Goal: Communication & Community: Answer question/provide support

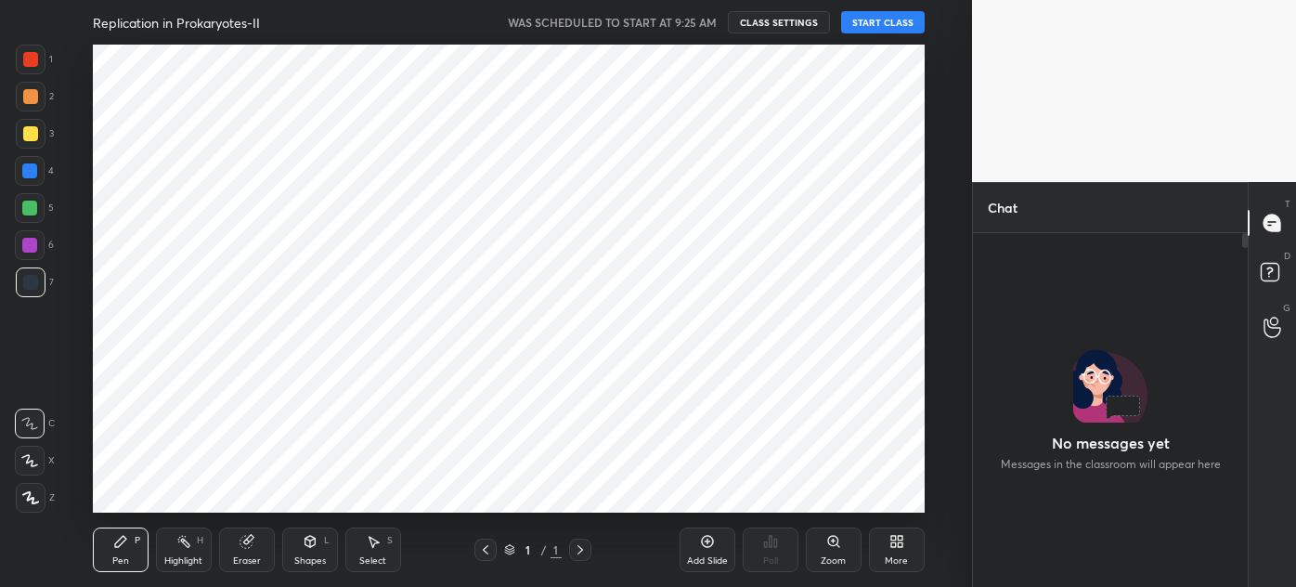
scroll to position [304, 269]
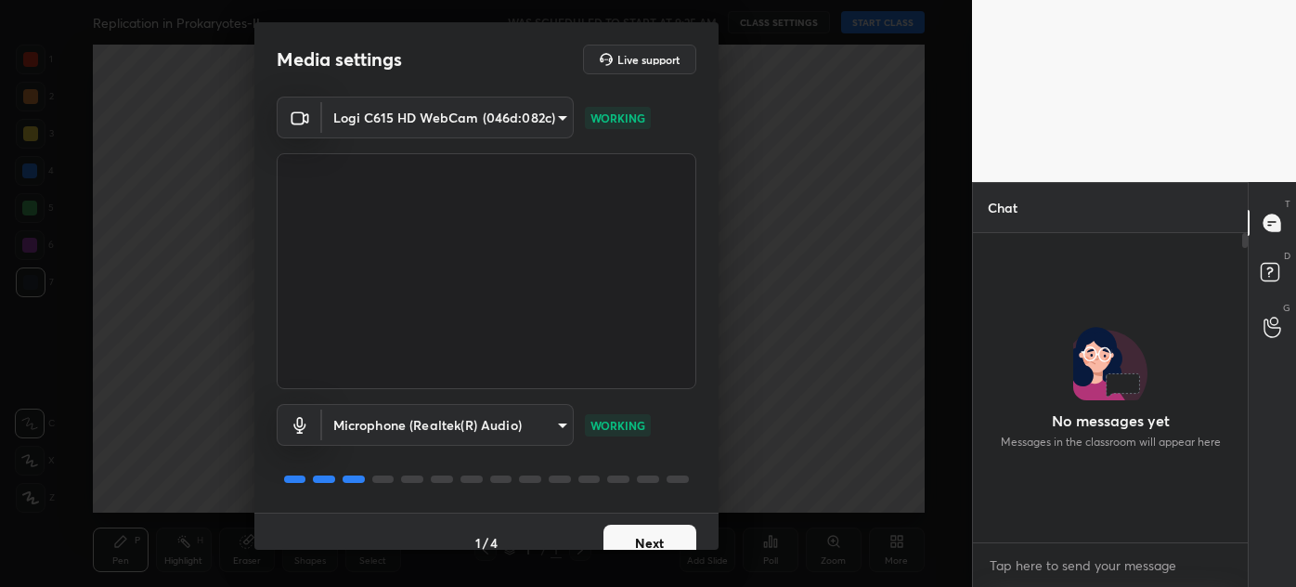
click at [650, 541] on button "Next" at bounding box center [650, 543] width 93 height 37
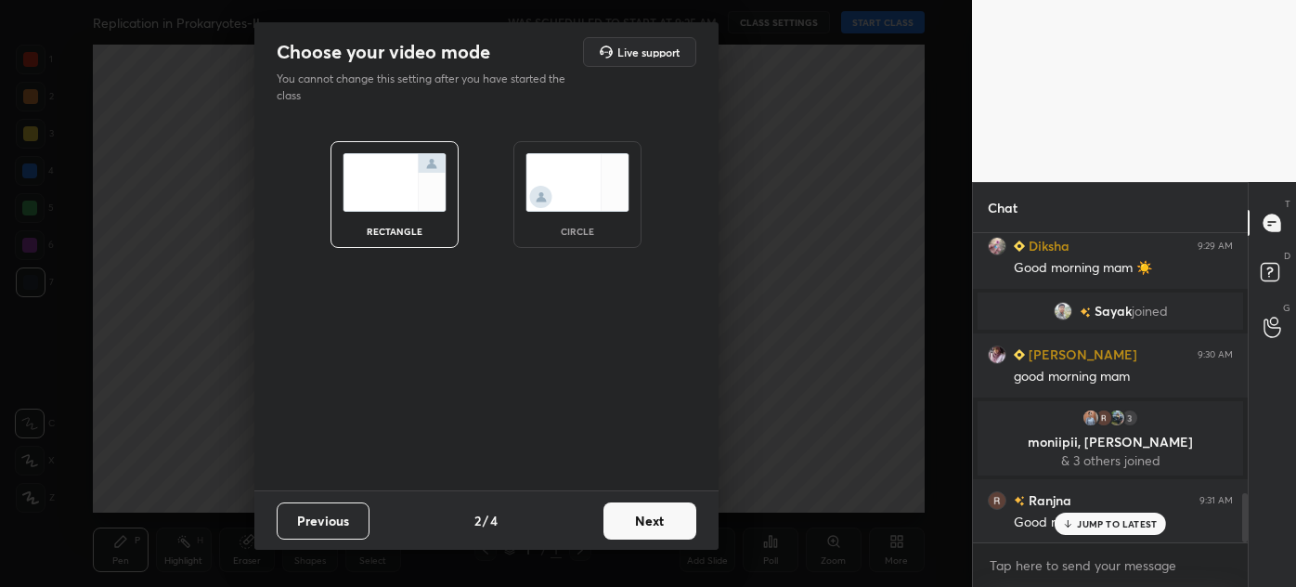
scroll to position [1672, 0]
click at [562, 175] on img at bounding box center [578, 182] width 104 height 59
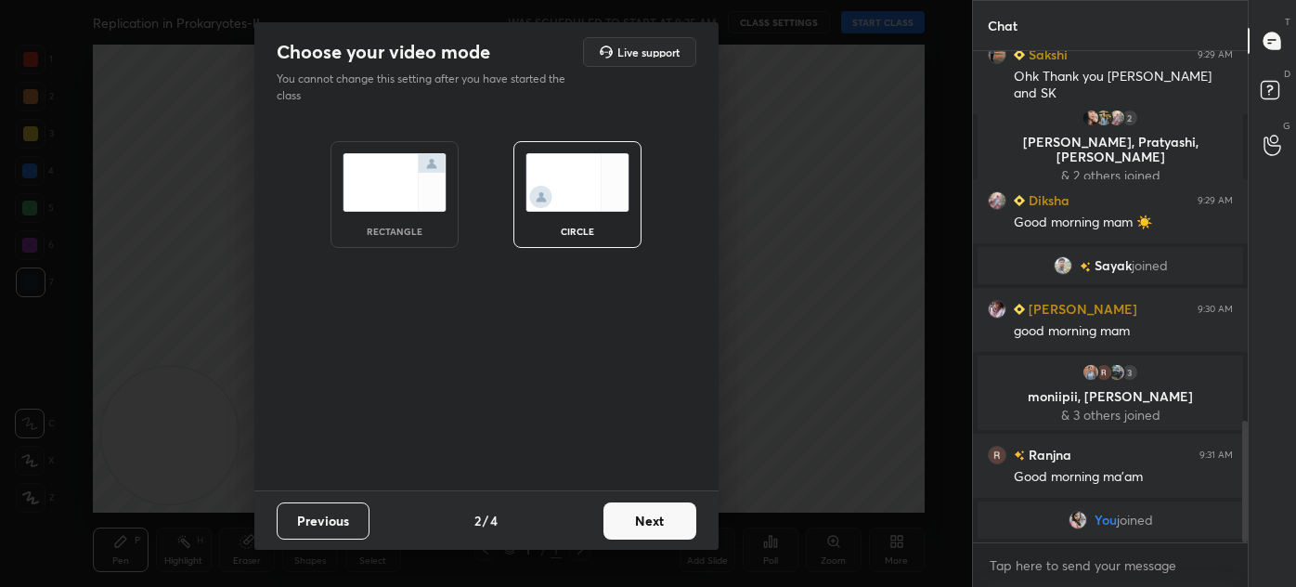
scroll to position [1490, 0]
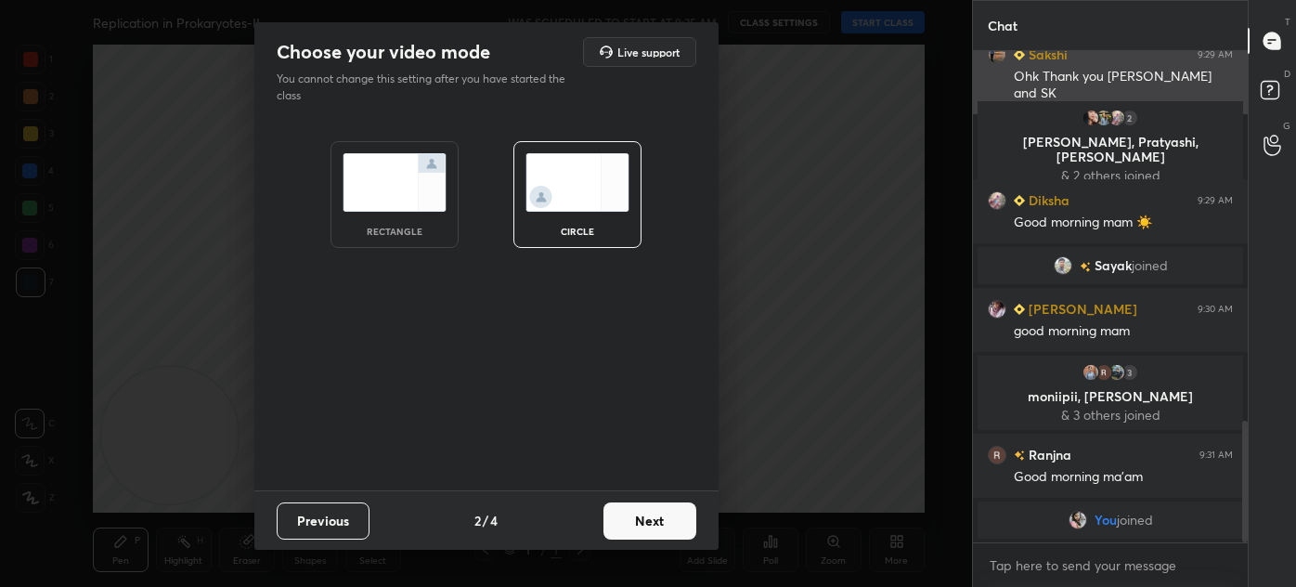
click at [658, 524] on button "Next" at bounding box center [650, 520] width 93 height 37
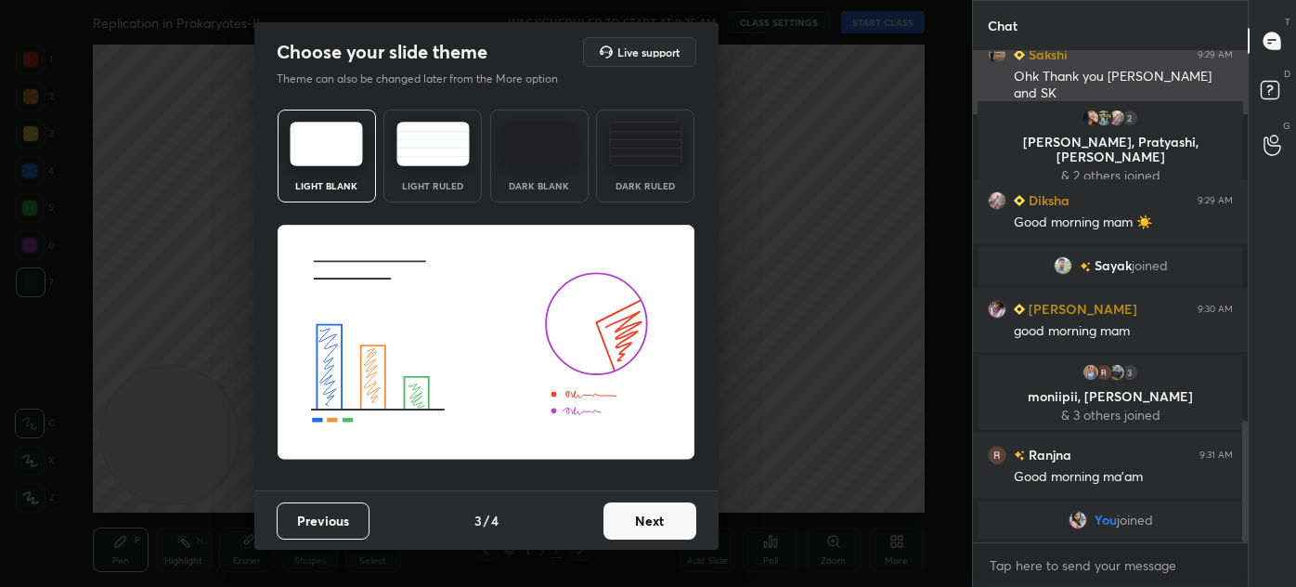
click at [647, 529] on button "Next" at bounding box center [650, 520] width 93 height 37
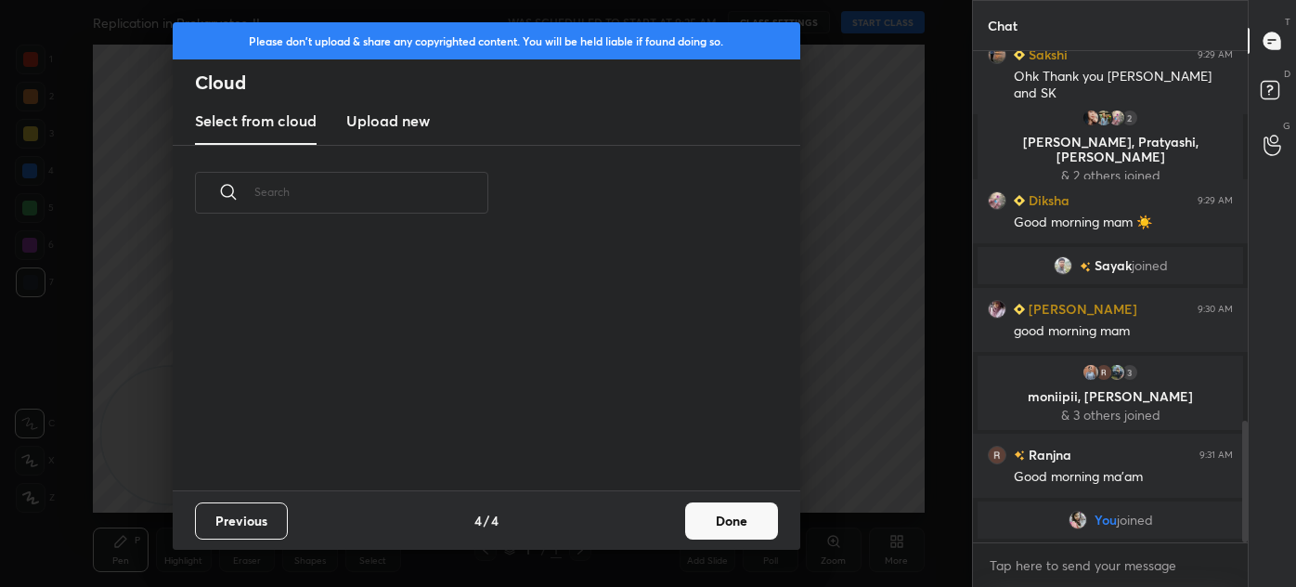
scroll to position [250, 596]
click at [713, 526] on button "Done" at bounding box center [731, 520] width 93 height 37
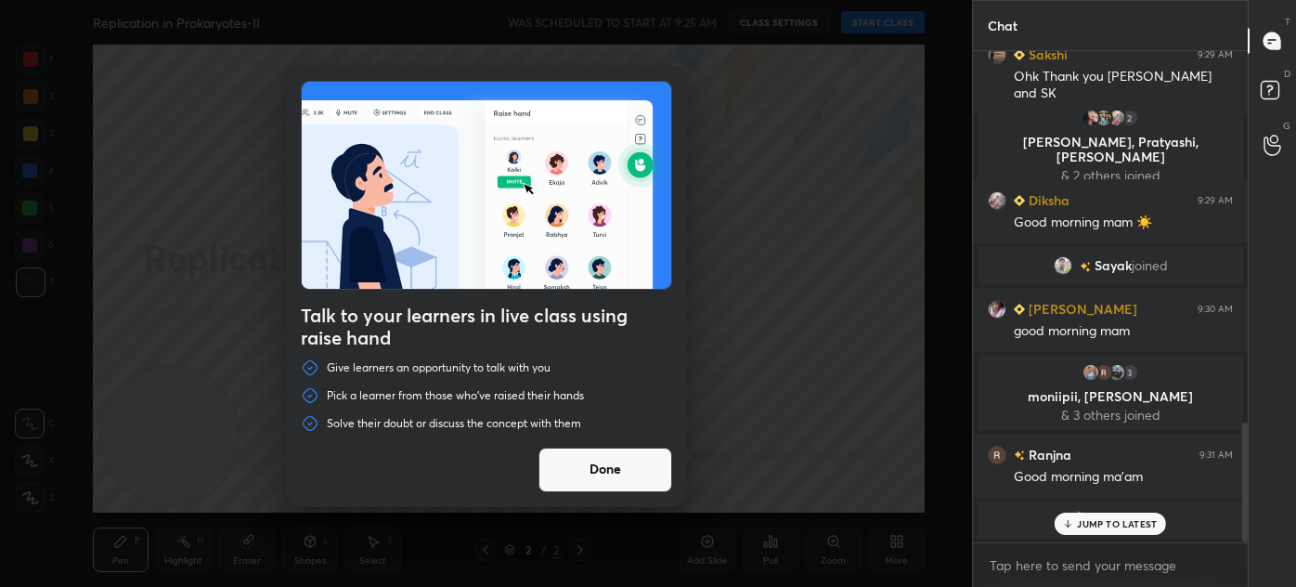
scroll to position [1530, 0]
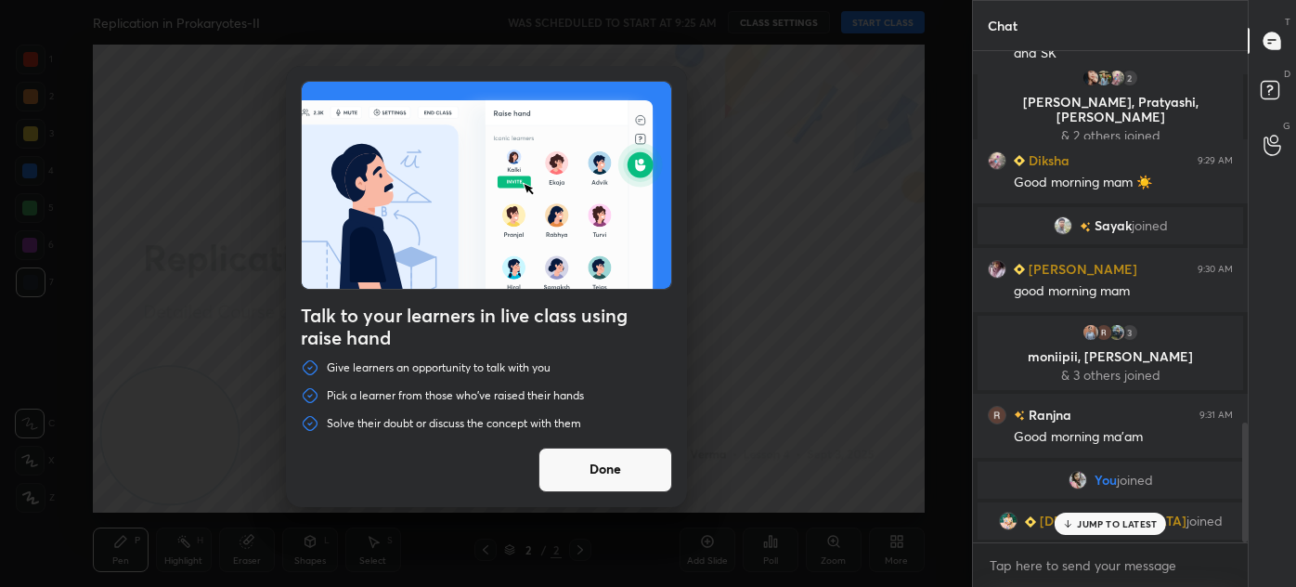
click at [629, 464] on button "Done" at bounding box center [606, 470] width 134 height 45
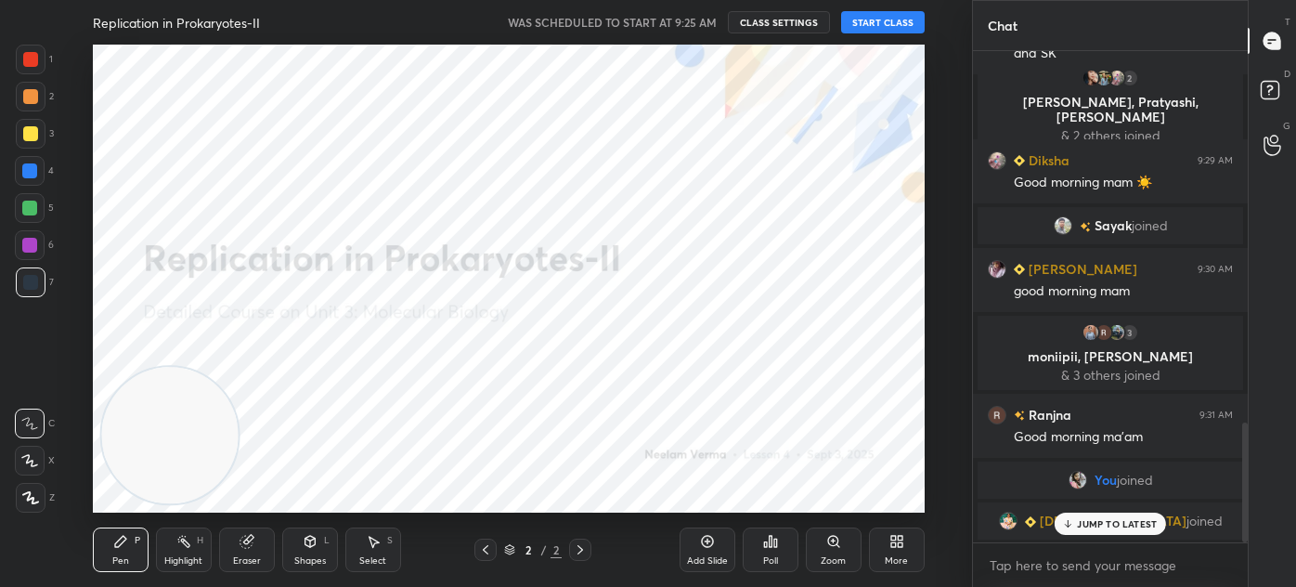
click at [886, 23] on button "START CLASS" at bounding box center [883, 22] width 84 height 22
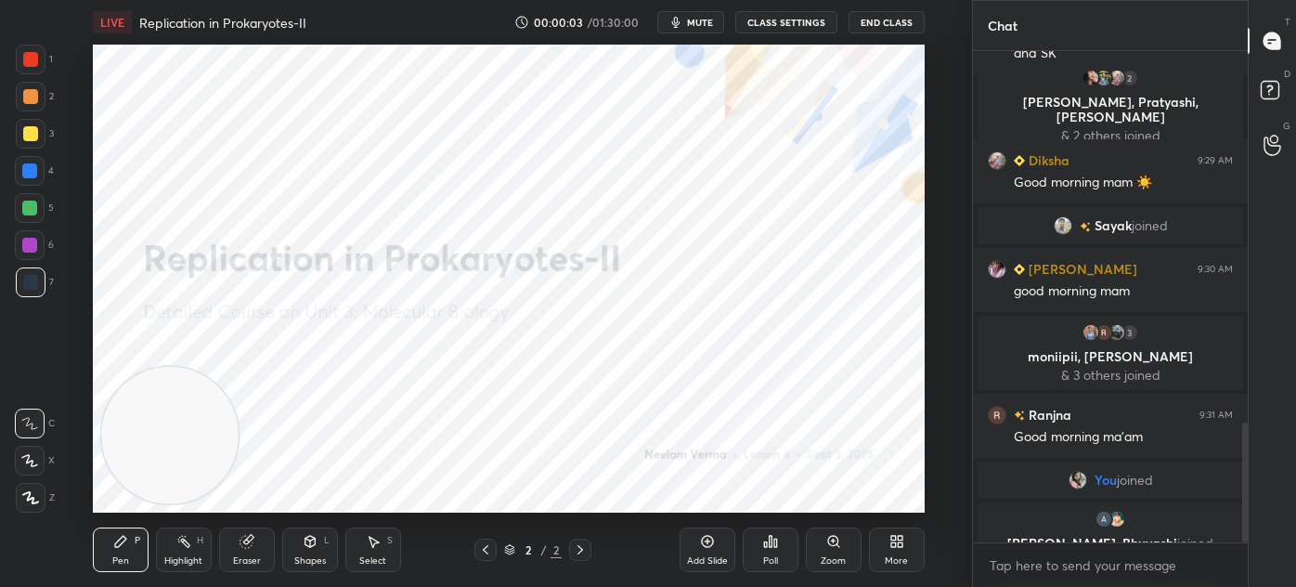
click at [891, 23] on button "End Class" at bounding box center [887, 22] width 76 height 22
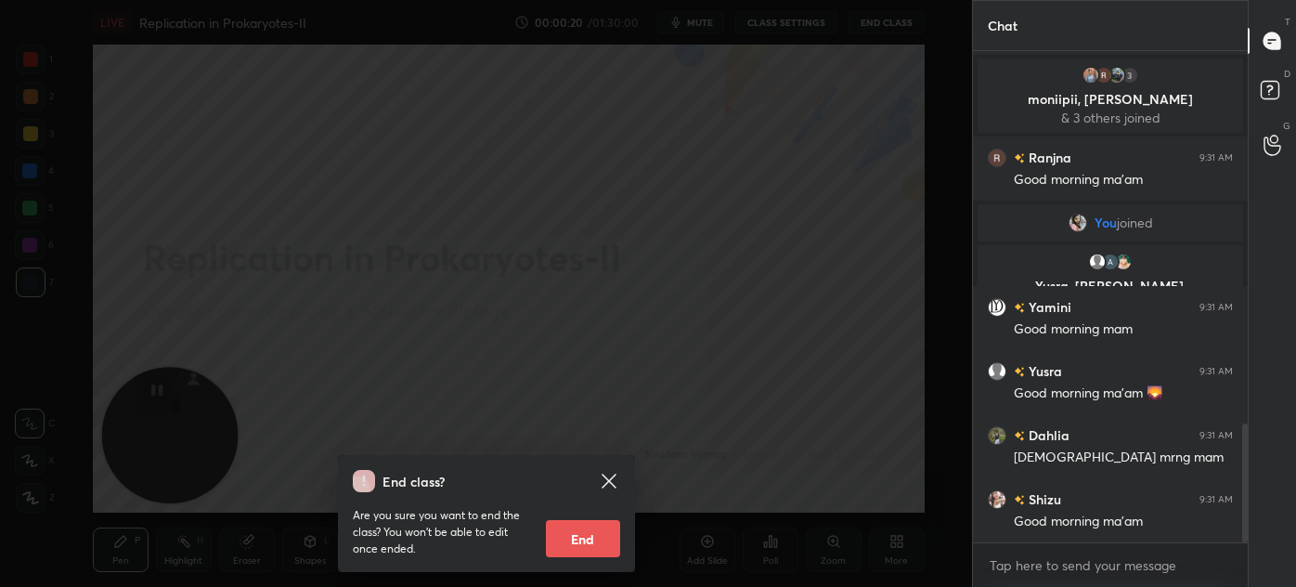
scroll to position [0, 0]
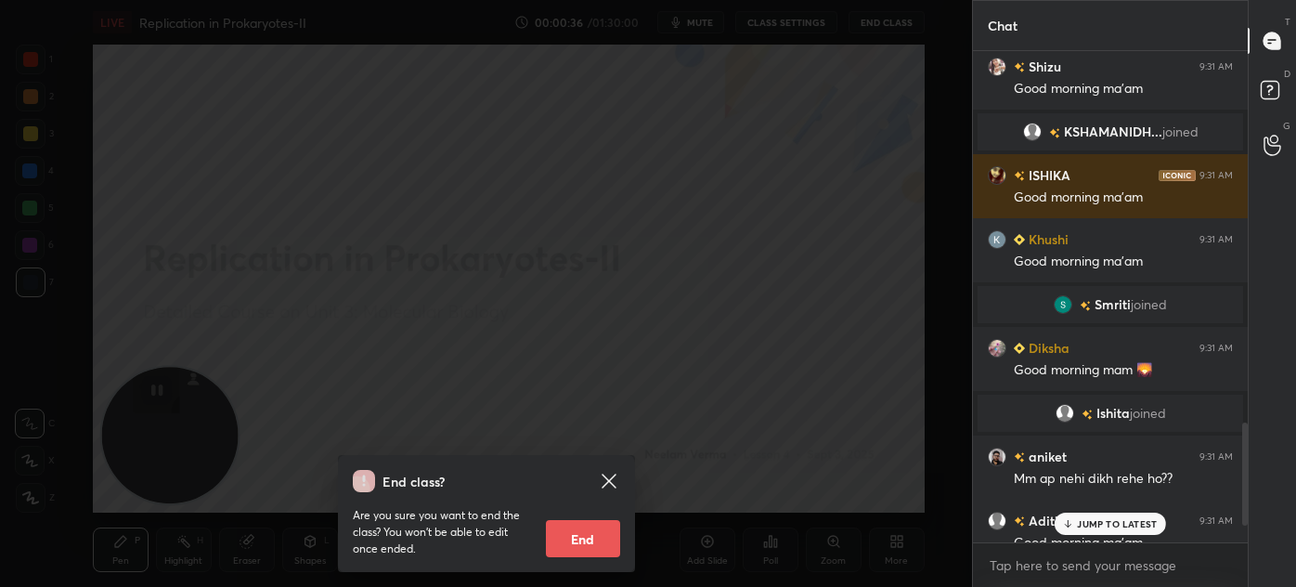
click at [1072, 519] on icon at bounding box center [1068, 523] width 12 height 11
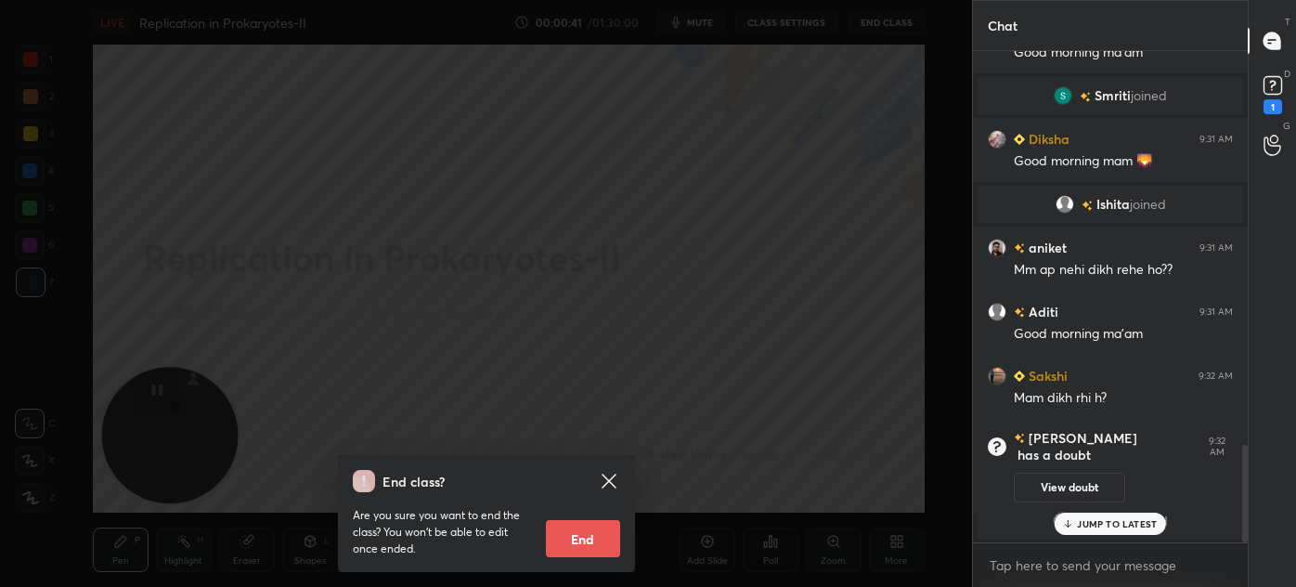
click at [605, 478] on icon at bounding box center [609, 481] width 14 height 14
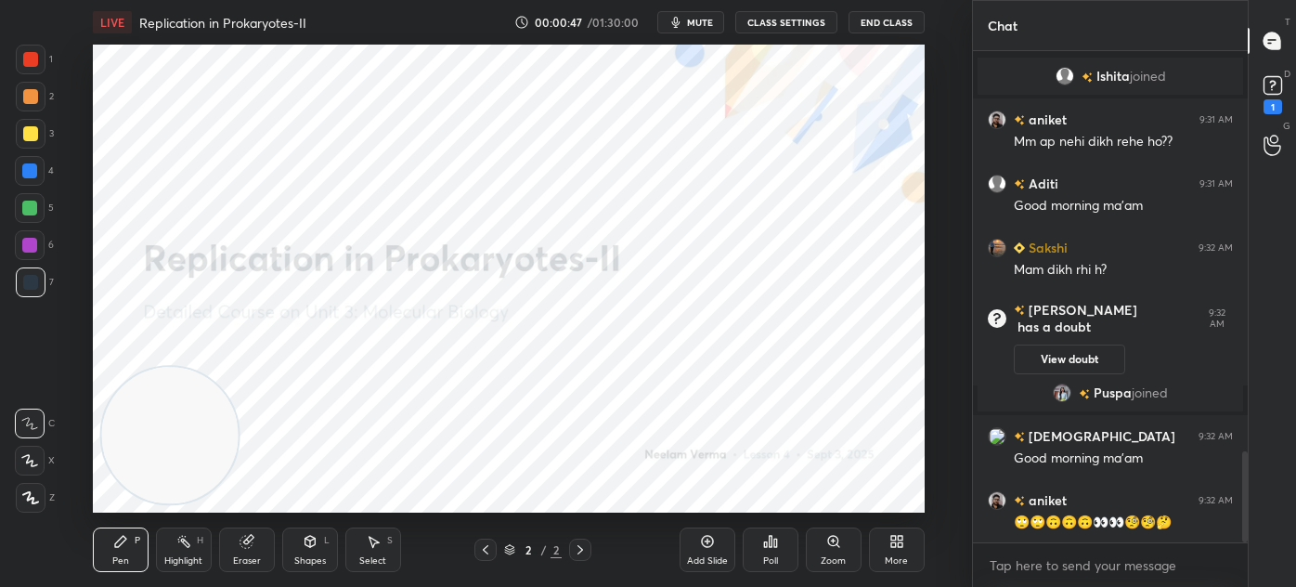
scroll to position [2169, 0]
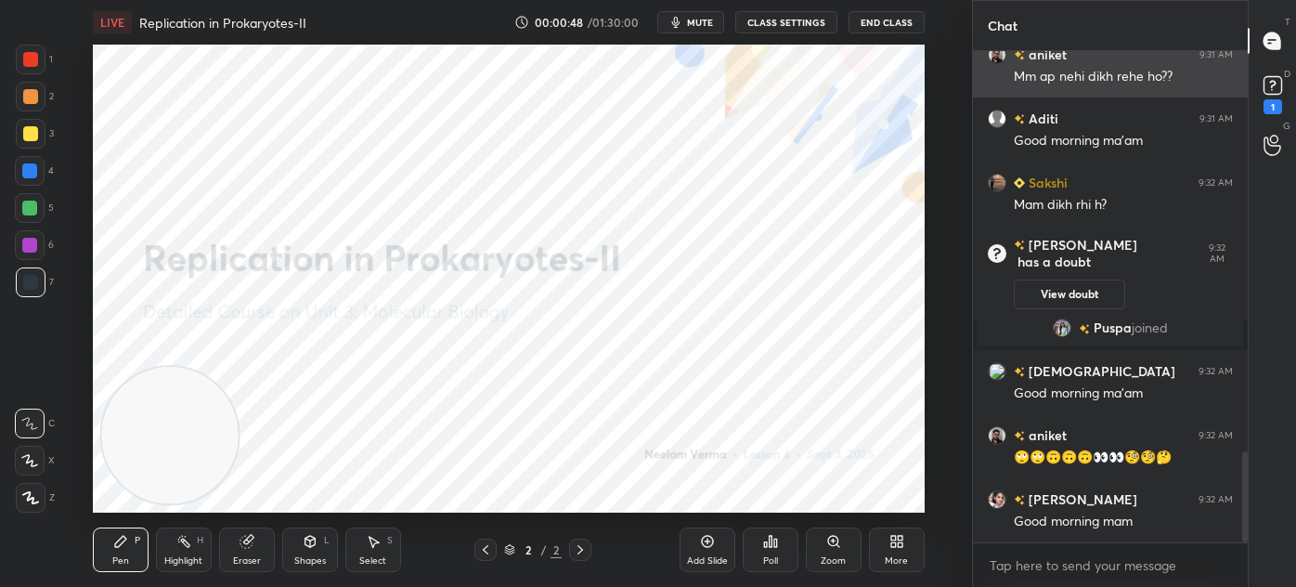
click at [1248, 85] on div "T Messages (T) D Doubts (D) 1 G Raise Hand (G)" at bounding box center [1272, 293] width 48 height 587
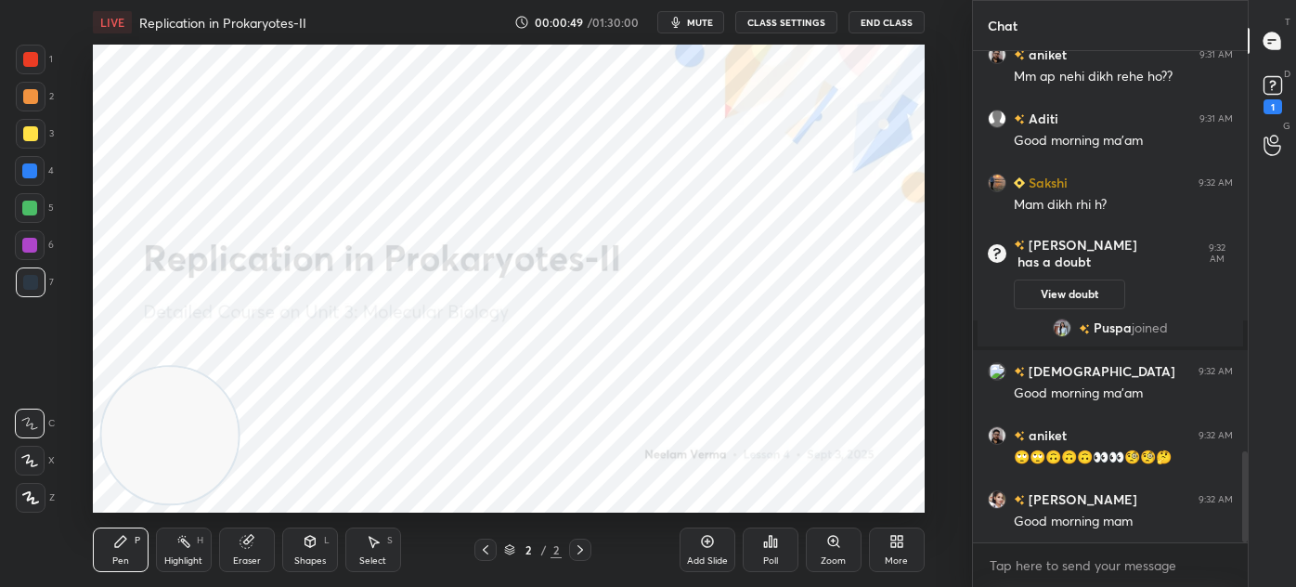
click at [1283, 80] on icon at bounding box center [1273, 86] width 28 height 28
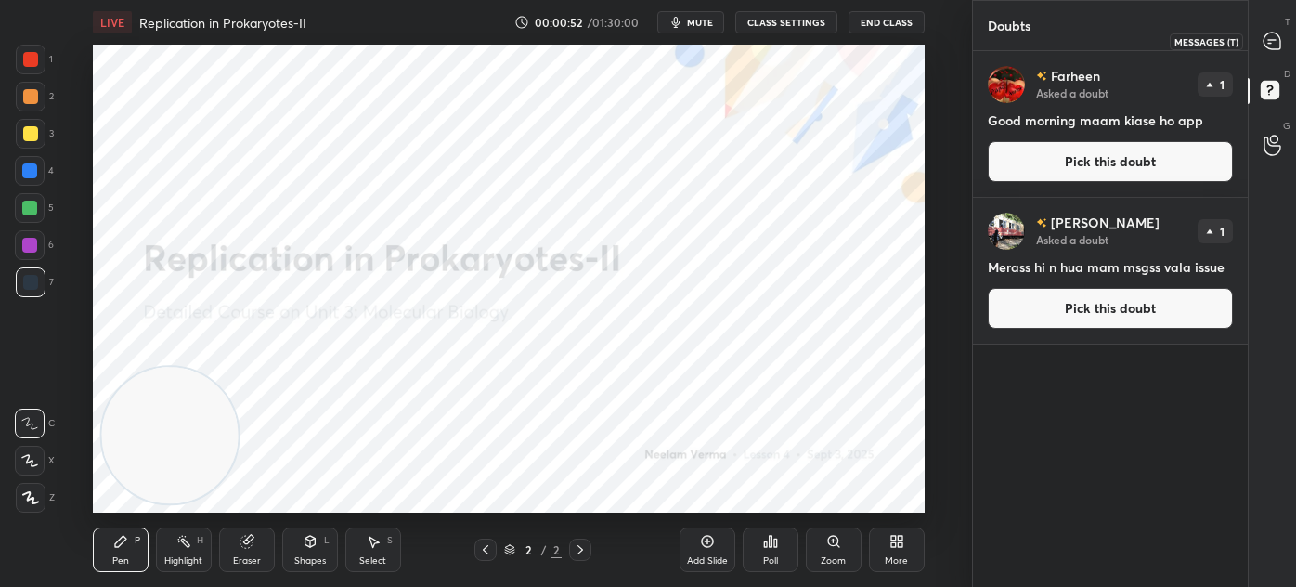
click at [1272, 31] on div at bounding box center [1273, 40] width 37 height 33
type textarea "x"
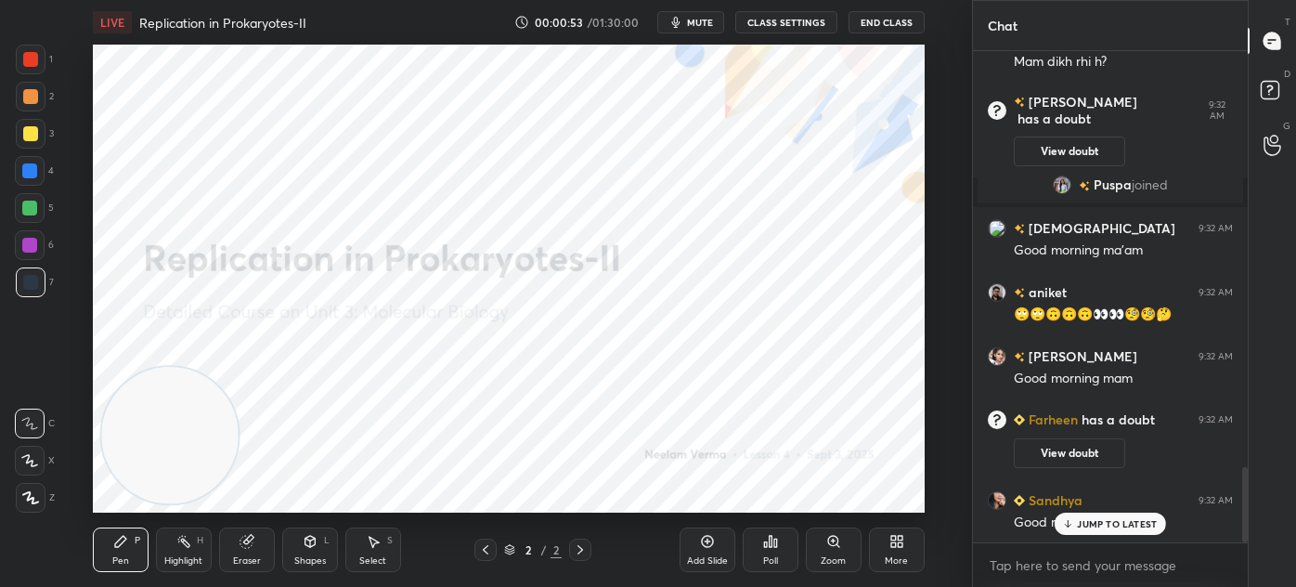
scroll to position [2765, 0]
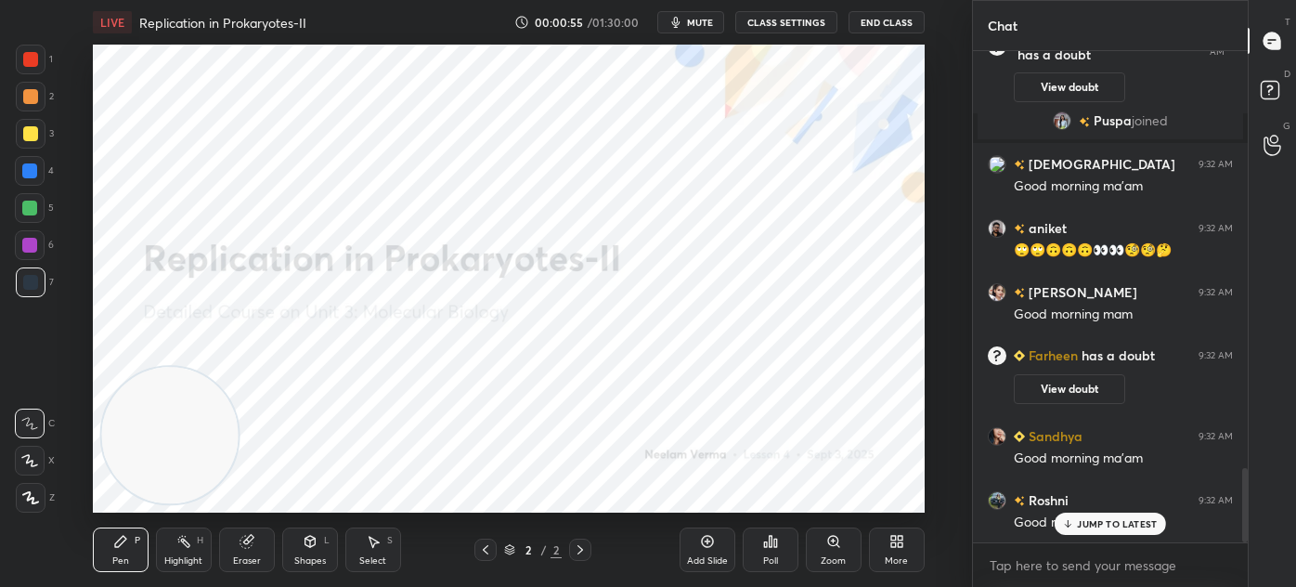
click at [896, 14] on button "End Class" at bounding box center [887, 22] width 76 height 22
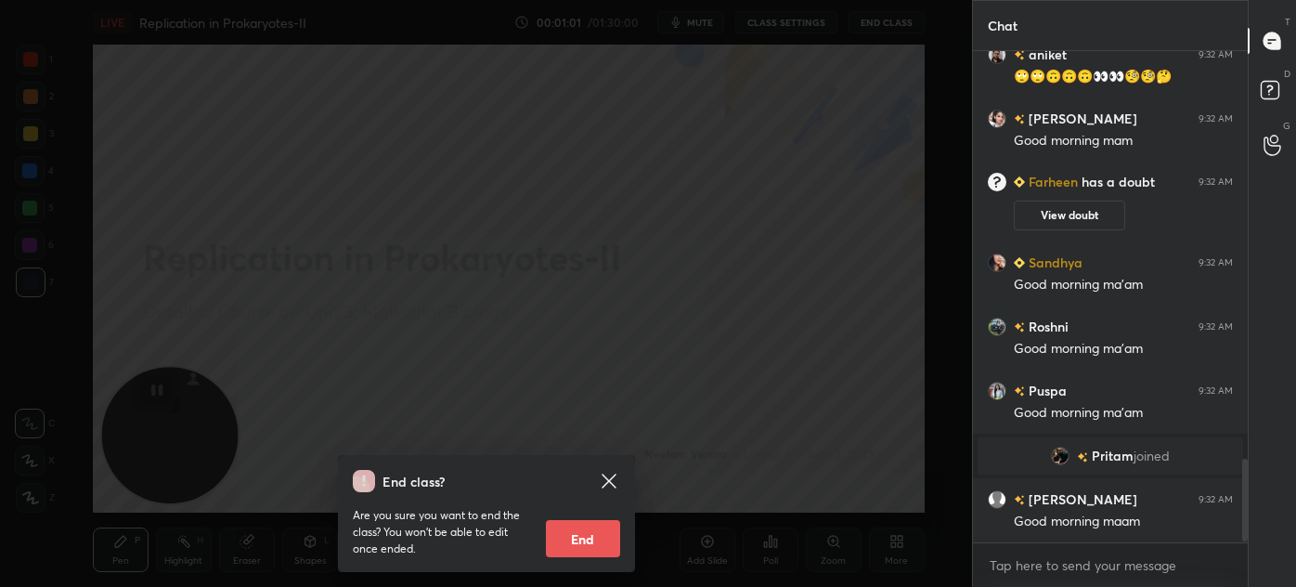
scroll to position [2459, 0]
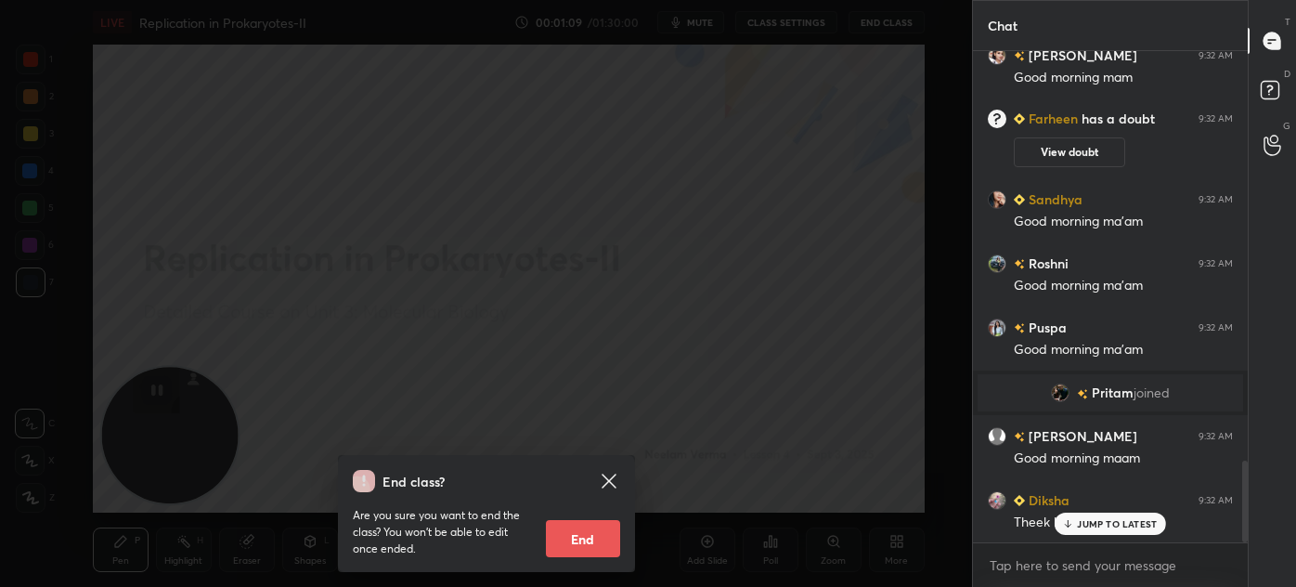
click at [610, 475] on icon at bounding box center [609, 481] width 22 height 22
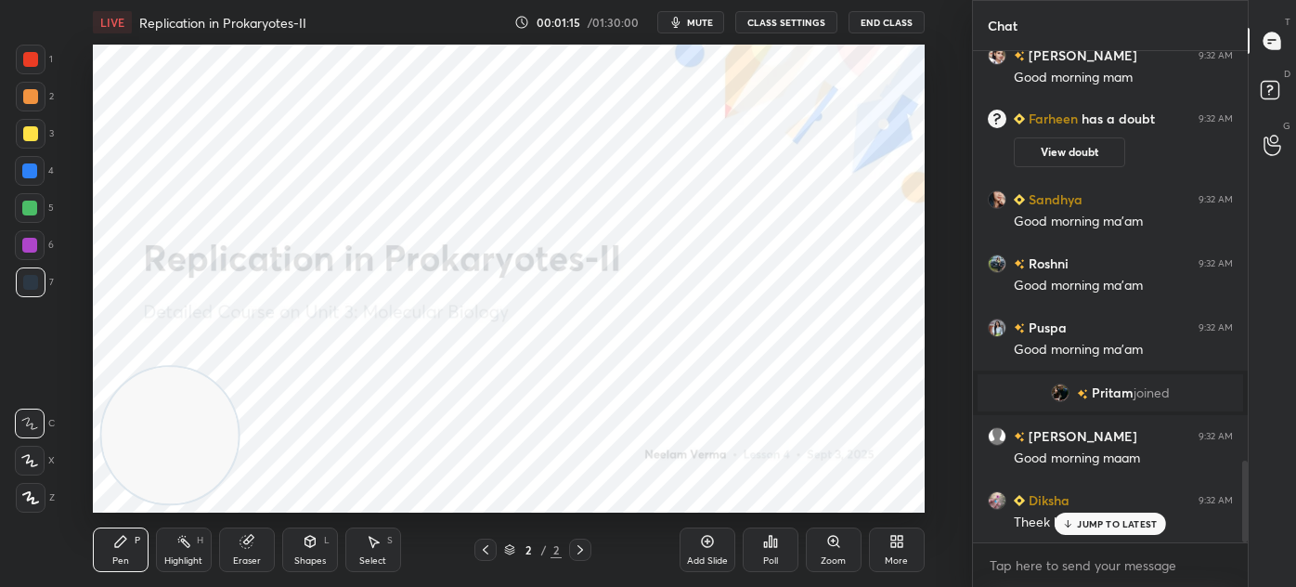
click at [303, 556] on div "Shapes" at bounding box center [310, 560] width 32 height 9
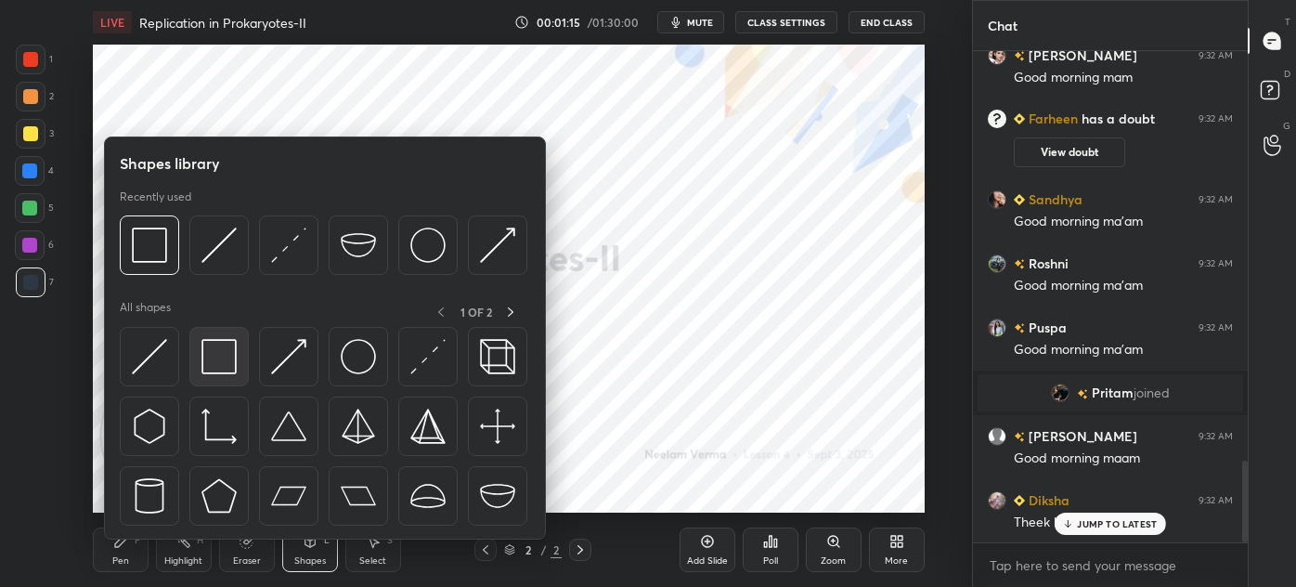
click at [230, 357] on img at bounding box center [219, 356] width 35 height 35
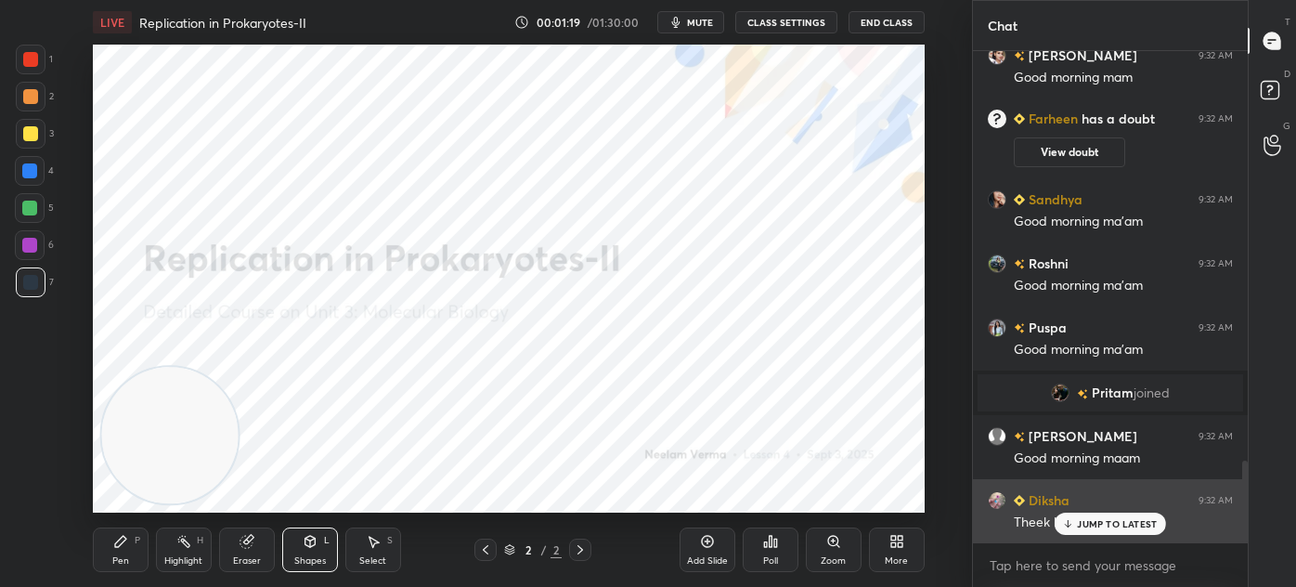
click at [1082, 520] on p "JUMP TO LATEST" at bounding box center [1117, 523] width 80 height 11
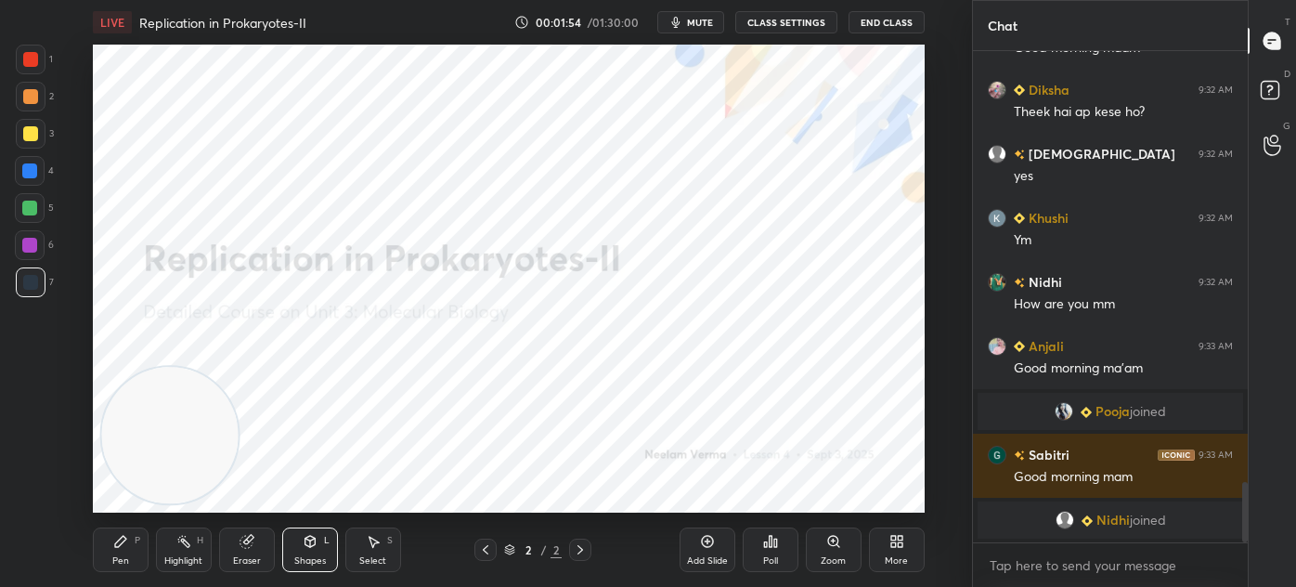
scroll to position [2895, 0]
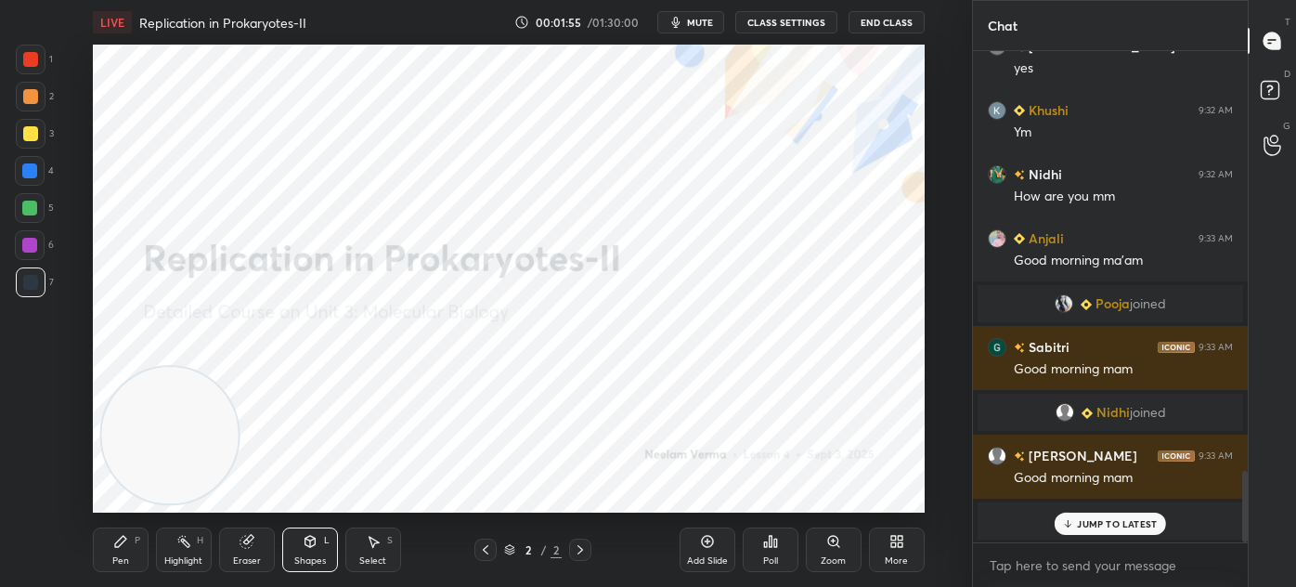
click at [1133, 523] on p "JUMP TO LATEST" at bounding box center [1117, 523] width 80 height 11
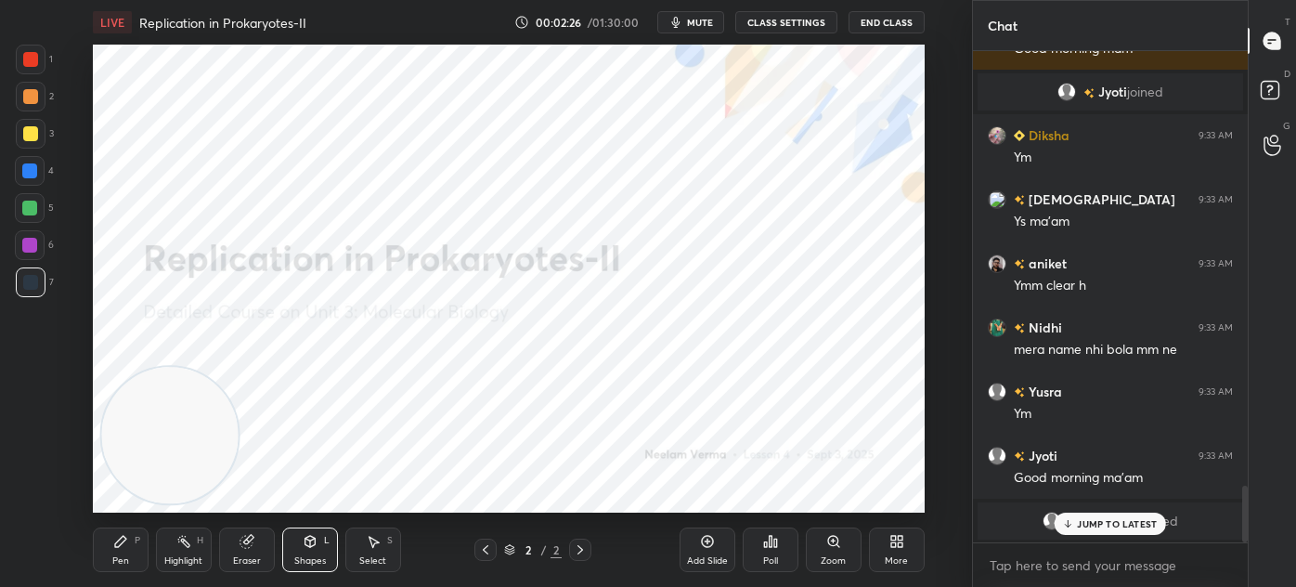
scroll to position [3764, 0]
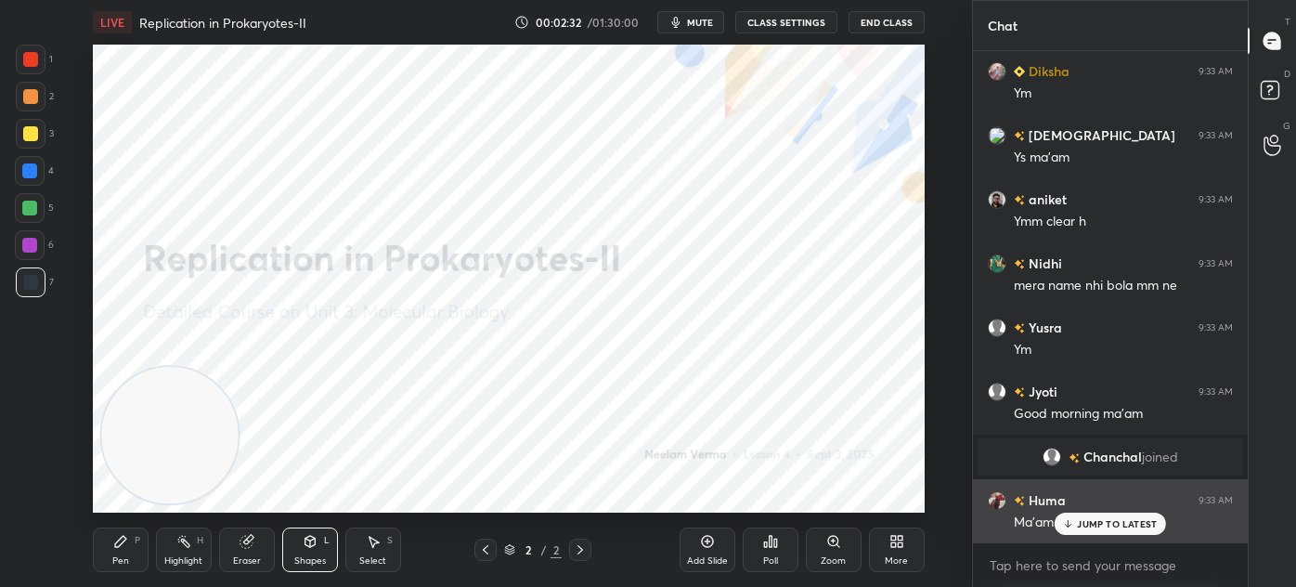
click at [1100, 514] on div "JUMP TO LATEST" at bounding box center [1110, 524] width 111 height 22
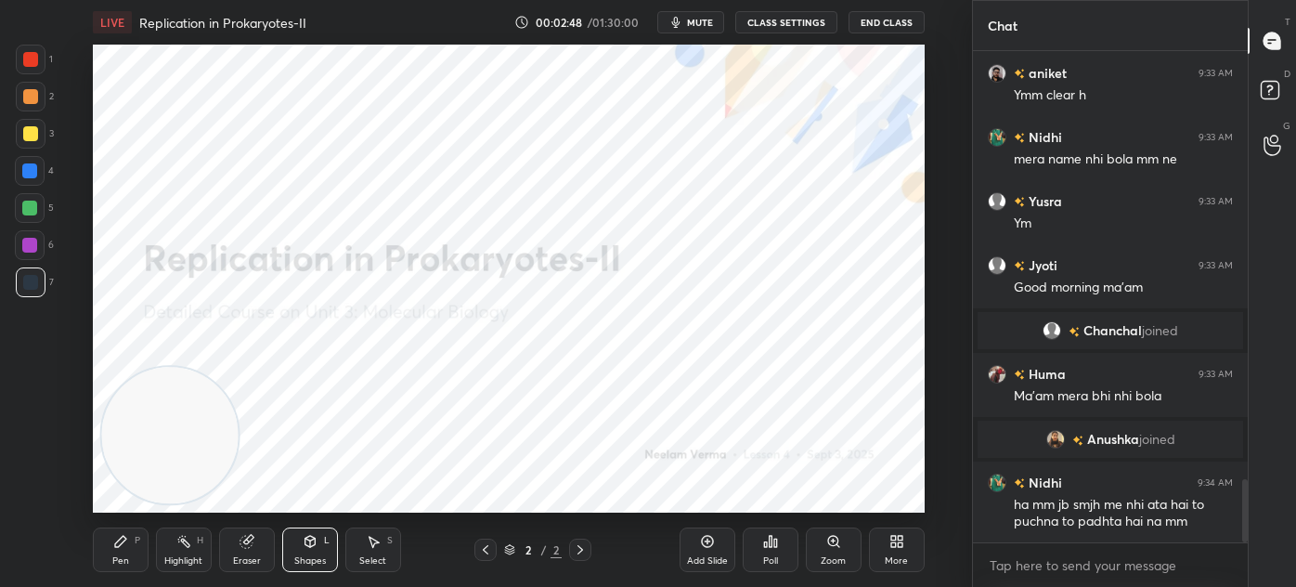
scroll to position [3310, 0]
click at [893, 544] on icon at bounding box center [893, 544] width 5 height 5
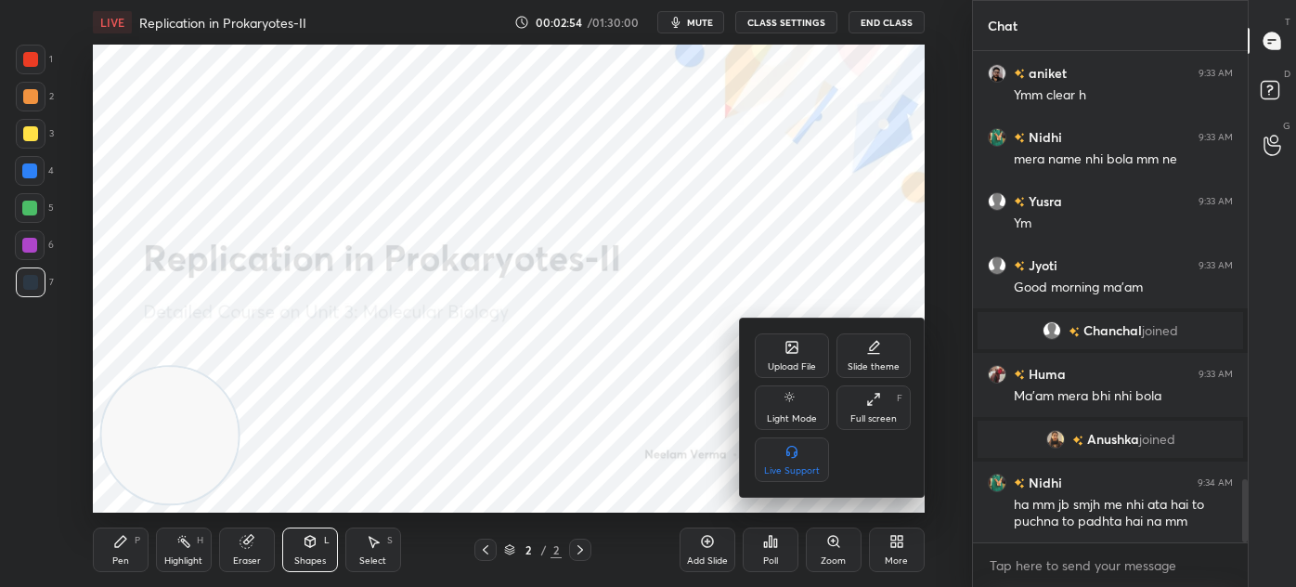
click at [792, 358] on div "Upload File" at bounding box center [792, 355] width 74 height 45
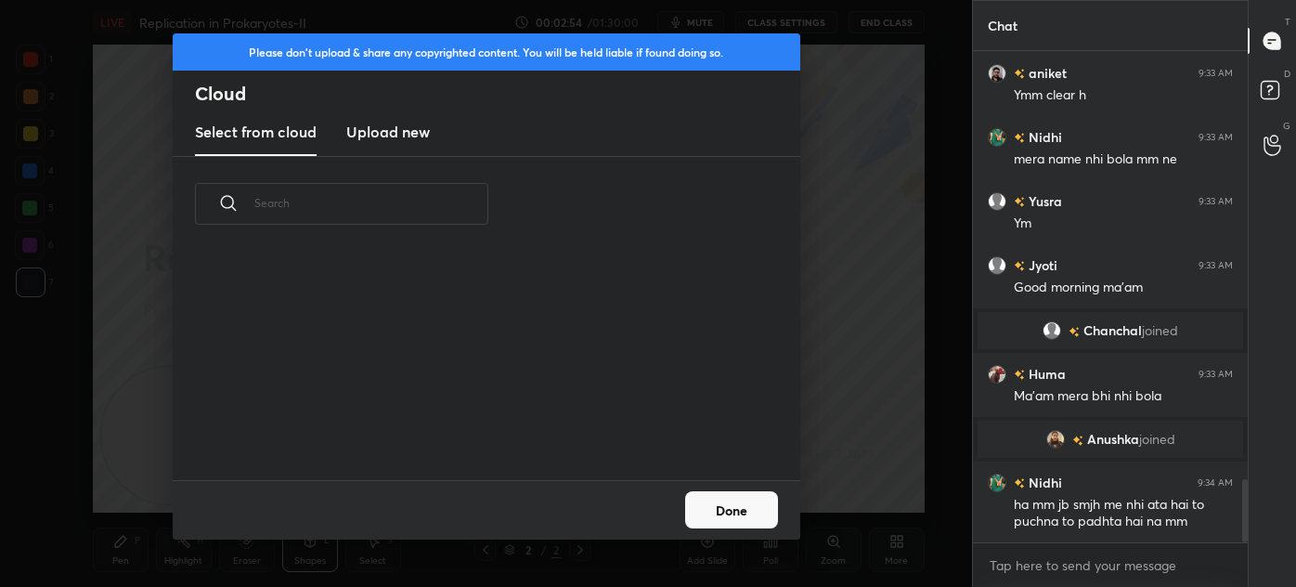
scroll to position [229, 596]
click at [414, 136] on h3 "Upload new" at bounding box center [388, 132] width 84 height 22
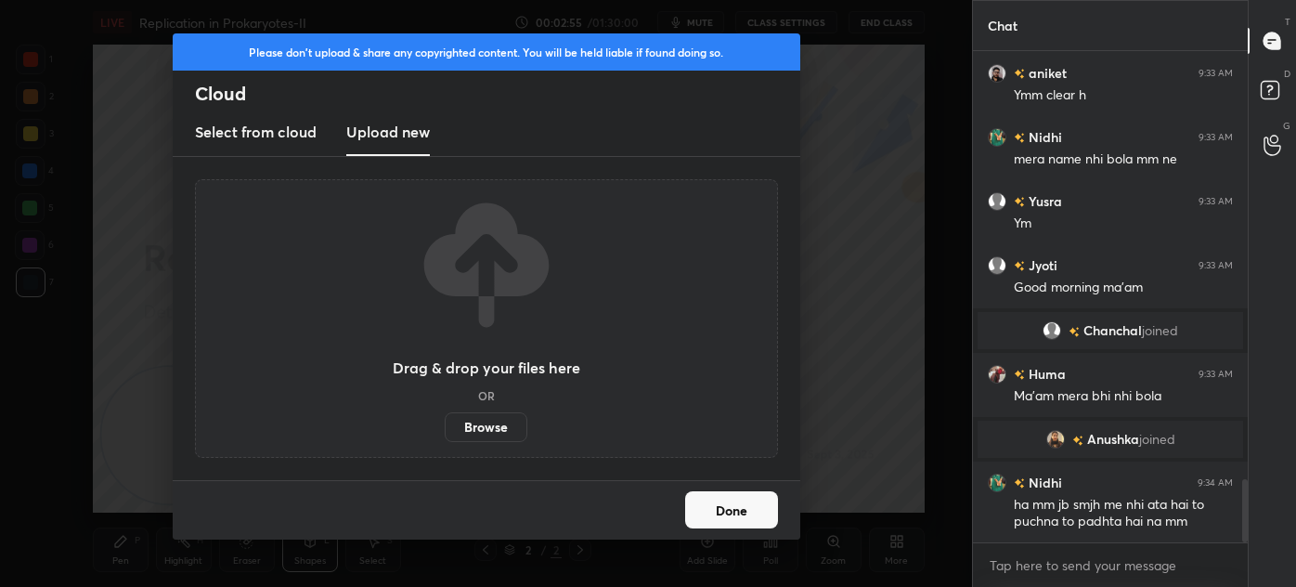
click at [501, 423] on label "Browse" at bounding box center [486, 427] width 83 height 30
click at [445, 423] on input "Browse" at bounding box center [445, 427] width 0 height 30
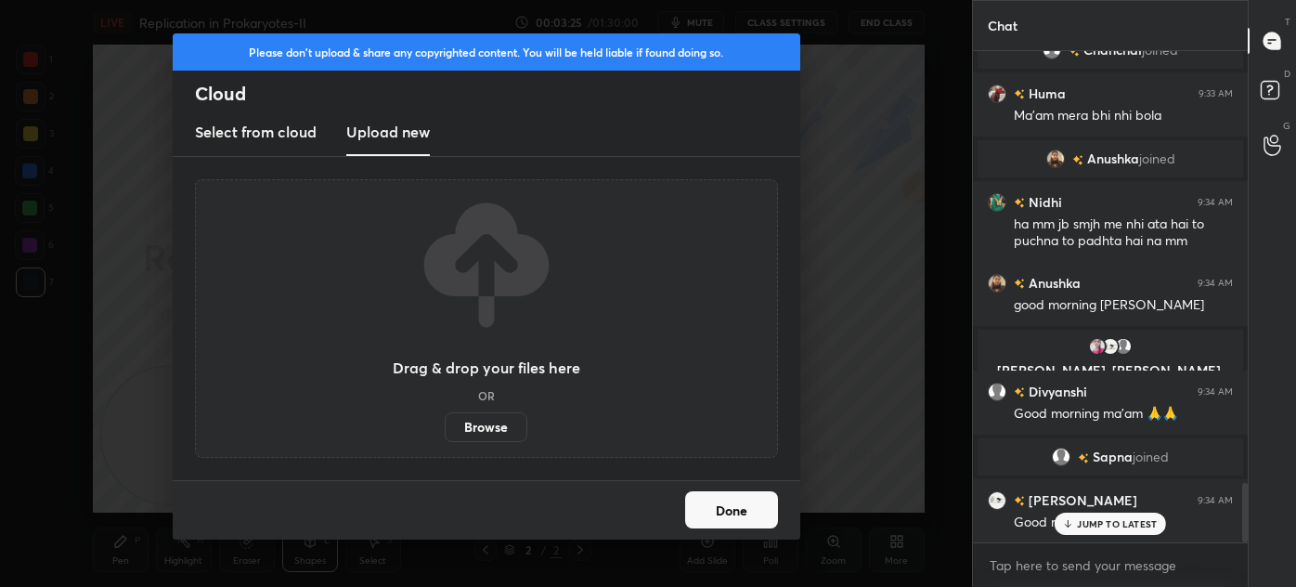
scroll to position [3635, 0]
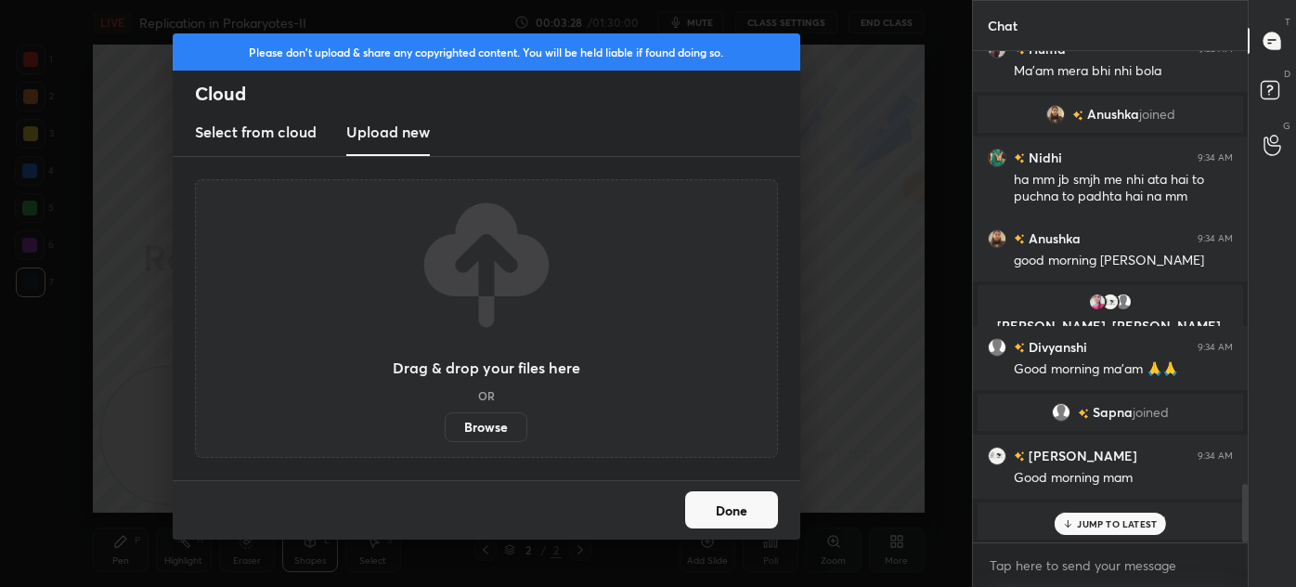
click at [445, 412] on input "Browse" at bounding box center [445, 427] width 0 height 30
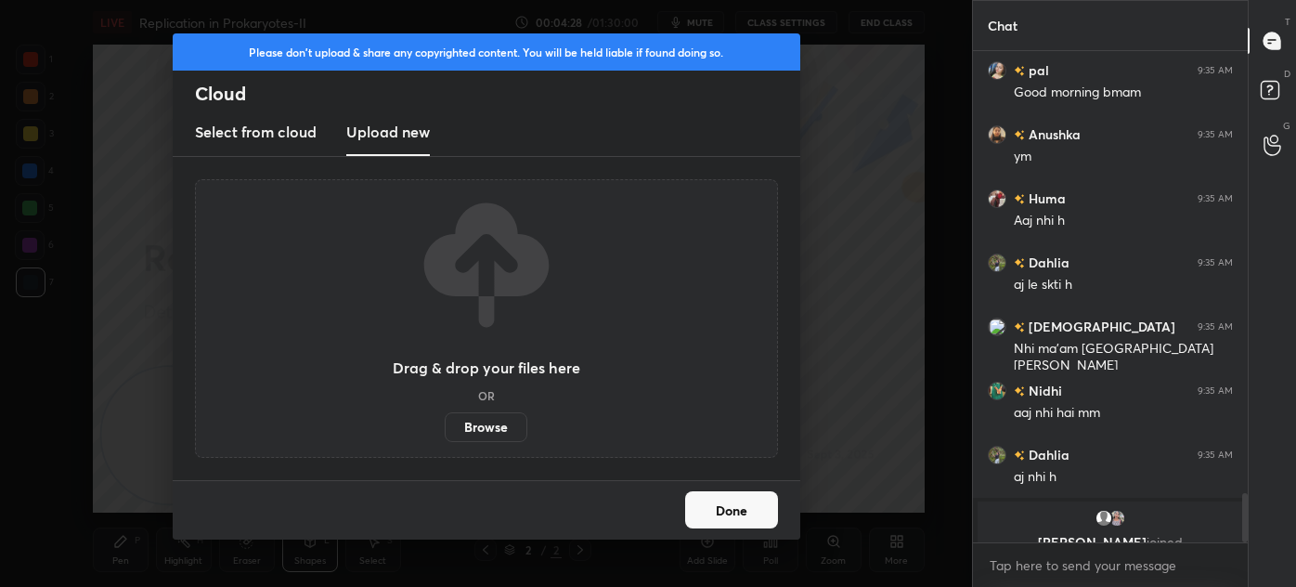
scroll to position [4405, 0]
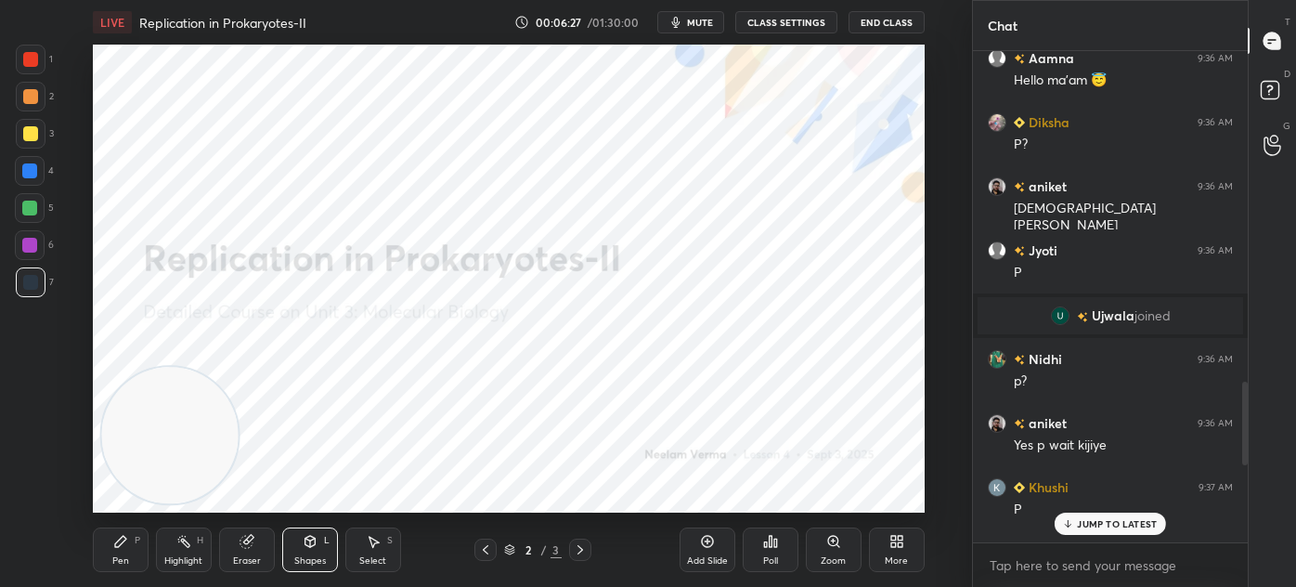
scroll to position [2479, 0]
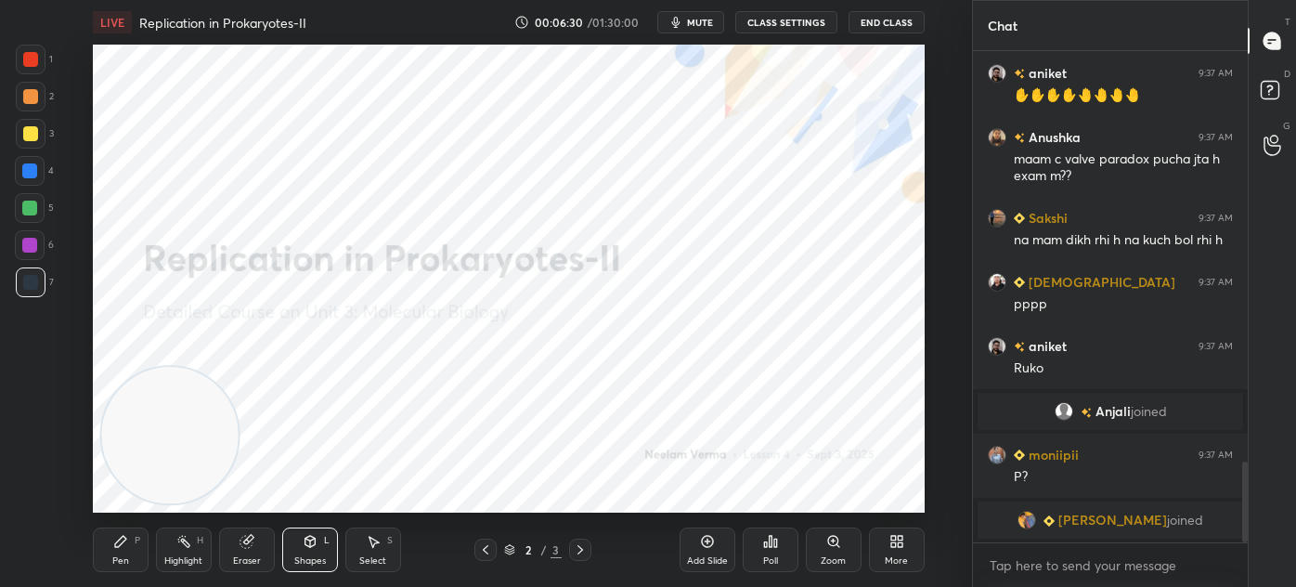
click at [906, 549] on div "More" at bounding box center [897, 549] width 56 height 45
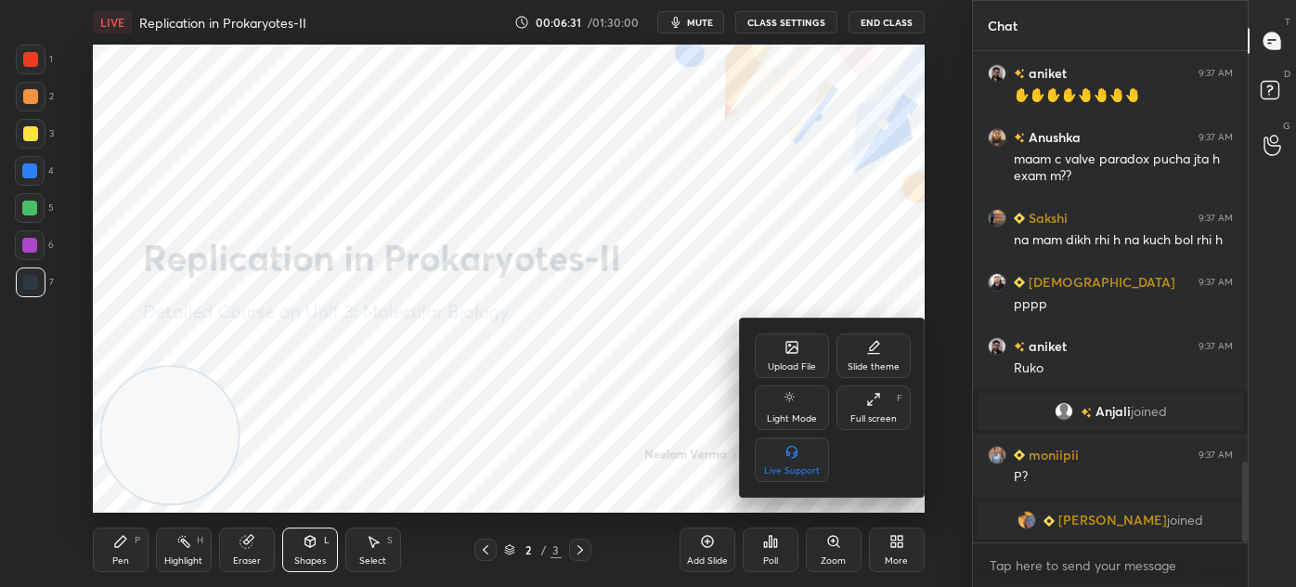
click at [799, 349] on icon at bounding box center [792, 347] width 15 height 15
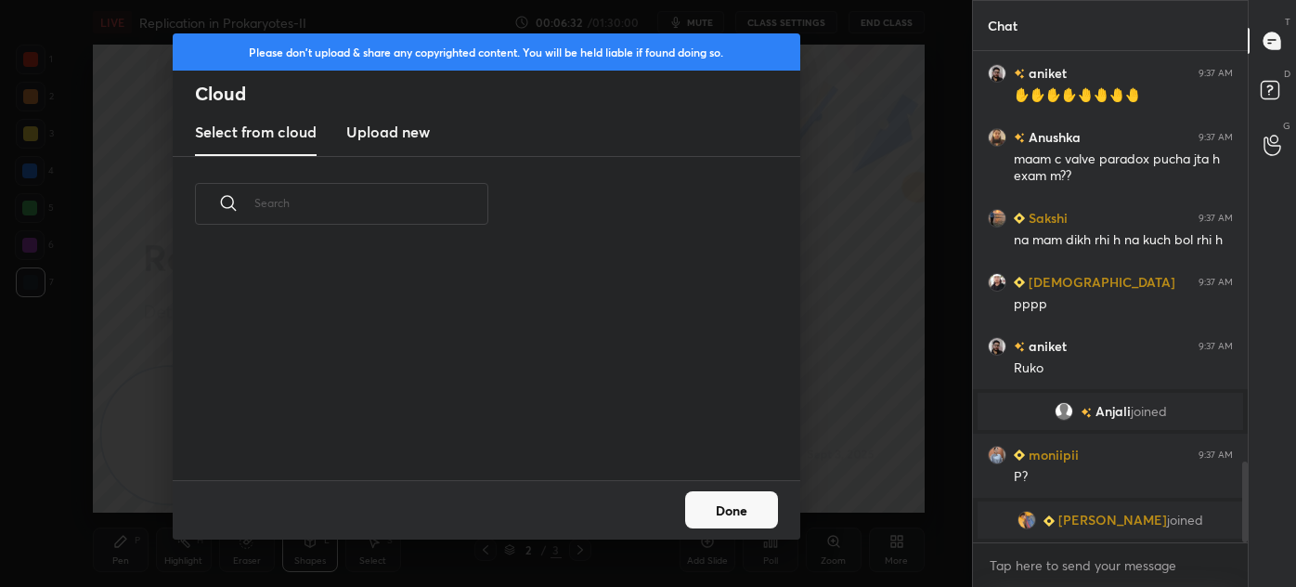
scroll to position [2300, 0]
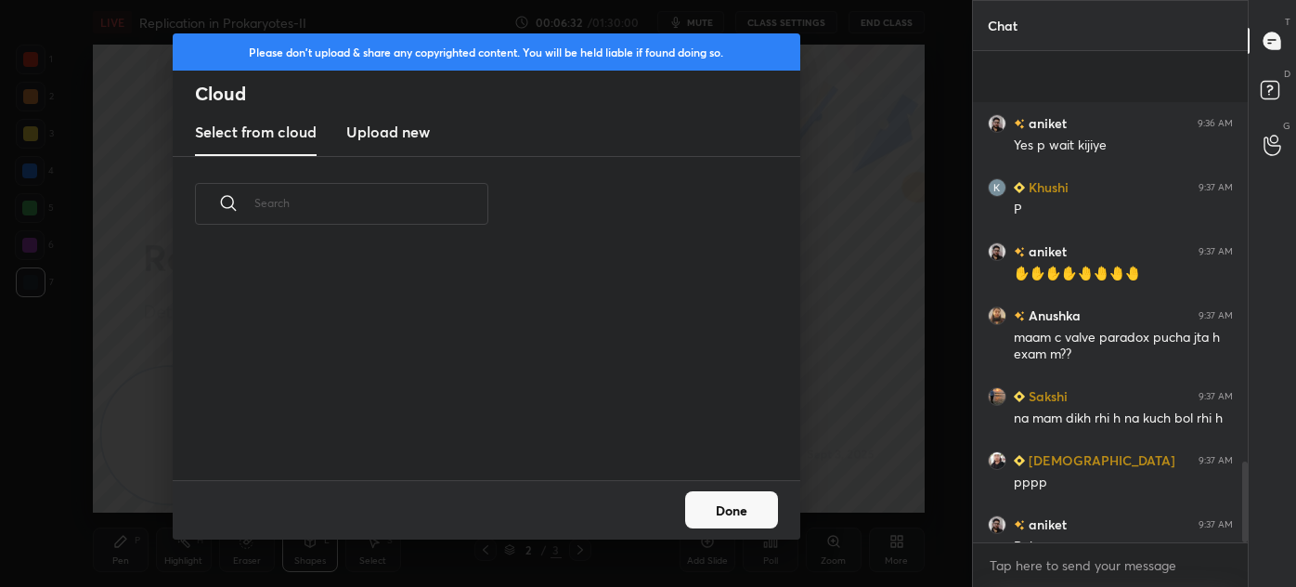
click at [385, 129] on h3 "Upload new" at bounding box center [388, 132] width 84 height 22
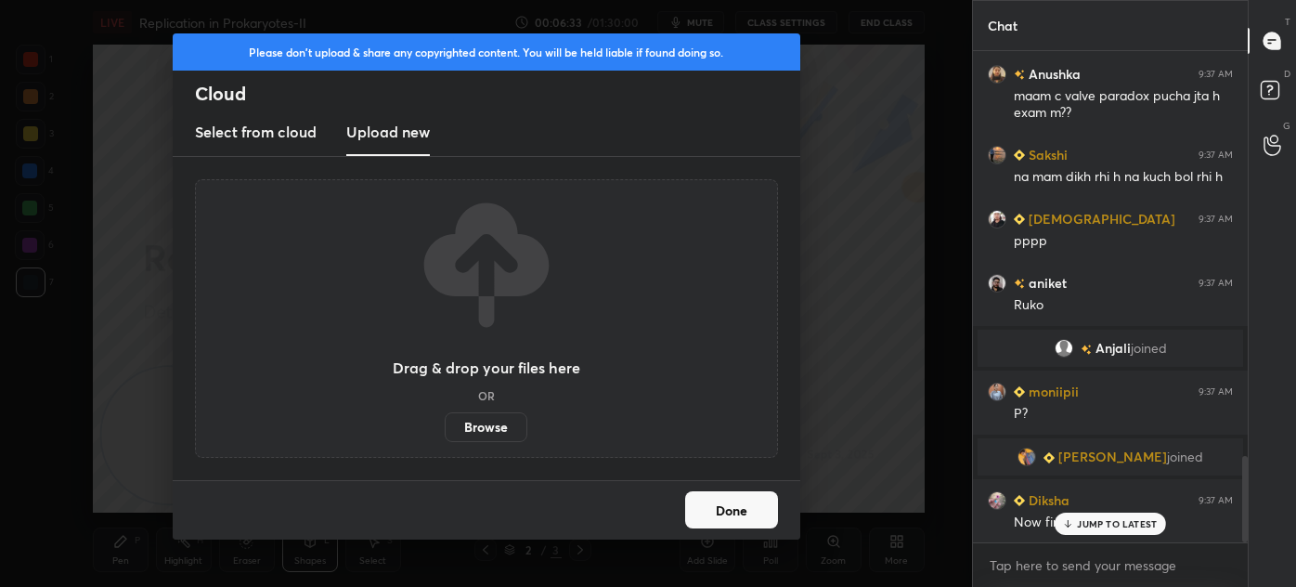
click at [474, 426] on label "Browse" at bounding box center [486, 427] width 83 height 30
click at [445, 426] on input "Browse" at bounding box center [445, 427] width 0 height 30
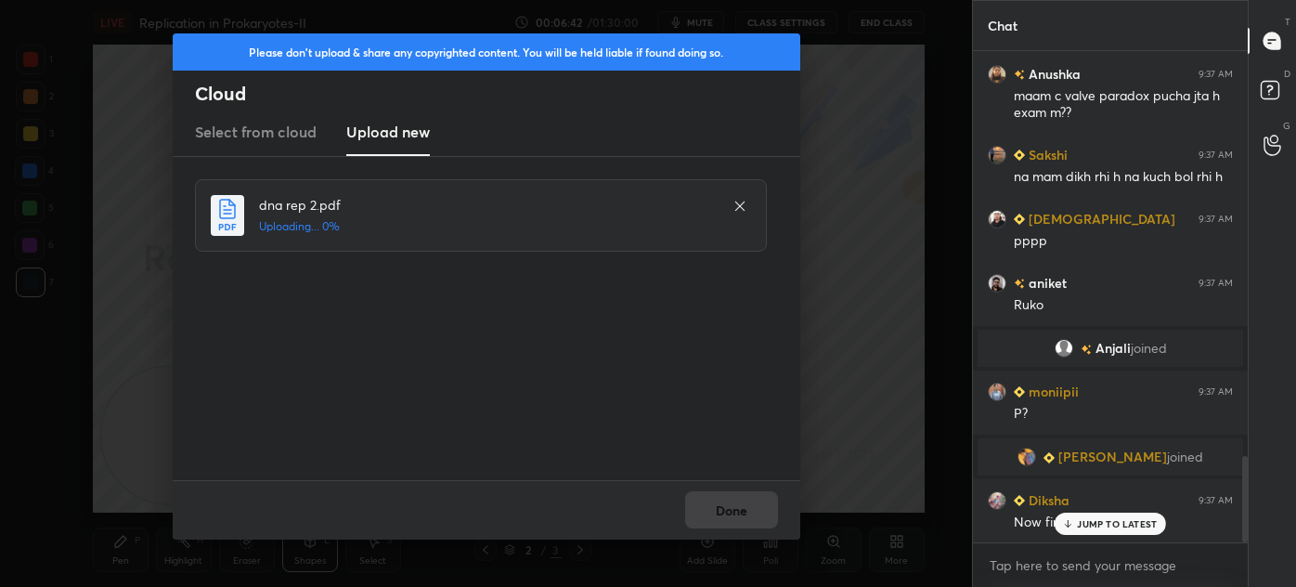
scroll to position [2364, 0]
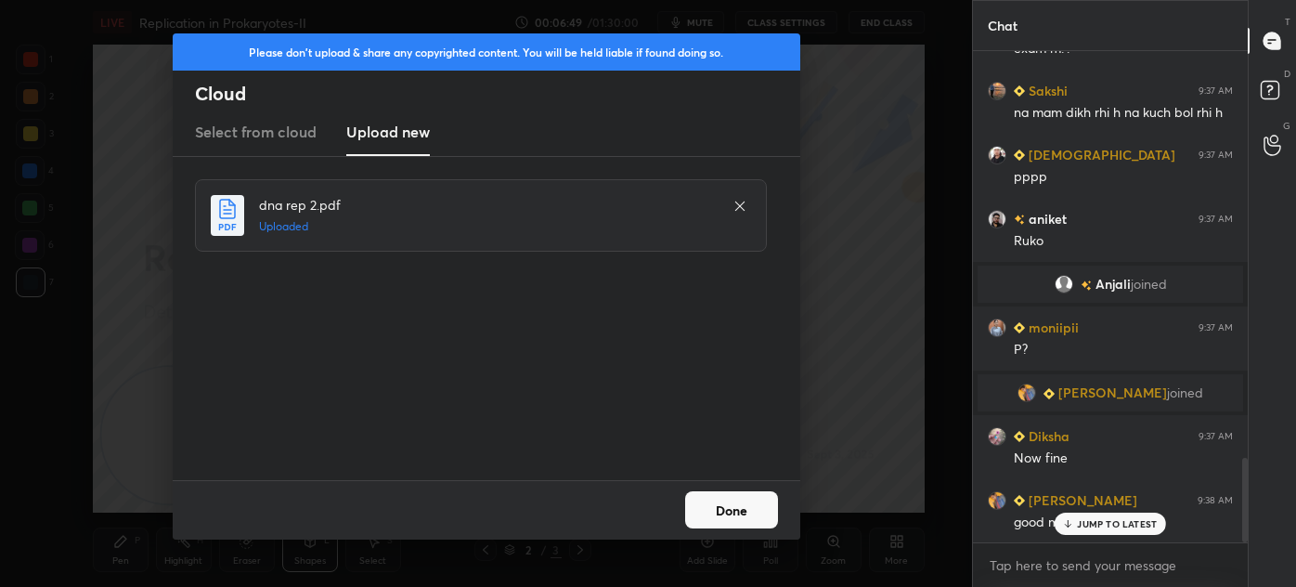
click at [735, 510] on button "Done" at bounding box center [731, 509] width 93 height 37
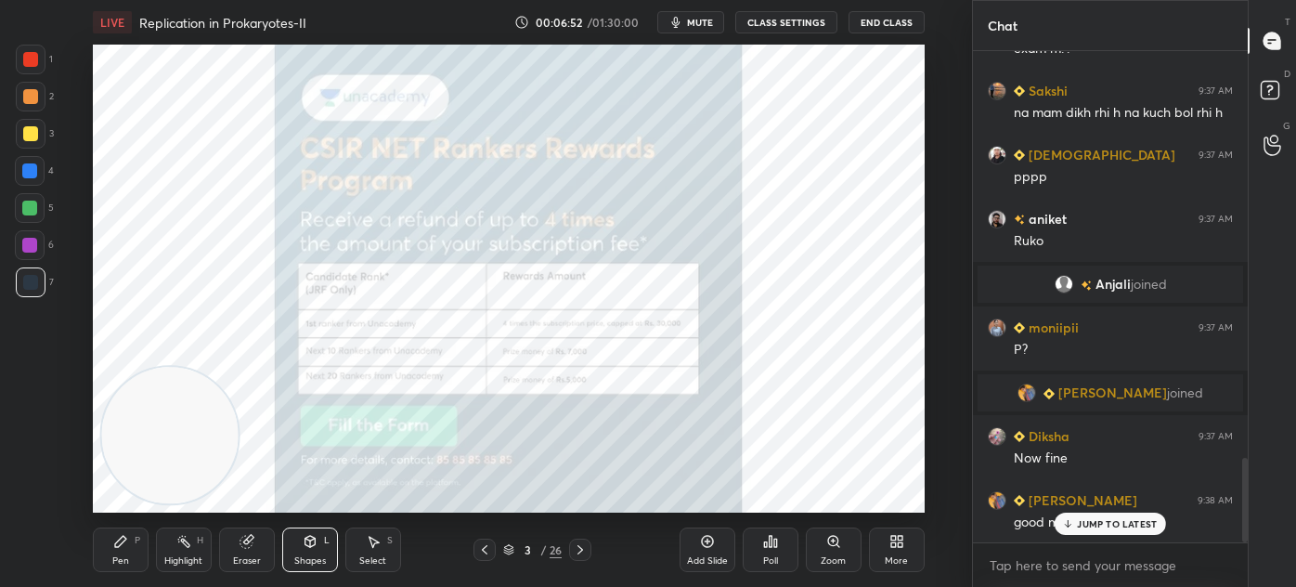
click at [485, 545] on icon at bounding box center [484, 549] width 15 height 15
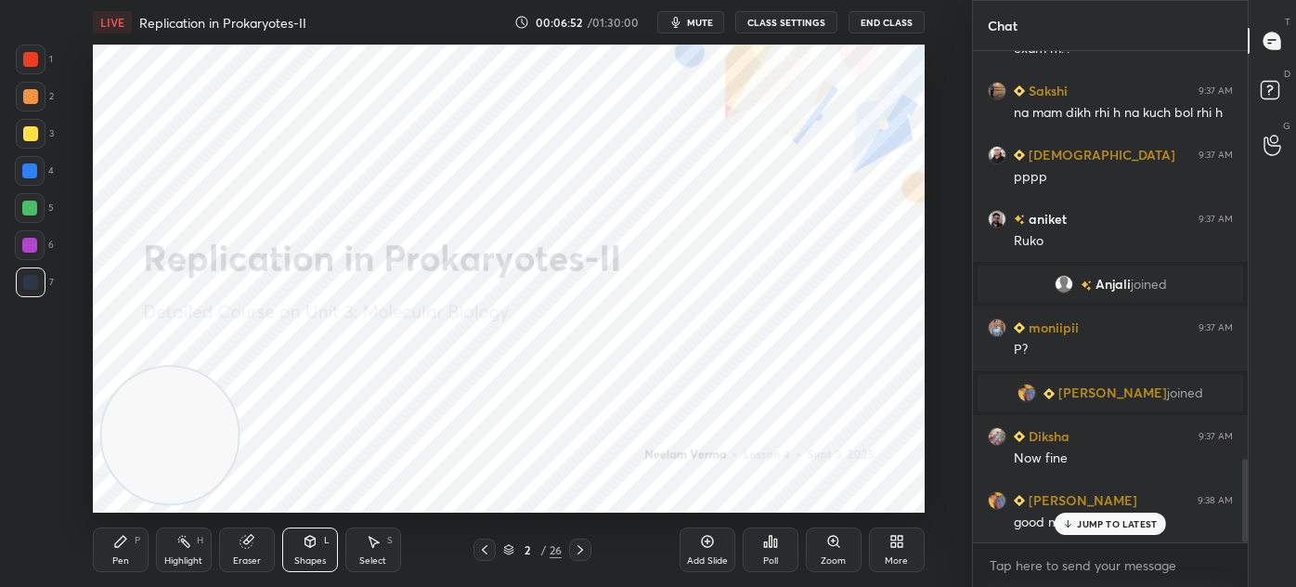
scroll to position [2409, 0]
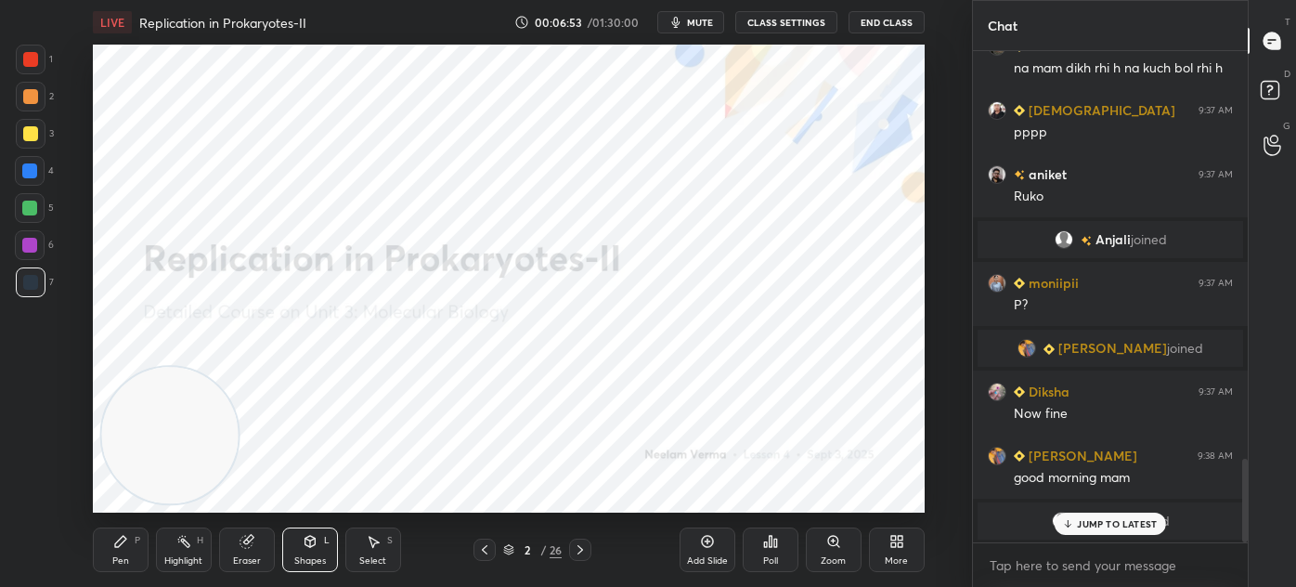
click at [579, 544] on icon at bounding box center [580, 549] width 15 height 15
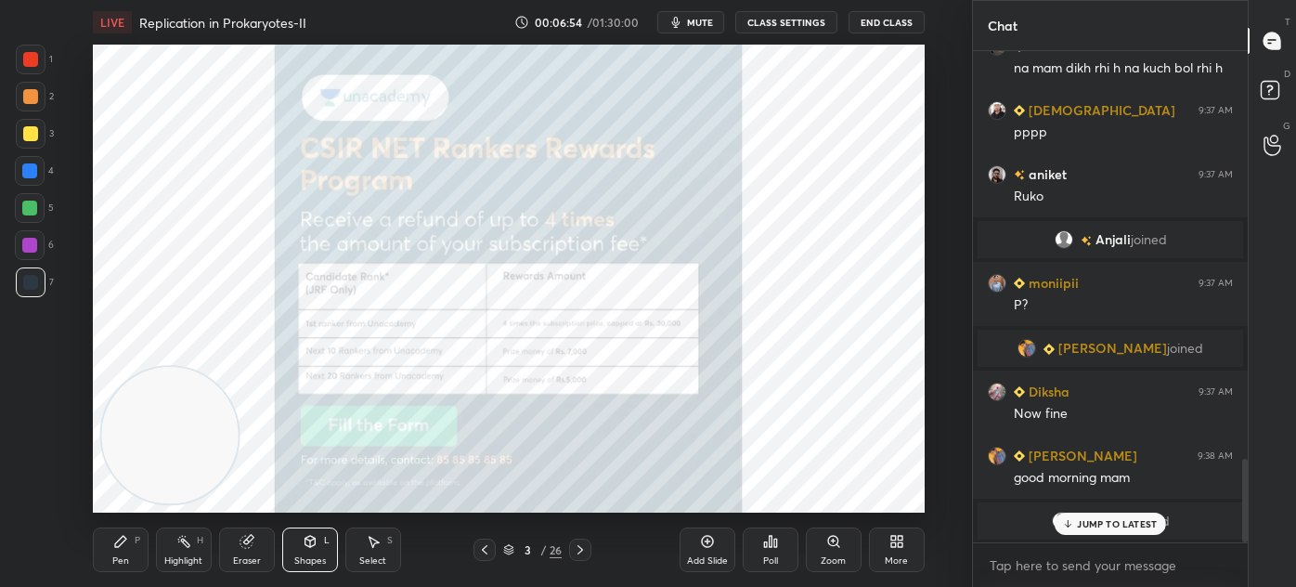
click at [579, 546] on icon at bounding box center [581, 549] width 6 height 9
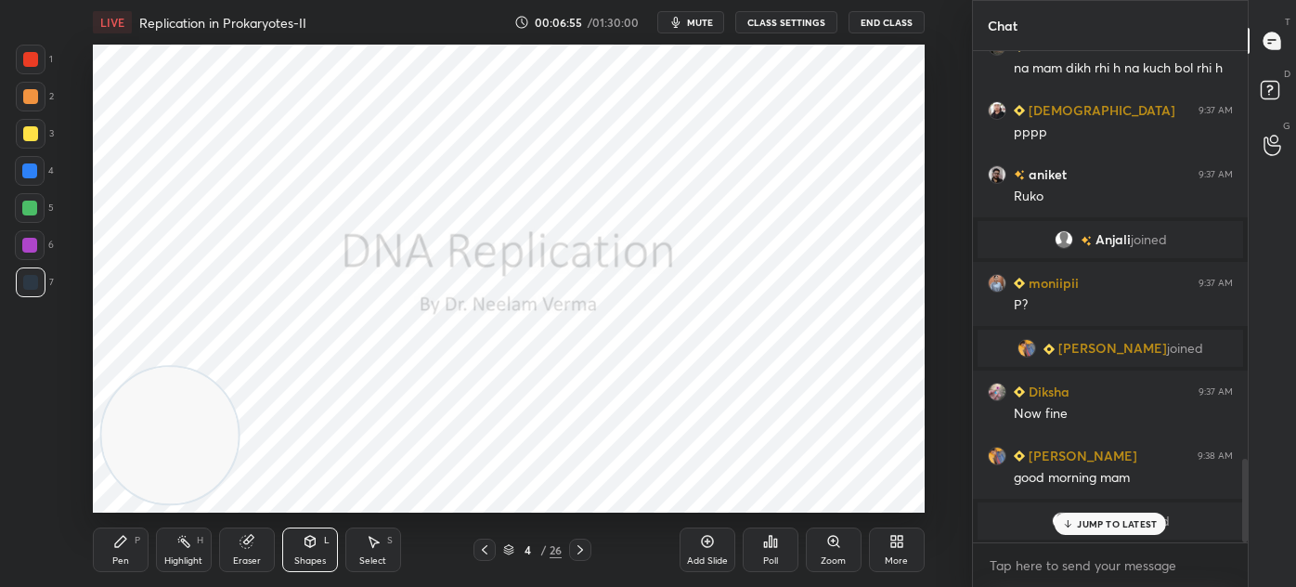
click at [489, 546] on icon at bounding box center [484, 549] width 15 height 15
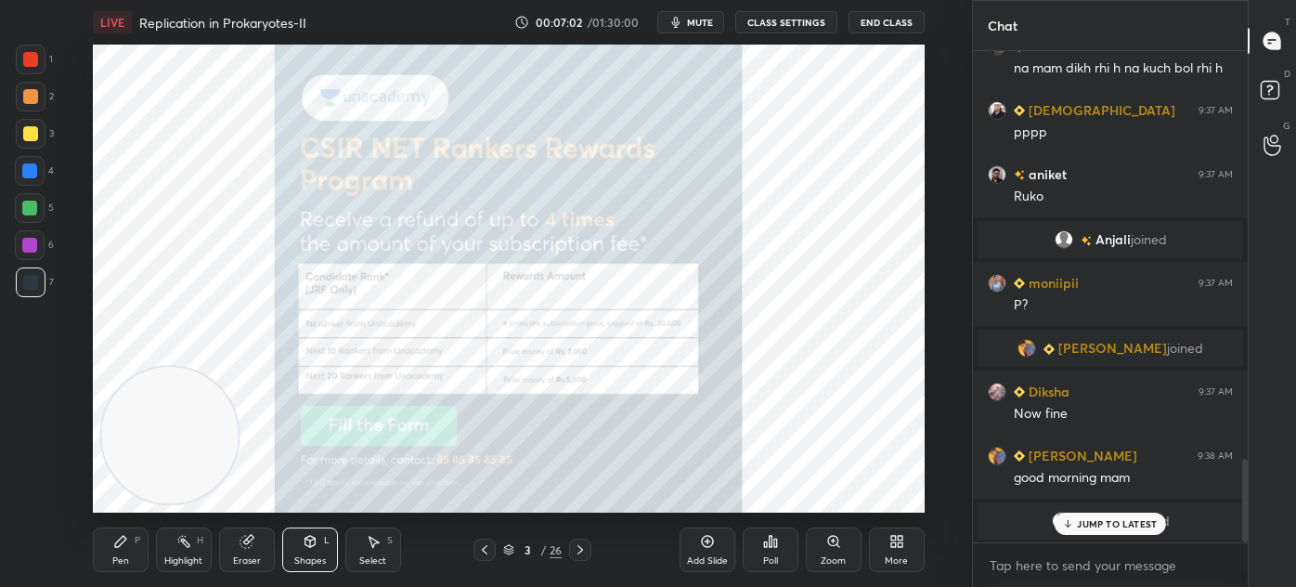
click at [488, 536] on div "Pen P Highlight H Eraser Shapes L Select S 3 / 26 Add Slide Poll Zoom More" at bounding box center [509, 550] width 832 height 74
click at [483, 548] on icon at bounding box center [484, 549] width 15 height 15
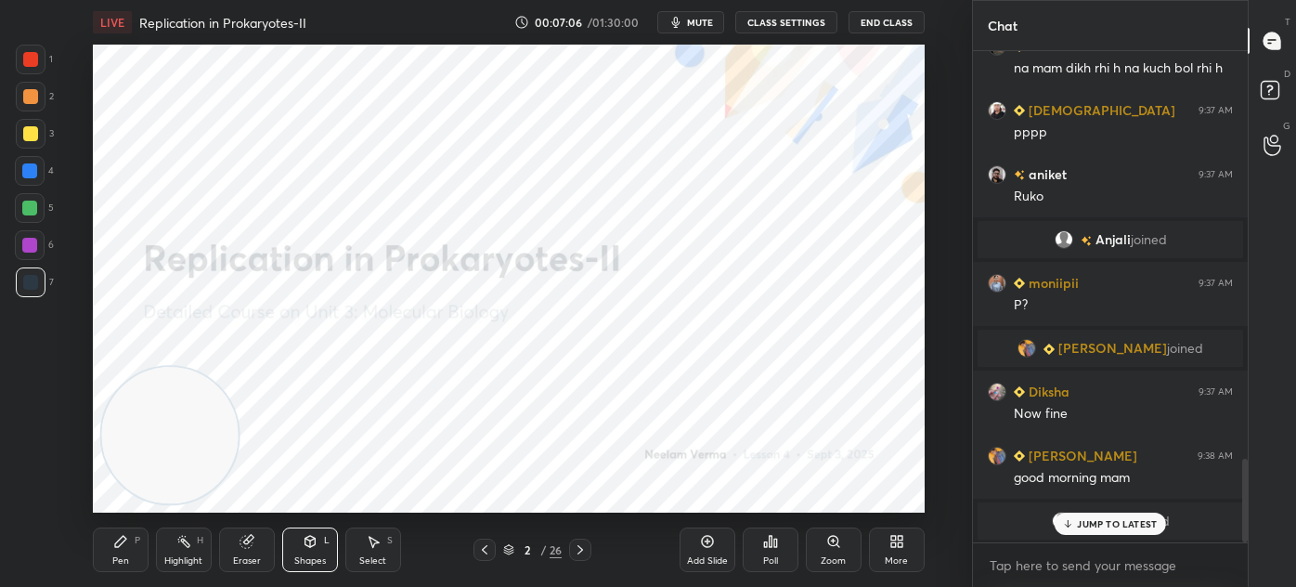
click at [1118, 527] on p "JUMP TO LATEST" at bounding box center [1117, 523] width 80 height 11
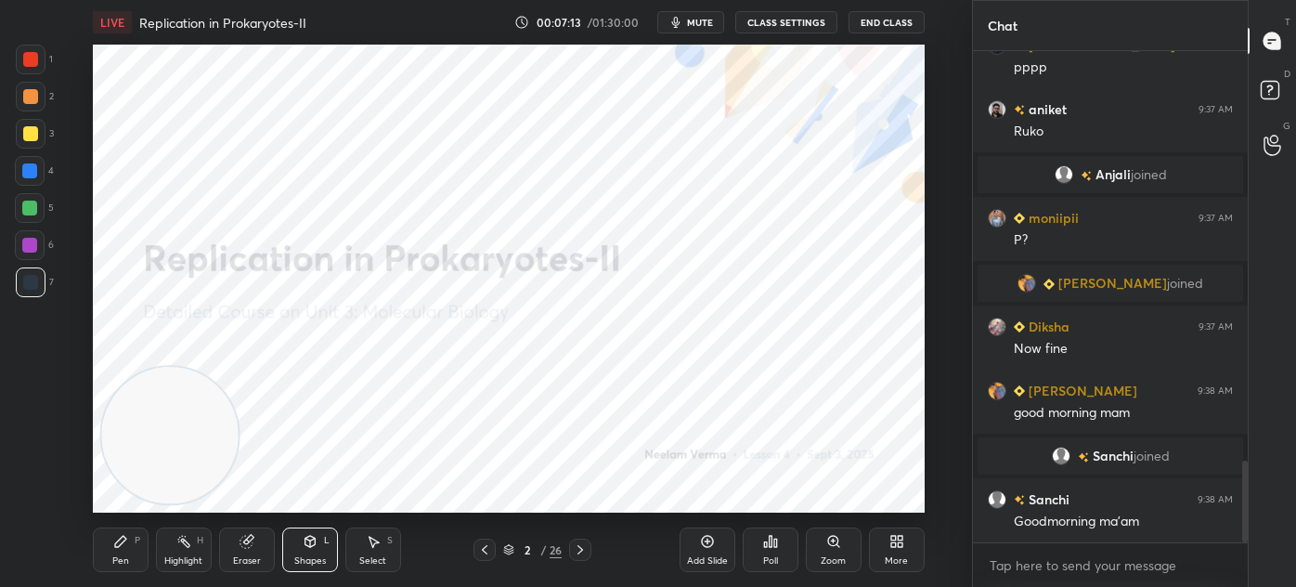
click at [574, 551] on icon at bounding box center [580, 549] width 15 height 15
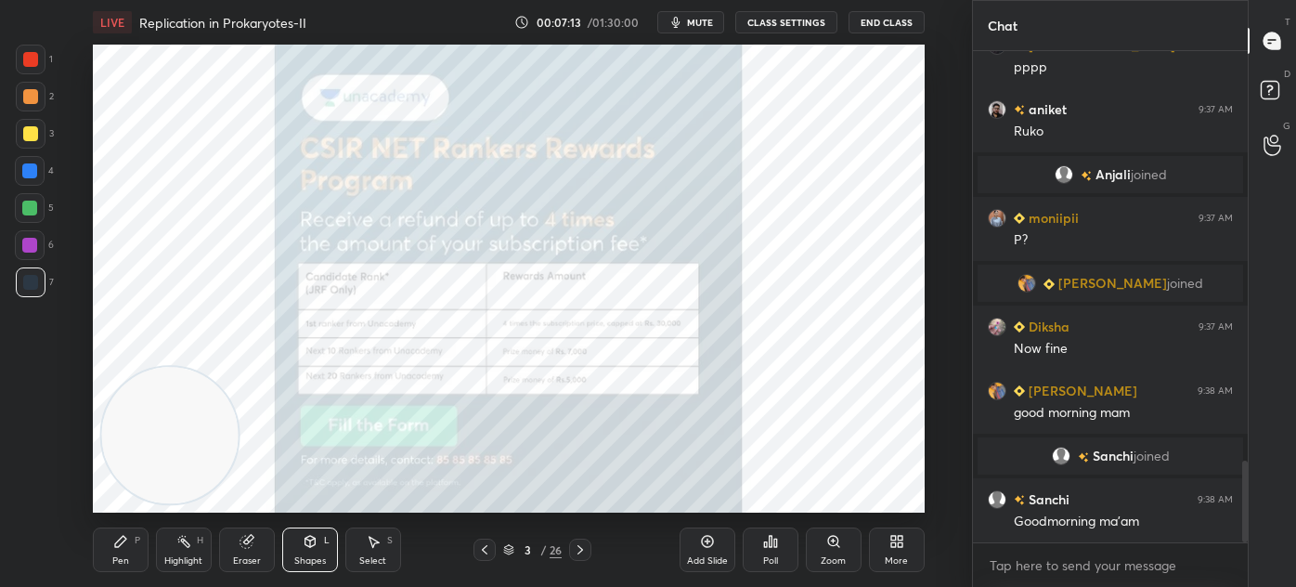
click at [579, 549] on icon at bounding box center [580, 549] width 15 height 15
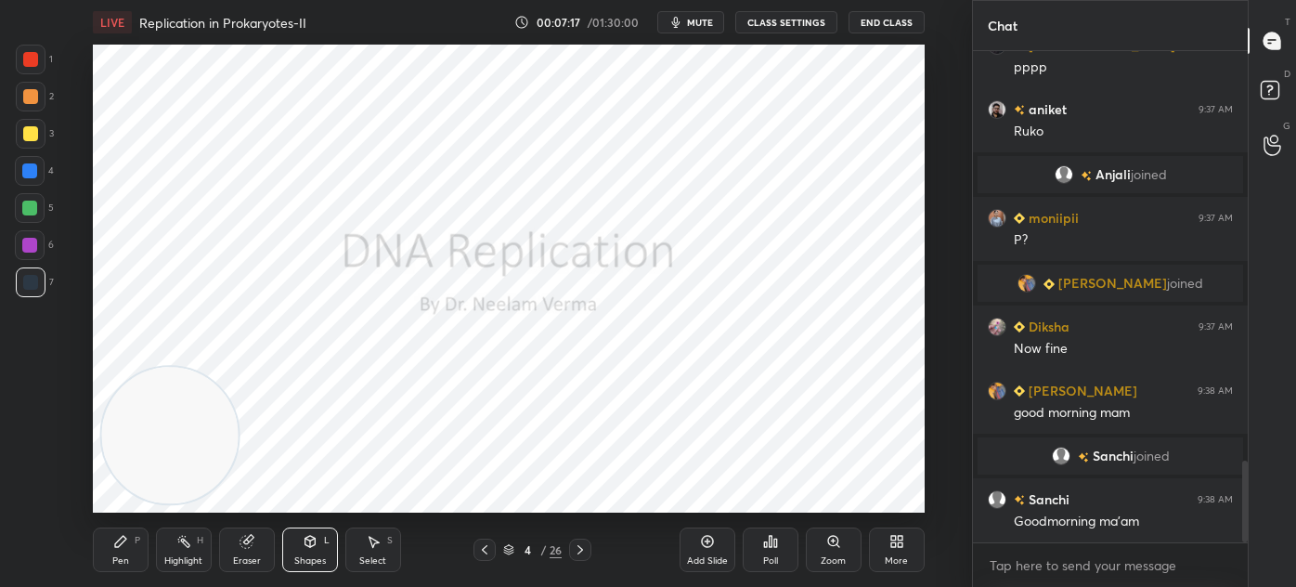
click at [121, 553] on div "Pen P" at bounding box center [121, 549] width 56 height 45
click at [34, 487] on div at bounding box center [31, 498] width 30 height 30
click at [580, 550] on icon at bounding box center [580, 549] width 15 height 15
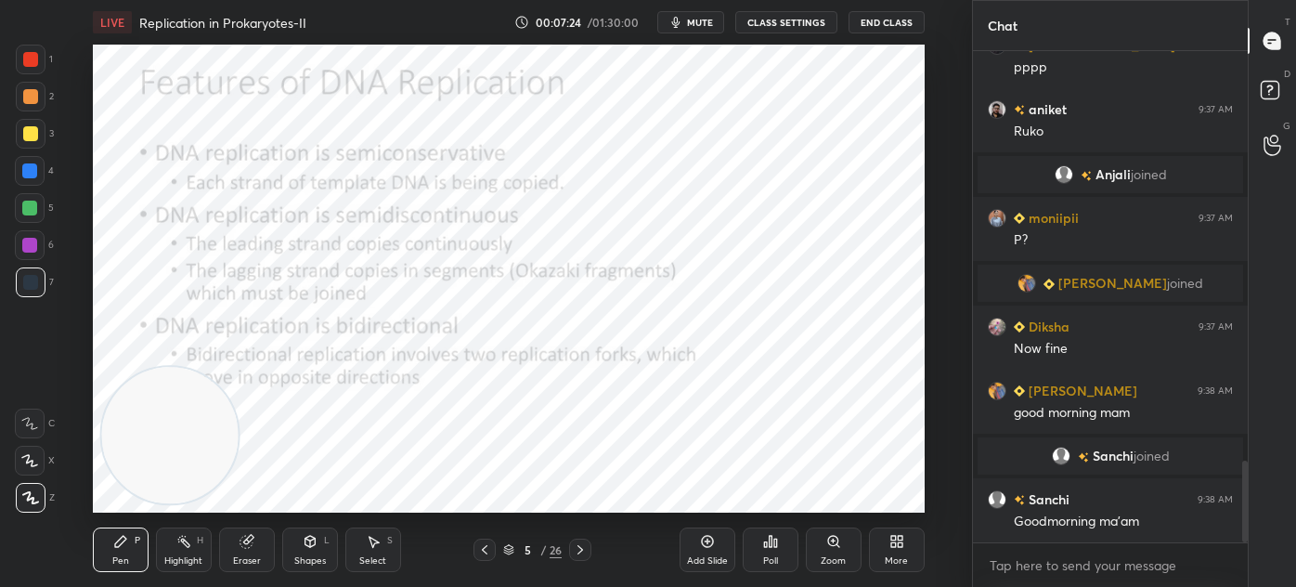
click at [319, 545] on div "Shapes L" at bounding box center [310, 549] width 56 height 45
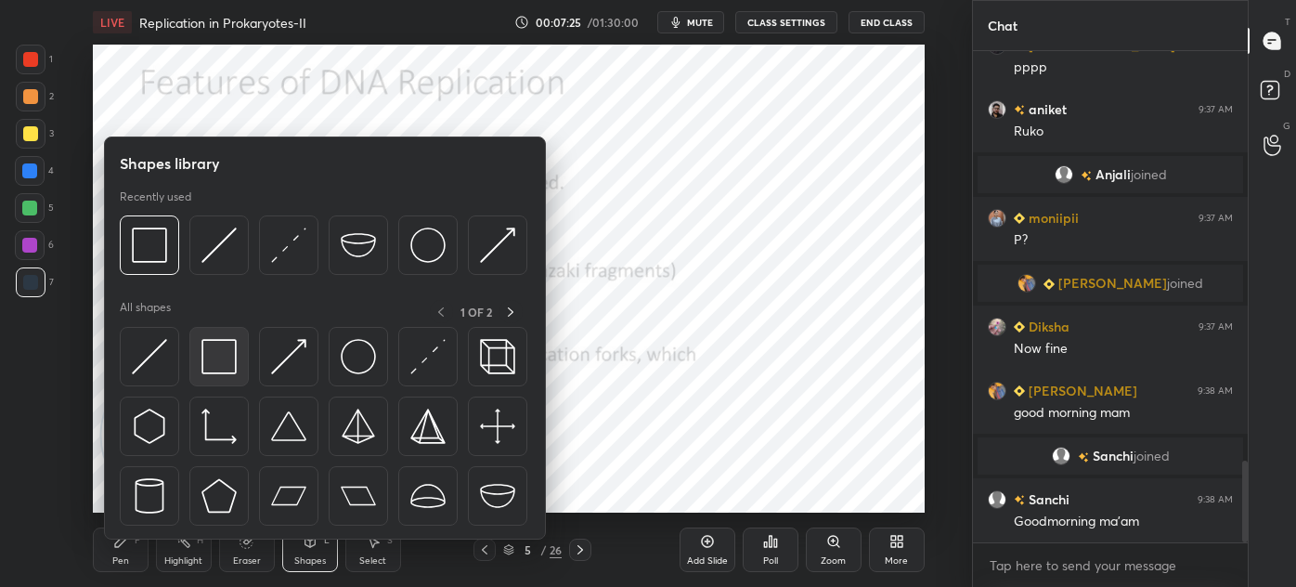
click at [209, 363] on img at bounding box center [219, 356] width 35 height 35
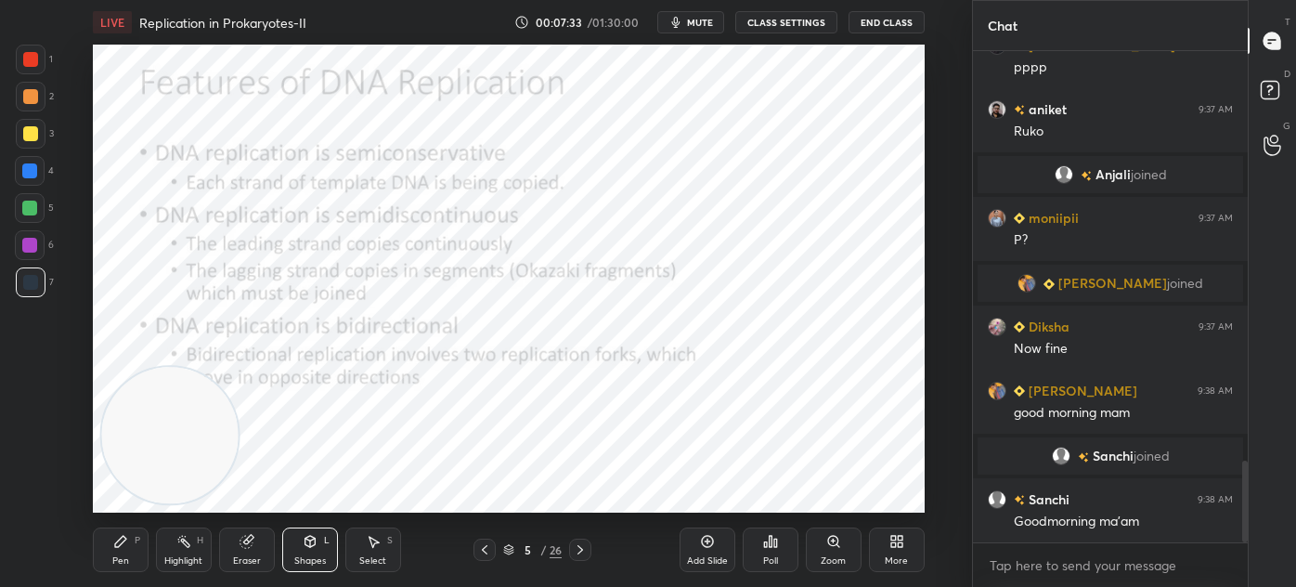
click at [123, 561] on div "Pen" at bounding box center [120, 560] width 17 height 9
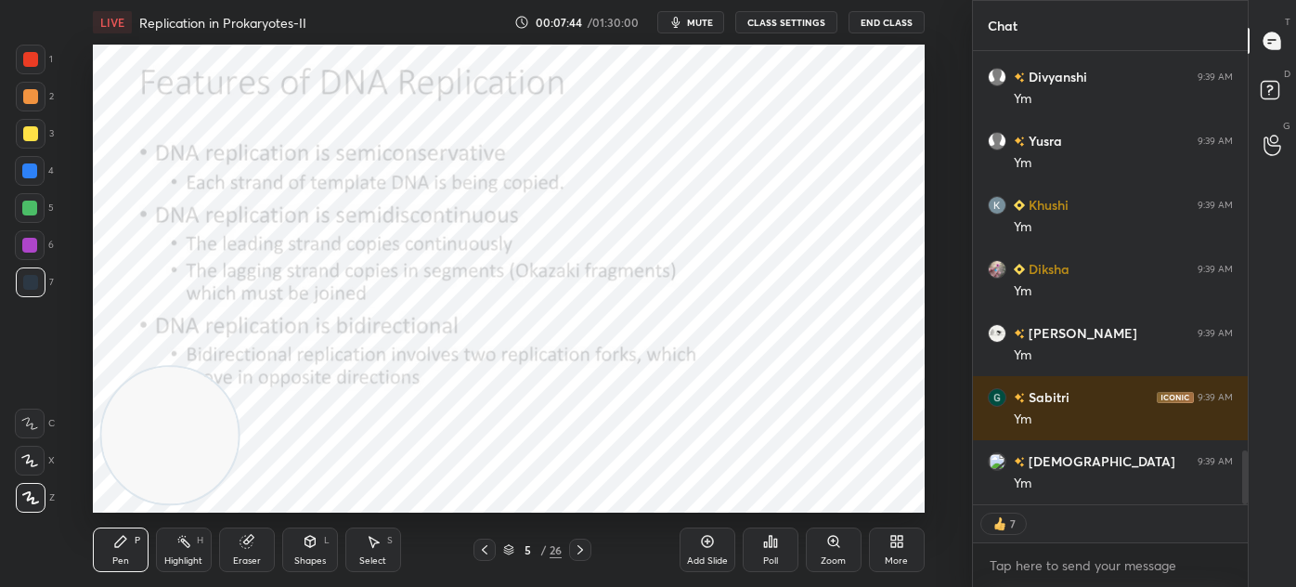
scroll to position [3345, 0]
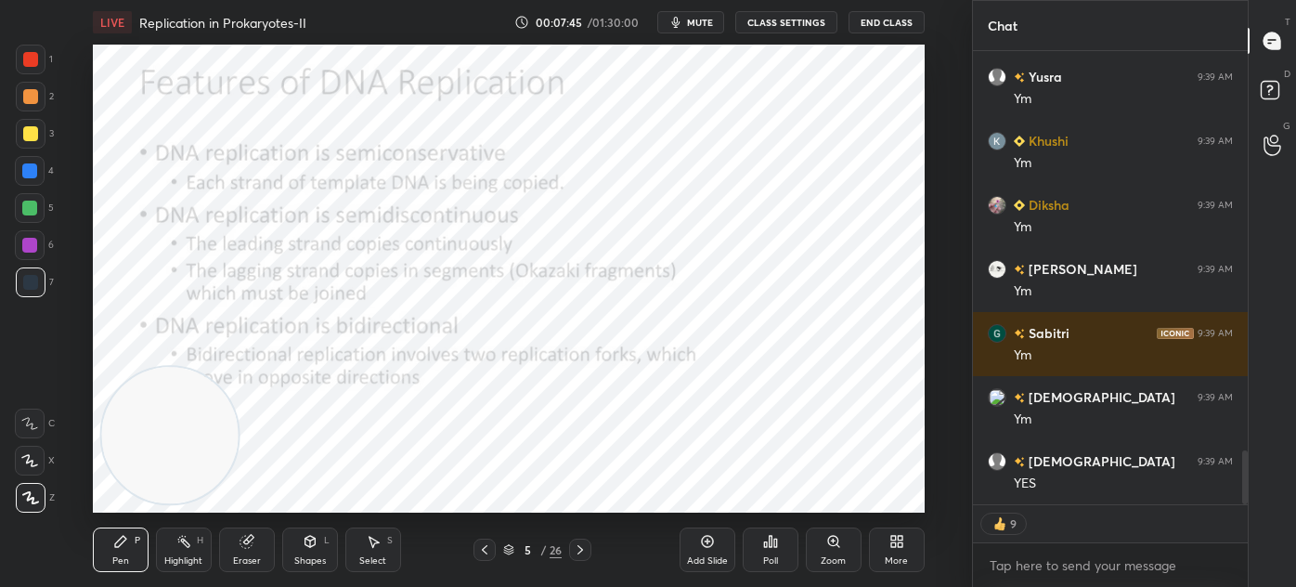
click at [302, 551] on div "Shapes L" at bounding box center [310, 549] width 56 height 45
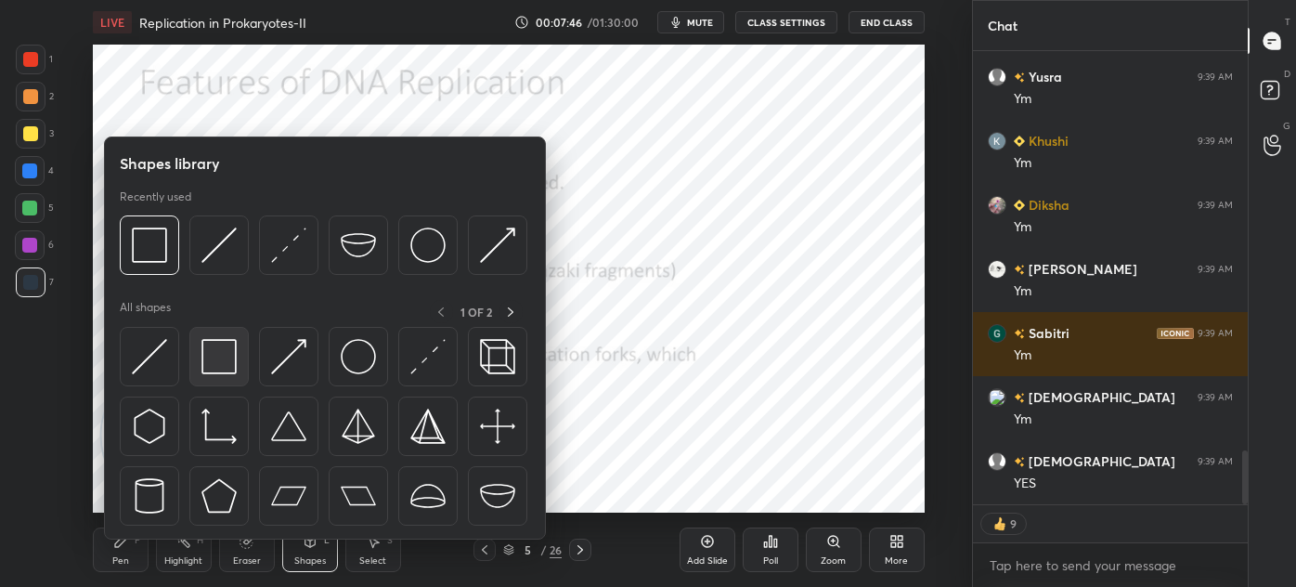
click at [210, 348] on img at bounding box center [219, 356] width 35 height 35
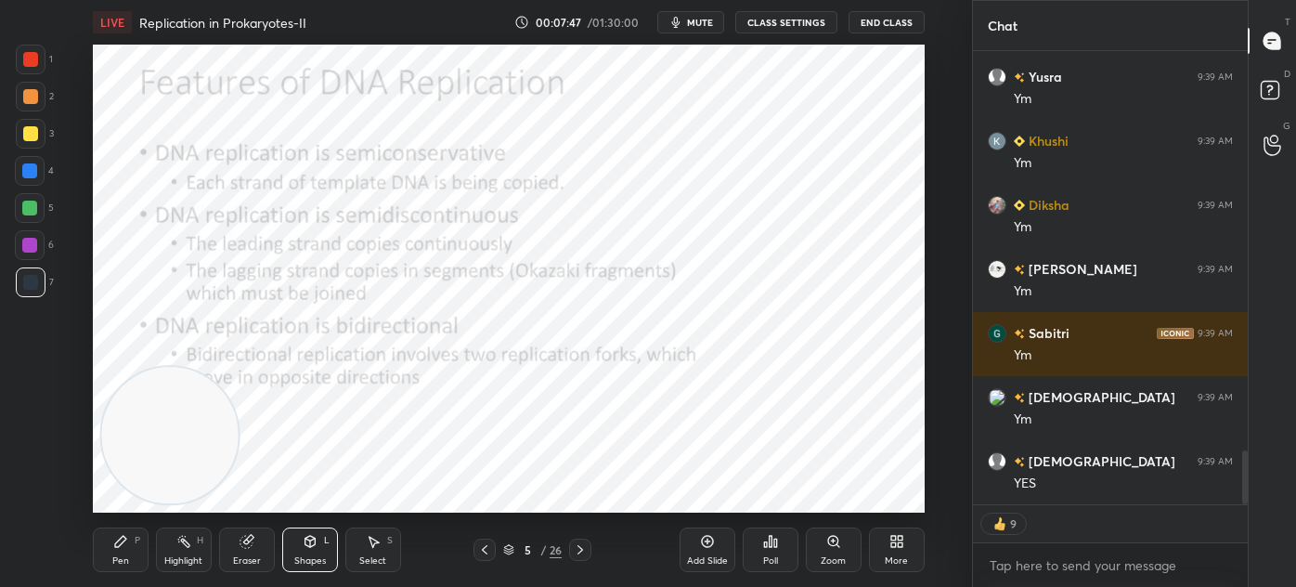
click at [37, 56] on div at bounding box center [30, 59] width 15 height 15
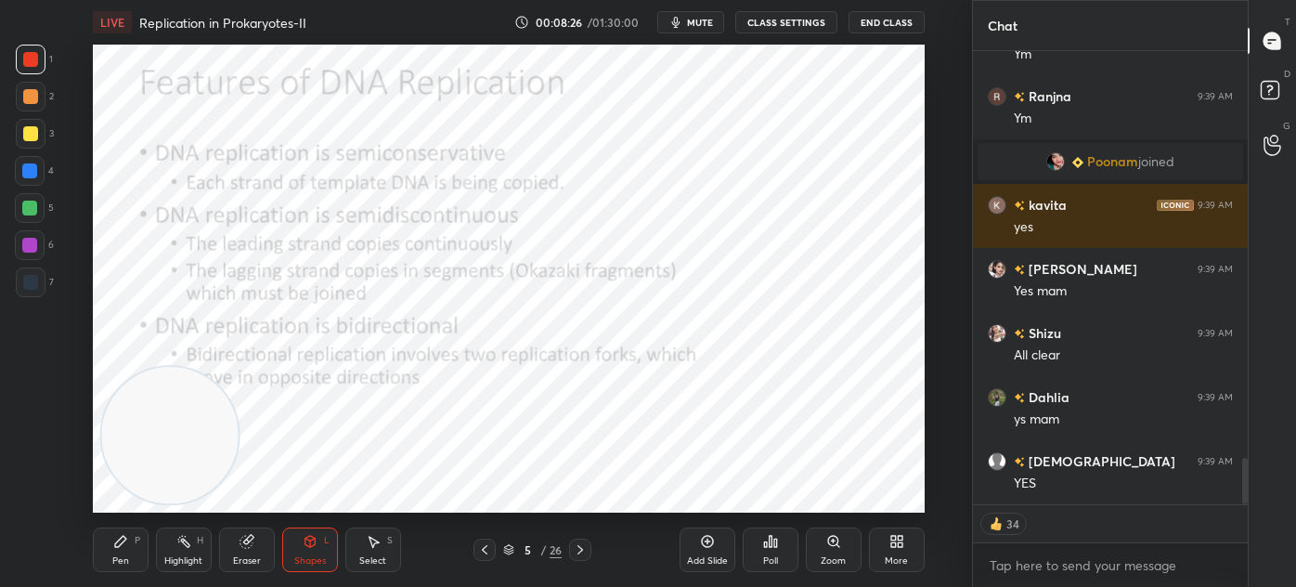
scroll to position [3966, 0]
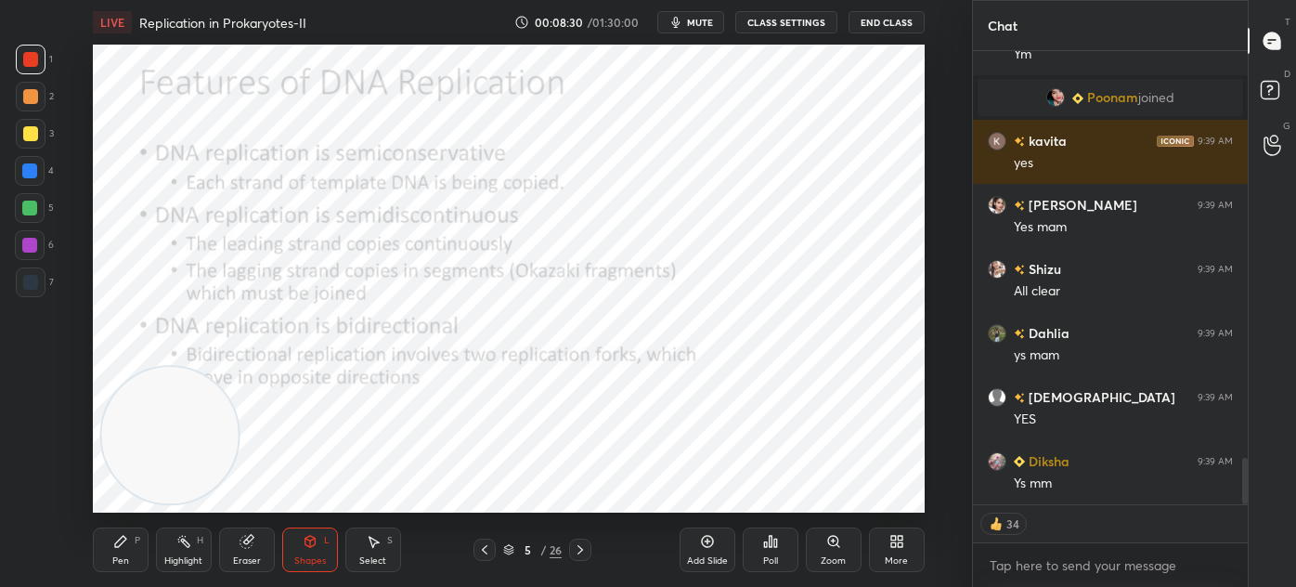
click at [37, 293] on div at bounding box center [31, 282] width 30 height 30
click at [136, 556] on div "Pen P" at bounding box center [121, 549] width 56 height 45
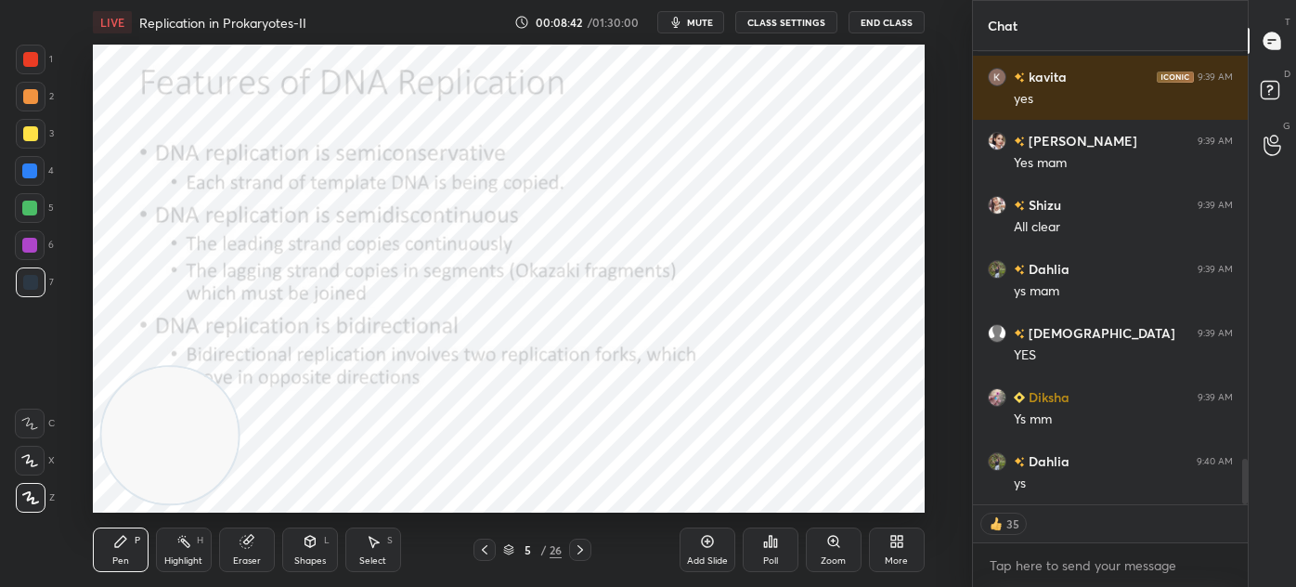
click at [37, 60] on div at bounding box center [30, 59] width 15 height 15
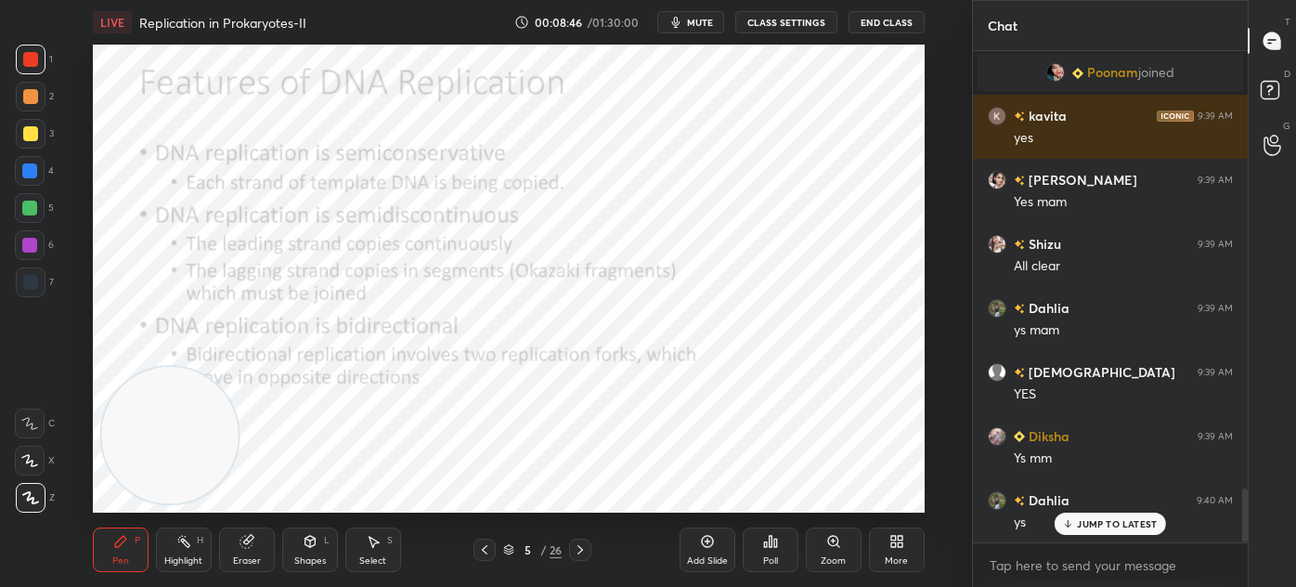
scroll to position [4056, 0]
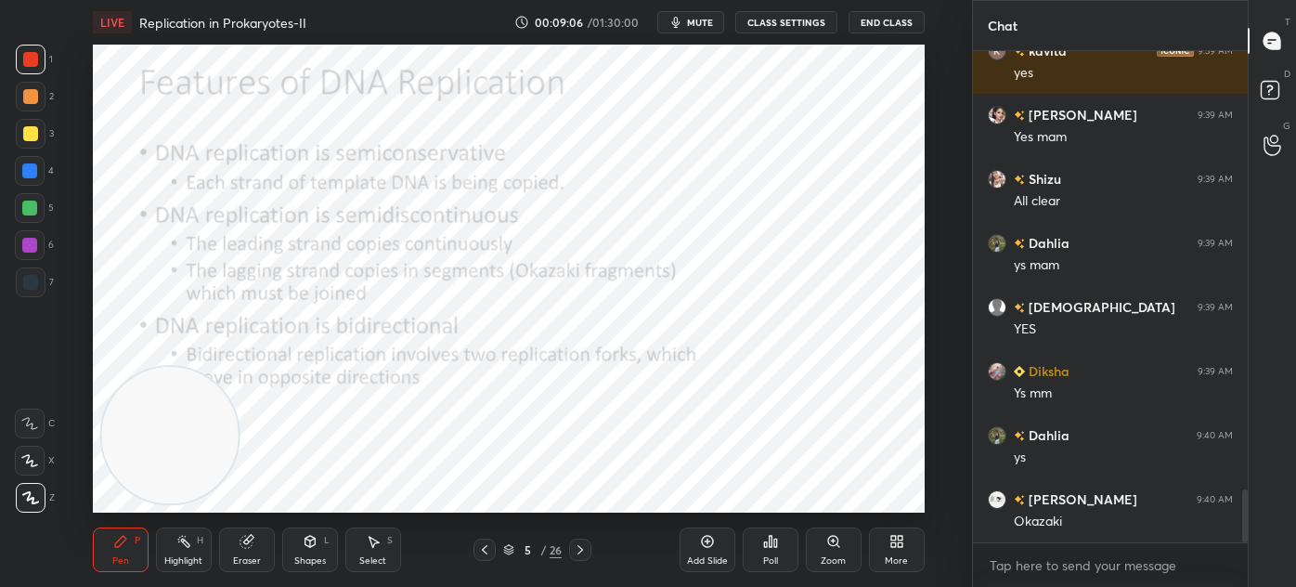
click at [576, 546] on icon at bounding box center [580, 549] width 15 height 15
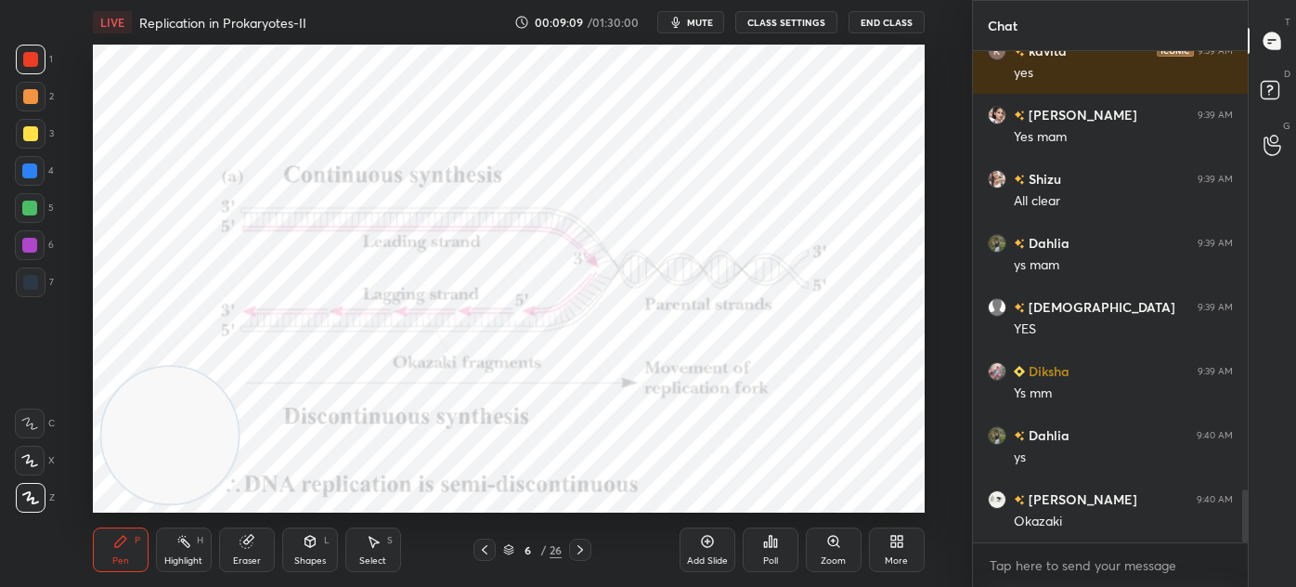
click at [44, 279] on div at bounding box center [31, 282] width 30 height 30
click at [889, 25] on button "End Class" at bounding box center [887, 22] width 76 height 22
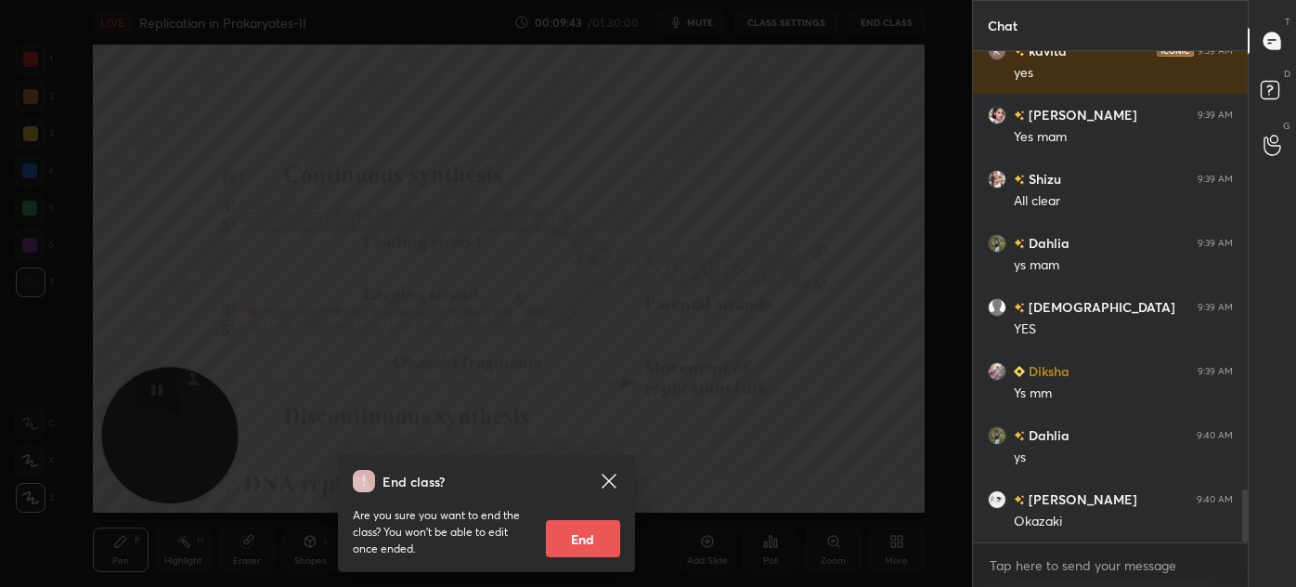
click at [615, 482] on icon at bounding box center [609, 481] width 22 height 22
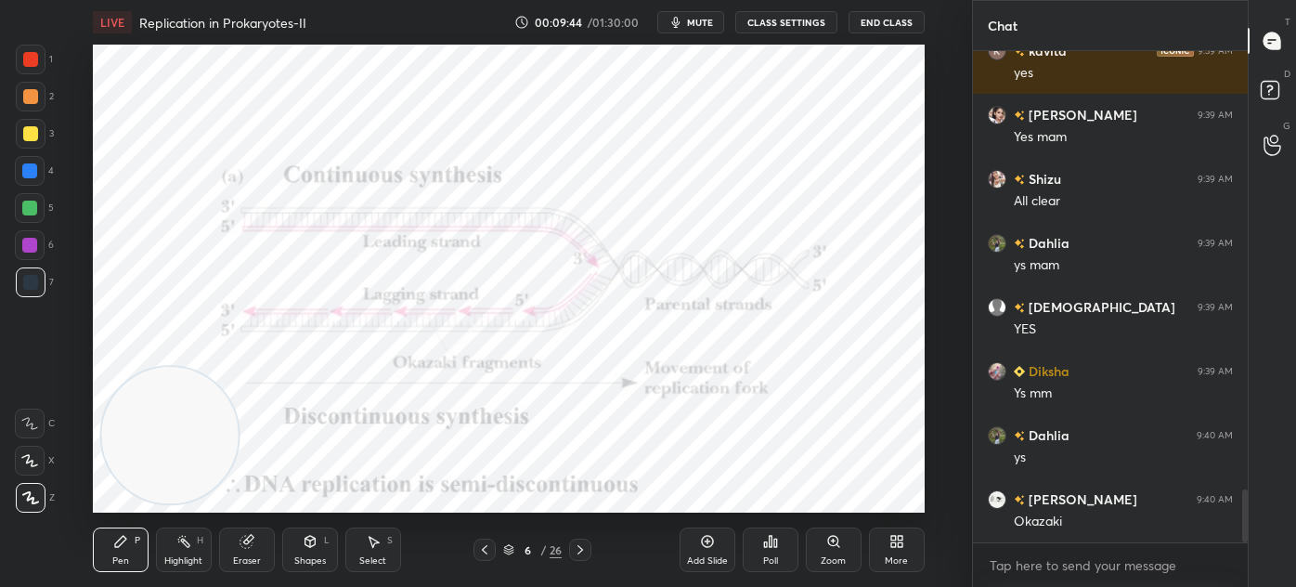
scroll to position [4101, 0]
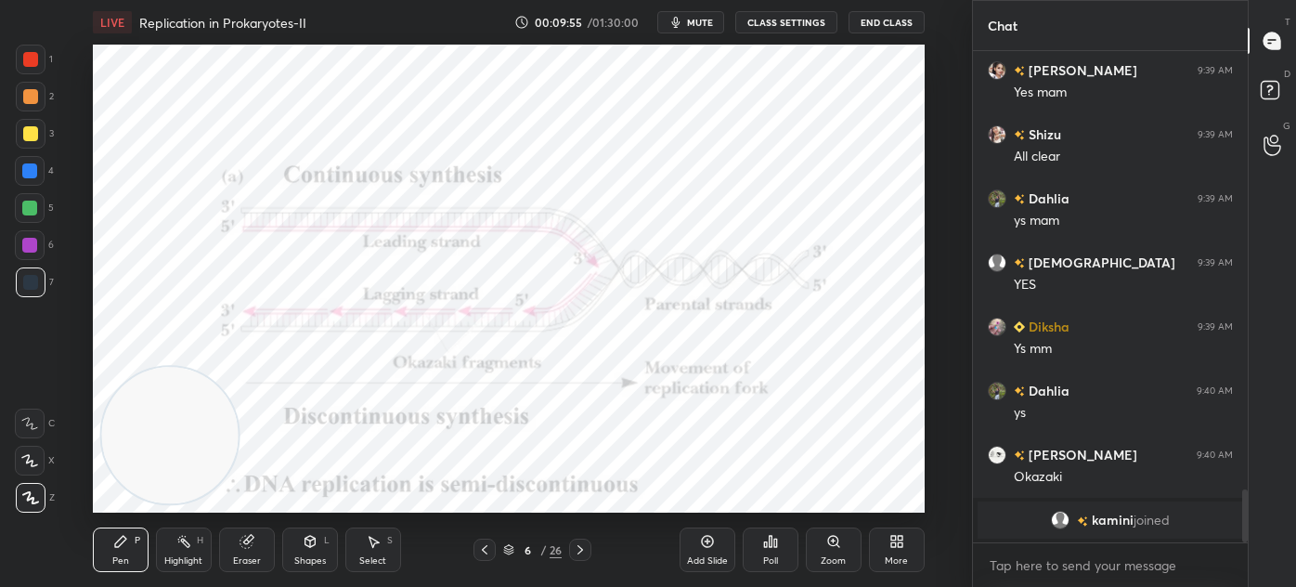
click at [37, 61] on div at bounding box center [30, 59] width 15 height 15
click at [229, 529] on div "Eraser" at bounding box center [247, 549] width 56 height 45
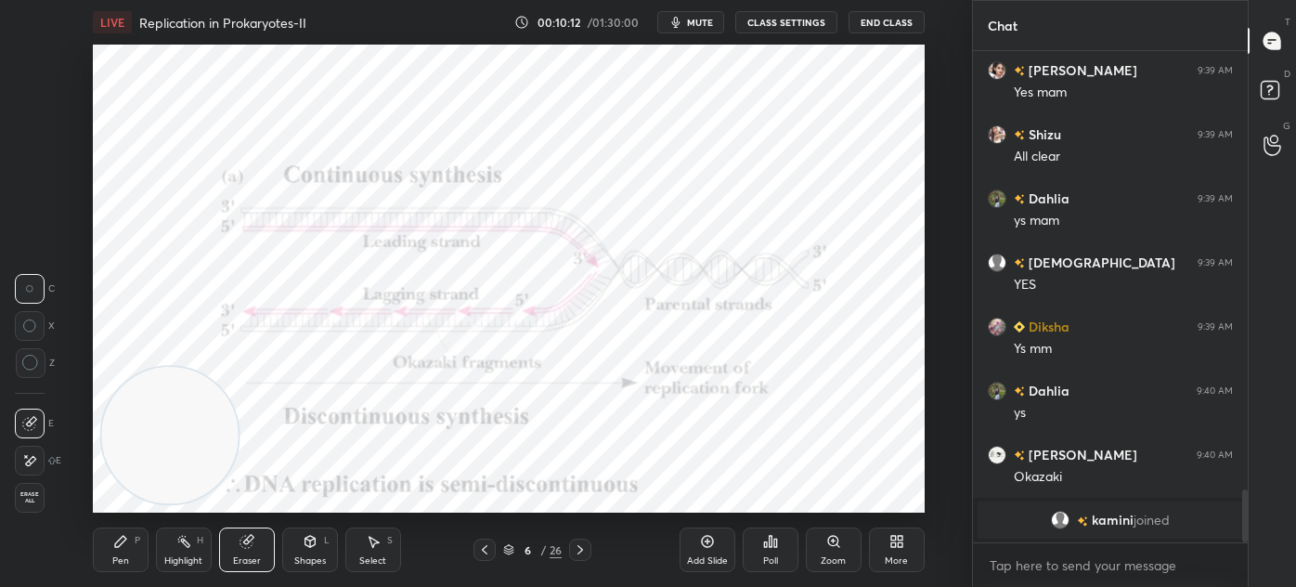
click at [116, 549] on icon at bounding box center [120, 541] width 15 height 15
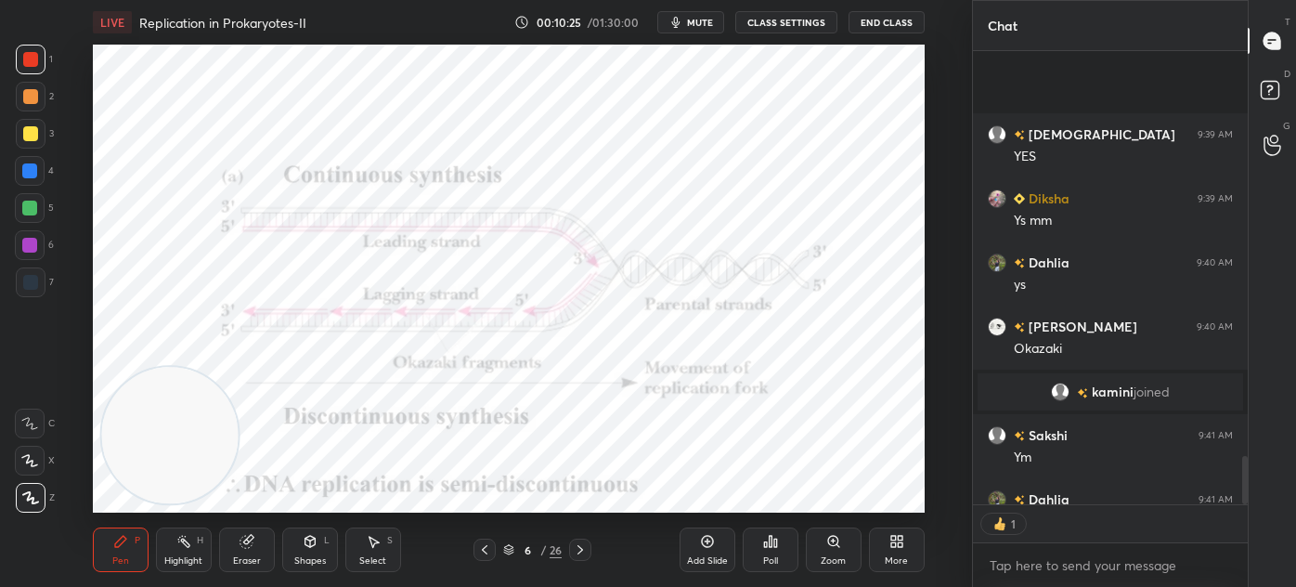
scroll to position [3803, 0]
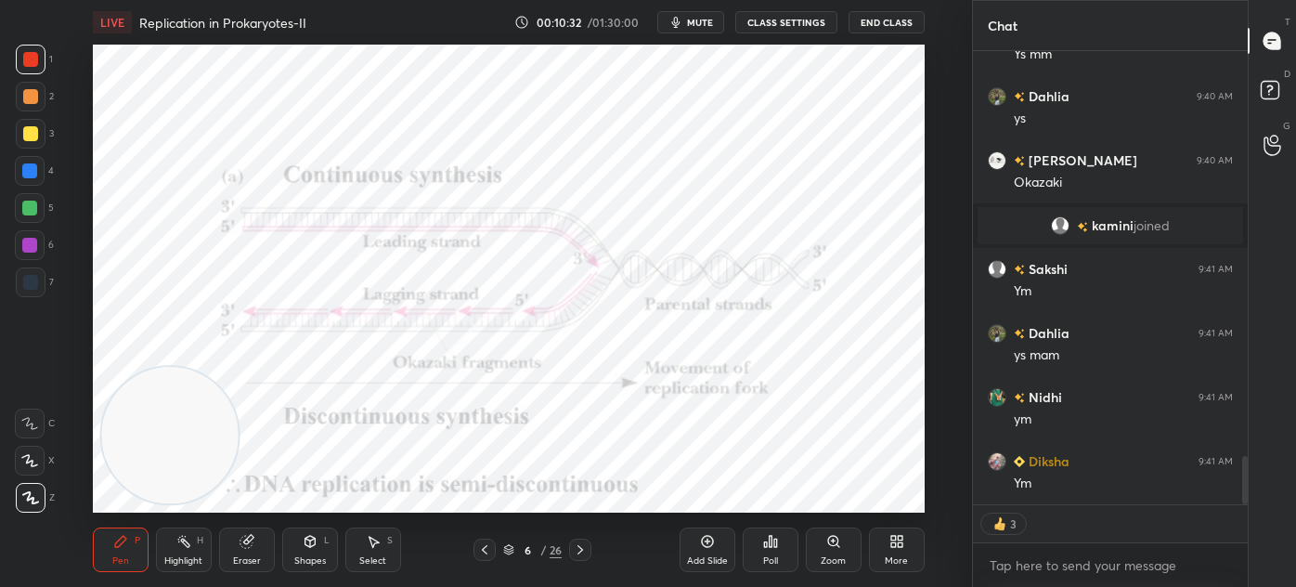
click at [22, 290] on div at bounding box center [31, 282] width 30 height 30
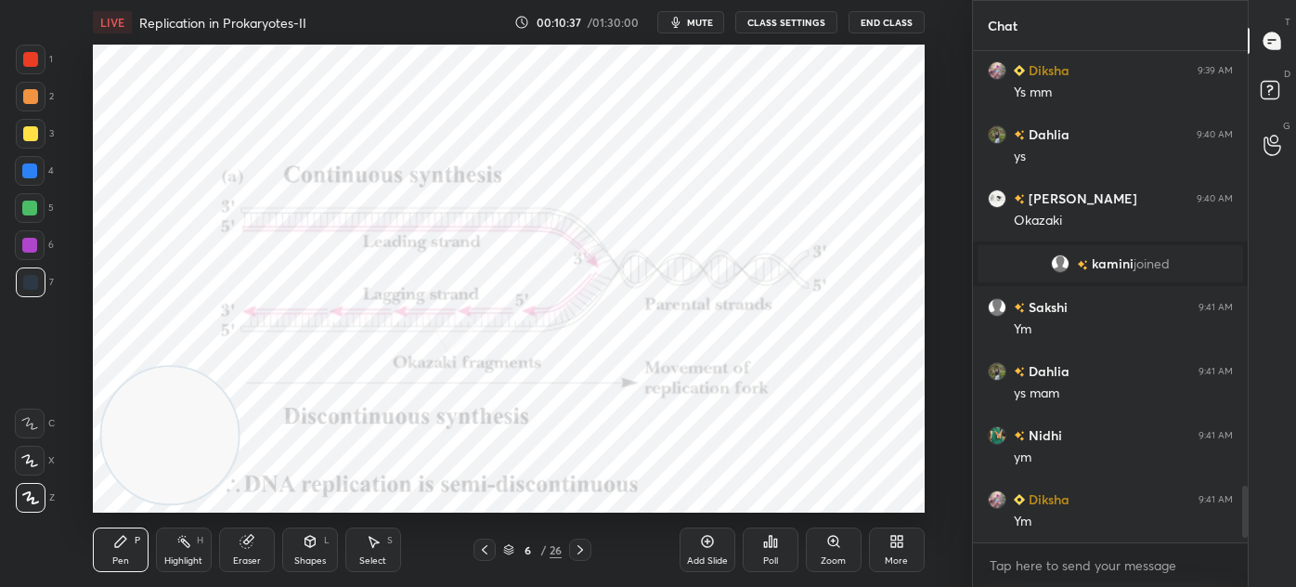
scroll to position [3764, 0]
click at [257, 553] on div "Eraser" at bounding box center [247, 549] width 56 height 45
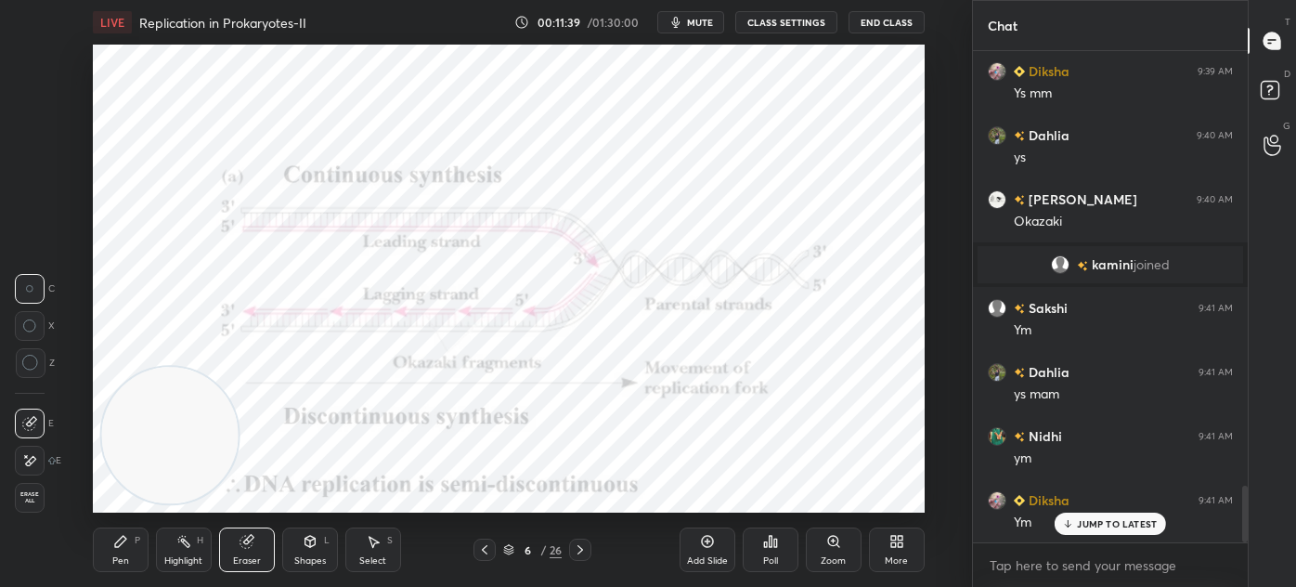
click at [117, 541] on icon at bounding box center [120, 541] width 11 height 11
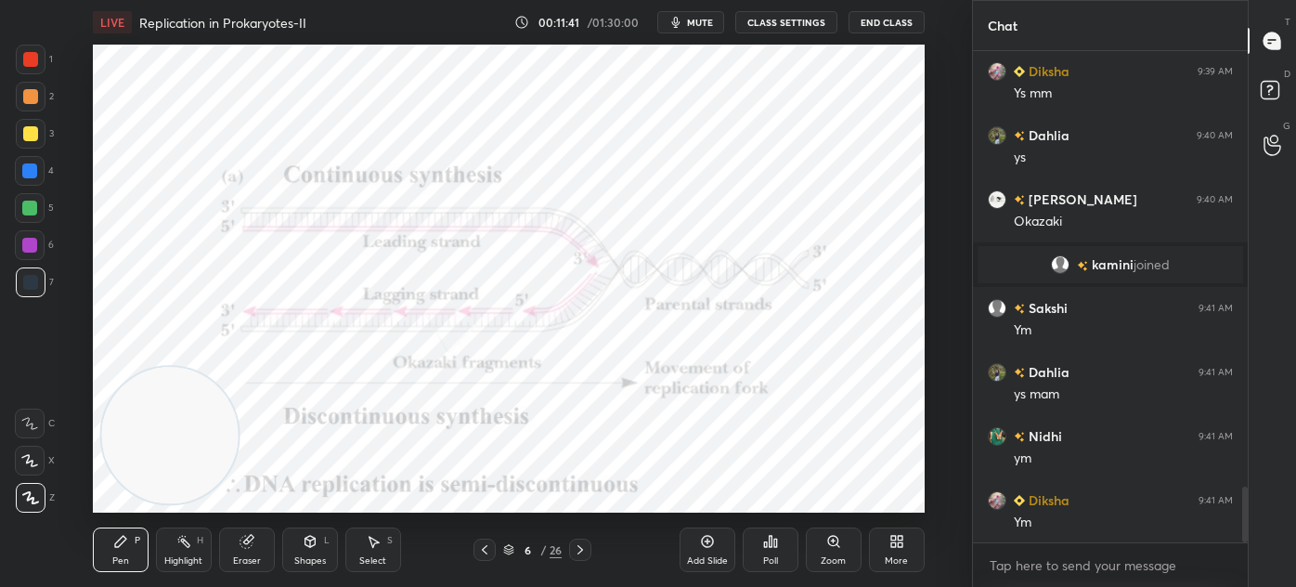
scroll to position [3808, 0]
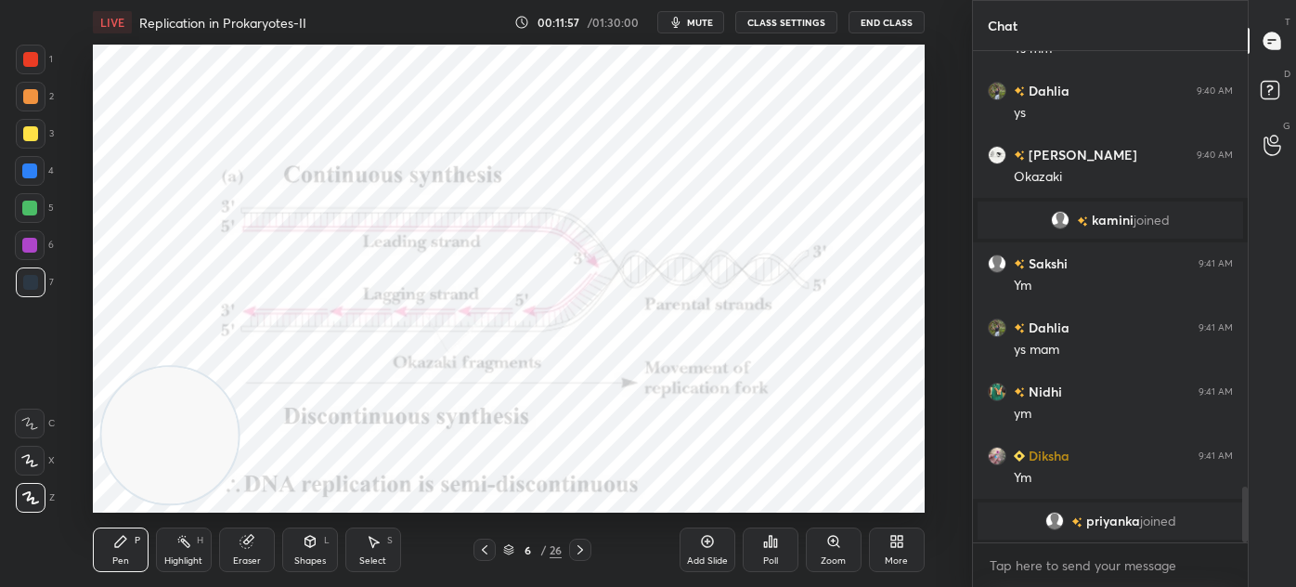
click at [319, 552] on div "Shapes L" at bounding box center [310, 549] width 56 height 45
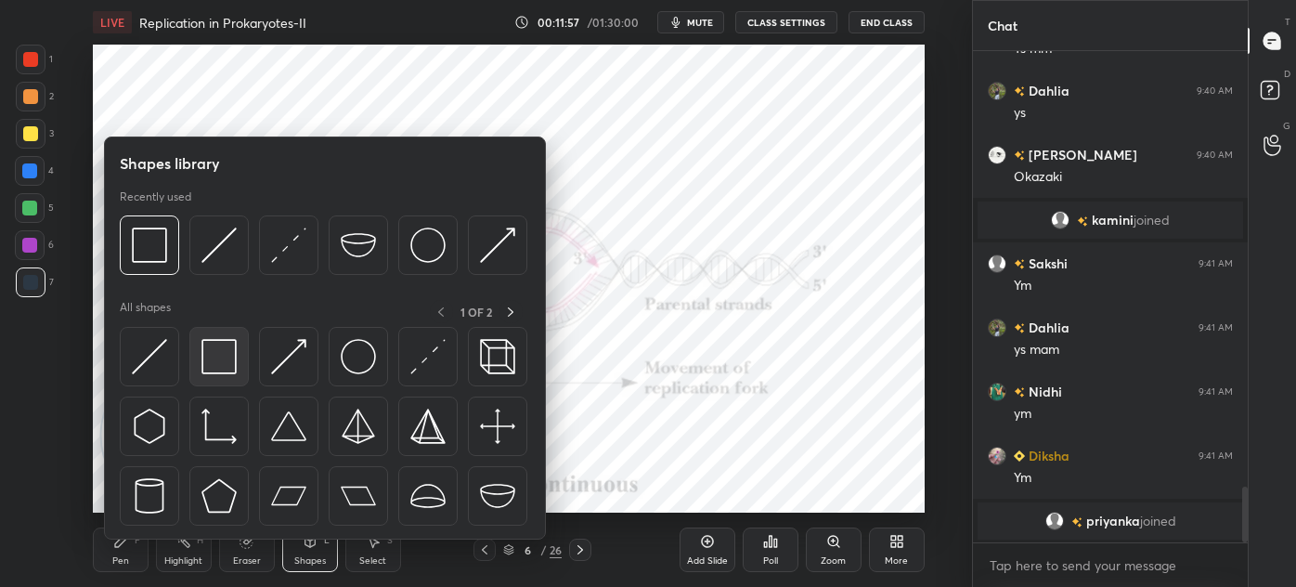
click at [213, 359] on img at bounding box center [219, 356] width 35 height 35
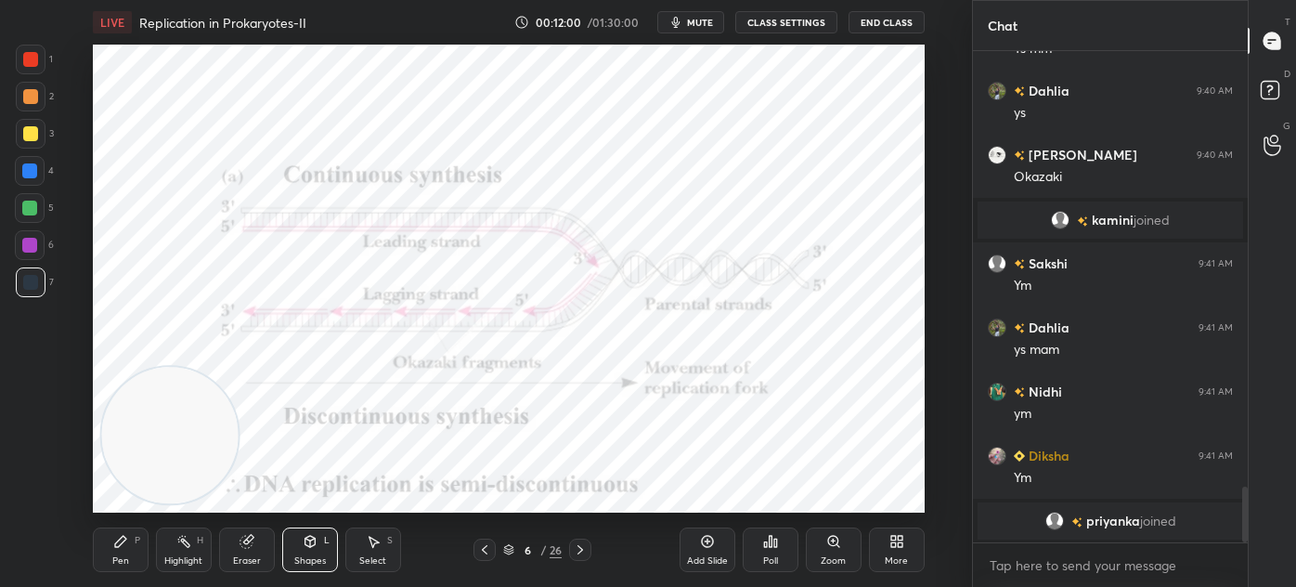
scroll to position [3872, 0]
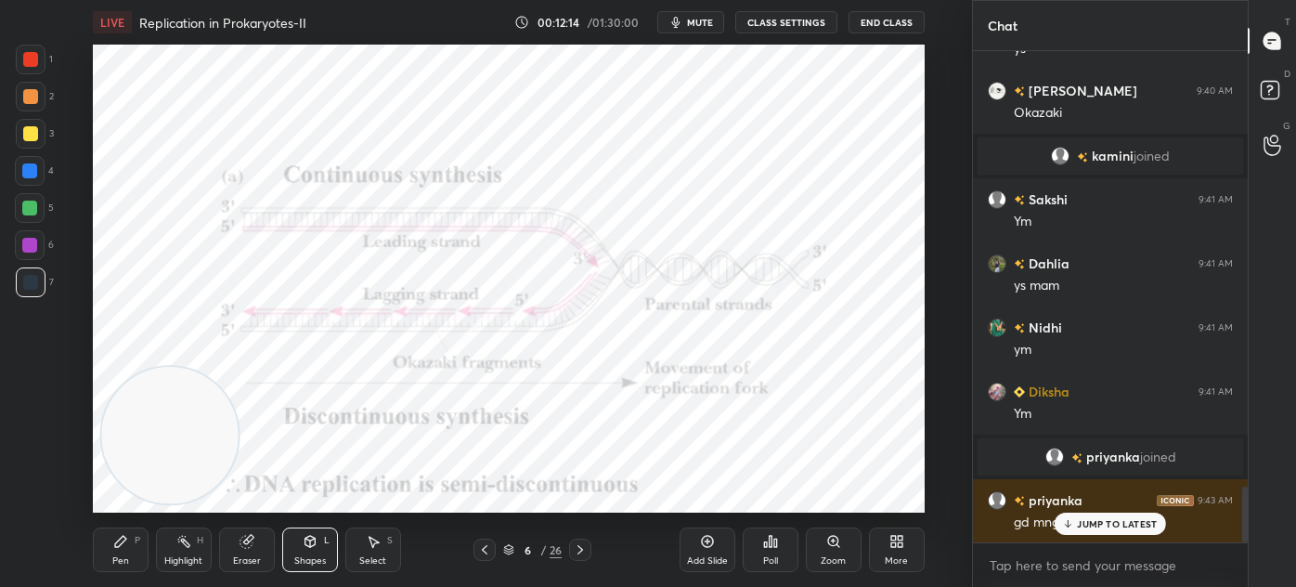
click at [577, 554] on icon at bounding box center [580, 549] width 15 height 15
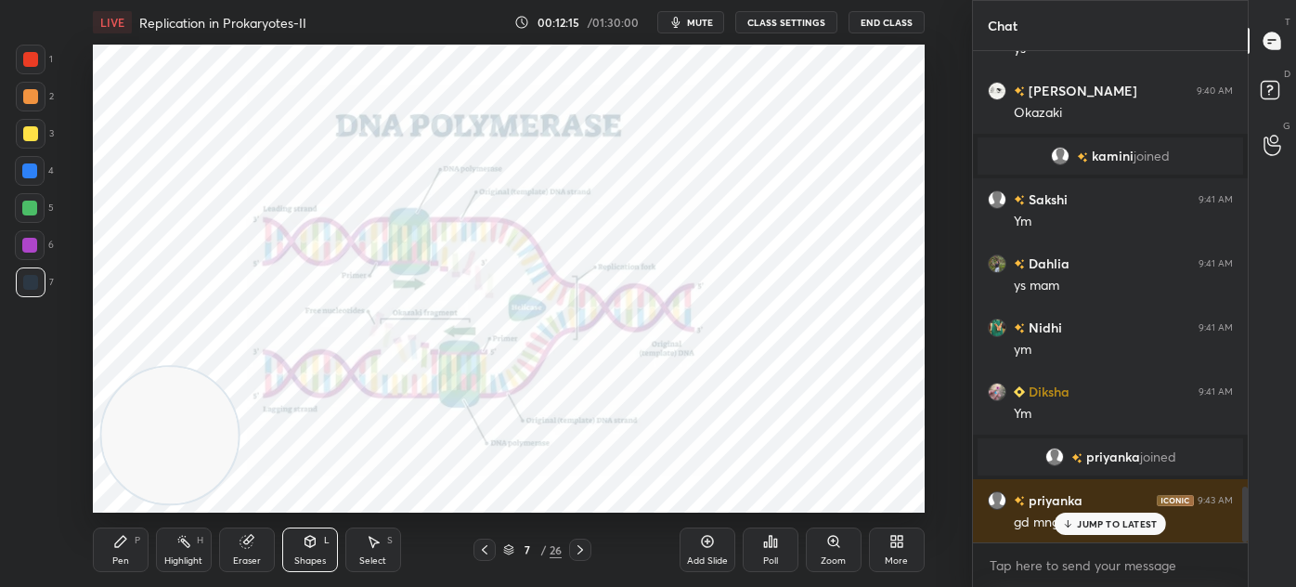
click at [304, 556] on div "Shapes" at bounding box center [310, 560] width 32 height 9
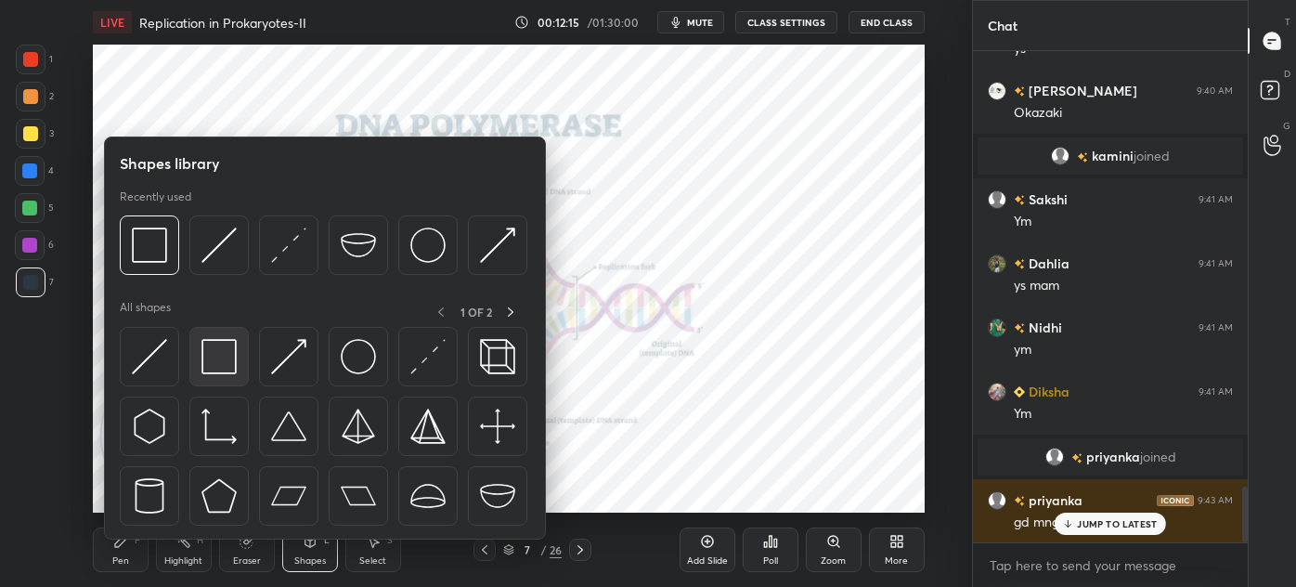
click at [220, 366] on img at bounding box center [219, 356] width 35 height 35
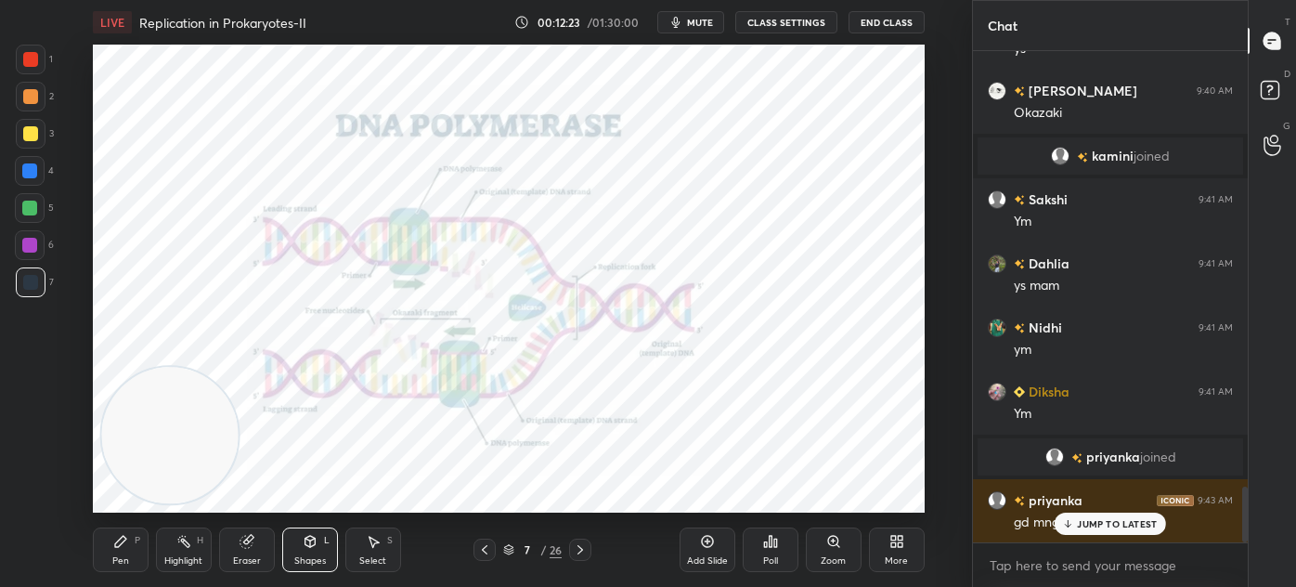
click at [117, 556] on div "Pen" at bounding box center [120, 560] width 17 height 9
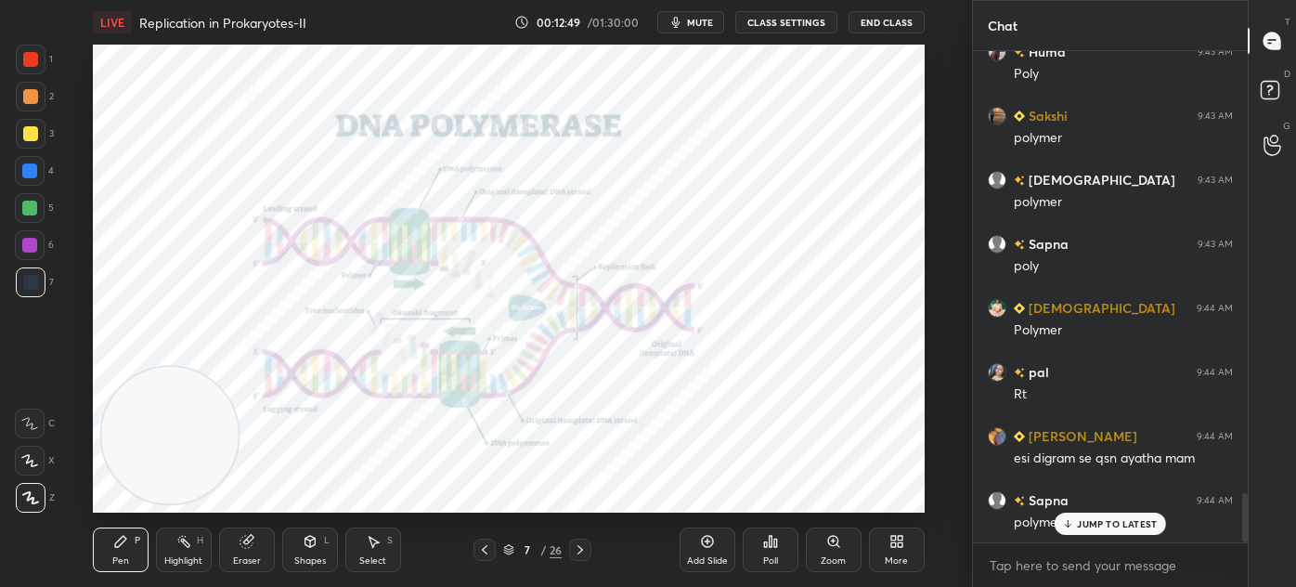
scroll to position [4450, 0]
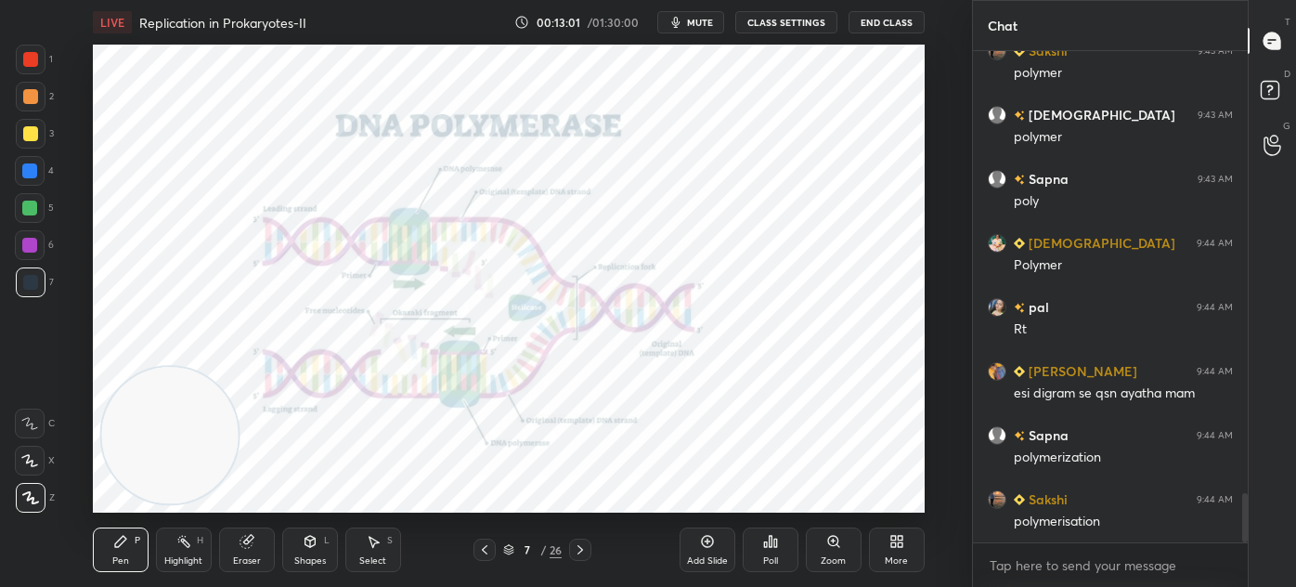
click at [244, 556] on div "Eraser" at bounding box center [247, 560] width 28 height 9
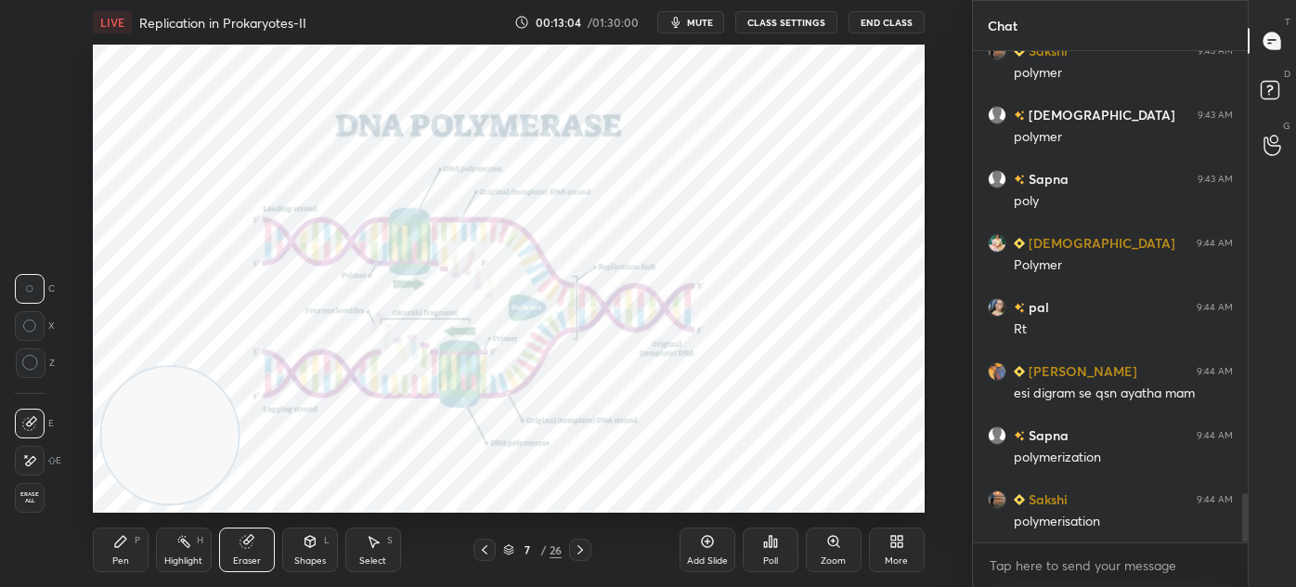
click at [363, 553] on div "Select S" at bounding box center [373, 549] width 56 height 45
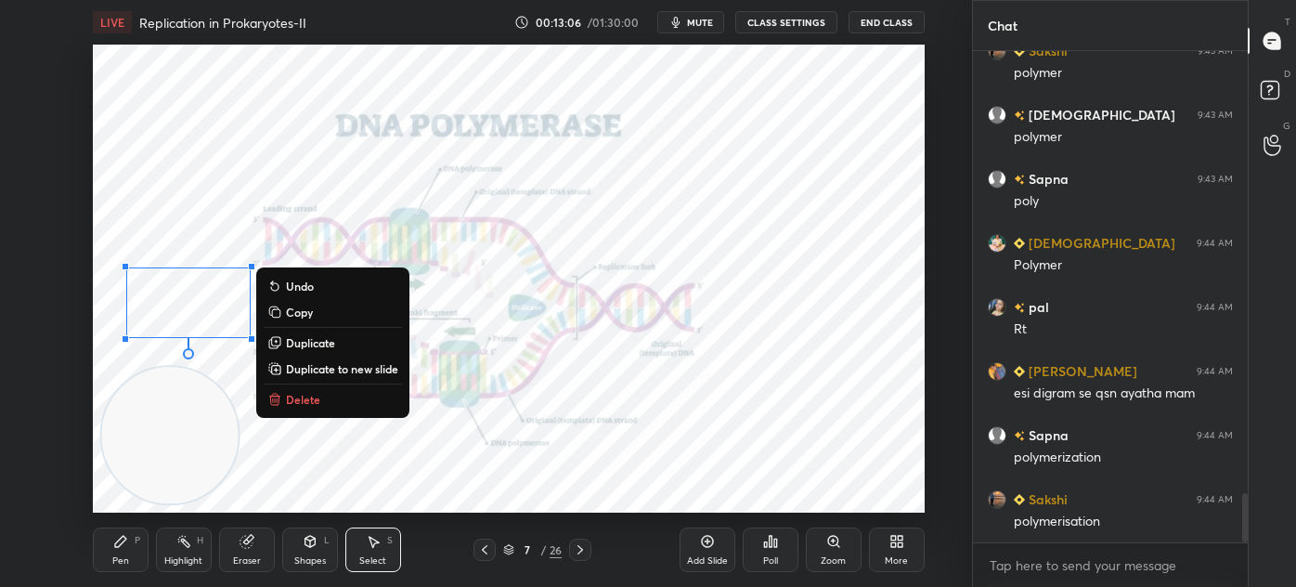
click at [167, 388] on video at bounding box center [169, 435] width 137 height 137
click at [148, 363] on div "0 ° Undo Copy Duplicate Duplicate to new slide Delete" at bounding box center [509, 279] width 832 height 468
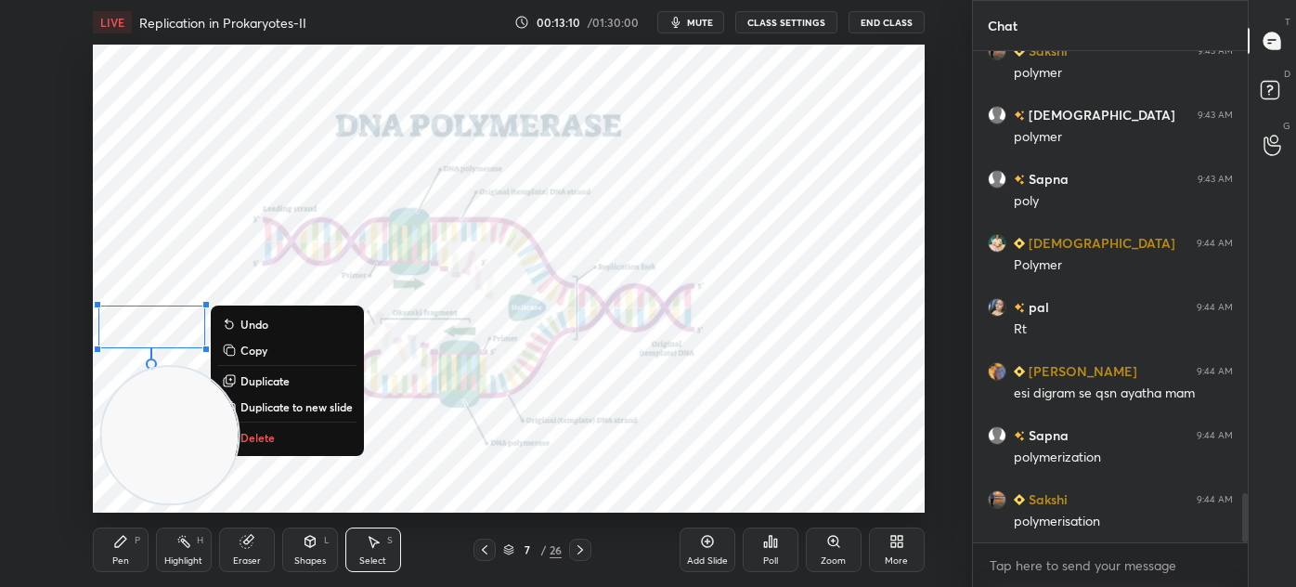
click at [101, 379] on video at bounding box center [169, 435] width 137 height 137
click at [410, 485] on div "0 ° Undo Copy Duplicate Duplicate to new slide Delete" at bounding box center [509, 279] width 832 height 468
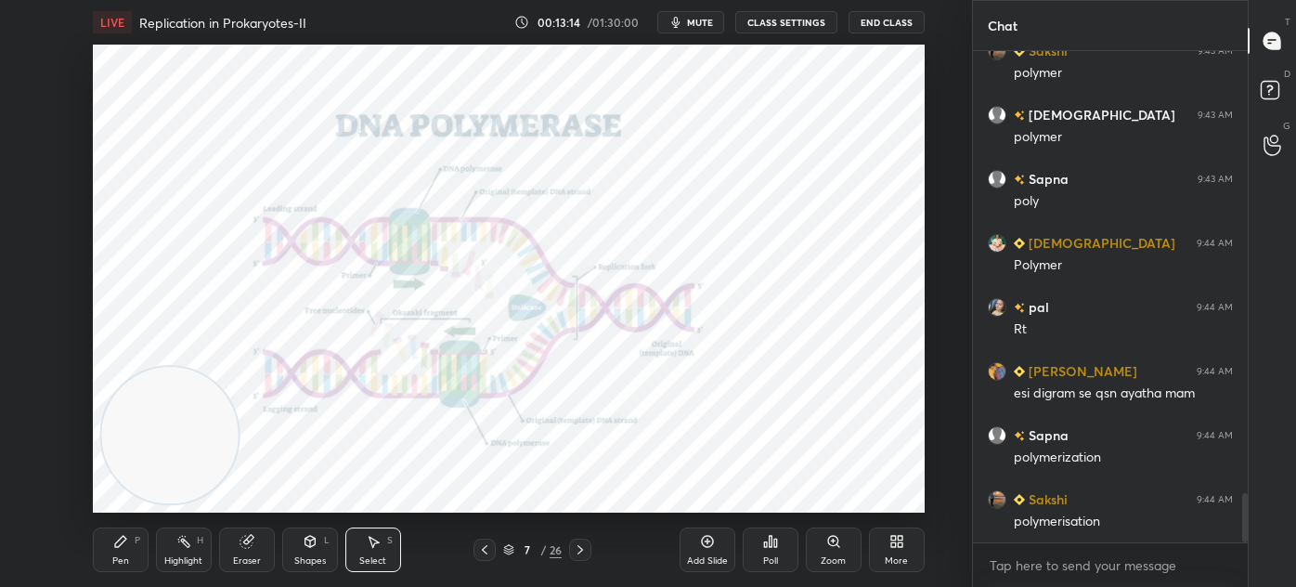
click at [111, 557] on div "Pen P" at bounding box center [121, 549] width 56 height 45
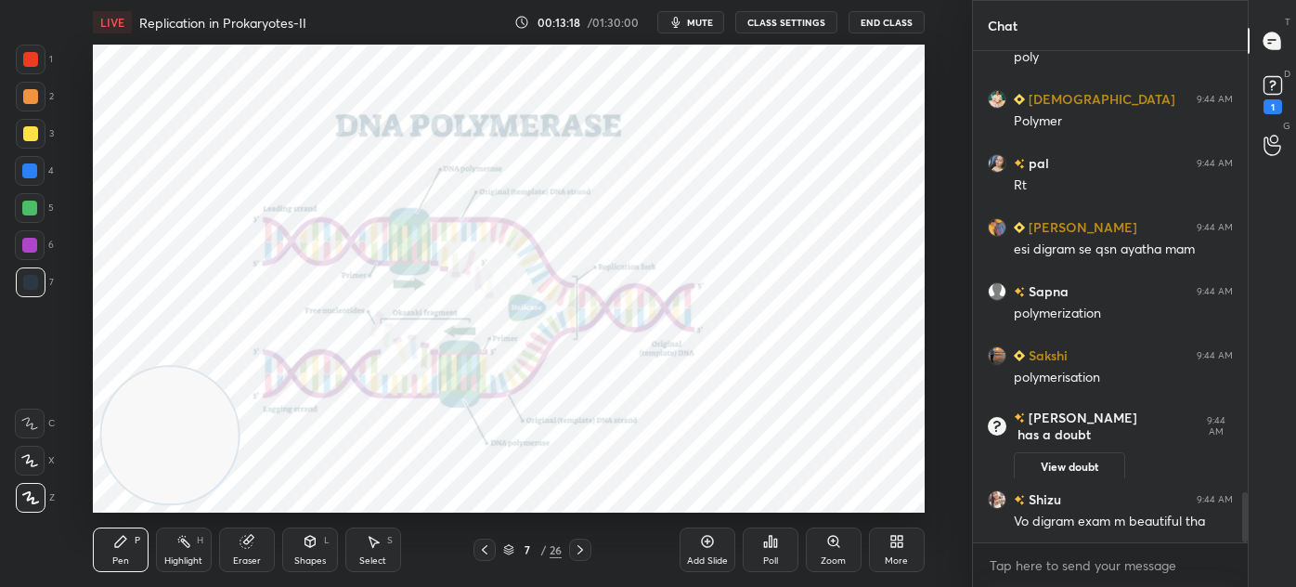
scroll to position [4278, 0]
click at [1274, 96] on icon at bounding box center [1273, 86] width 28 height 28
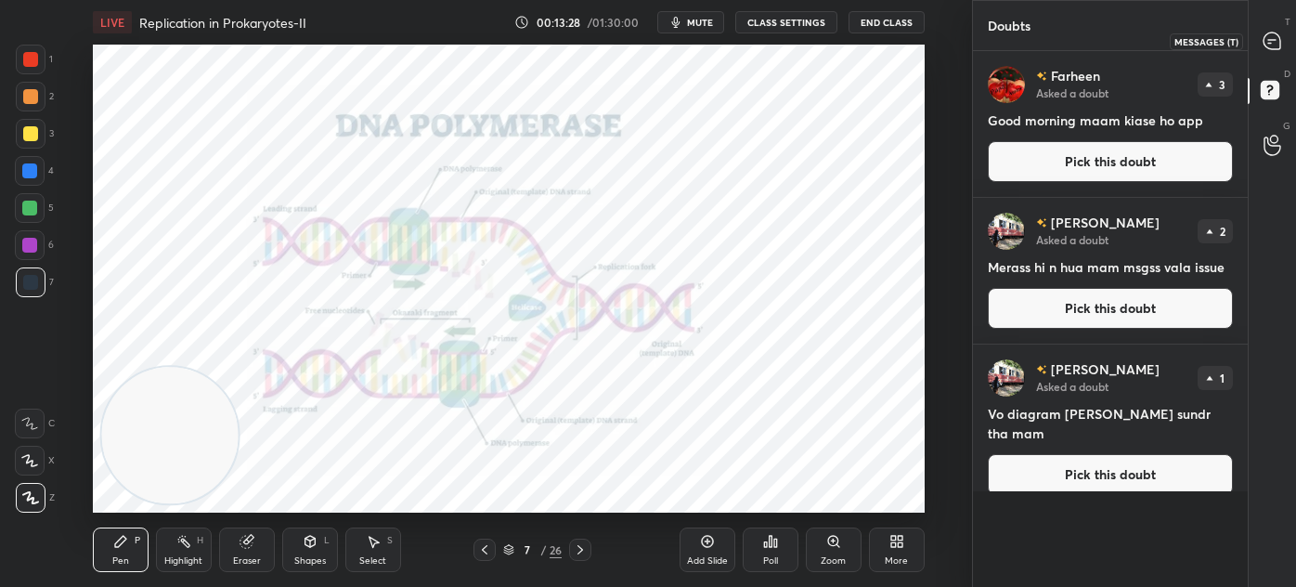
click at [1274, 41] on icon at bounding box center [1272, 41] width 17 height 17
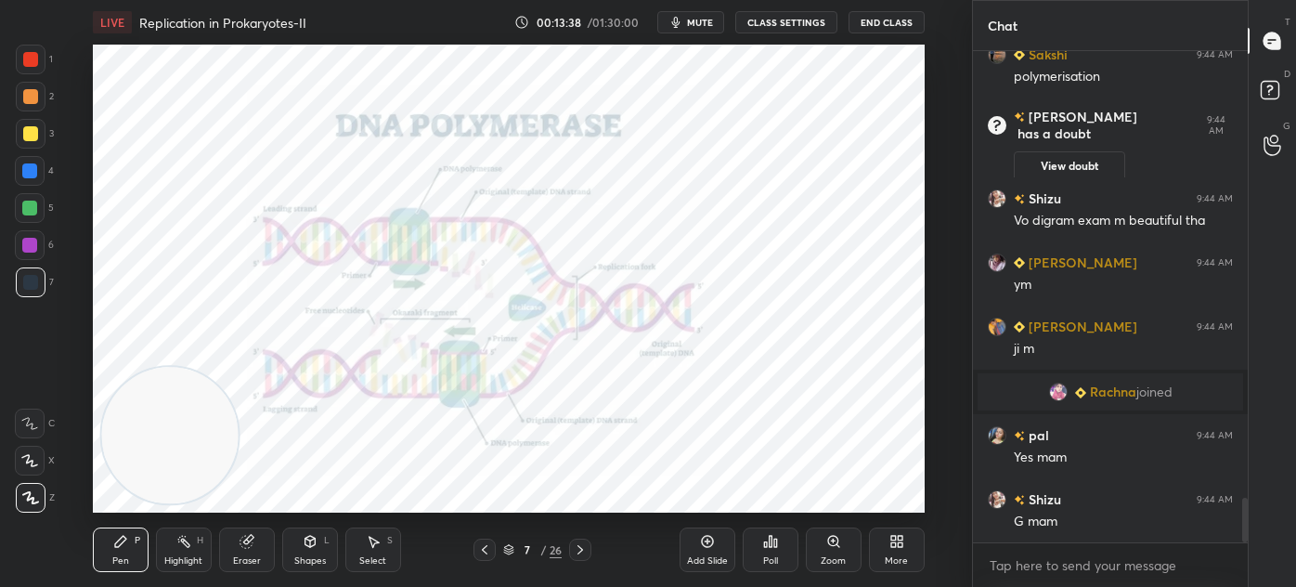
scroll to position [4952, 0]
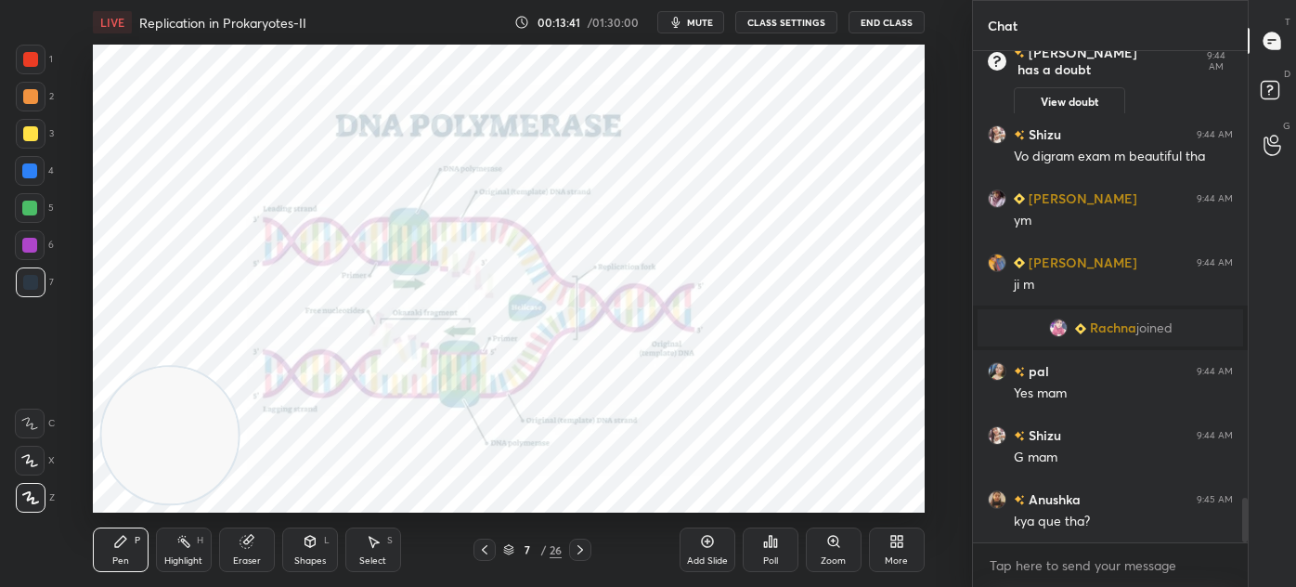
click at [700, 546] on icon at bounding box center [707, 541] width 15 height 15
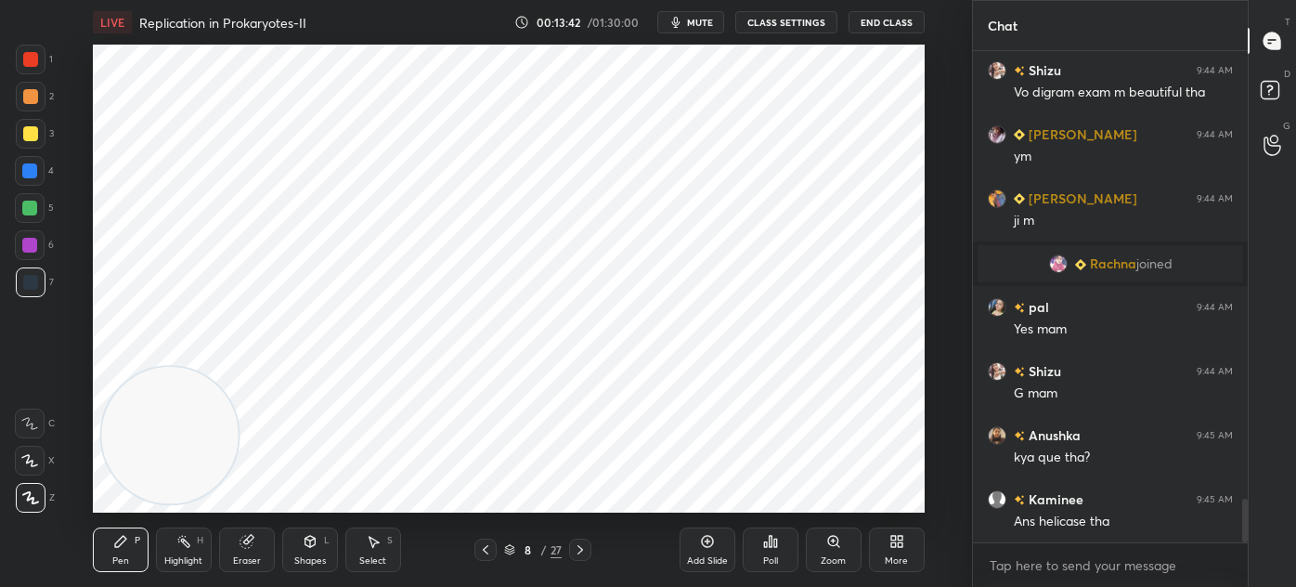
scroll to position [5081, 0]
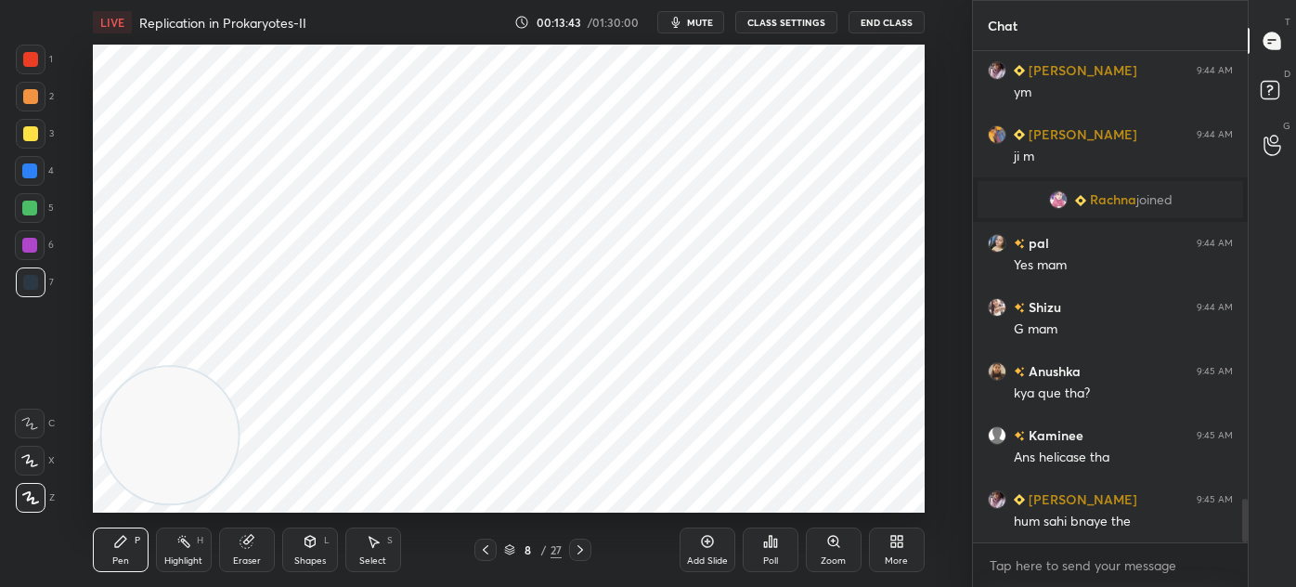
click at [487, 546] on icon at bounding box center [486, 549] width 6 height 9
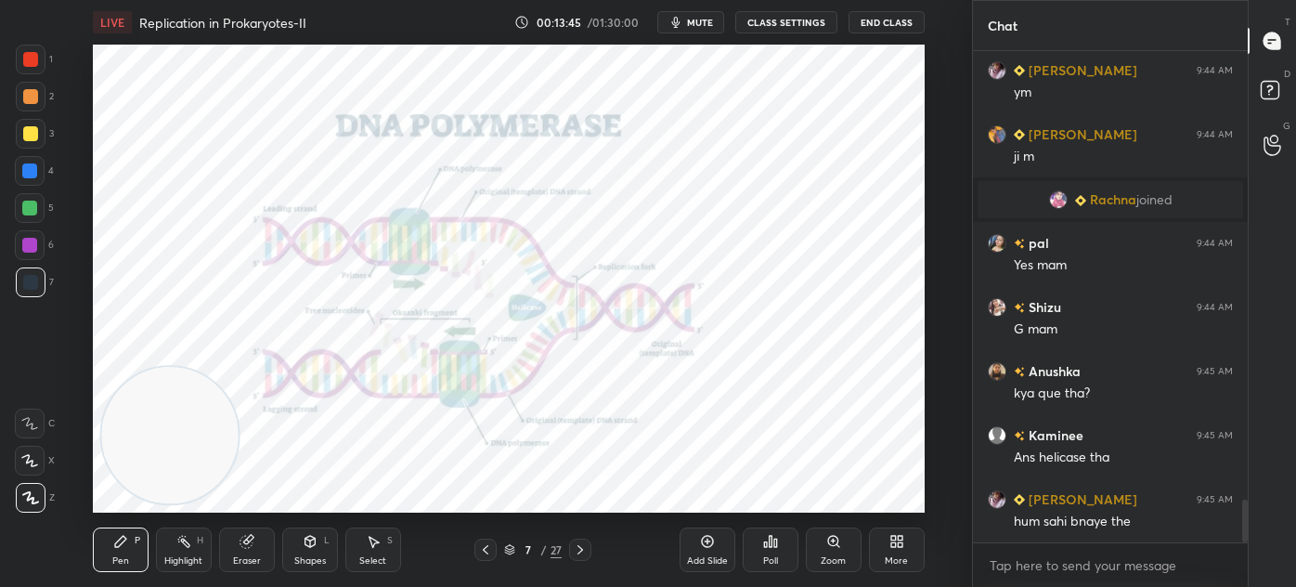
scroll to position [5145, 0]
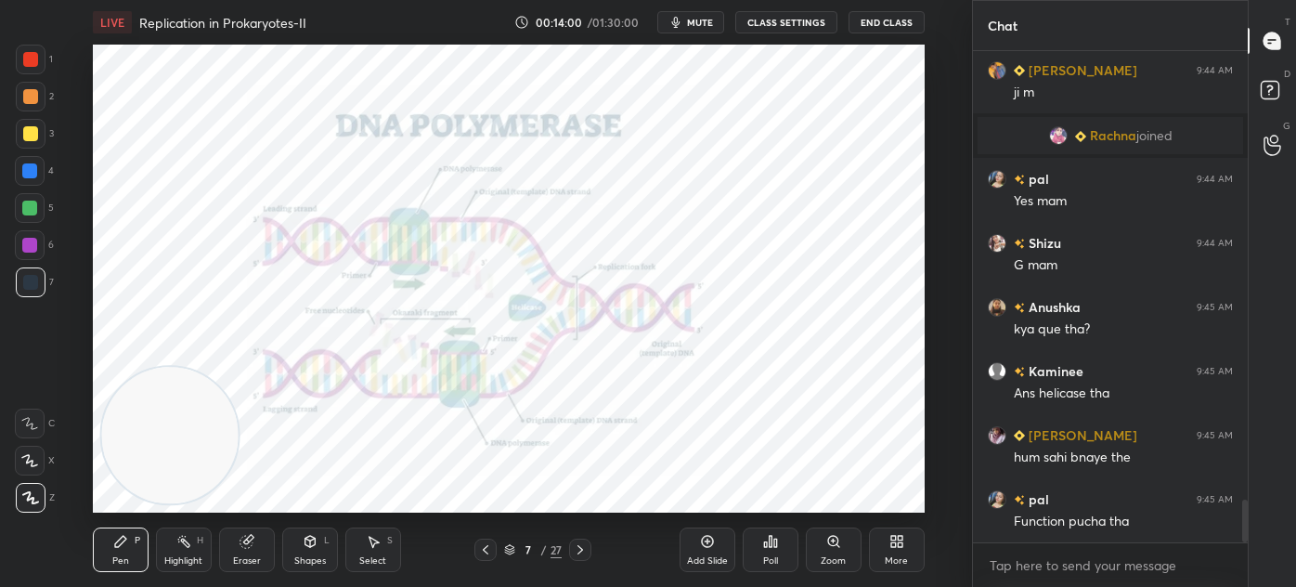
click at [235, 559] on div "Eraser" at bounding box center [247, 560] width 28 height 9
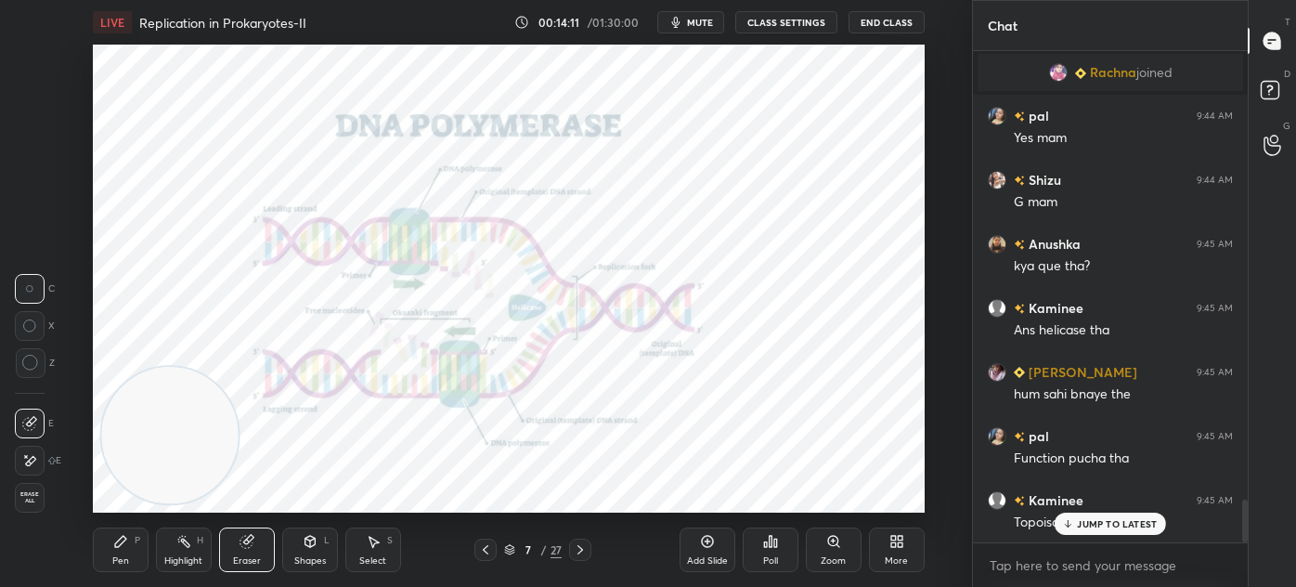
scroll to position [6, 5]
click at [577, 556] on icon at bounding box center [580, 549] width 15 height 15
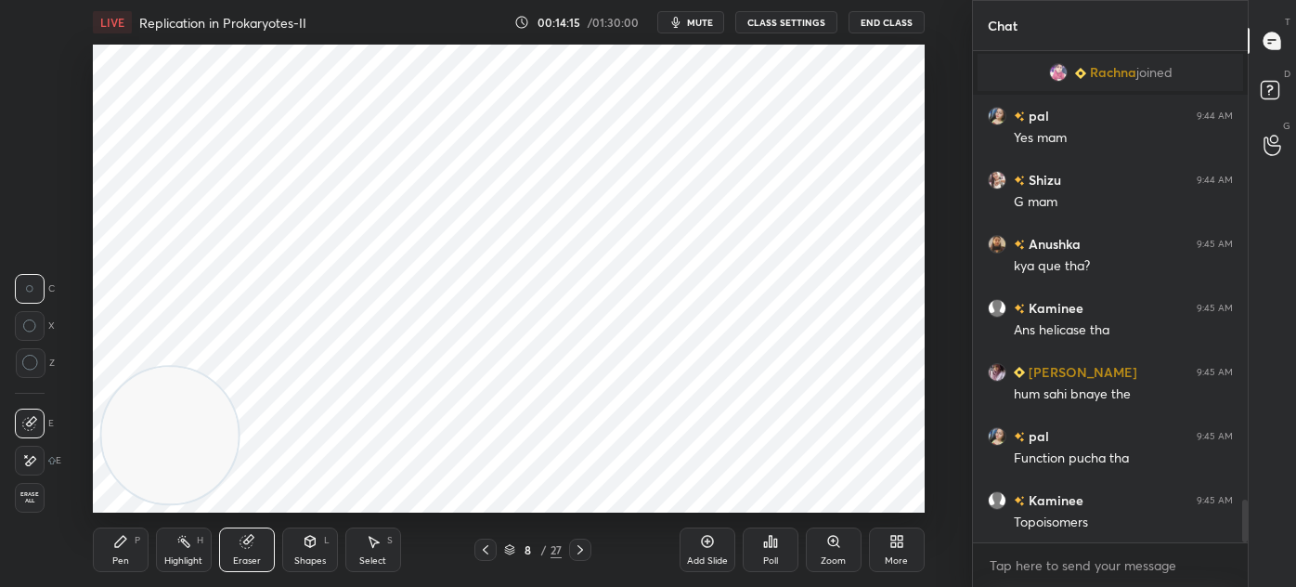
click at [120, 548] on icon at bounding box center [120, 541] width 15 height 15
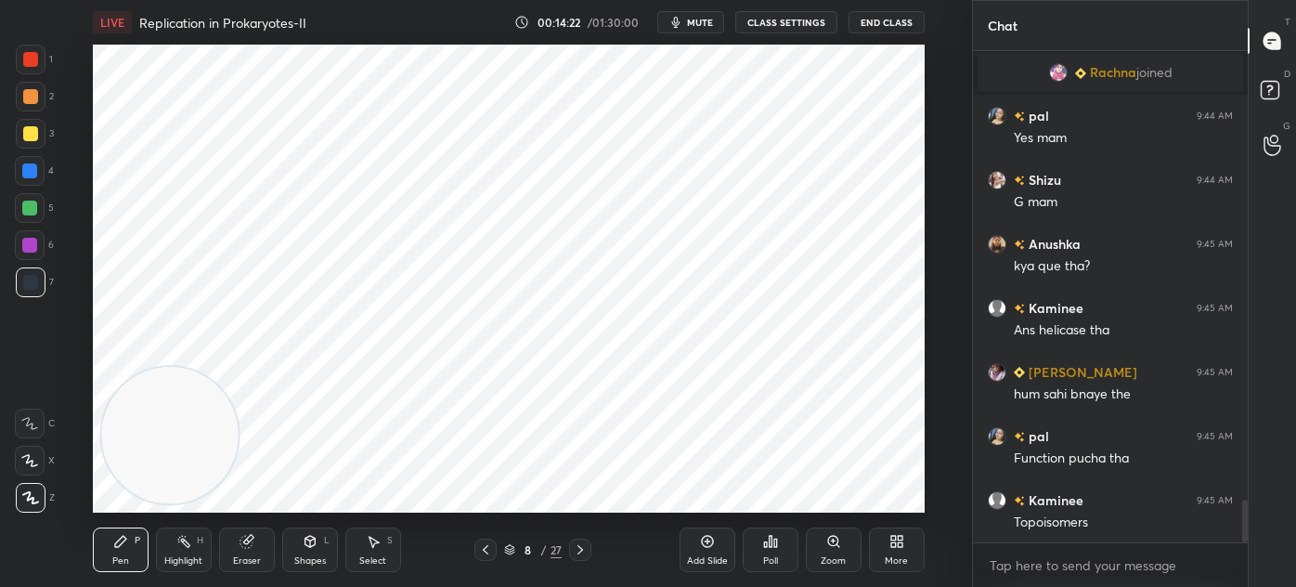
click at [303, 544] on icon at bounding box center [310, 541] width 15 height 15
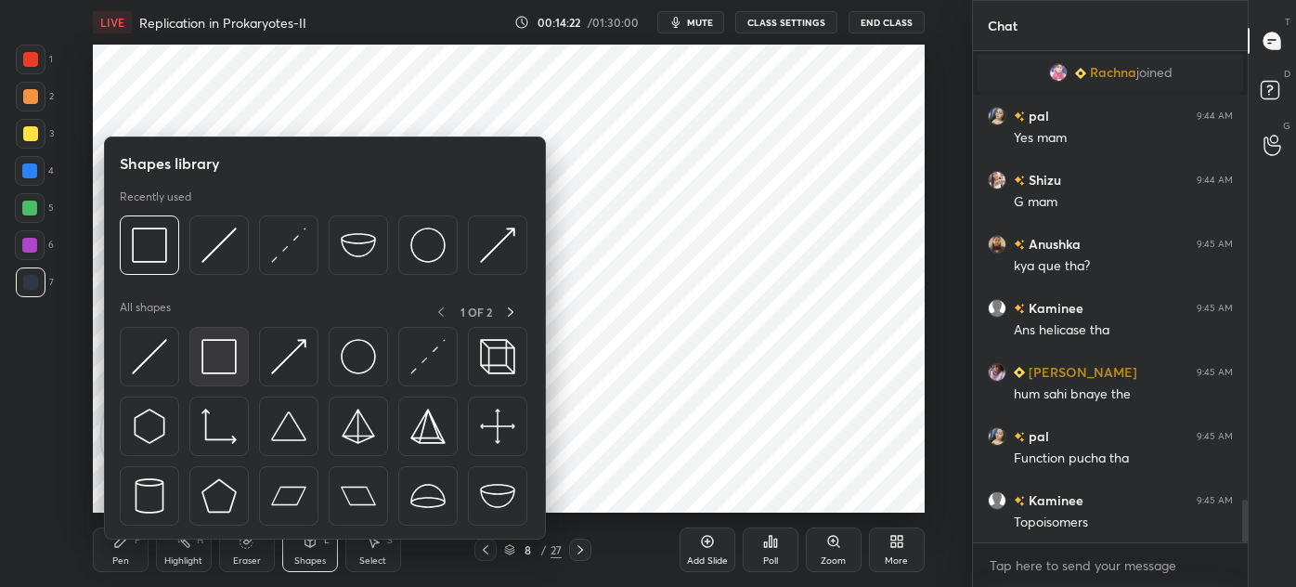
click at [213, 350] on img at bounding box center [219, 356] width 35 height 35
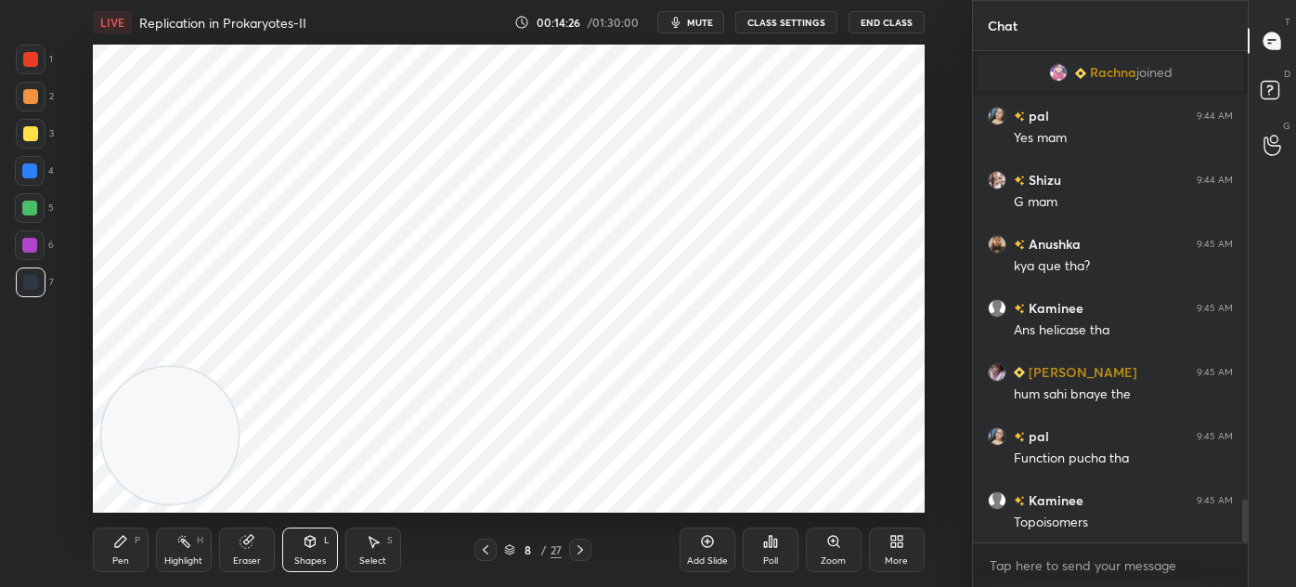
click at [111, 529] on div "Pen P" at bounding box center [121, 549] width 56 height 45
click at [41, 61] on div at bounding box center [31, 60] width 30 height 30
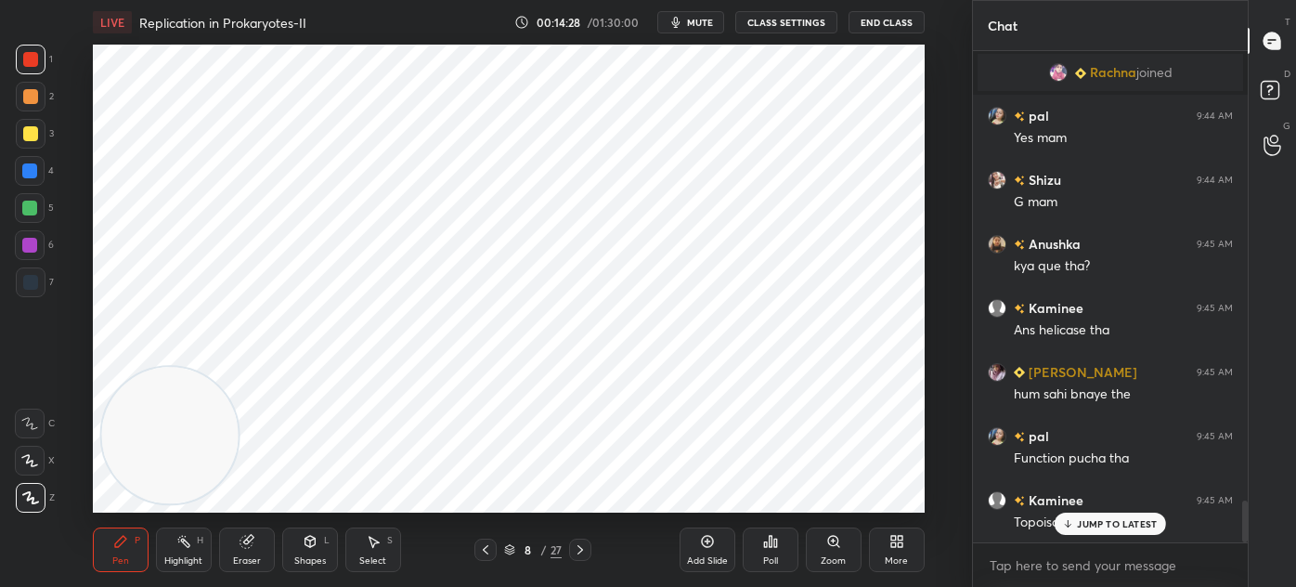
scroll to position [5252, 0]
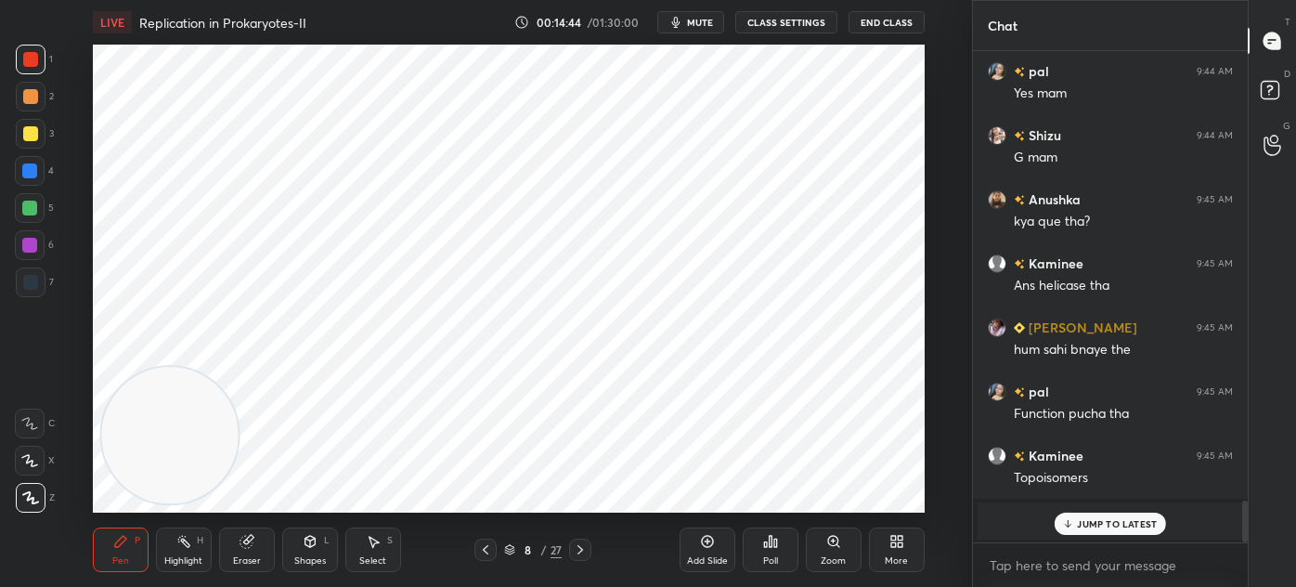
click at [300, 545] on div "Shapes L" at bounding box center [310, 549] width 56 height 45
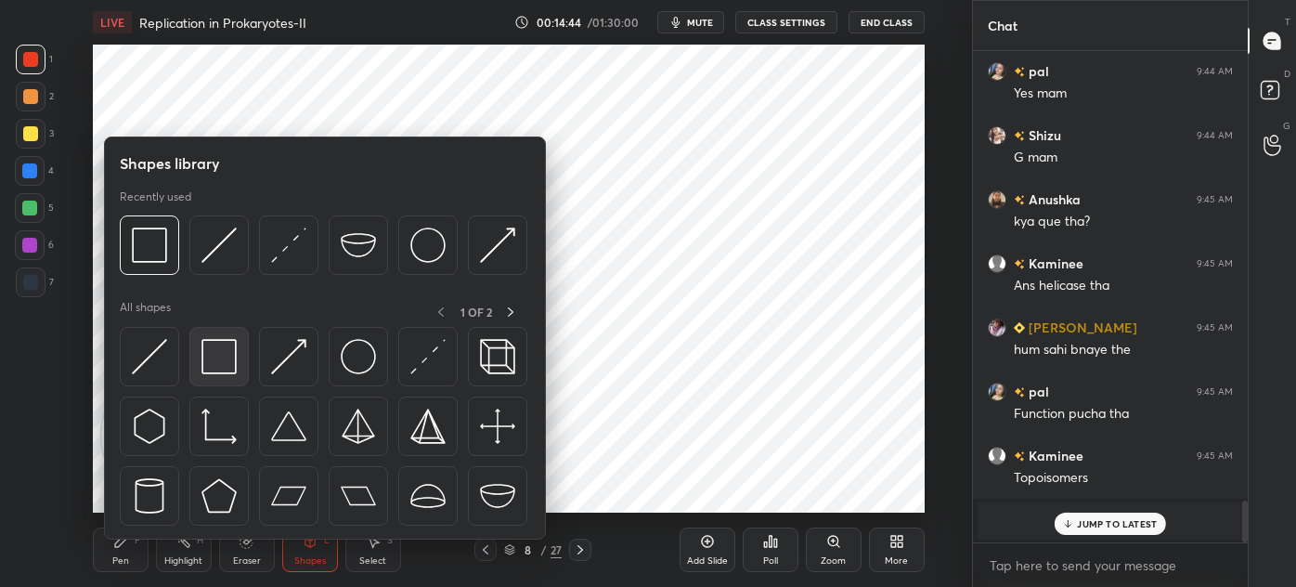
click at [218, 362] on img at bounding box center [219, 356] width 35 height 35
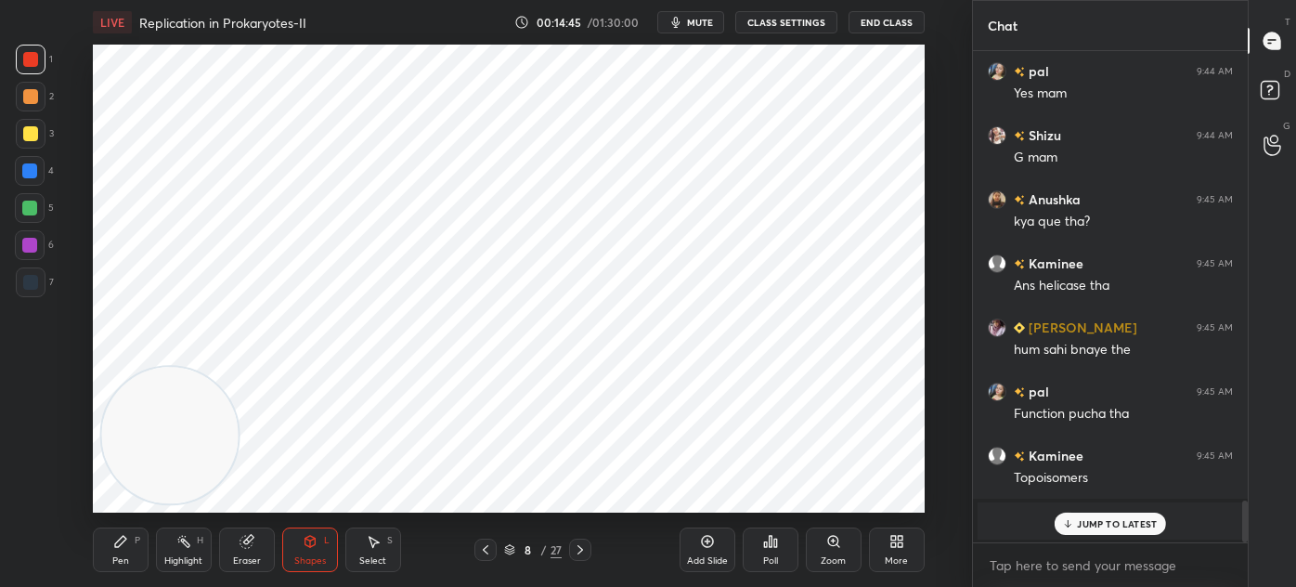
click at [39, 285] on div at bounding box center [31, 282] width 30 height 30
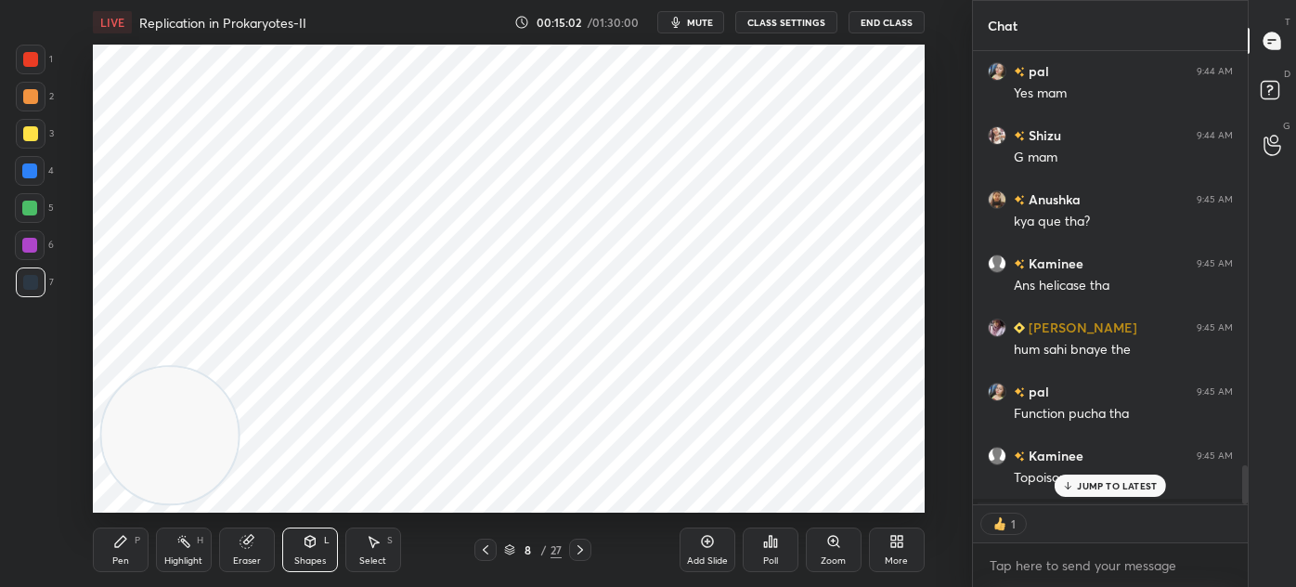
scroll to position [6, 5]
click at [1084, 488] on p "JUMP TO LATEST" at bounding box center [1117, 485] width 80 height 11
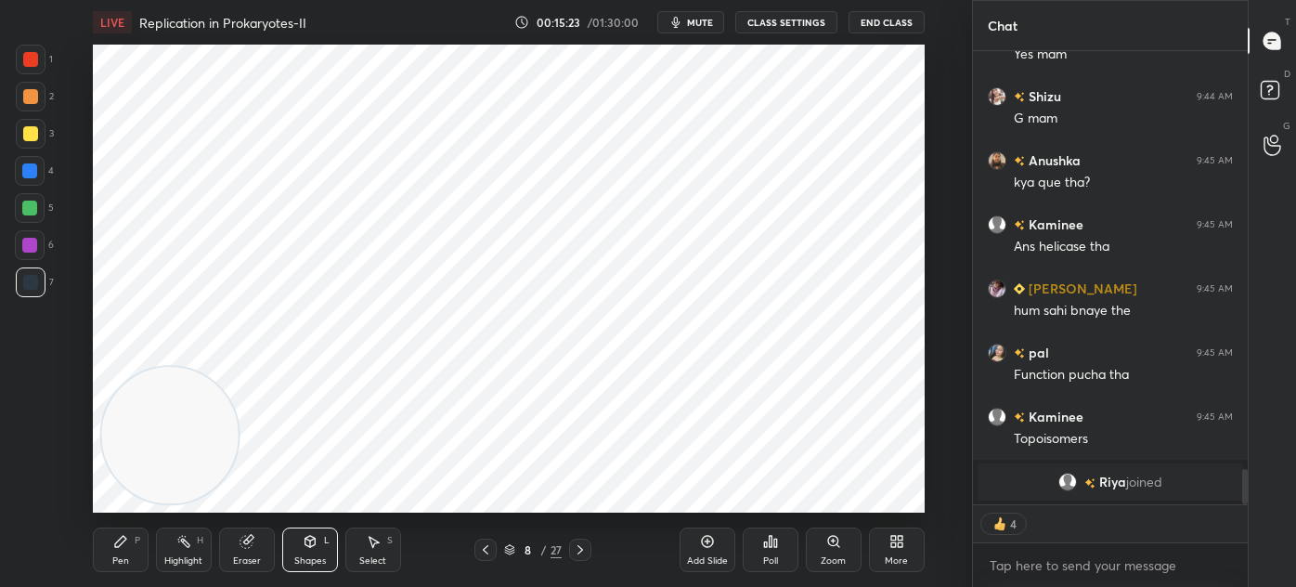
click at [29, 61] on div at bounding box center [30, 59] width 15 height 15
click at [125, 556] on div "Pen" at bounding box center [120, 560] width 17 height 9
click at [32, 253] on div at bounding box center [30, 245] width 30 height 30
click at [32, 176] on div at bounding box center [29, 170] width 15 height 15
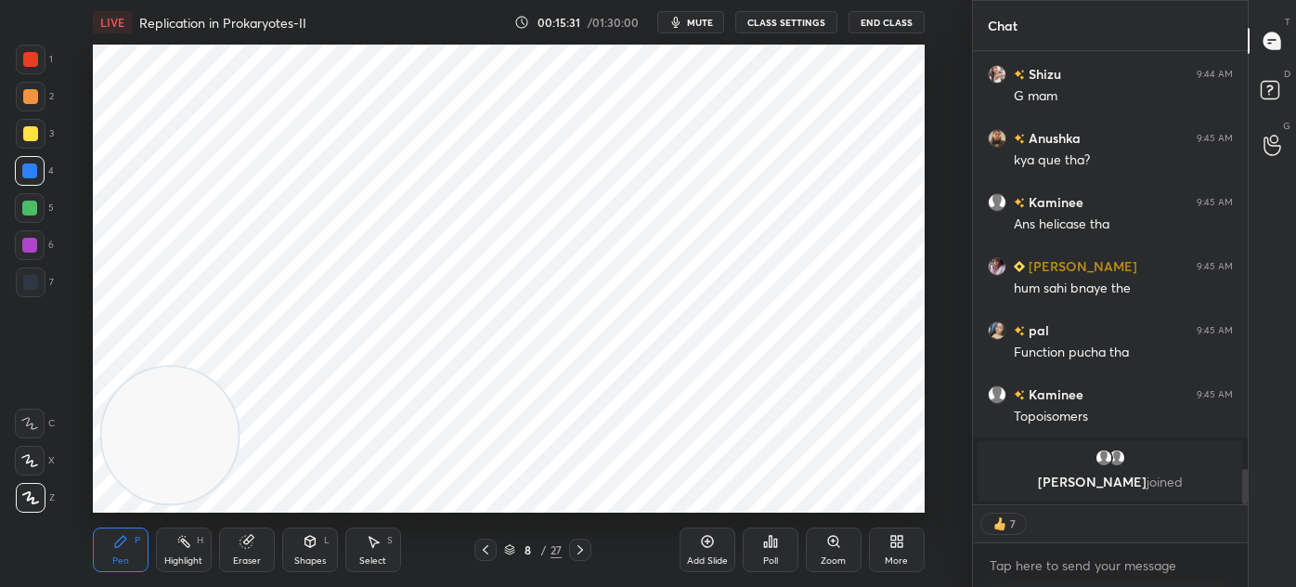
scroll to position [4896, 0]
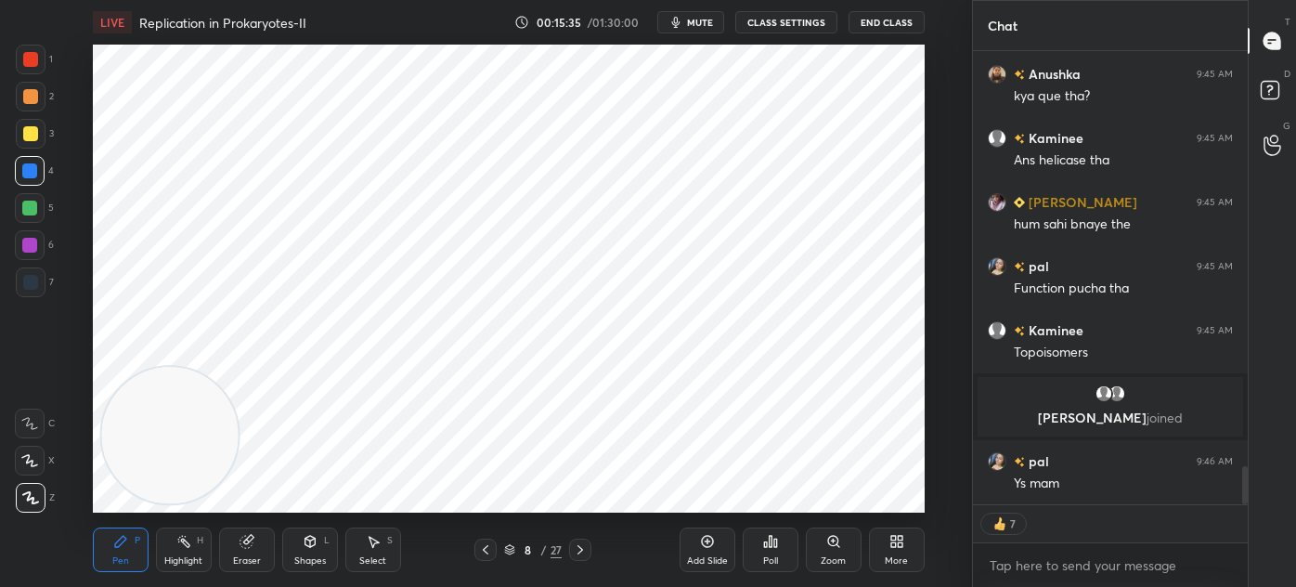
click at [305, 552] on div "Shapes L" at bounding box center [310, 549] width 56 height 45
click at [234, 553] on div "Eraser" at bounding box center [247, 549] width 56 height 45
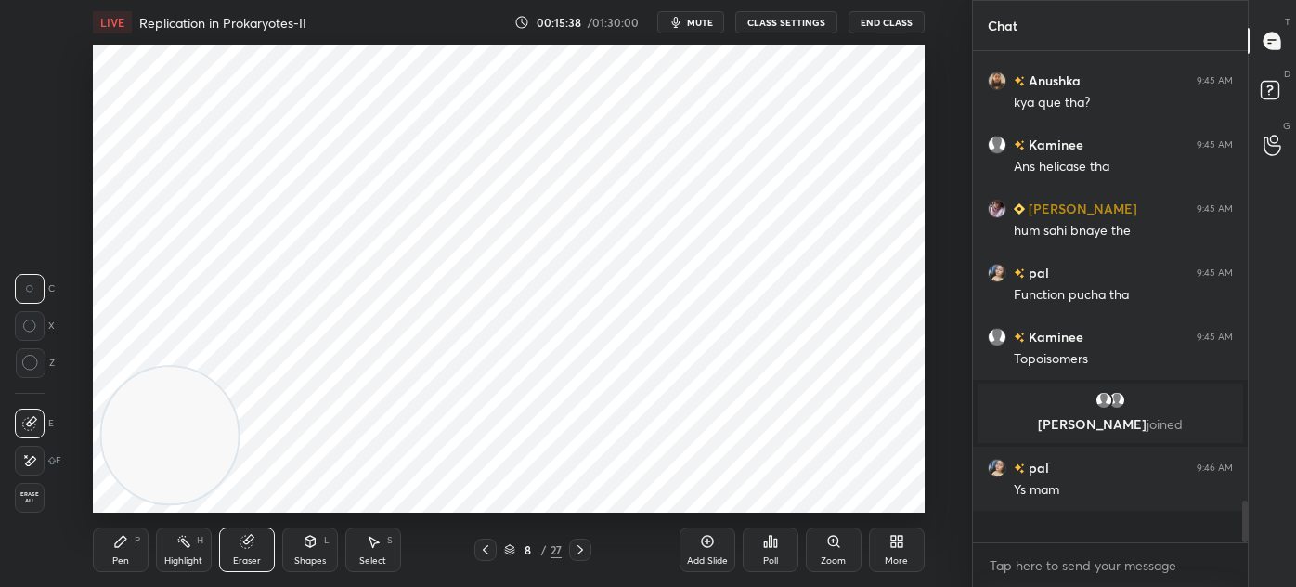
scroll to position [4858, 0]
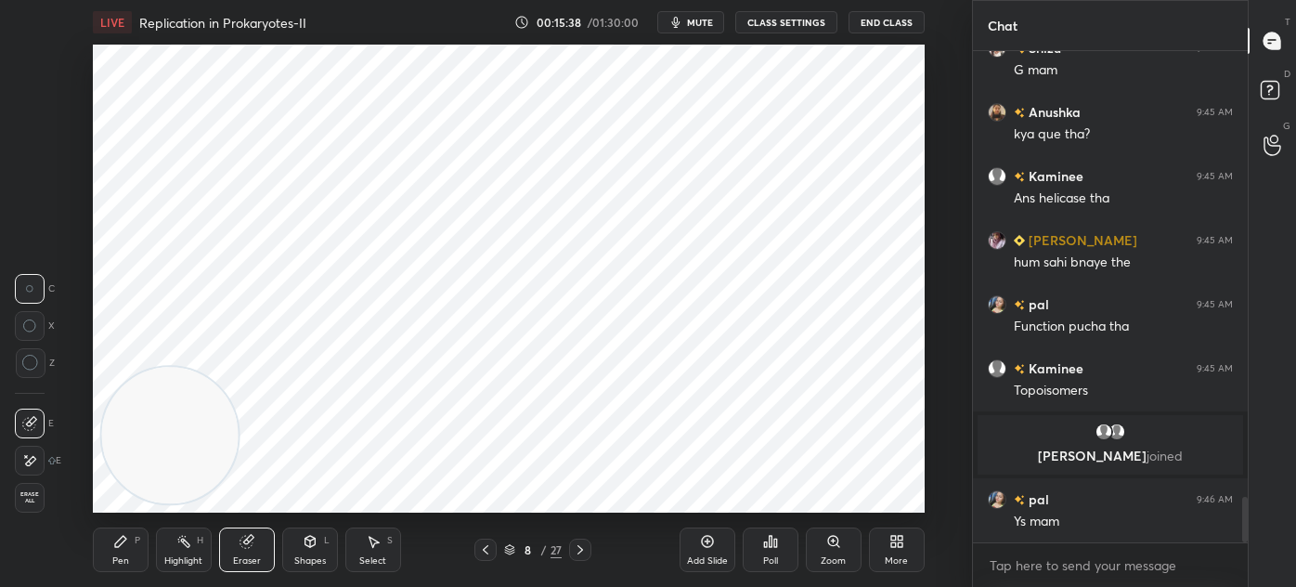
click at [147, 545] on div "Pen P" at bounding box center [121, 549] width 56 height 45
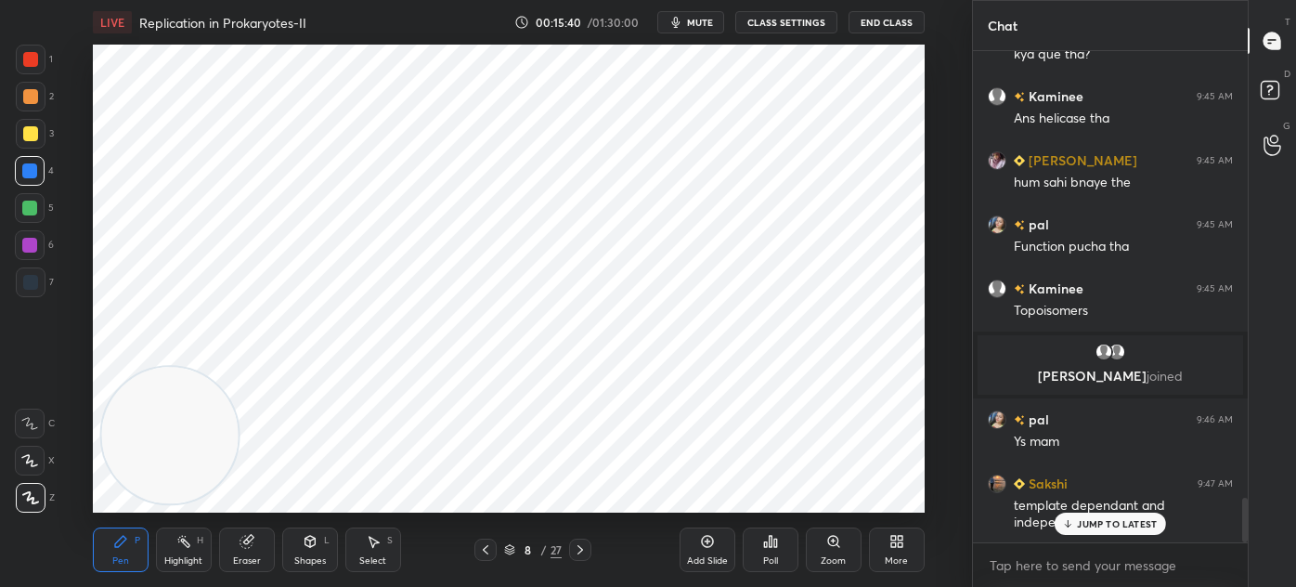
scroll to position [5002, 0]
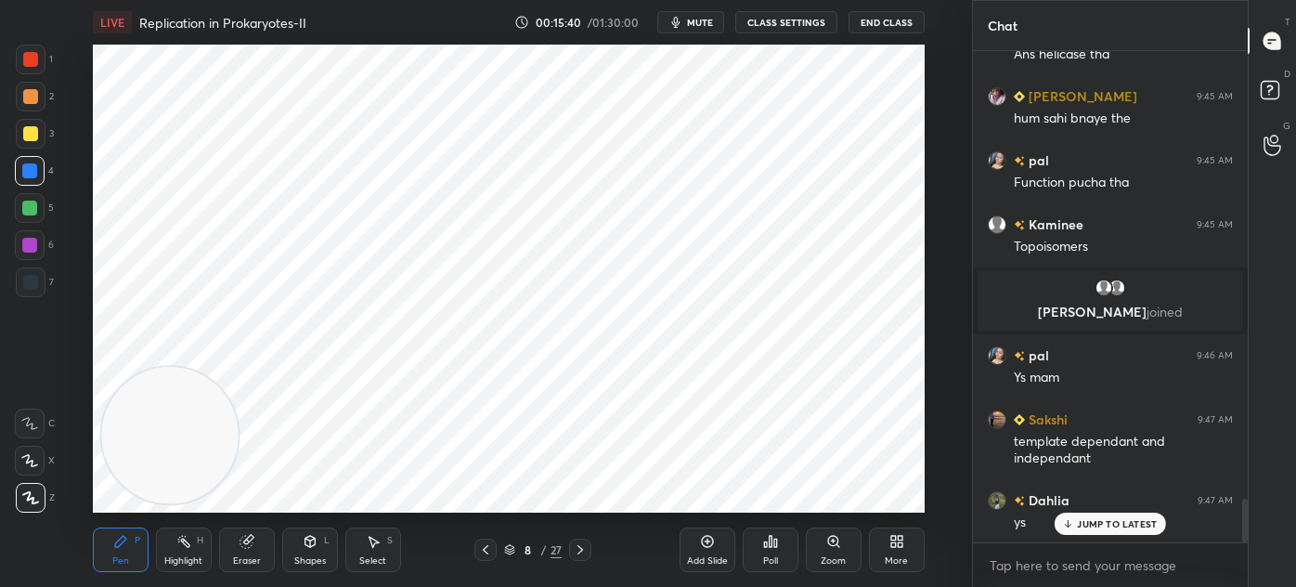
click at [358, 542] on div "Select S" at bounding box center [373, 549] width 56 height 45
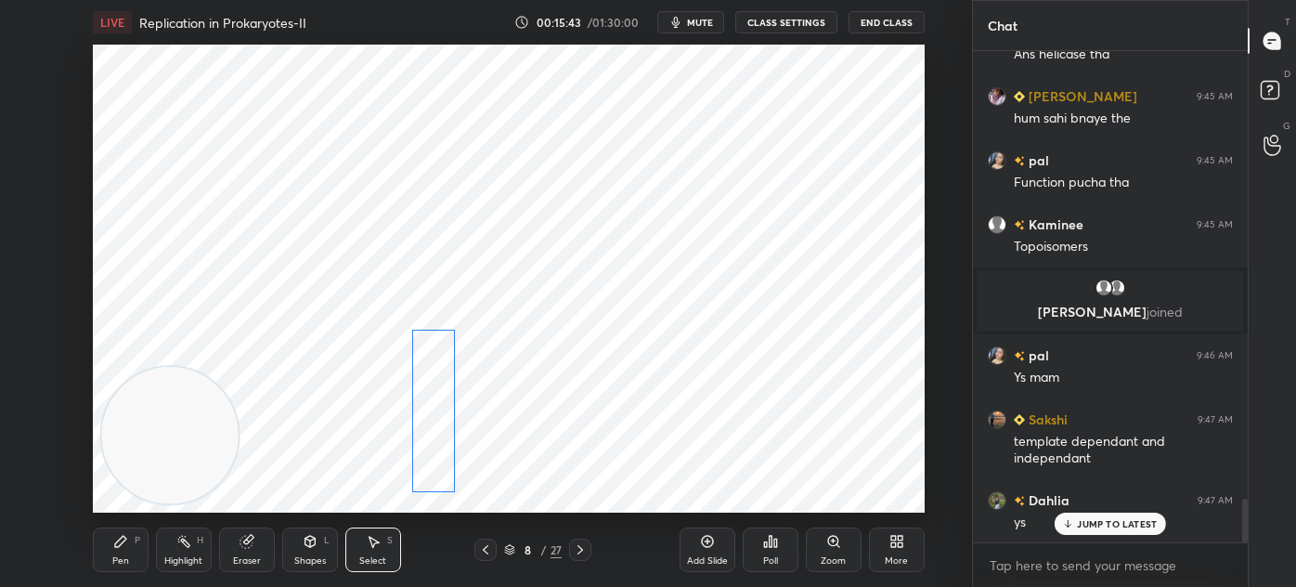
click at [433, 403] on div "0 ° Undo Copy Duplicate Duplicate to new slide Delete" at bounding box center [509, 279] width 832 height 468
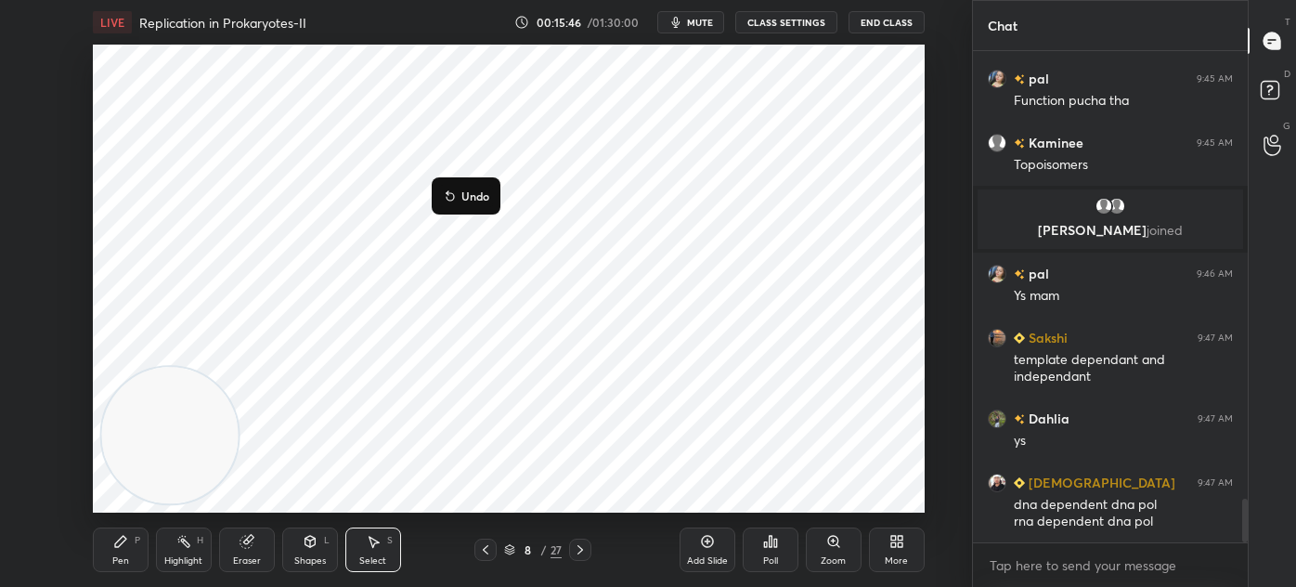
click at [136, 499] on video at bounding box center [169, 435] width 137 height 137
click at [121, 561] on div "Pen" at bounding box center [120, 560] width 17 height 9
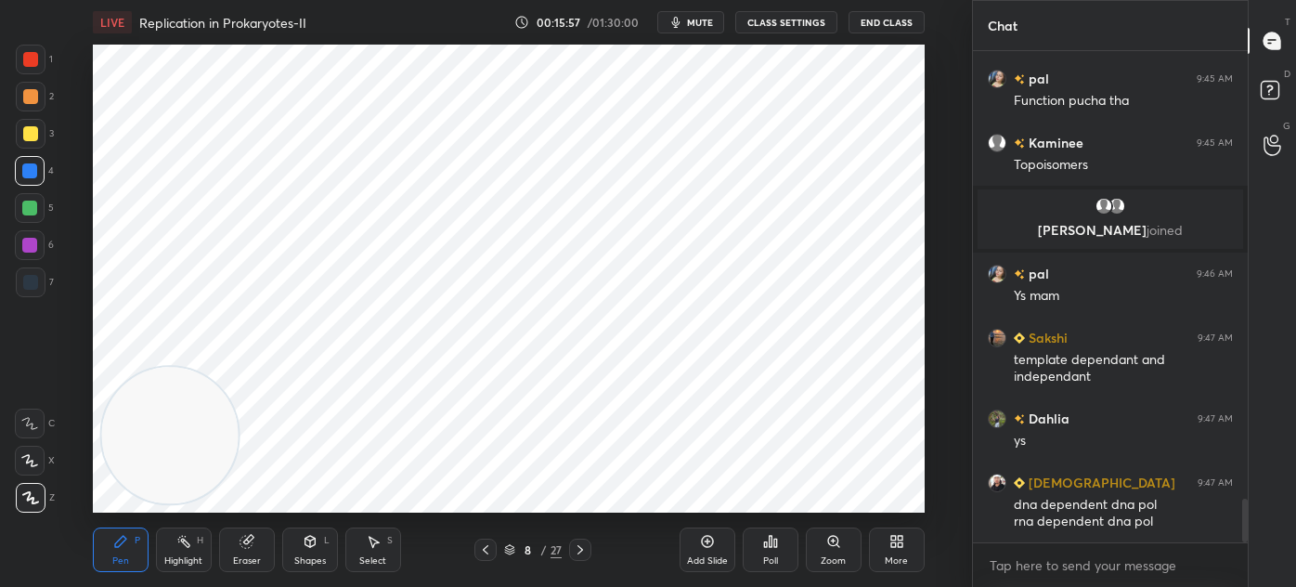
scroll to position [5128, 0]
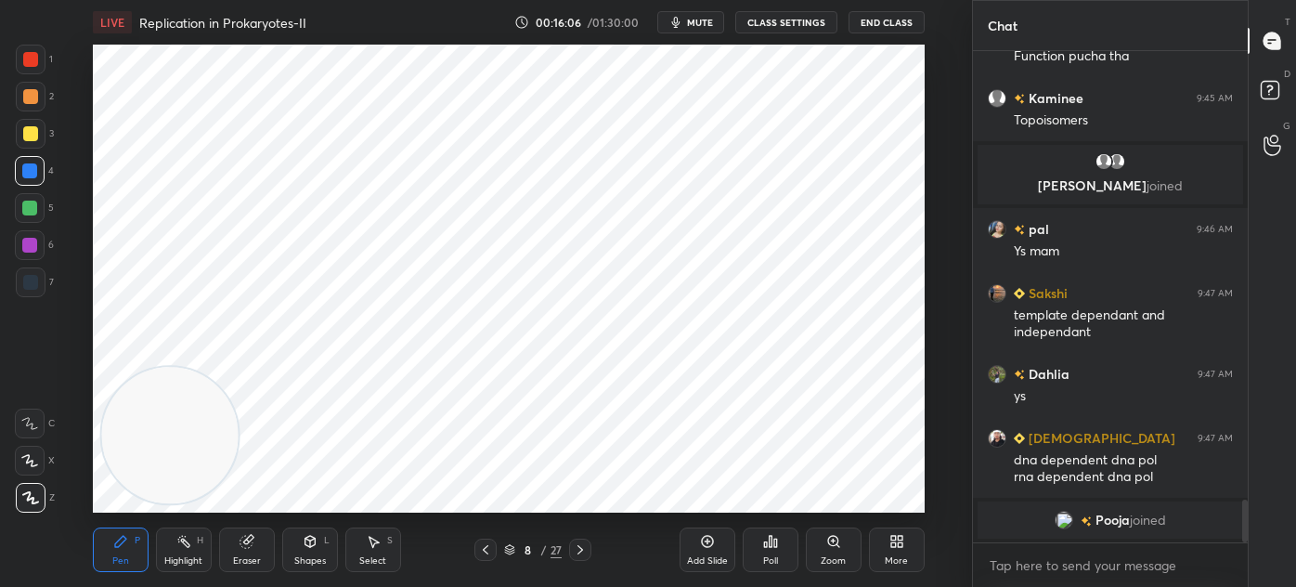
click at [40, 56] on div at bounding box center [31, 60] width 30 height 30
click at [34, 251] on div at bounding box center [29, 245] width 15 height 15
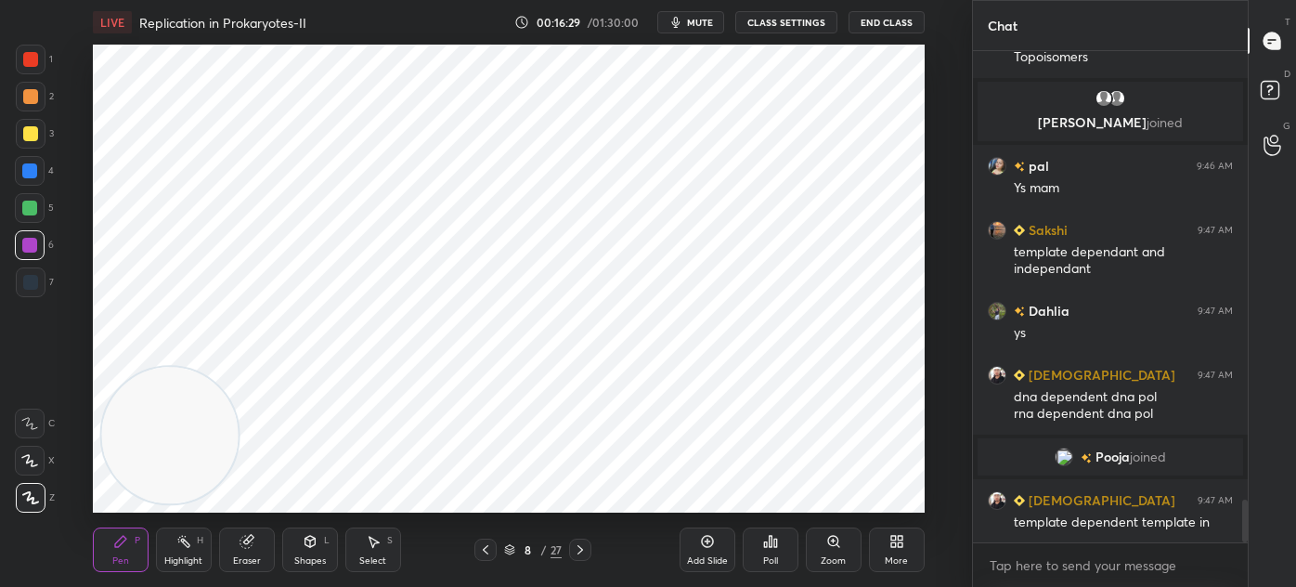
click at [37, 173] on div at bounding box center [29, 170] width 15 height 15
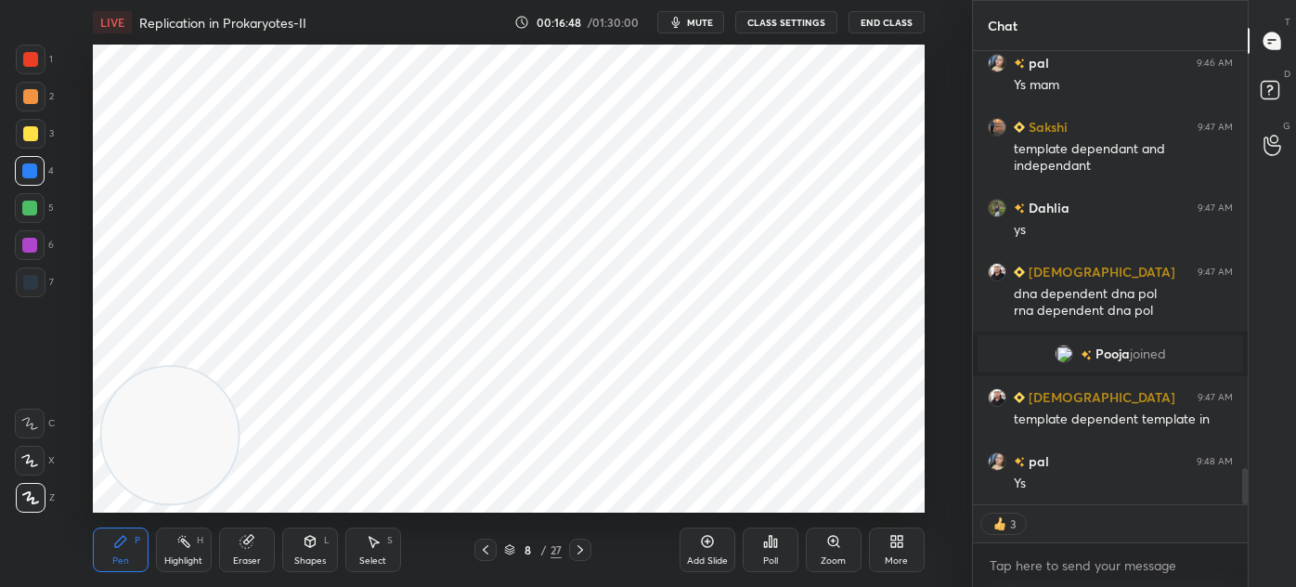
scroll to position [5304, 0]
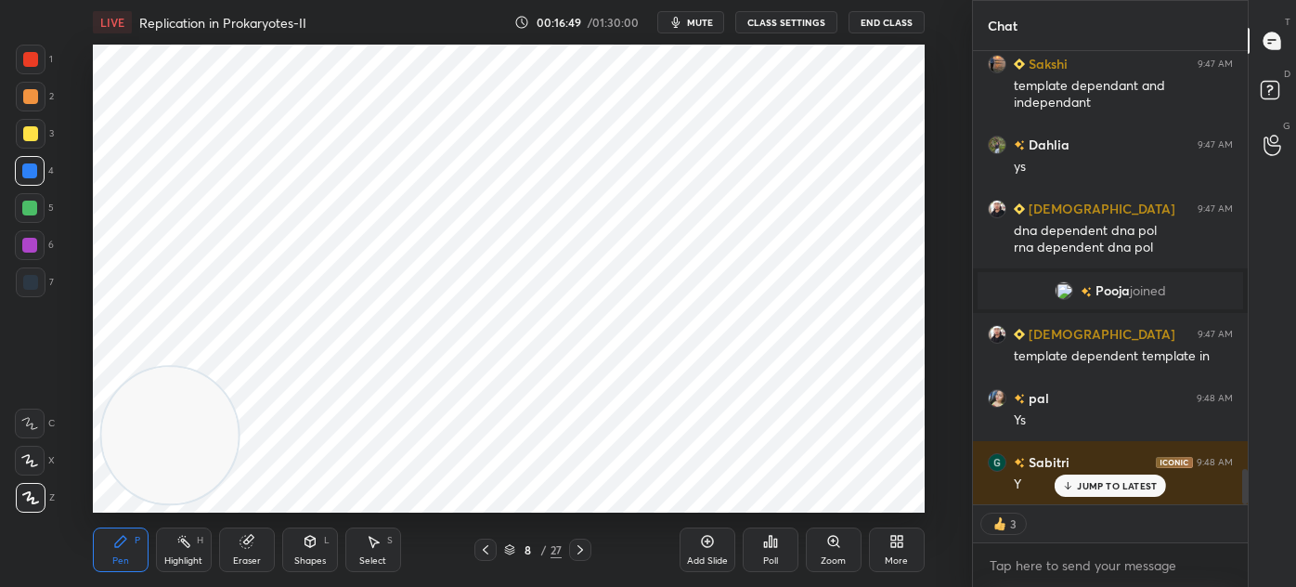
click at [298, 550] on div "Shapes L" at bounding box center [310, 549] width 56 height 45
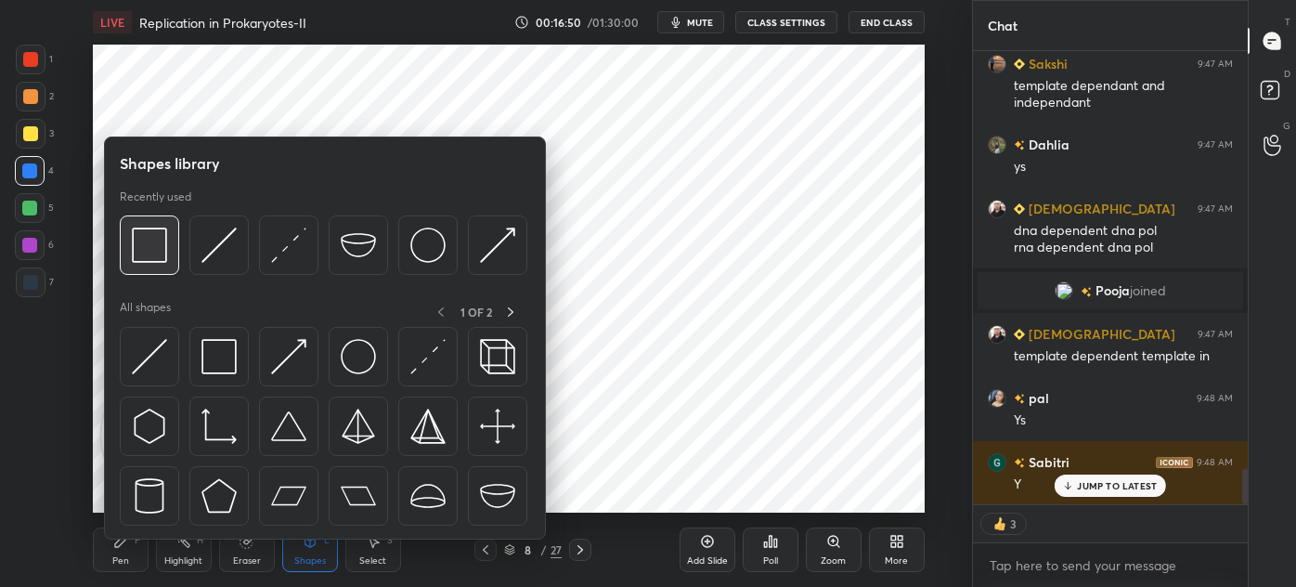
click at [150, 244] on img at bounding box center [149, 245] width 35 height 35
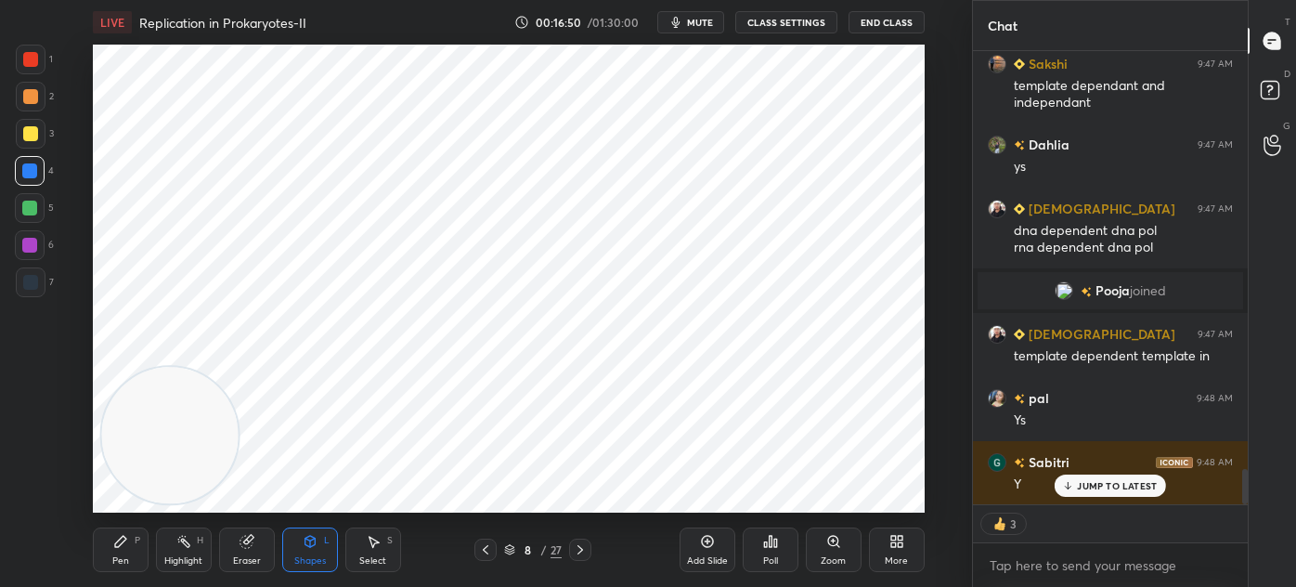
click at [27, 212] on div at bounding box center [29, 208] width 15 height 15
click at [482, 545] on icon at bounding box center [485, 549] width 15 height 15
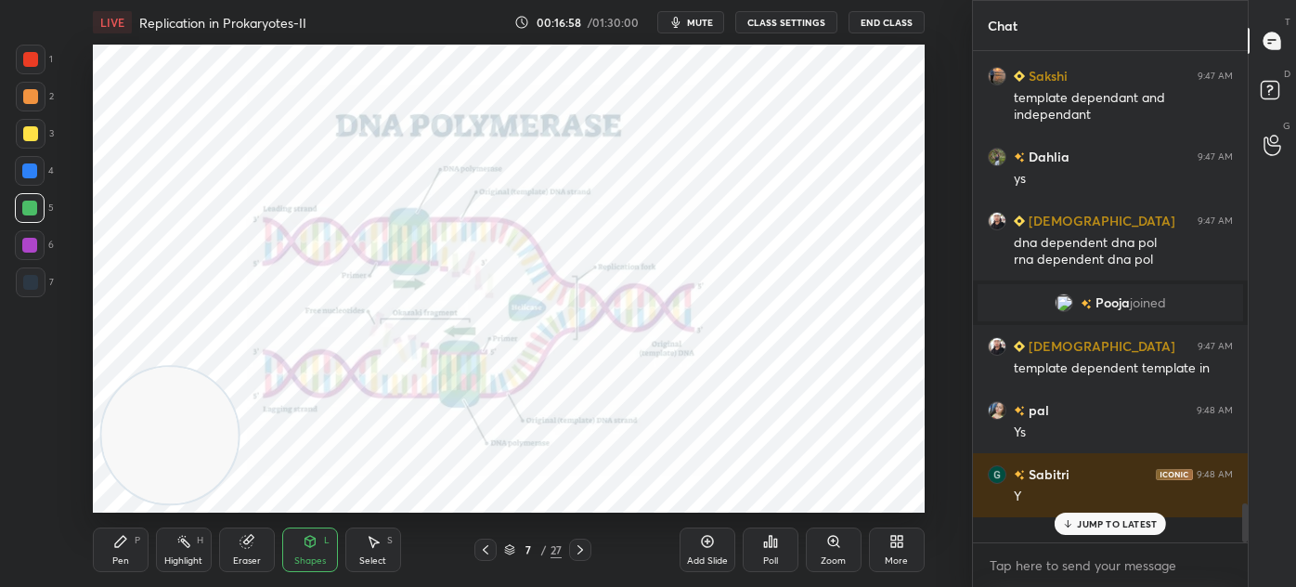
scroll to position [5267, 0]
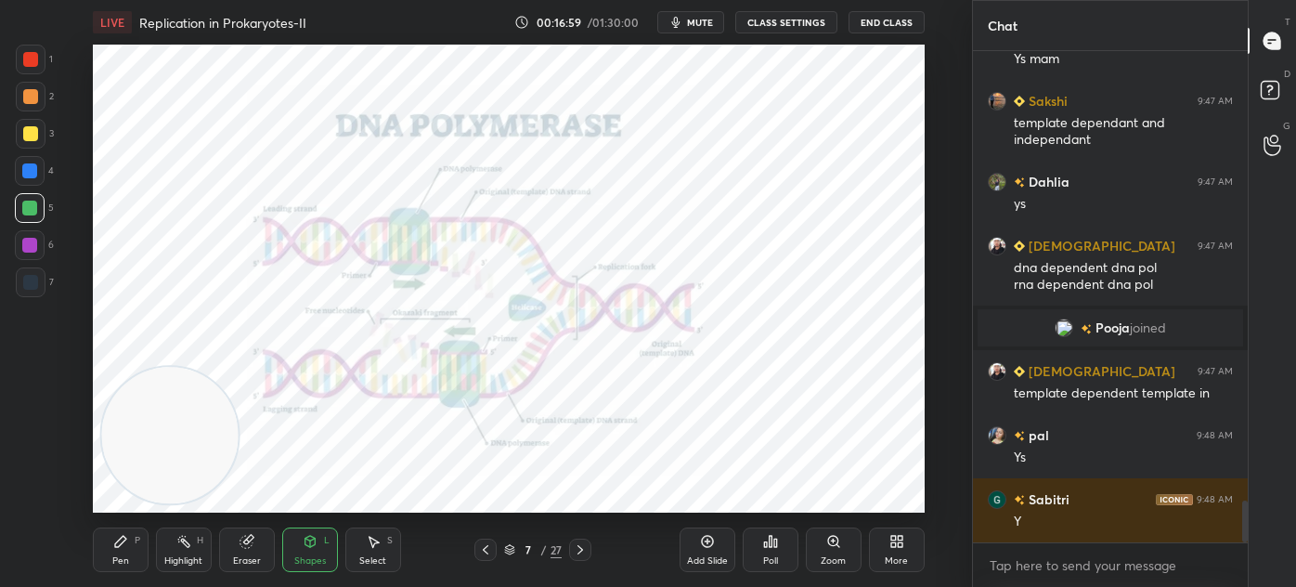
click at [133, 530] on div "Pen P" at bounding box center [121, 549] width 56 height 45
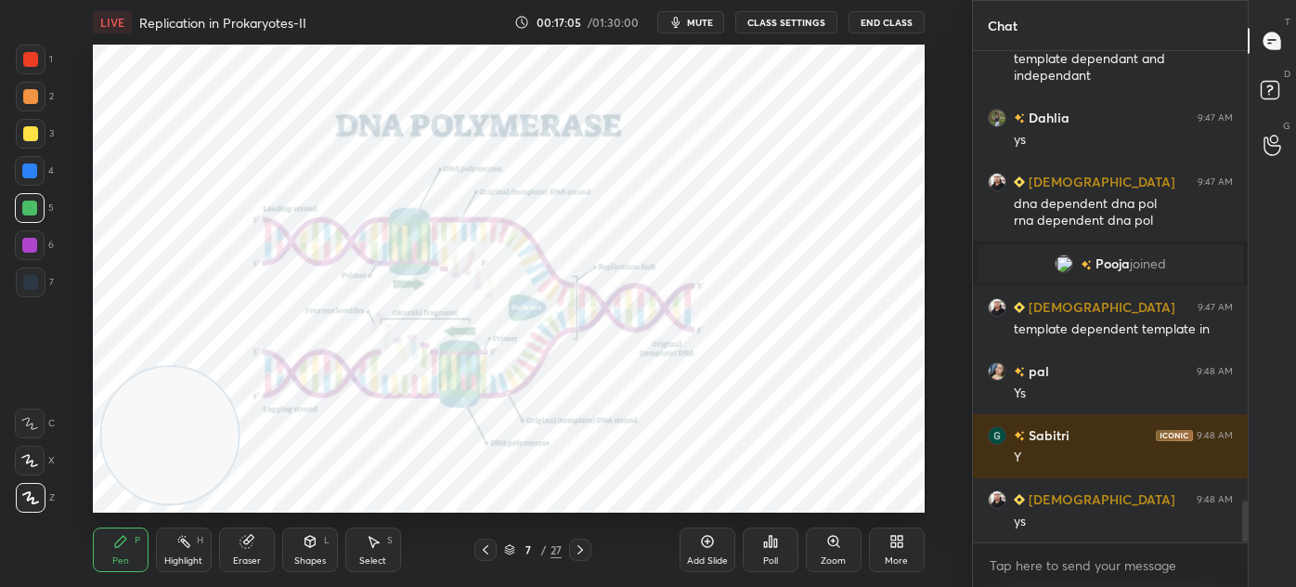
scroll to position [5395, 0]
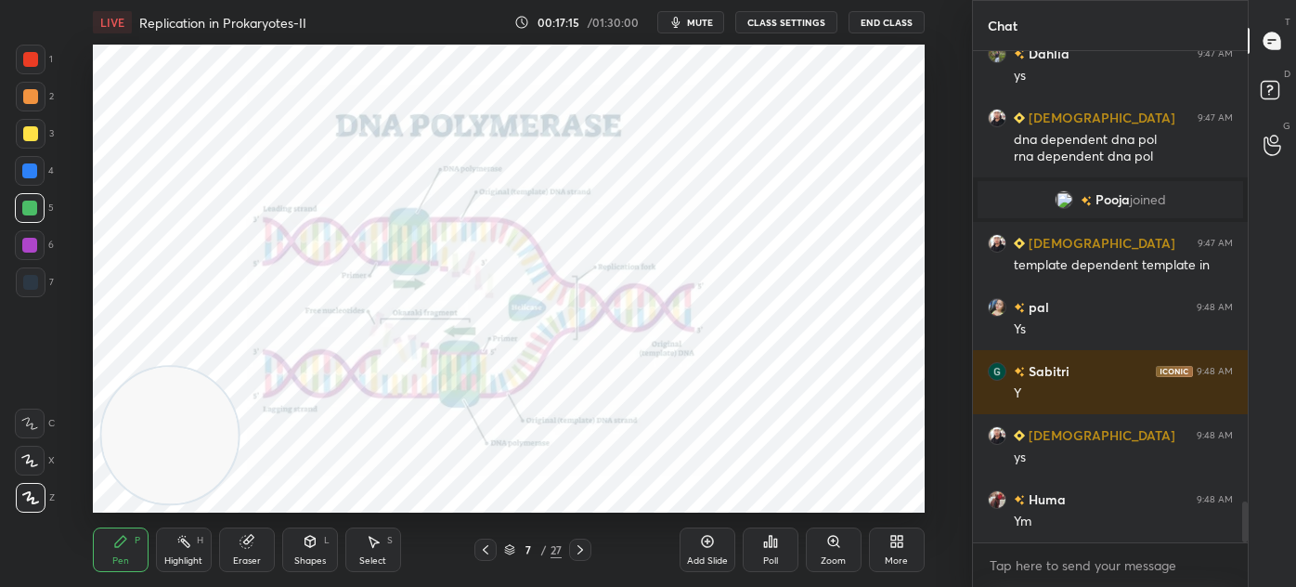
click at [579, 547] on icon at bounding box center [581, 549] width 6 height 9
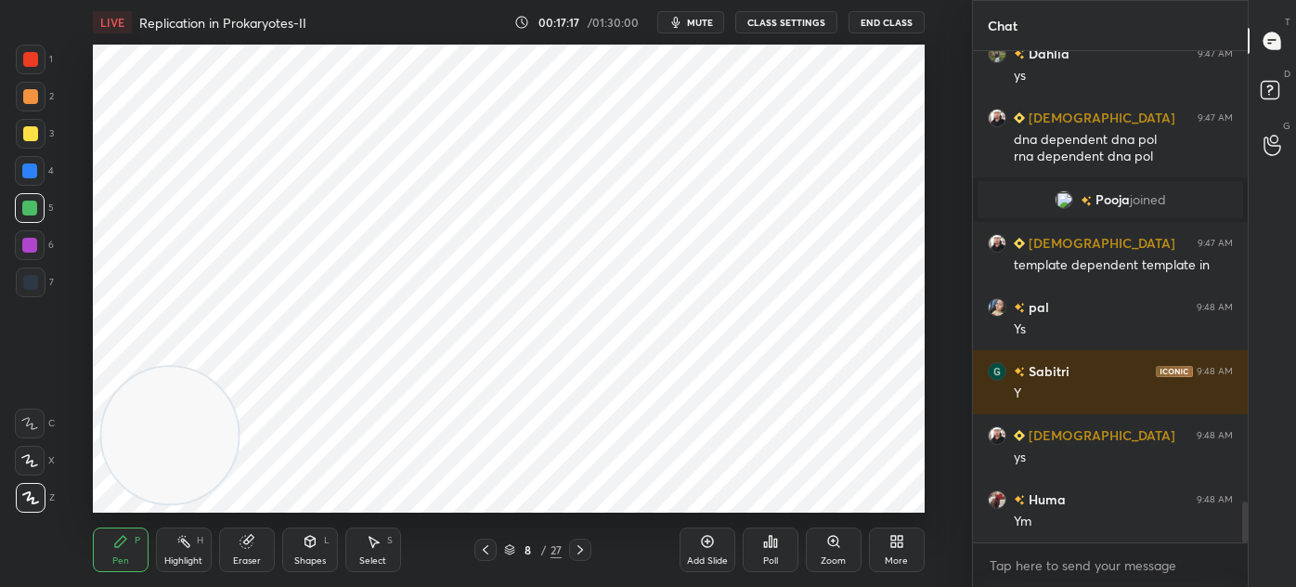
click at [357, 544] on div "Select S" at bounding box center [373, 549] width 56 height 45
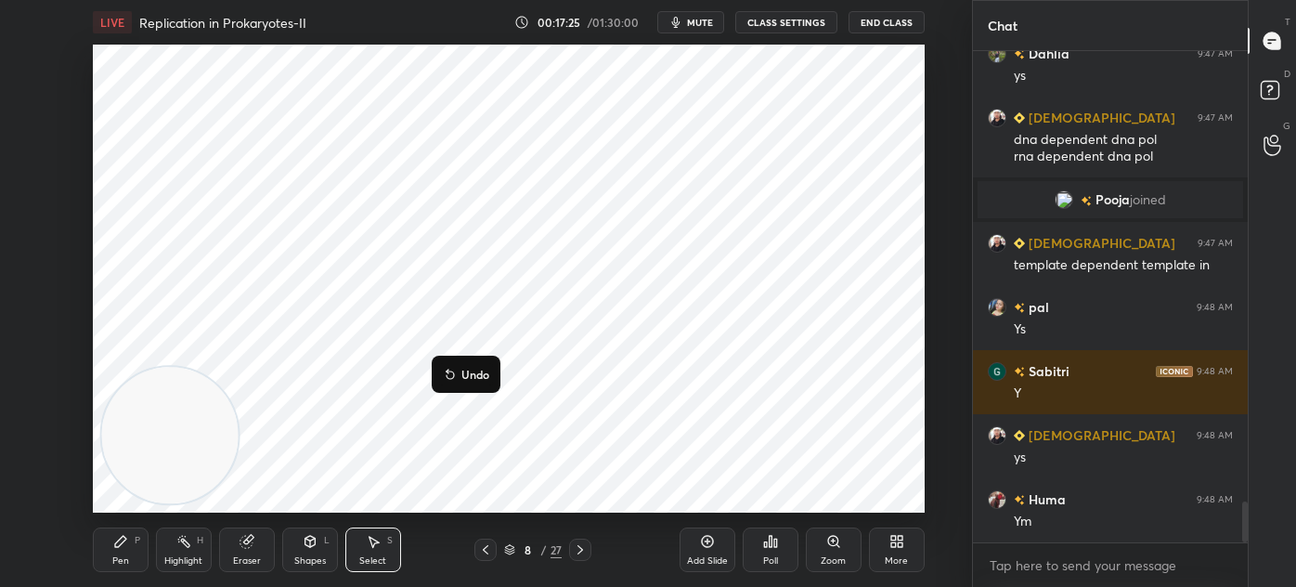
click at [693, 388] on div "0 ° Undo Copy Duplicate Duplicate to new slide Delete" at bounding box center [509, 279] width 832 height 468
click at [136, 553] on div "Pen P" at bounding box center [121, 549] width 56 height 45
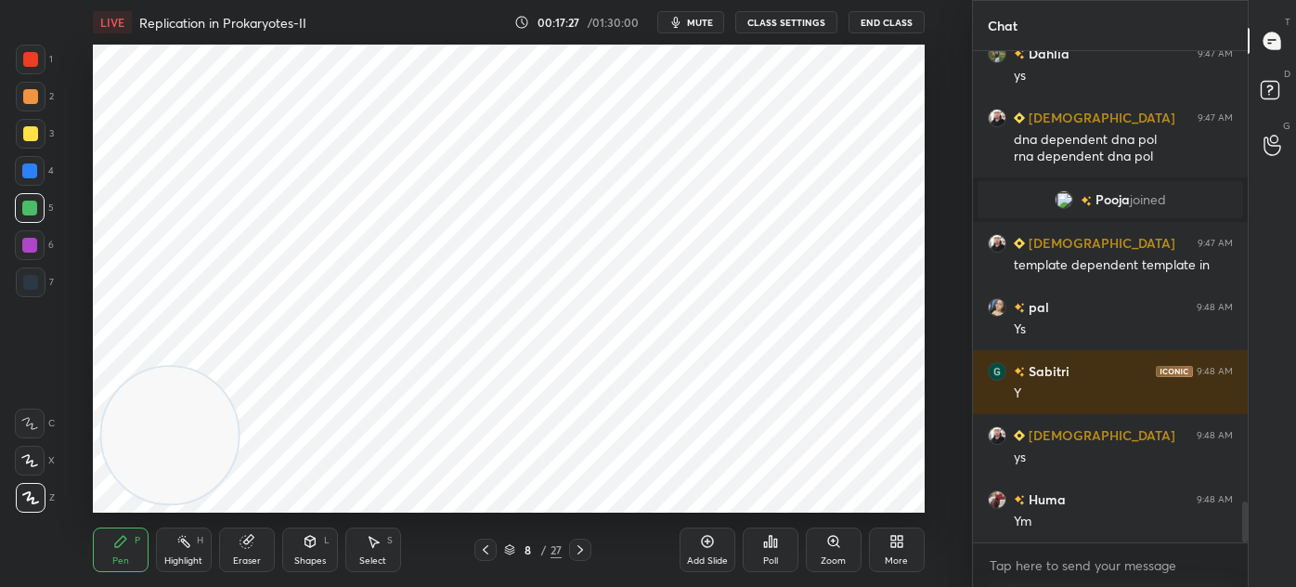
click at [27, 72] on div at bounding box center [31, 60] width 30 height 30
click at [25, 286] on div at bounding box center [30, 282] width 15 height 15
click at [33, 469] on div at bounding box center [30, 461] width 30 height 30
click at [38, 64] on div at bounding box center [31, 60] width 30 height 30
click at [38, 287] on div at bounding box center [31, 282] width 30 height 30
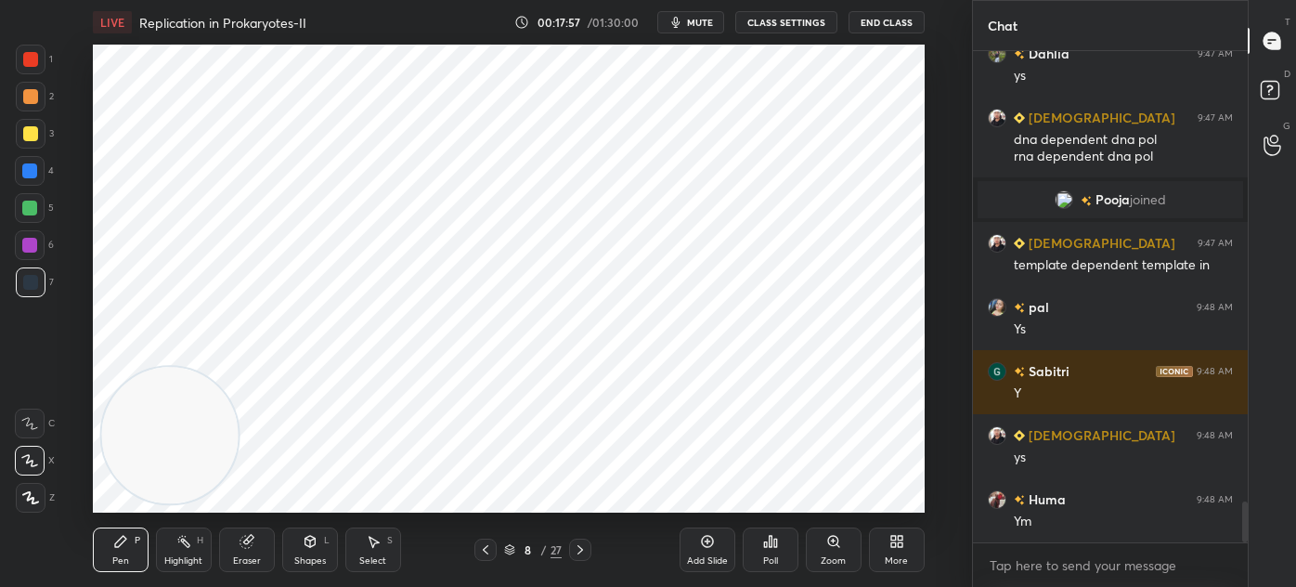
scroll to position [5440, 0]
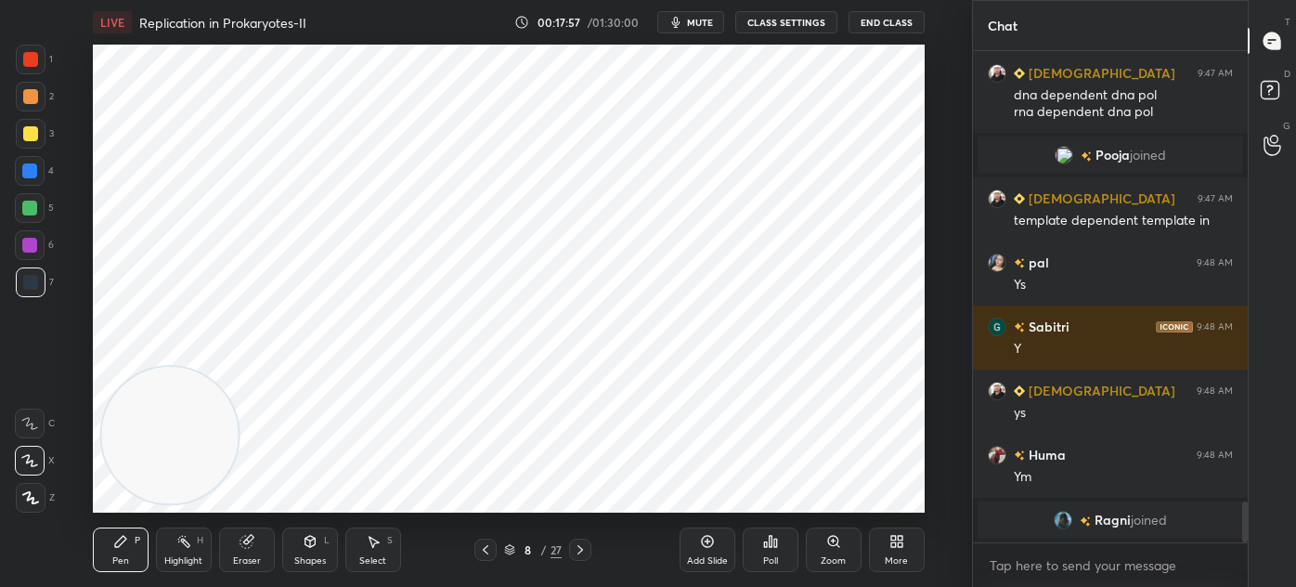
click at [38, 60] on div at bounding box center [31, 60] width 30 height 30
click at [36, 285] on div at bounding box center [30, 282] width 15 height 15
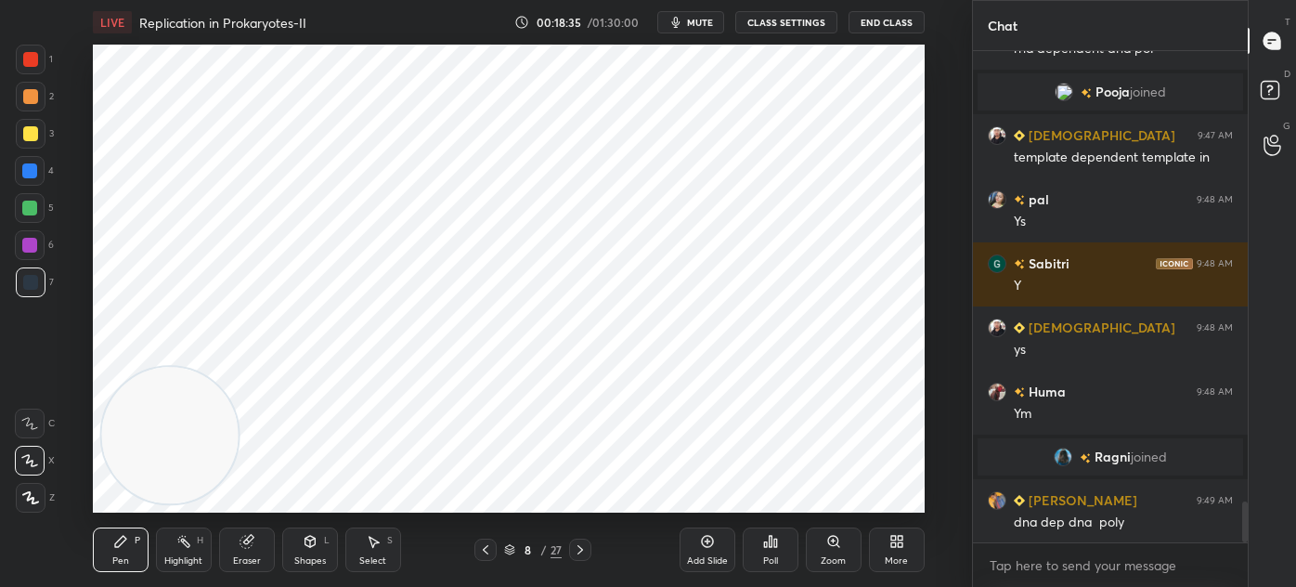
scroll to position [5447, 0]
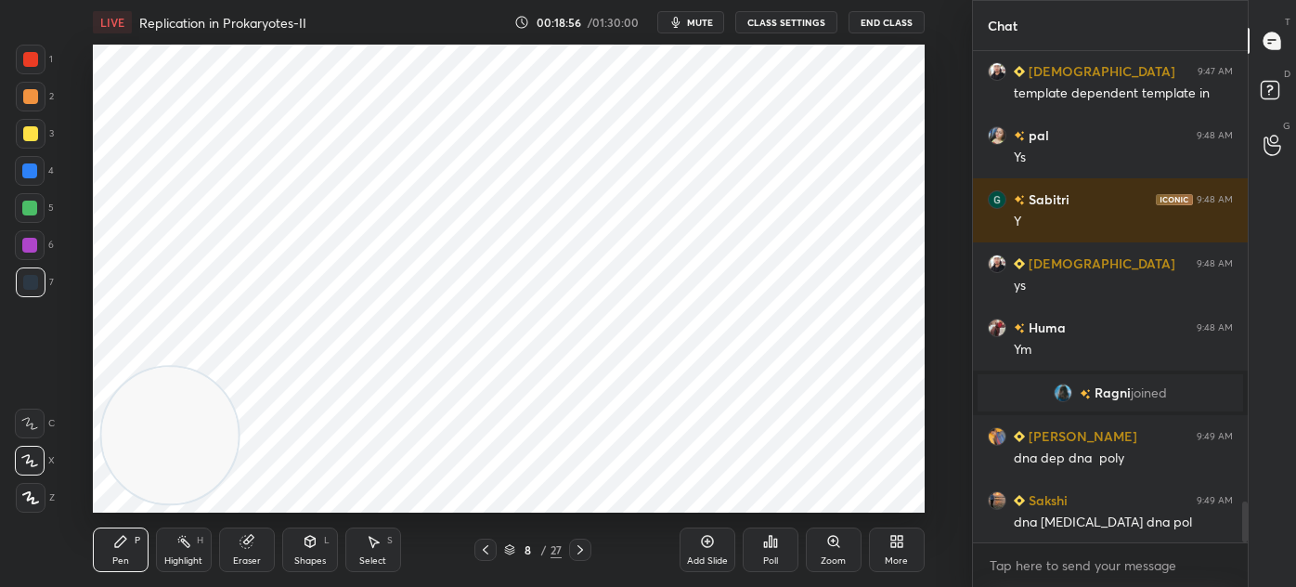
click at [381, 544] on div "Select S" at bounding box center [373, 549] width 56 height 45
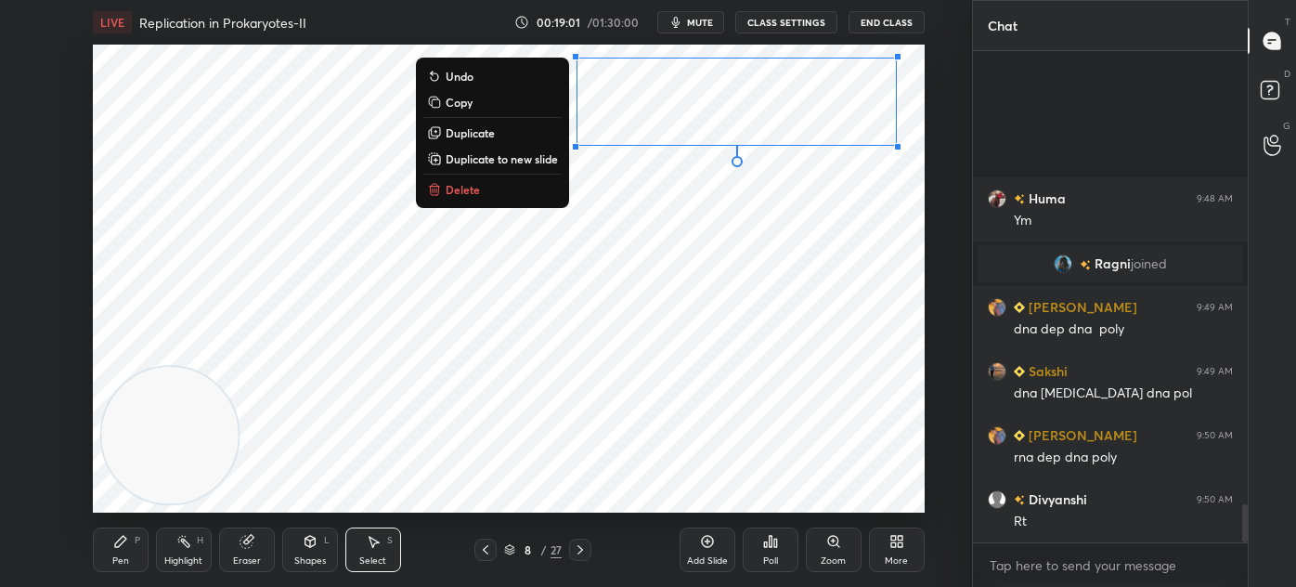
scroll to position [5769, 0]
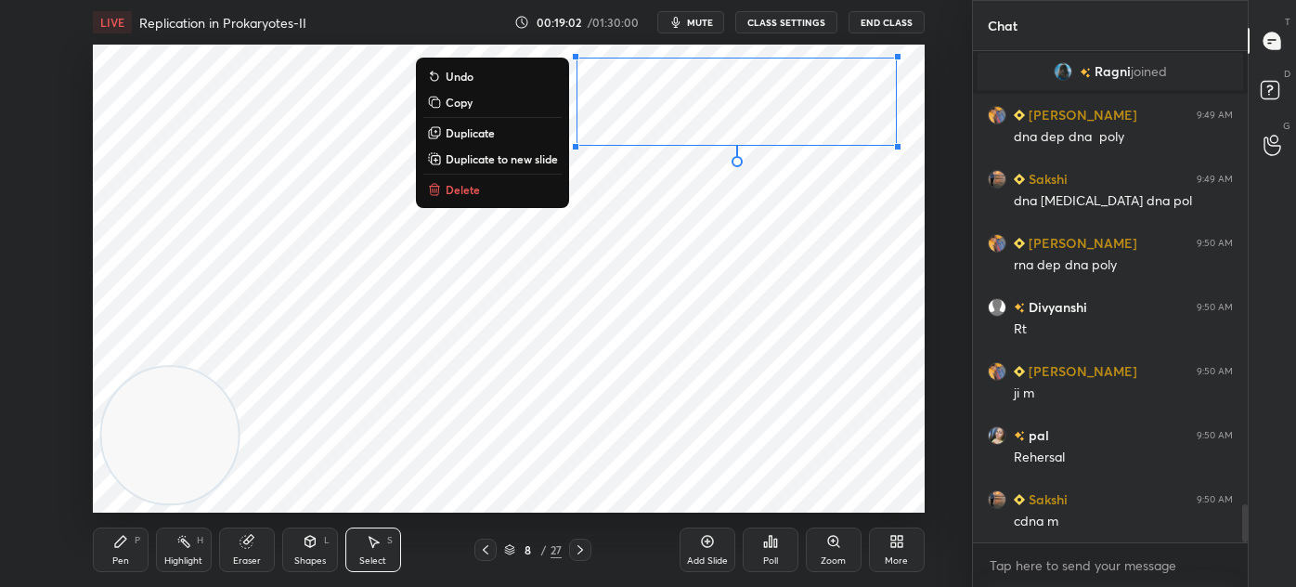
click at [139, 531] on div "Pen P" at bounding box center [121, 549] width 56 height 45
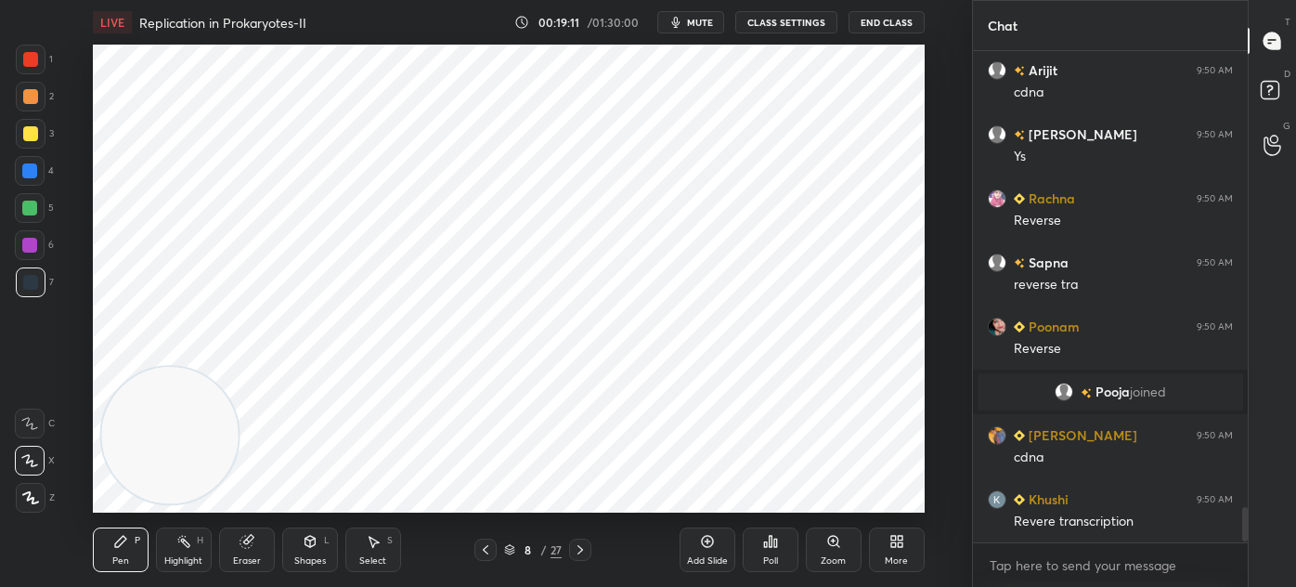
scroll to position [6453, 0]
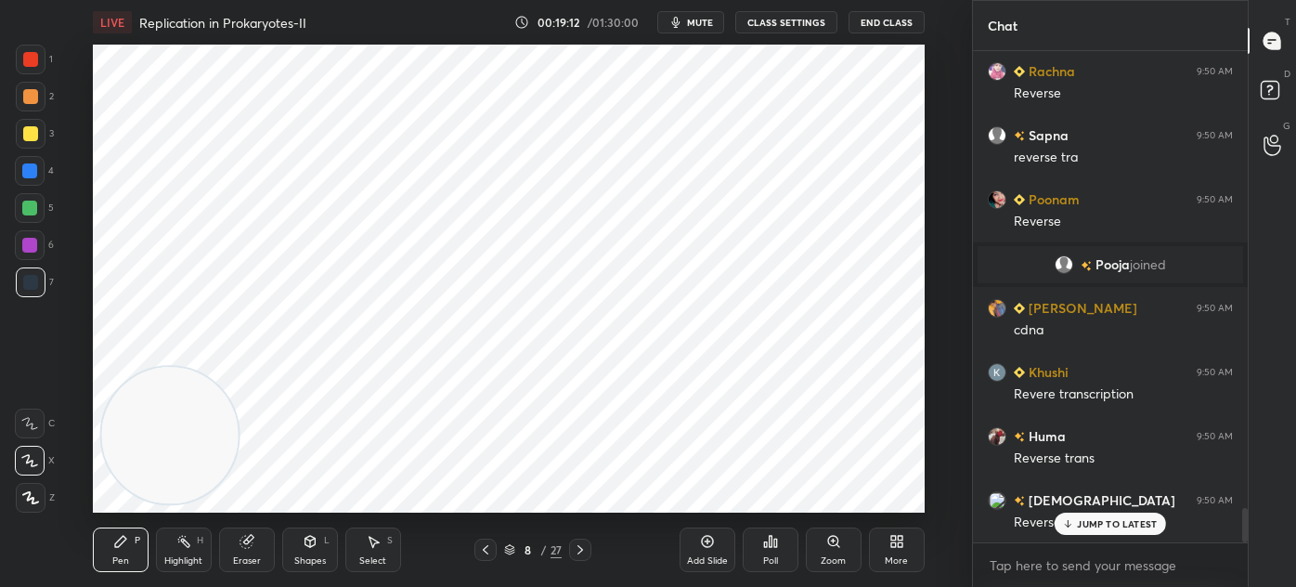
click at [46, 51] on div "1" at bounding box center [34, 60] width 37 height 30
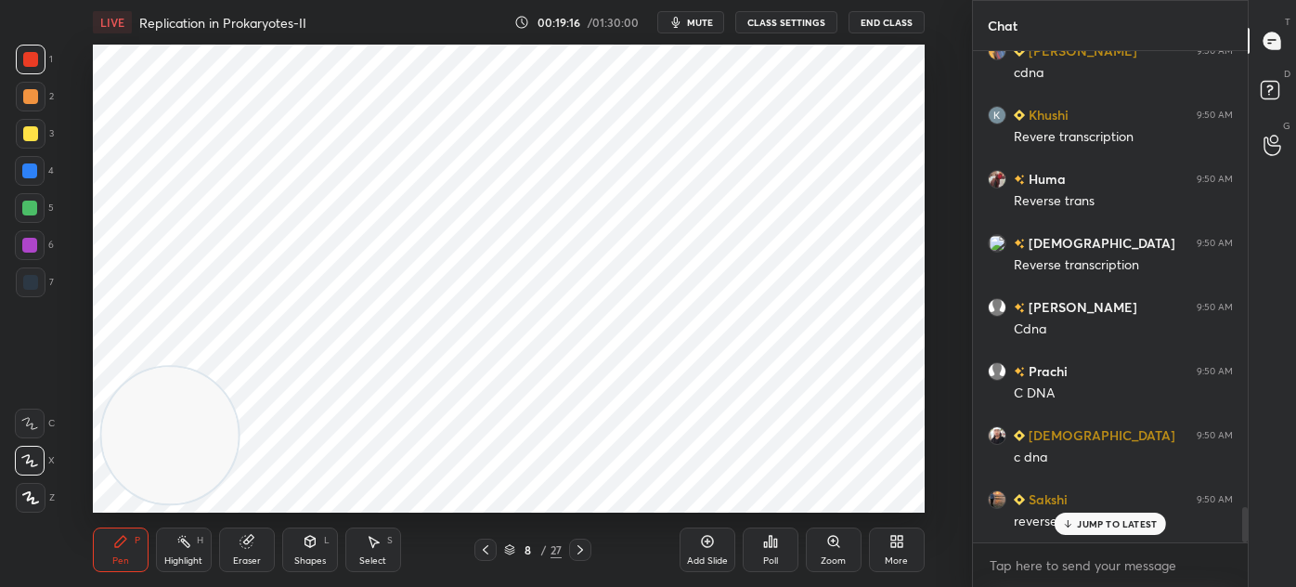
scroll to position [6324, 0]
click at [28, 288] on div at bounding box center [30, 282] width 15 height 15
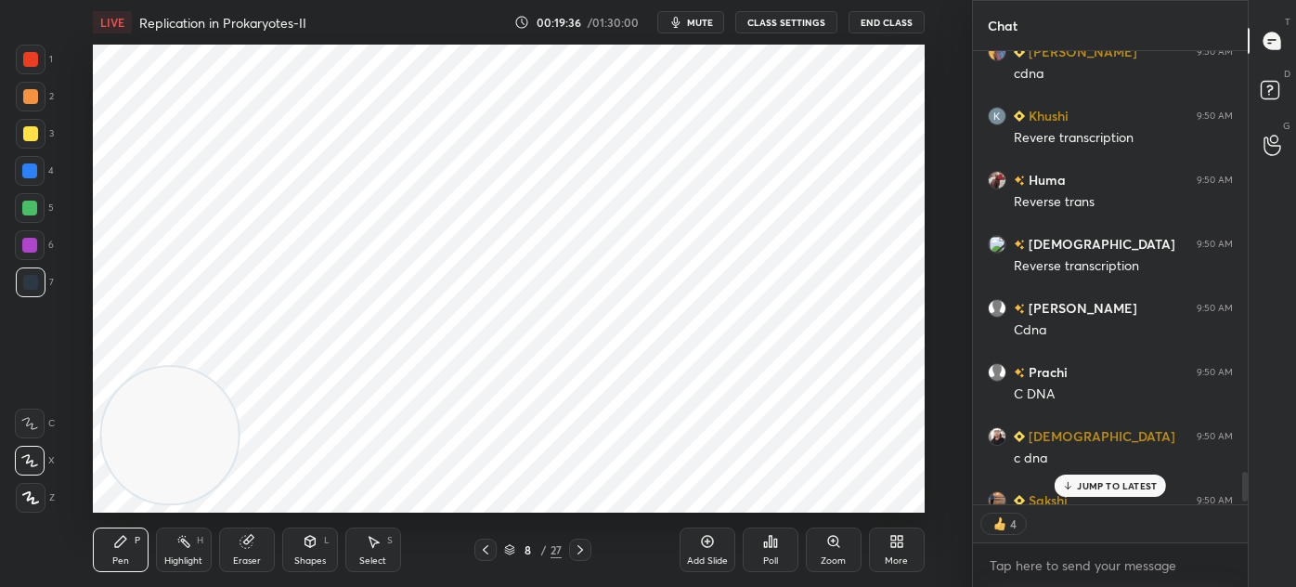
scroll to position [486, 269]
click at [17, 56] on div at bounding box center [31, 60] width 30 height 30
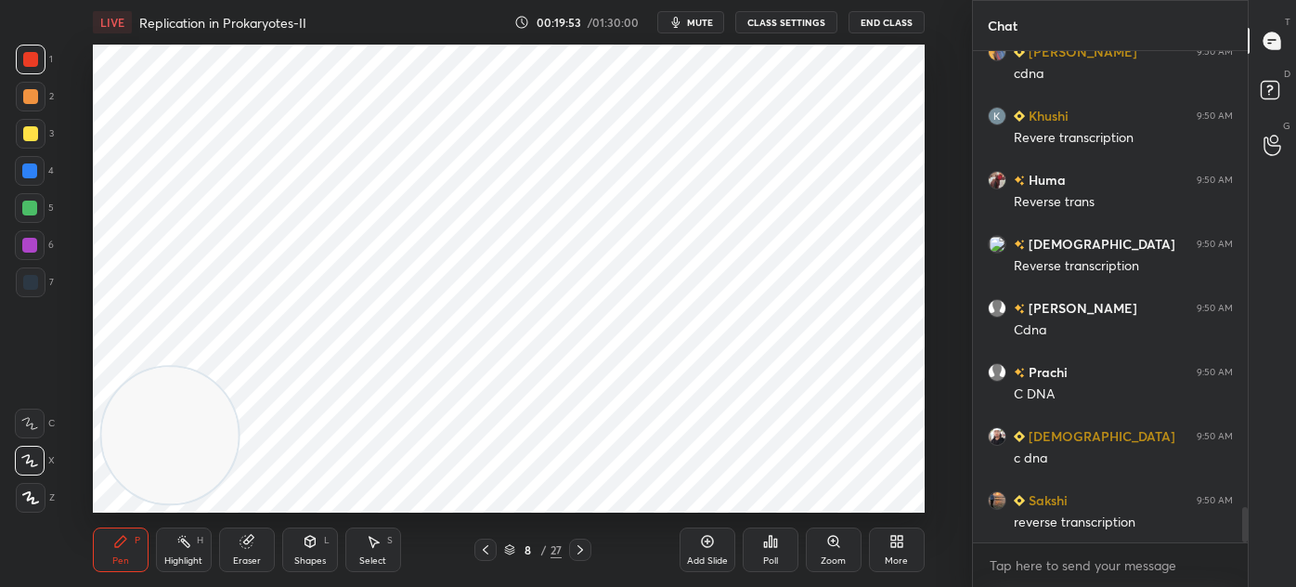
click at [27, 280] on div at bounding box center [30, 282] width 15 height 15
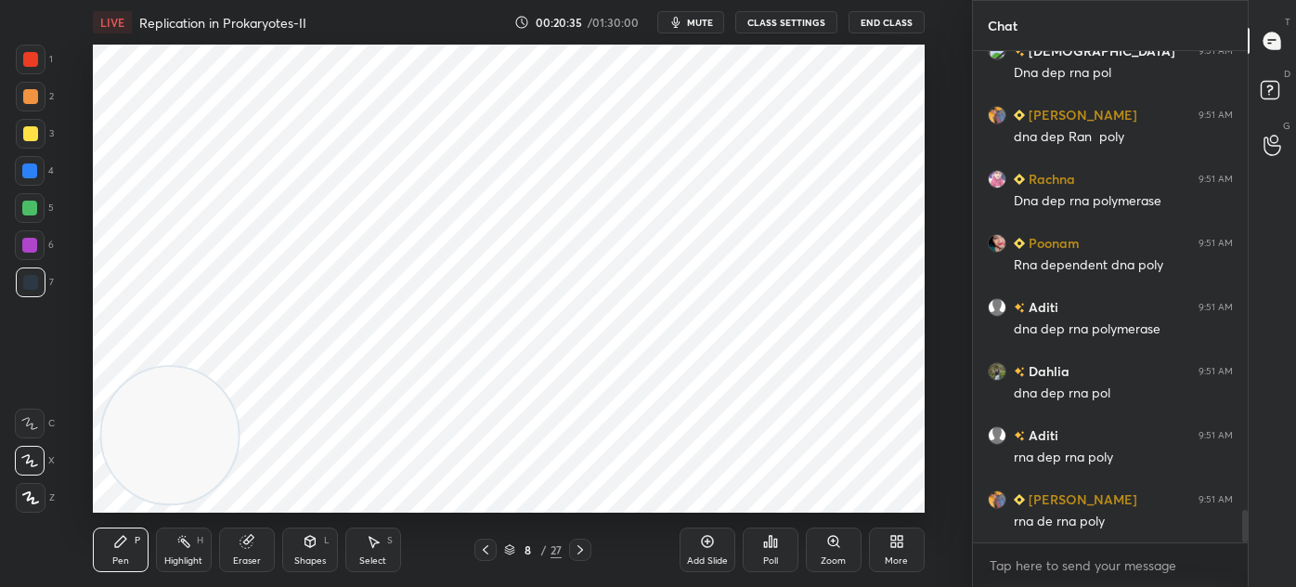
scroll to position [6966, 0]
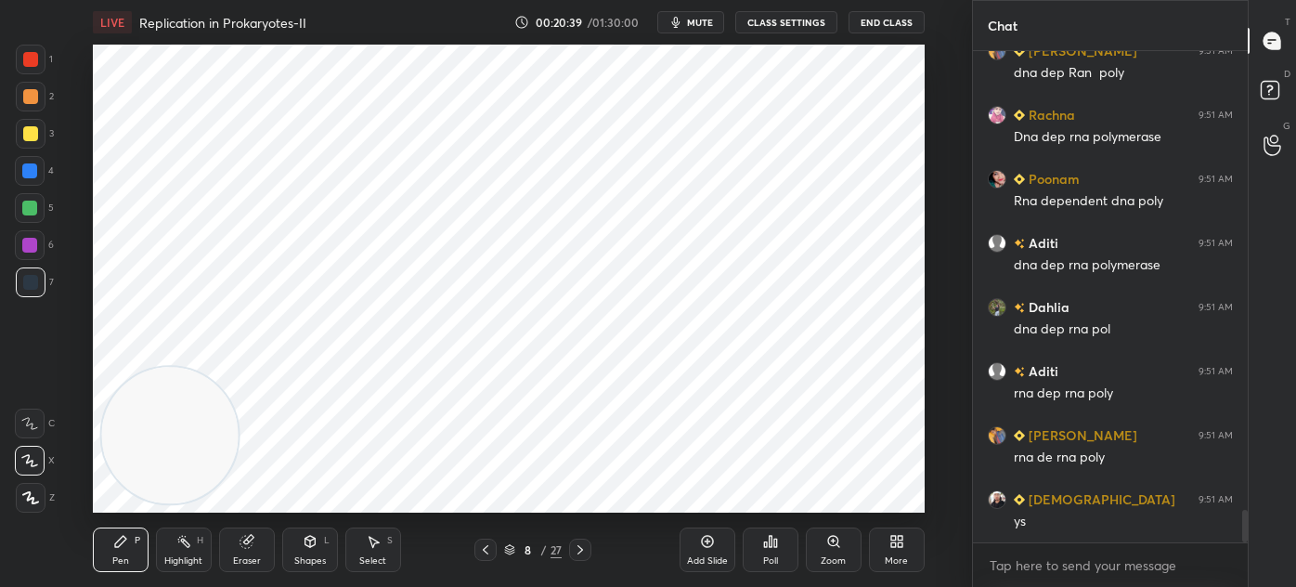
click at [27, 64] on div at bounding box center [30, 59] width 15 height 15
click at [300, 550] on div "Shapes L" at bounding box center [310, 549] width 56 height 45
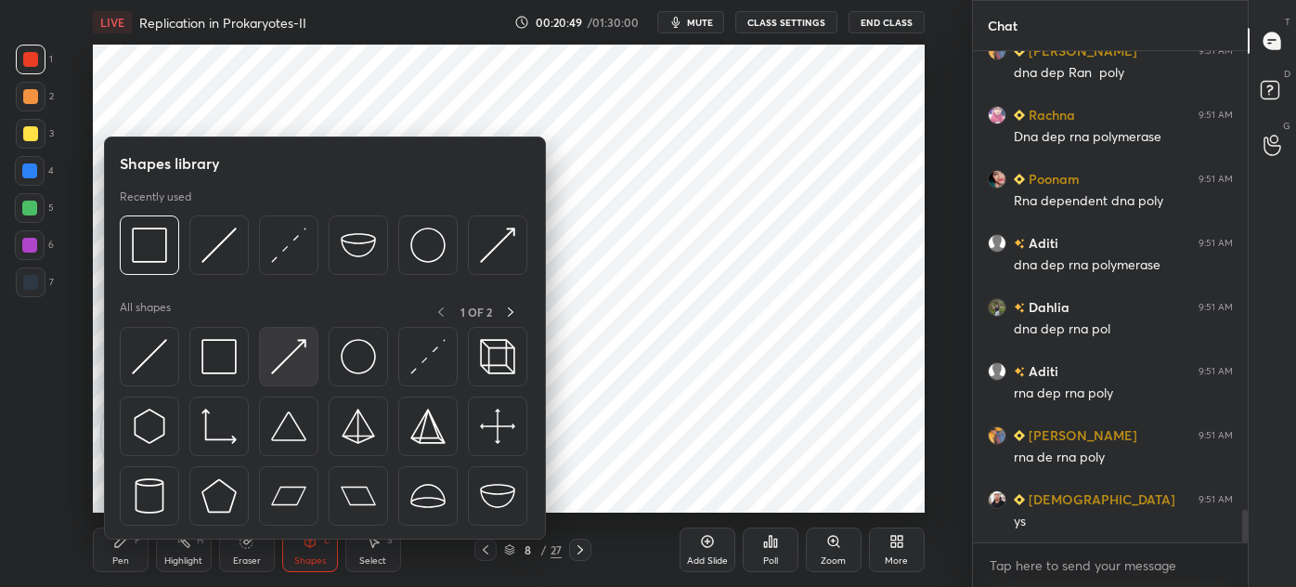
click at [247, 358] on div at bounding box center [218, 356] width 59 height 59
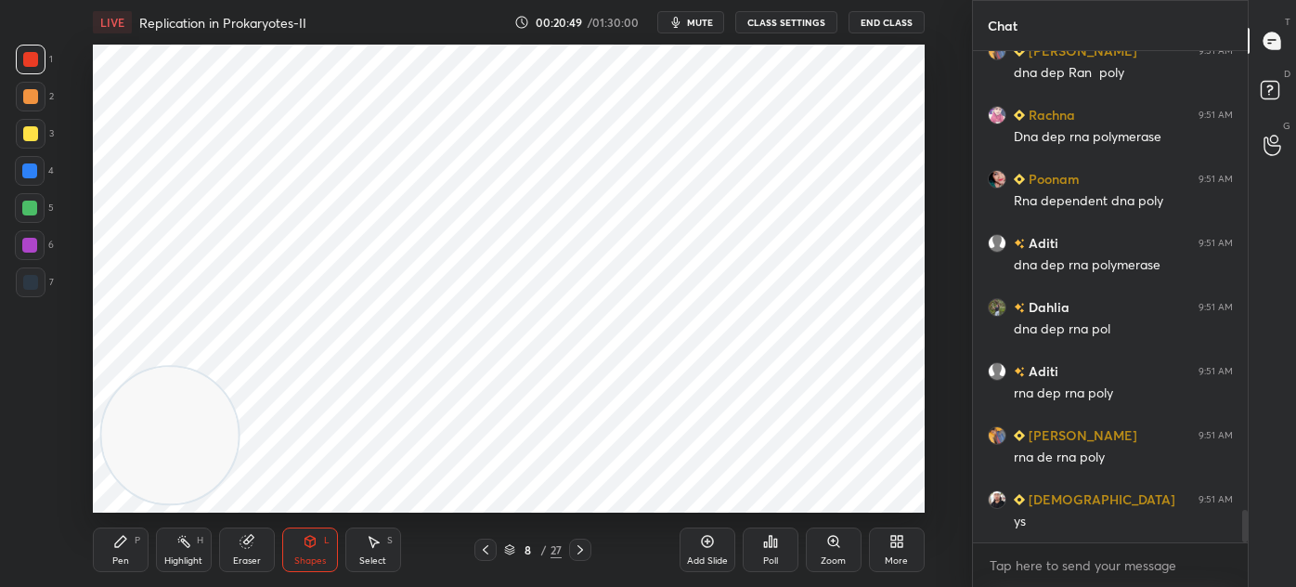
scroll to position [7030, 0]
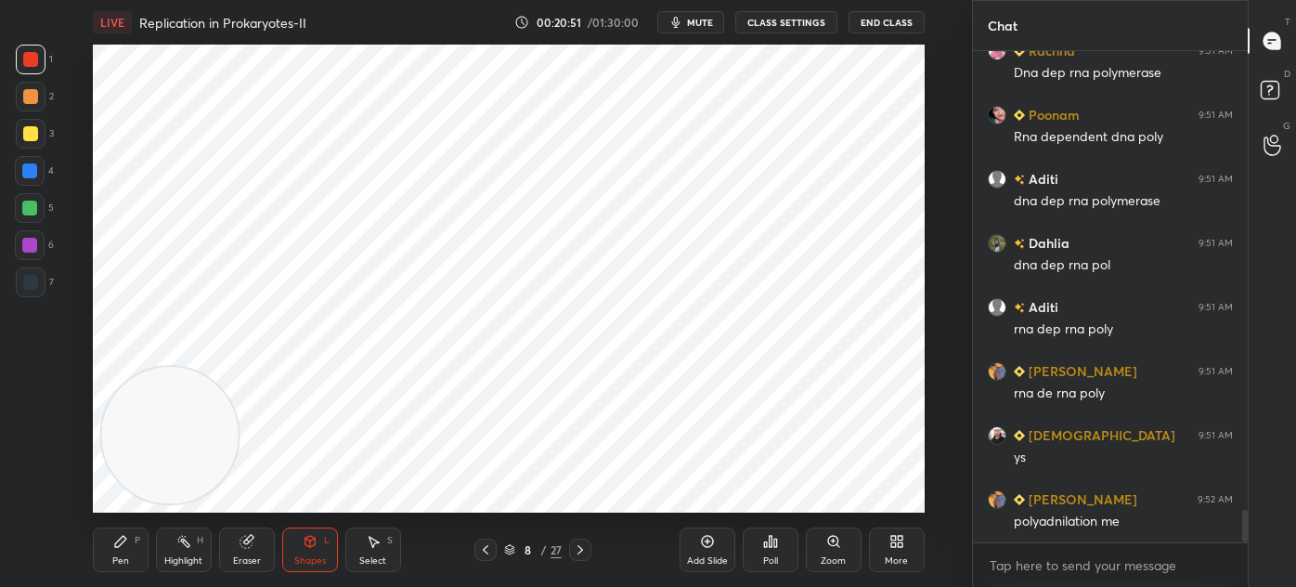
click at [124, 550] on div "Pen P" at bounding box center [121, 549] width 56 height 45
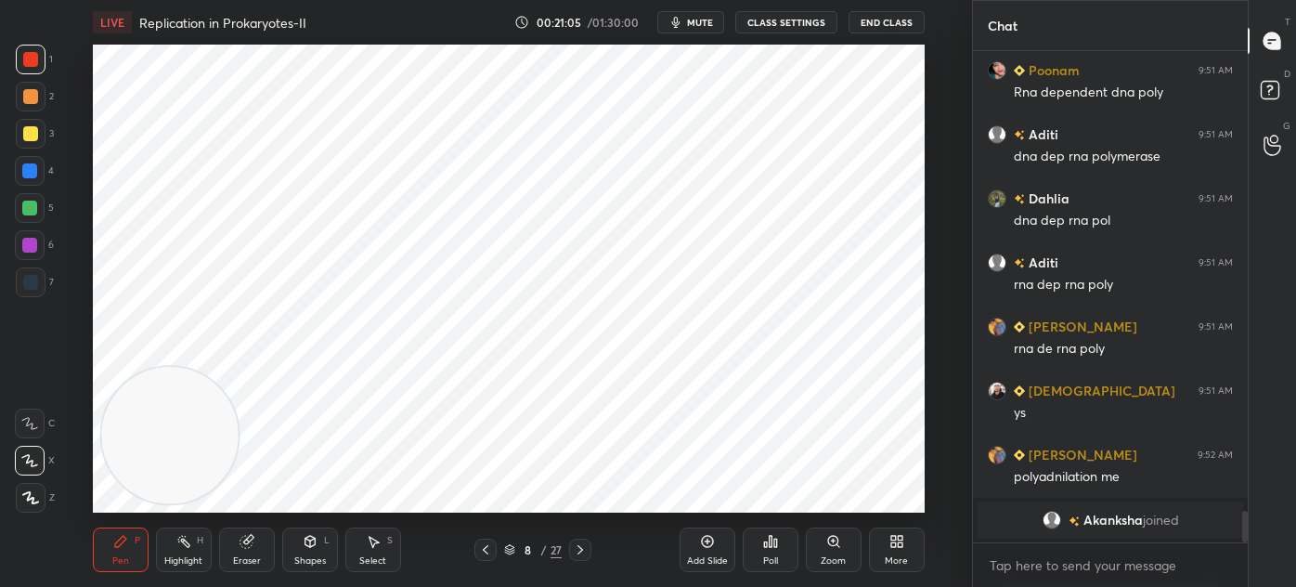
click at [681, 499] on div "Add Slide Poll Zoom More" at bounding box center [802, 550] width 245 height 104
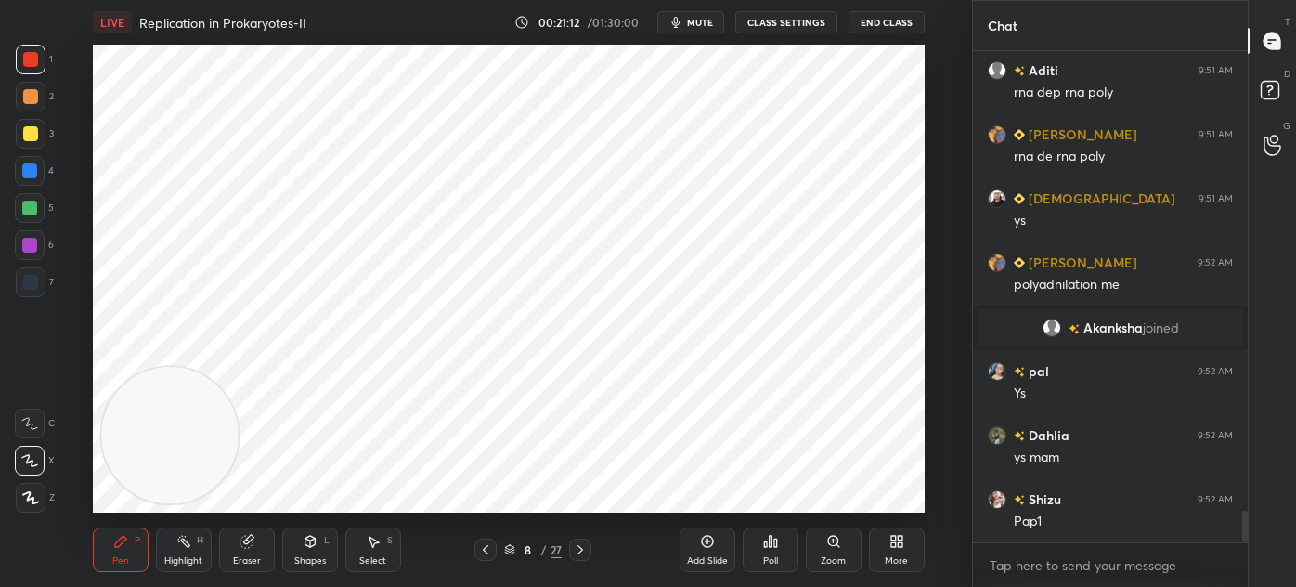
scroll to position [7156, 0]
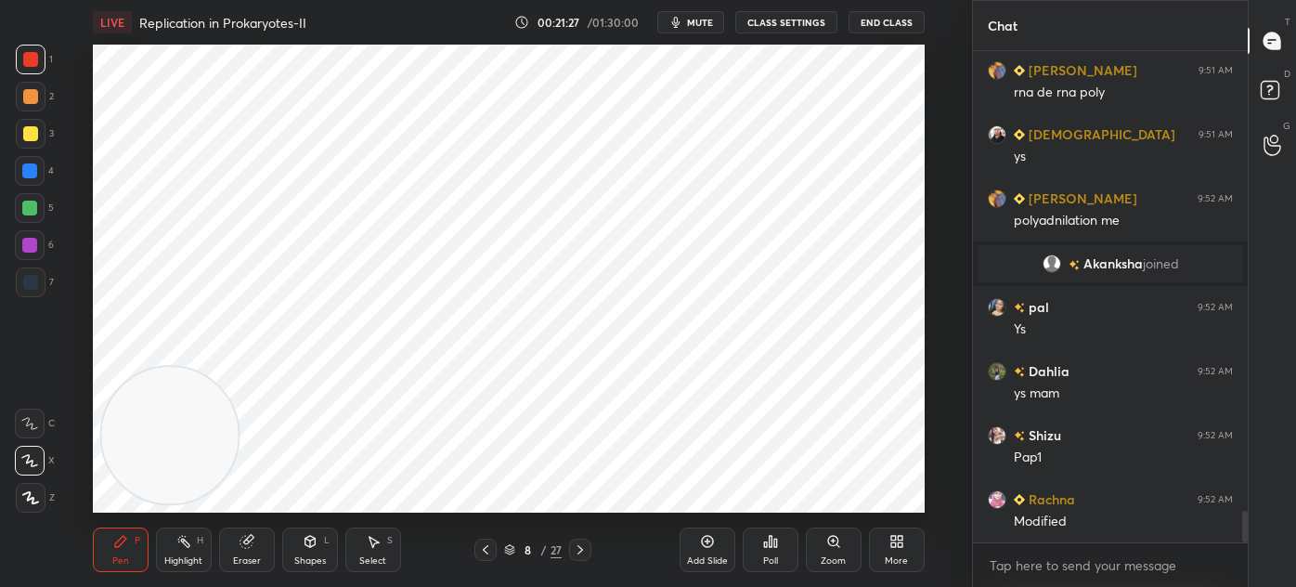
click at [375, 556] on div "Select" at bounding box center [372, 560] width 27 height 9
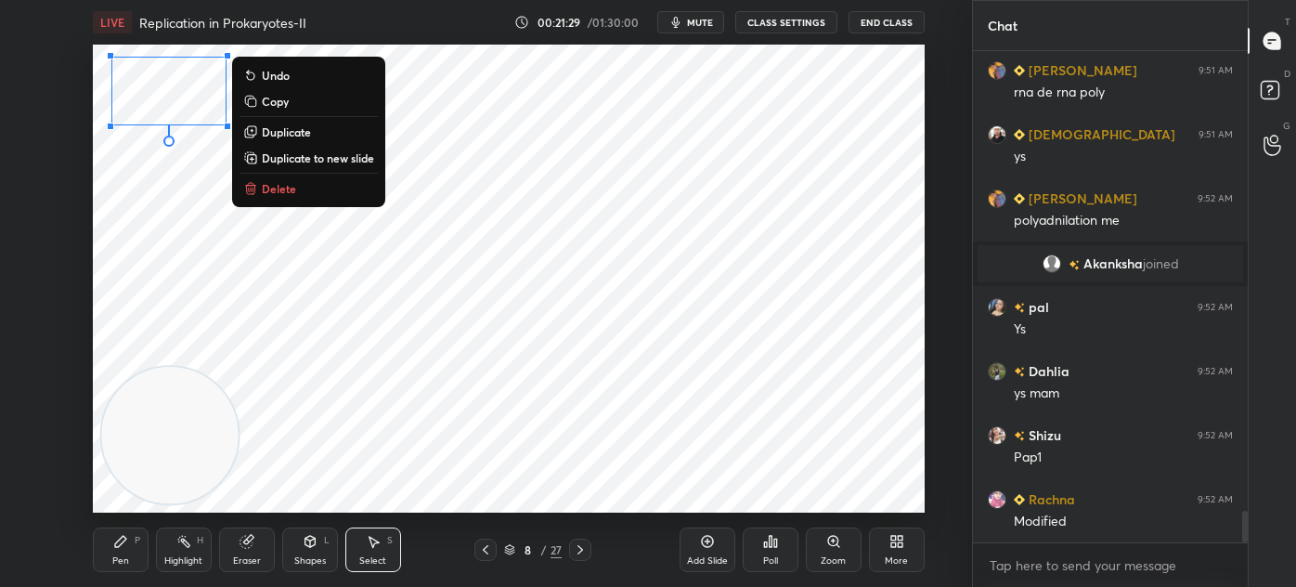
scroll to position [7220, 0]
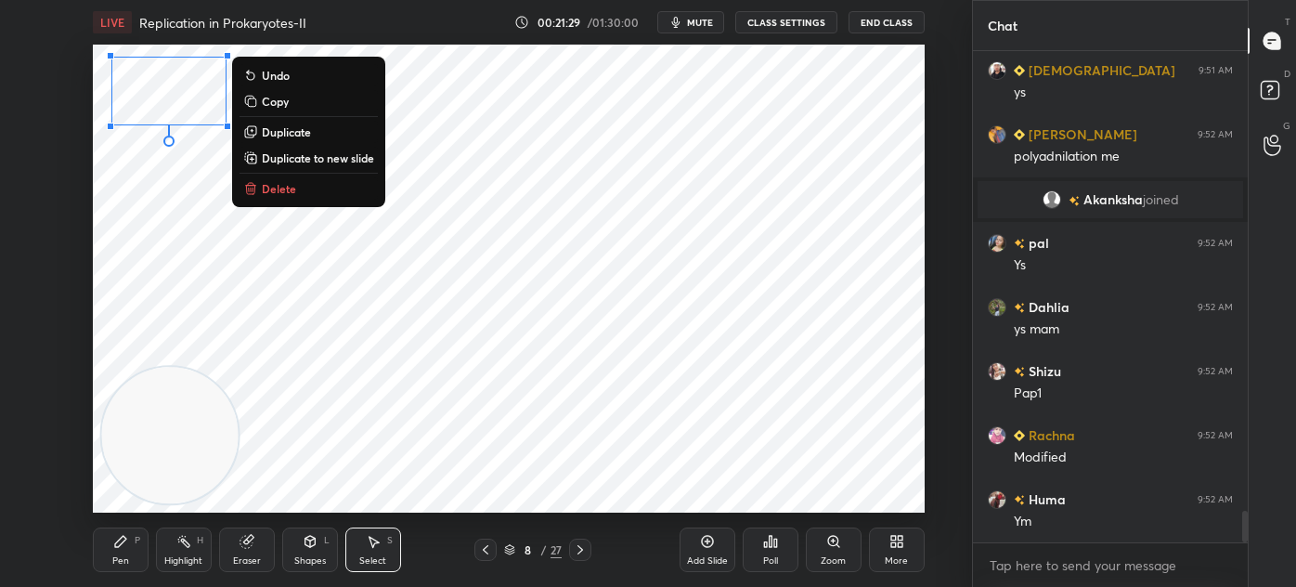
click at [326, 189] on button "Delete" at bounding box center [309, 188] width 138 height 22
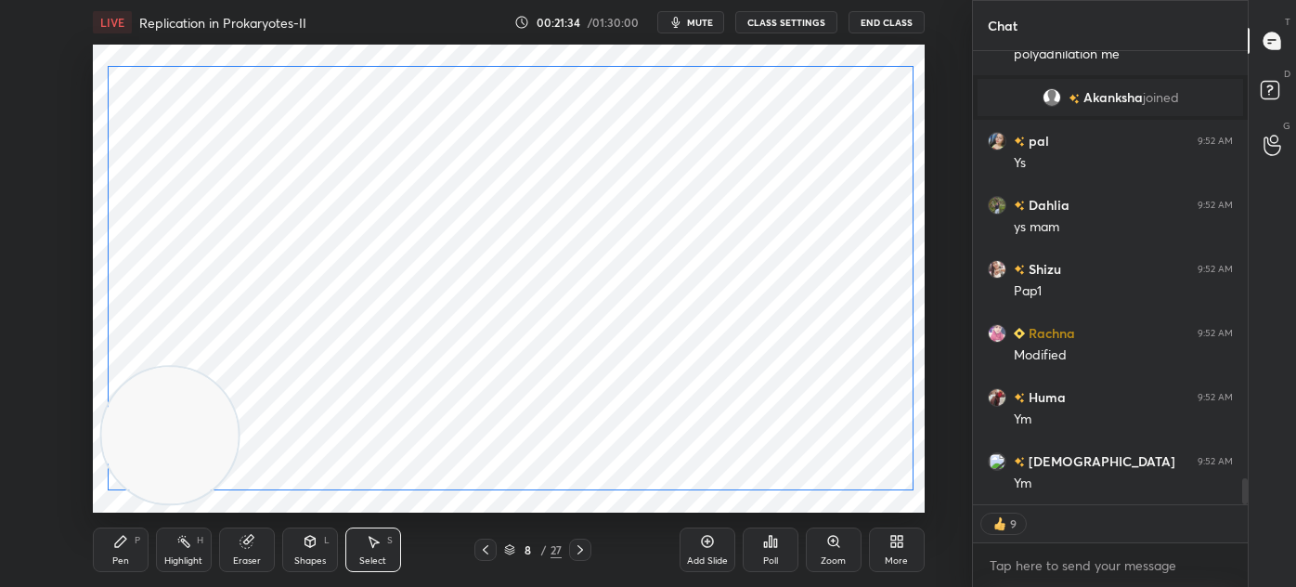
scroll to position [7386, 0]
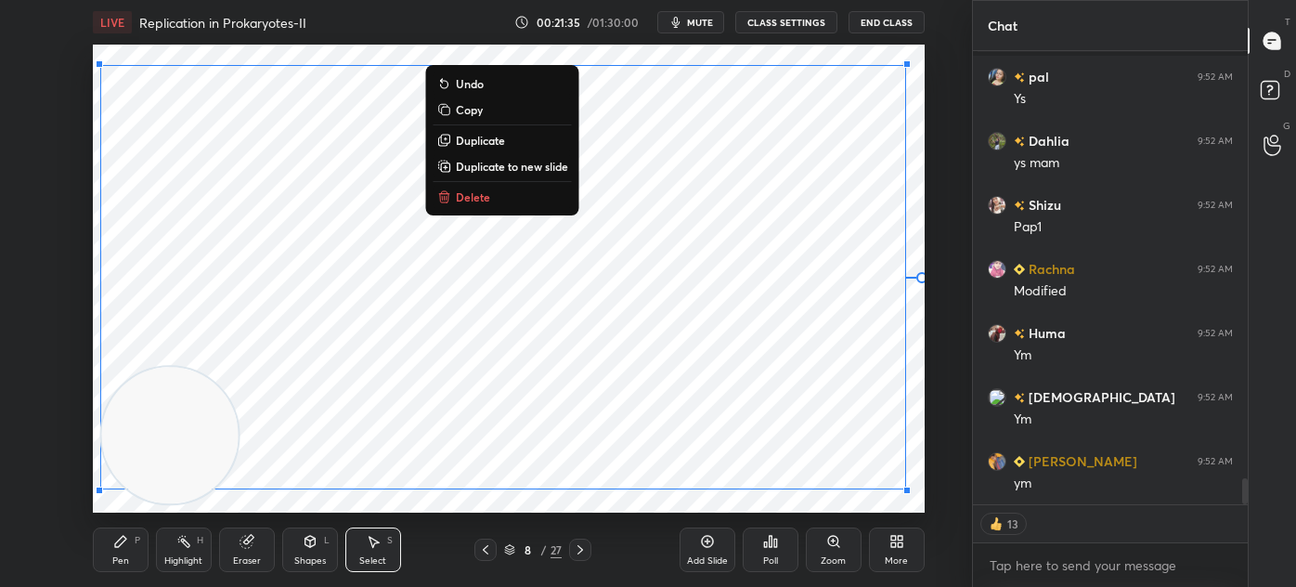
click at [317, 550] on div "Shapes L" at bounding box center [310, 549] width 56 height 45
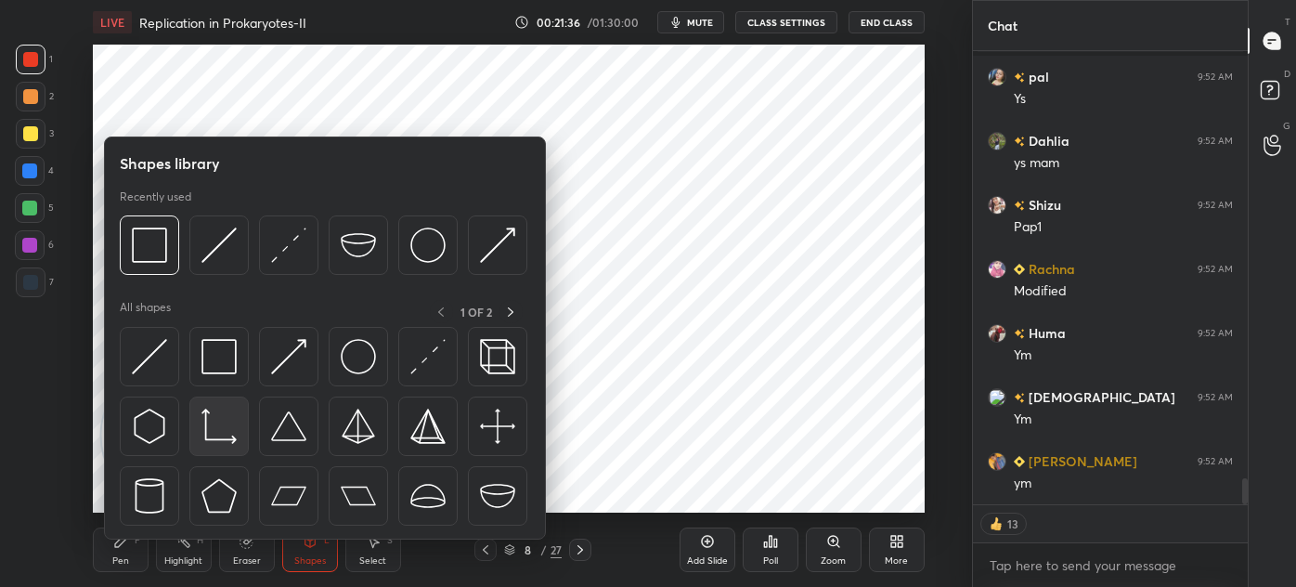
scroll to position [7450, 0]
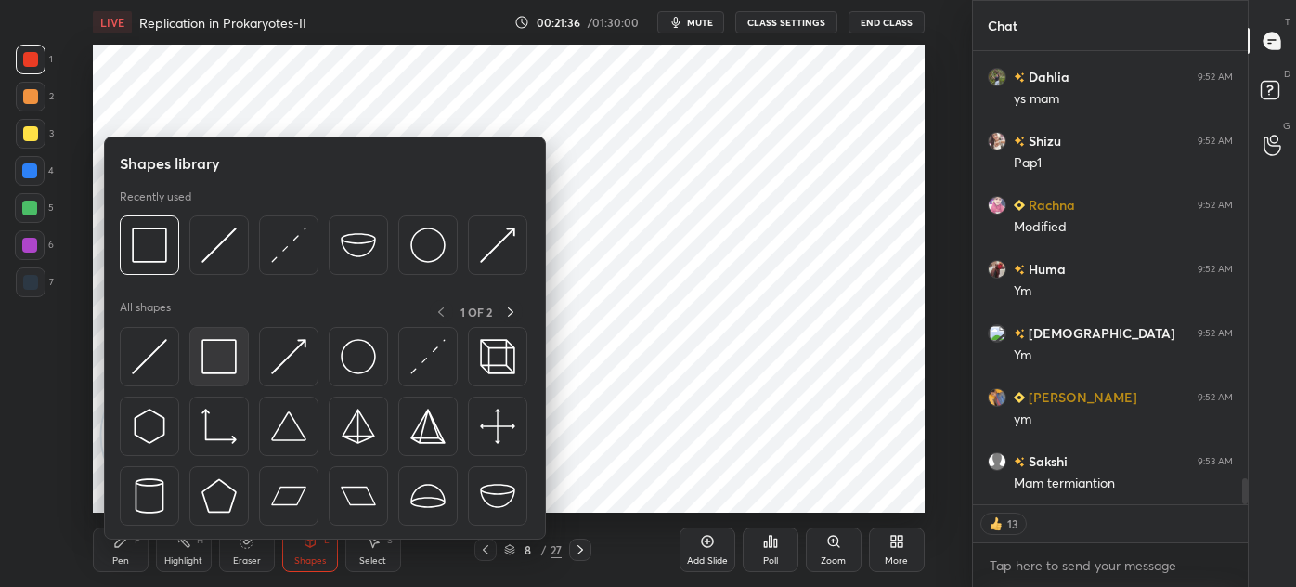
click at [237, 358] on div at bounding box center [218, 356] width 59 height 59
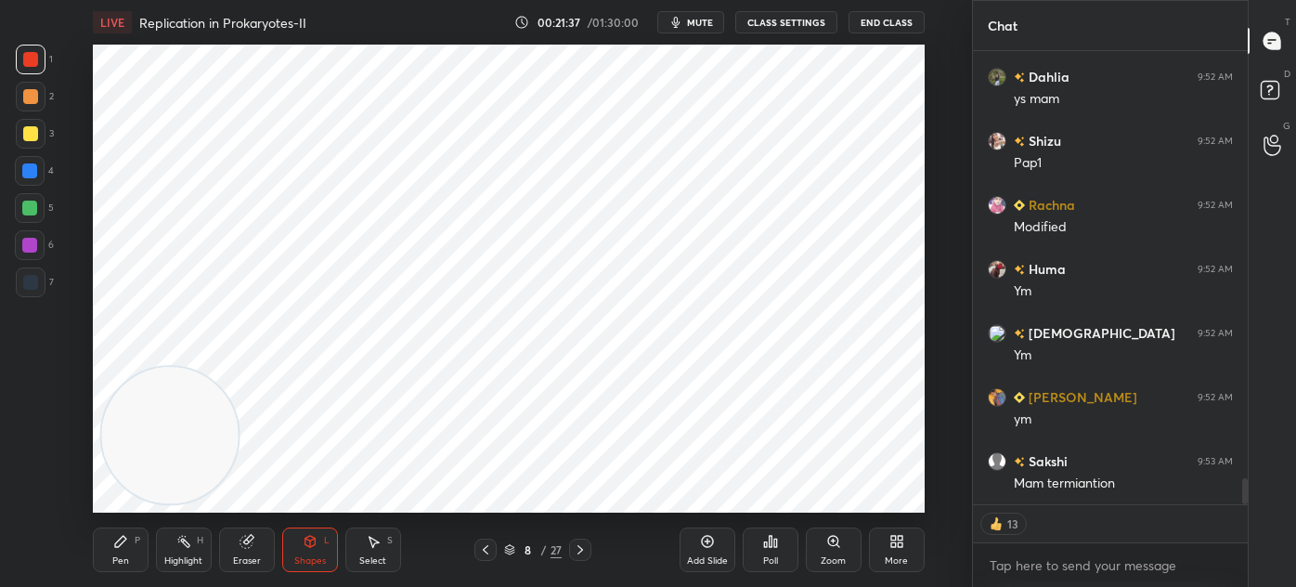
click at [20, 262] on div "6" at bounding box center [34, 248] width 39 height 37
click at [39, 297] on div "7" at bounding box center [35, 285] width 38 height 37
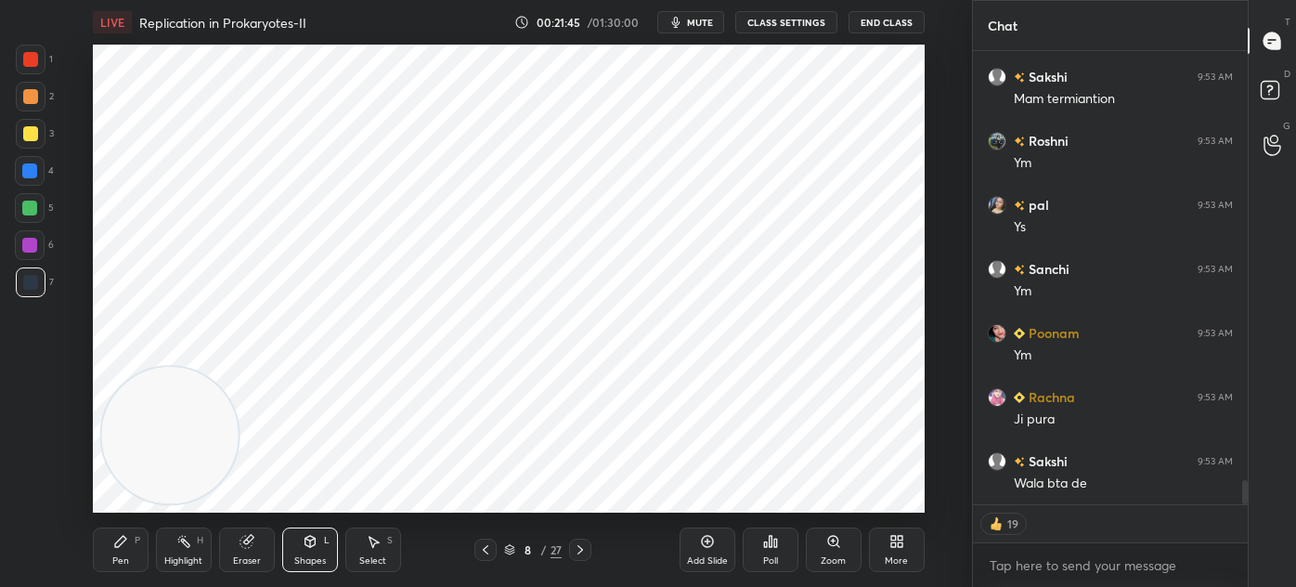
scroll to position [7899, 0]
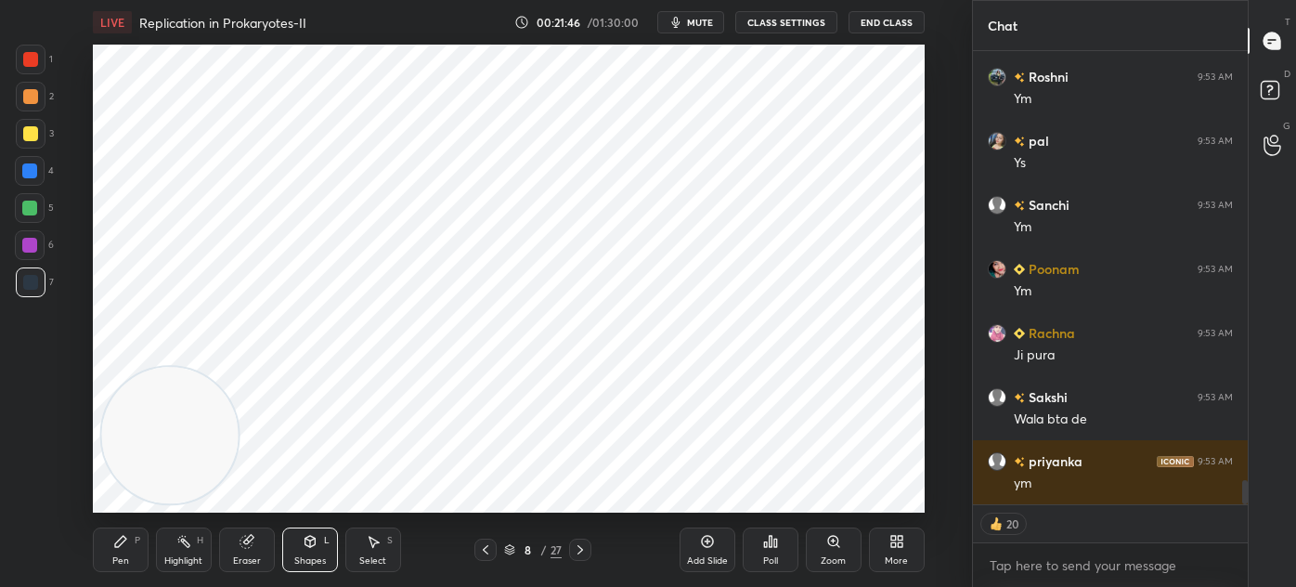
click at [138, 548] on div "Pen P" at bounding box center [121, 549] width 56 height 45
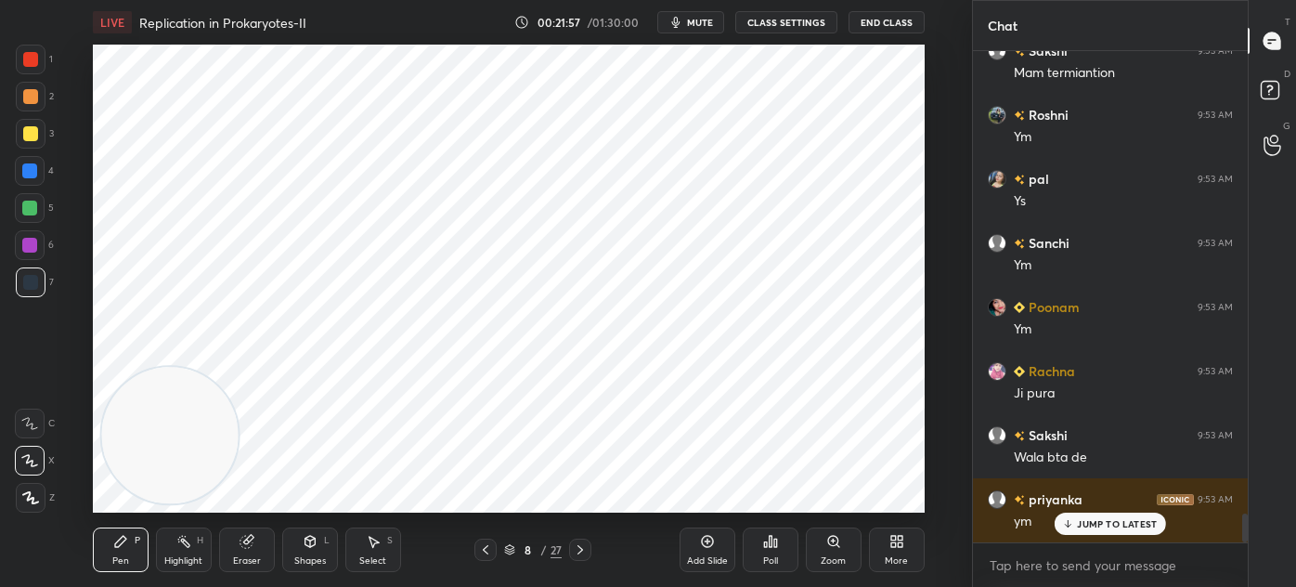
scroll to position [7860, 0]
click at [573, 553] on icon at bounding box center [580, 549] width 15 height 15
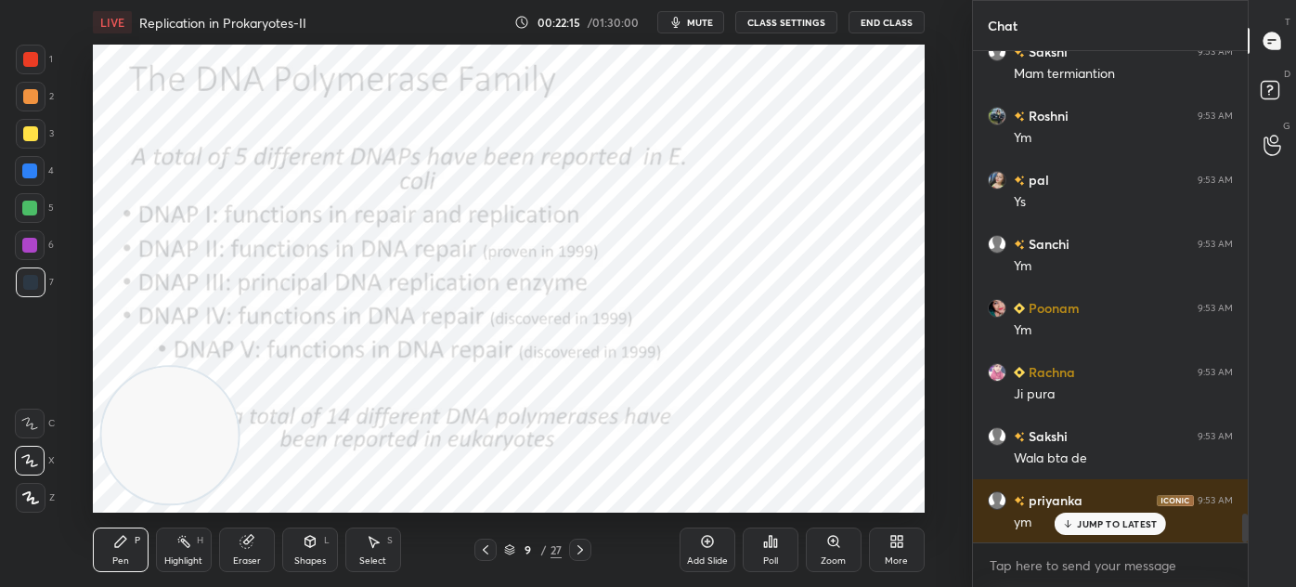
click at [487, 545] on icon at bounding box center [485, 549] width 15 height 15
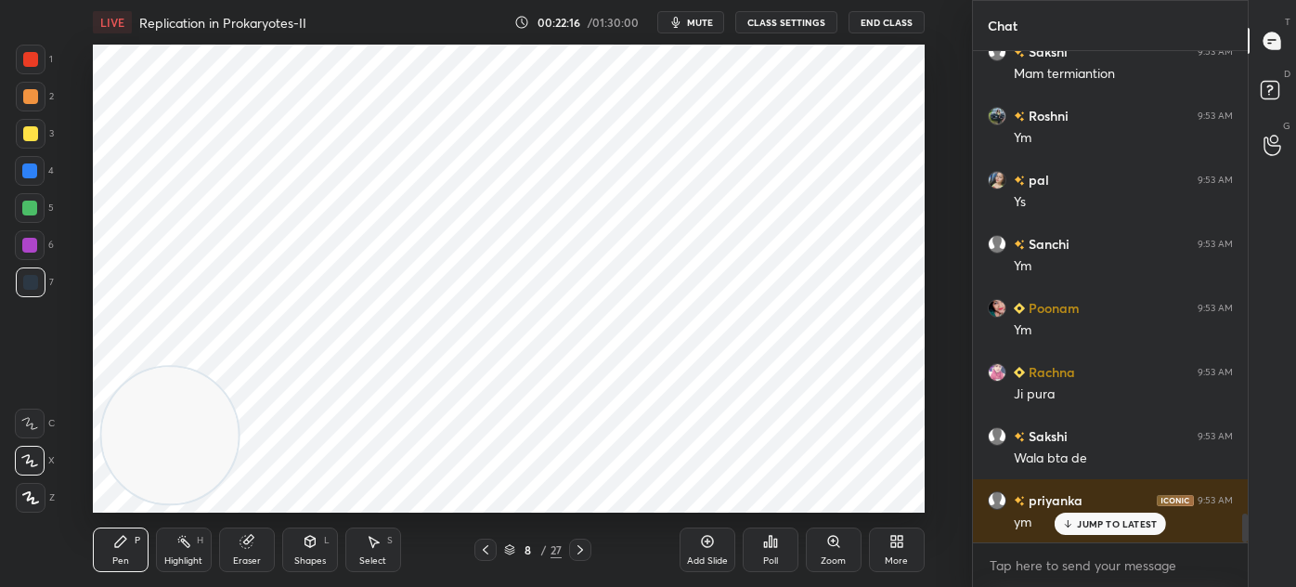
click at [700, 552] on div "Add Slide" at bounding box center [708, 549] width 56 height 45
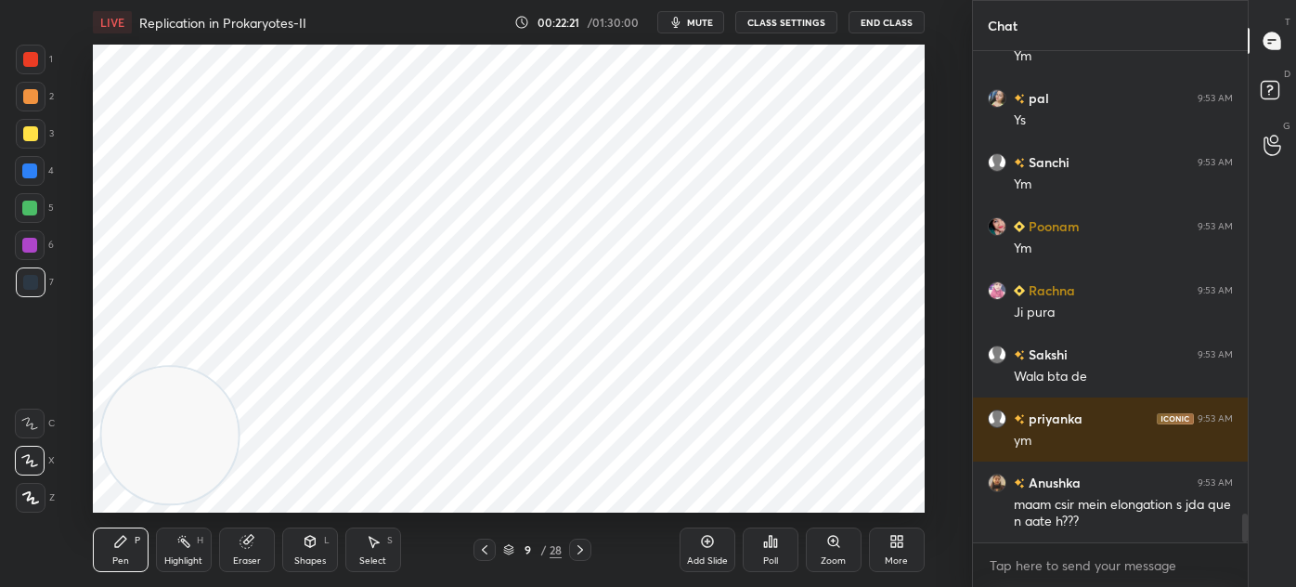
click at [29, 66] on div at bounding box center [30, 59] width 15 height 15
click at [254, 551] on div "Eraser" at bounding box center [247, 549] width 56 height 45
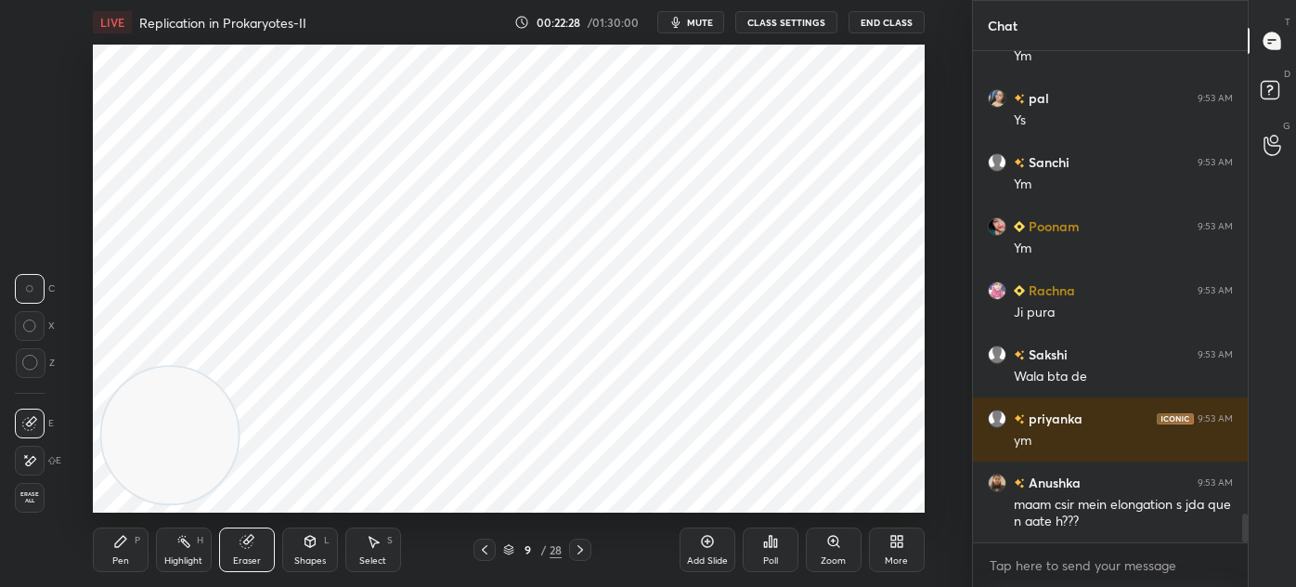
click at [25, 497] on span "Erase all" at bounding box center [30, 497] width 28 height 13
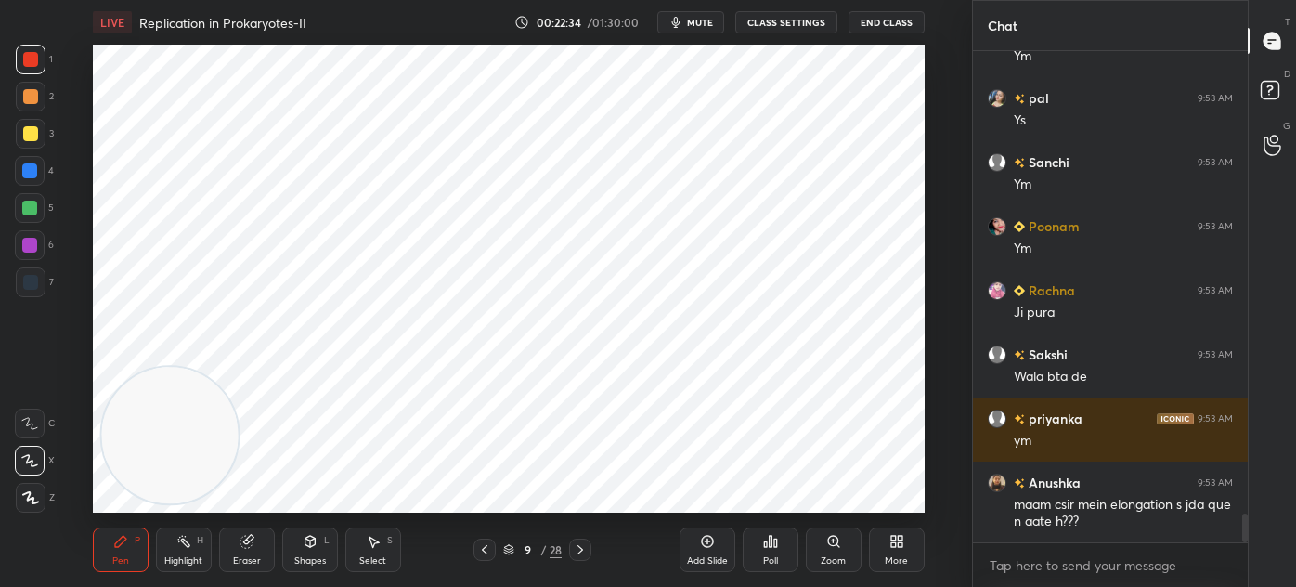
click at [247, 553] on div "Eraser" at bounding box center [247, 549] width 56 height 45
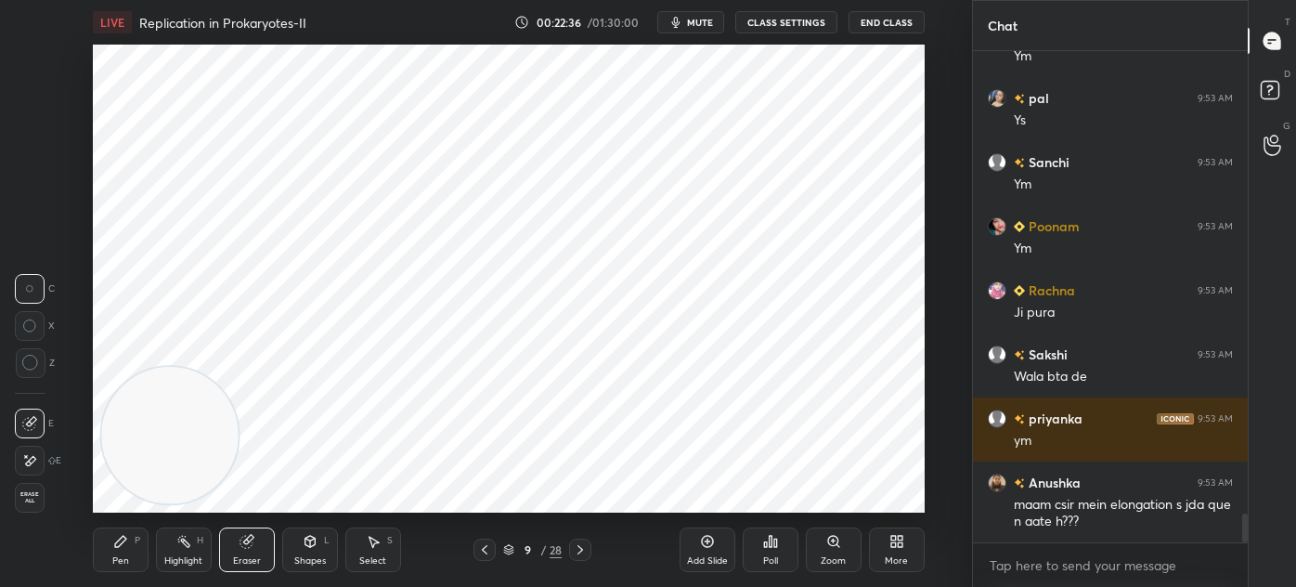
click at [29, 500] on span "Erase all" at bounding box center [30, 497] width 28 height 13
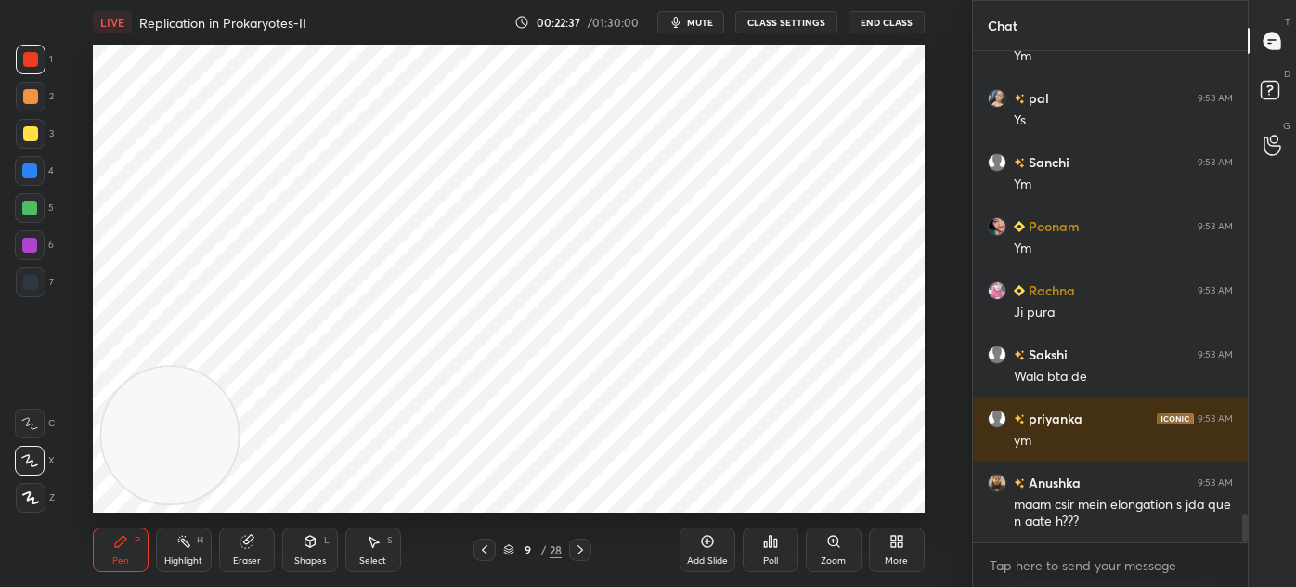
click at [39, 503] on div at bounding box center [31, 498] width 30 height 30
click at [304, 553] on div "Shapes L" at bounding box center [310, 549] width 56 height 45
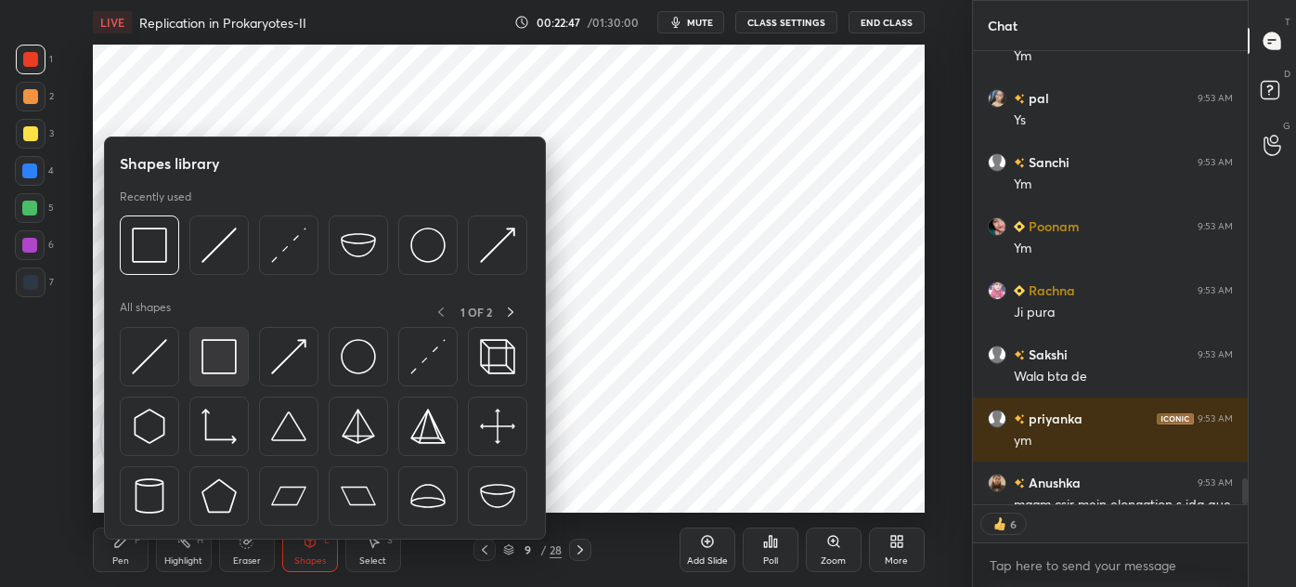
click at [204, 355] on img at bounding box center [219, 356] width 35 height 35
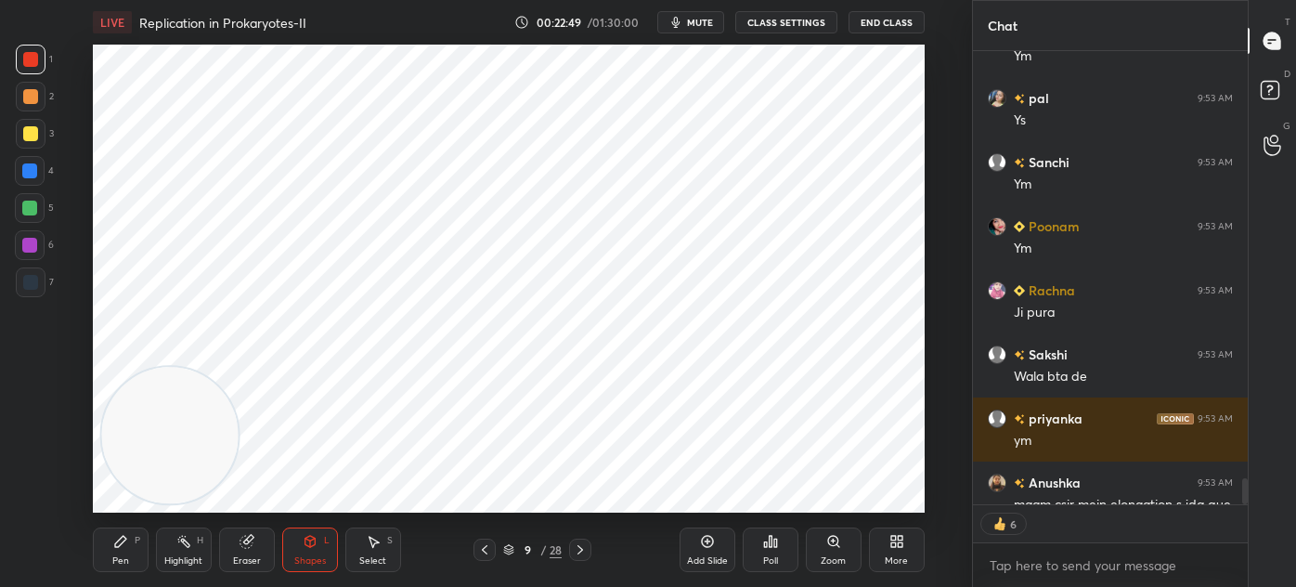
scroll to position [8023, 0]
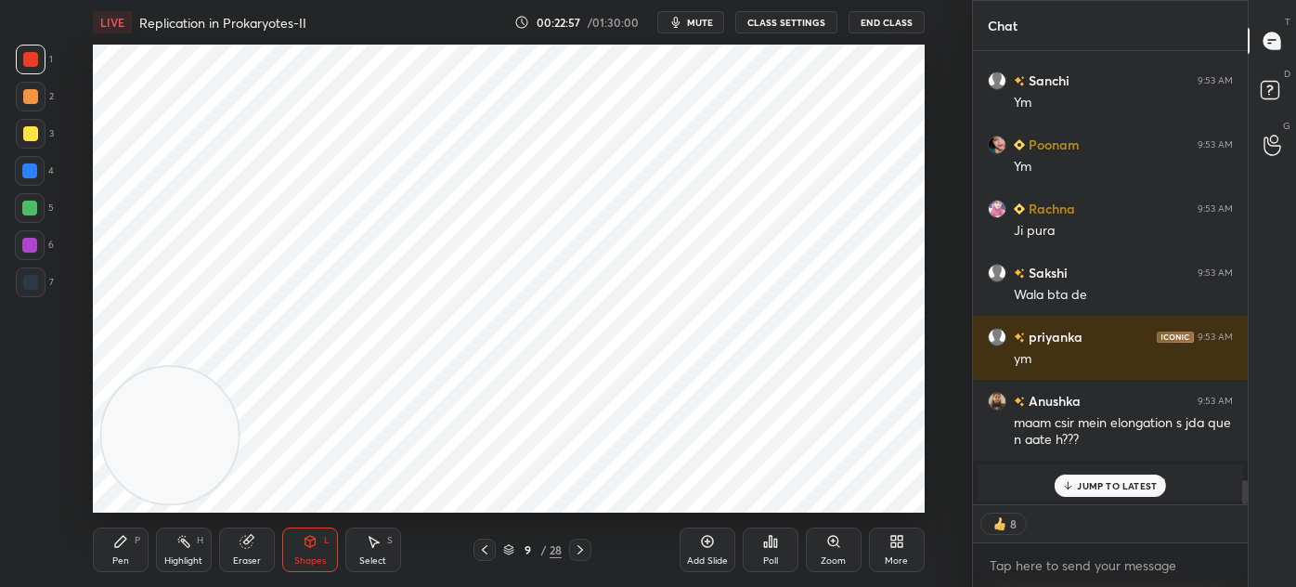
click at [37, 285] on div at bounding box center [30, 282] width 15 height 15
click at [30, 64] on div at bounding box center [30, 59] width 15 height 15
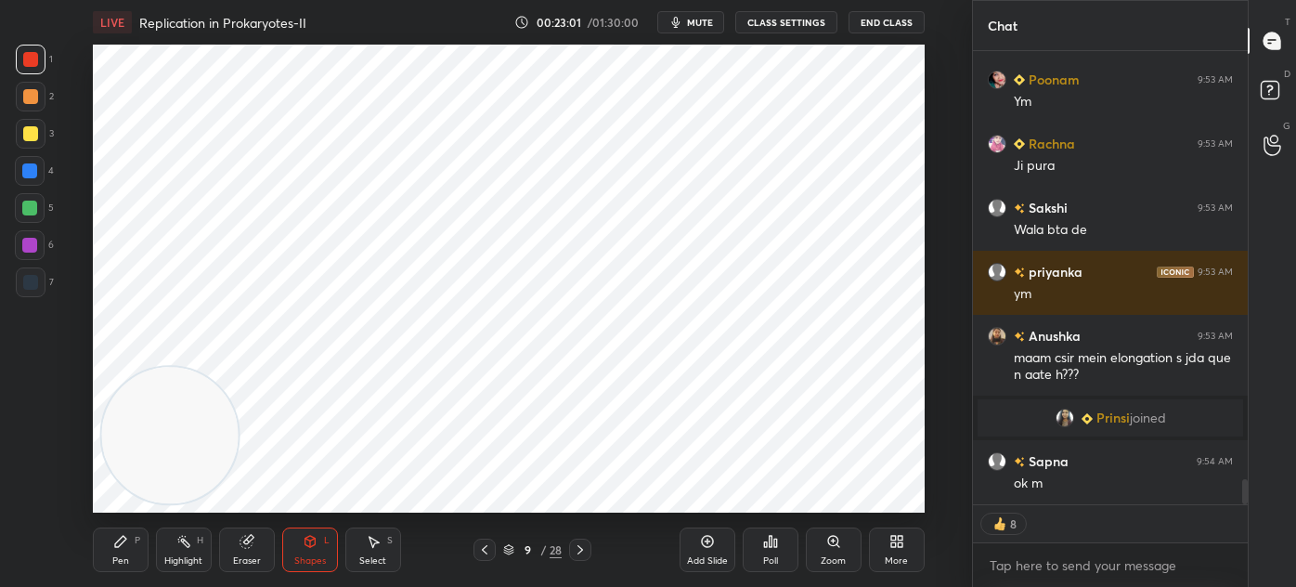
scroll to position [7753, 0]
click at [109, 550] on div "Pen P" at bounding box center [121, 549] width 56 height 45
click at [31, 281] on div at bounding box center [30, 282] width 15 height 15
click at [32, 470] on div at bounding box center [30, 461] width 30 height 30
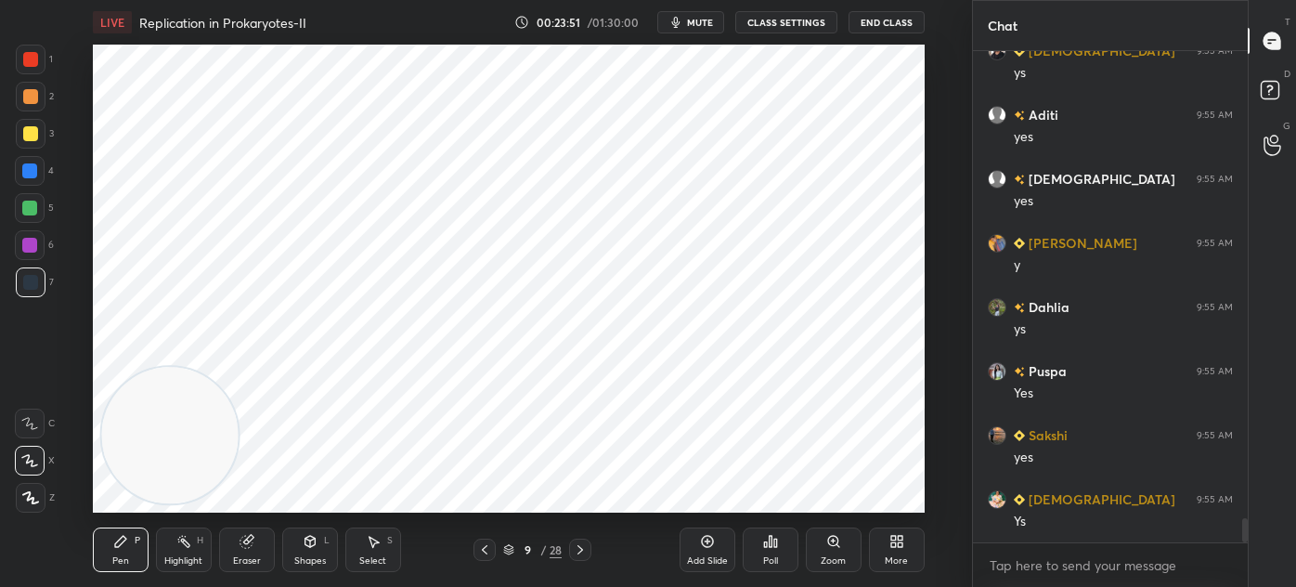
scroll to position [9701, 0]
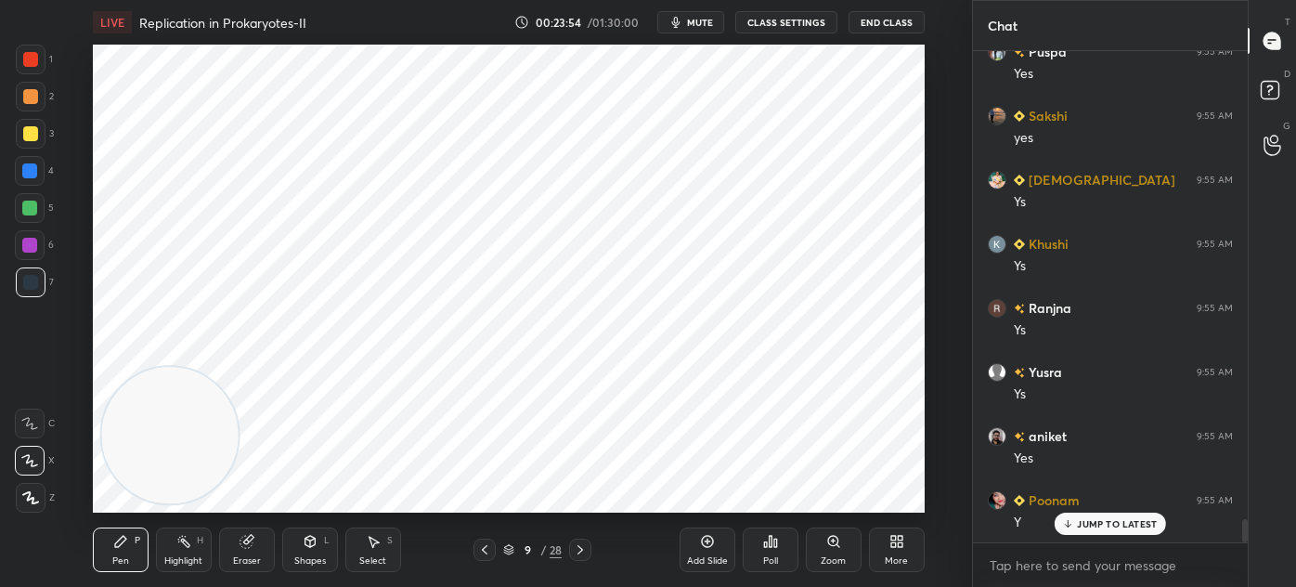
click at [25, 69] on div at bounding box center [31, 60] width 30 height 30
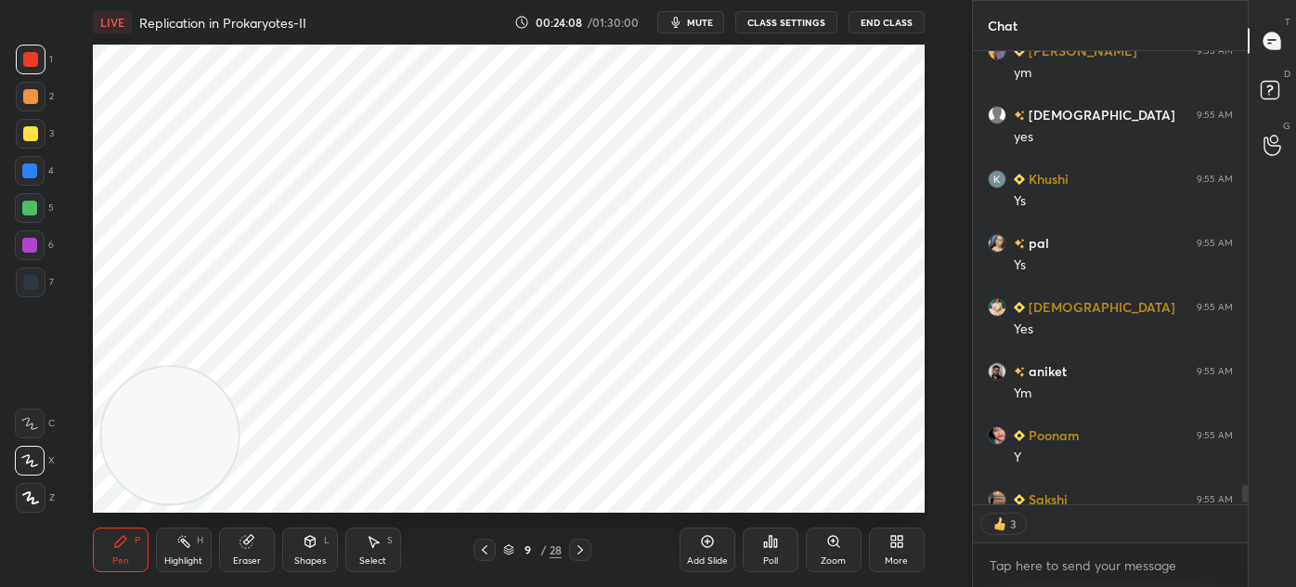
scroll to position [10893, 0]
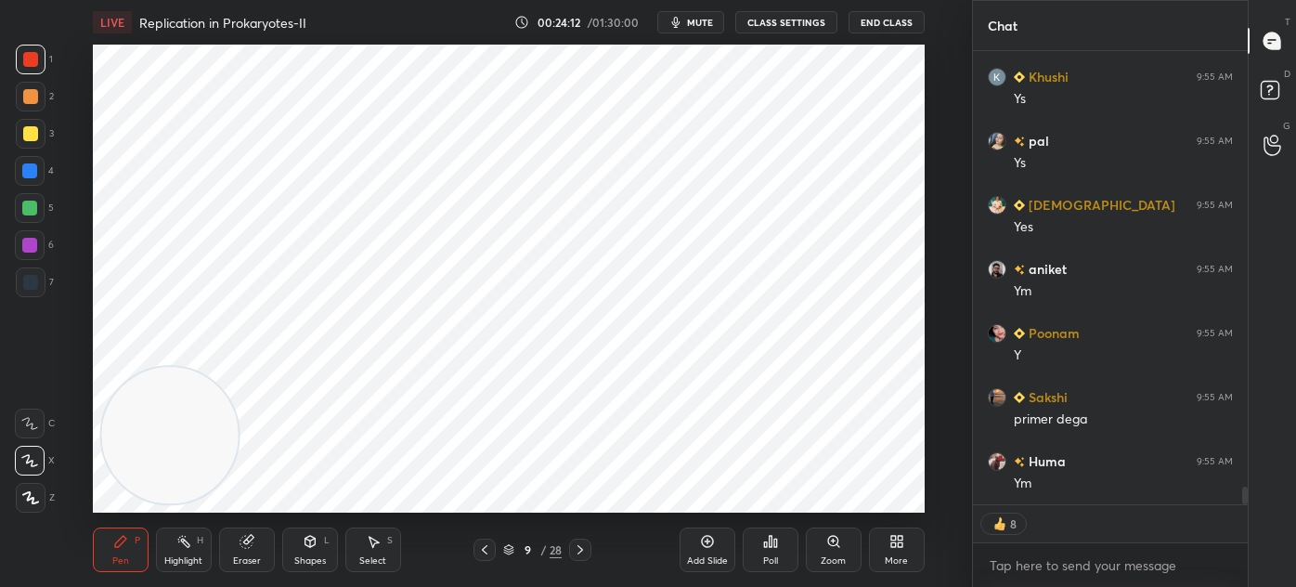
click at [30, 280] on div at bounding box center [30, 282] width 15 height 15
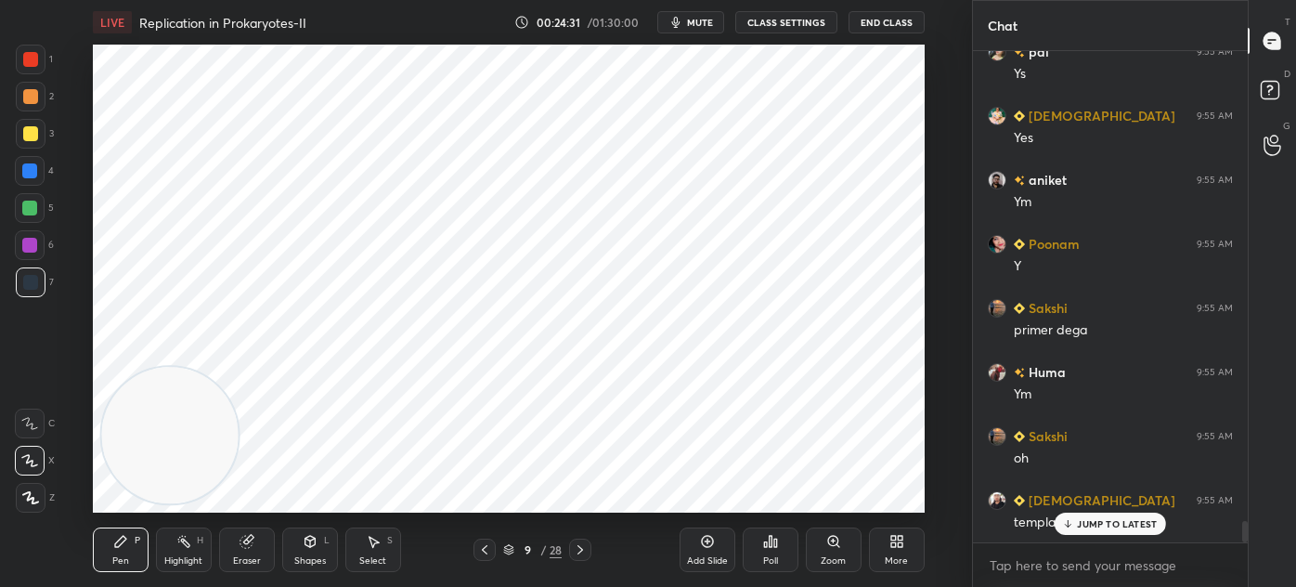
scroll to position [11047, 0]
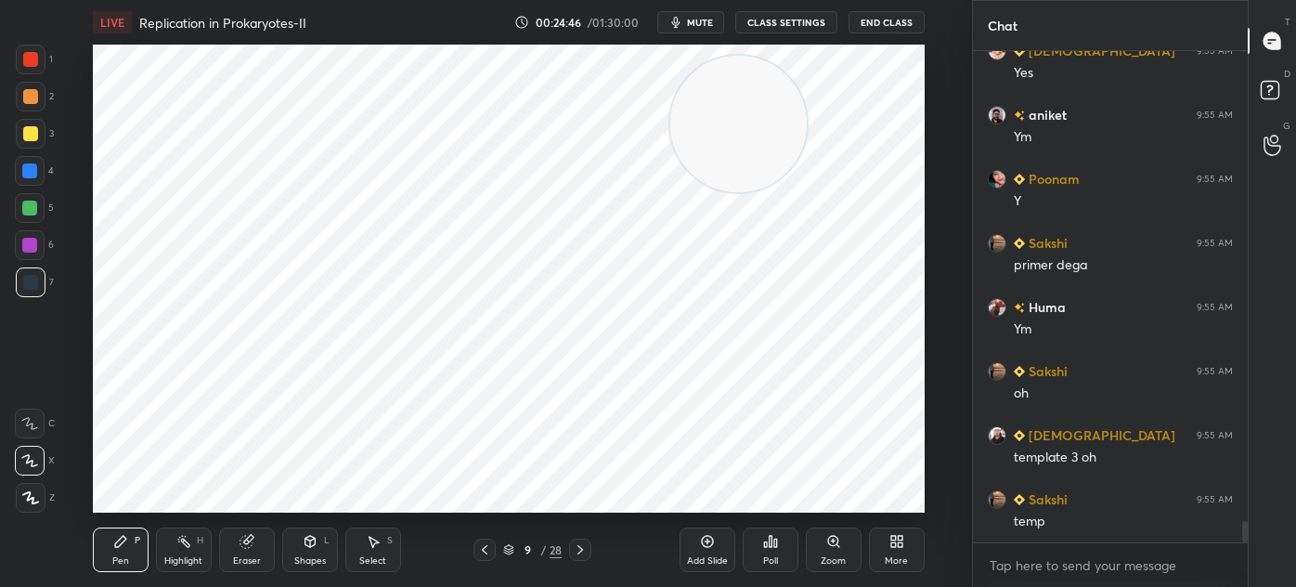
click at [33, 175] on div at bounding box center [29, 170] width 15 height 15
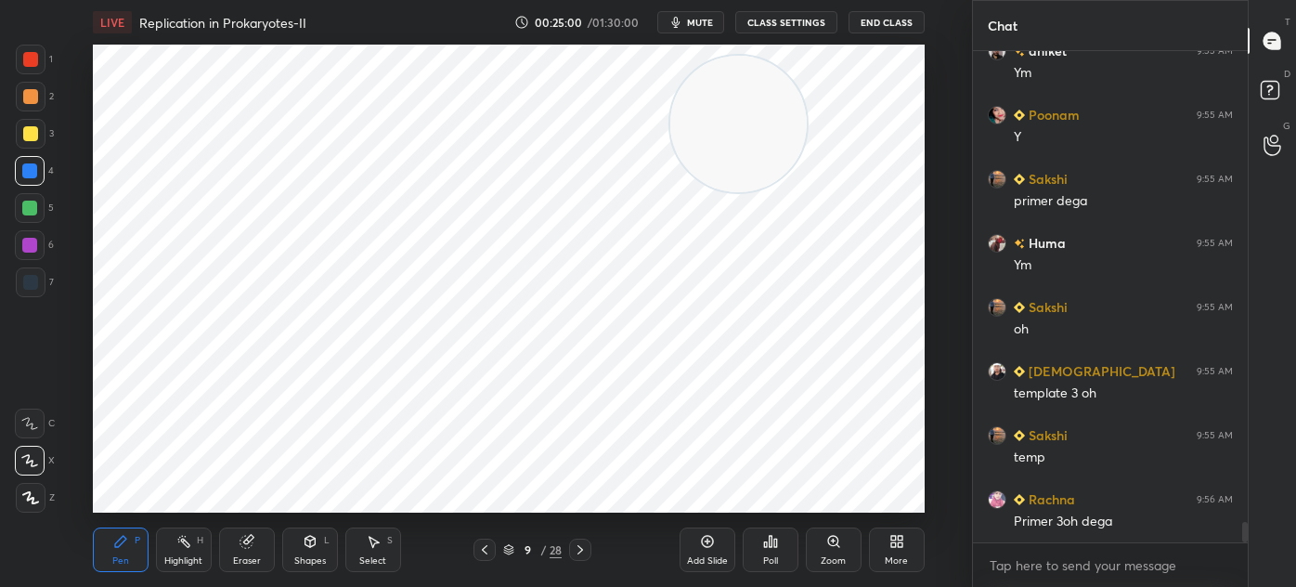
scroll to position [11175, 0]
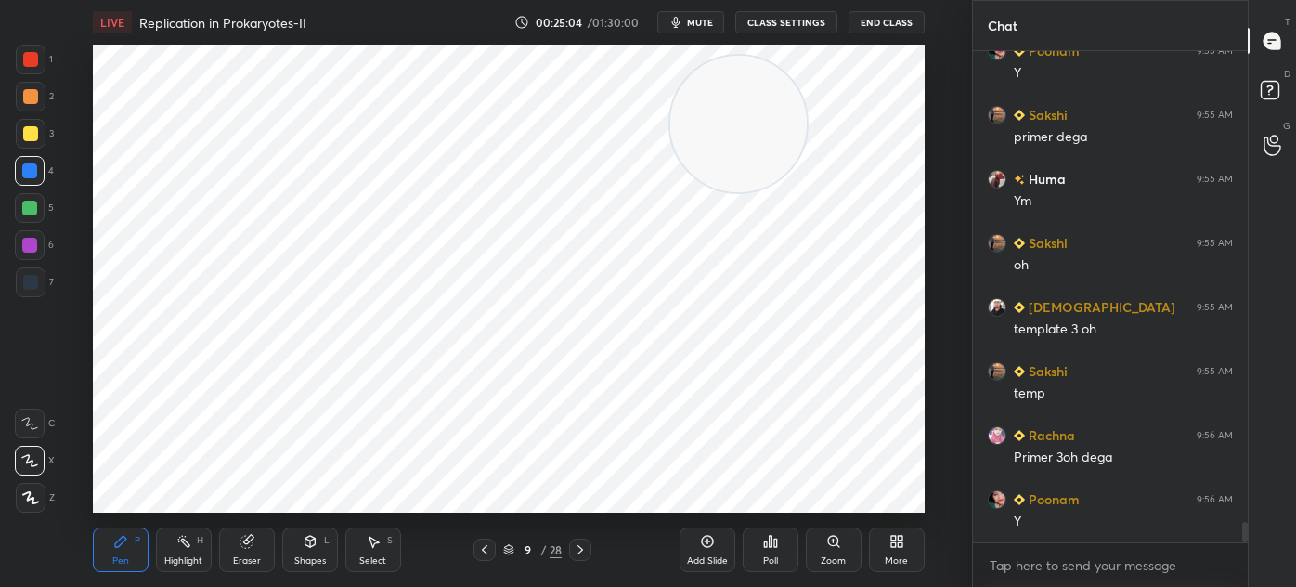
click at [42, 293] on div at bounding box center [31, 282] width 30 height 30
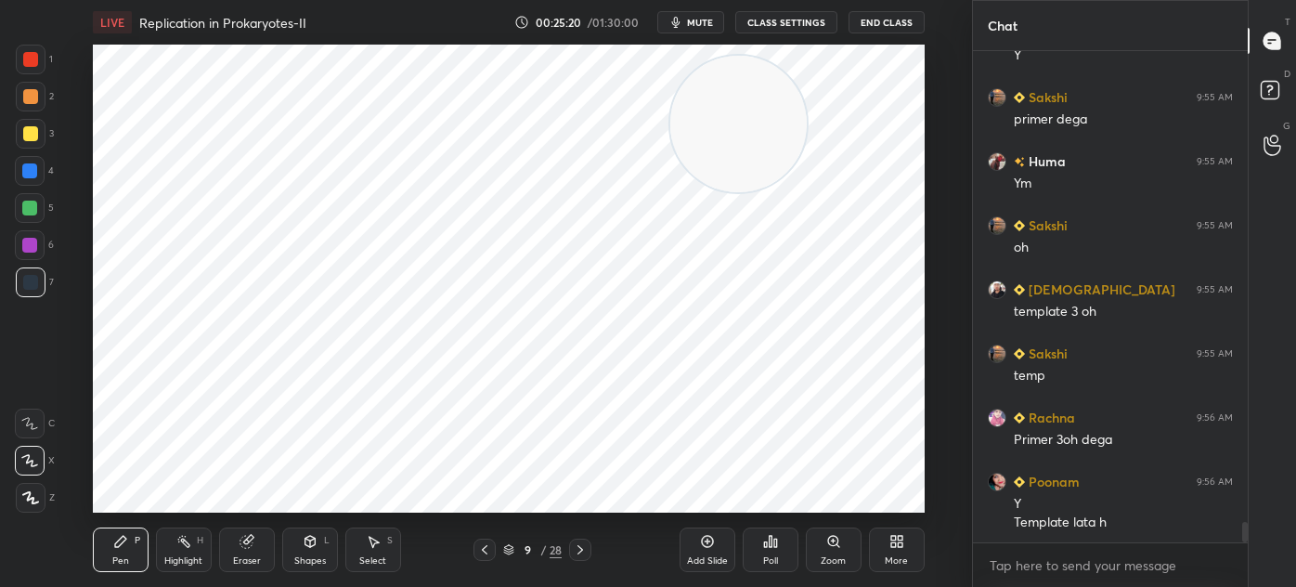
scroll to position [11257, 0]
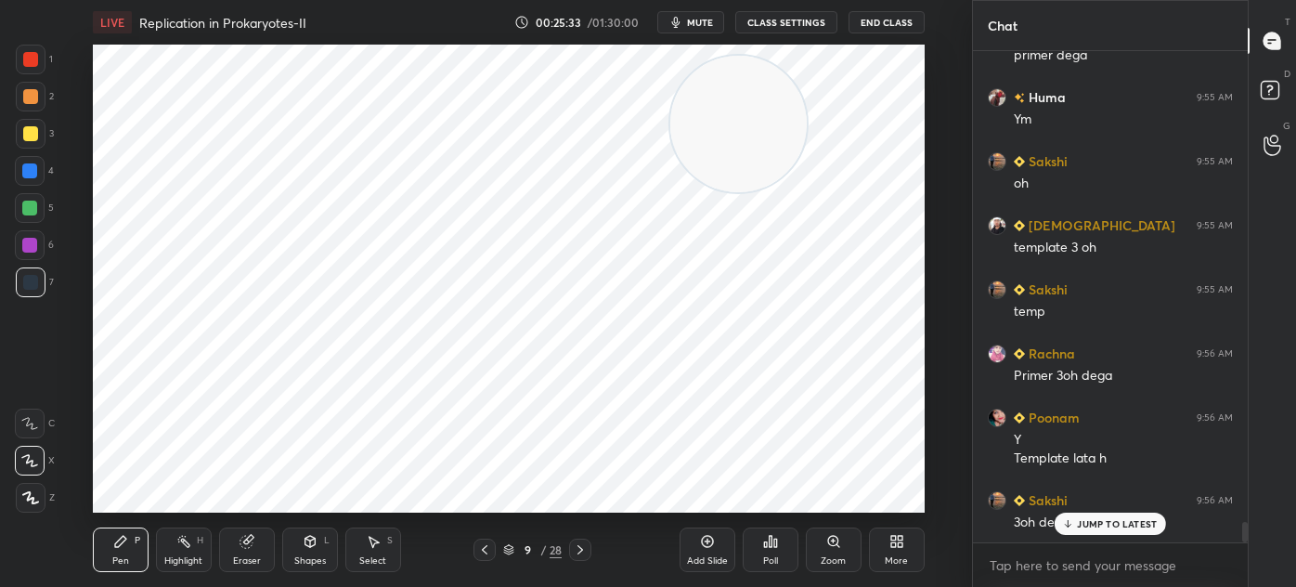
click at [309, 553] on div "Shapes L" at bounding box center [310, 549] width 56 height 45
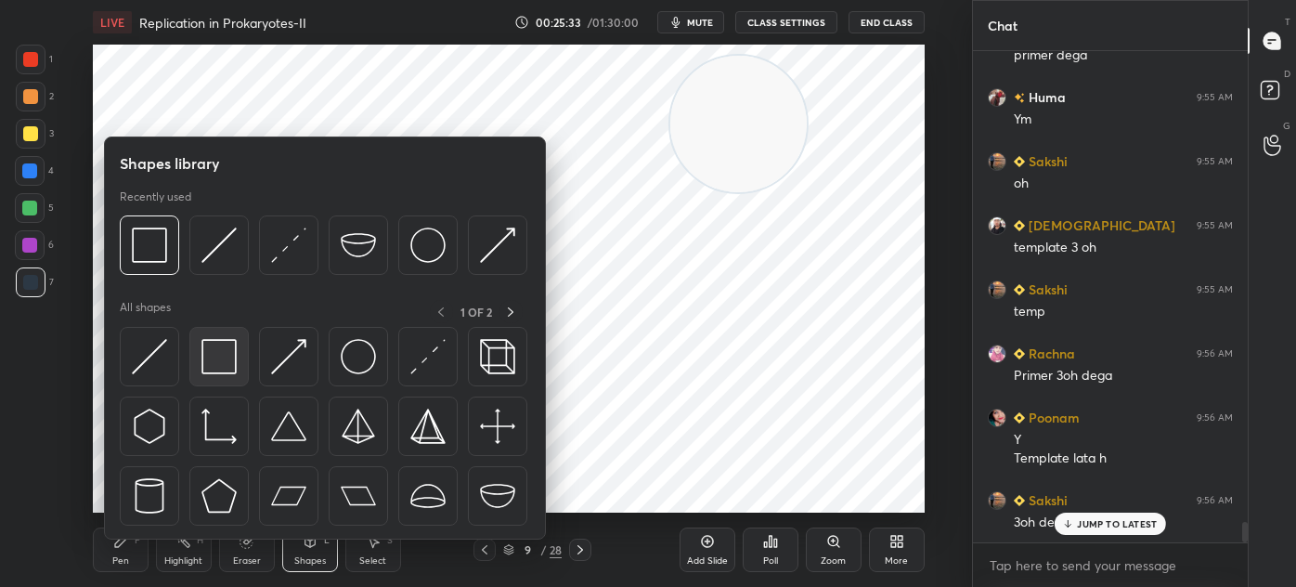
click at [220, 353] on img at bounding box center [219, 356] width 35 height 35
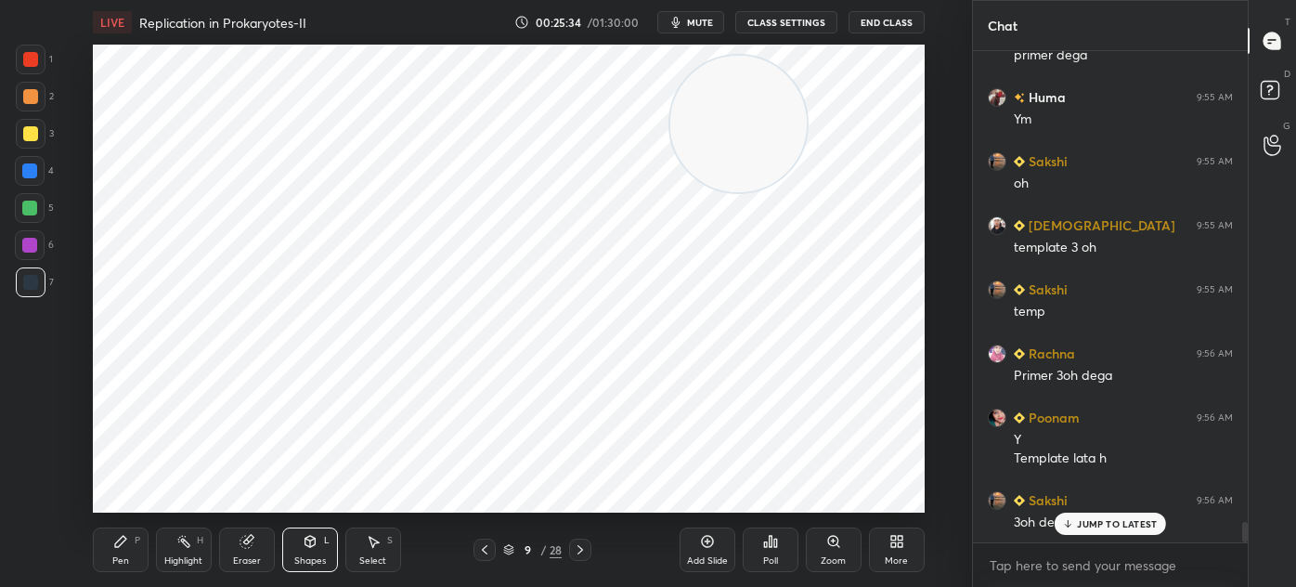
click at [23, 57] on div at bounding box center [30, 59] width 15 height 15
click at [30, 237] on div at bounding box center [30, 245] width 30 height 30
click at [306, 556] on div "Shapes" at bounding box center [310, 560] width 32 height 9
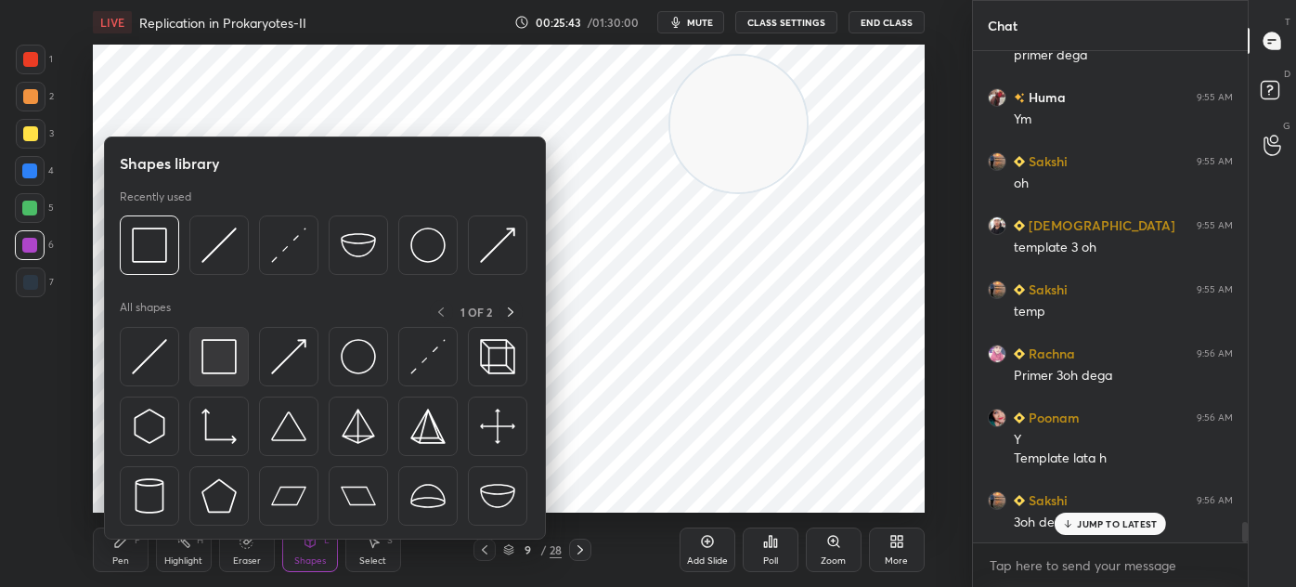
click at [221, 361] on img at bounding box center [219, 356] width 35 height 35
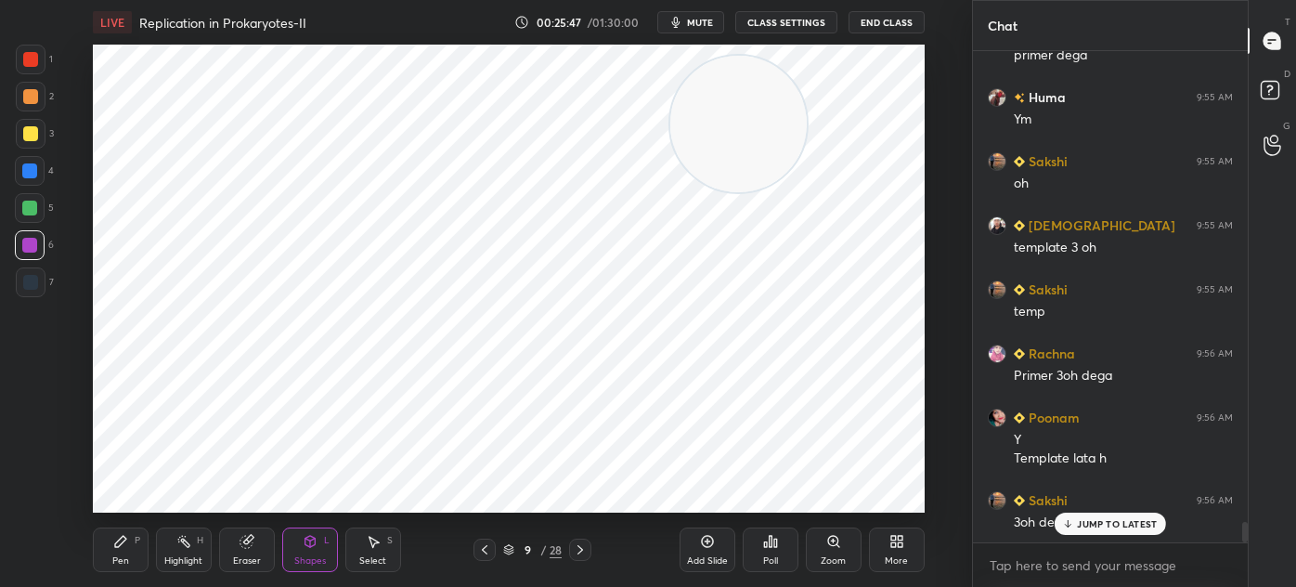
click at [134, 543] on div "Pen P" at bounding box center [121, 549] width 56 height 45
click at [17, 66] on div at bounding box center [31, 60] width 30 height 30
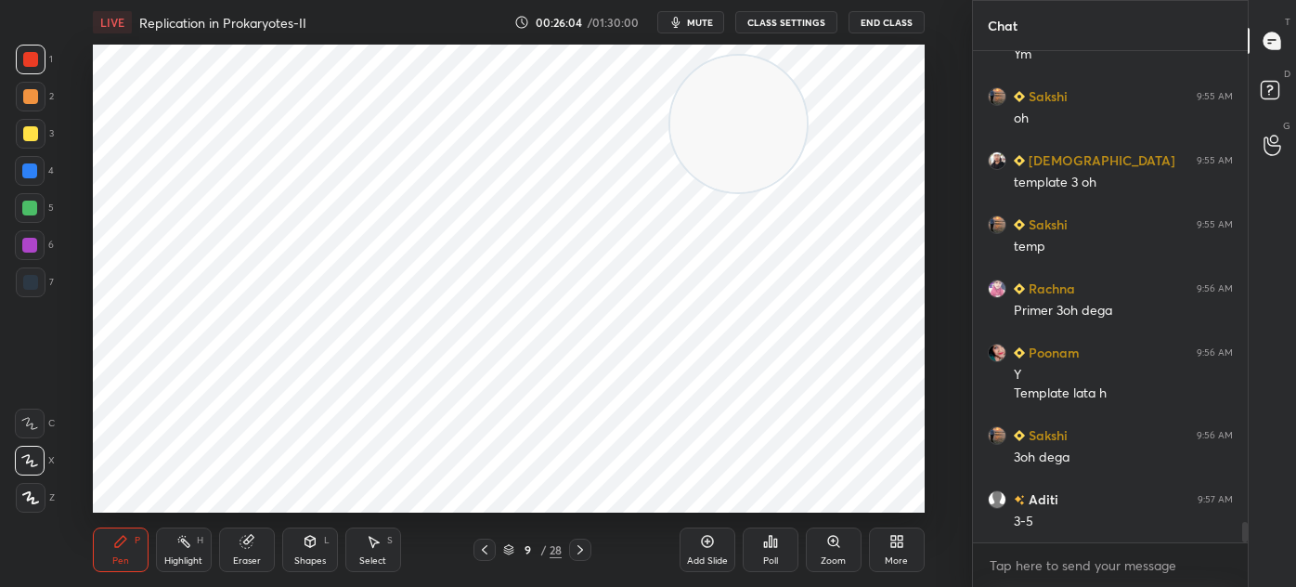
scroll to position [11450, 0]
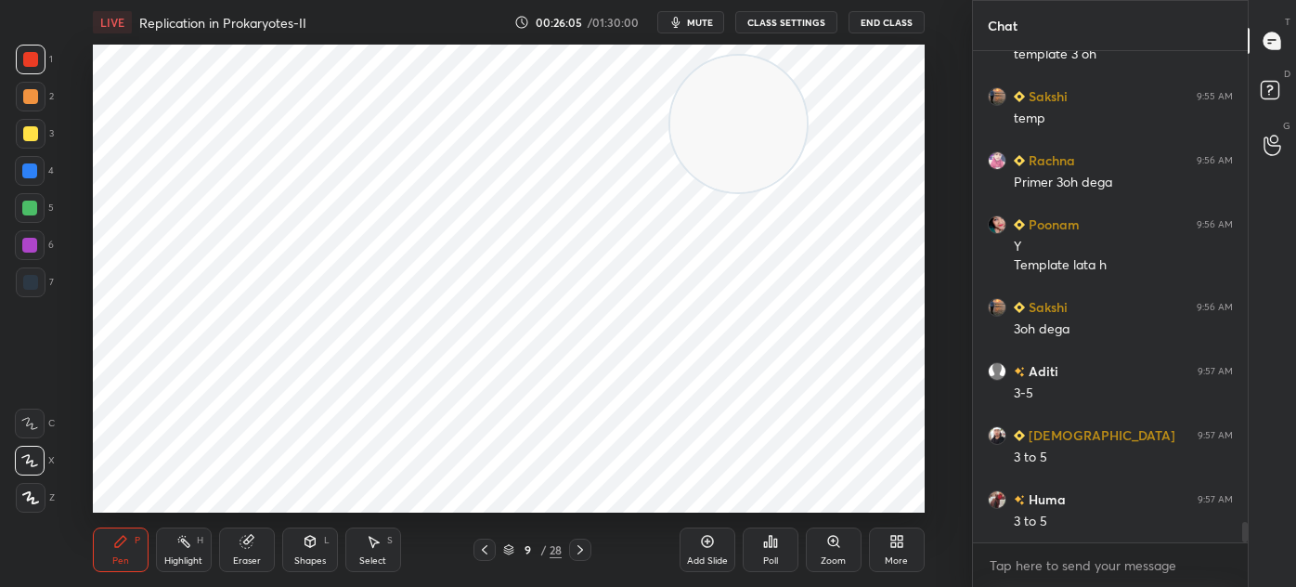
click at [35, 159] on div at bounding box center [30, 171] width 30 height 30
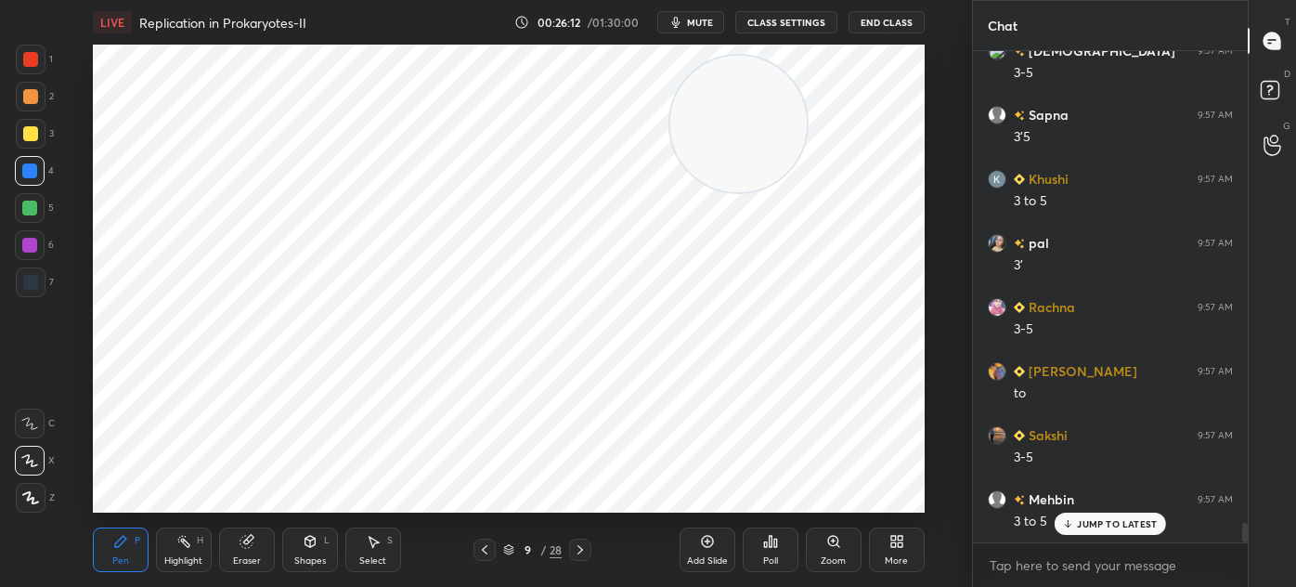
scroll to position [12154, 0]
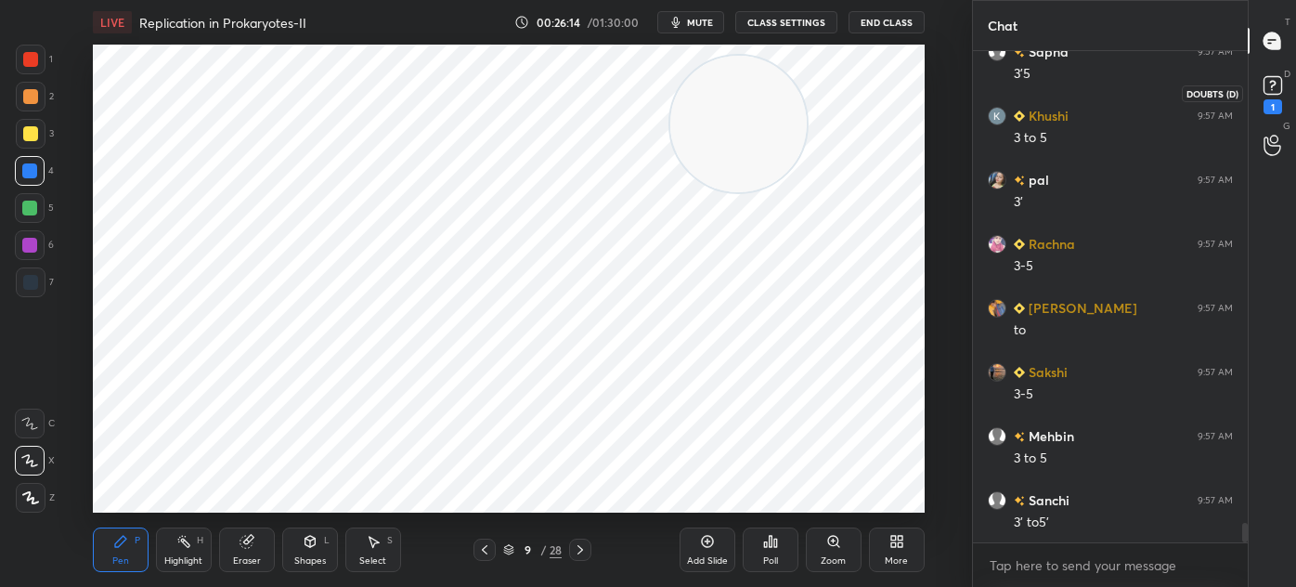
click at [1272, 87] on icon at bounding box center [1272, 84] width 7 height 7
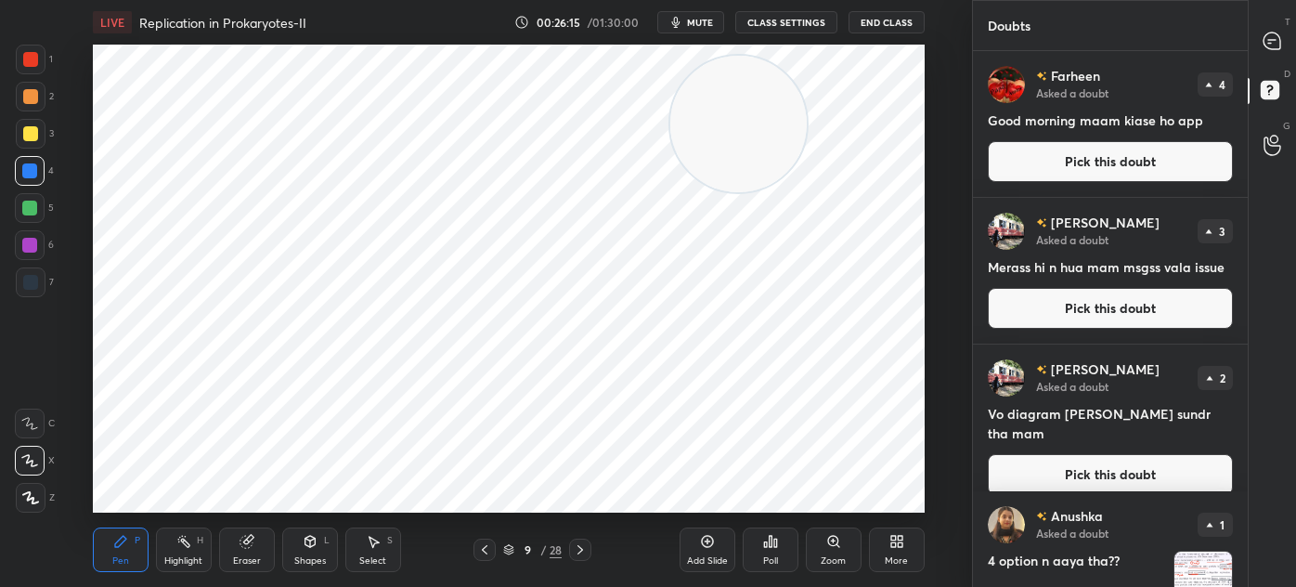
scroll to position [91, 0]
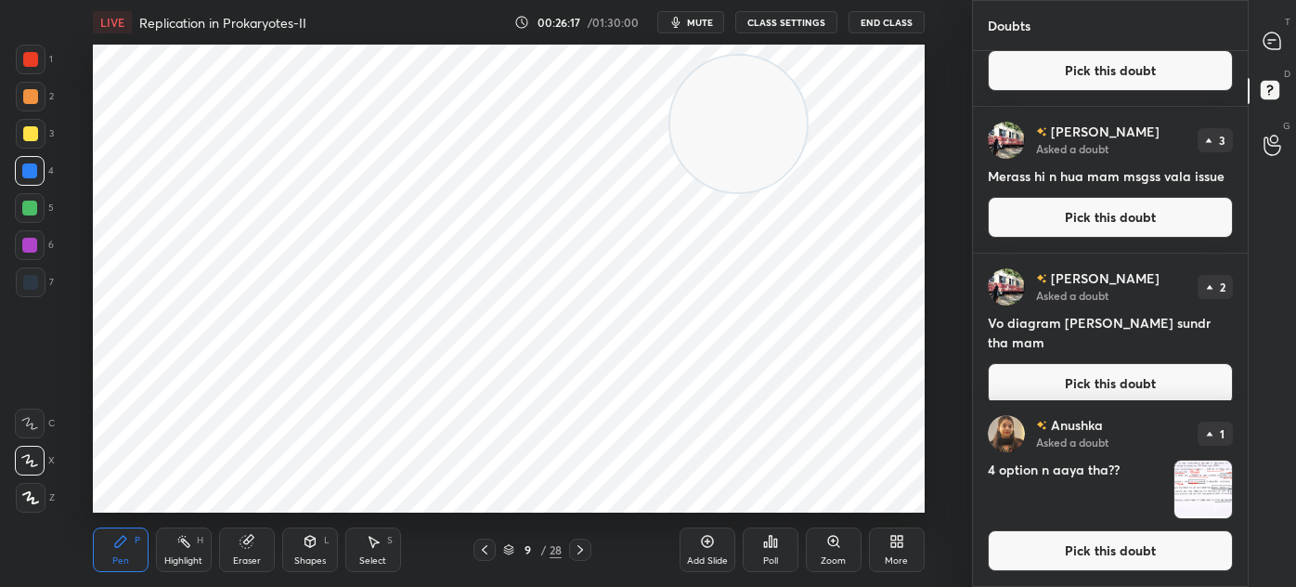
click at [1187, 477] on img "grid" at bounding box center [1204, 490] width 58 height 58
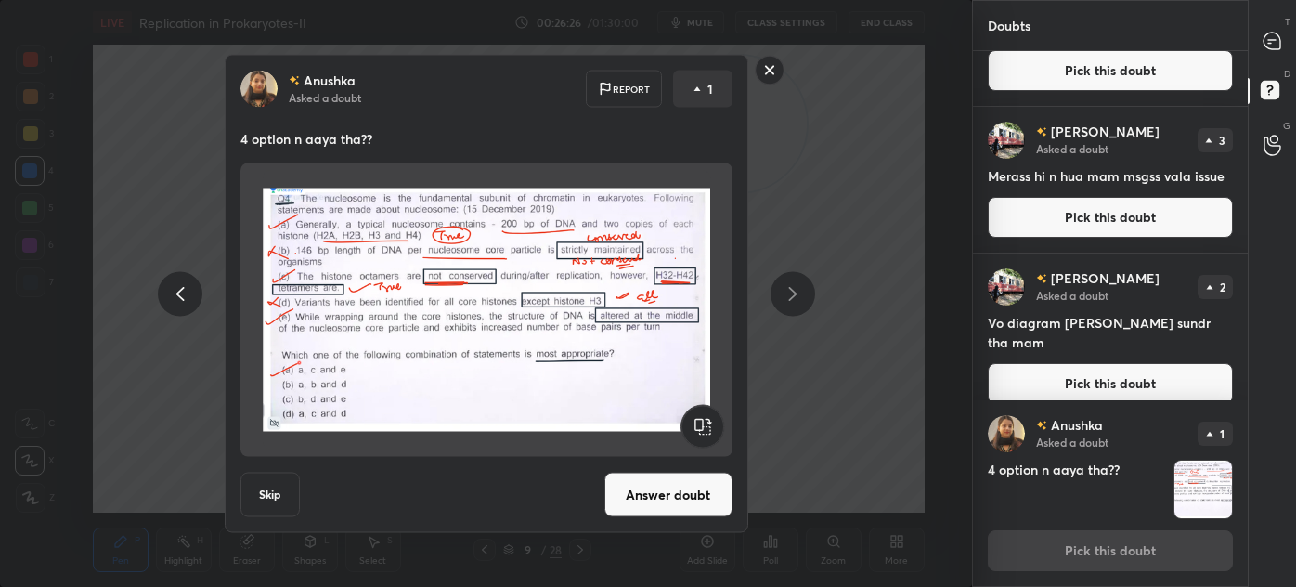
click at [769, 69] on rect at bounding box center [769, 70] width 29 height 29
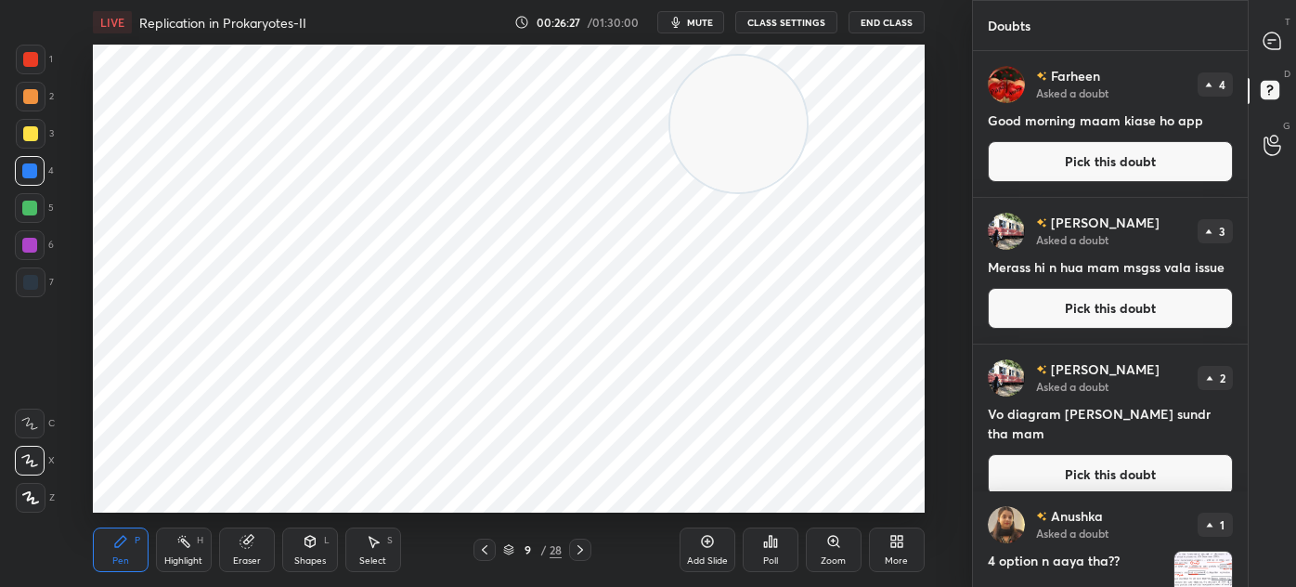
click at [1279, 36] on icon at bounding box center [1272, 41] width 17 height 17
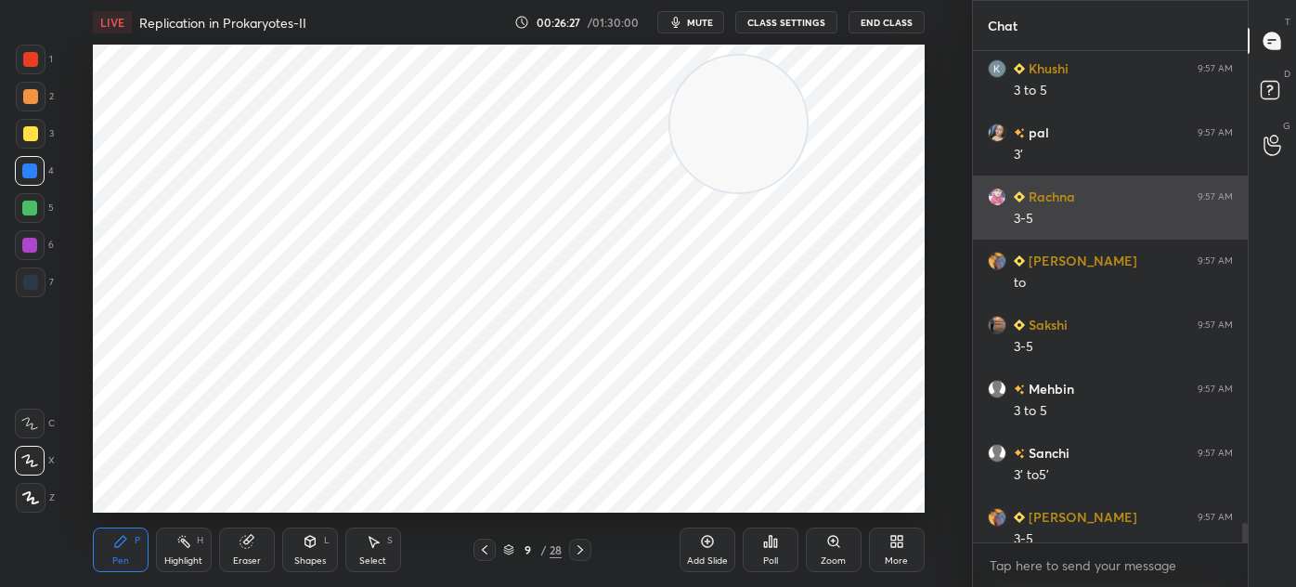
scroll to position [12528, 0]
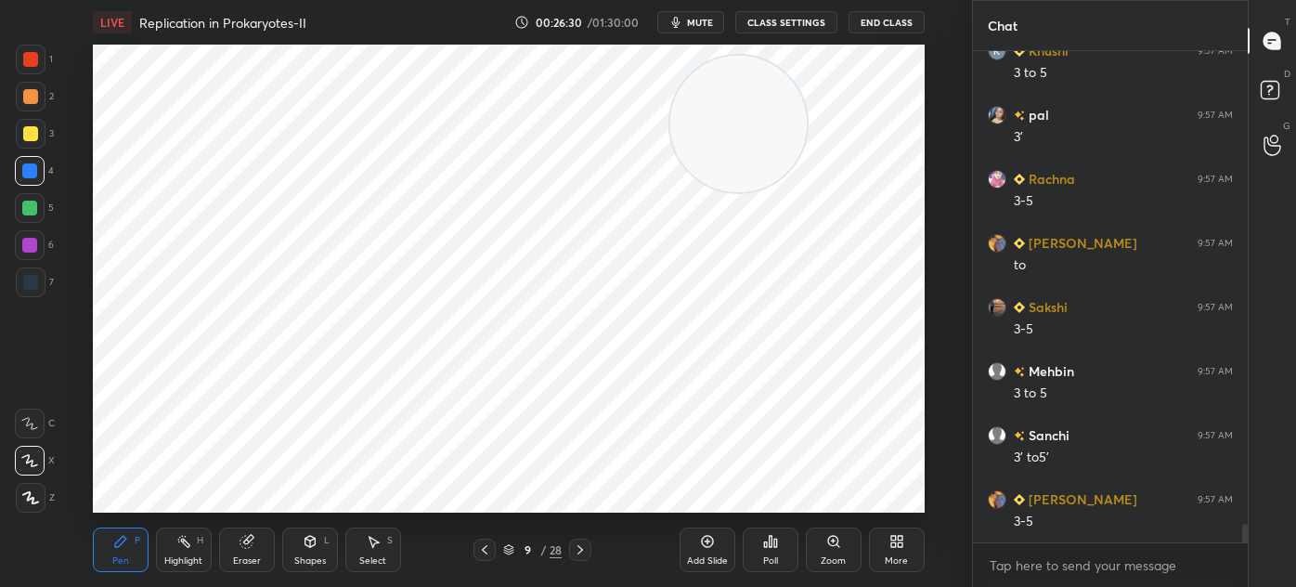
click at [252, 547] on icon at bounding box center [247, 541] width 15 height 15
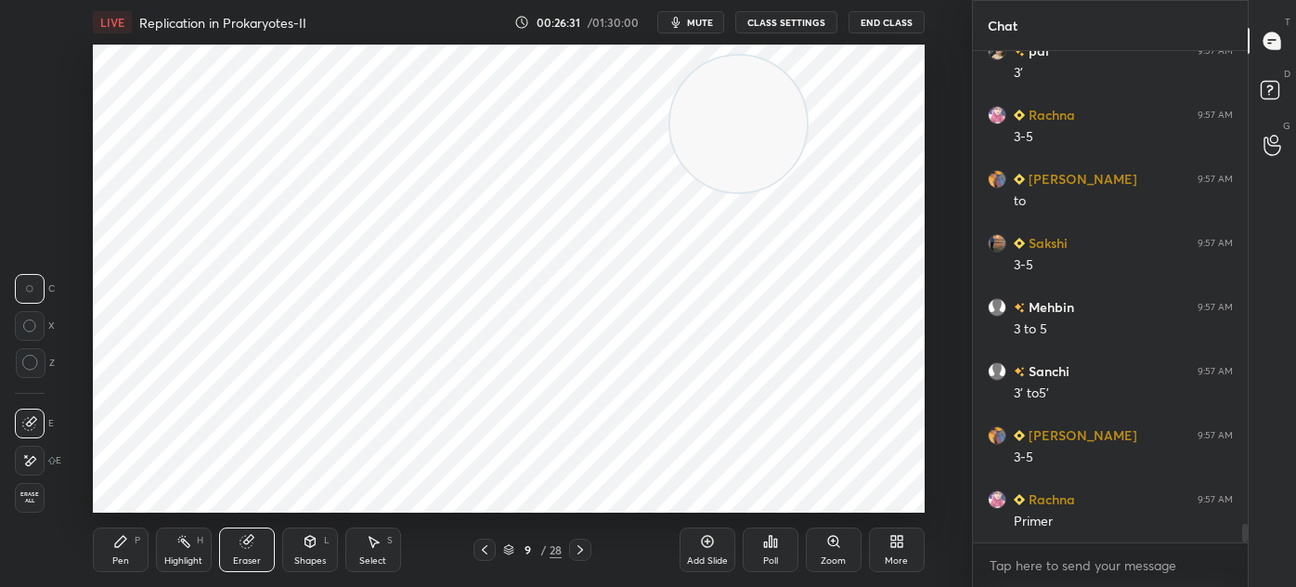
scroll to position [12673, 0]
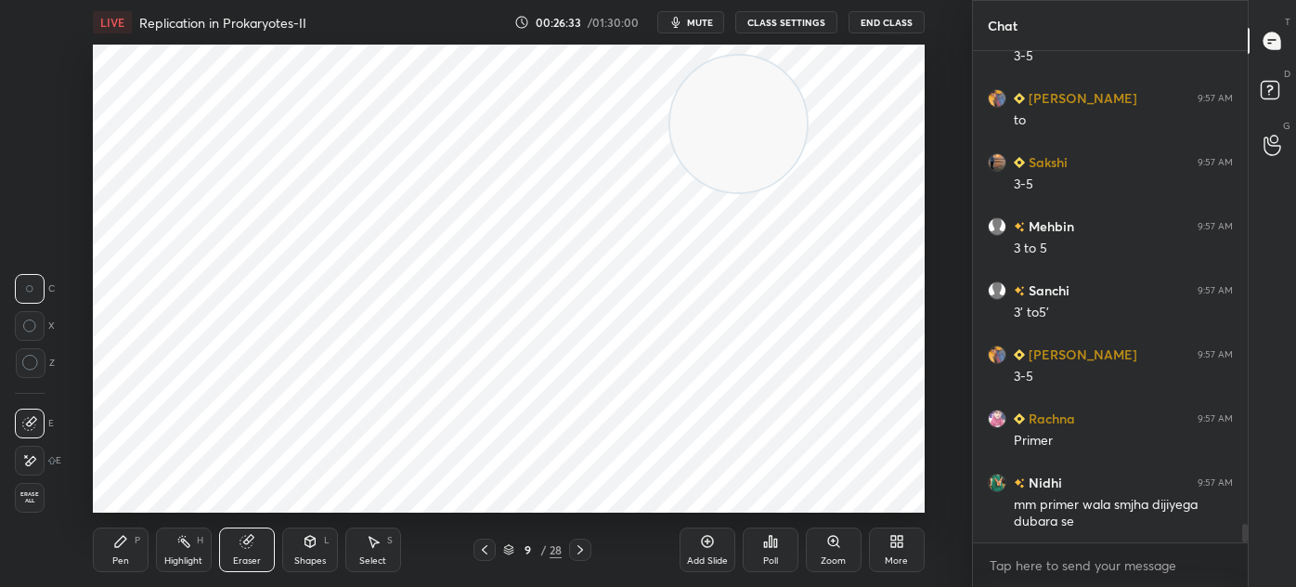
click at [130, 540] on div "Pen P" at bounding box center [121, 549] width 56 height 45
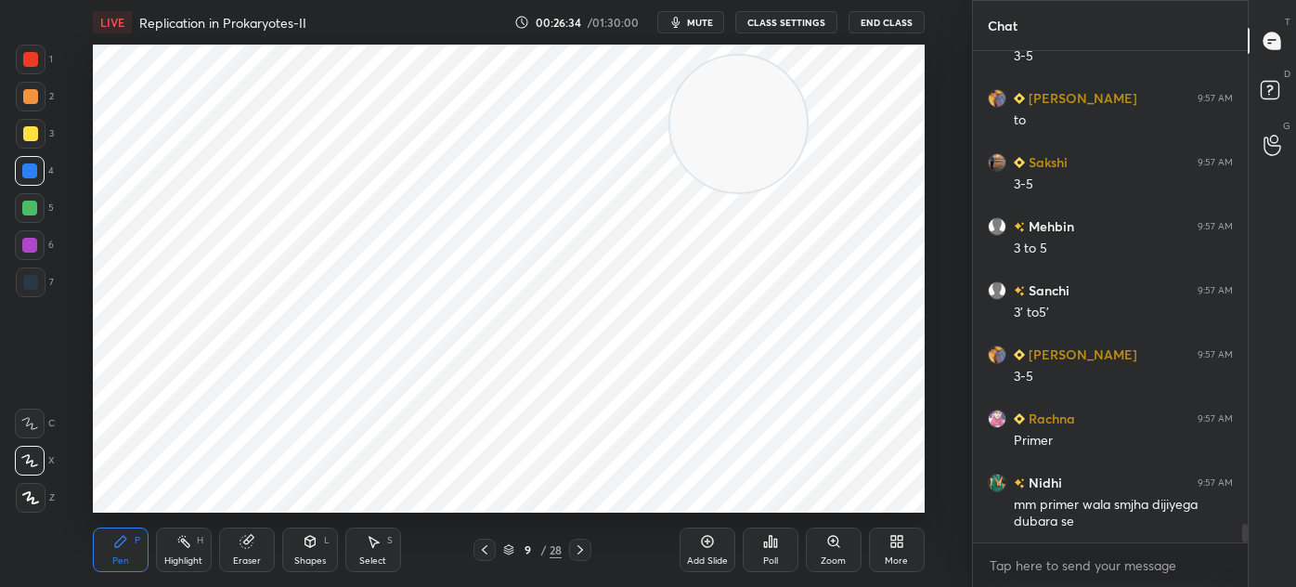
click at [27, 66] on div at bounding box center [30, 59] width 15 height 15
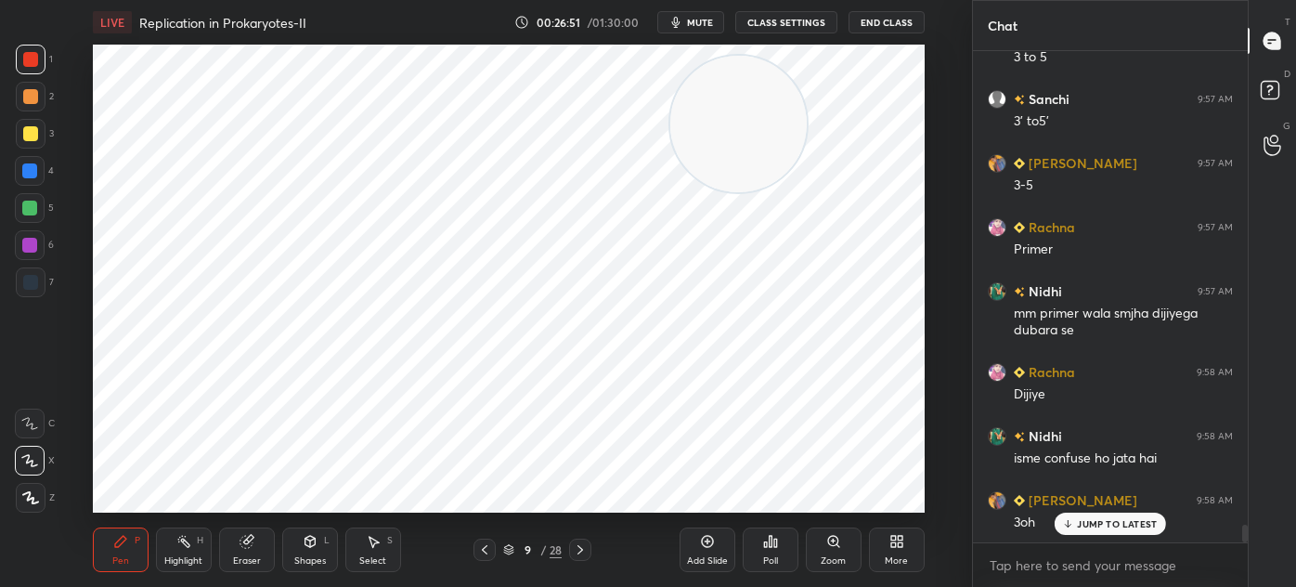
scroll to position [12928, 0]
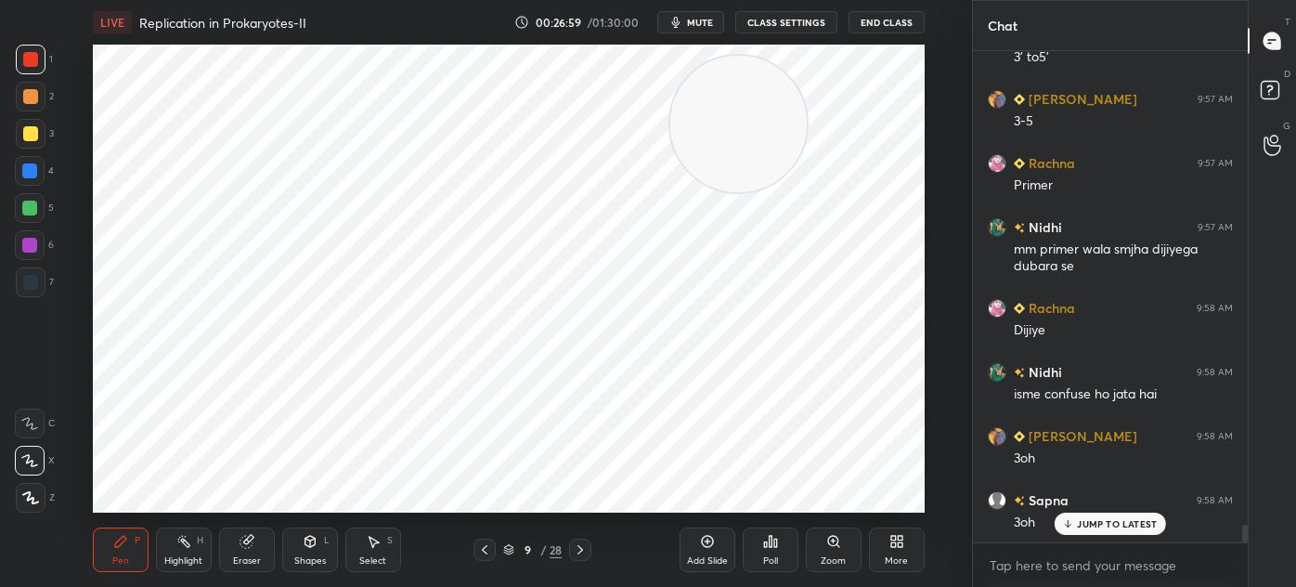
click at [27, 170] on div at bounding box center [29, 170] width 15 height 15
click at [40, 252] on div at bounding box center [30, 245] width 30 height 30
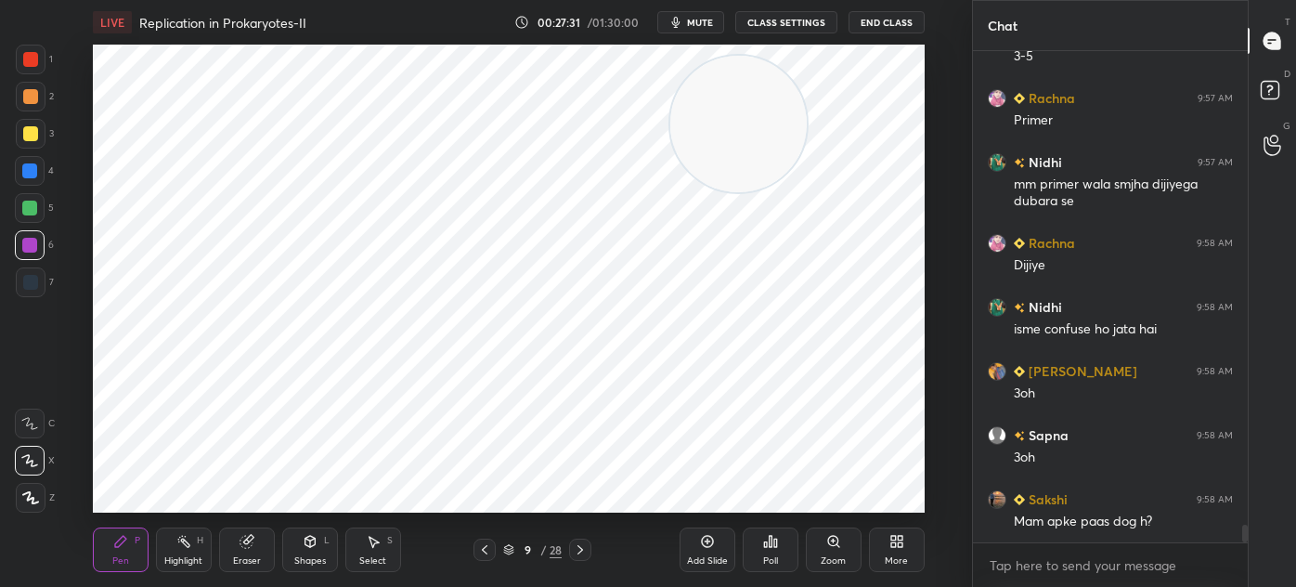
click at [703, 544] on icon at bounding box center [707, 542] width 12 height 12
click at [30, 61] on div at bounding box center [30, 59] width 15 height 15
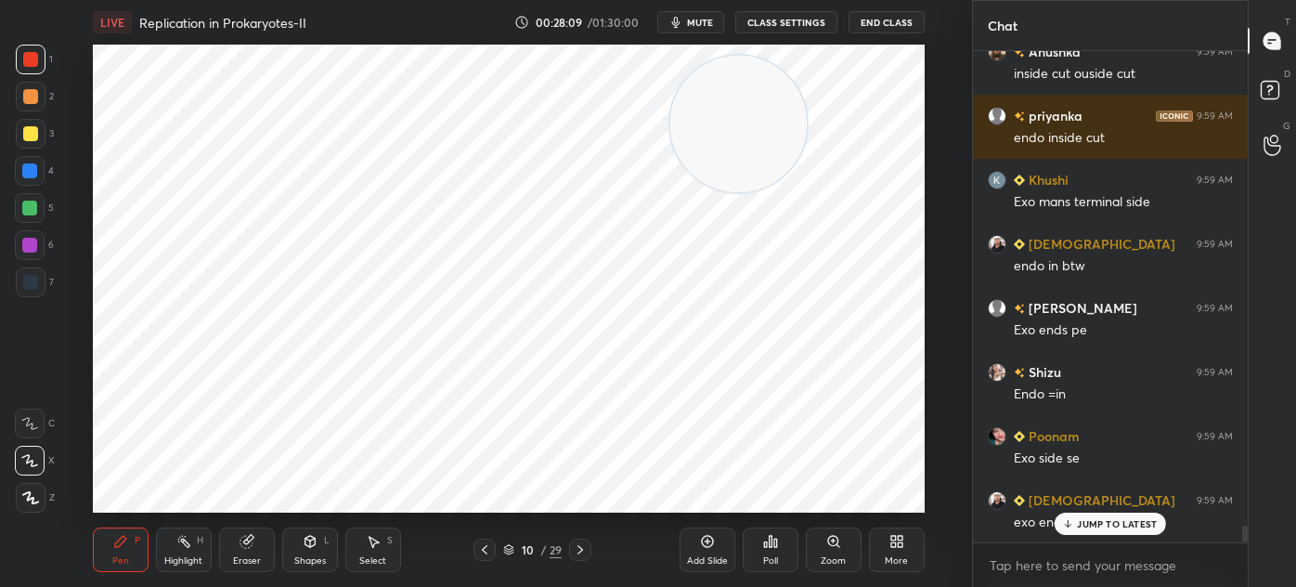
scroll to position [13907, 0]
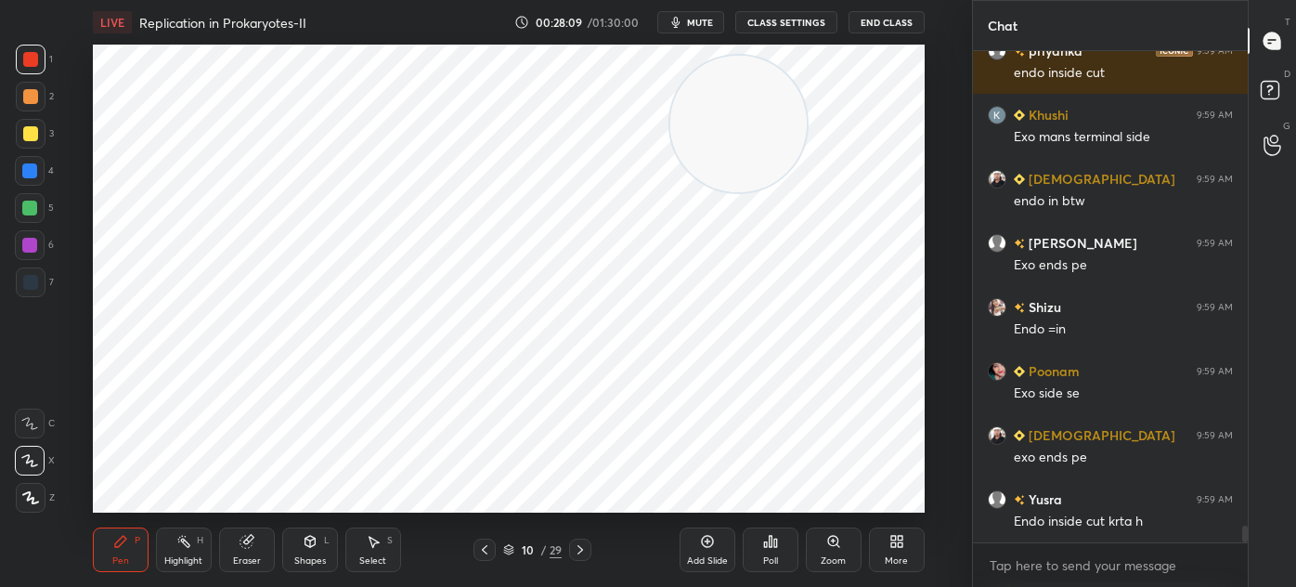
click at [38, 280] on div at bounding box center [31, 282] width 30 height 30
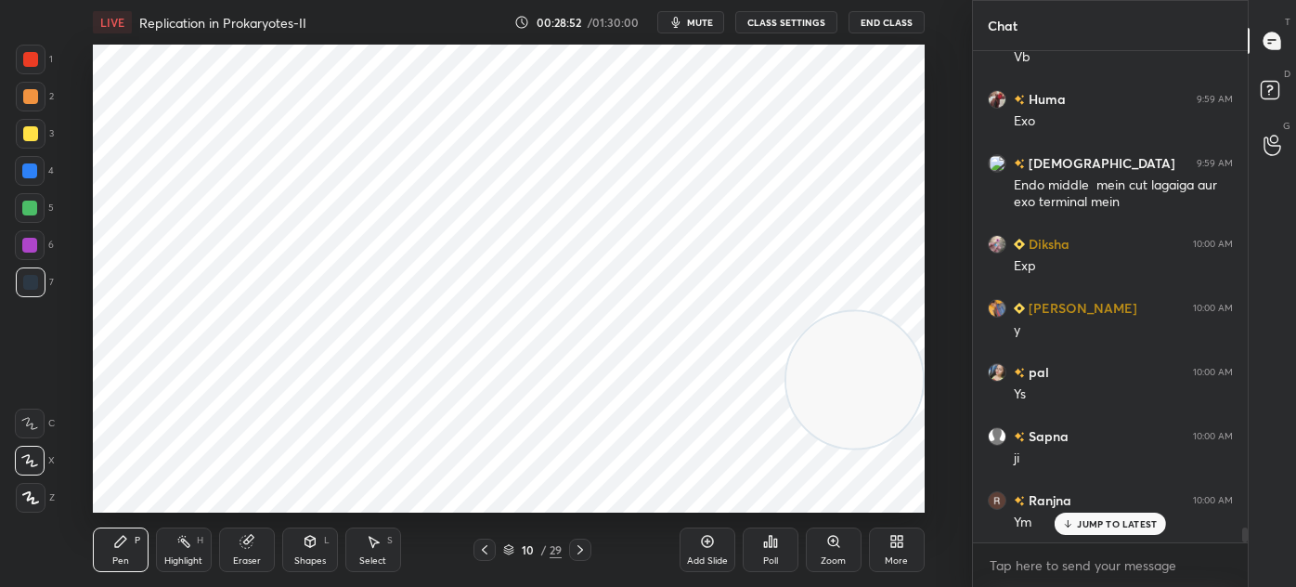
scroll to position [15313, 0]
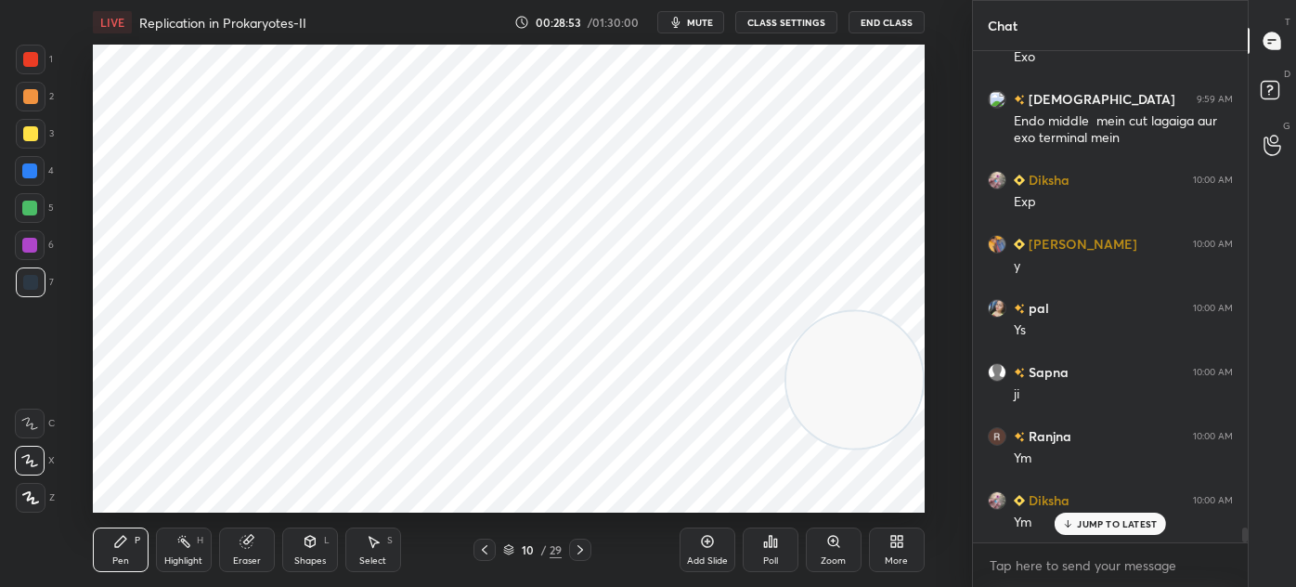
click at [382, 552] on div "Select S" at bounding box center [373, 549] width 56 height 45
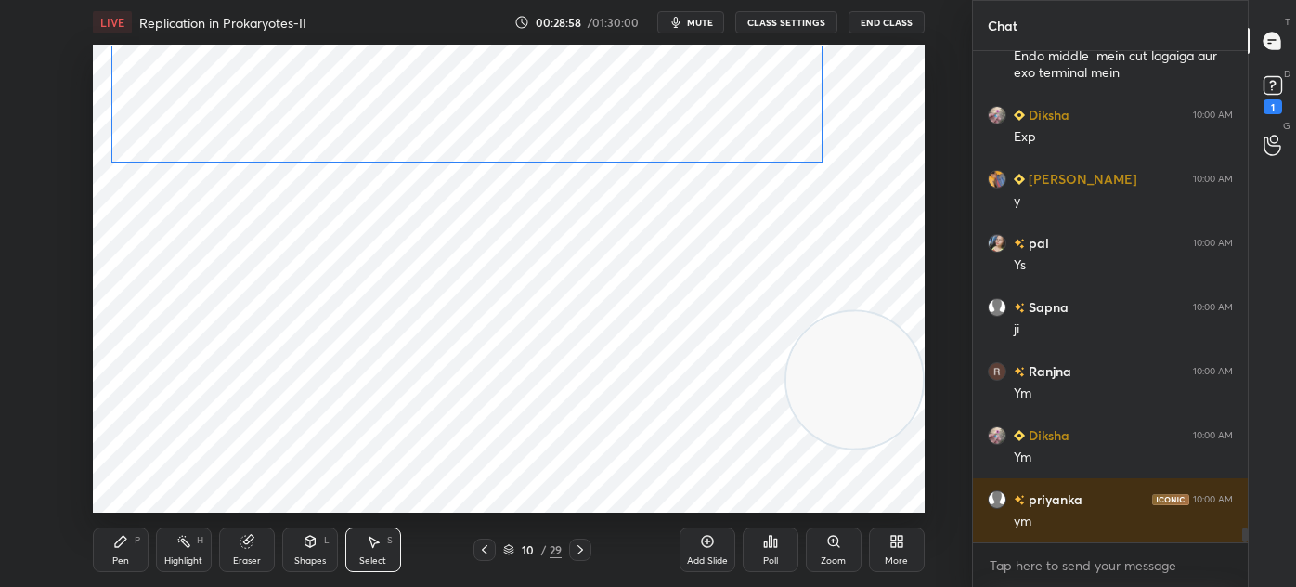
scroll to position [15457, 0]
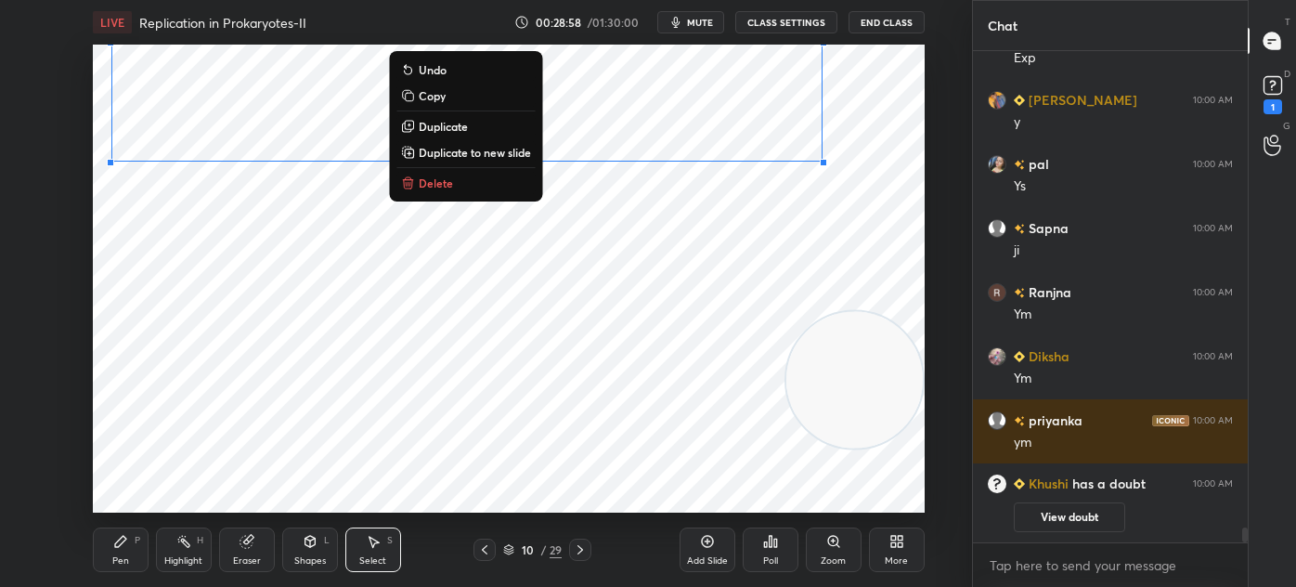
click at [169, 332] on div "0 ° Undo Copy Duplicate Duplicate to new slide Delete" at bounding box center [509, 279] width 832 height 468
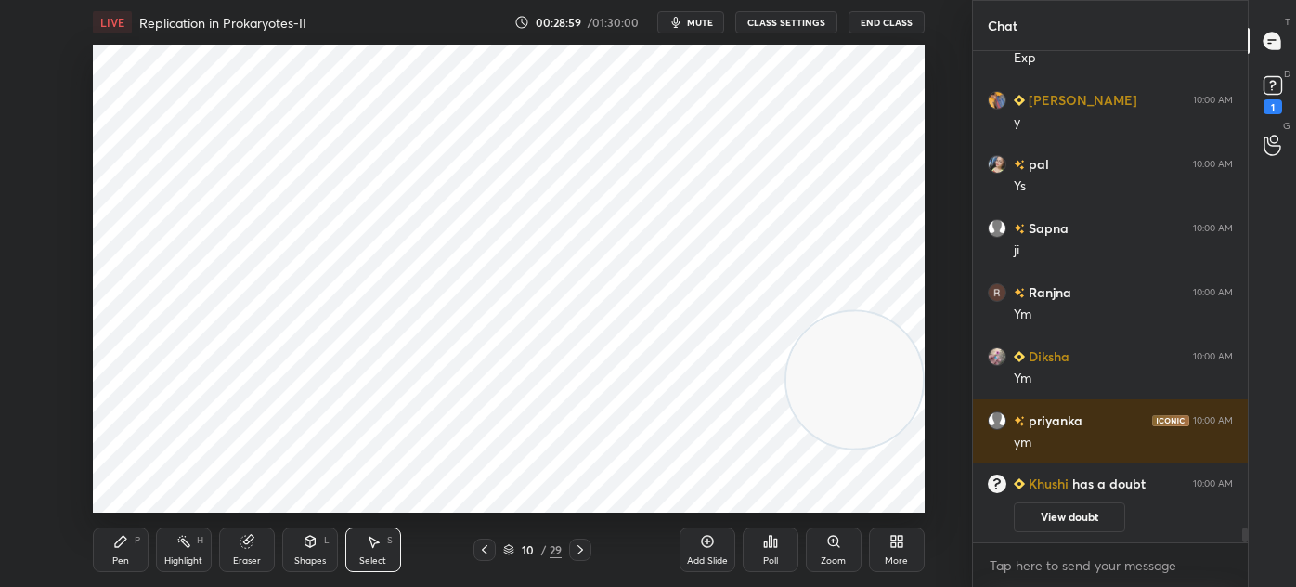
scroll to position [13183, 0]
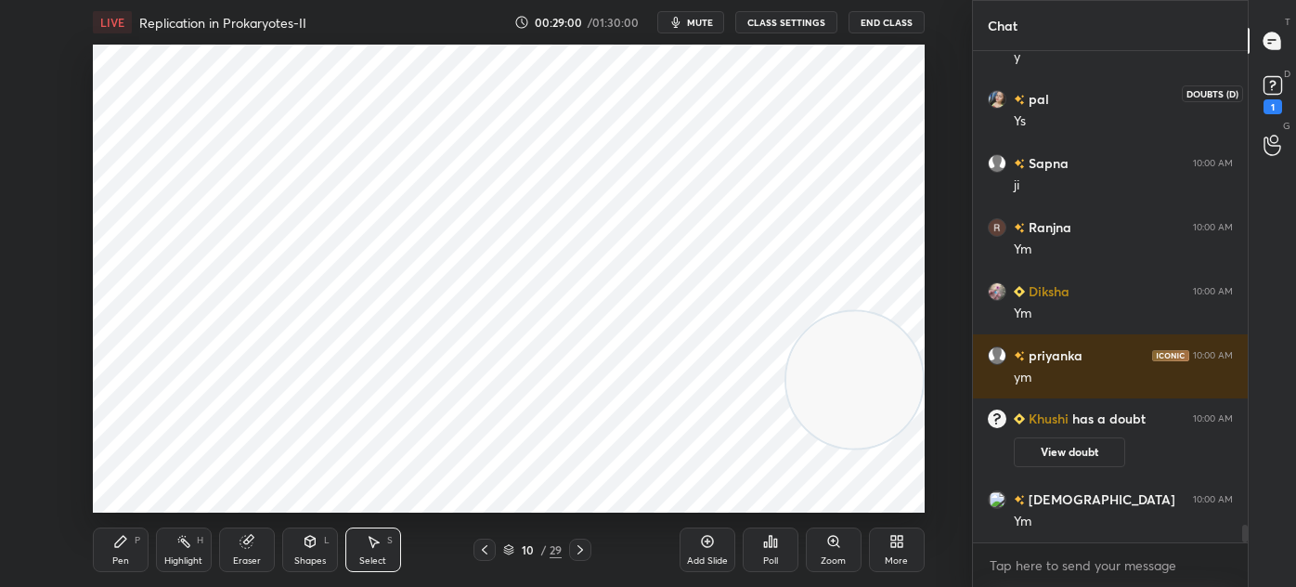
click at [1269, 91] on rect at bounding box center [1273, 86] width 18 height 18
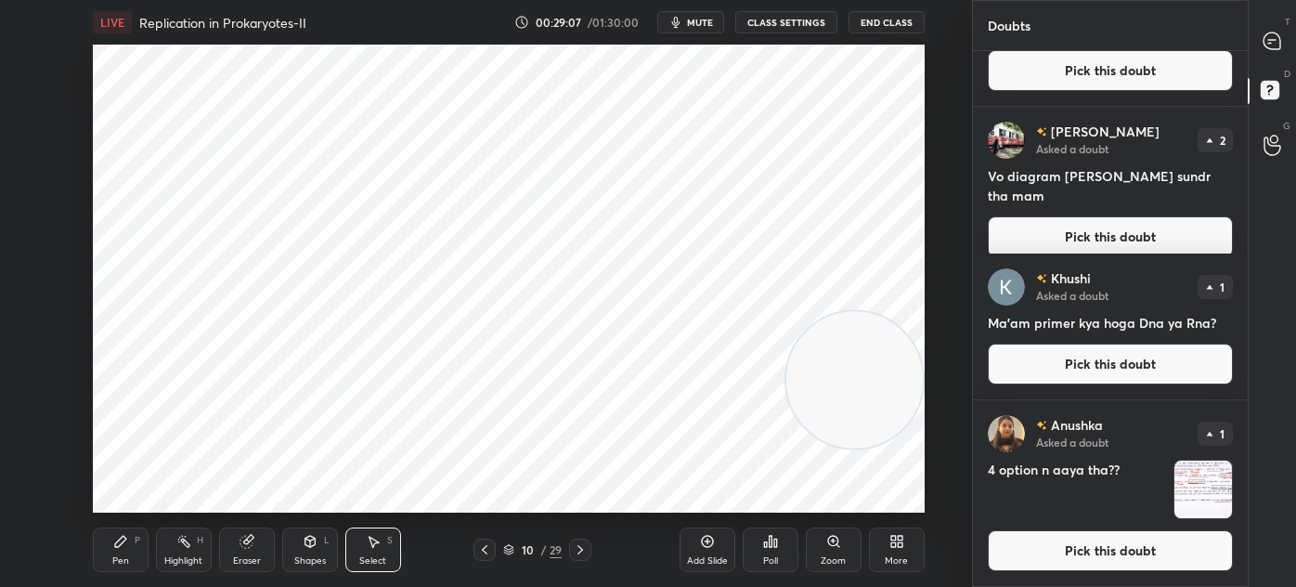
scroll to position [0, 0]
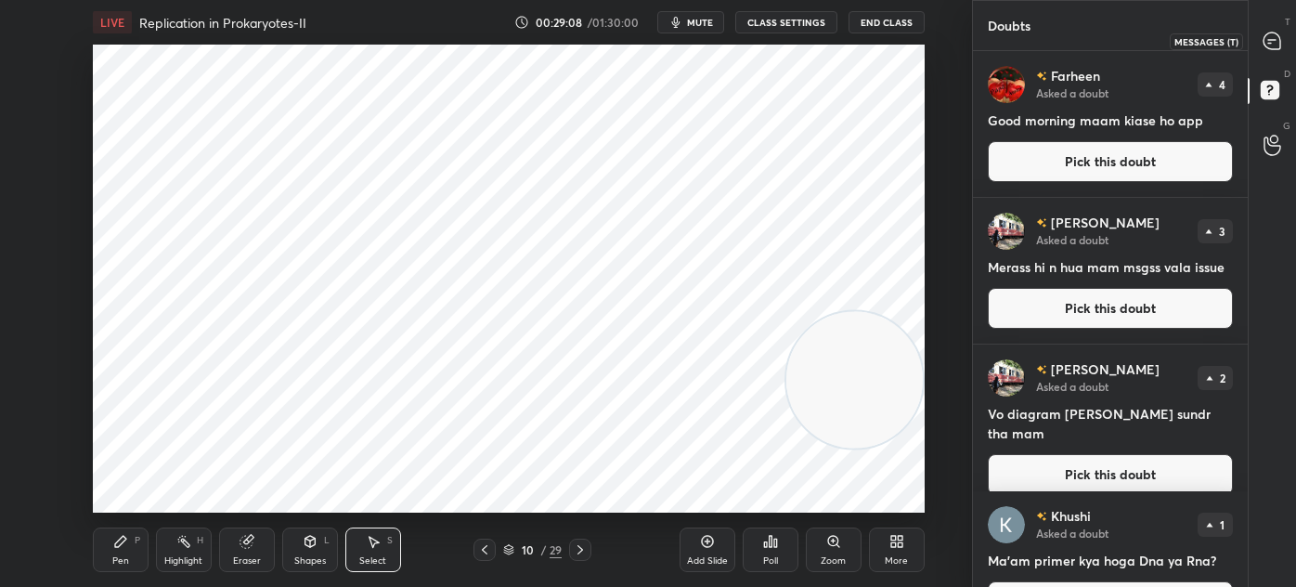
click at [1265, 41] on icon at bounding box center [1272, 41] width 17 height 17
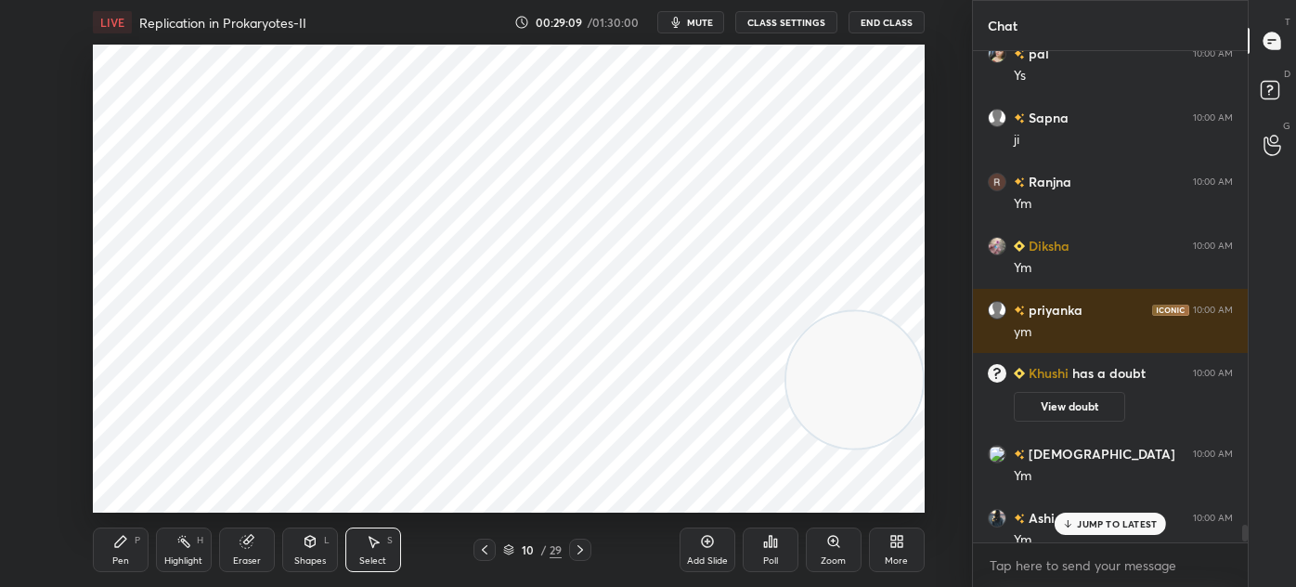
scroll to position [13556, 0]
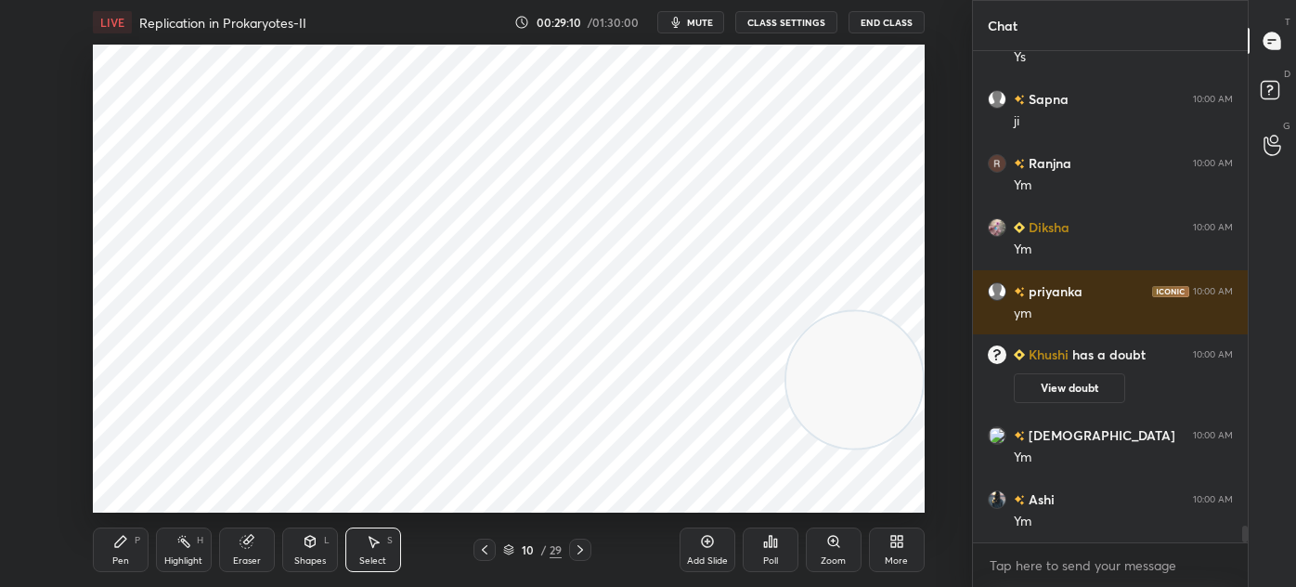
click at [488, 549] on icon at bounding box center [484, 549] width 15 height 15
click at [130, 553] on div "Pen P" at bounding box center [121, 549] width 56 height 45
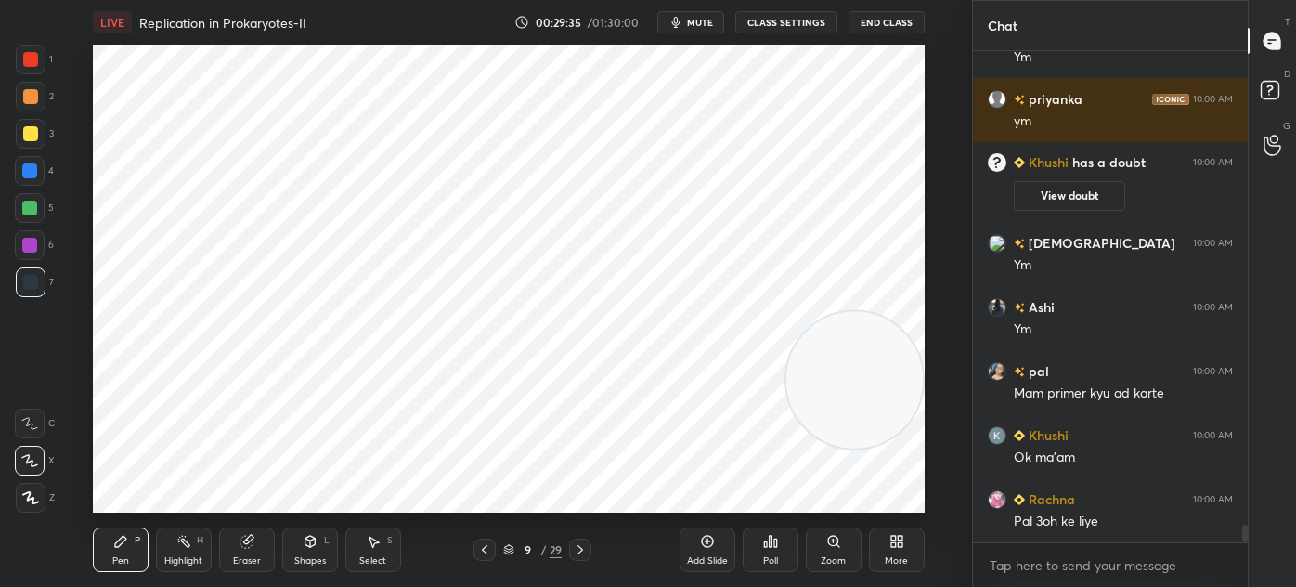
scroll to position [13423, 0]
click at [249, 559] on div "Eraser" at bounding box center [247, 560] width 28 height 9
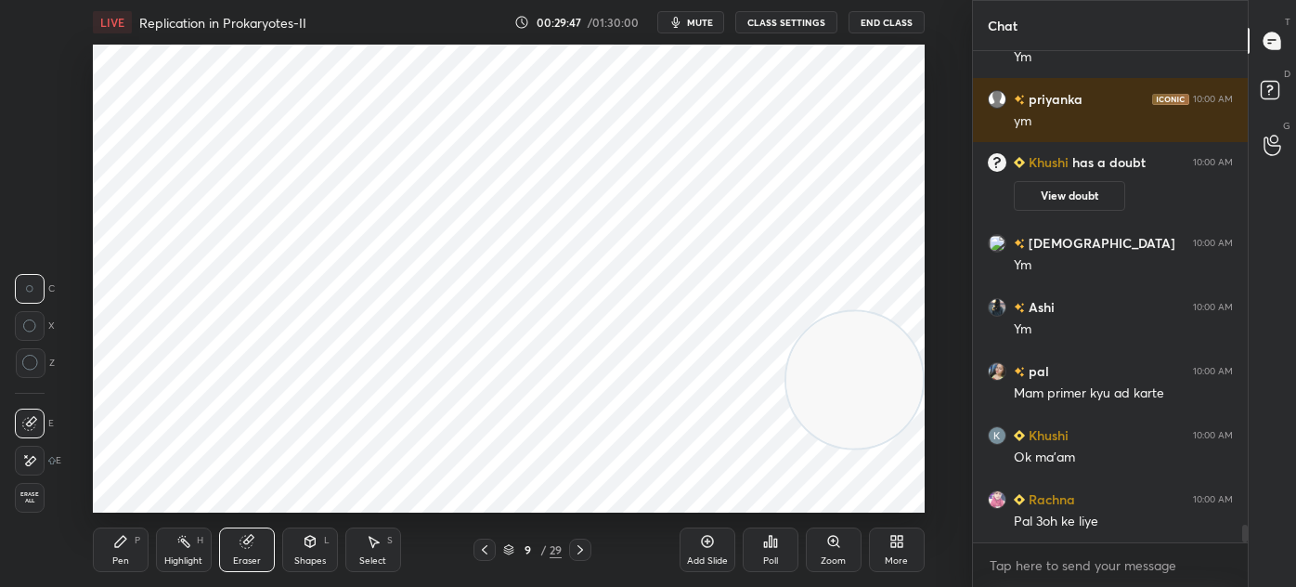
scroll to position [13487, 0]
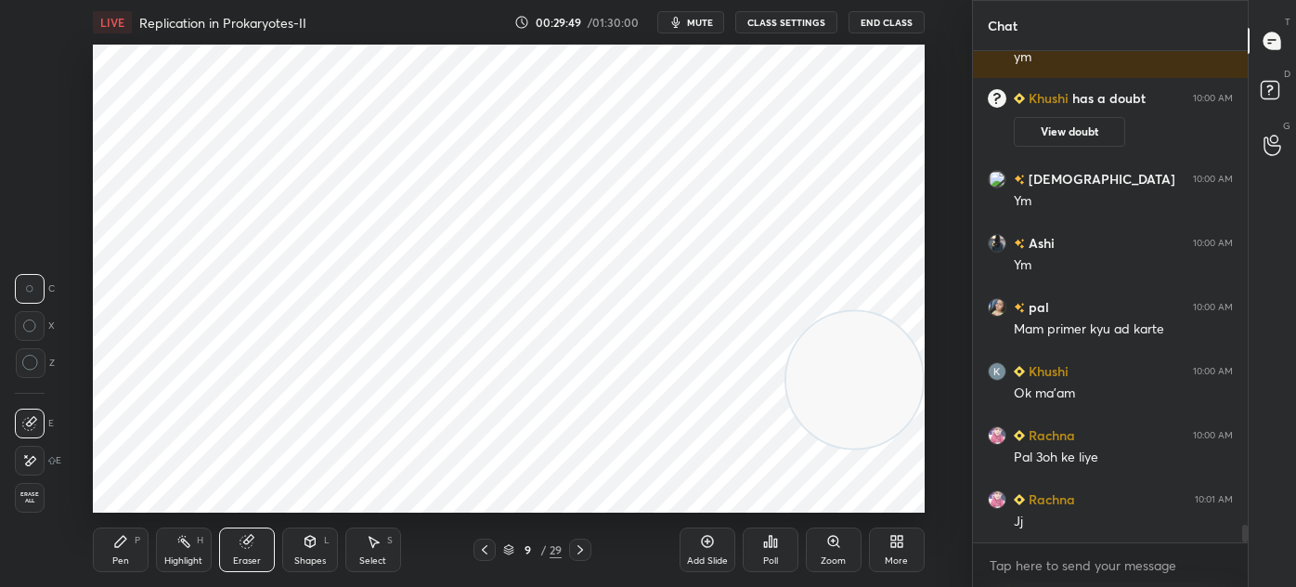
click at [113, 559] on div "Pen" at bounding box center [120, 560] width 17 height 9
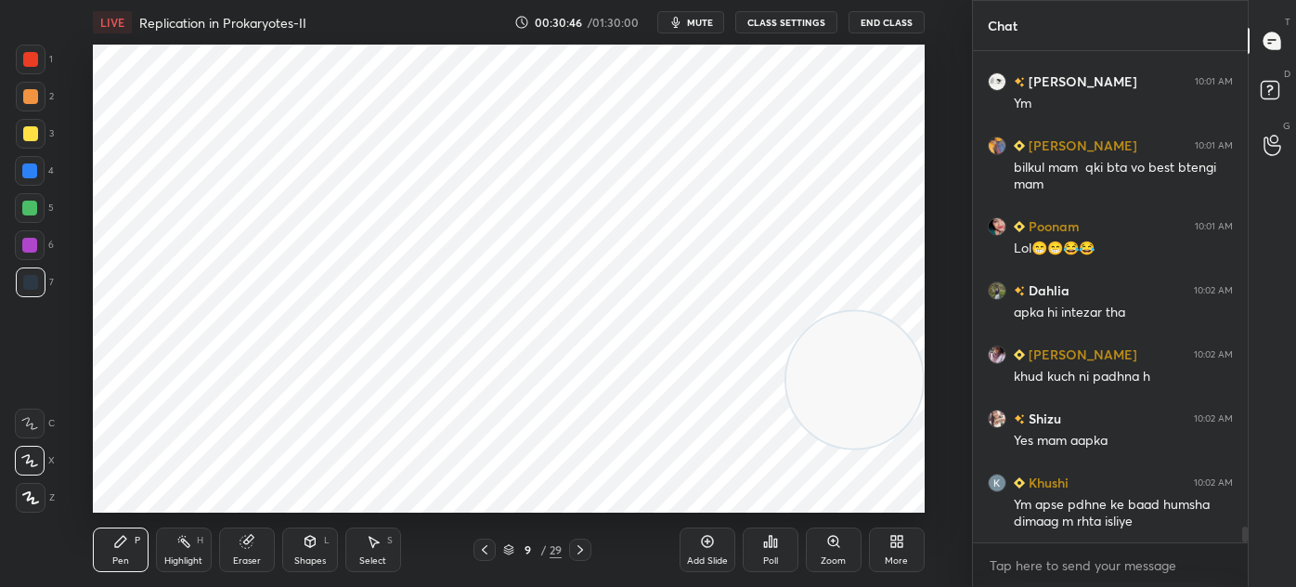
scroll to position [14866, 0]
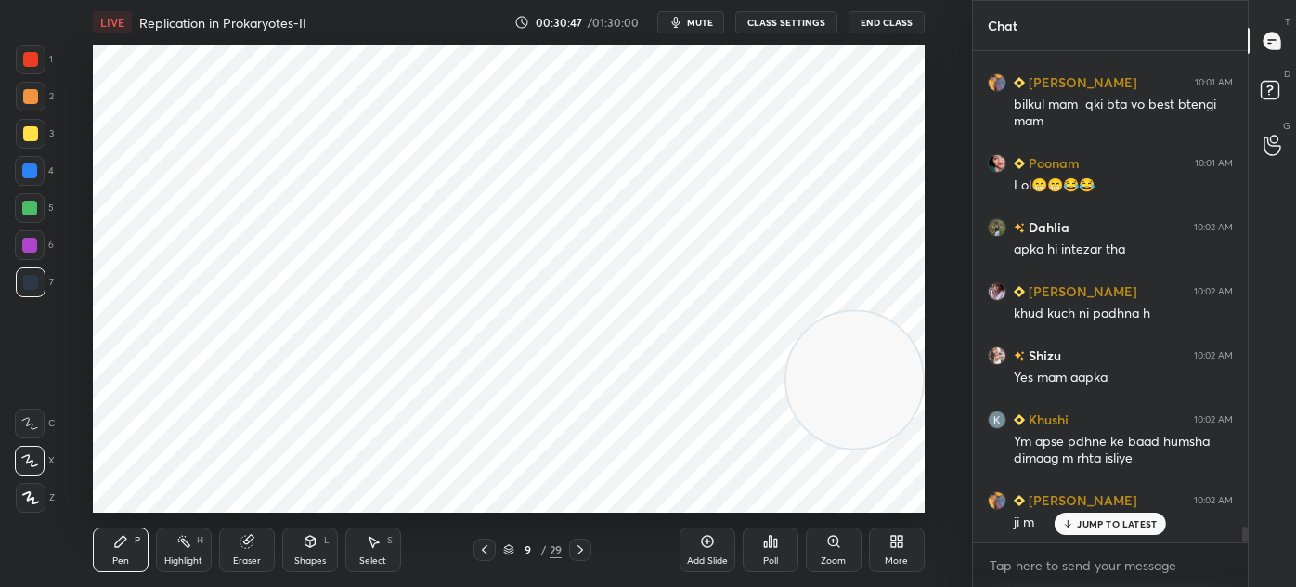
click at [29, 59] on div at bounding box center [30, 59] width 15 height 15
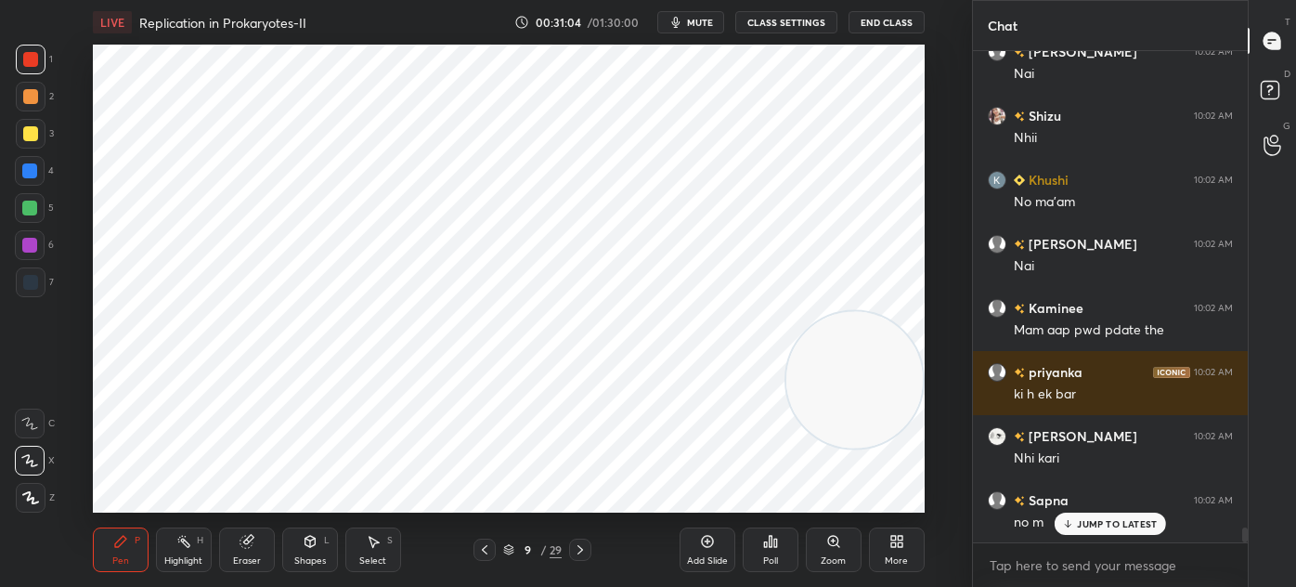
scroll to position [15571, 0]
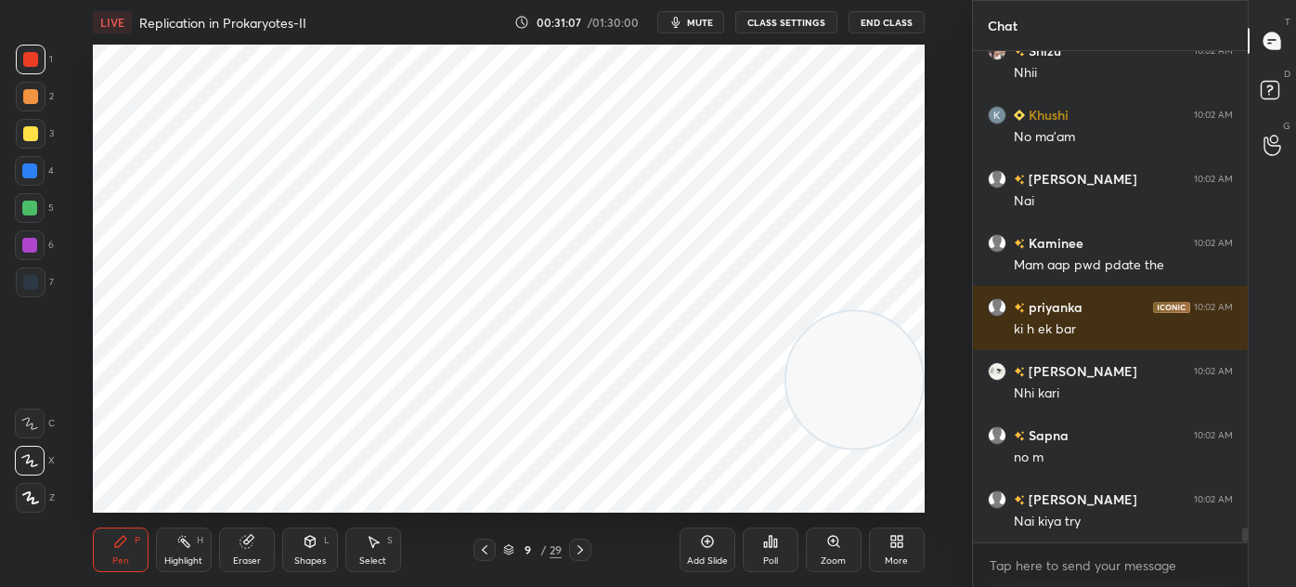
click at [247, 548] on icon at bounding box center [246, 542] width 12 height 12
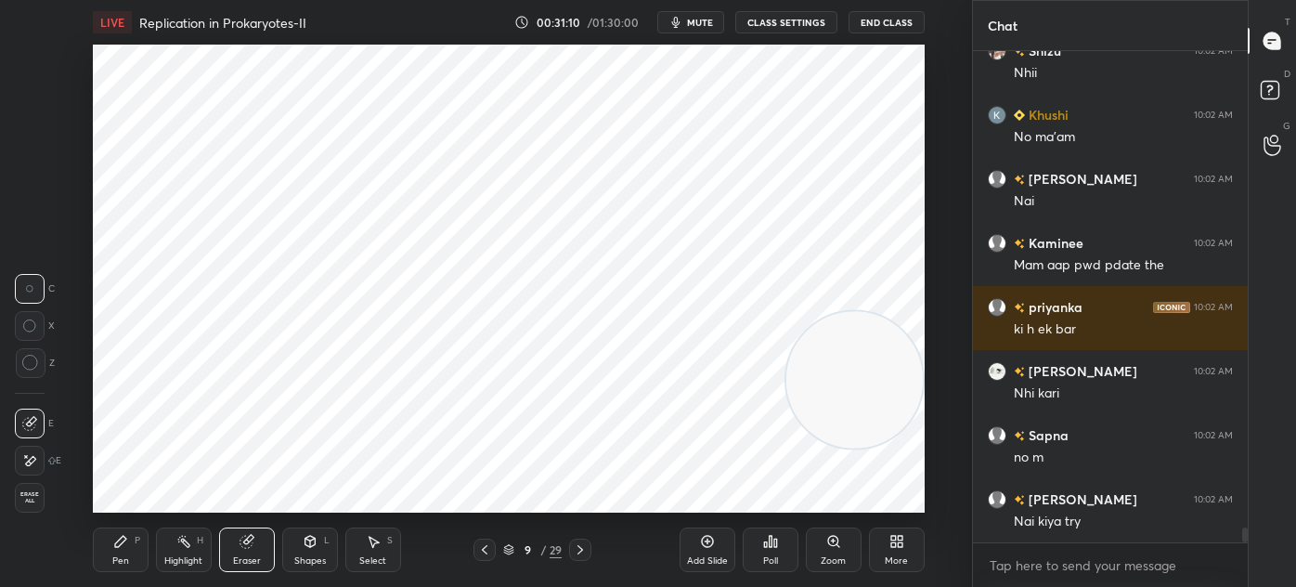
click at [27, 461] on icon at bounding box center [29, 461] width 15 height 16
click at [109, 555] on div "Pen P" at bounding box center [121, 549] width 56 height 45
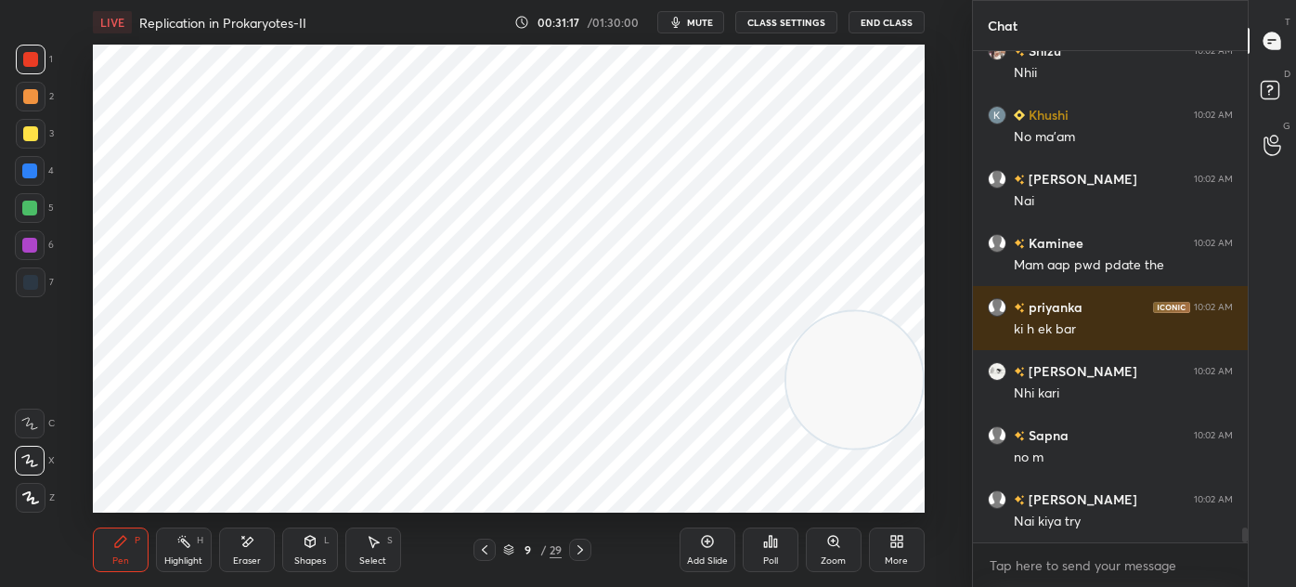
click at [584, 544] on icon at bounding box center [580, 549] width 15 height 15
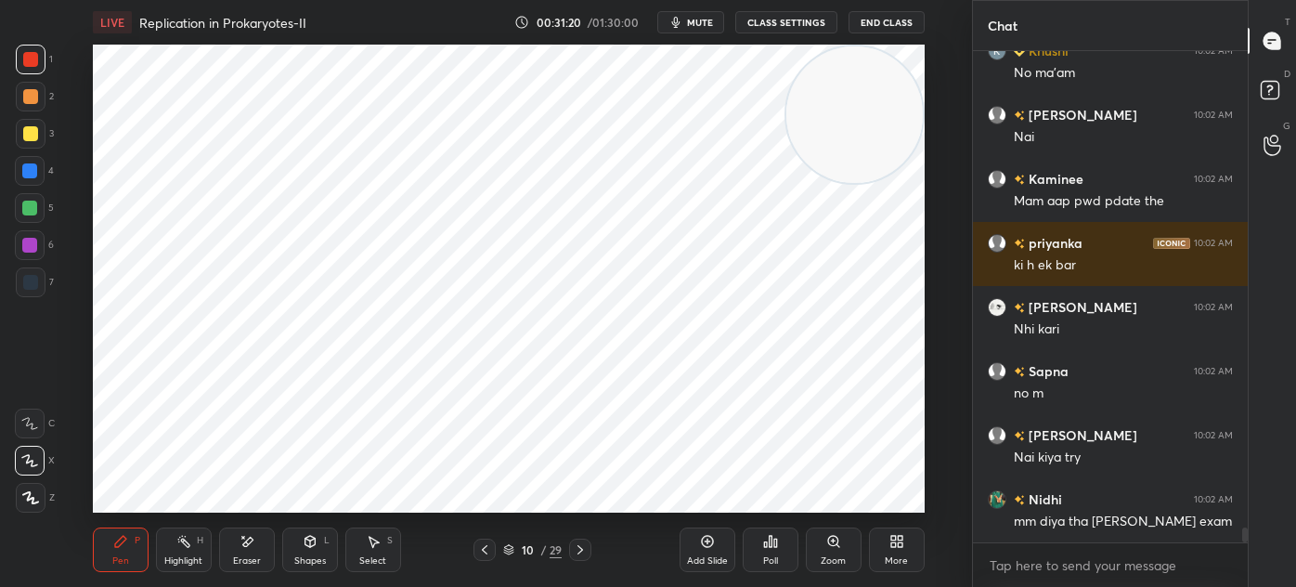
scroll to position [15716, 0]
click at [315, 556] on div "Shapes" at bounding box center [310, 560] width 32 height 9
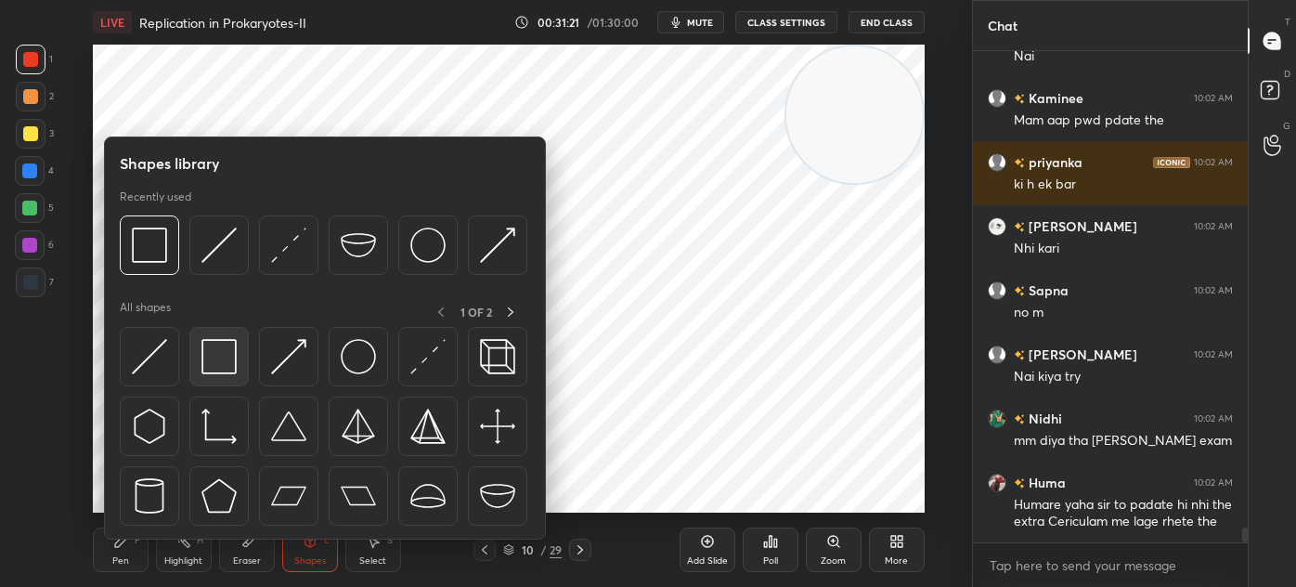
click at [236, 371] on img at bounding box center [219, 356] width 35 height 35
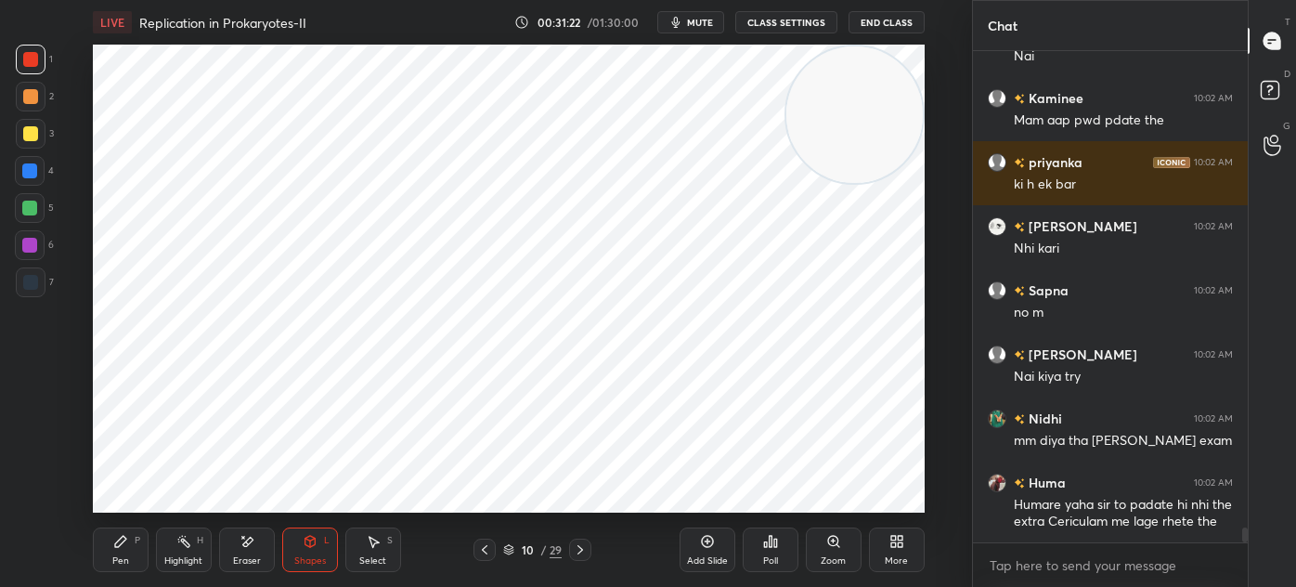
click at [26, 284] on div at bounding box center [30, 282] width 15 height 15
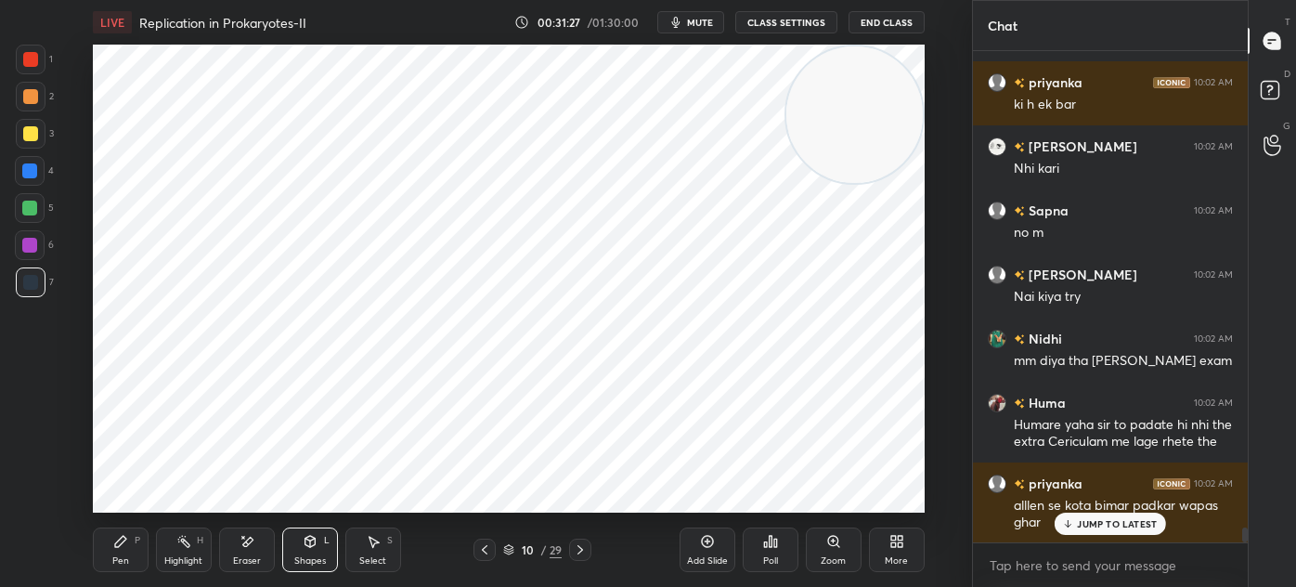
scroll to position [15861, 0]
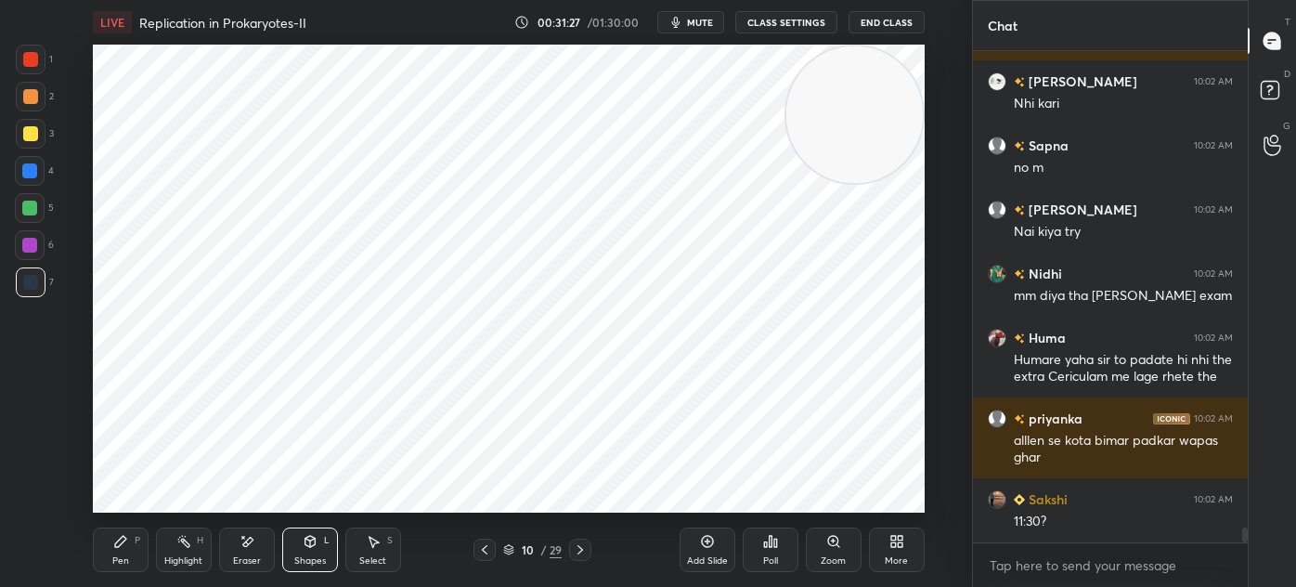
click at [105, 542] on div "Pen P" at bounding box center [121, 549] width 56 height 45
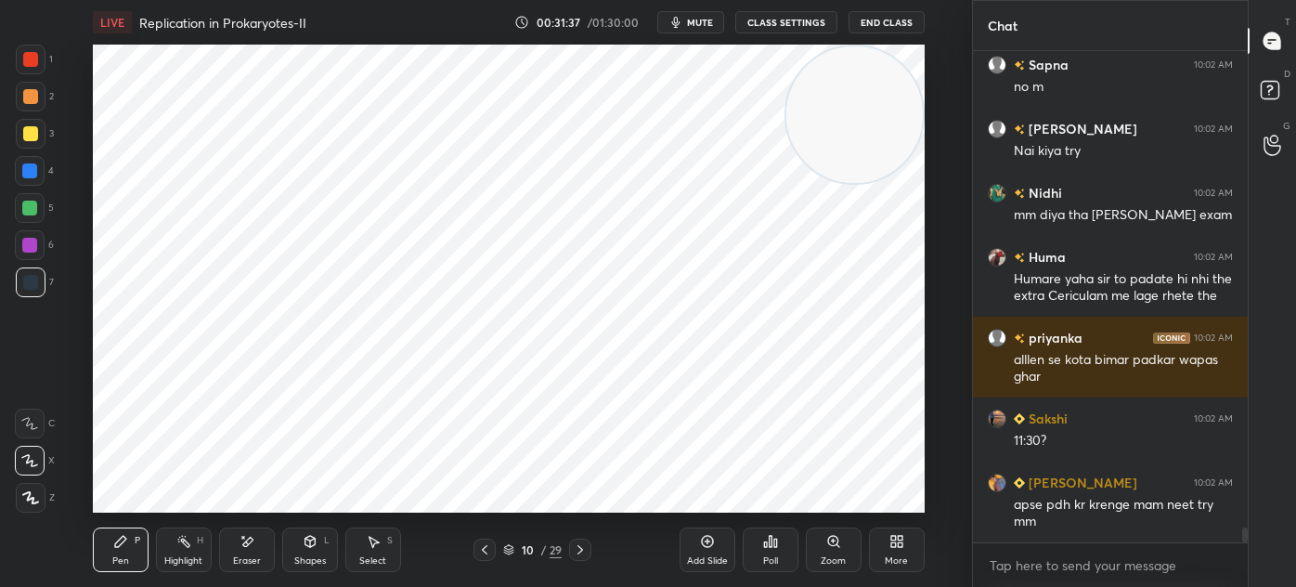
scroll to position [16006, 0]
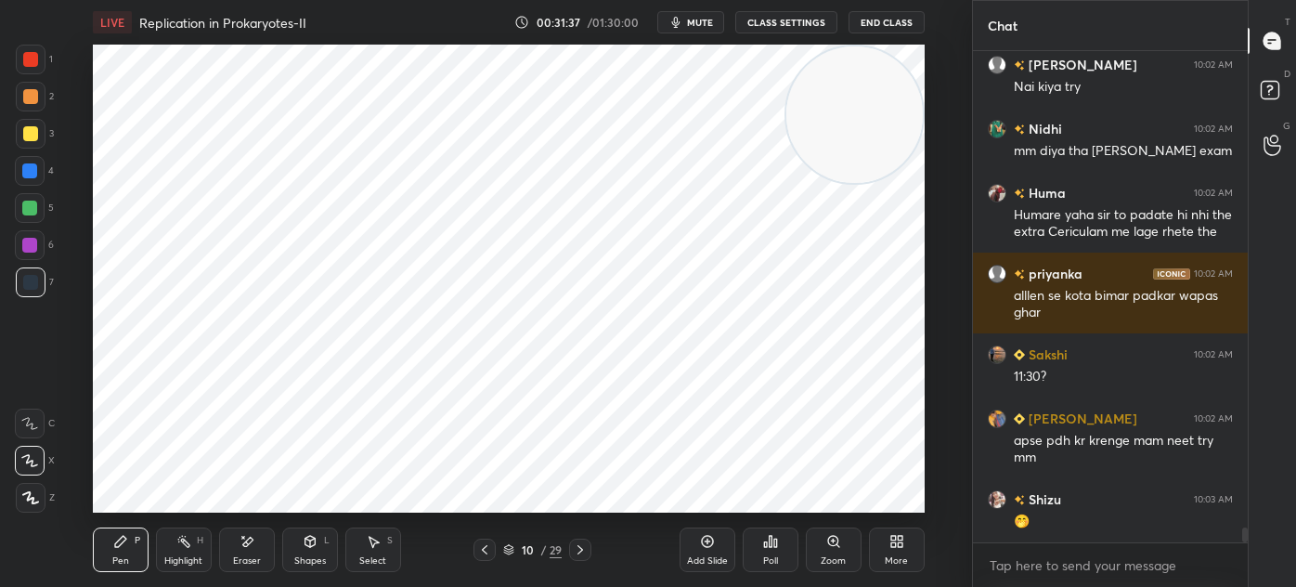
click at [31, 63] on div at bounding box center [30, 59] width 15 height 15
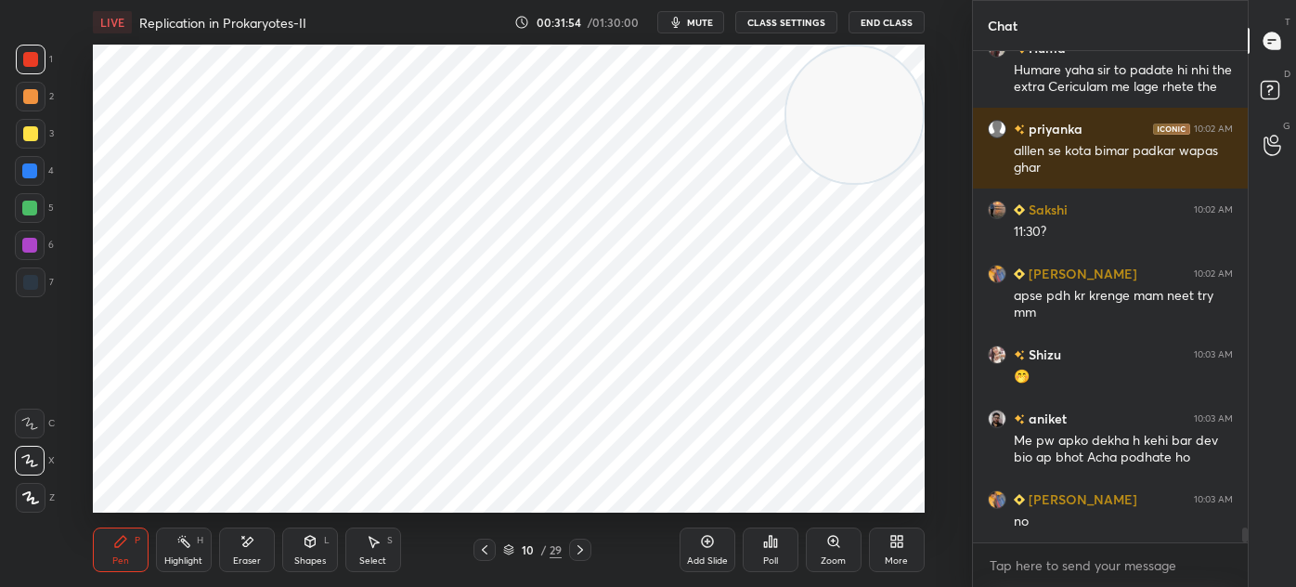
scroll to position [16215, 0]
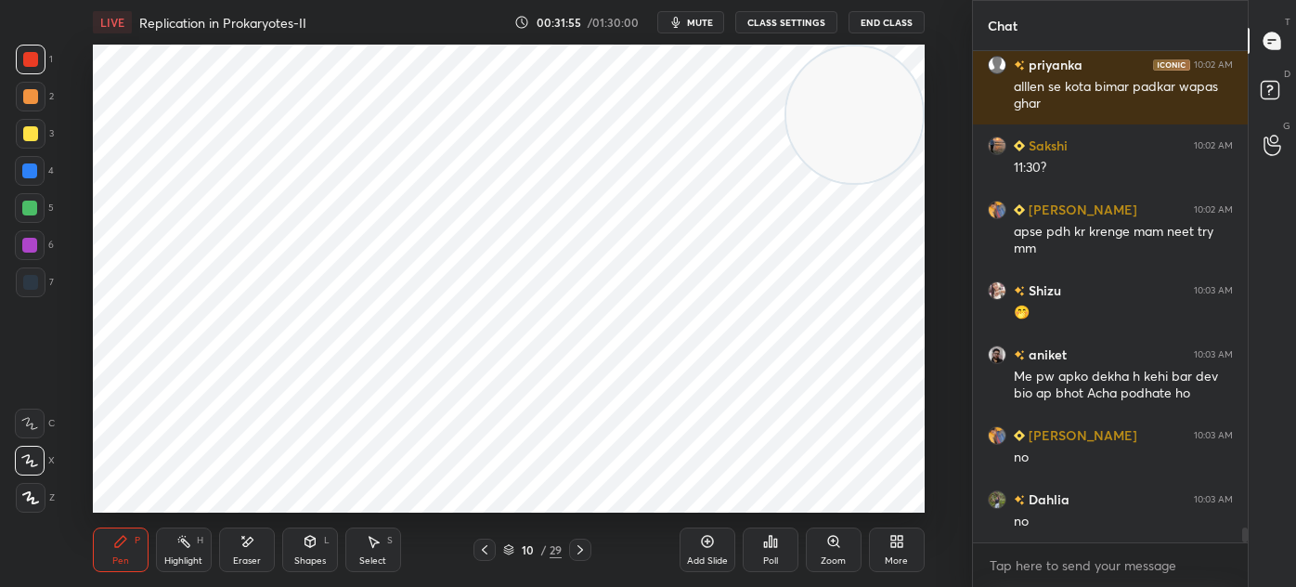
click at [484, 553] on icon at bounding box center [484, 549] width 15 height 15
click at [577, 553] on icon at bounding box center [580, 549] width 15 height 15
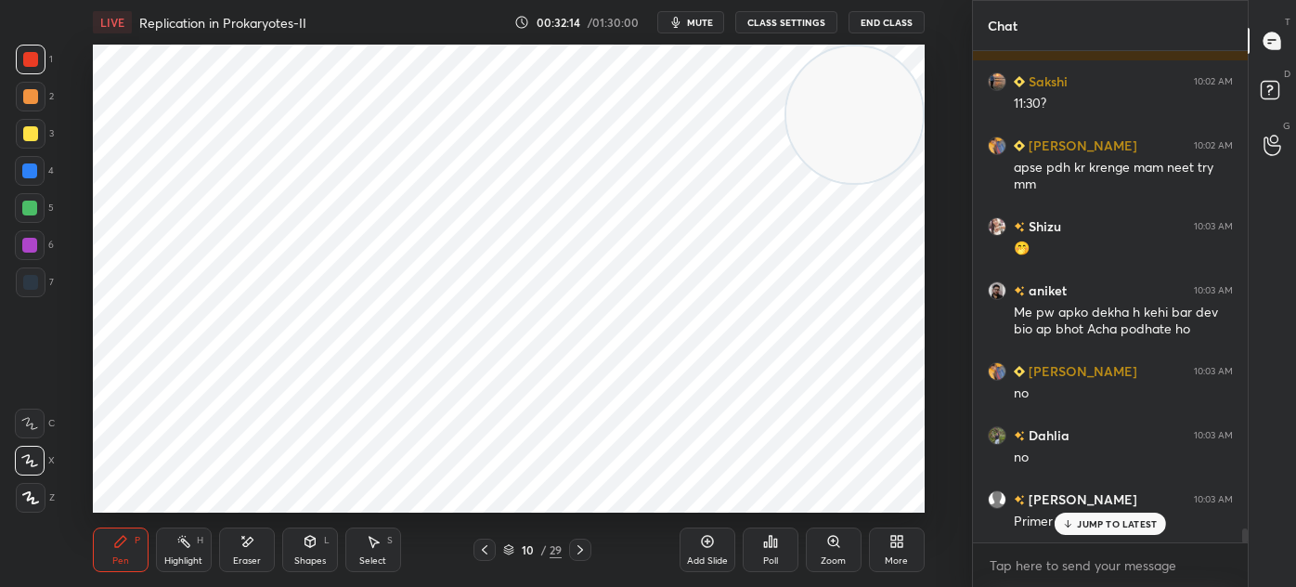
scroll to position [16359, 0]
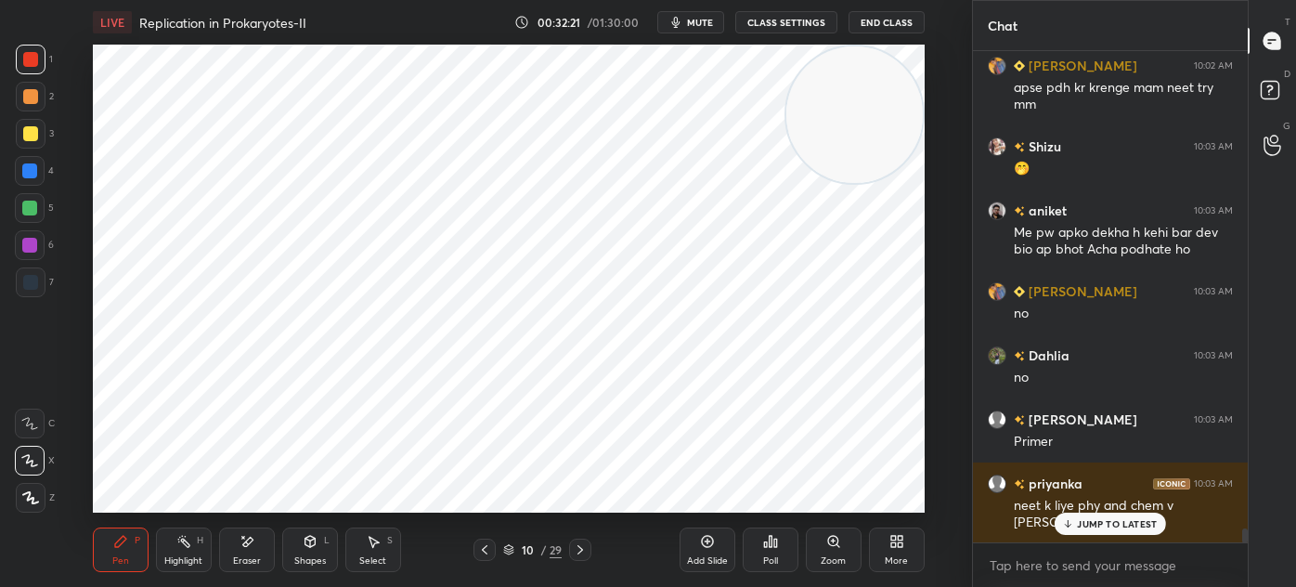
click at [33, 173] on div at bounding box center [29, 170] width 15 height 15
click at [34, 62] on div at bounding box center [30, 59] width 15 height 15
click at [44, 176] on div at bounding box center [30, 171] width 30 height 30
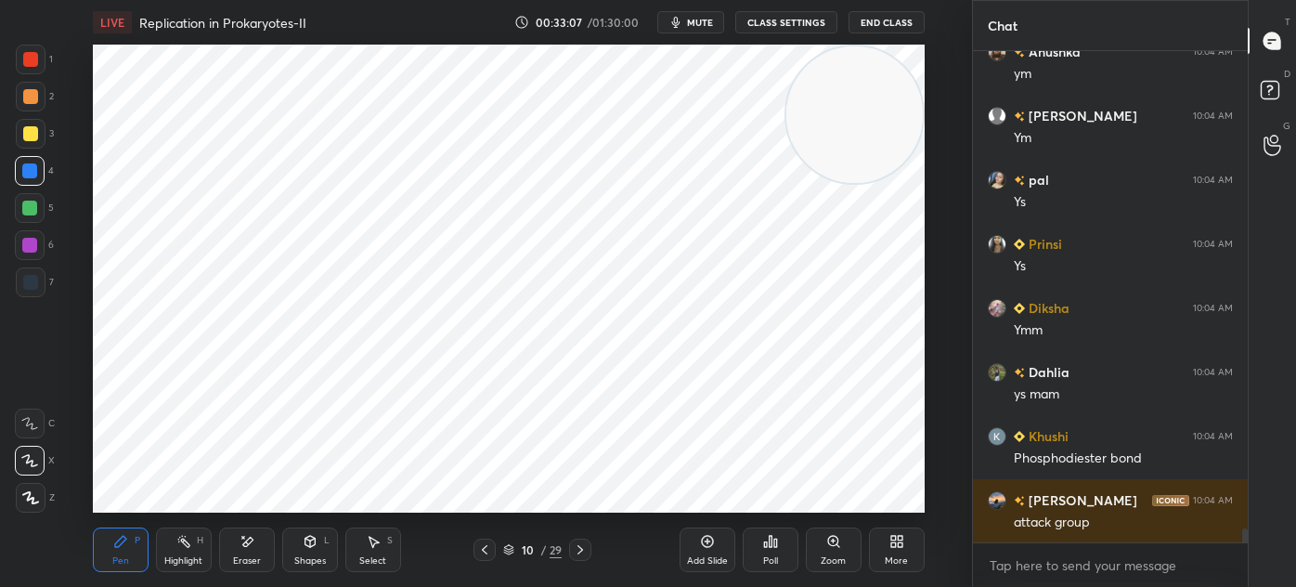
scroll to position [17065, 0]
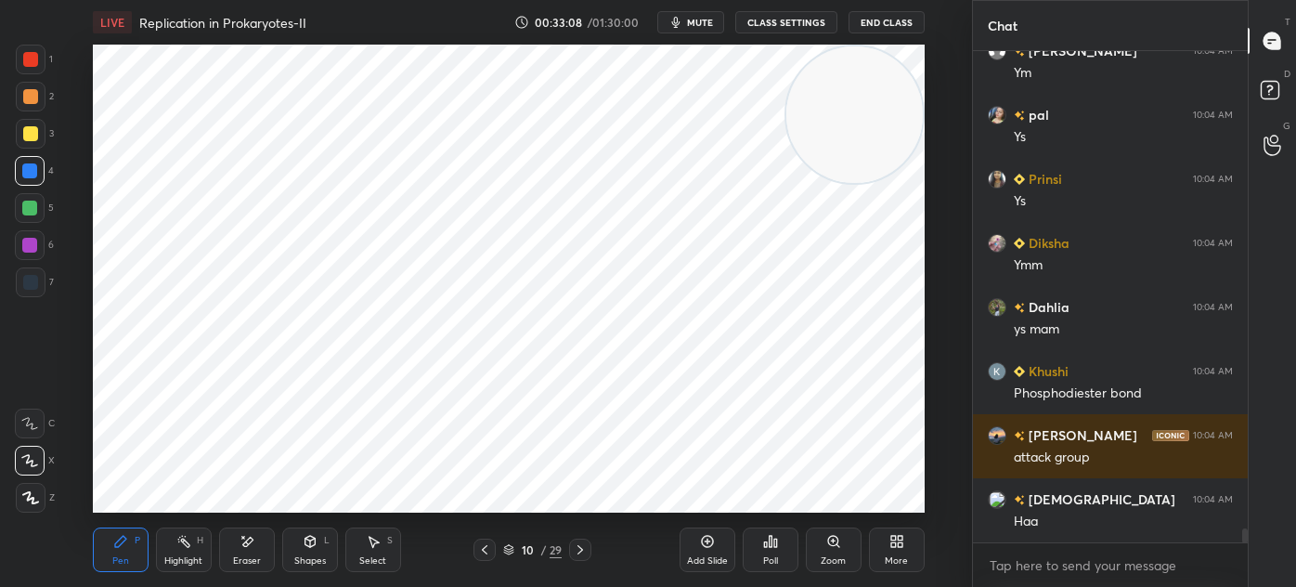
click at [27, 78] on div "1" at bounding box center [34, 63] width 37 height 37
click at [32, 70] on div at bounding box center [31, 60] width 30 height 30
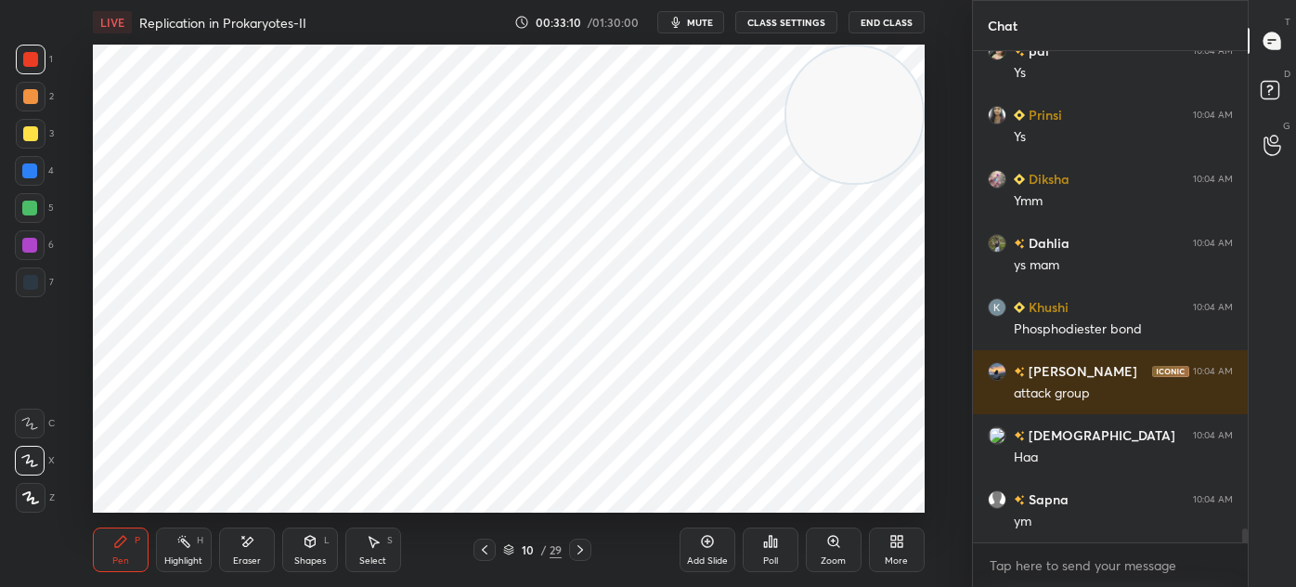
scroll to position [17193, 0]
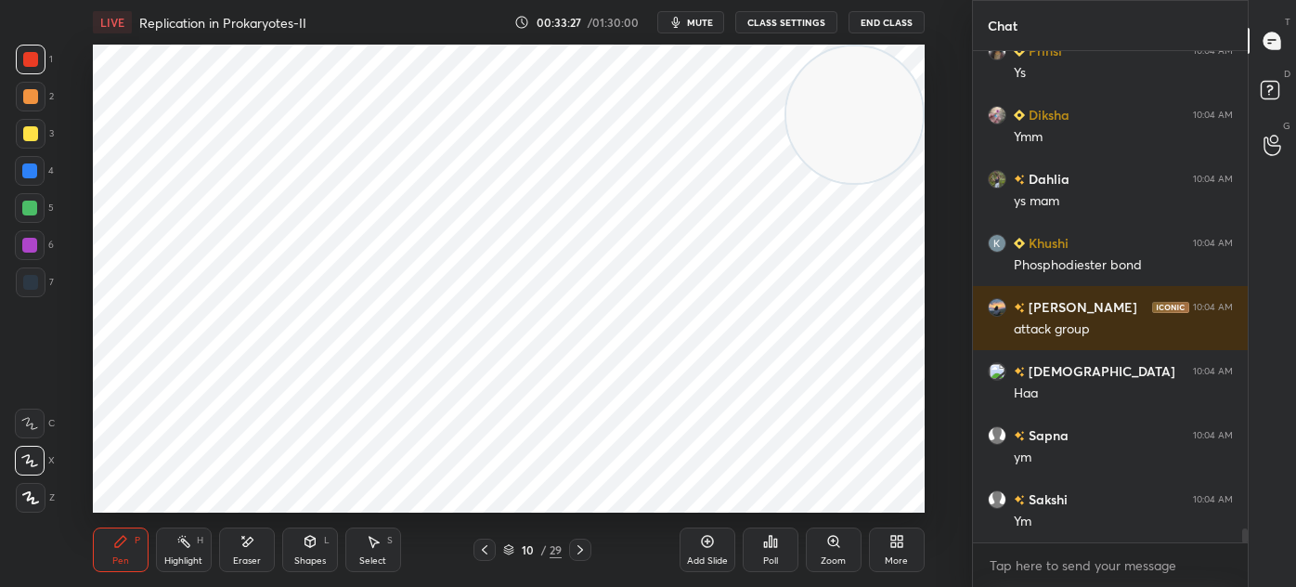
click at [41, 286] on div at bounding box center [31, 282] width 30 height 30
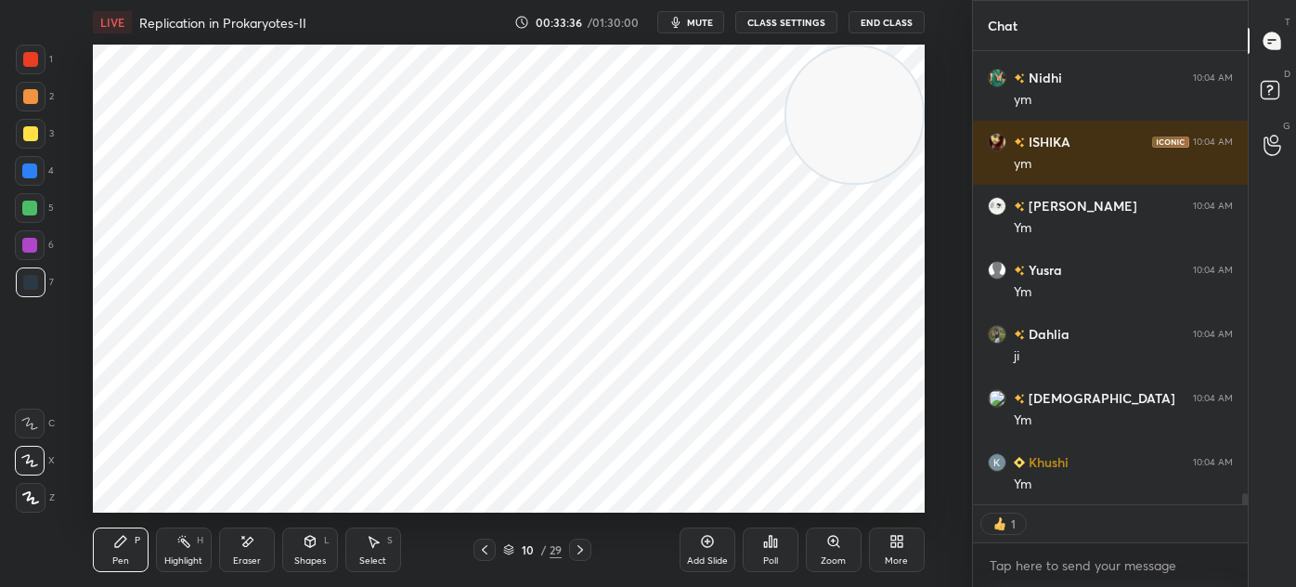
scroll to position [17742, 0]
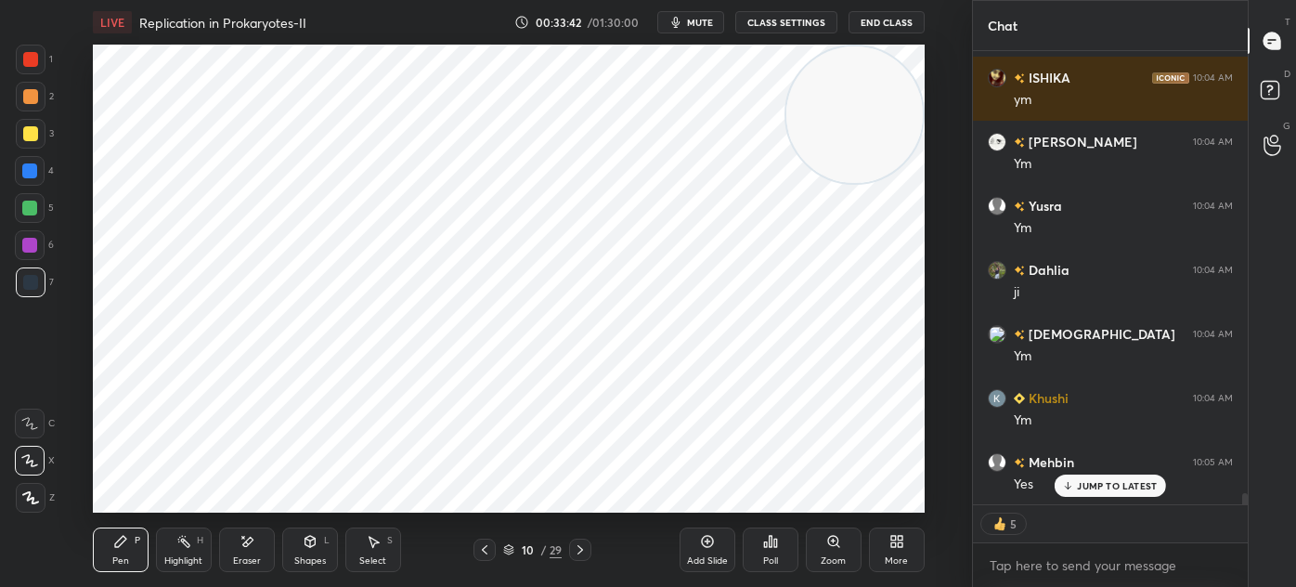
click at [379, 556] on div "Select" at bounding box center [372, 560] width 27 height 9
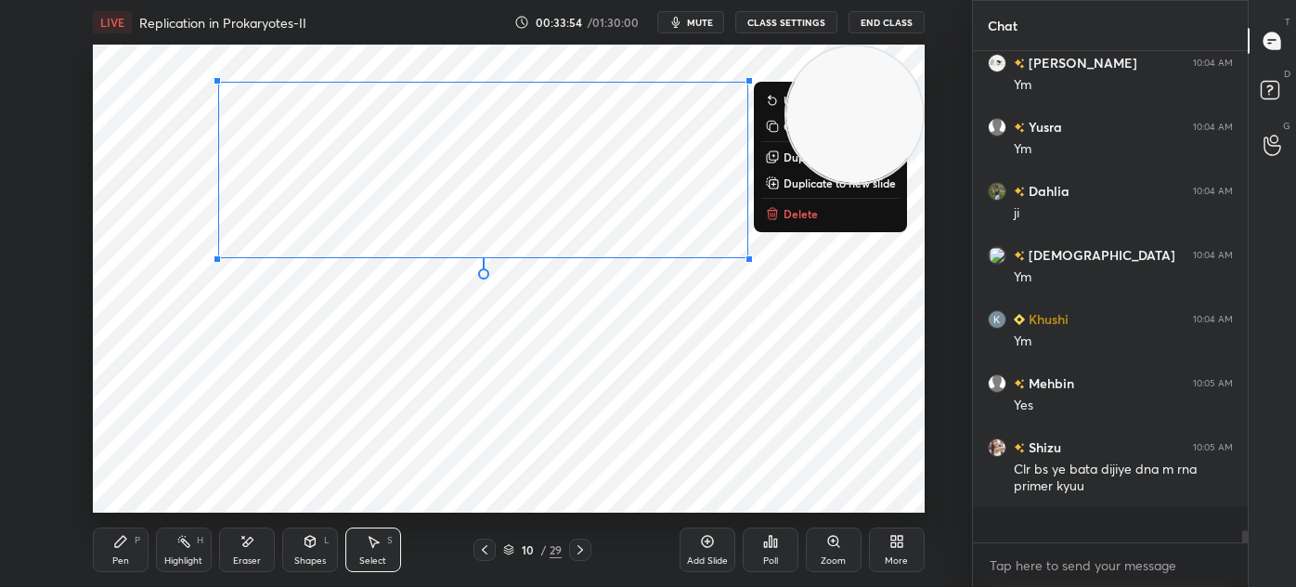
scroll to position [486, 269]
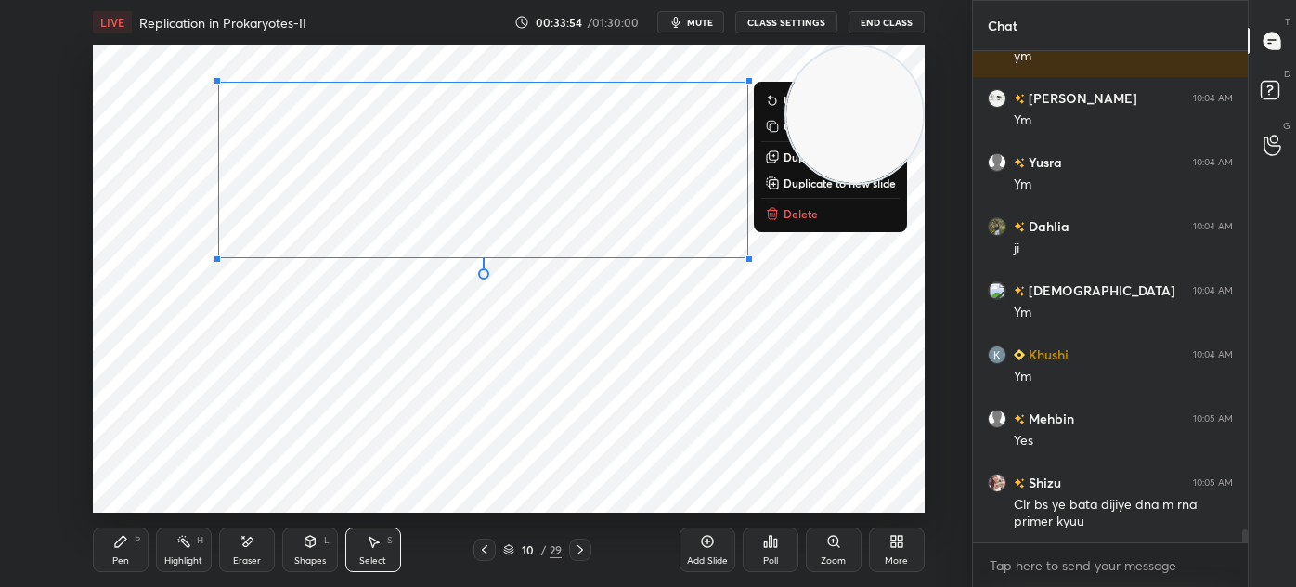
click at [367, 345] on div "0 ° Undo Copy Duplicate Duplicate to new slide Delete" at bounding box center [509, 279] width 832 height 468
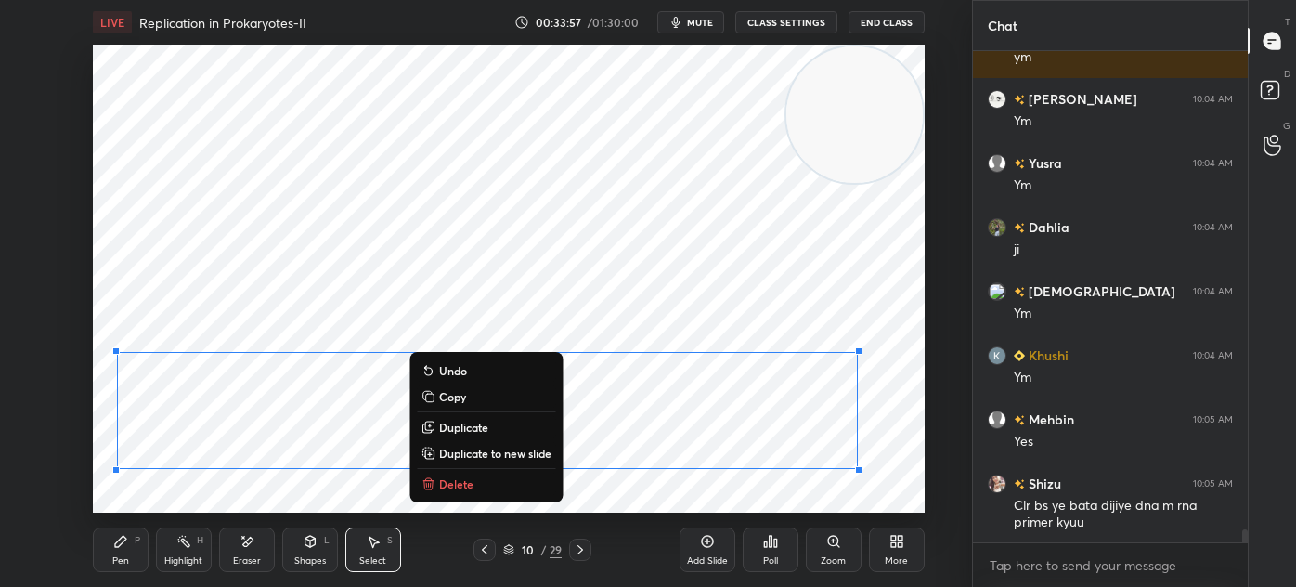
click at [212, 495] on div "0 ° Undo Copy Duplicate Duplicate to new slide Delete" at bounding box center [509, 279] width 832 height 468
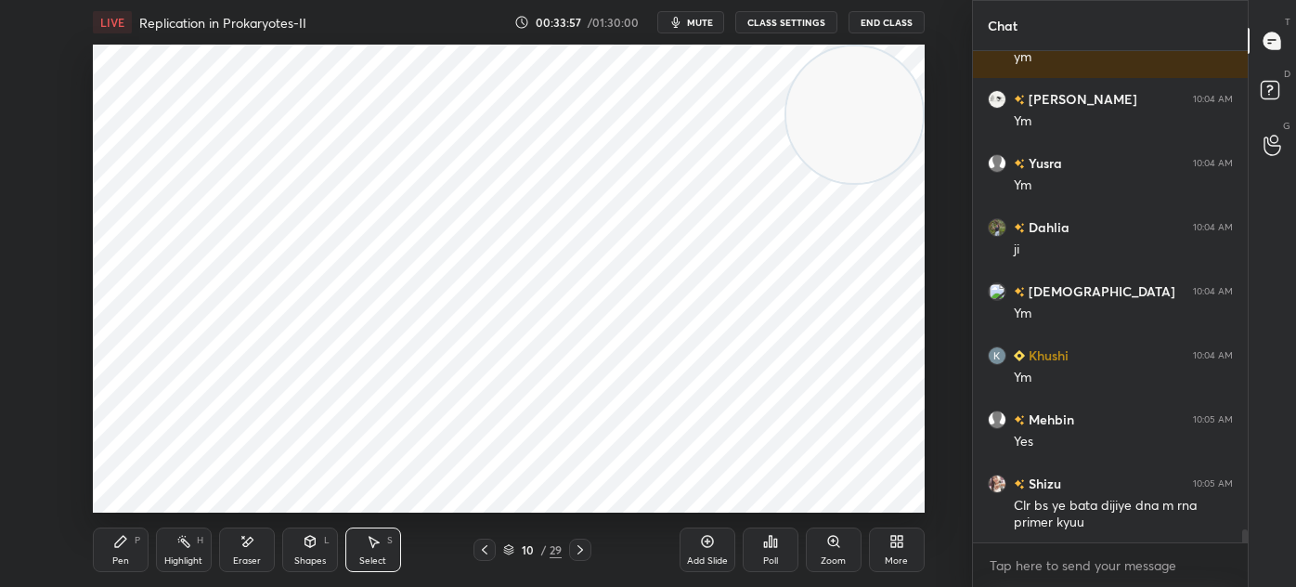
click at [104, 559] on div "Pen P" at bounding box center [121, 549] width 56 height 45
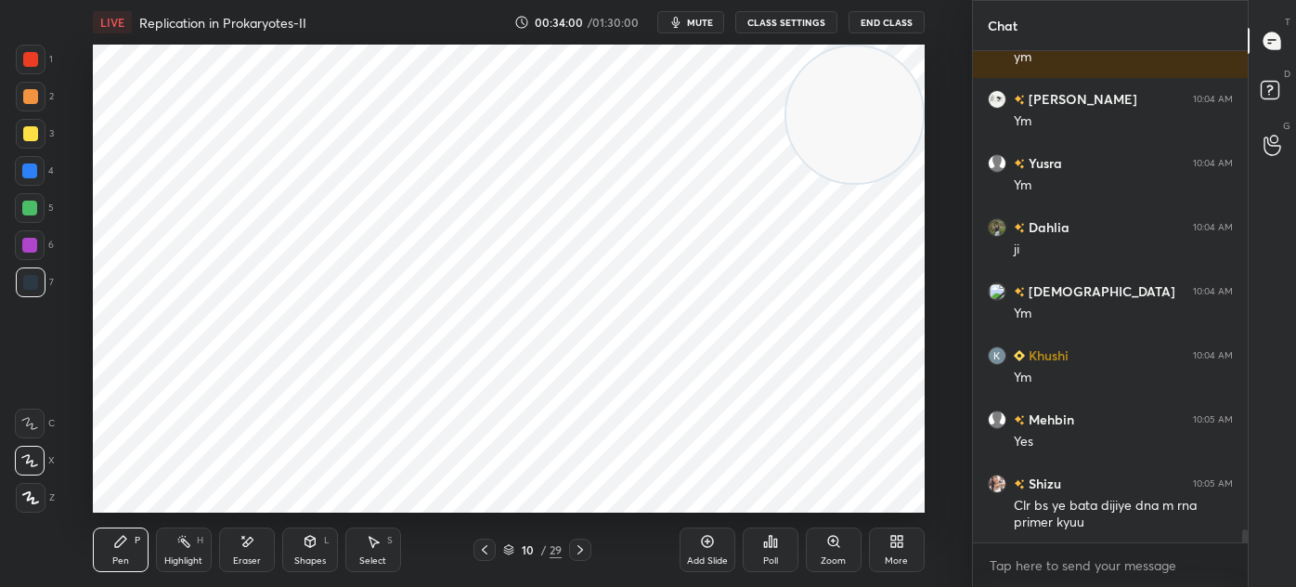
click at [32, 63] on div at bounding box center [30, 59] width 15 height 15
click at [190, 548] on div "Highlight H" at bounding box center [184, 549] width 56 height 45
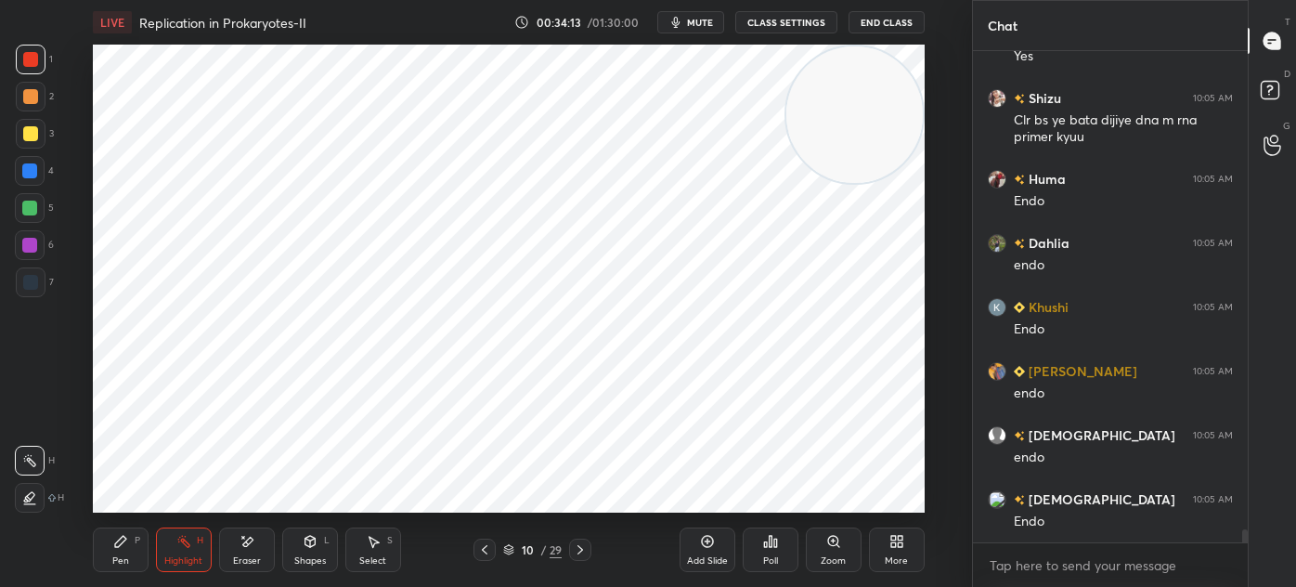
scroll to position [18362, 0]
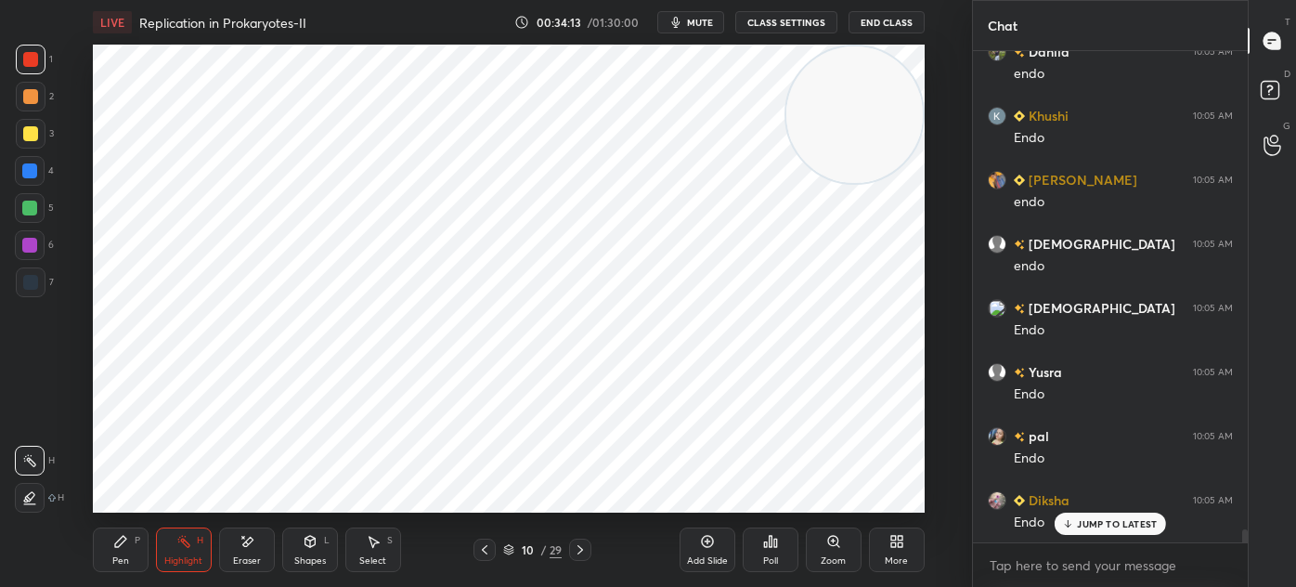
click at [483, 544] on icon at bounding box center [484, 549] width 15 height 15
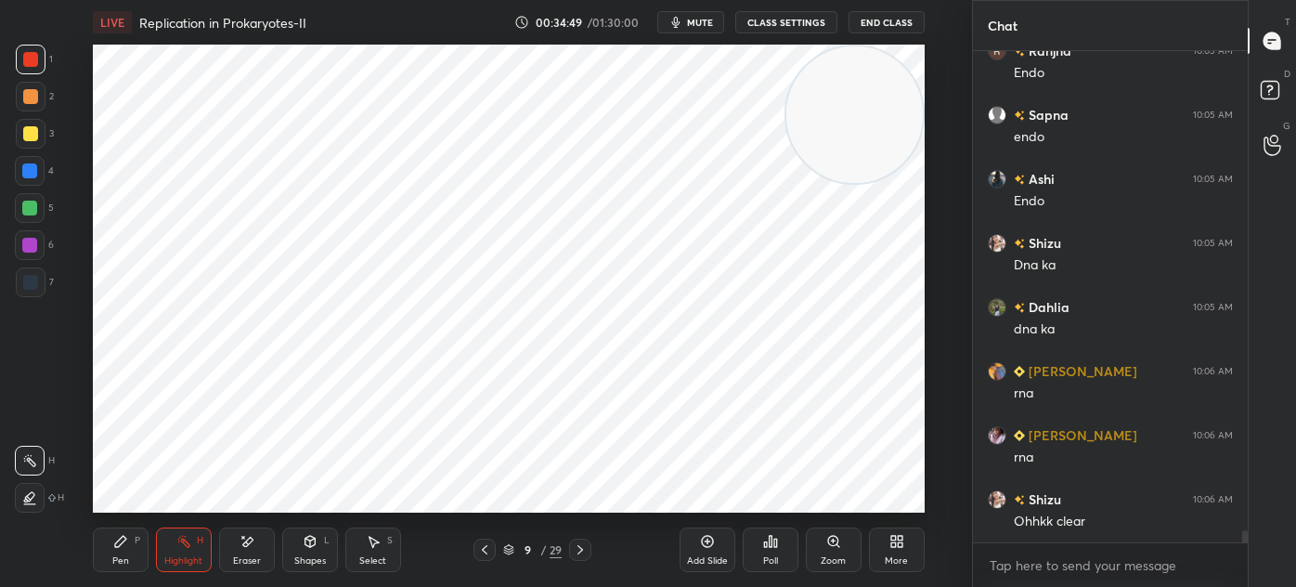
scroll to position [19580, 0]
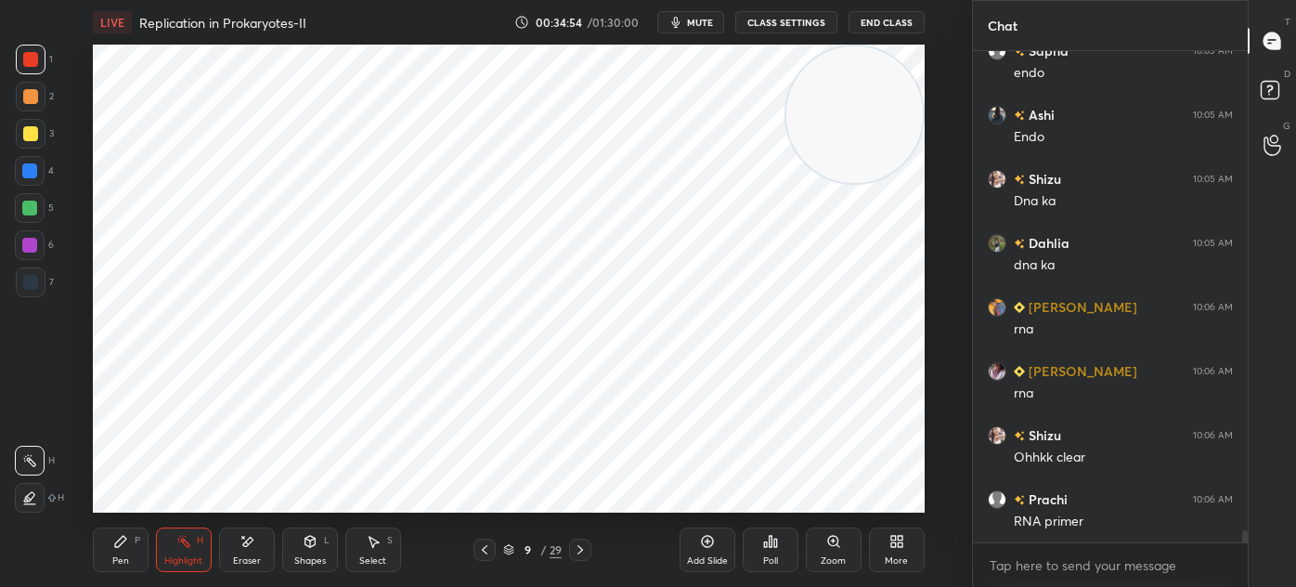
click at [579, 556] on icon at bounding box center [580, 549] width 15 height 15
click at [31, 273] on div at bounding box center [31, 282] width 30 height 30
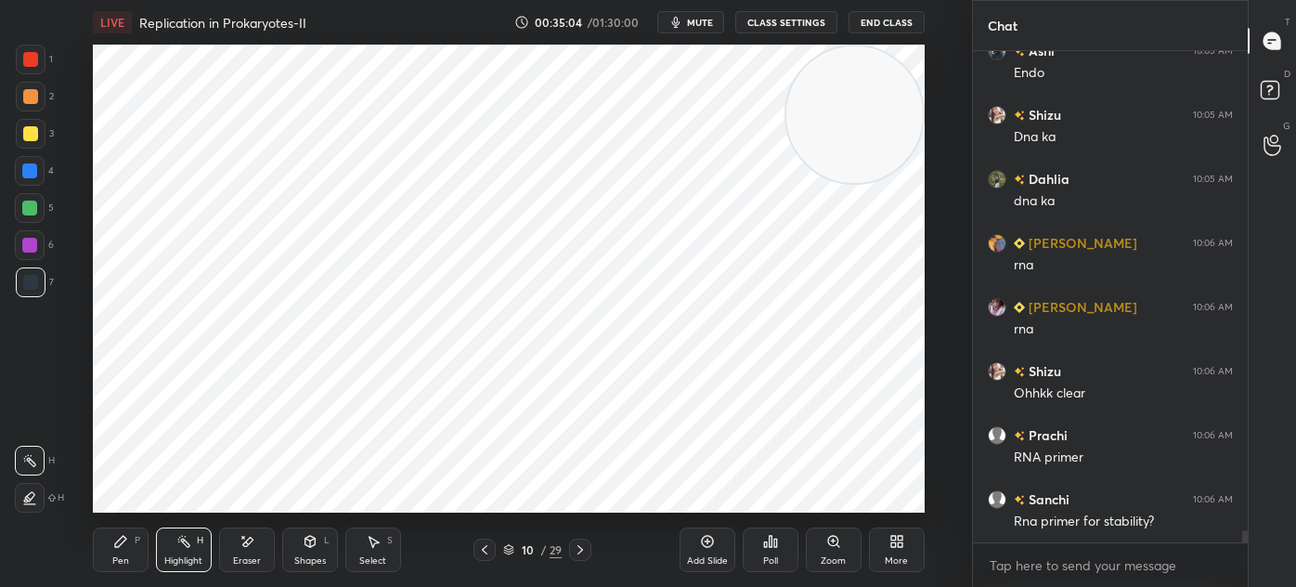
click at [33, 488] on div at bounding box center [30, 498] width 30 height 30
click at [40, 52] on div at bounding box center [31, 60] width 30 height 30
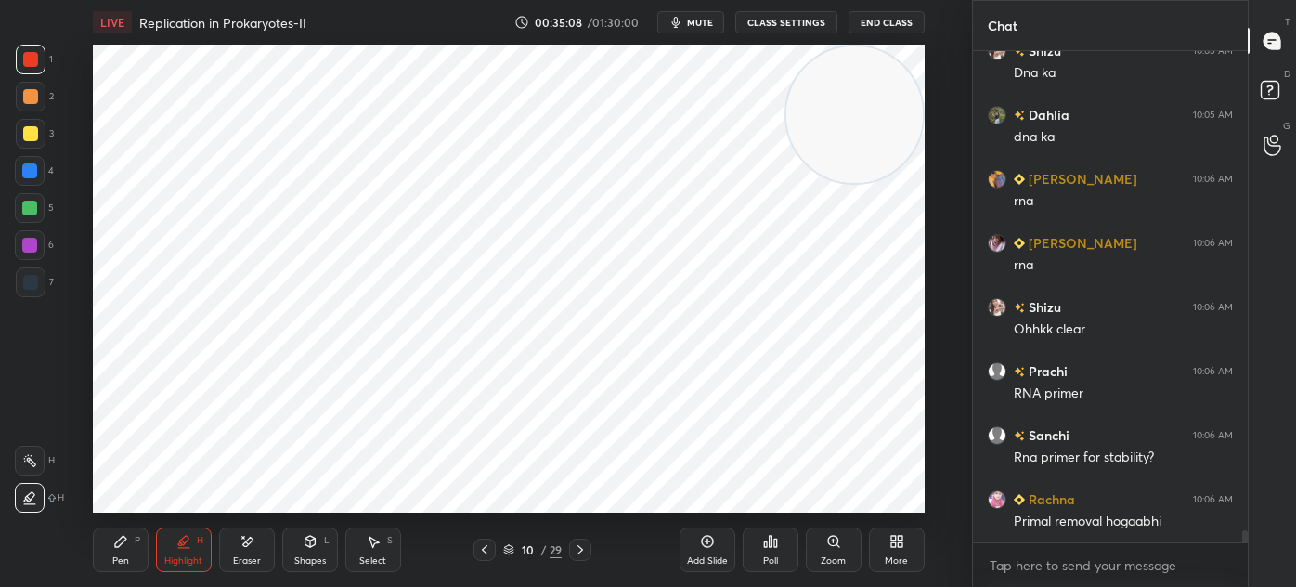
click at [115, 545] on icon at bounding box center [120, 541] width 11 height 11
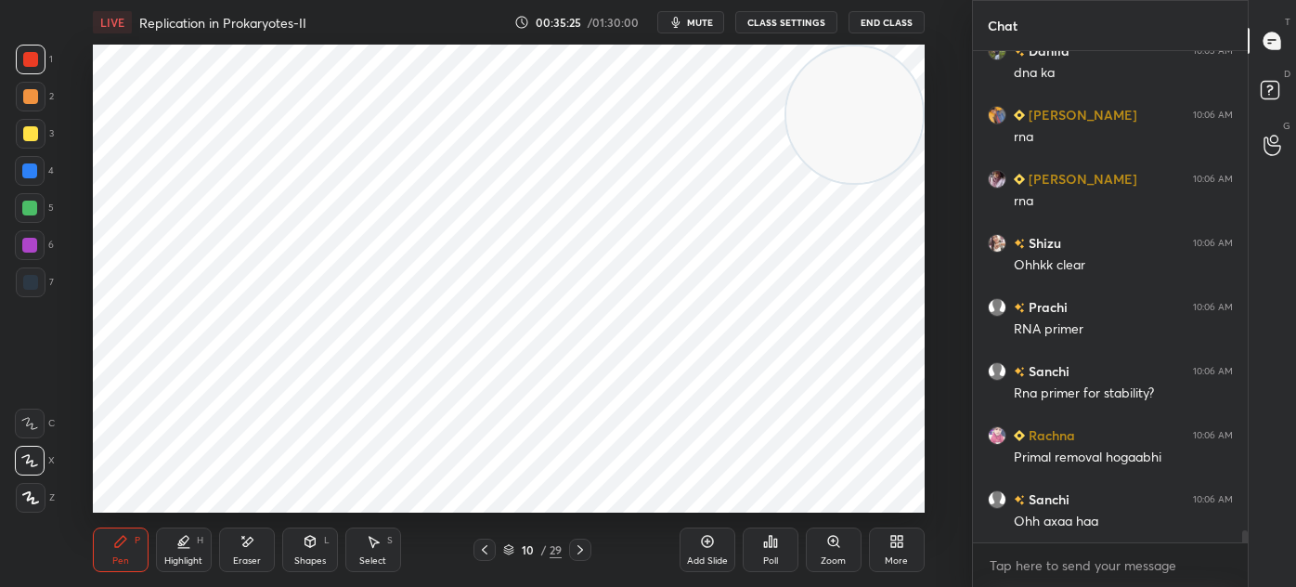
click at [702, 551] on div "Add Slide" at bounding box center [708, 549] width 56 height 45
click at [39, 284] on div at bounding box center [31, 282] width 30 height 30
click at [27, 56] on div at bounding box center [30, 59] width 15 height 15
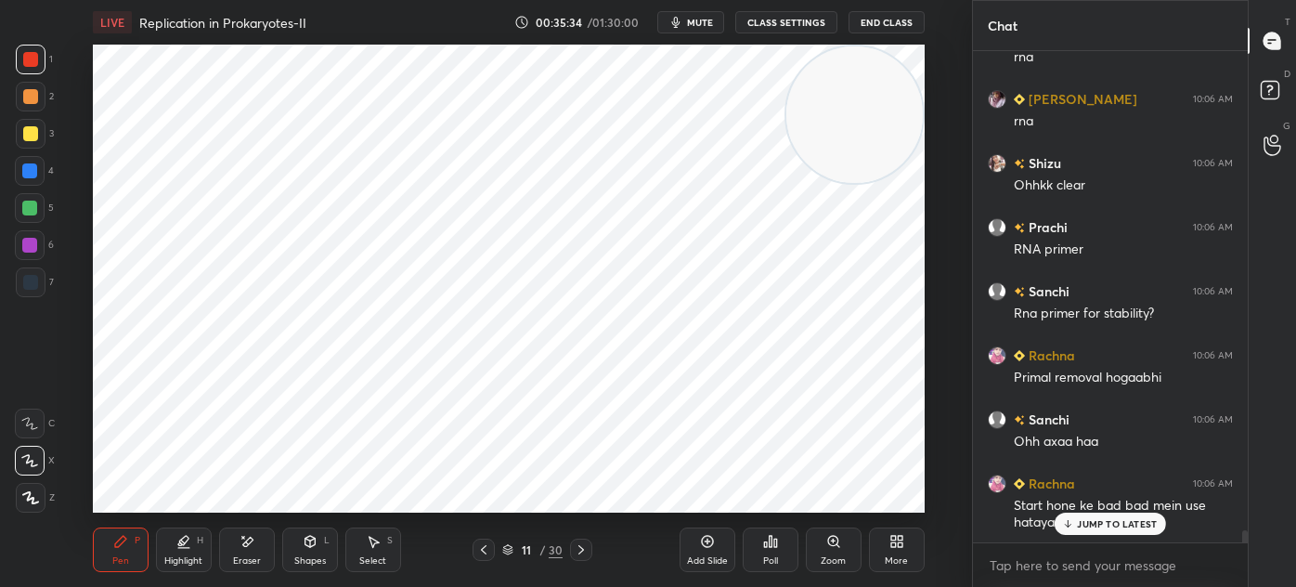
click at [39, 241] on div at bounding box center [30, 245] width 30 height 30
click at [245, 564] on div "Eraser" at bounding box center [247, 560] width 28 height 9
click at [126, 549] on icon at bounding box center [120, 541] width 15 height 15
click at [34, 257] on div at bounding box center [30, 245] width 30 height 30
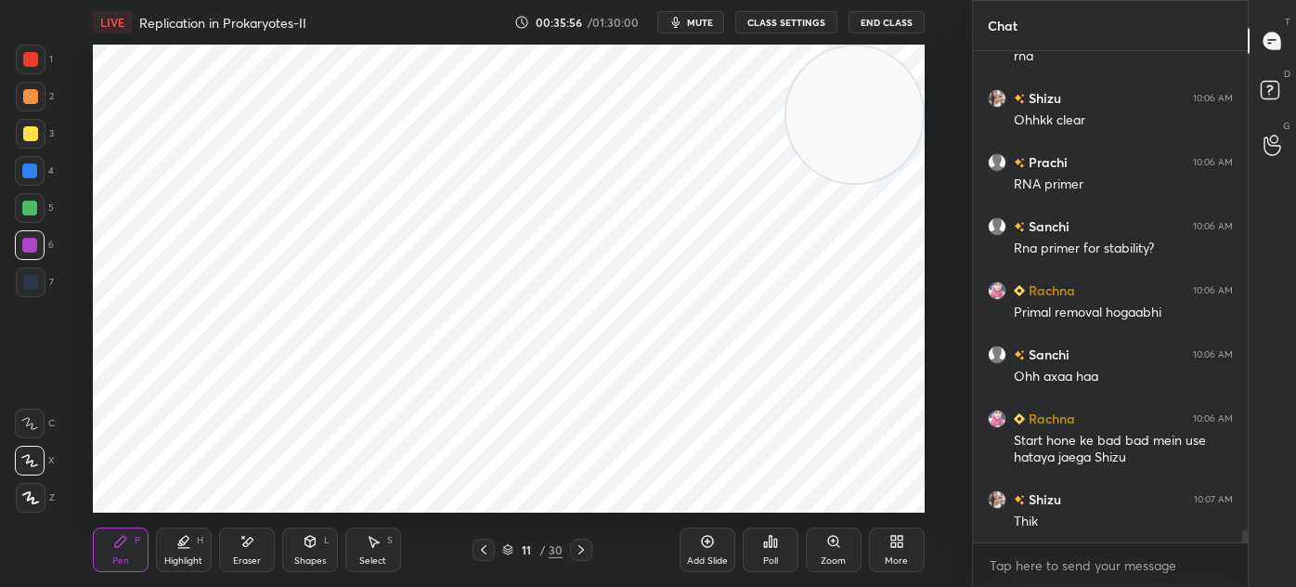
scroll to position [19981, 0]
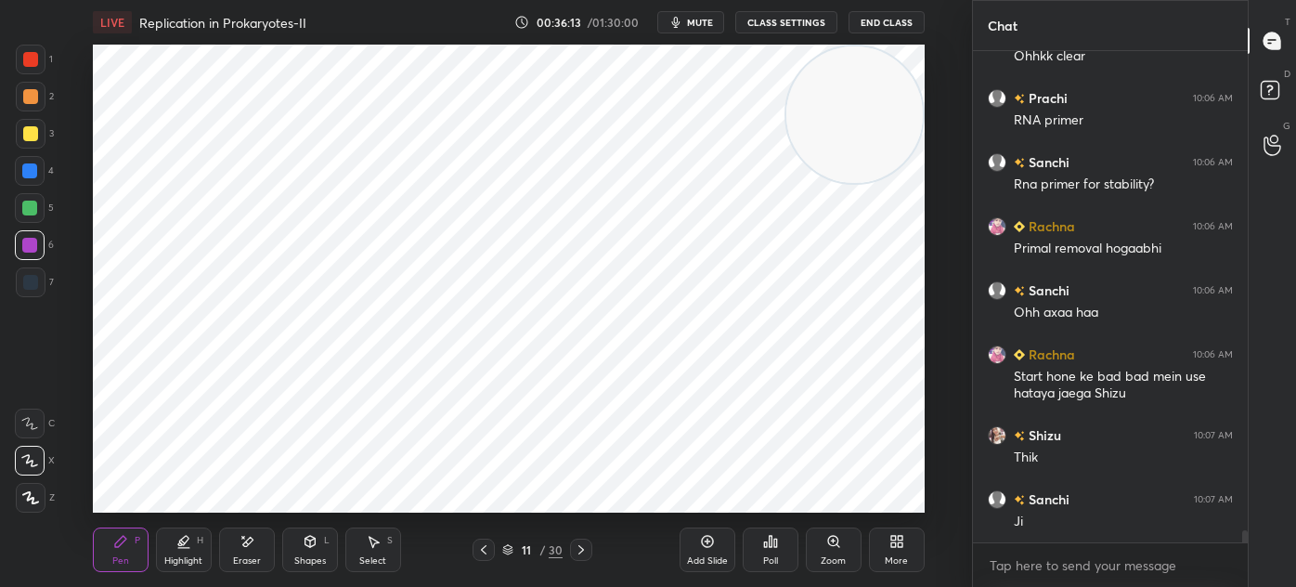
click at [359, 550] on div "Select S" at bounding box center [373, 549] width 56 height 45
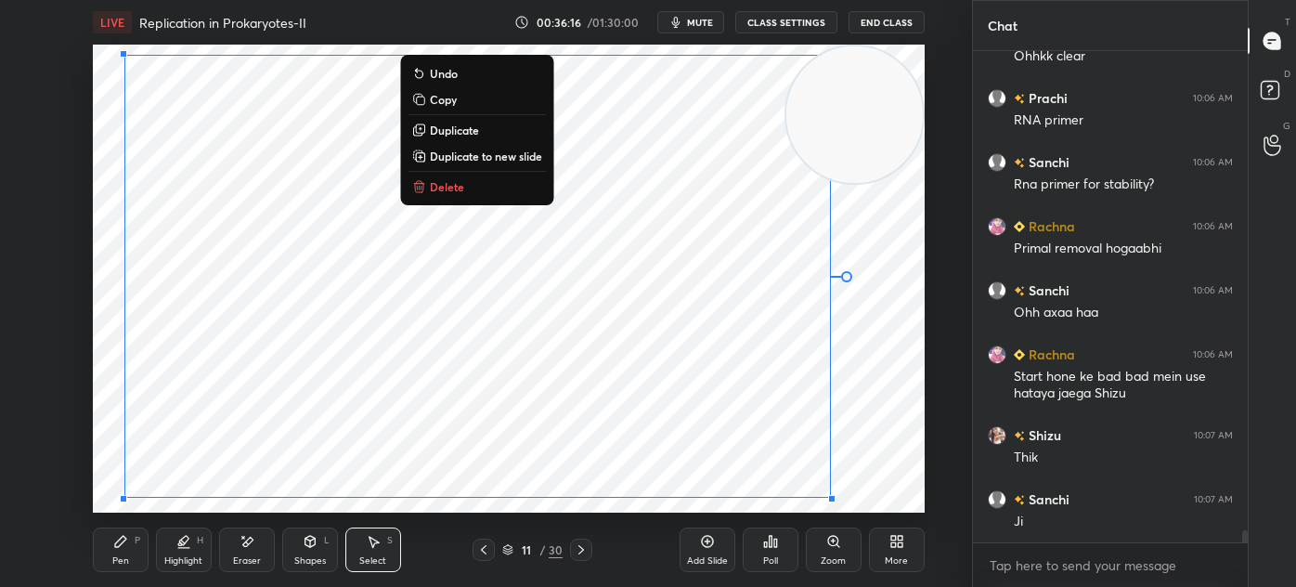
click at [492, 190] on button "Delete" at bounding box center [477, 187] width 138 height 22
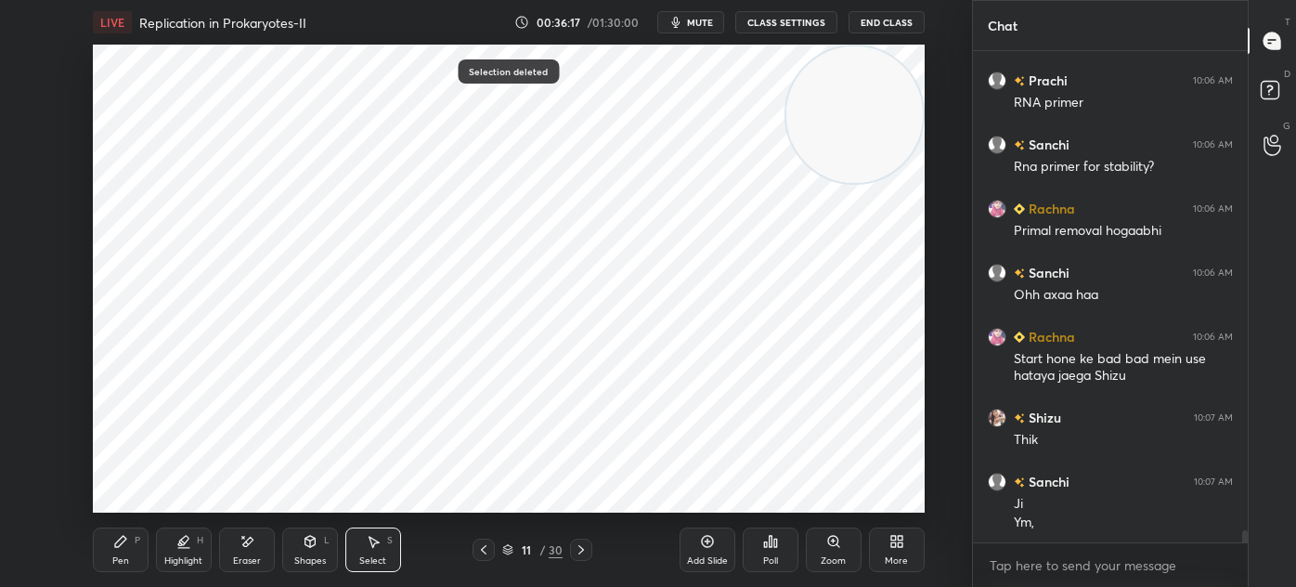
scroll to position [20063, 0]
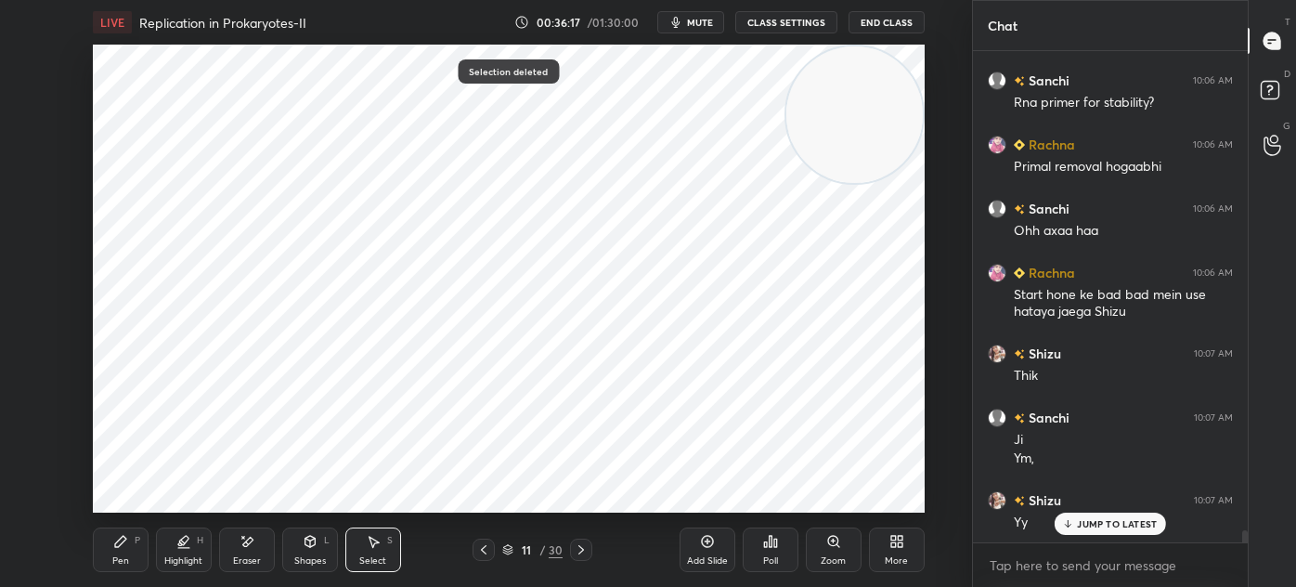
click at [477, 553] on icon at bounding box center [483, 549] width 15 height 15
click at [130, 555] on div "Pen P" at bounding box center [121, 549] width 56 height 45
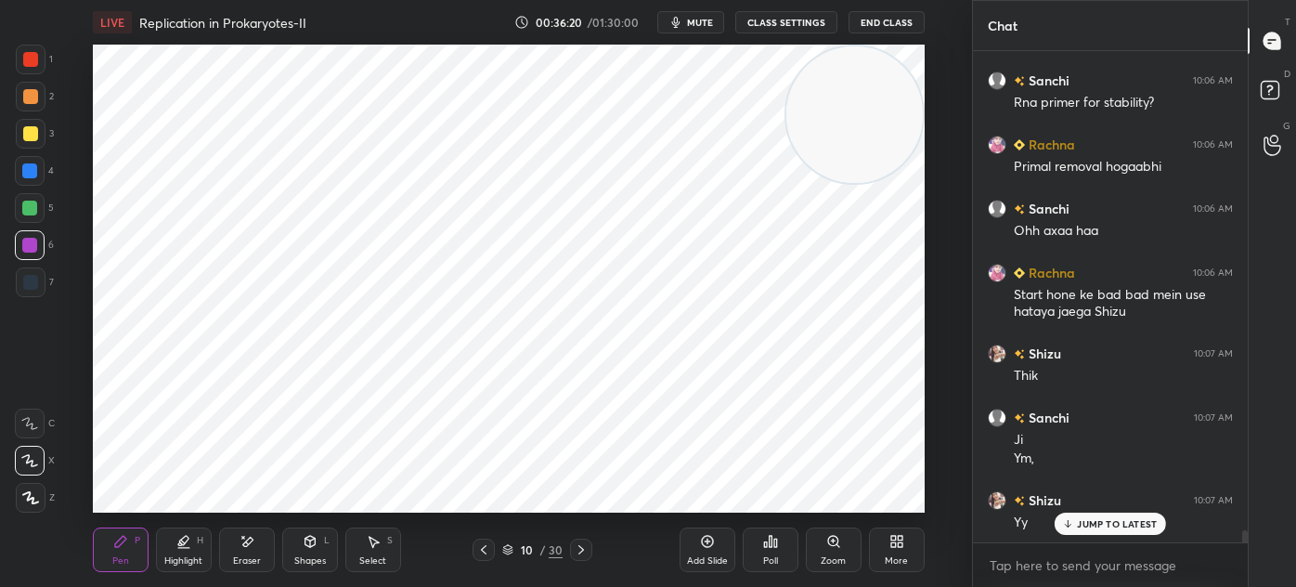
click at [33, 292] on div at bounding box center [31, 282] width 30 height 30
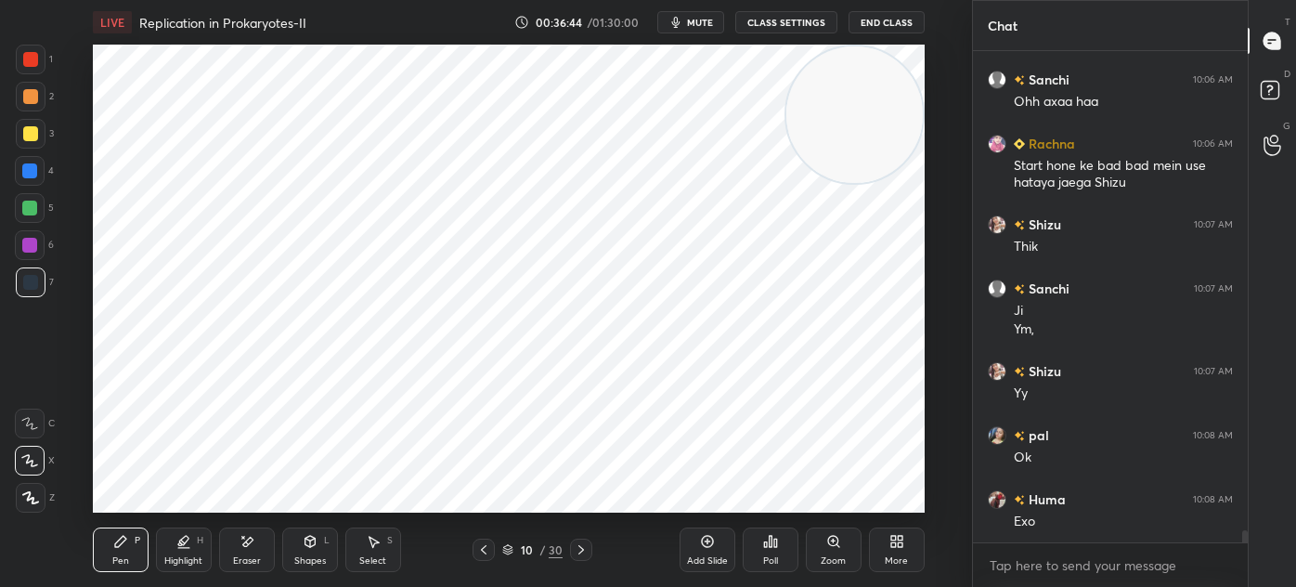
scroll to position [20256, 0]
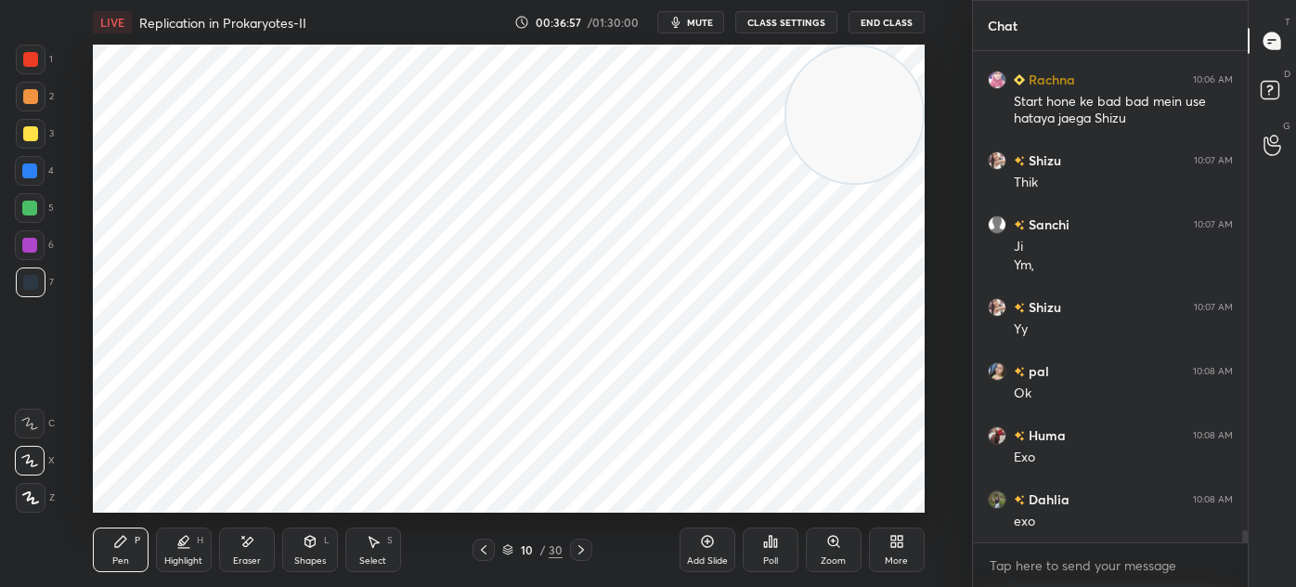
click at [42, 284] on div at bounding box center [31, 282] width 30 height 30
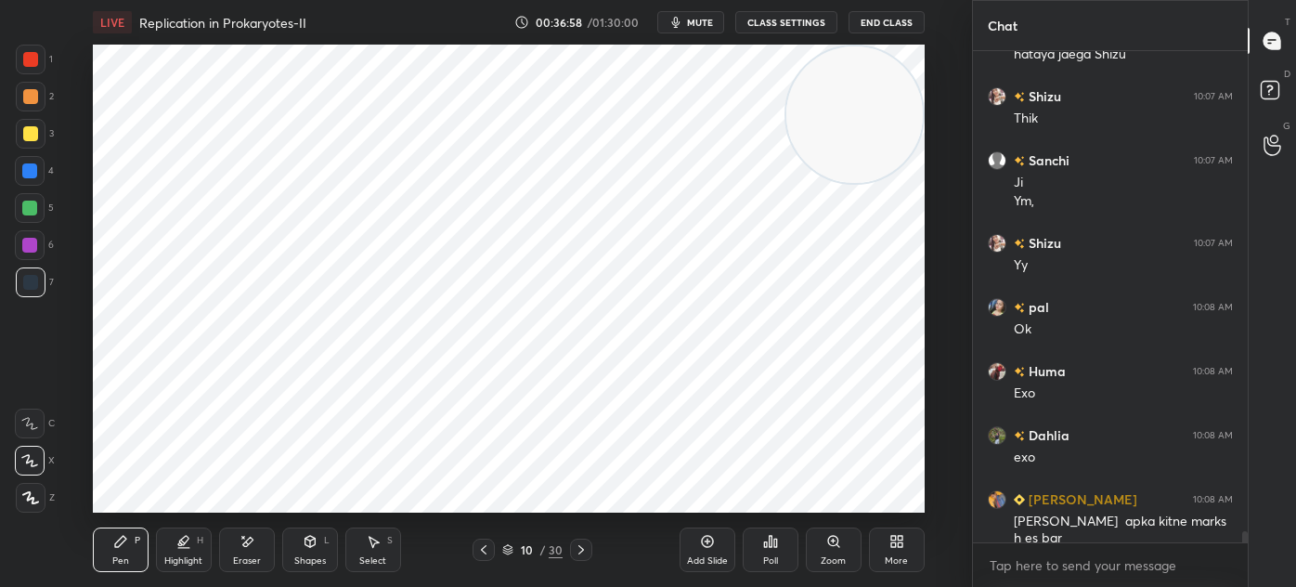
click at [32, 496] on icon at bounding box center [30, 497] width 17 height 13
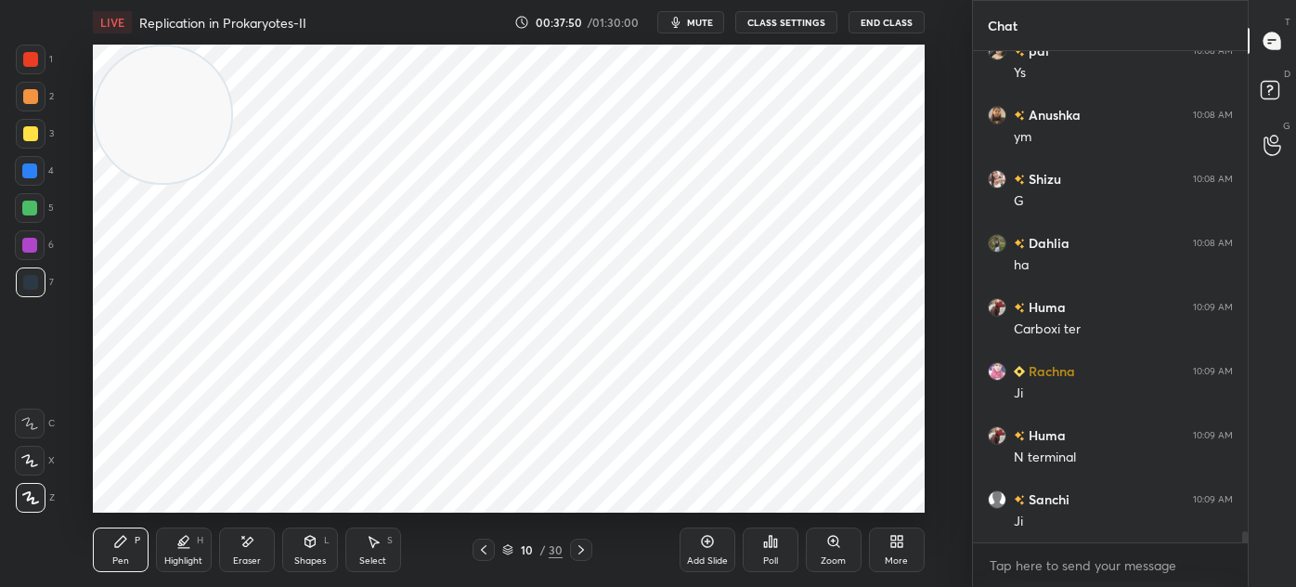
scroll to position [21749, 0]
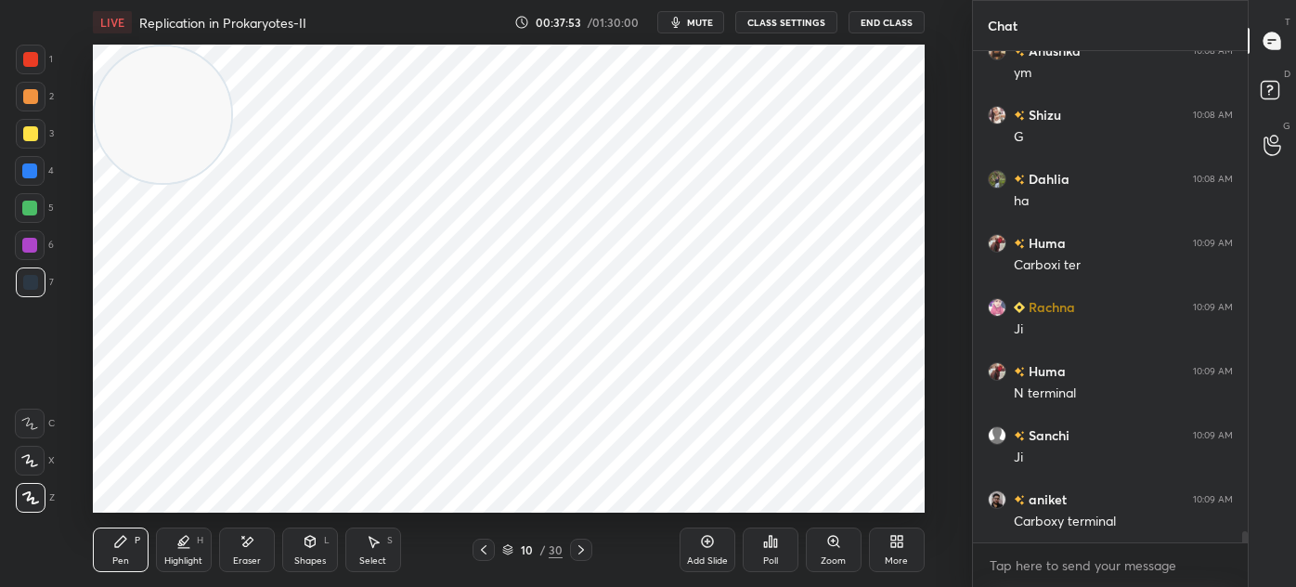
click at [369, 556] on div "Select" at bounding box center [372, 560] width 27 height 9
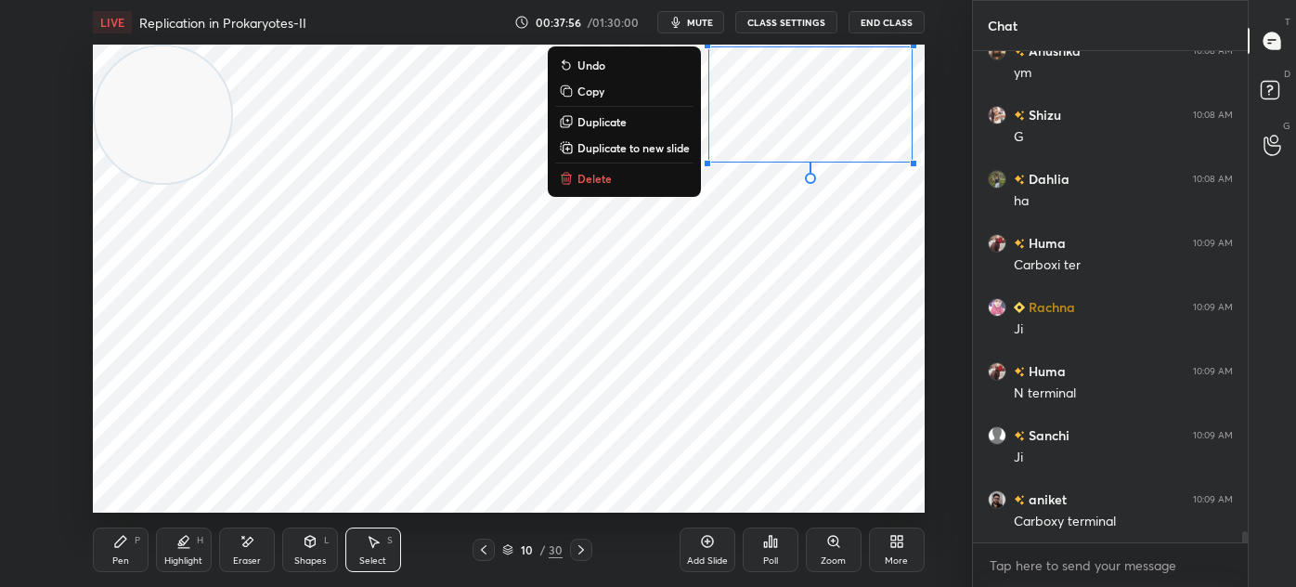
scroll to position [21767, 0]
click at [646, 180] on button "Delete" at bounding box center [624, 178] width 138 height 22
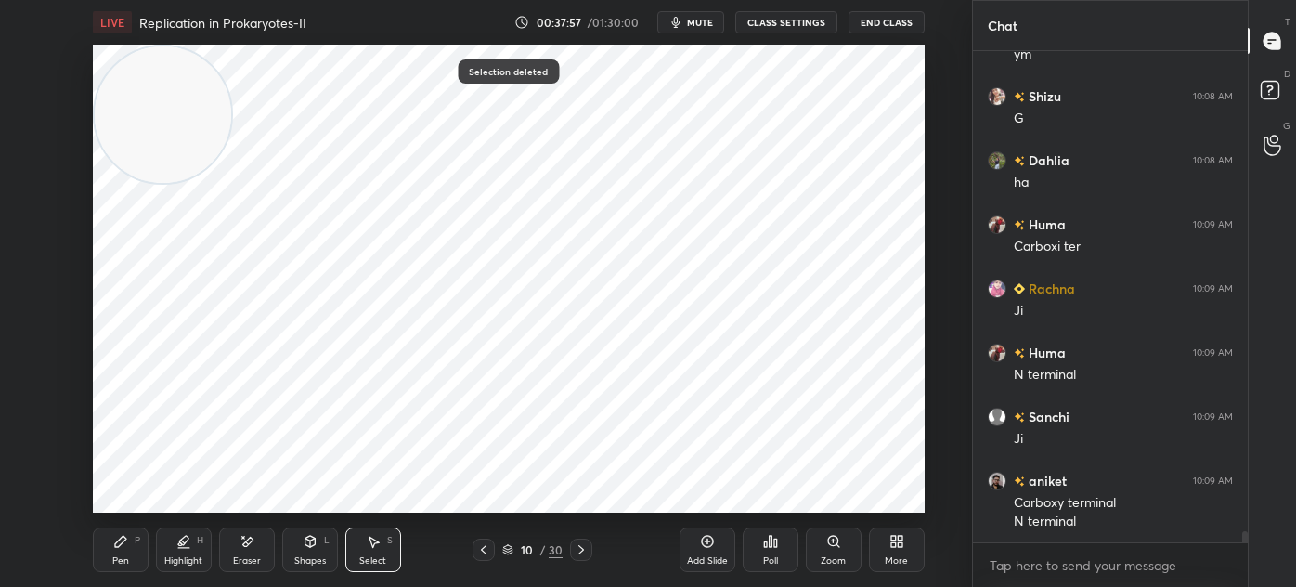
click at [124, 546] on icon at bounding box center [120, 541] width 15 height 15
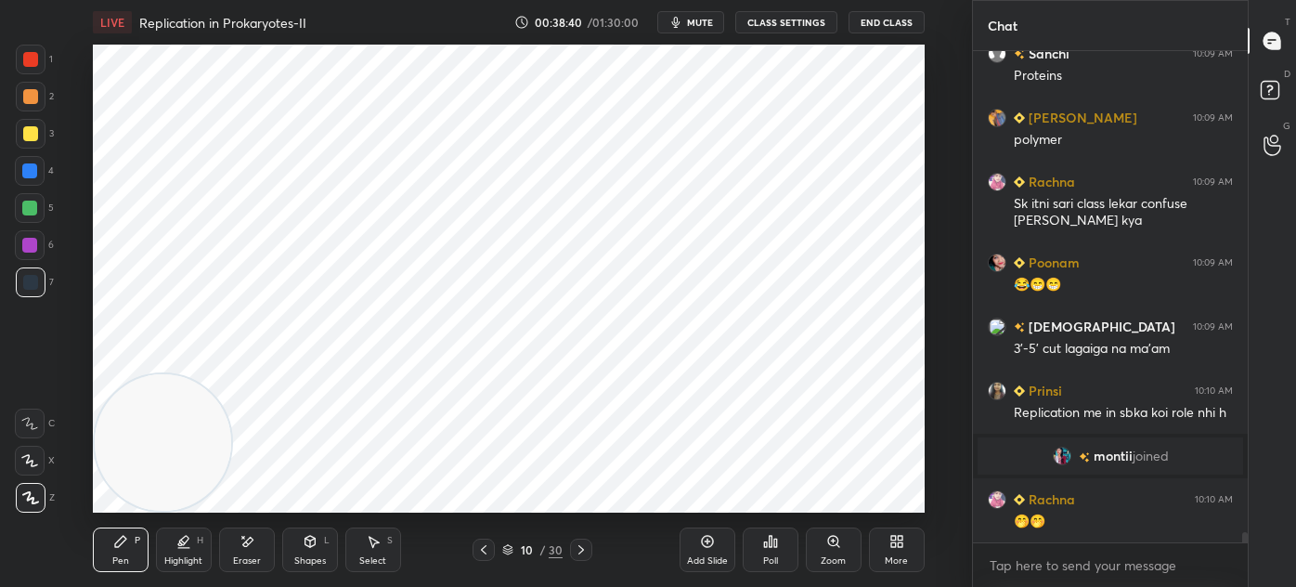
scroll to position [6, 5]
click at [374, 553] on div "Select S" at bounding box center [373, 549] width 56 height 45
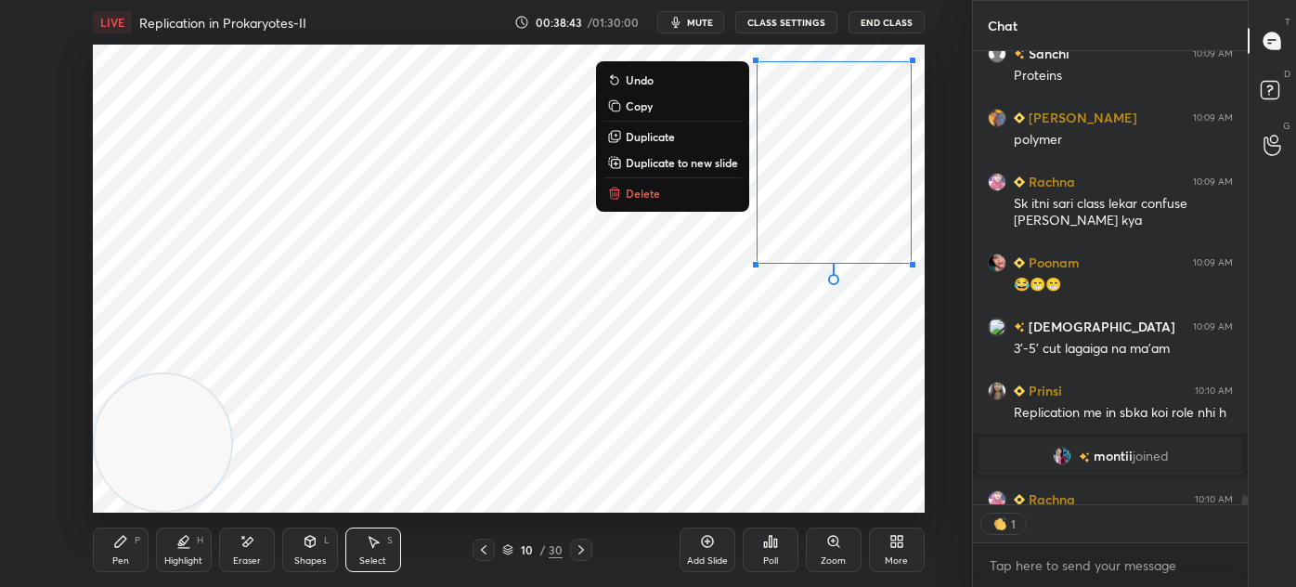
click at [722, 203] on button "Delete" at bounding box center [673, 193] width 138 height 22
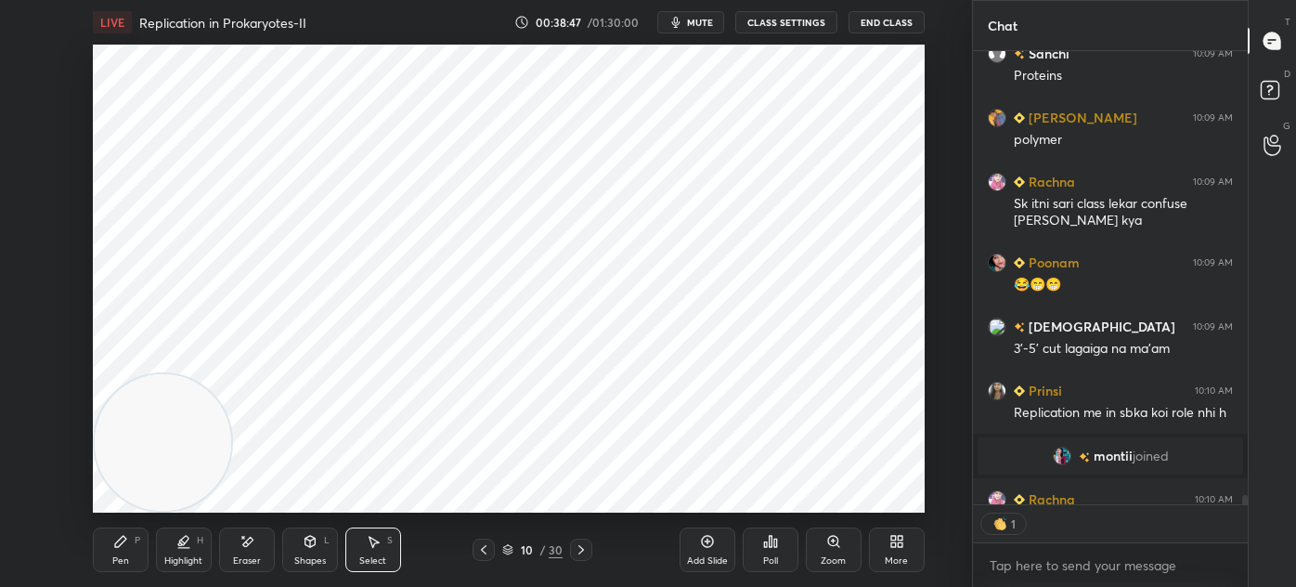
click at [379, 553] on div "Select S" at bounding box center [373, 549] width 56 height 45
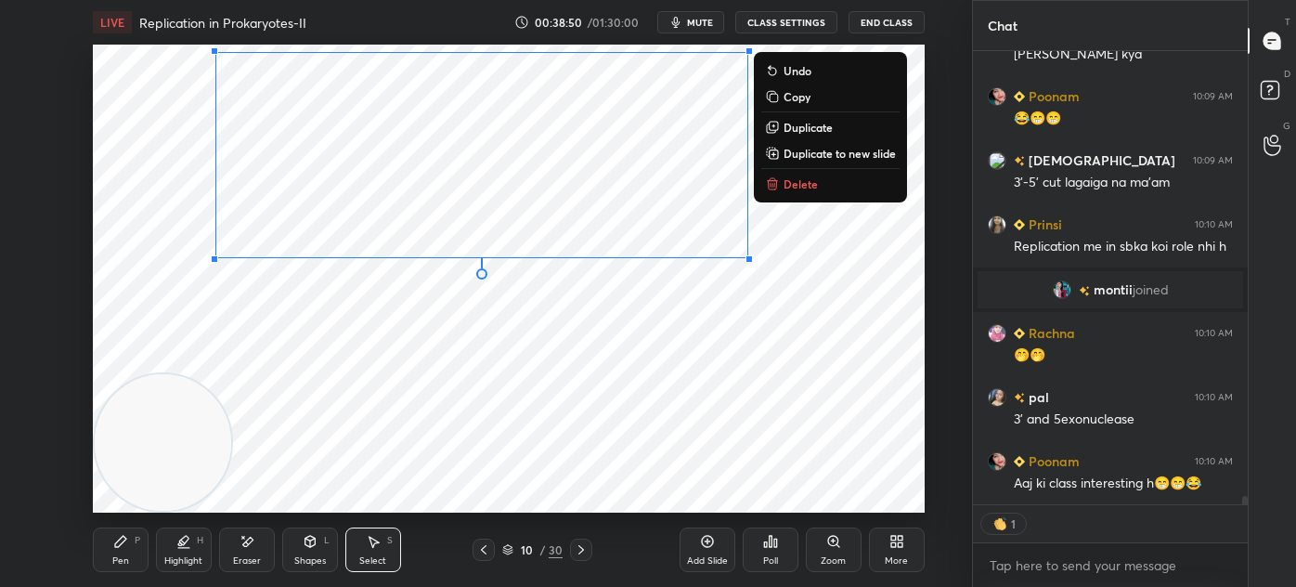
scroll to position [0, 0]
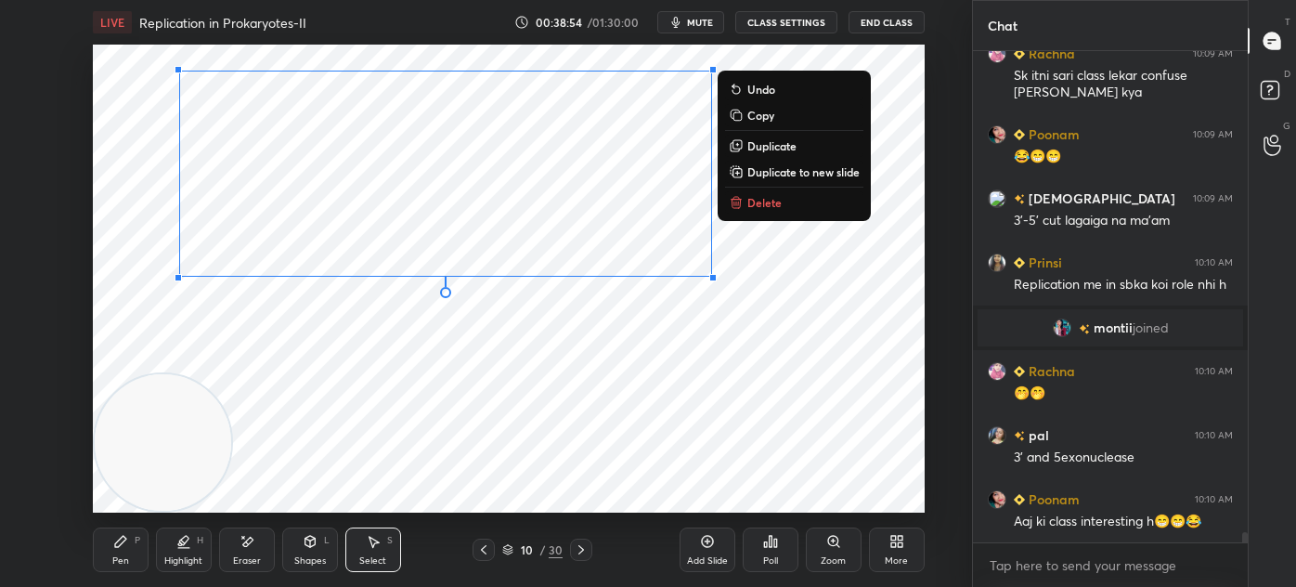
click at [116, 568] on div "Pen P" at bounding box center [121, 549] width 56 height 45
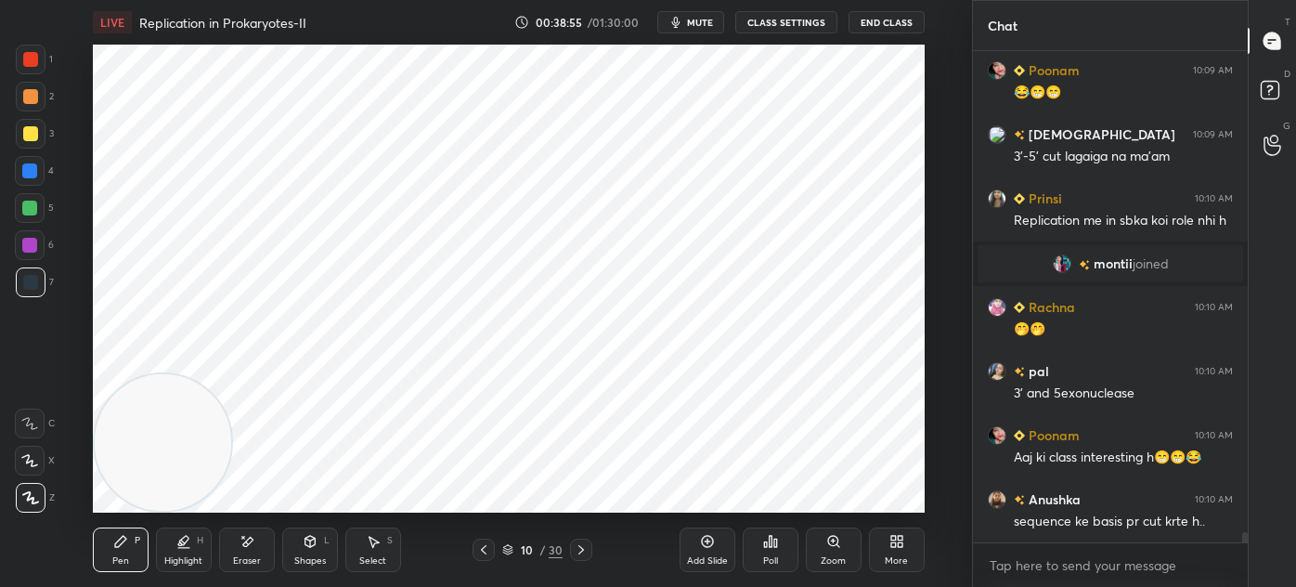
click at [27, 59] on div at bounding box center [30, 59] width 15 height 15
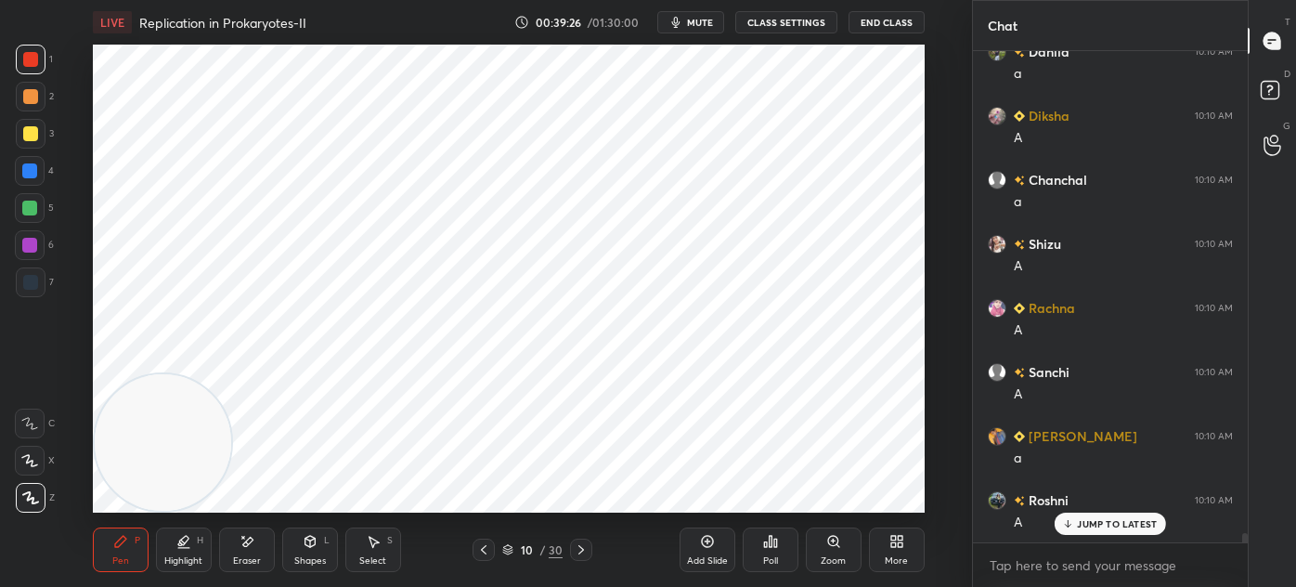
click at [704, 21] on span "mute" at bounding box center [700, 22] width 26 height 13
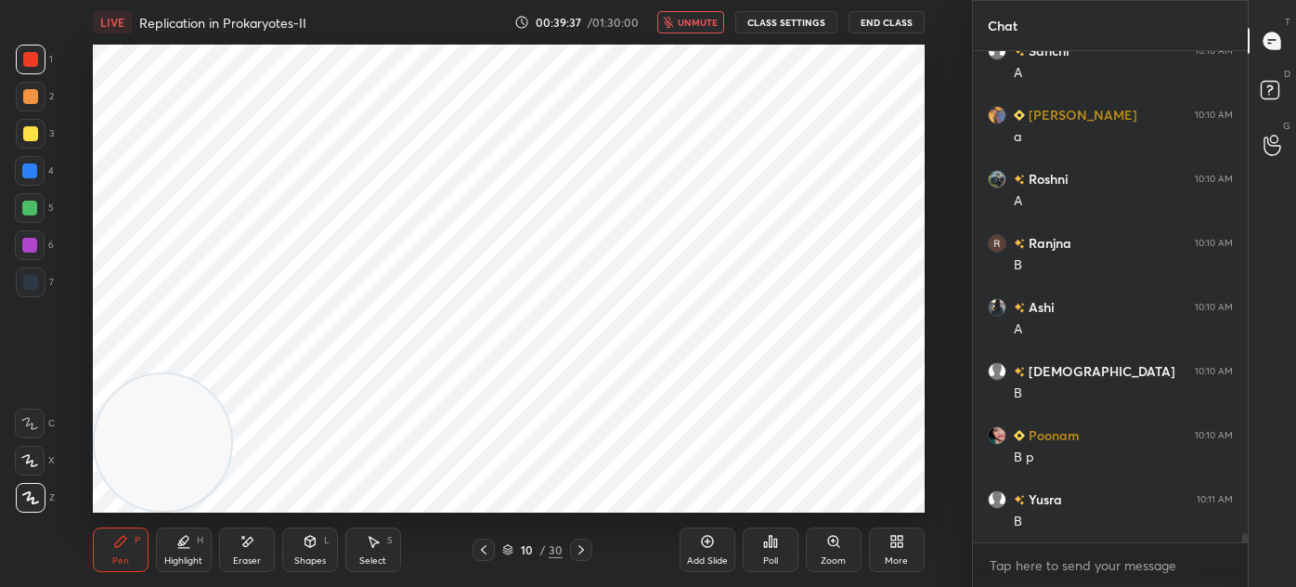
scroll to position [24901, 0]
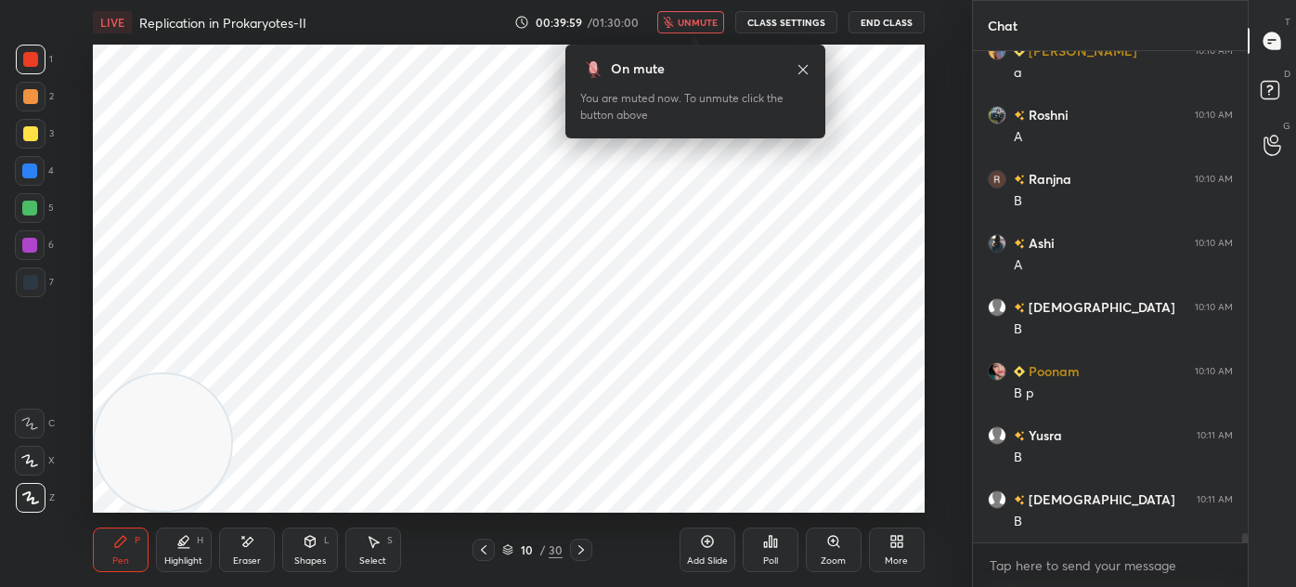
click at [687, 22] on span "unmute" at bounding box center [698, 22] width 40 height 13
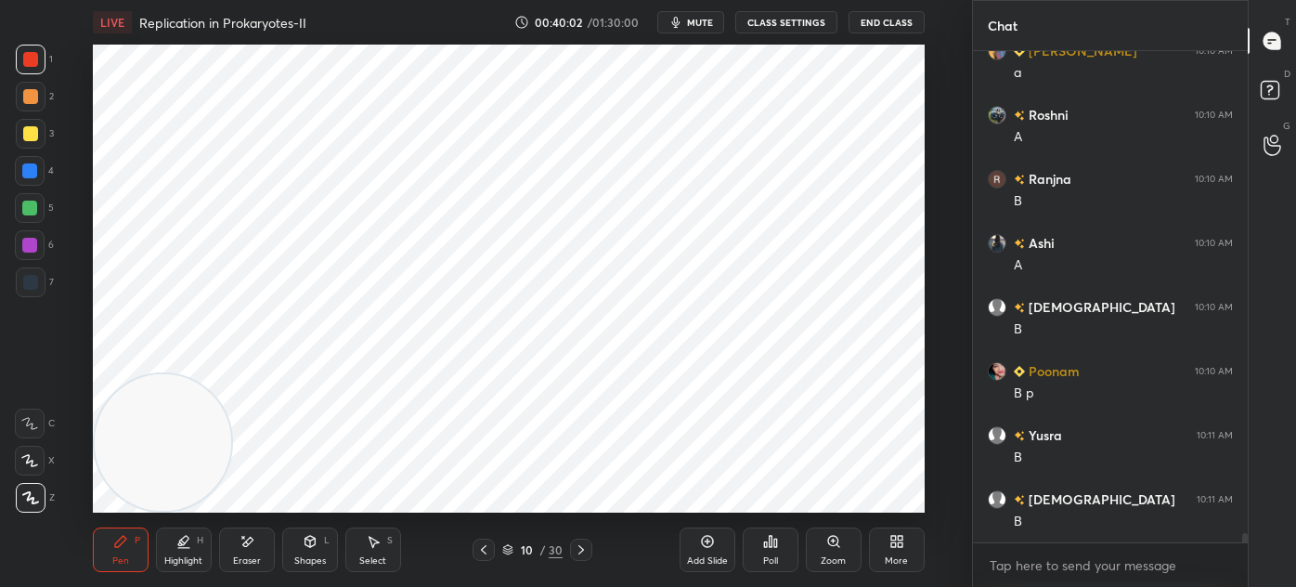
click at [707, 29] on button "mute" at bounding box center [690, 22] width 67 height 22
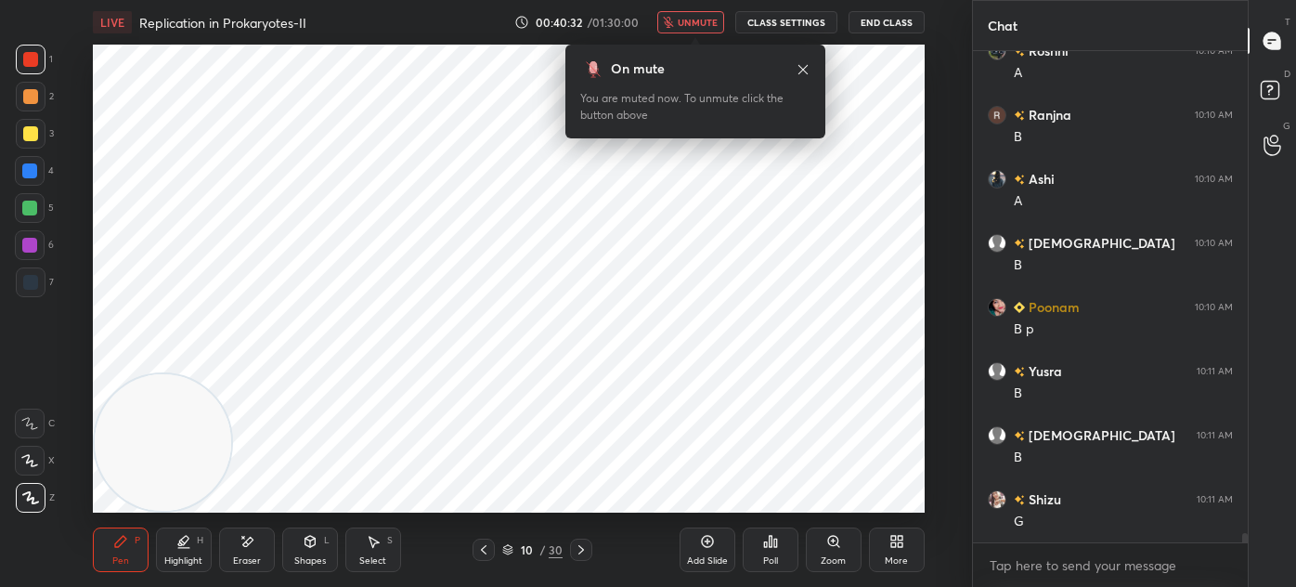
click at [702, 20] on span "unmute" at bounding box center [698, 22] width 40 height 13
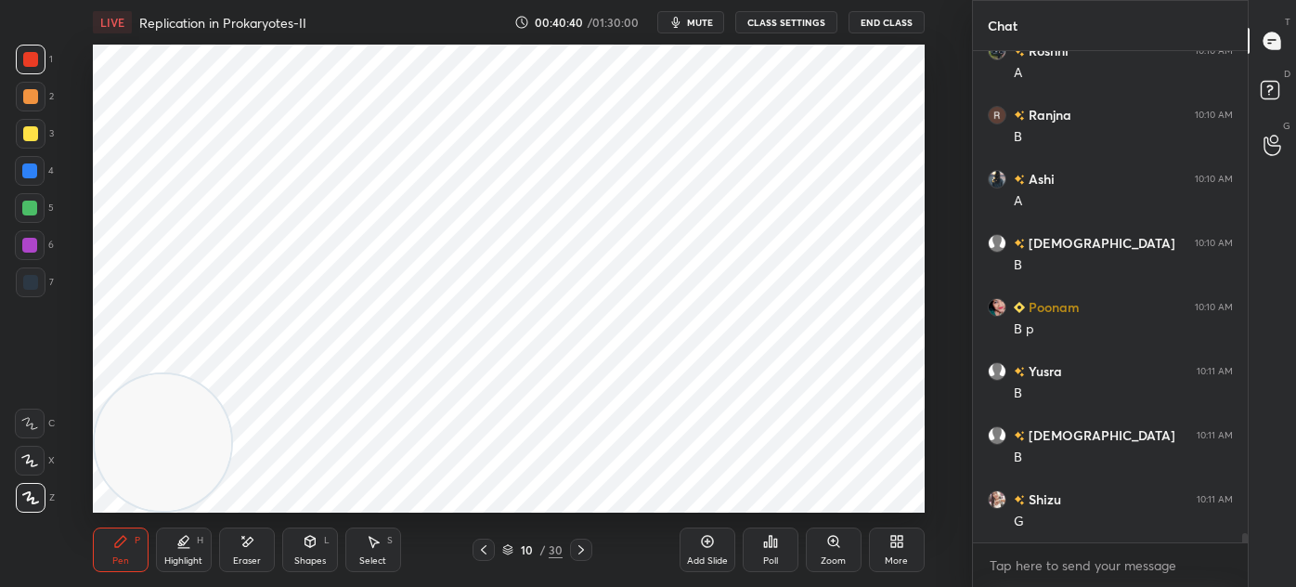
click at [37, 279] on div at bounding box center [31, 282] width 30 height 30
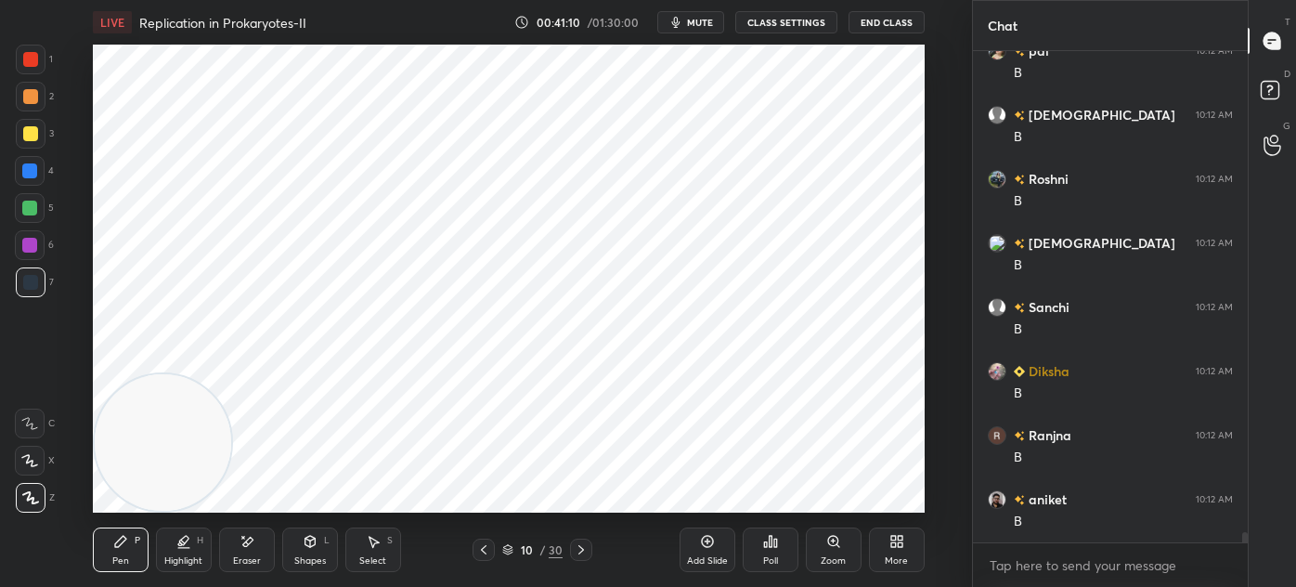
scroll to position [22297, 0]
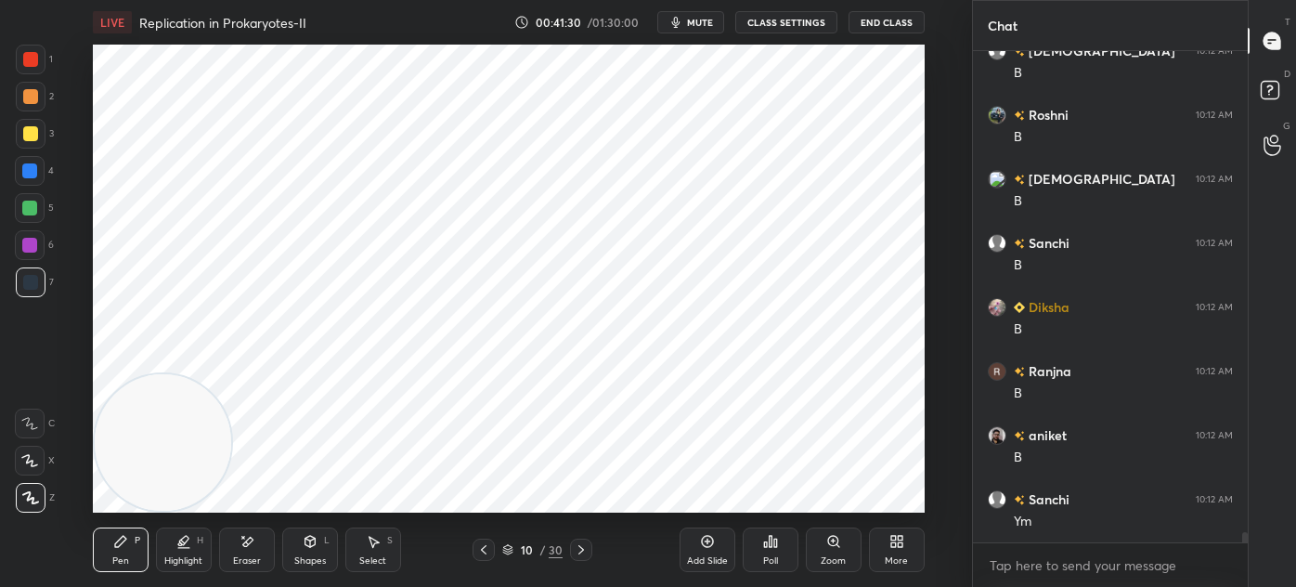
click at [246, 556] on div "Eraser" at bounding box center [247, 560] width 28 height 9
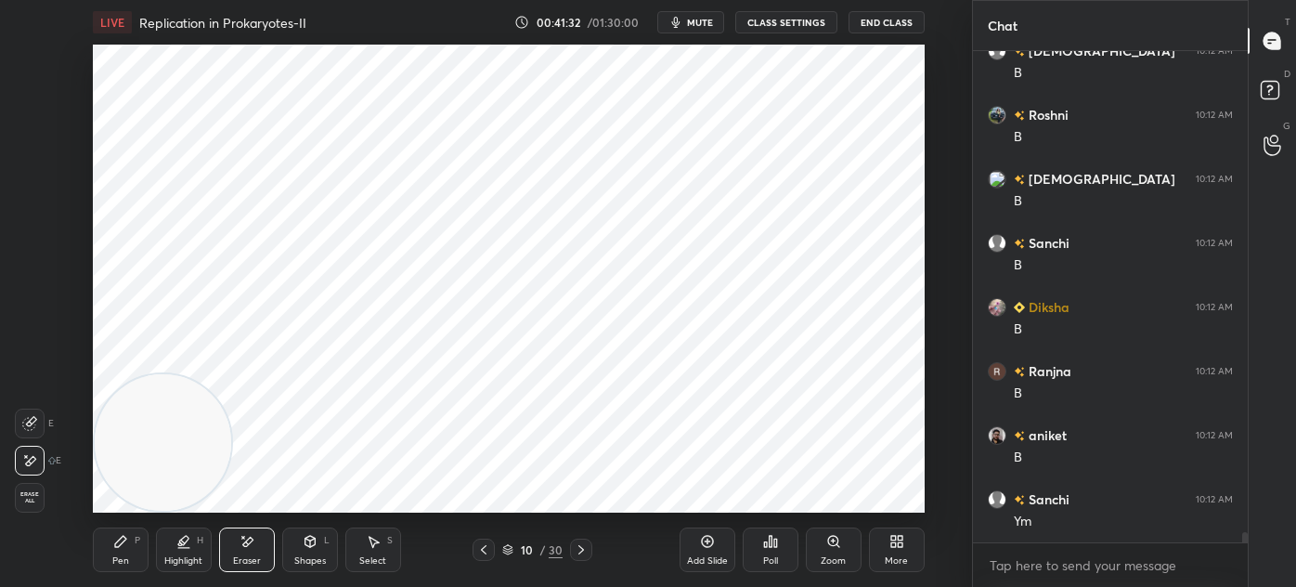
click at [115, 545] on icon at bounding box center [120, 541] width 11 height 11
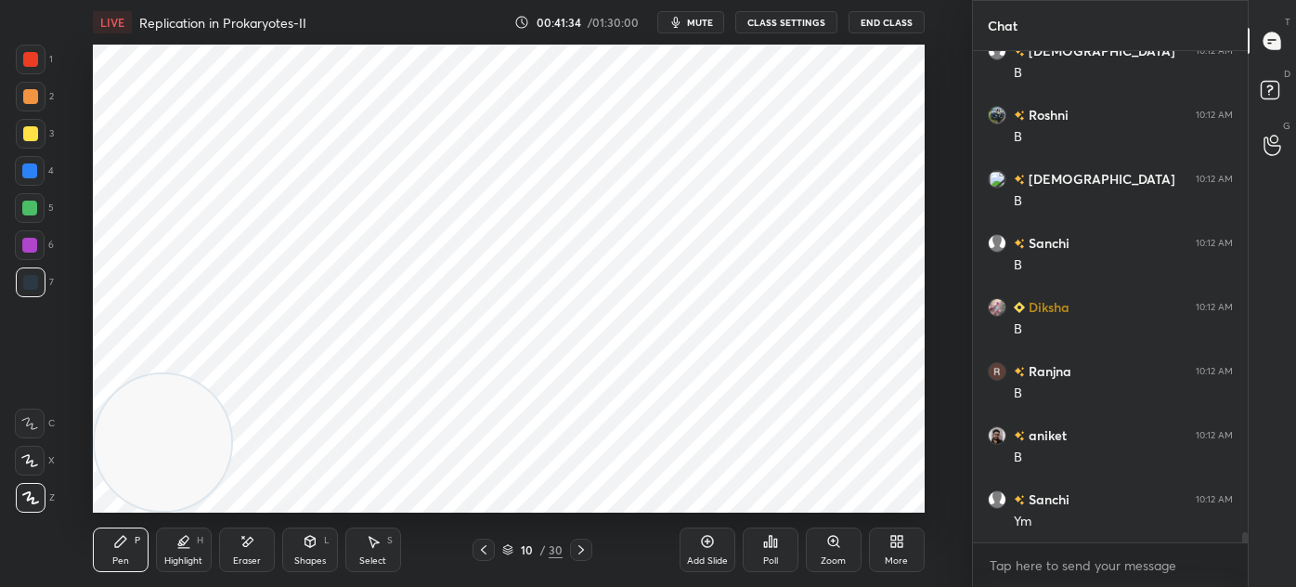
click at [30, 59] on div at bounding box center [30, 59] width 15 height 15
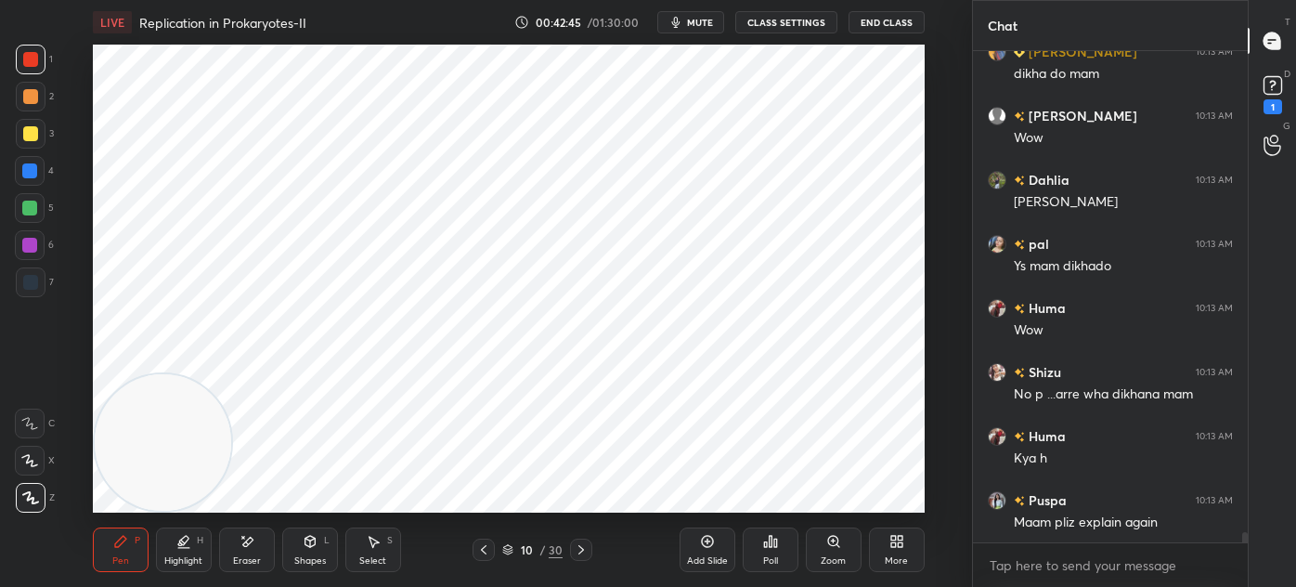
scroll to position [24154, 0]
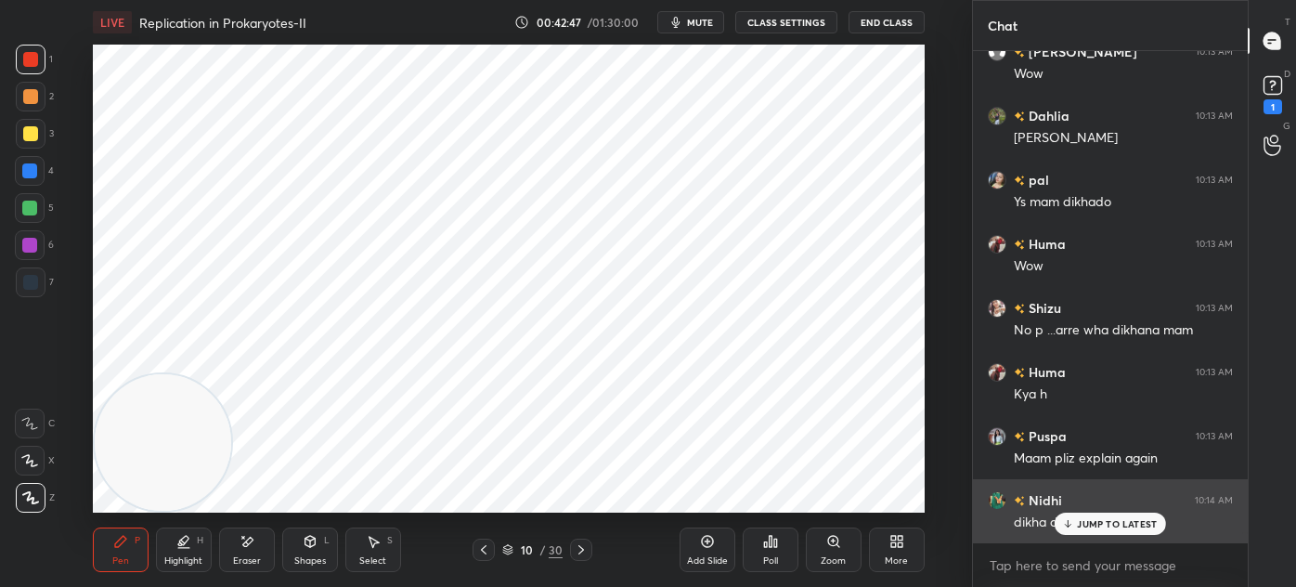
click at [1074, 529] on icon at bounding box center [1068, 523] width 12 height 11
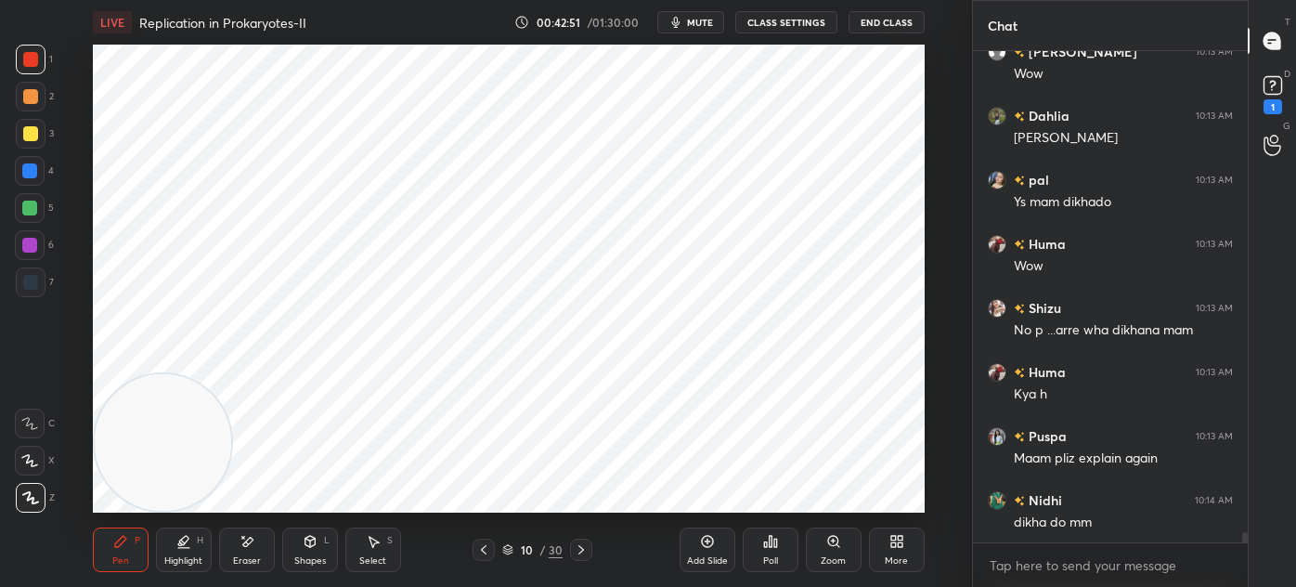
click at [703, 544] on icon at bounding box center [707, 542] width 12 height 12
click at [304, 552] on div "Shapes L" at bounding box center [310, 549] width 56 height 45
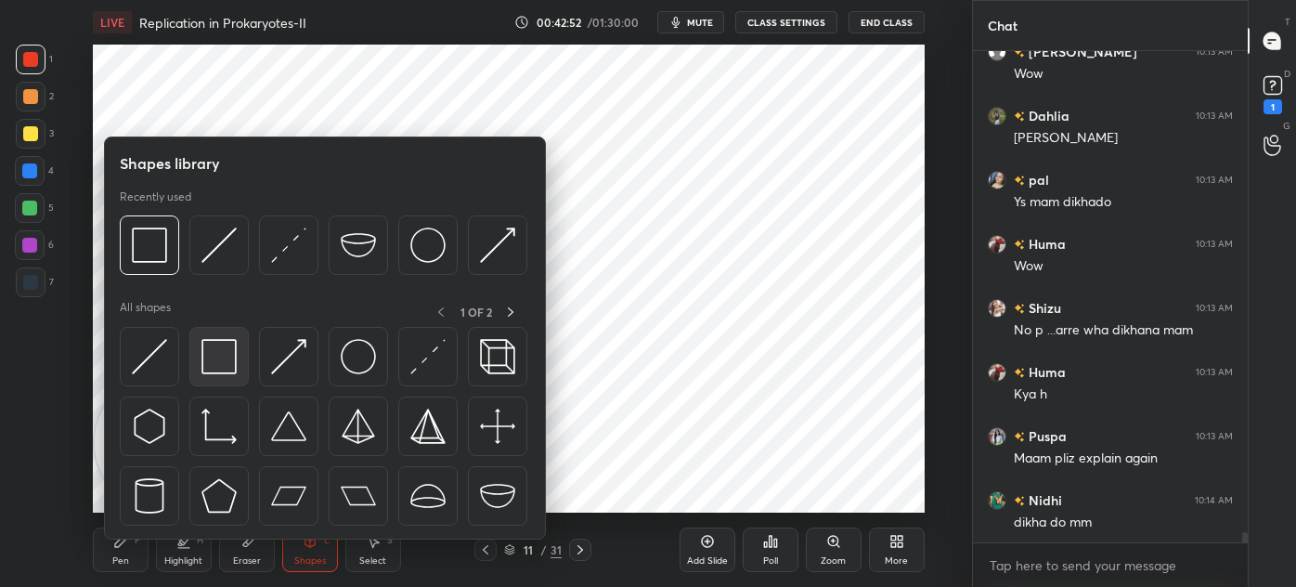
click at [232, 370] on img at bounding box center [219, 356] width 35 height 35
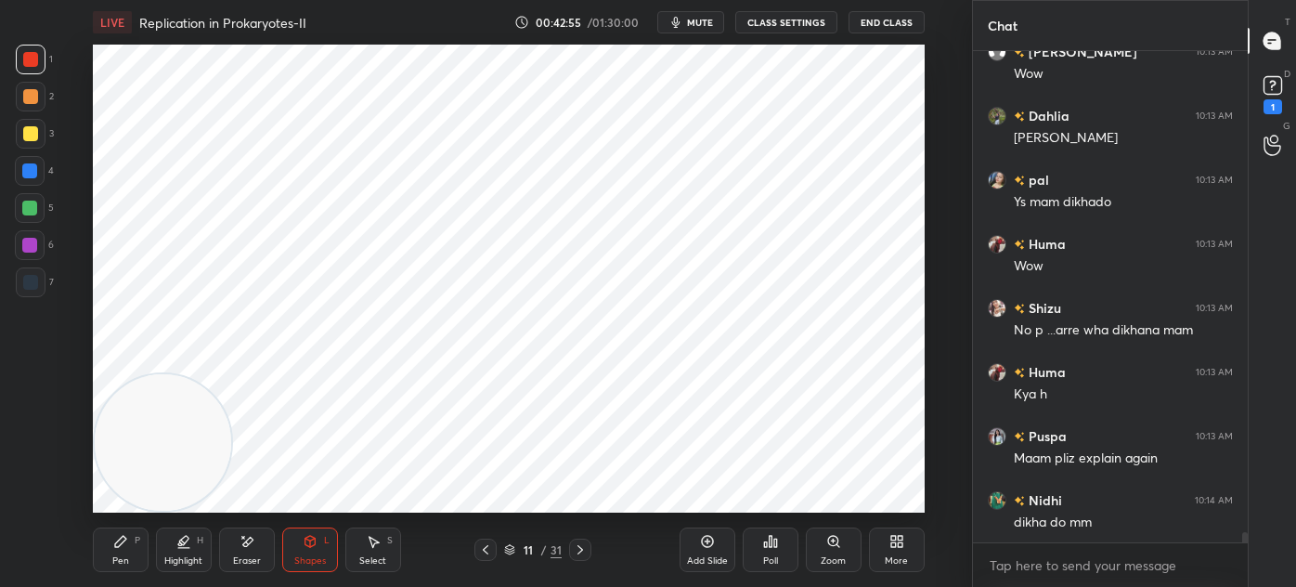
click at [126, 546] on icon at bounding box center [120, 541] width 15 height 15
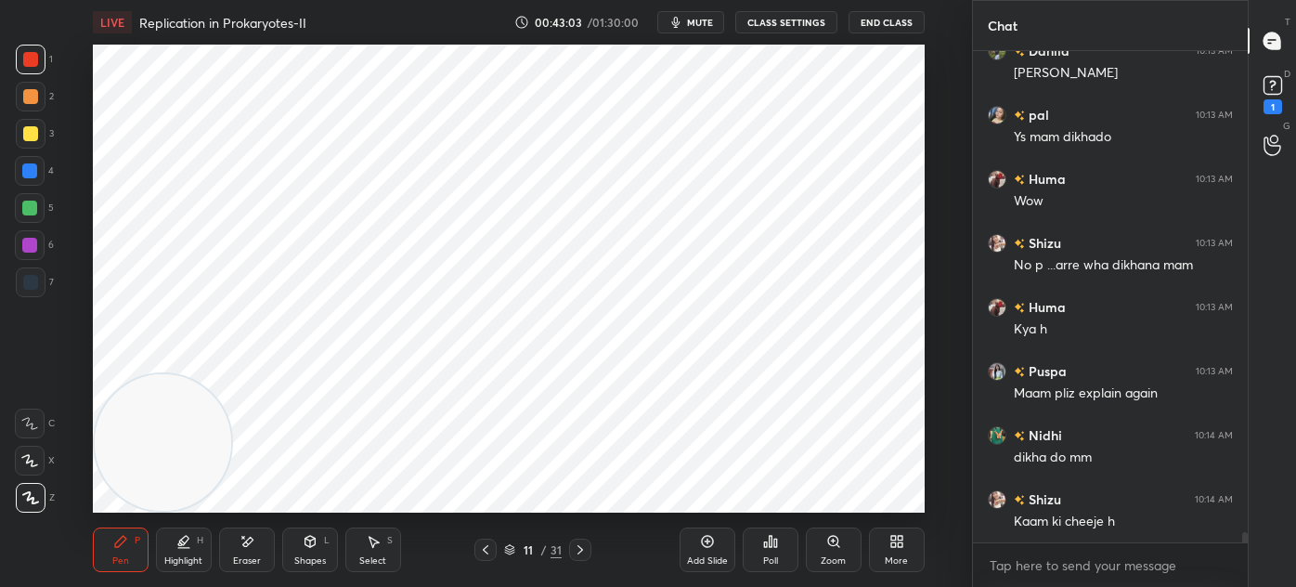
click at [16, 275] on div at bounding box center [31, 282] width 30 height 30
click at [27, 61] on div at bounding box center [30, 59] width 15 height 15
click at [34, 289] on div at bounding box center [30, 282] width 15 height 15
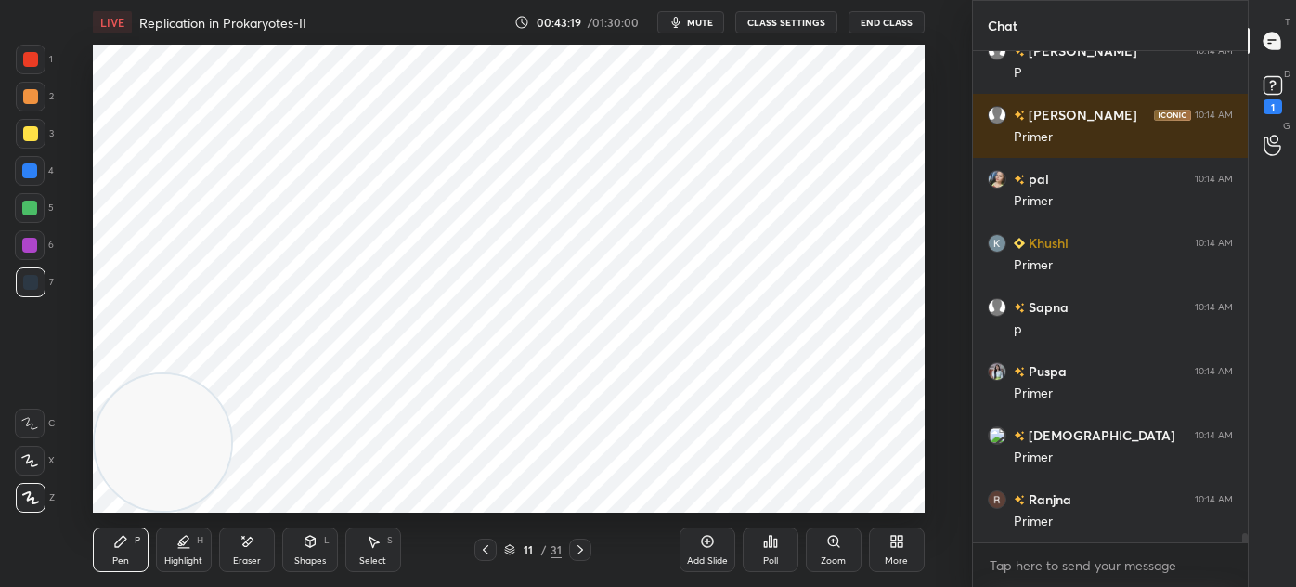
scroll to position [24924, 0]
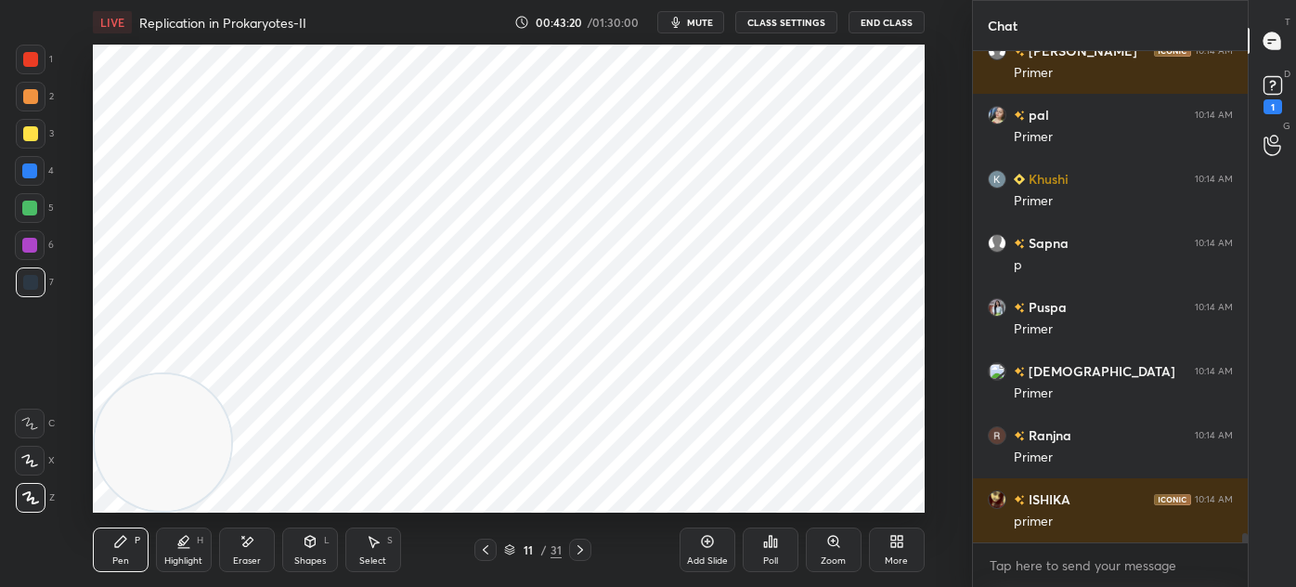
click at [30, 71] on div at bounding box center [31, 60] width 30 height 30
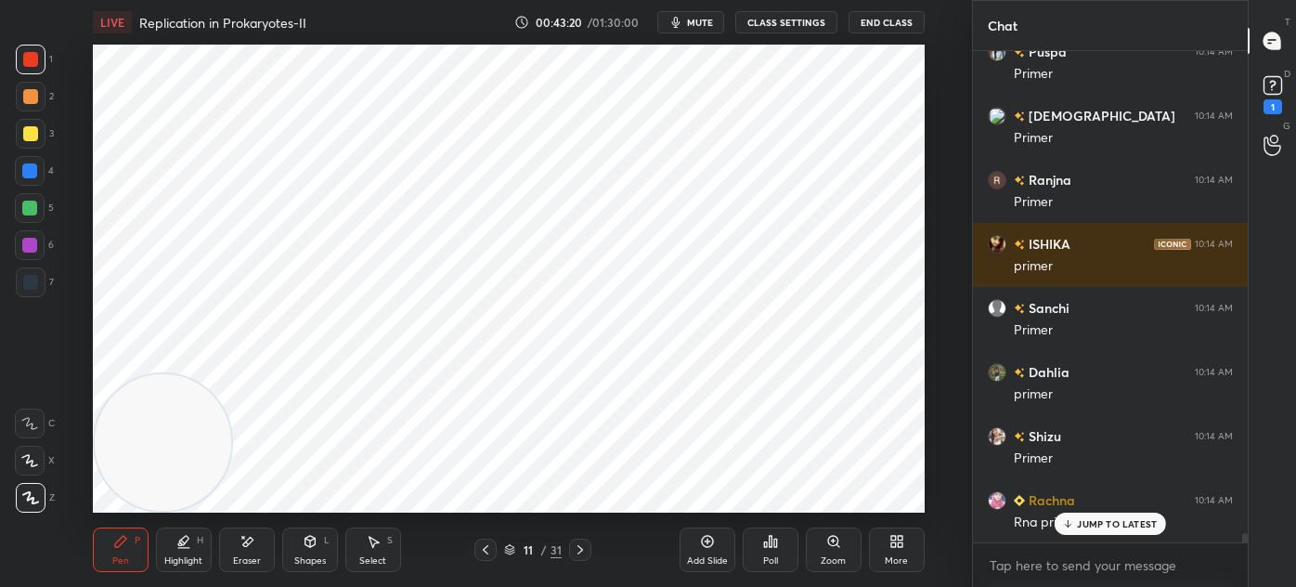
click at [29, 246] on div at bounding box center [29, 245] width 15 height 15
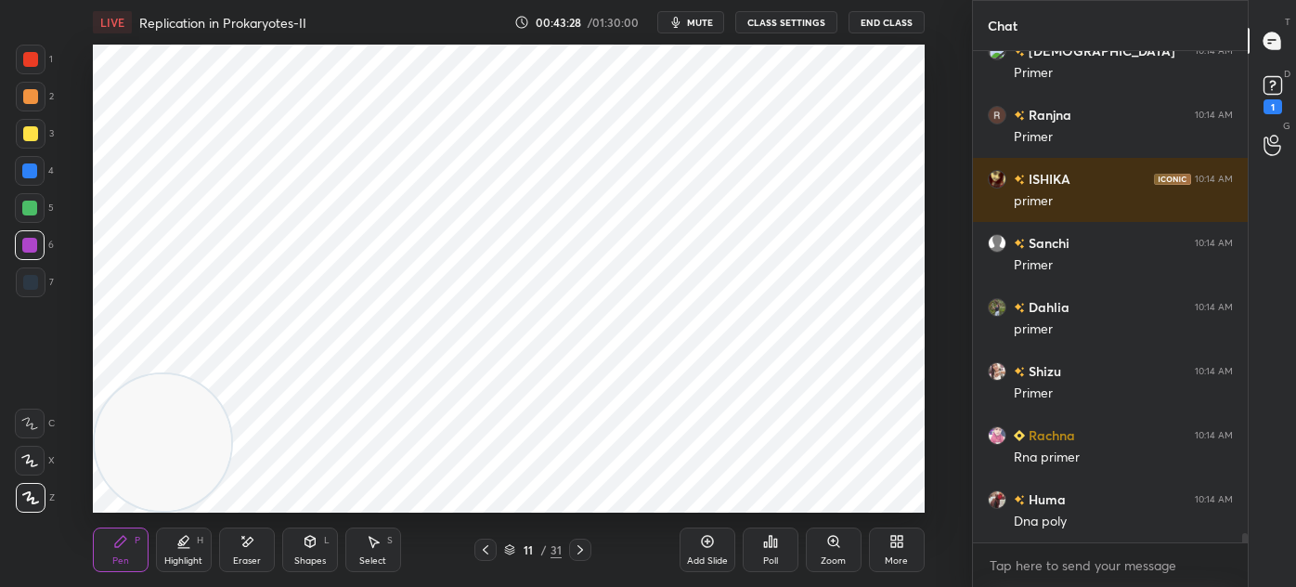
scroll to position [25308, 0]
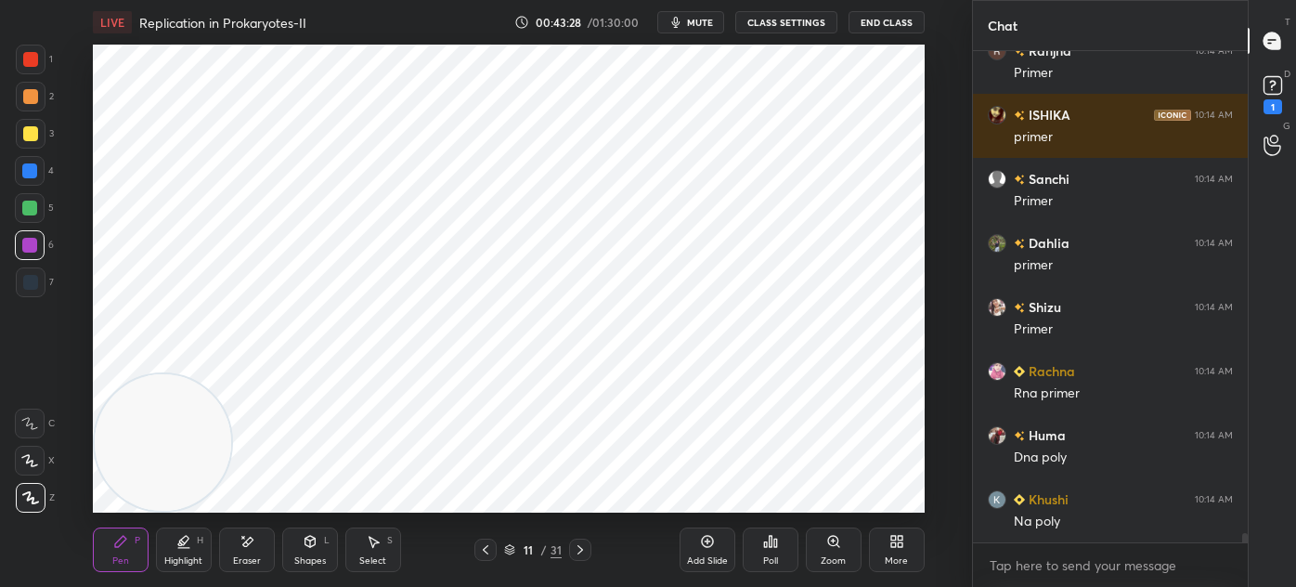
click at [1283, 79] on icon at bounding box center [1273, 86] width 28 height 28
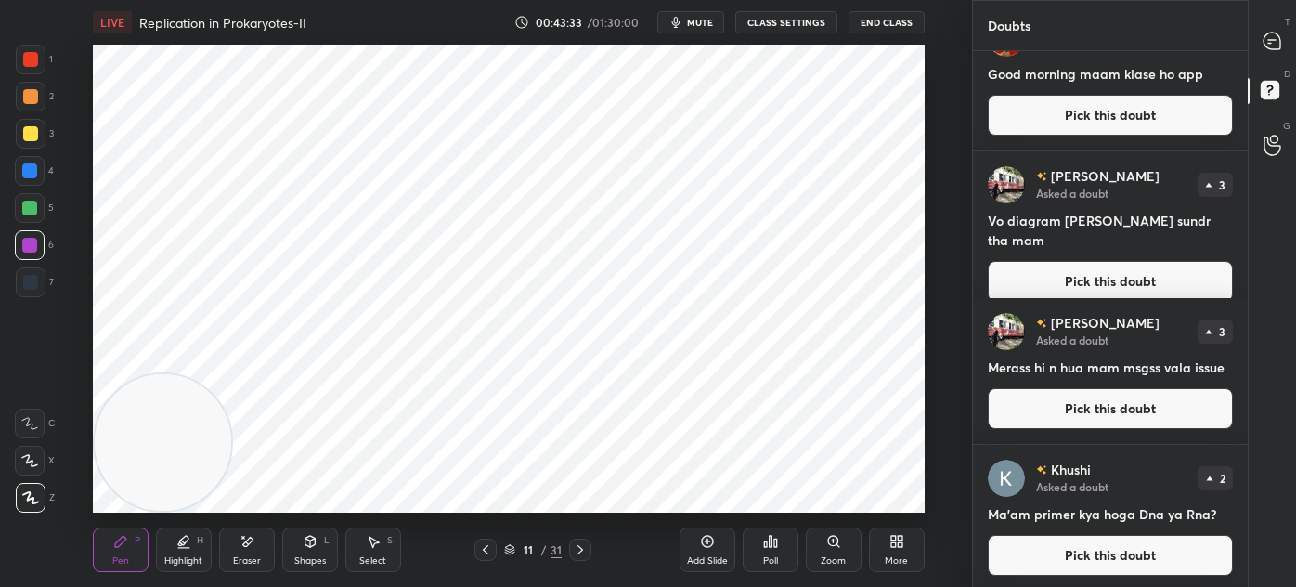
scroll to position [0, 0]
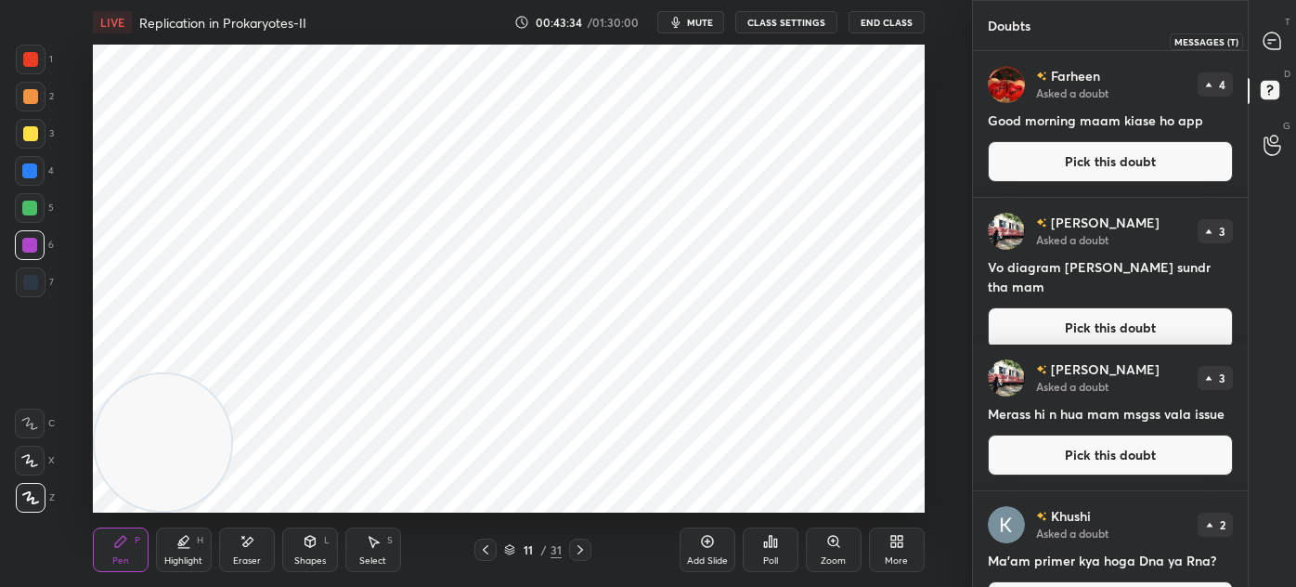
click at [1278, 29] on div at bounding box center [1273, 40] width 37 height 33
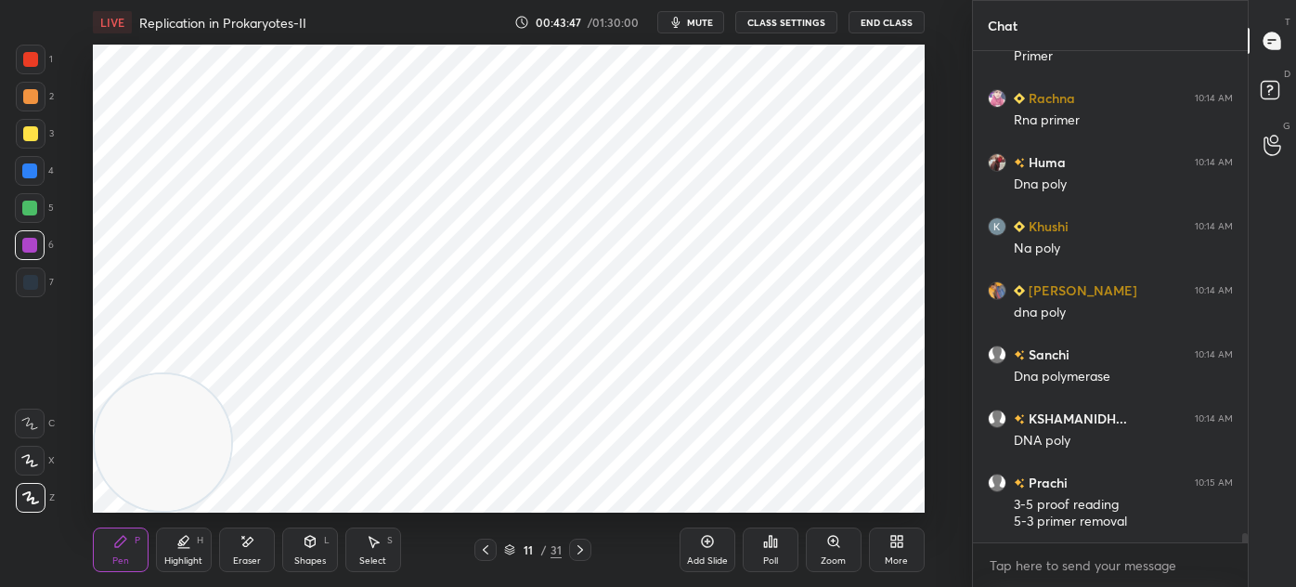
scroll to position [25954, 0]
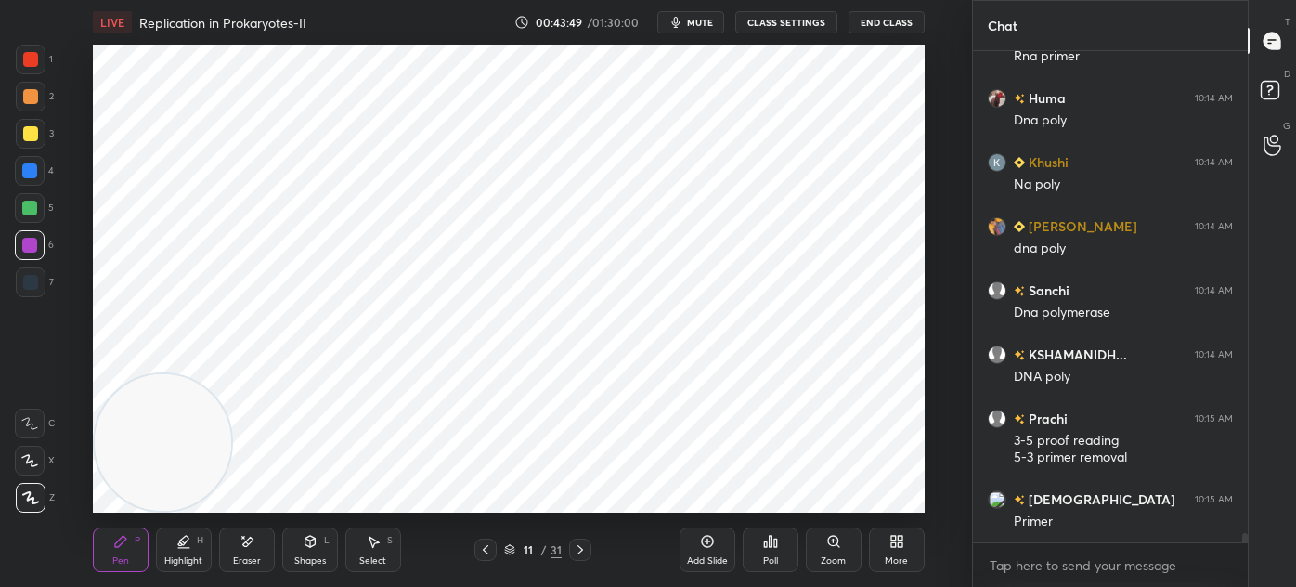
click at [34, 271] on div at bounding box center [31, 282] width 30 height 30
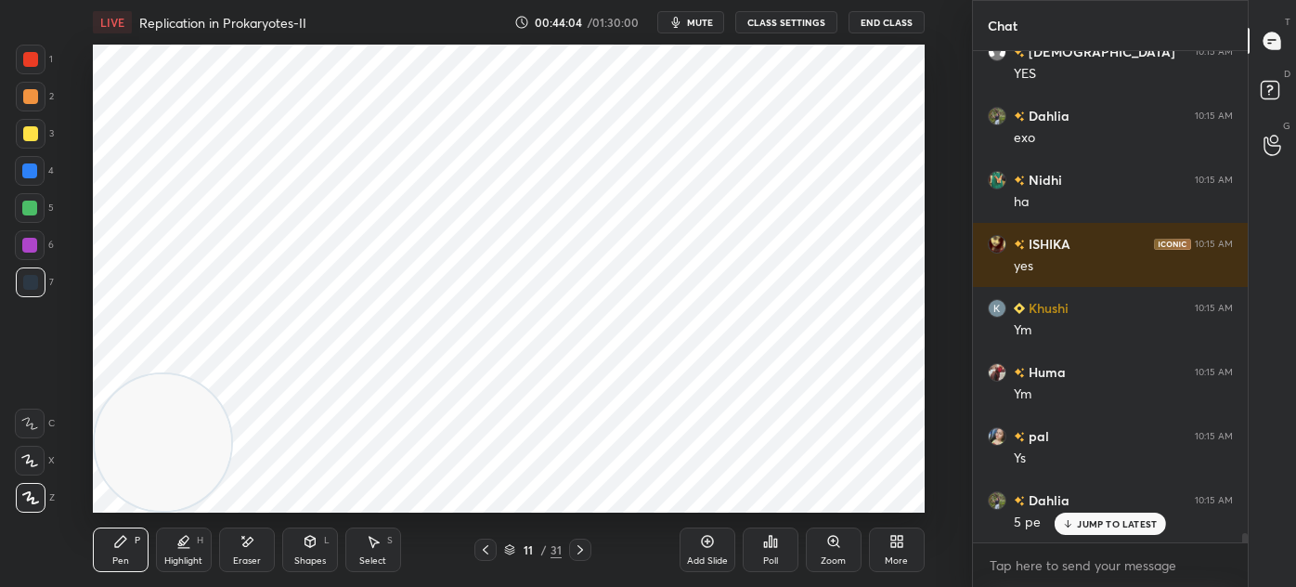
scroll to position [26786, 0]
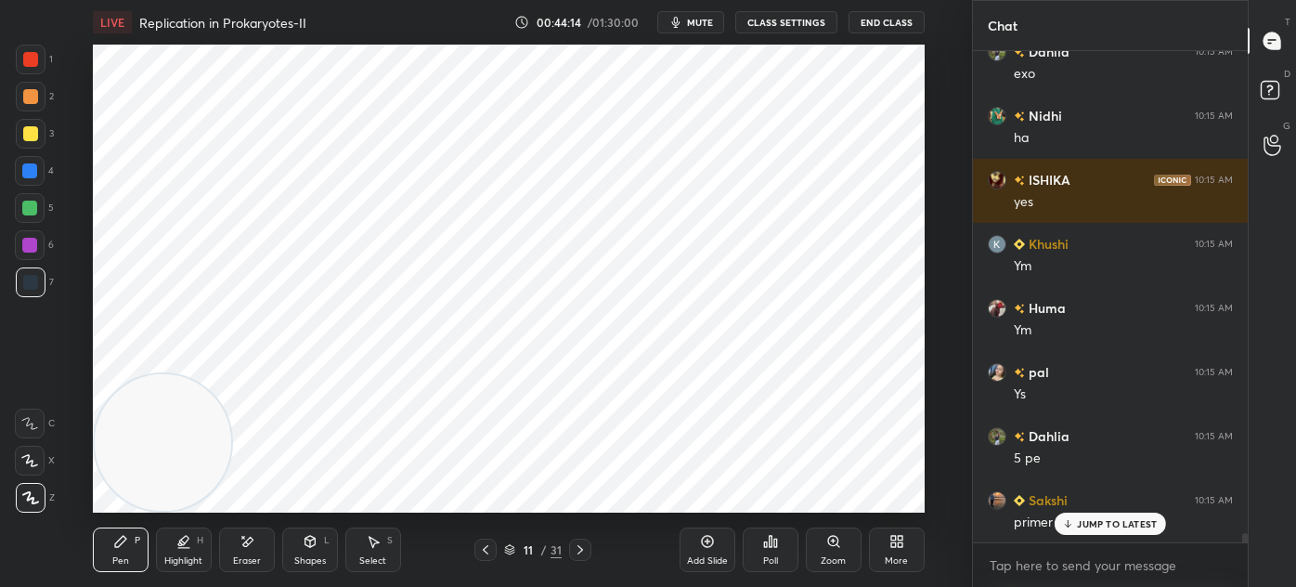
click at [248, 531] on div "Eraser" at bounding box center [247, 549] width 56 height 45
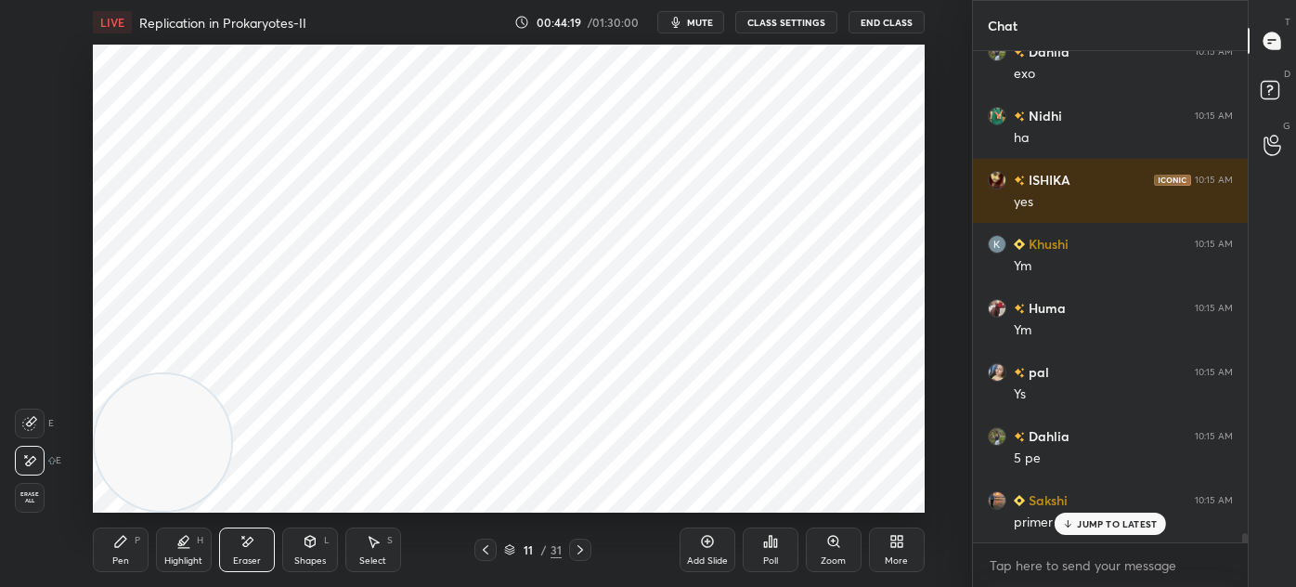
click at [36, 416] on icon at bounding box center [29, 423] width 15 height 15
click at [116, 543] on icon at bounding box center [120, 541] width 11 height 11
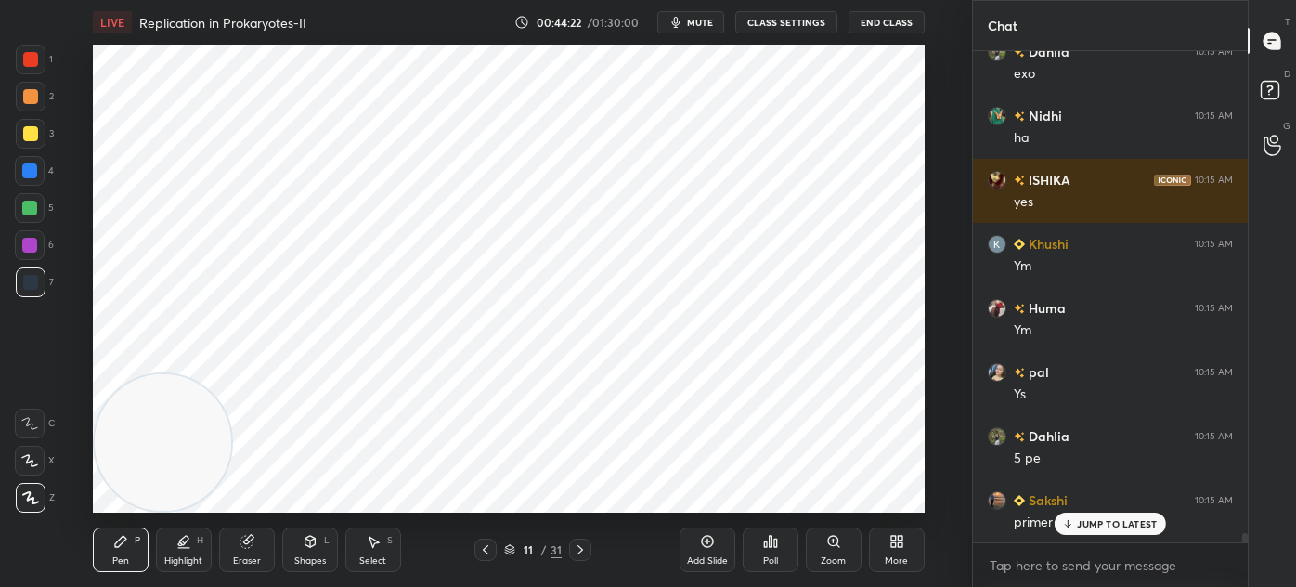
click at [28, 62] on div at bounding box center [30, 59] width 15 height 15
click at [243, 539] on icon at bounding box center [246, 542] width 12 height 12
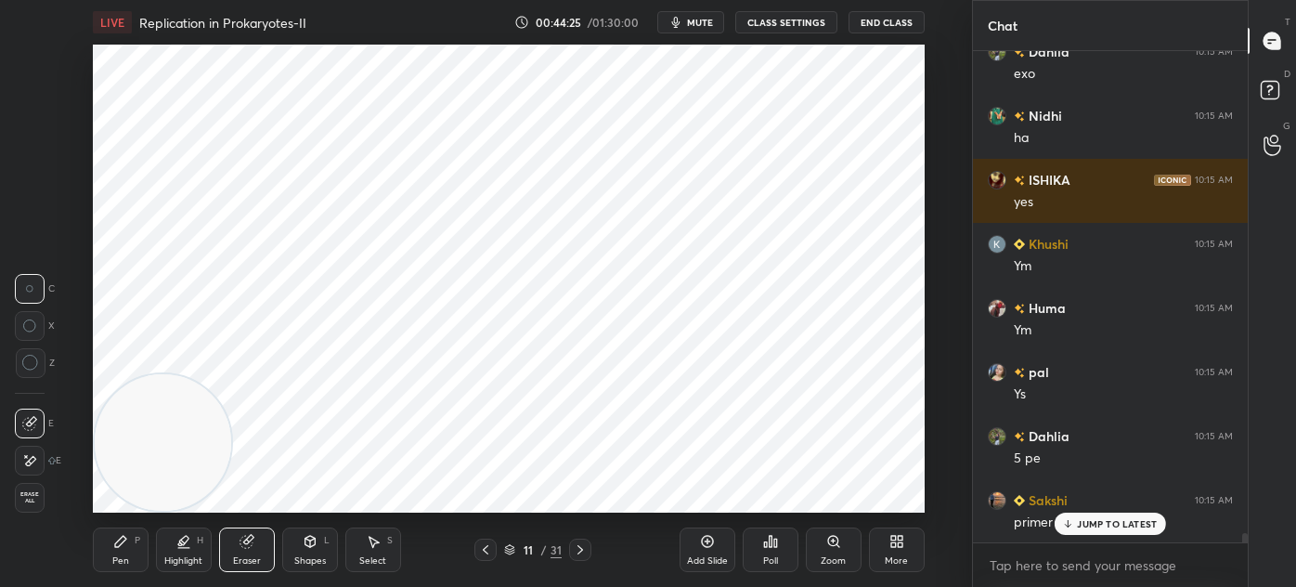
scroll to position [26851, 0]
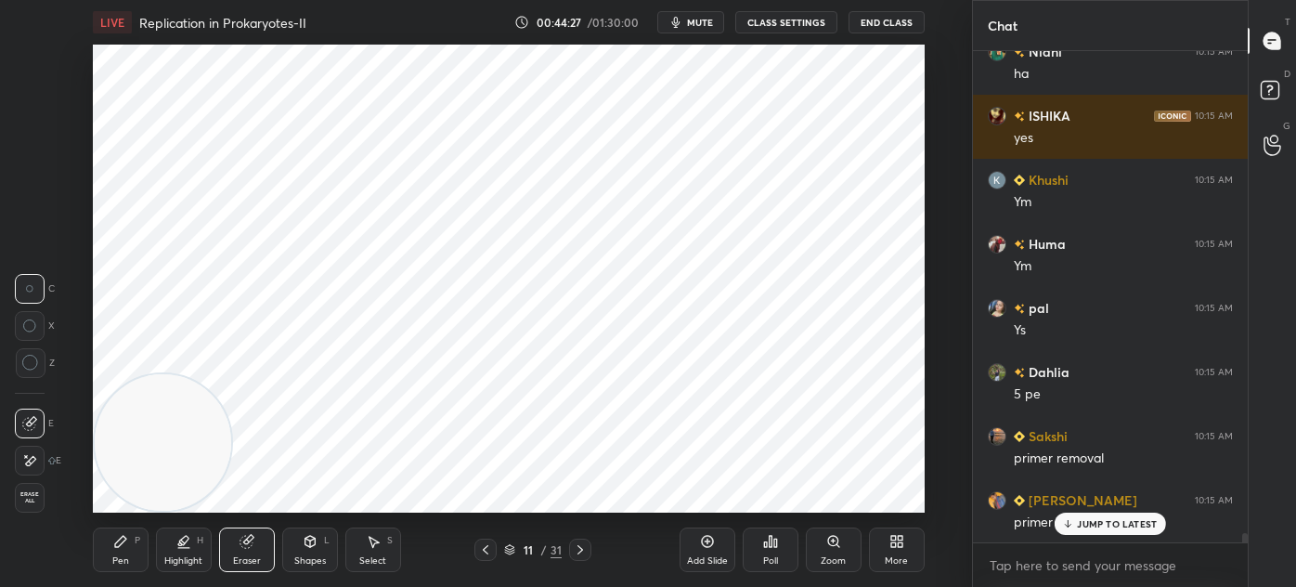
click at [118, 556] on div "Pen" at bounding box center [120, 560] width 17 height 9
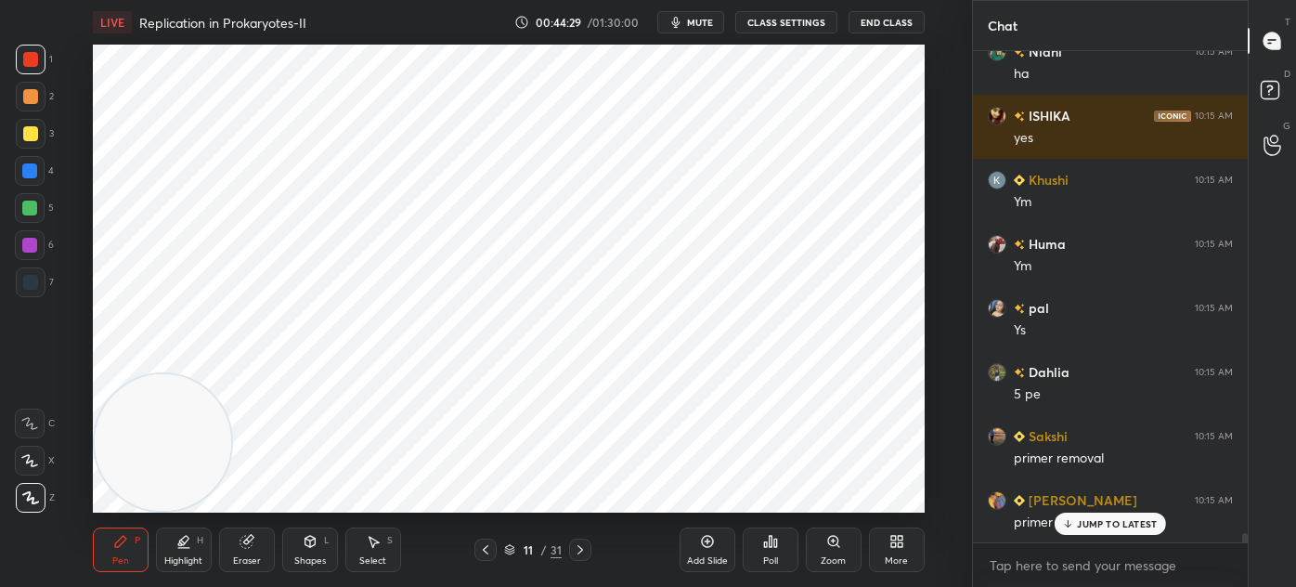
click at [229, 540] on div "Eraser" at bounding box center [247, 549] width 56 height 45
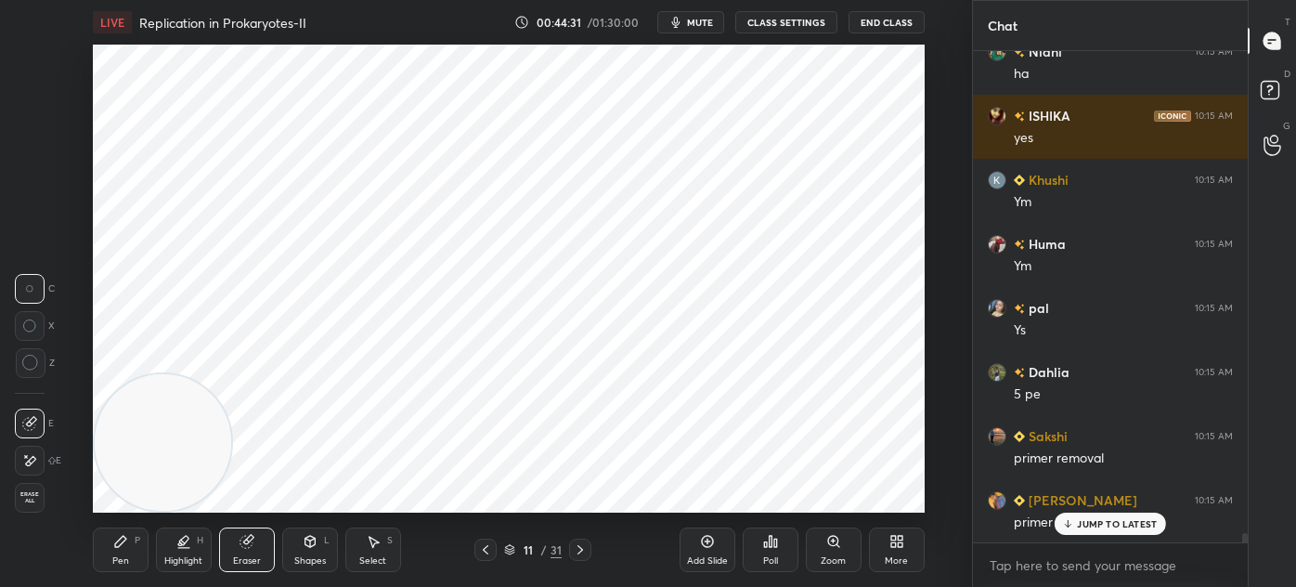
click at [109, 532] on div "Pen P" at bounding box center [121, 549] width 56 height 45
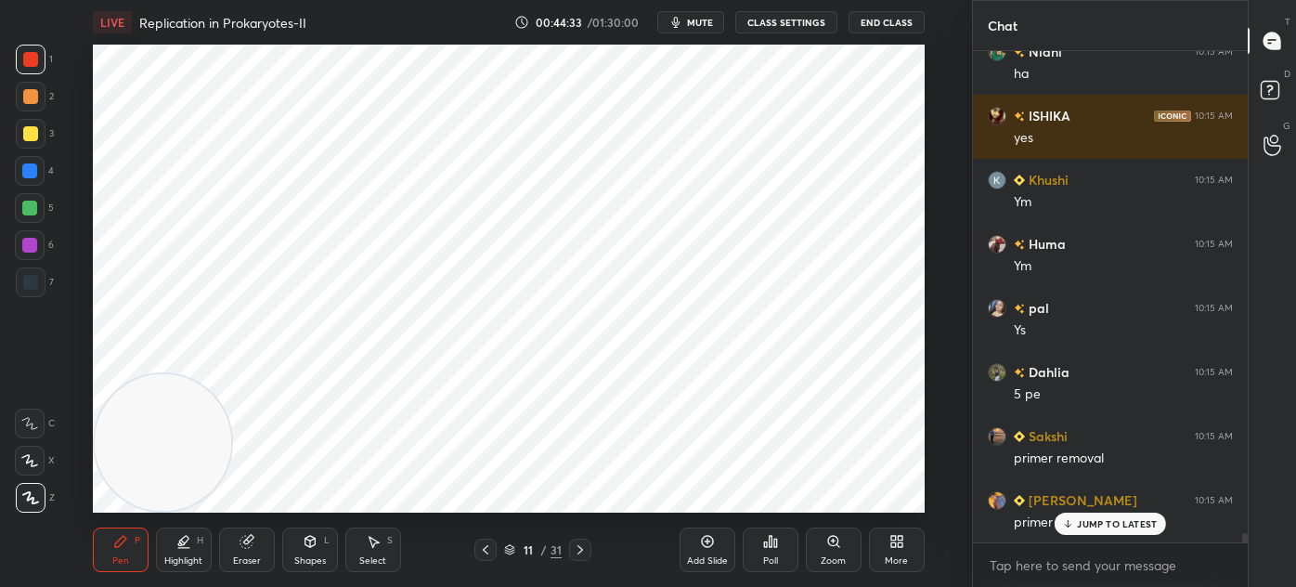
click at [228, 540] on div "Eraser" at bounding box center [247, 549] width 56 height 45
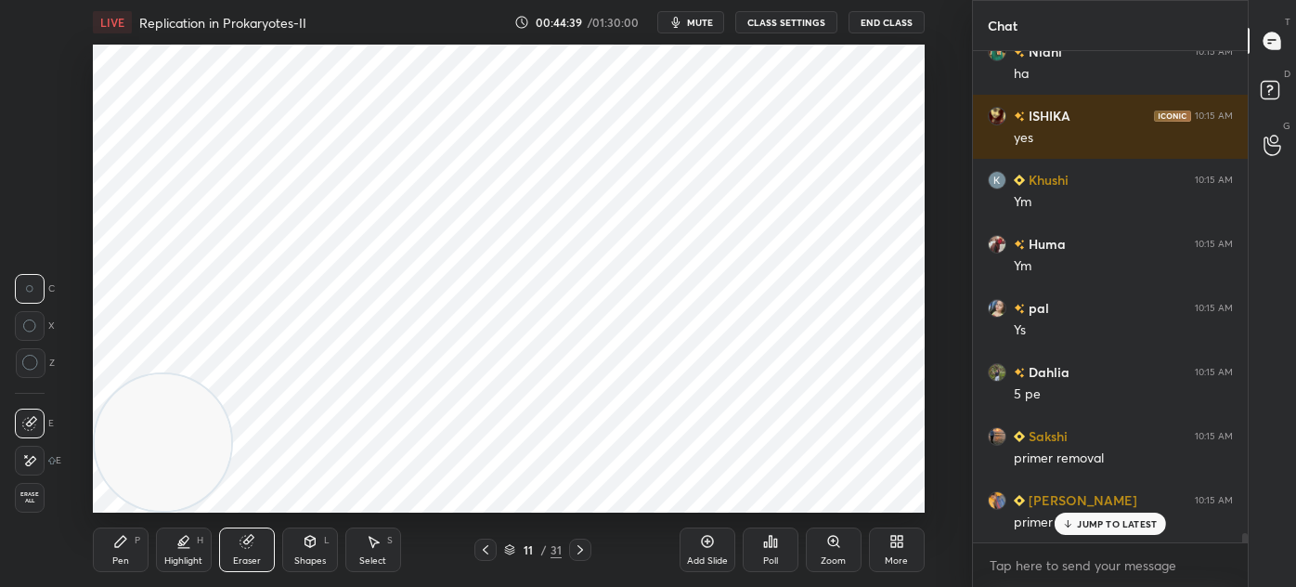
scroll to position [26916, 0]
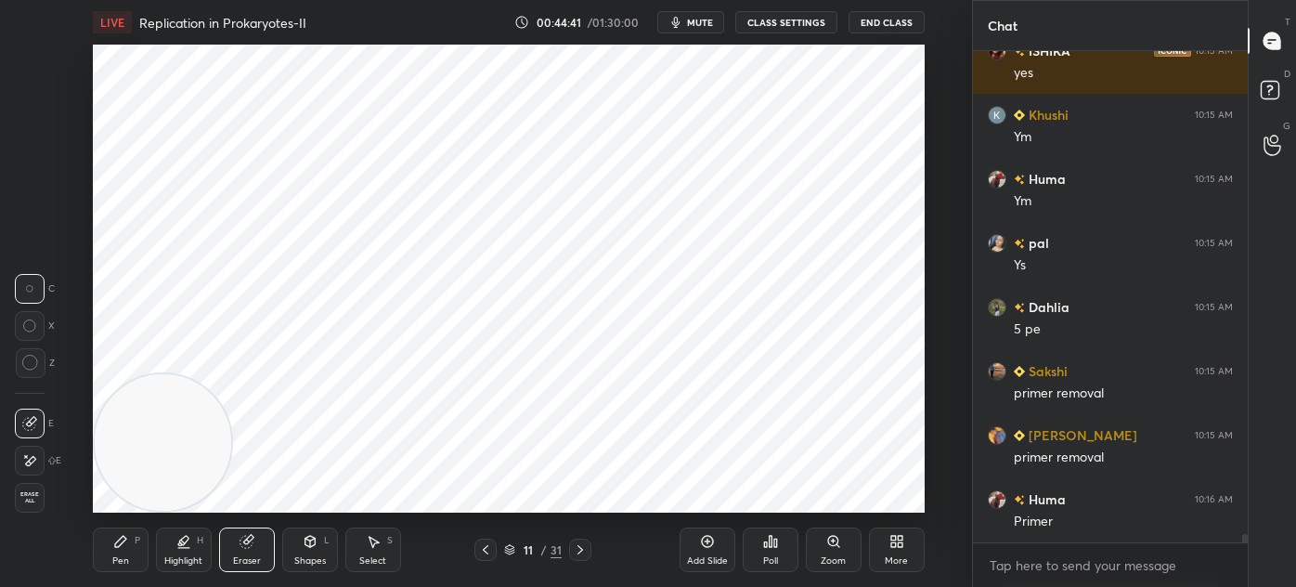
click at [118, 561] on div "Pen" at bounding box center [120, 560] width 17 height 9
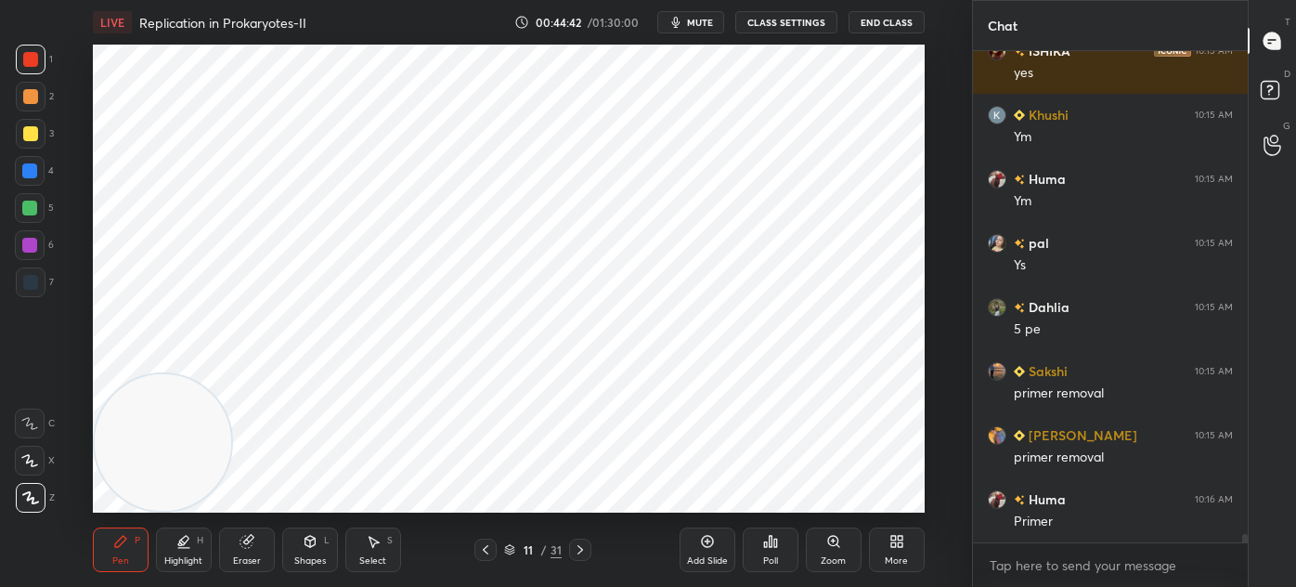
click at [35, 281] on div at bounding box center [30, 282] width 15 height 15
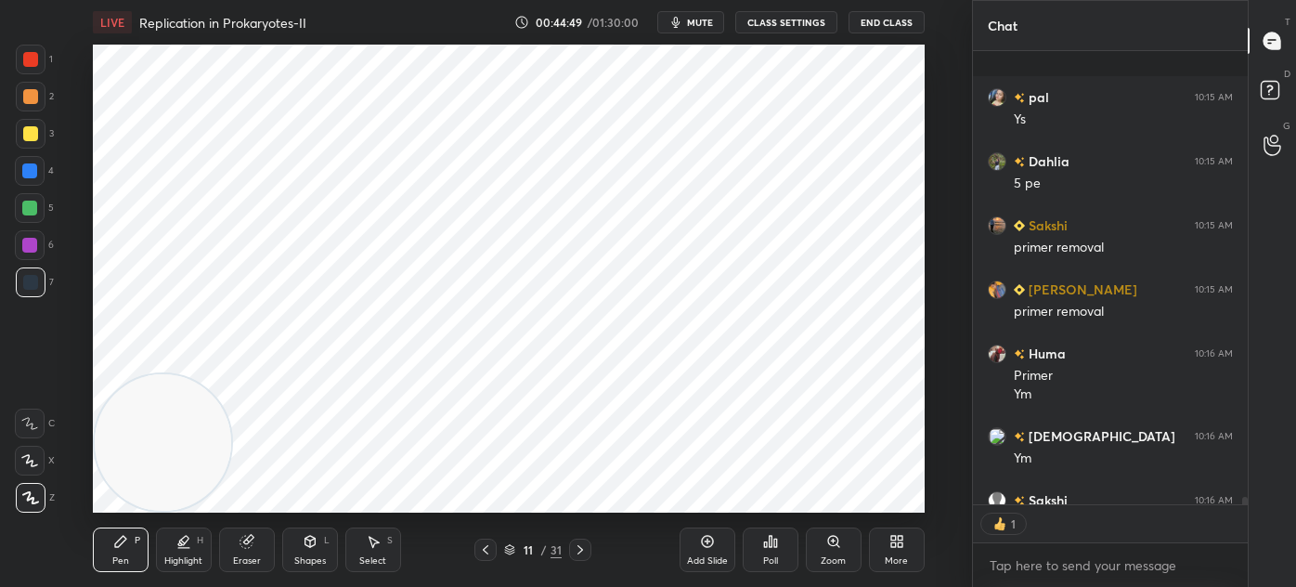
scroll to position [27164, 0]
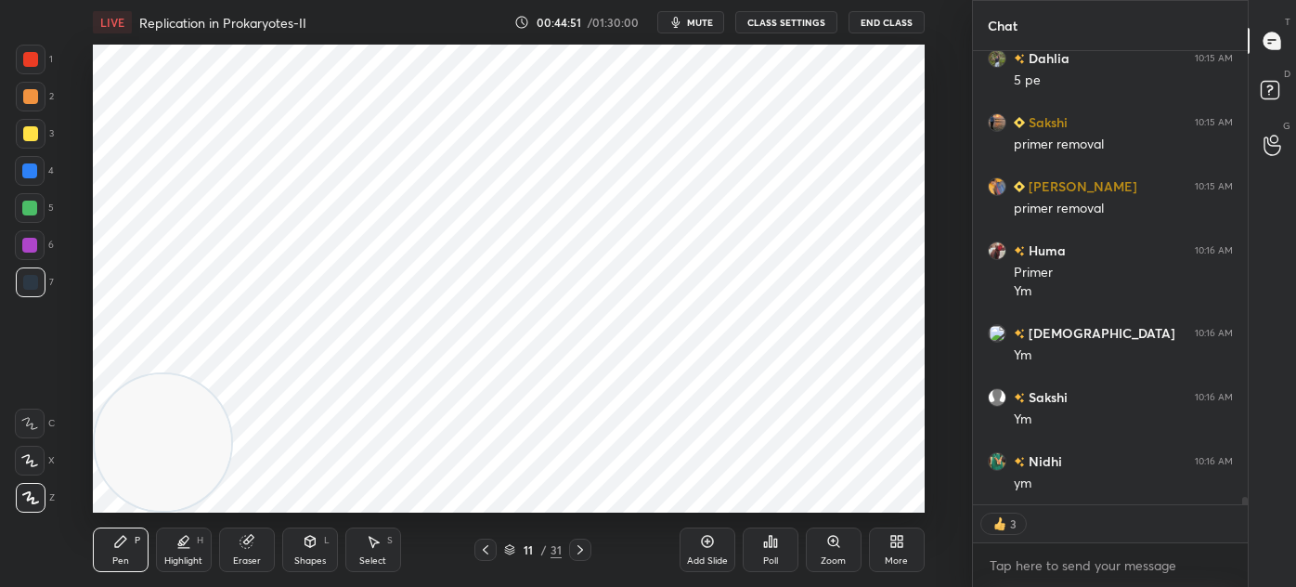
click at [34, 59] on div at bounding box center [30, 59] width 15 height 15
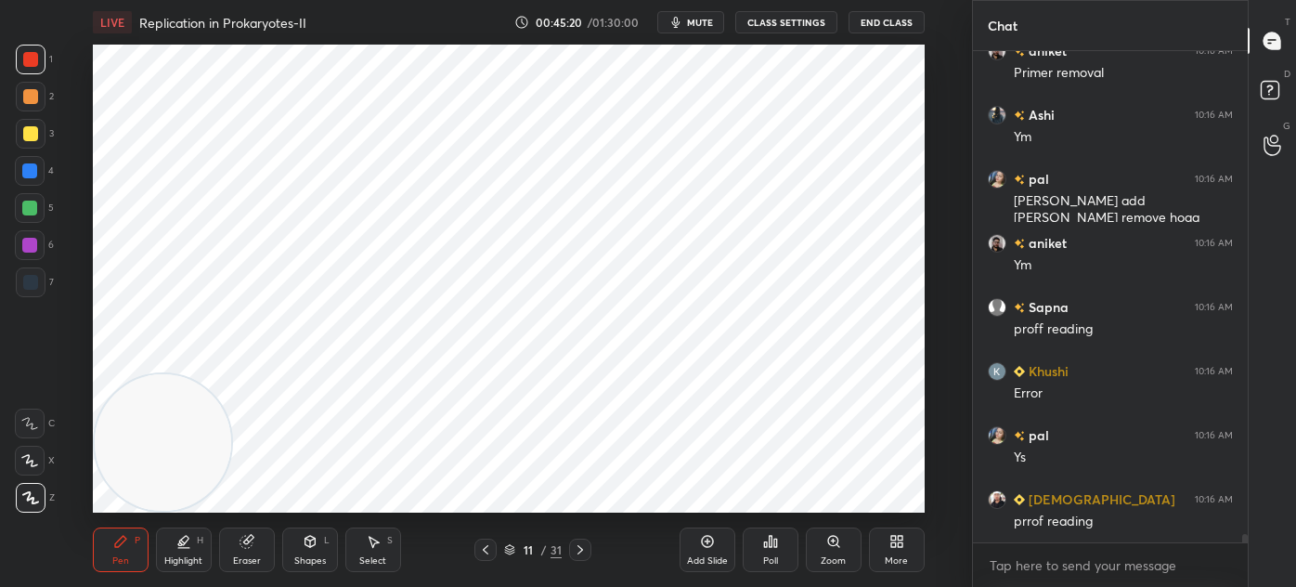
scroll to position [27767, 0]
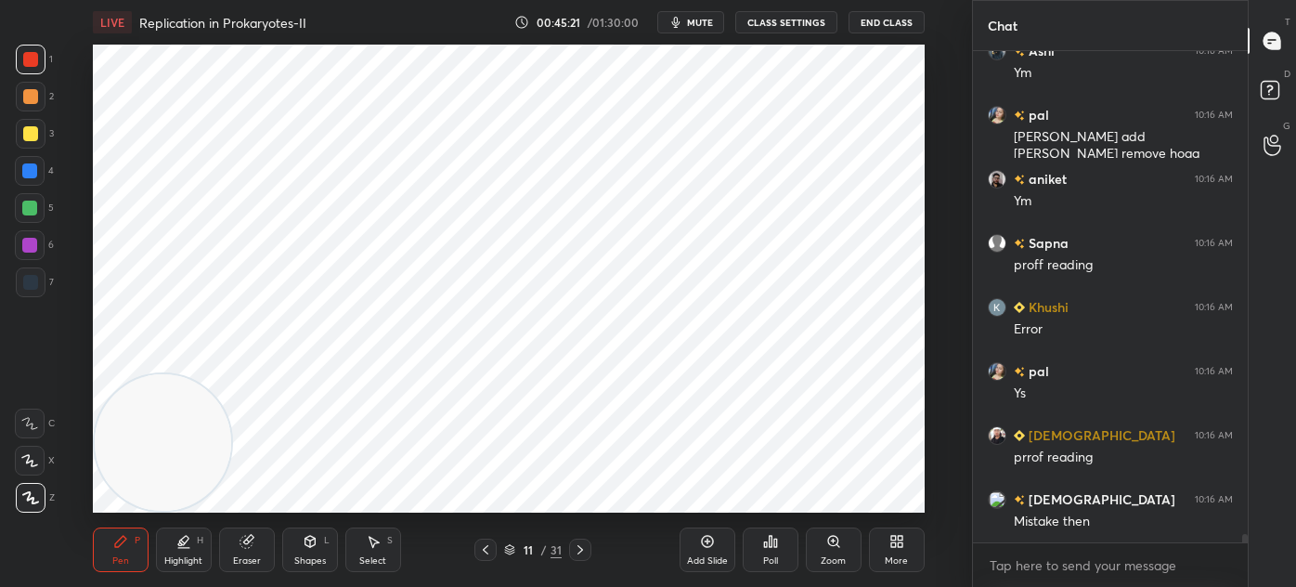
click at [260, 550] on div "Eraser" at bounding box center [247, 549] width 56 height 45
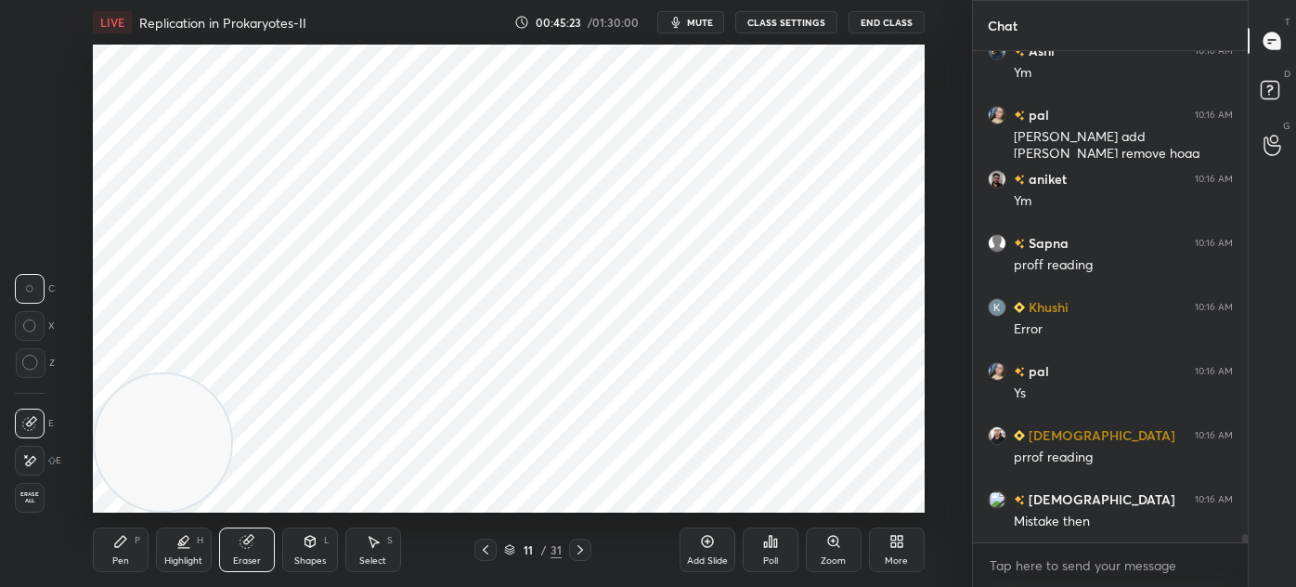
click at [116, 553] on div "Pen P" at bounding box center [121, 549] width 56 height 45
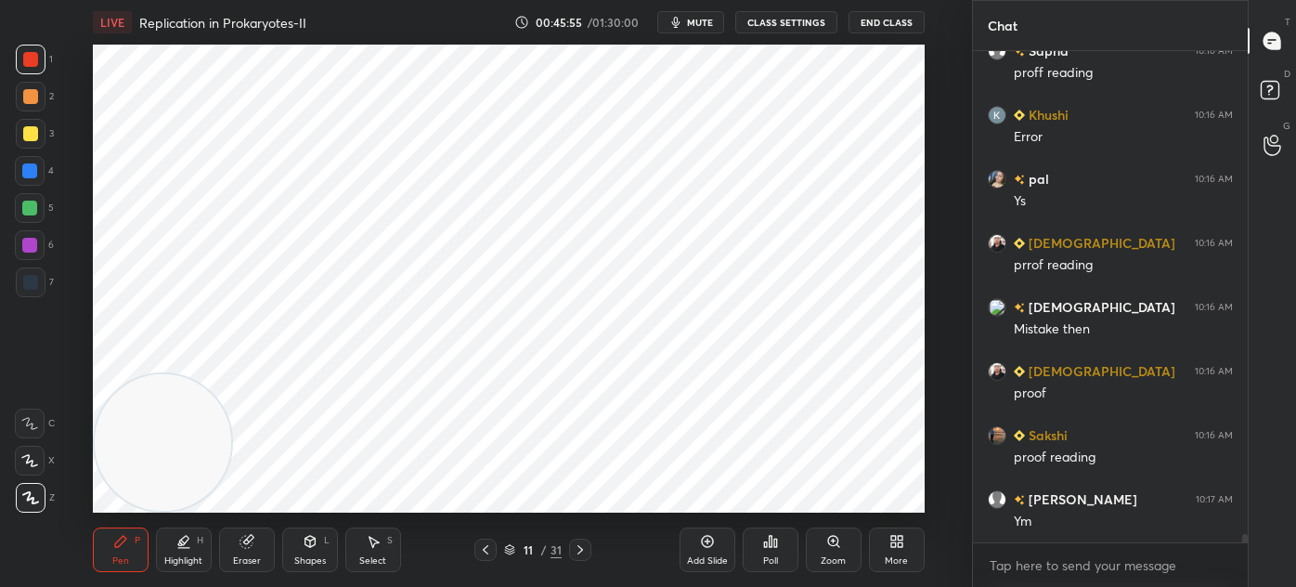
scroll to position [28022, 0]
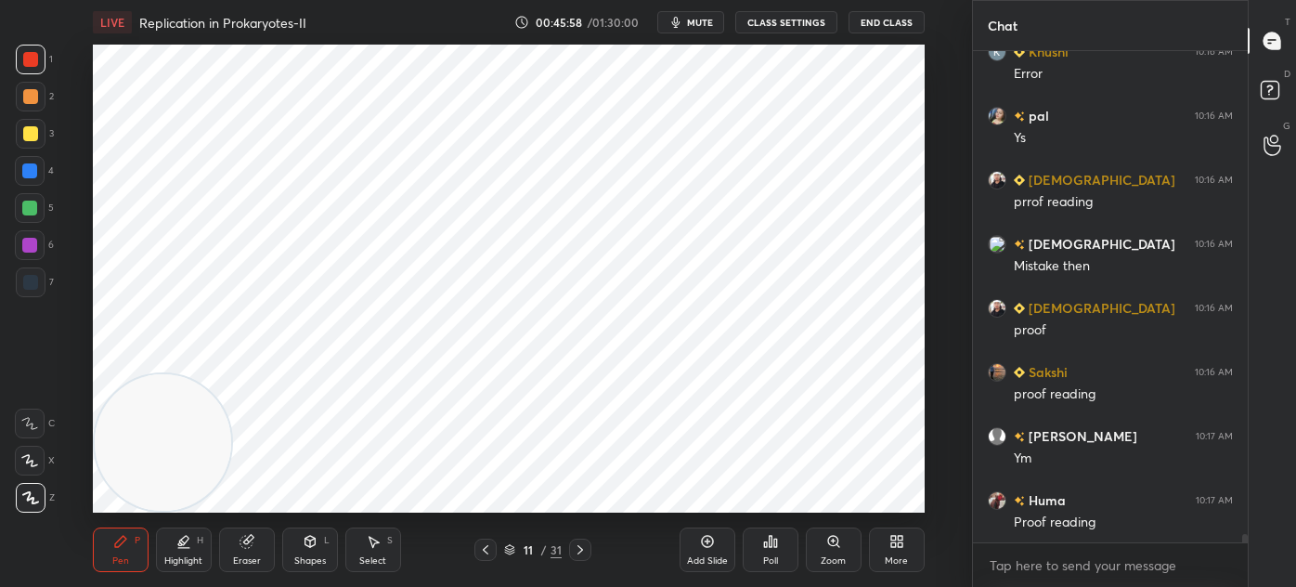
click at [708, 559] on div "Add Slide" at bounding box center [707, 560] width 41 height 9
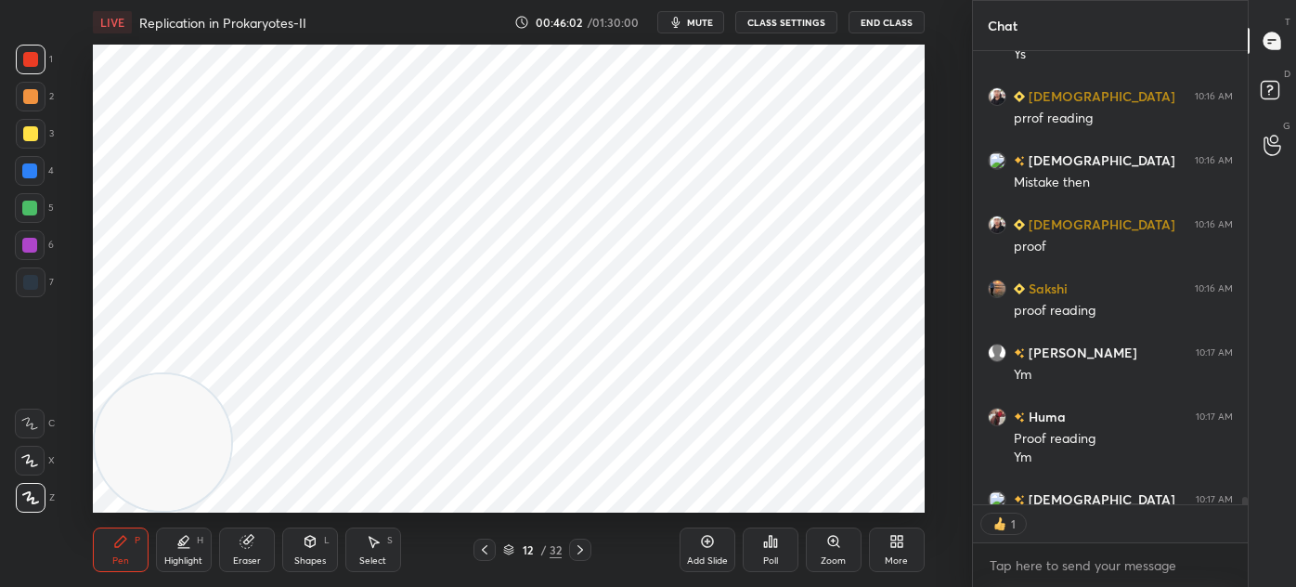
scroll to position [6, 5]
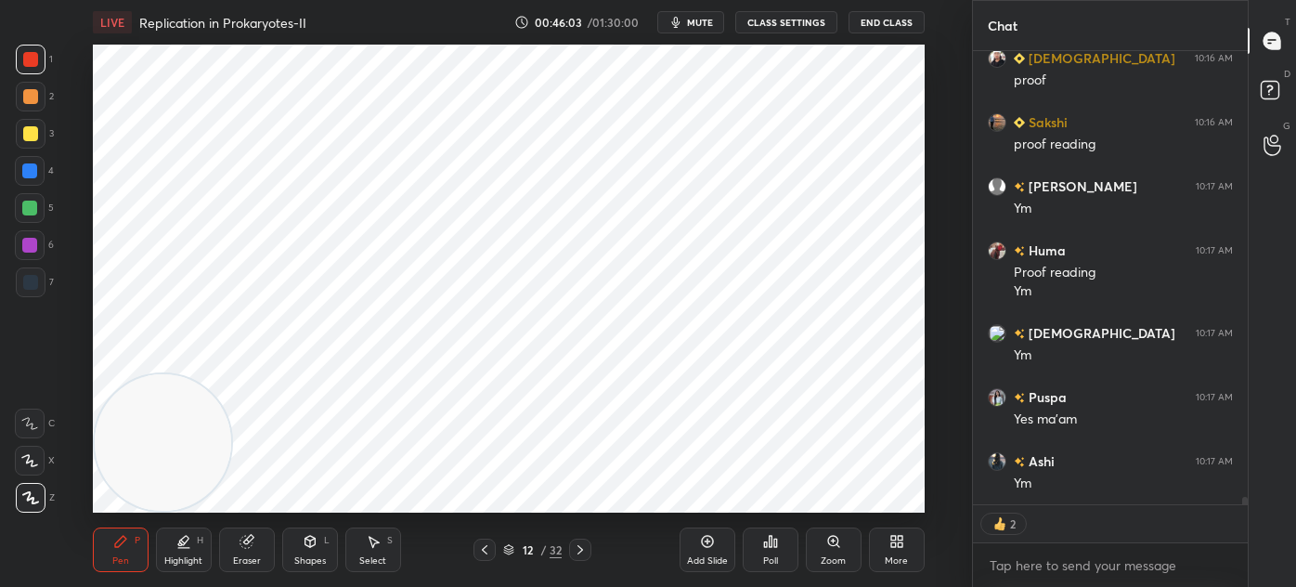
click at [17, 294] on div at bounding box center [31, 282] width 30 height 30
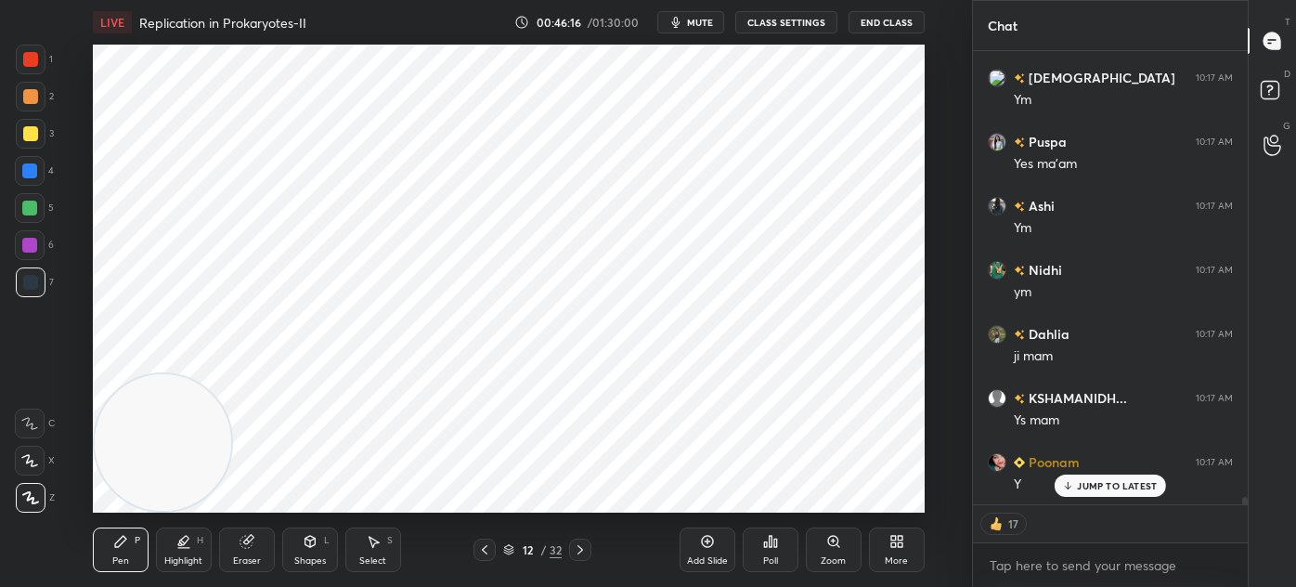
scroll to position [28592, 0]
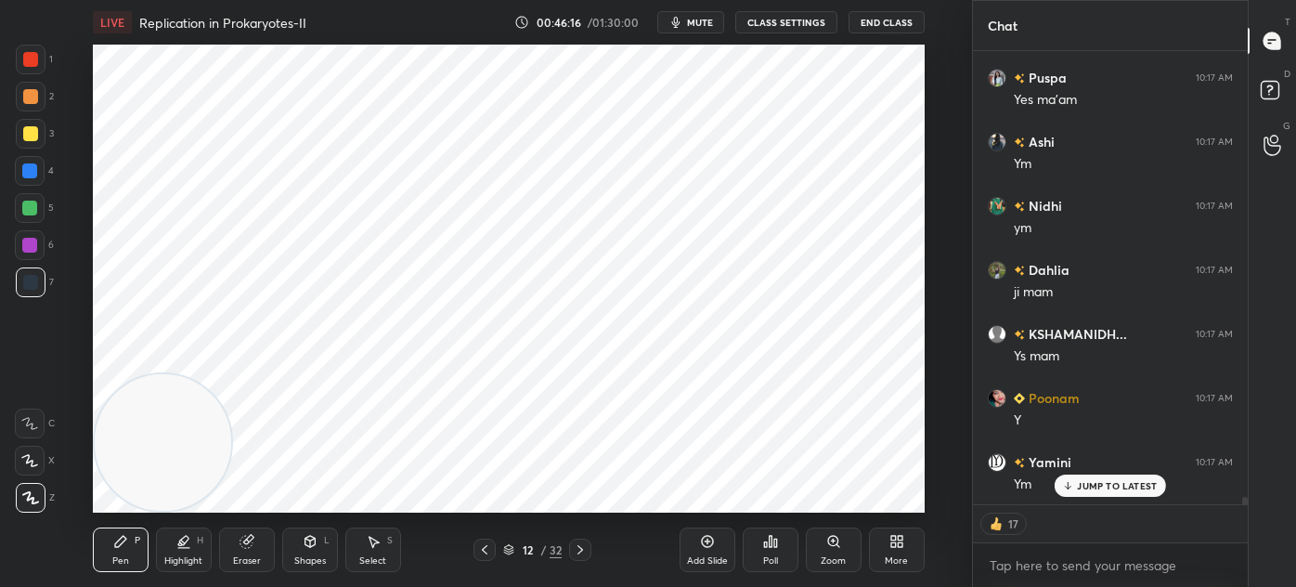
click at [312, 544] on icon at bounding box center [310, 541] width 10 height 11
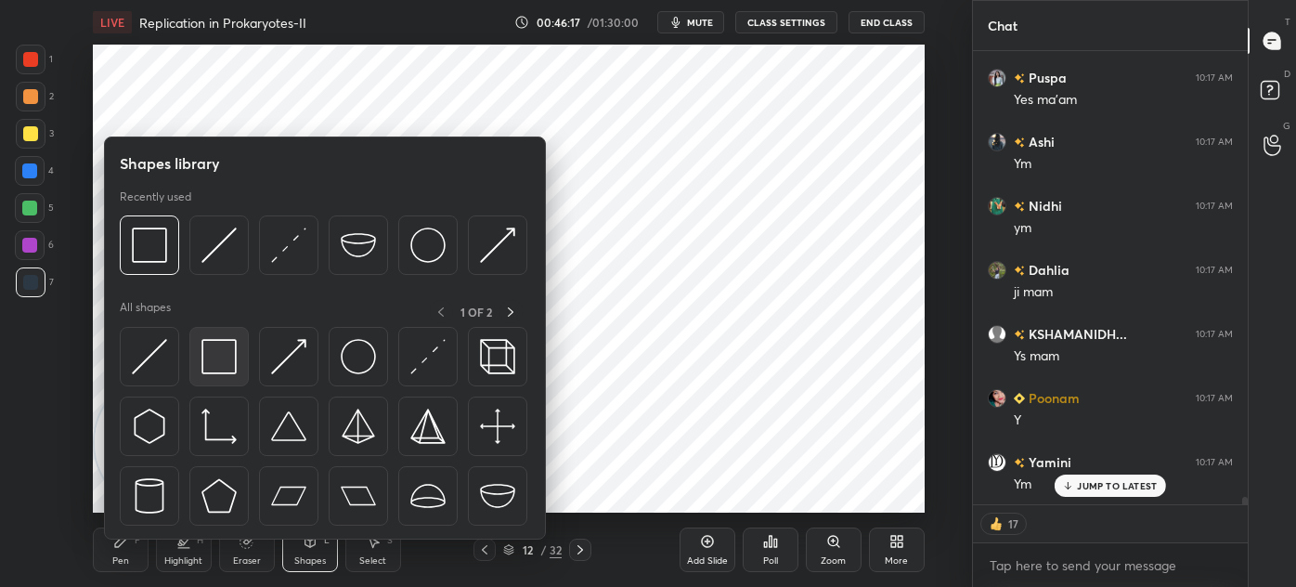
click at [226, 368] on img at bounding box center [219, 356] width 35 height 35
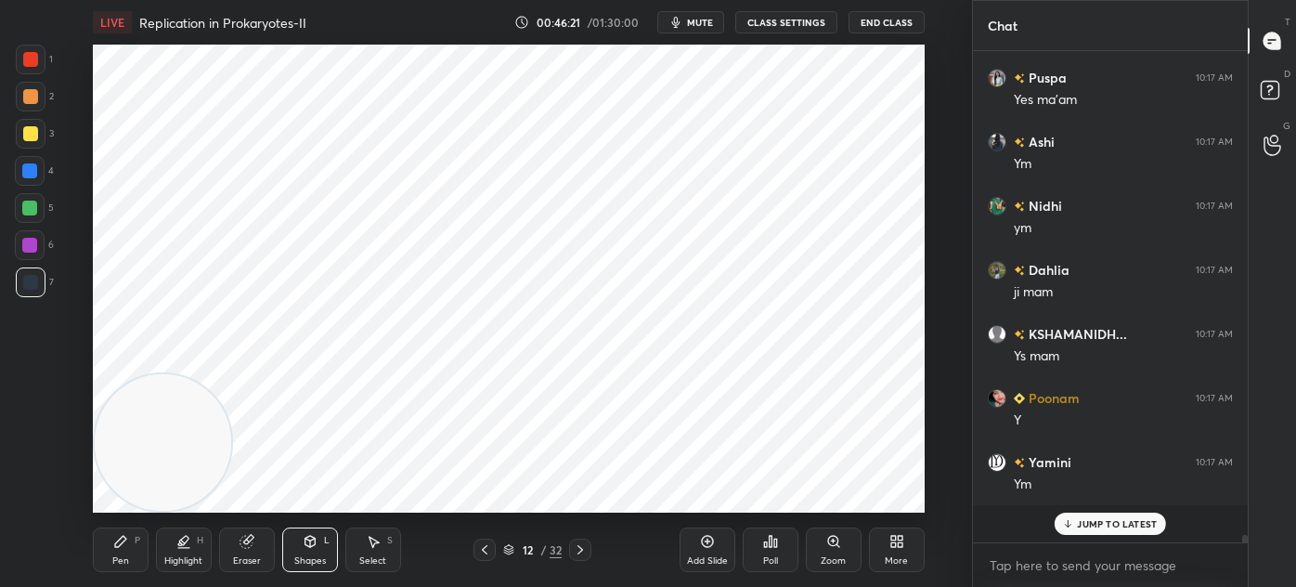
scroll to position [28555, 0]
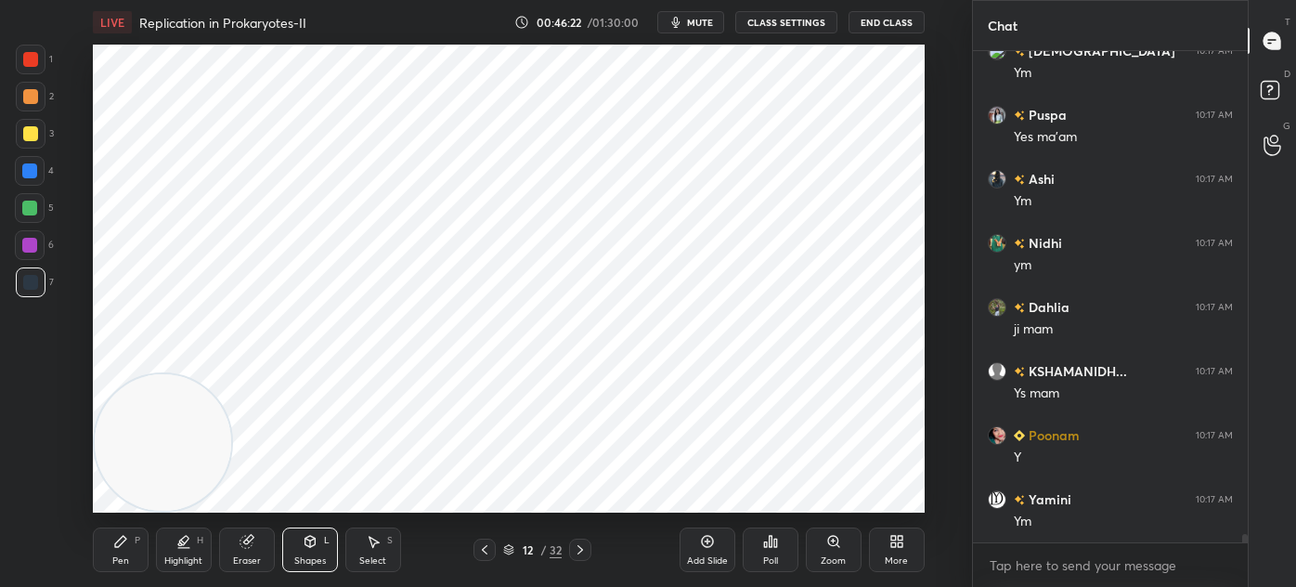
click at [33, 62] on div at bounding box center [30, 59] width 15 height 15
click at [119, 543] on icon at bounding box center [120, 541] width 11 height 11
click at [24, 293] on div at bounding box center [31, 282] width 30 height 30
click at [34, 64] on div at bounding box center [30, 59] width 15 height 15
click at [32, 281] on div at bounding box center [30, 282] width 15 height 15
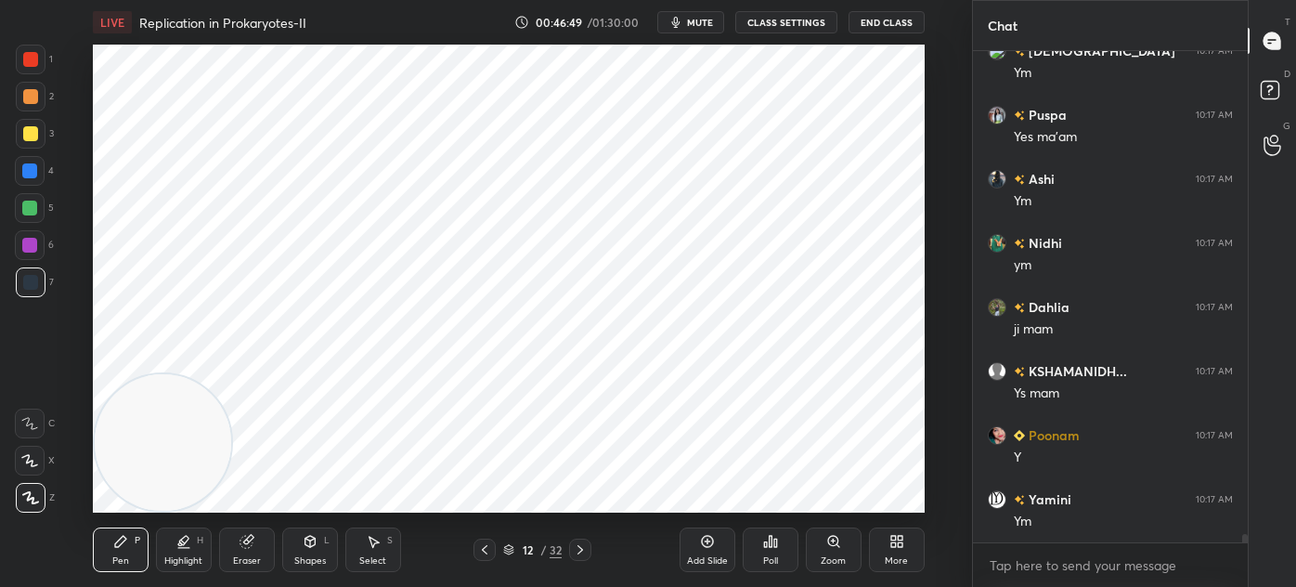
click at [366, 539] on icon at bounding box center [373, 541] width 15 height 15
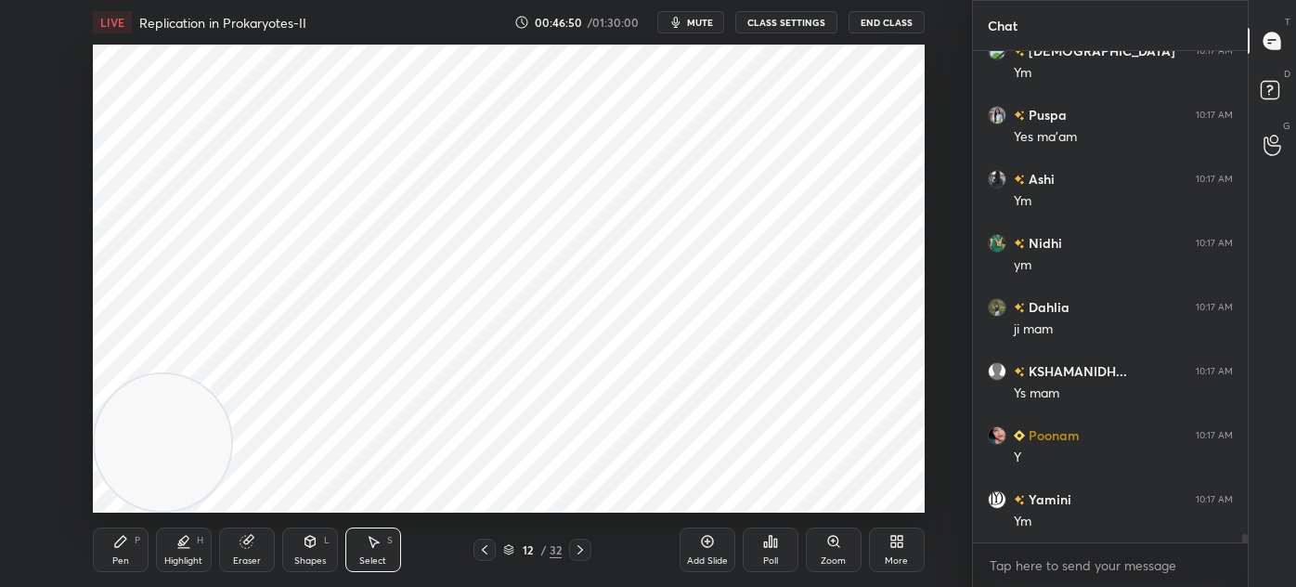
click at [300, 556] on div "Shapes" at bounding box center [310, 560] width 32 height 9
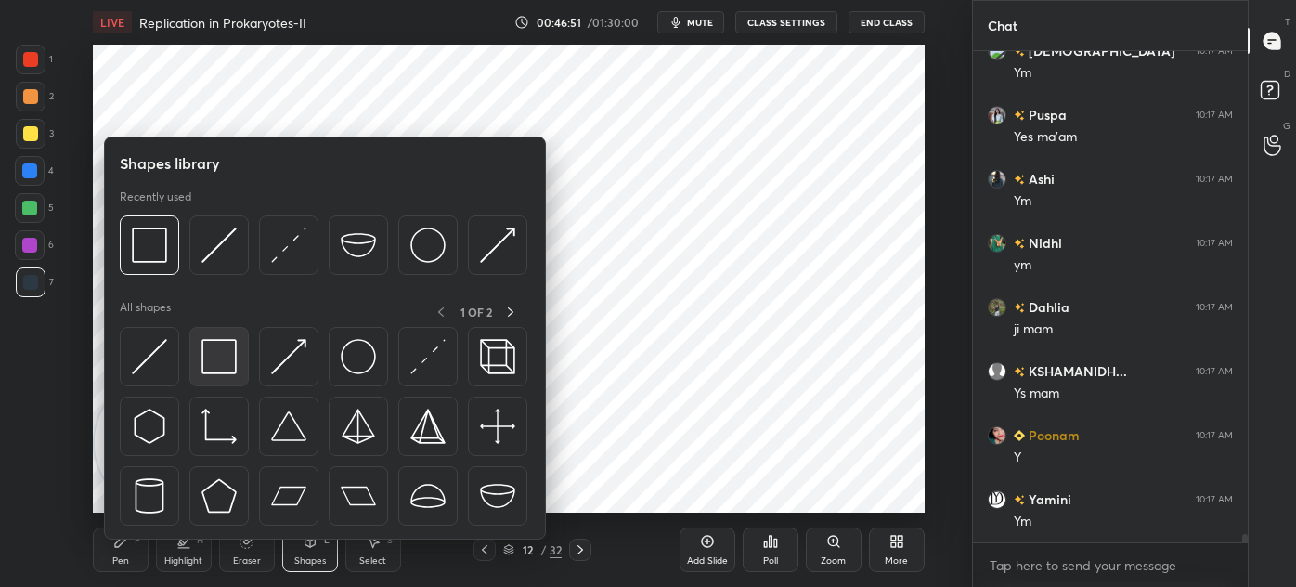
click at [220, 355] on img at bounding box center [219, 356] width 35 height 35
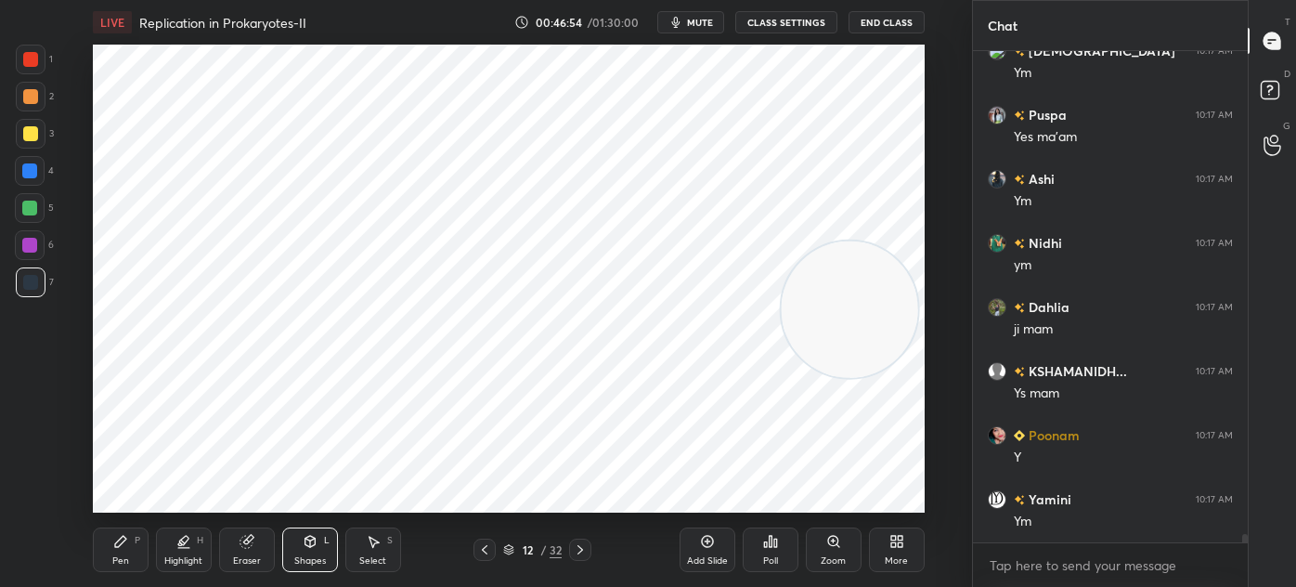
click at [119, 544] on icon at bounding box center [120, 541] width 11 height 11
click at [36, 55] on div at bounding box center [30, 59] width 15 height 15
click at [244, 548] on icon at bounding box center [246, 542] width 12 height 12
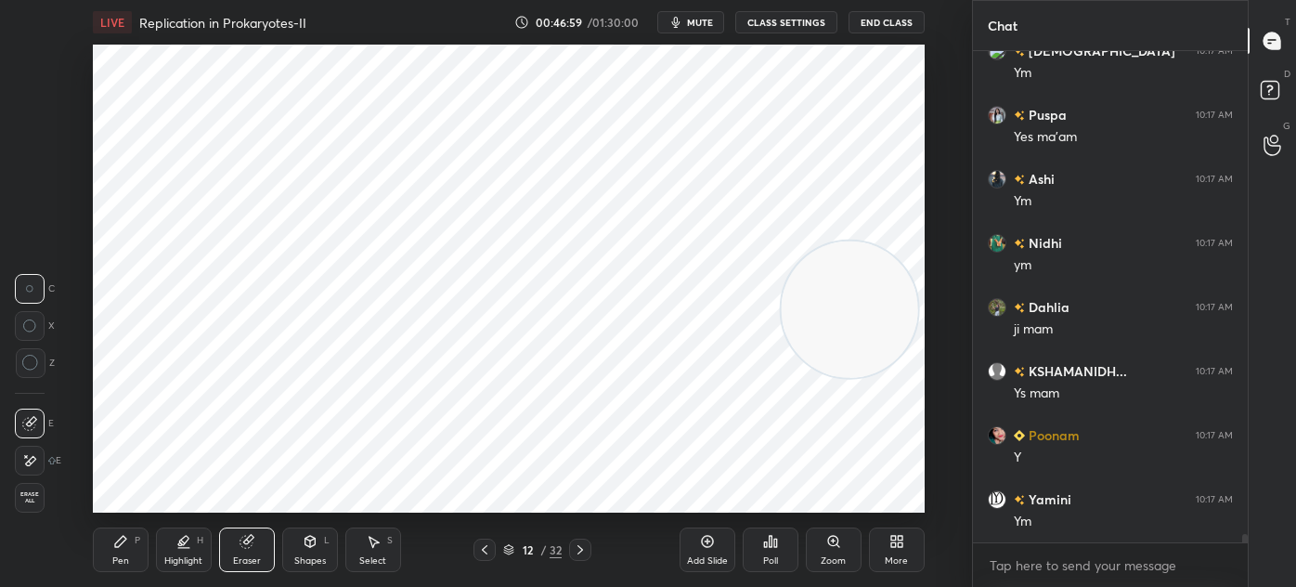
click at [297, 541] on div "Shapes L" at bounding box center [310, 549] width 56 height 45
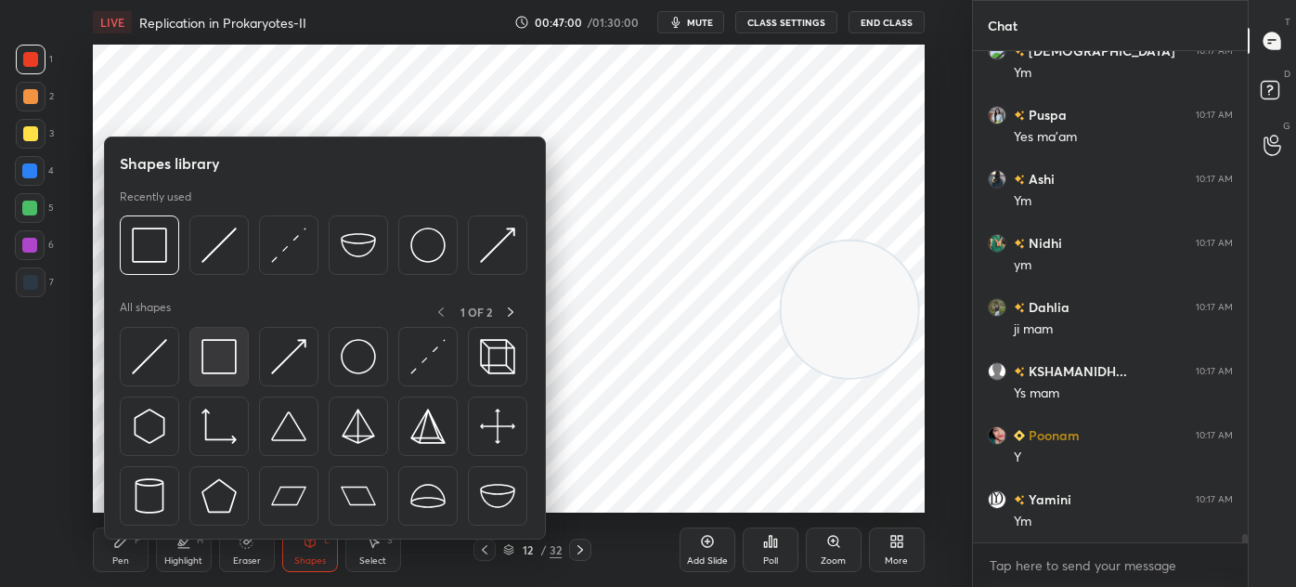
click at [213, 358] on img at bounding box center [219, 356] width 35 height 35
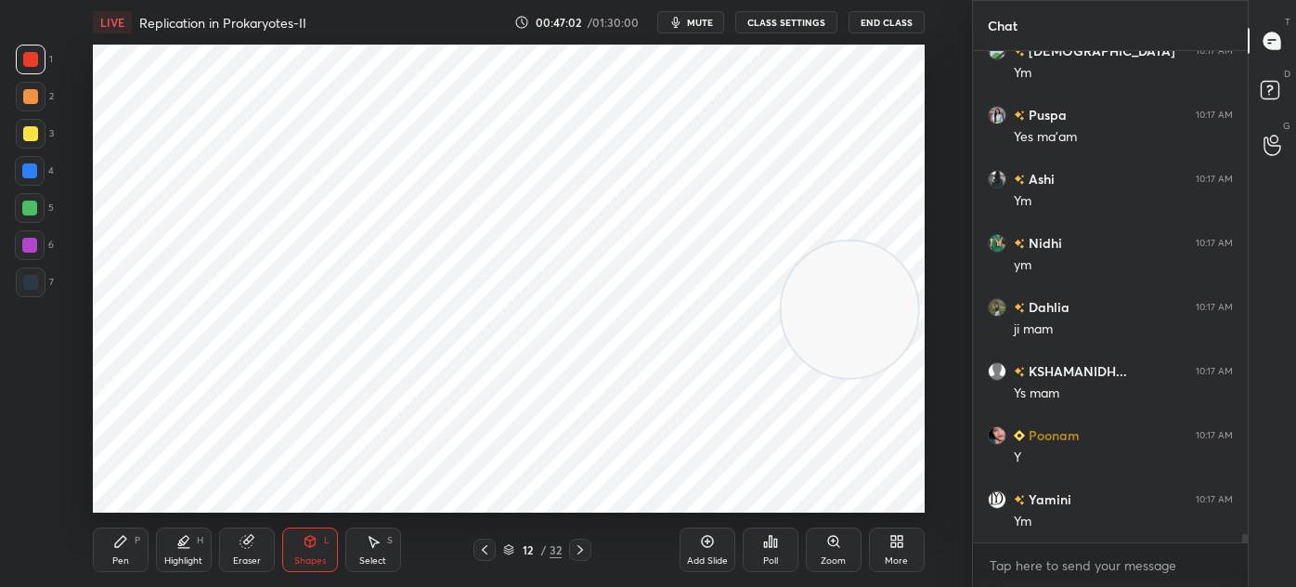
click at [116, 556] on div "Pen" at bounding box center [120, 560] width 17 height 9
click at [39, 288] on div at bounding box center [31, 282] width 30 height 30
click at [30, 171] on div at bounding box center [29, 170] width 15 height 15
click at [294, 553] on div "Shapes L" at bounding box center [310, 549] width 56 height 45
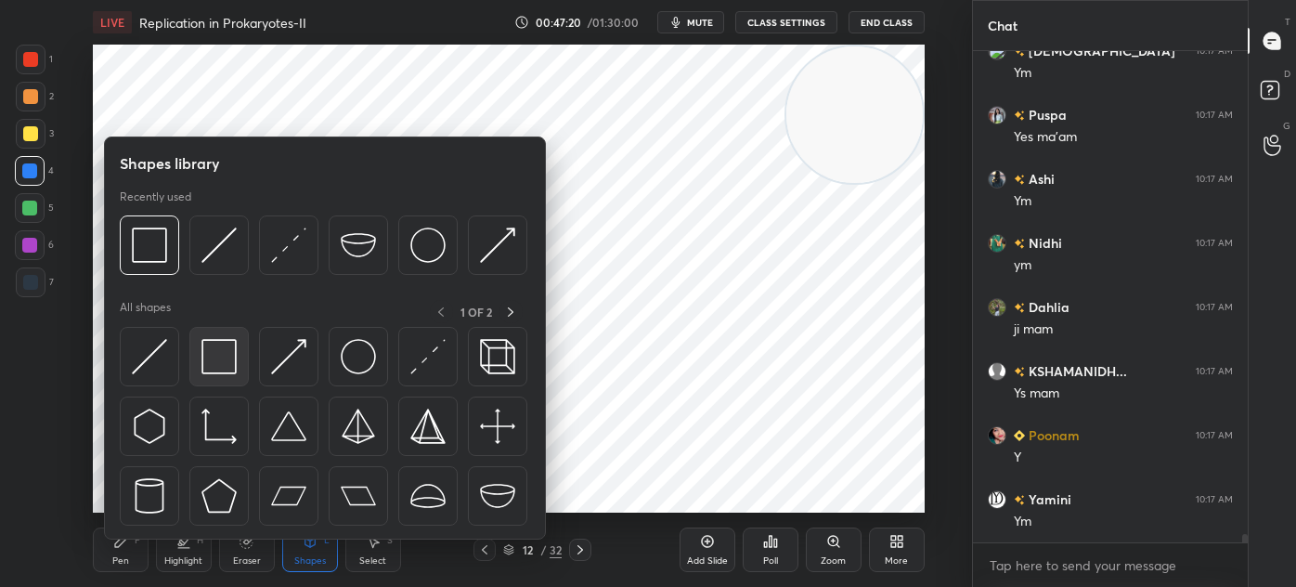
click at [226, 356] on img at bounding box center [219, 356] width 35 height 35
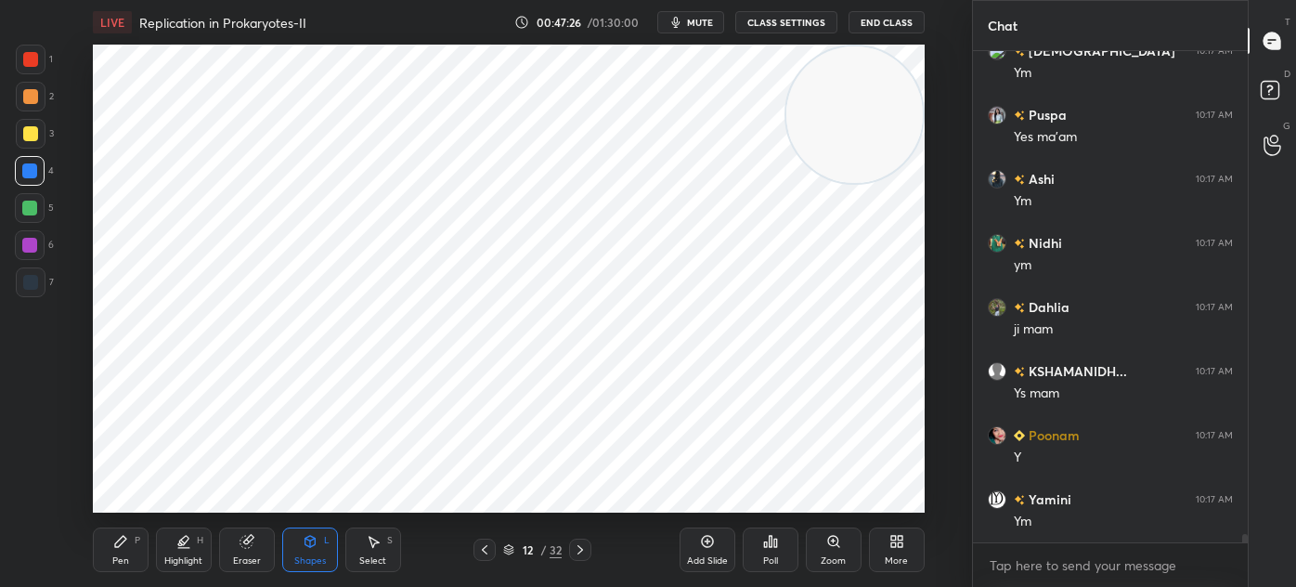
click at [128, 551] on div "Pen P" at bounding box center [121, 549] width 56 height 45
click at [42, 301] on div "7" at bounding box center [35, 285] width 38 height 37
click at [309, 551] on div "Shapes L" at bounding box center [310, 549] width 56 height 45
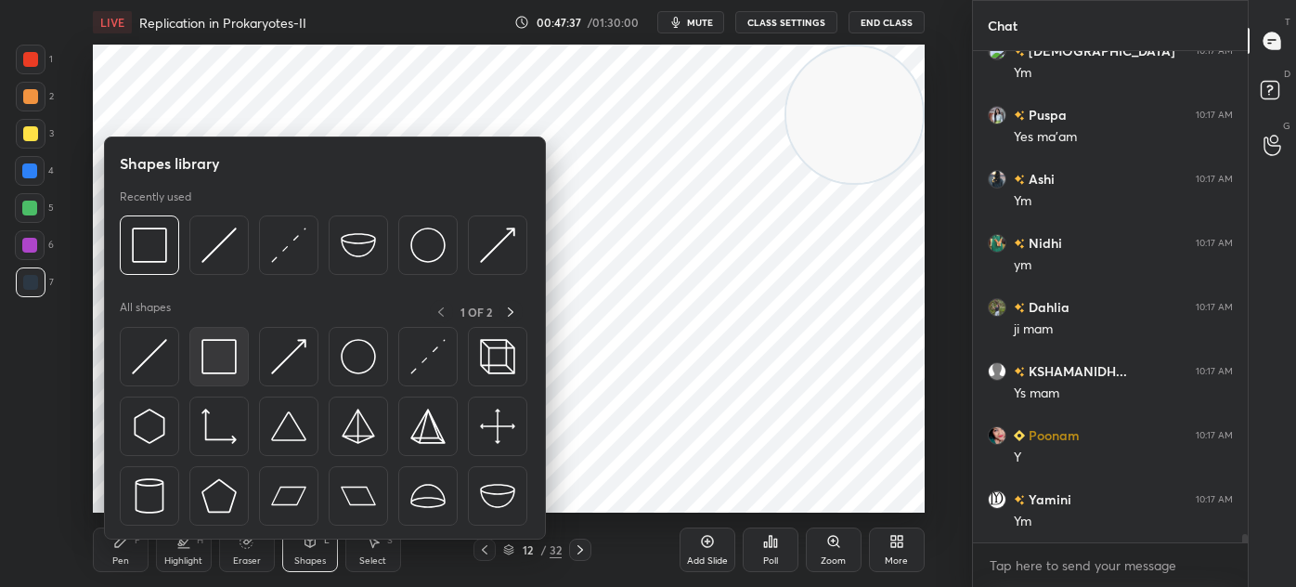
click at [207, 371] on img at bounding box center [219, 356] width 35 height 35
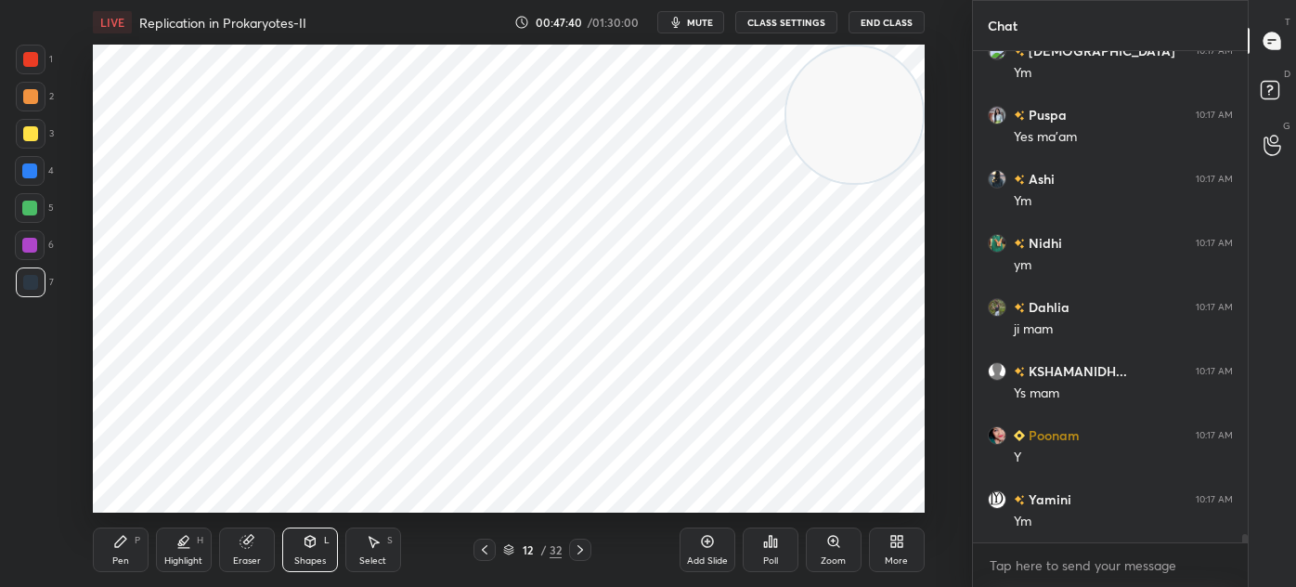
click at [107, 544] on div "Pen P" at bounding box center [121, 549] width 56 height 45
click at [30, 77] on div "1" at bounding box center [34, 63] width 37 height 37
click at [295, 548] on div "Shapes L" at bounding box center [310, 549] width 56 height 45
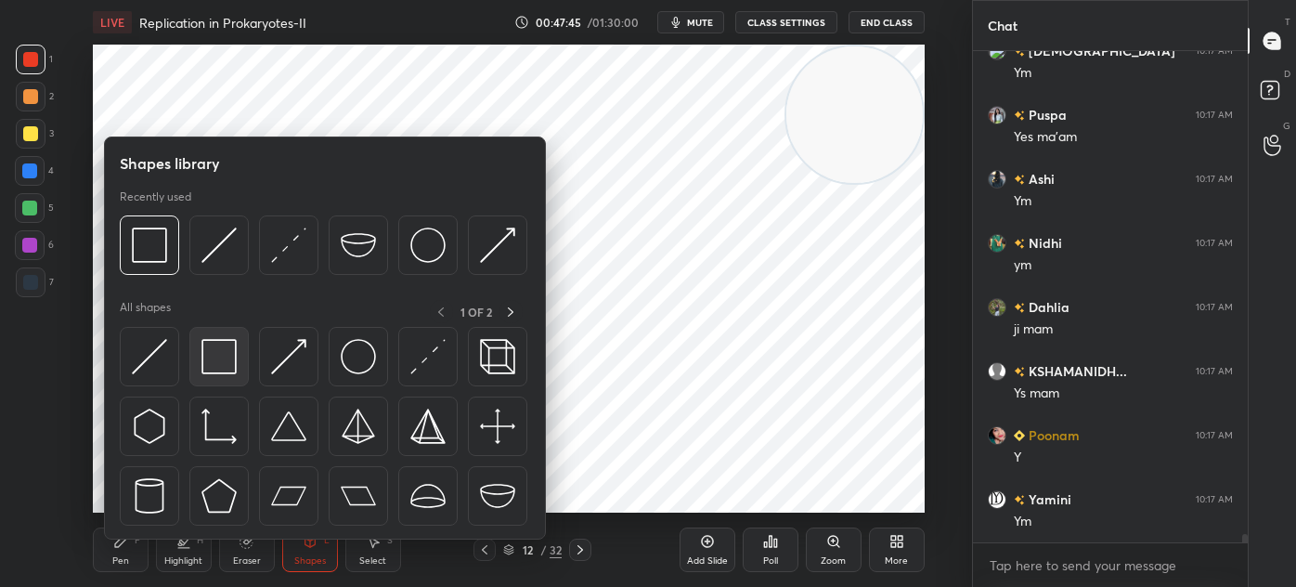
click at [211, 368] on img at bounding box center [219, 356] width 35 height 35
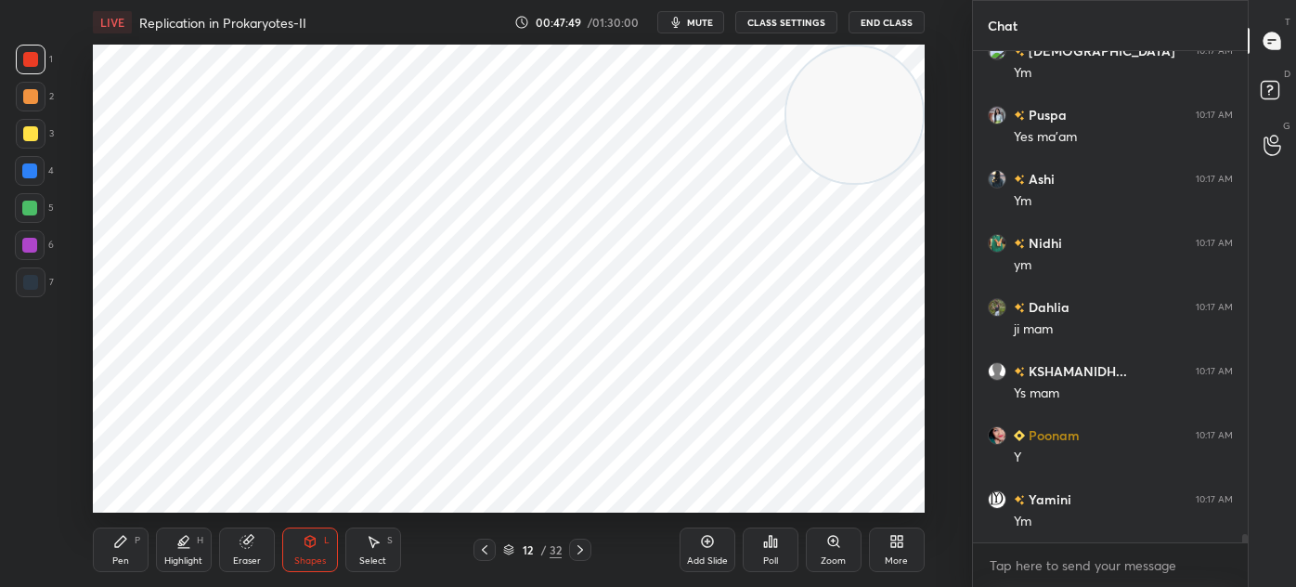
click at [113, 551] on div "Pen P" at bounding box center [121, 549] width 56 height 45
click at [366, 544] on icon at bounding box center [373, 541] width 15 height 15
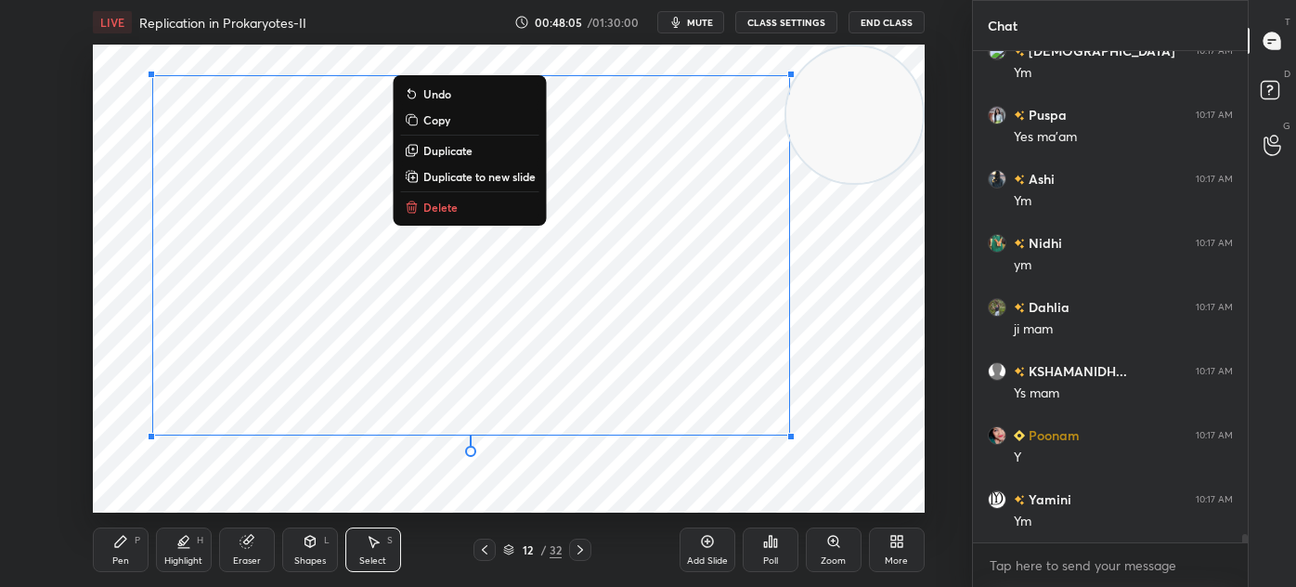
click at [163, 468] on div "0 ° Undo Copy Duplicate Duplicate to new slide Delete" at bounding box center [509, 279] width 832 height 468
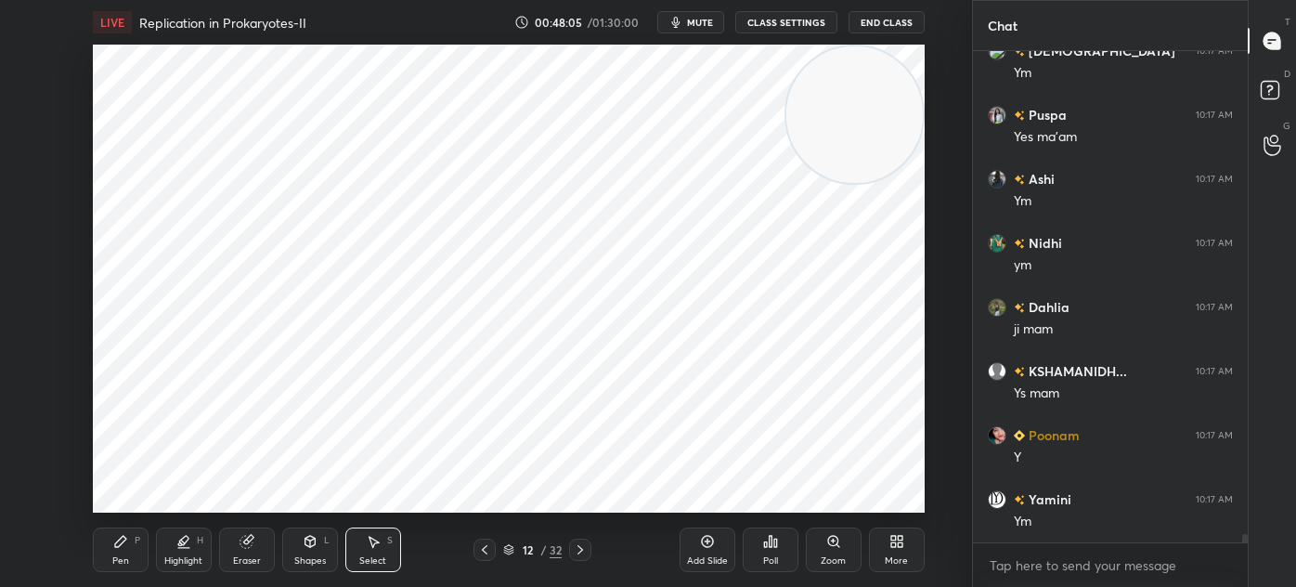
click at [167, 490] on div "0 ° Undo Copy Duplicate Duplicate to new slide Delete" at bounding box center [509, 279] width 832 height 468
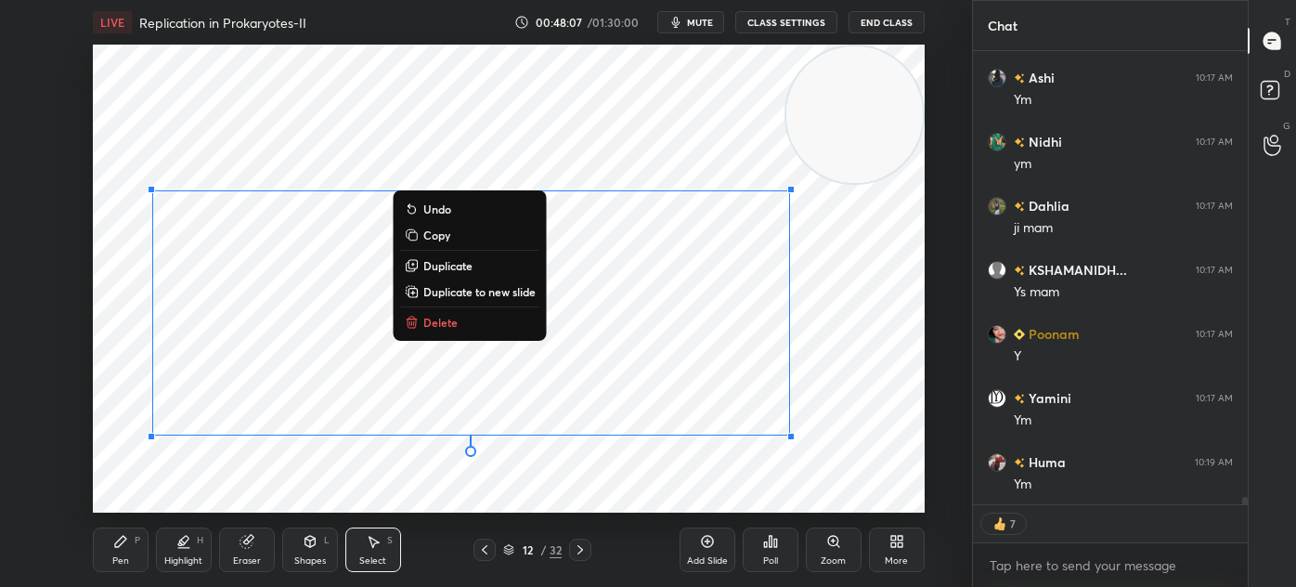
scroll to position [28721, 0]
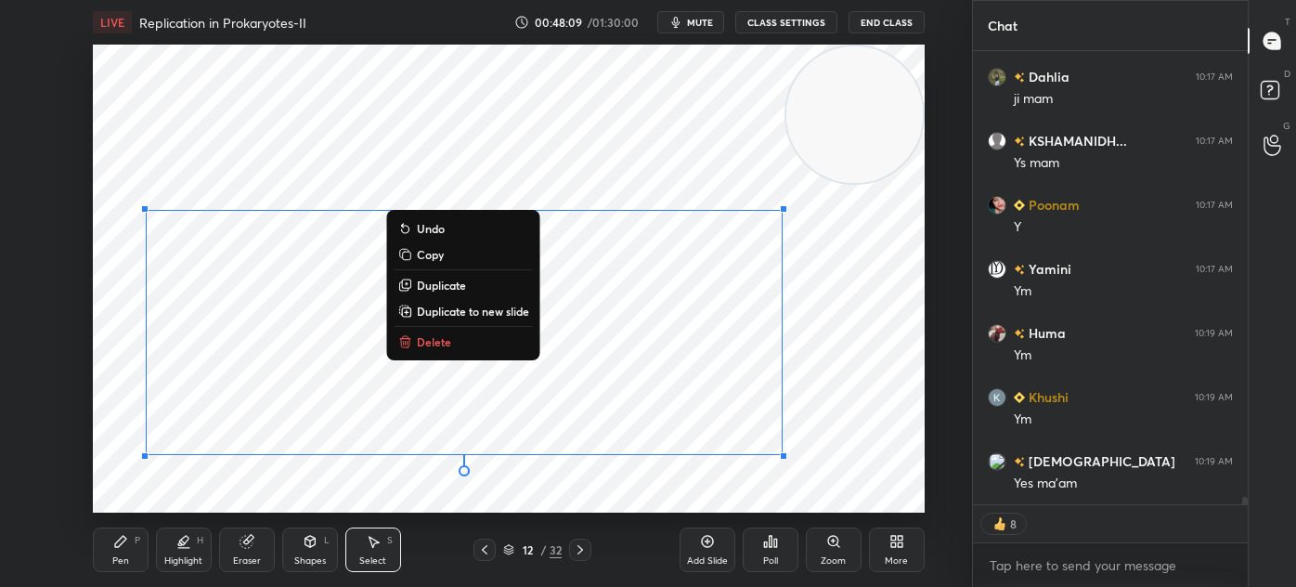
click at [111, 377] on div "0 ° Undo Copy Duplicate Duplicate to new slide Delete" at bounding box center [509, 279] width 832 height 468
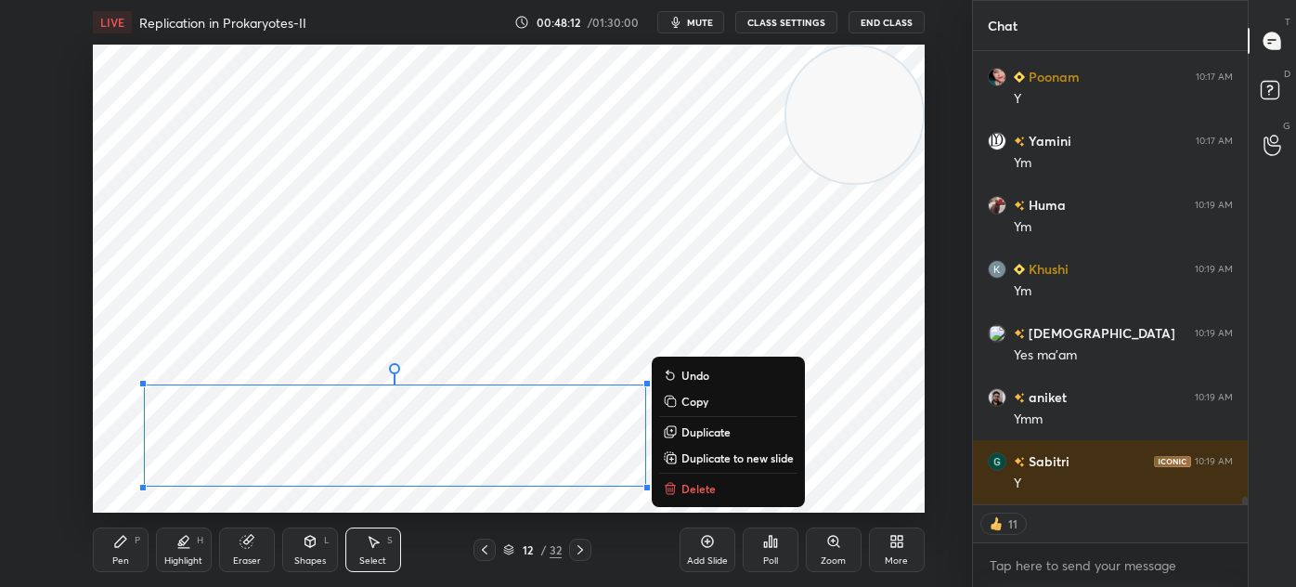
scroll to position [28977, 0]
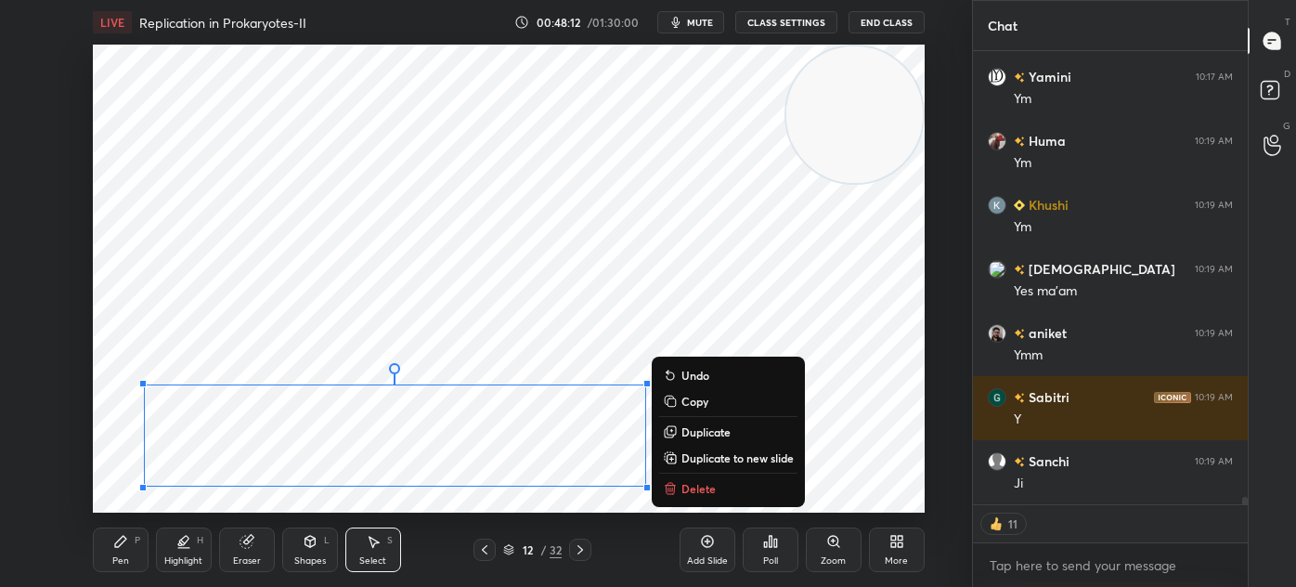
click at [125, 550] on div "Pen P" at bounding box center [121, 549] width 56 height 45
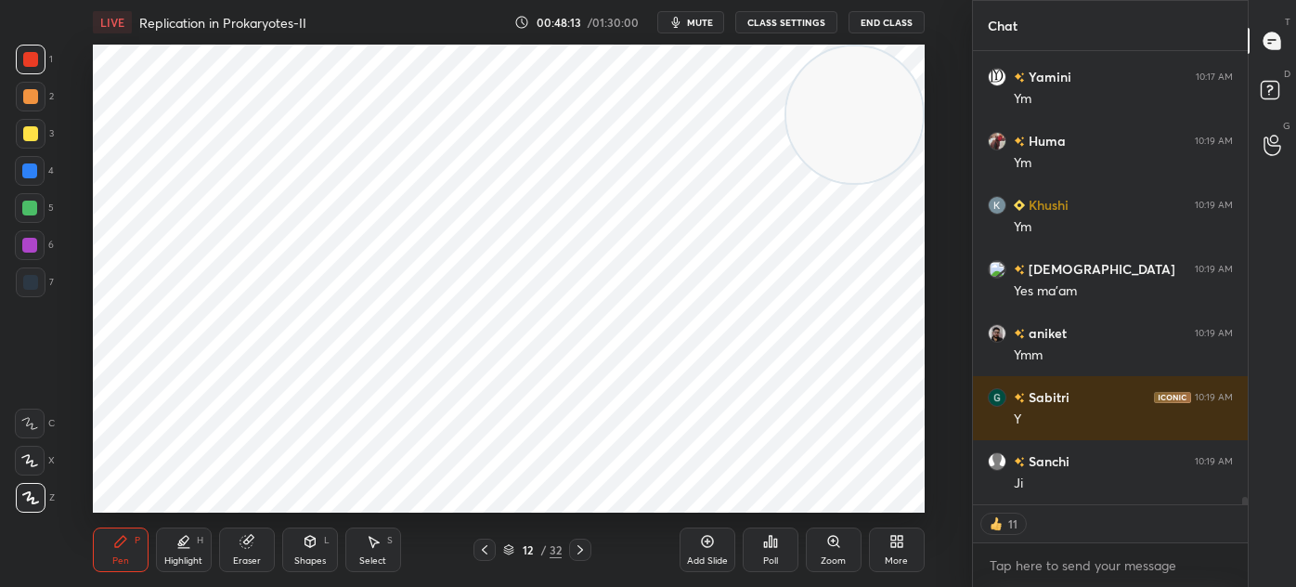
click at [45, 281] on div "7" at bounding box center [35, 282] width 38 height 30
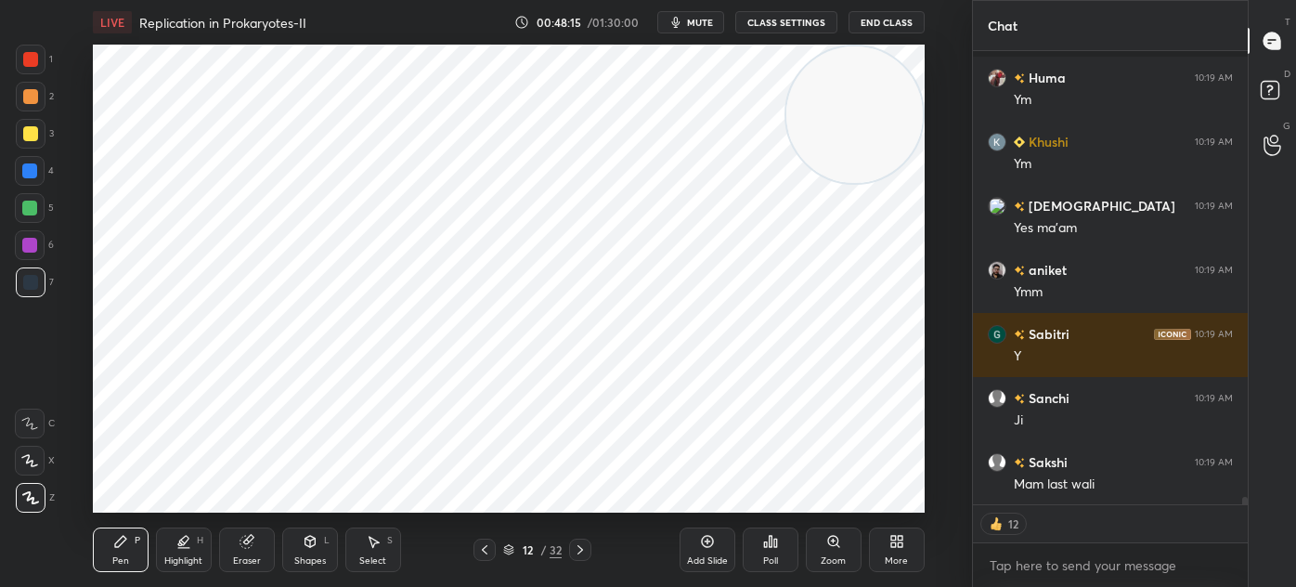
scroll to position [29168, 0]
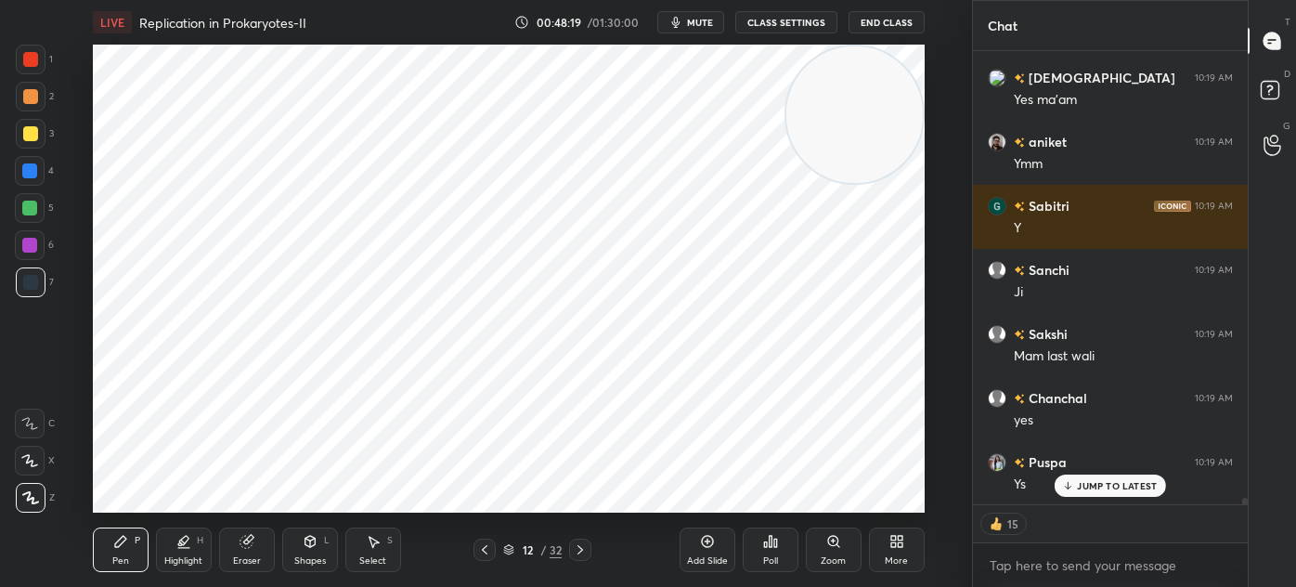
click at [685, 538] on div "Add Slide" at bounding box center [708, 549] width 56 height 45
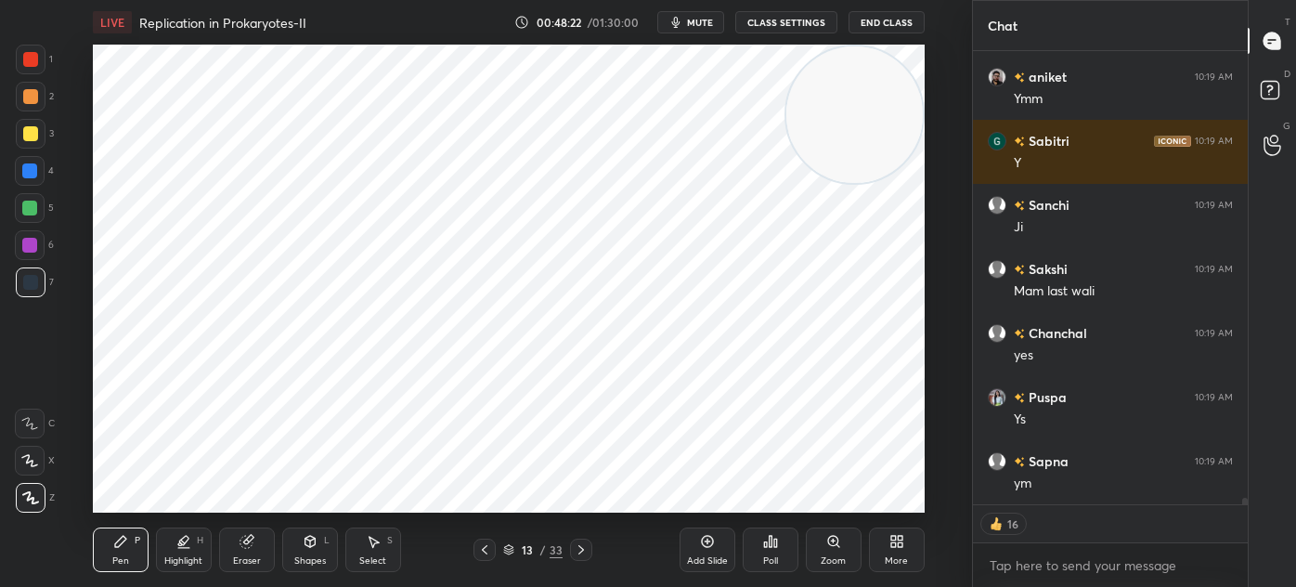
scroll to position [29297, 0]
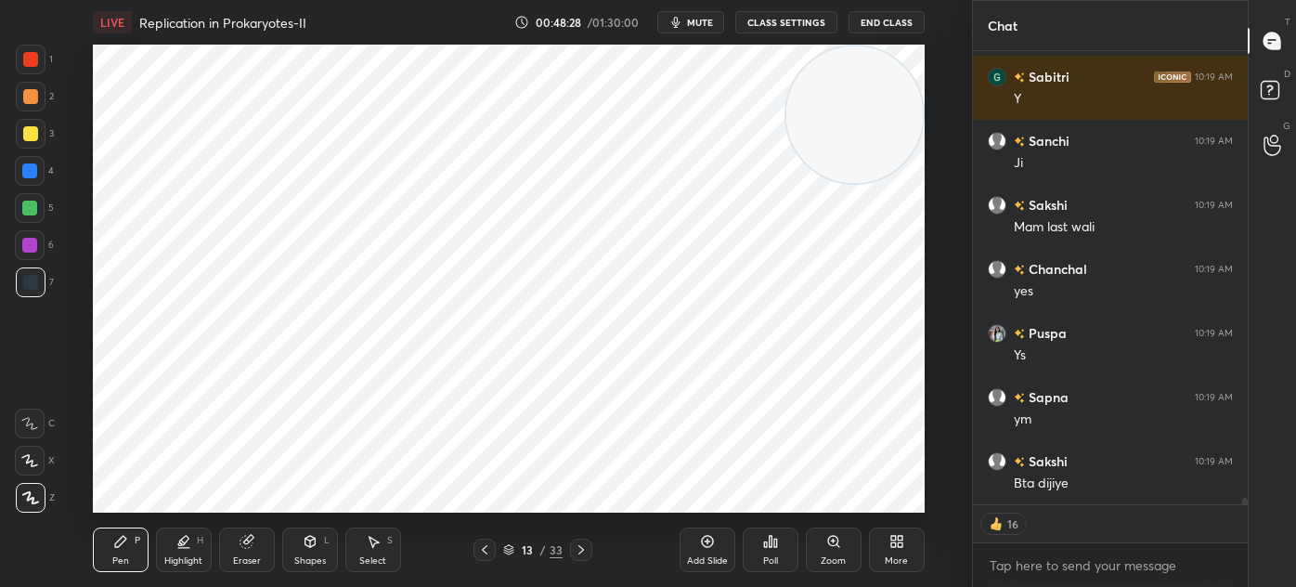
click at [507, 549] on icon at bounding box center [508, 547] width 9 height 5
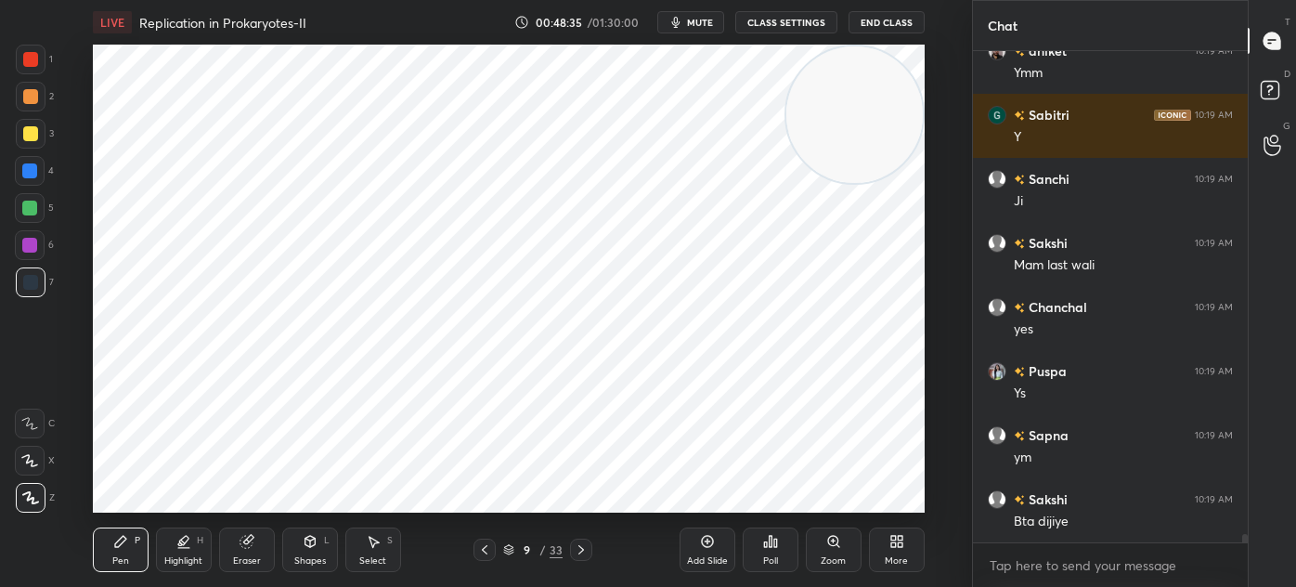
click at [491, 552] on icon at bounding box center [484, 549] width 15 height 15
click at [488, 549] on icon at bounding box center [484, 549] width 15 height 15
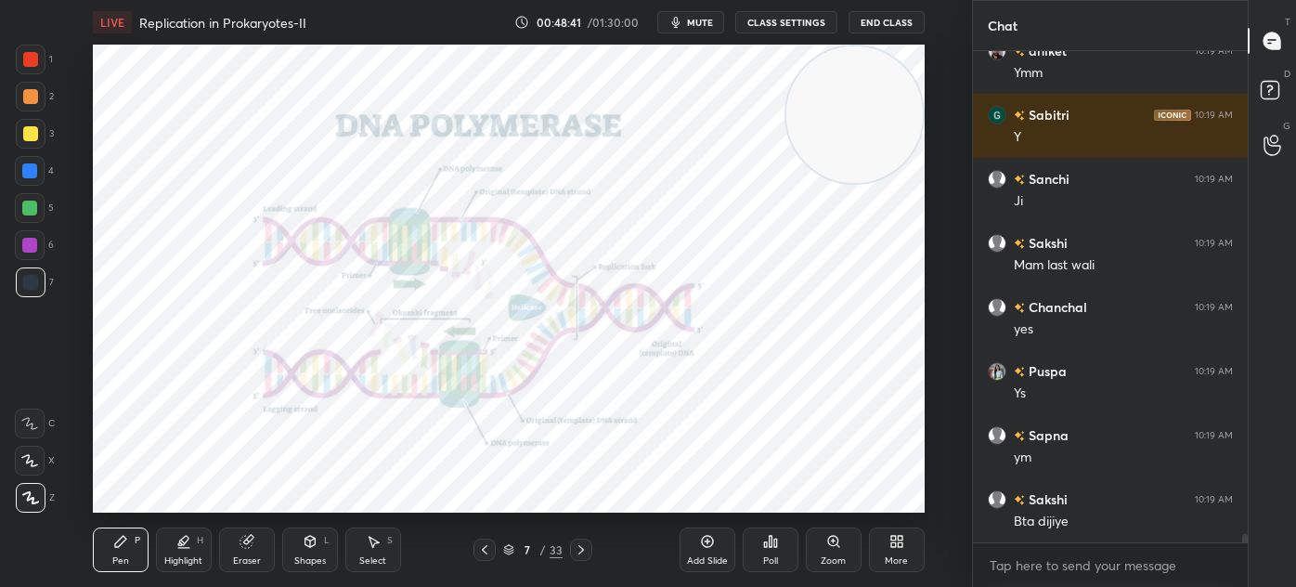
click at [581, 556] on icon at bounding box center [581, 549] width 15 height 15
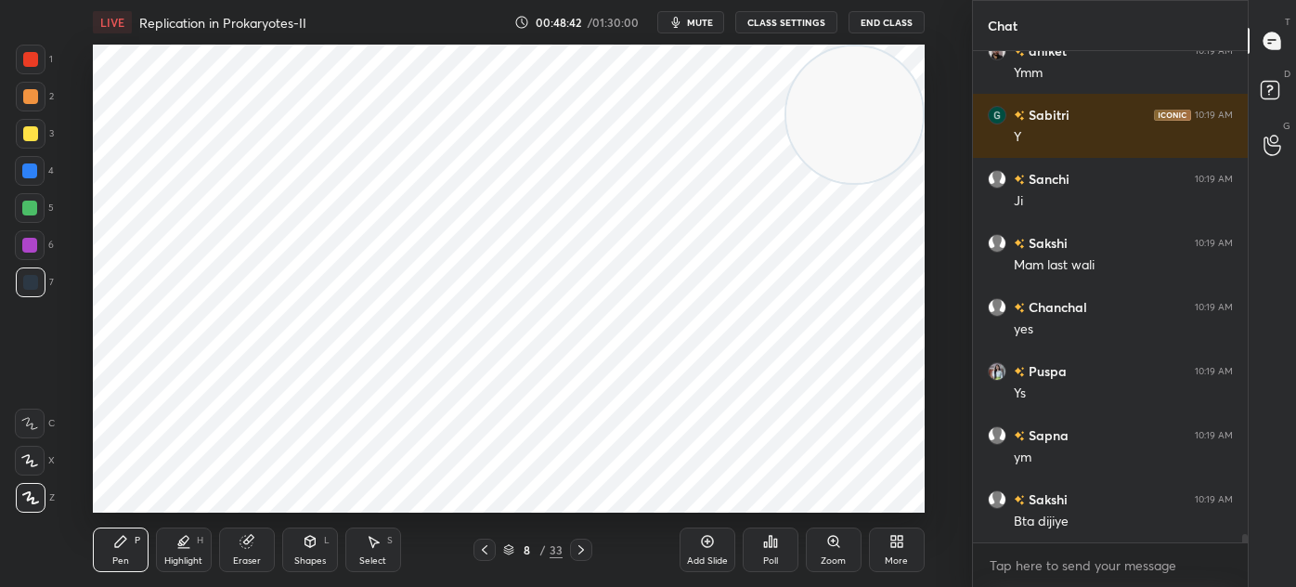
click at [582, 548] on icon at bounding box center [581, 549] width 15 height 15
click at [578, 549] on icon at bounding box center [581, 549] width 15 height 15
click at [575, 549] on icon at bounding box center [581, 549] width 15 height 15
click at [576, 541] on div at bounding box center [581, 550] width 22 height 22
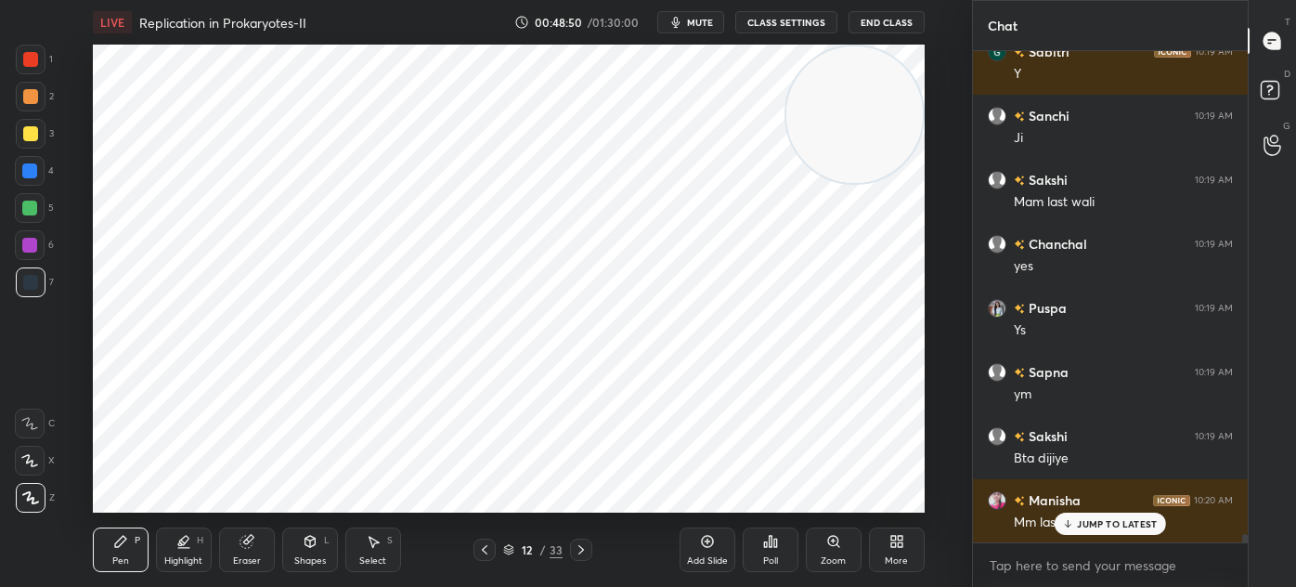
click at [571, 549] on div at bounding box center [581, 550] width 22 height 22
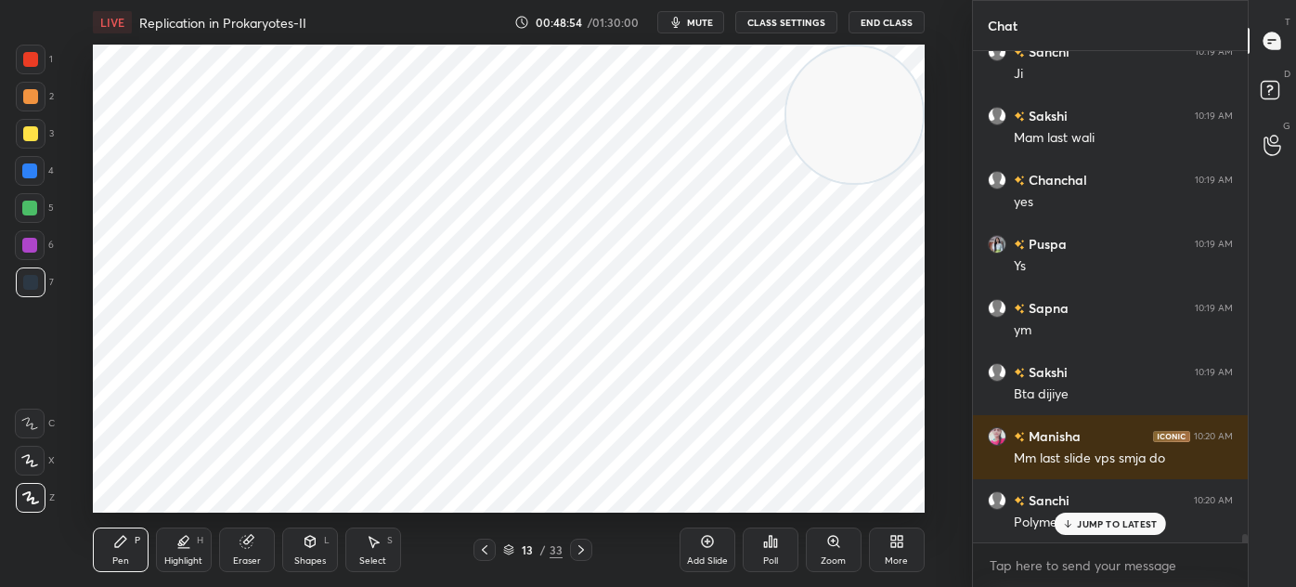
click at [369, 547] on icon at bounding box center [373, 541] width 15 height 15
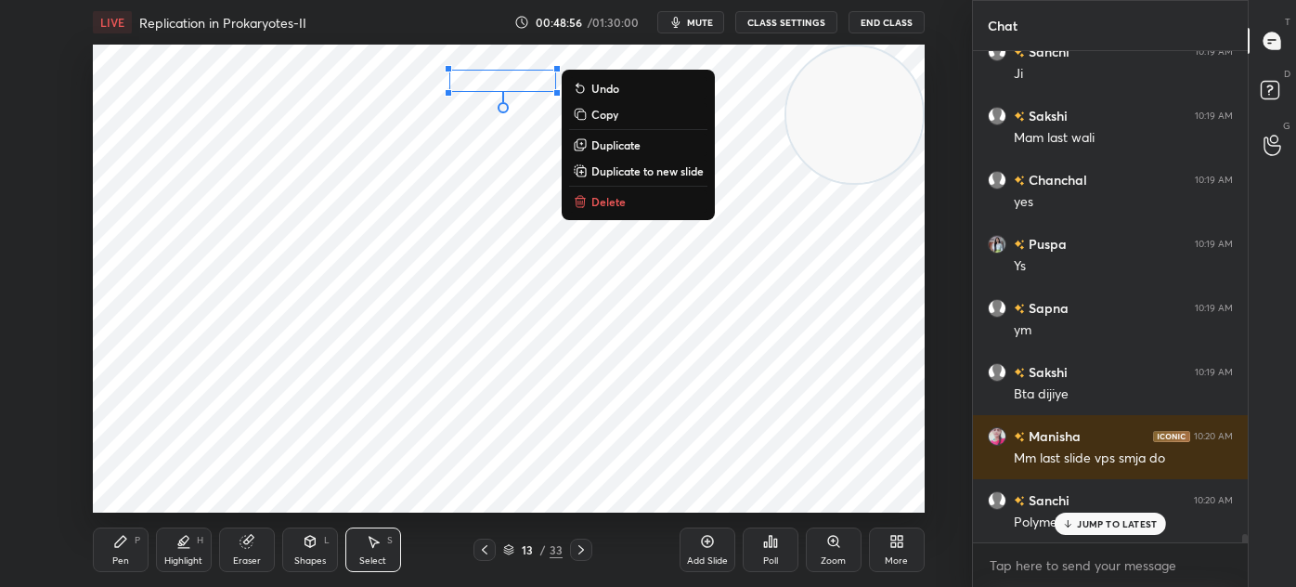
click at [611, 208] on p "Delete" at bounding box center [609, 201] width 34 height 15
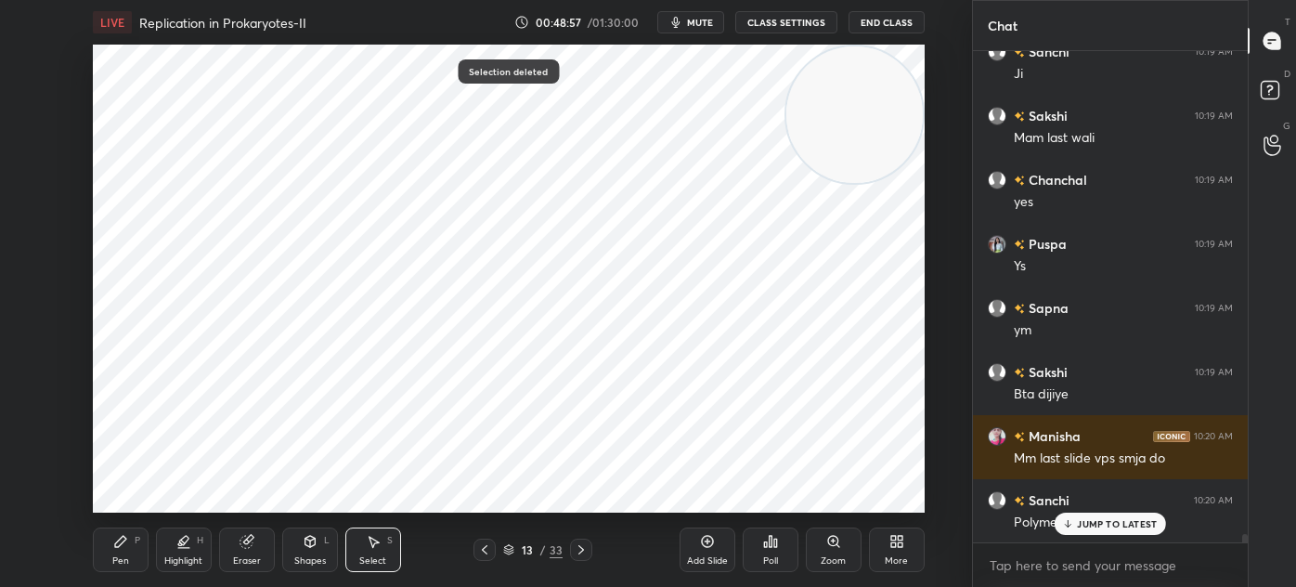
click at [137, 536] on div "P" at bounding box center [138, 540] width 6 height 9
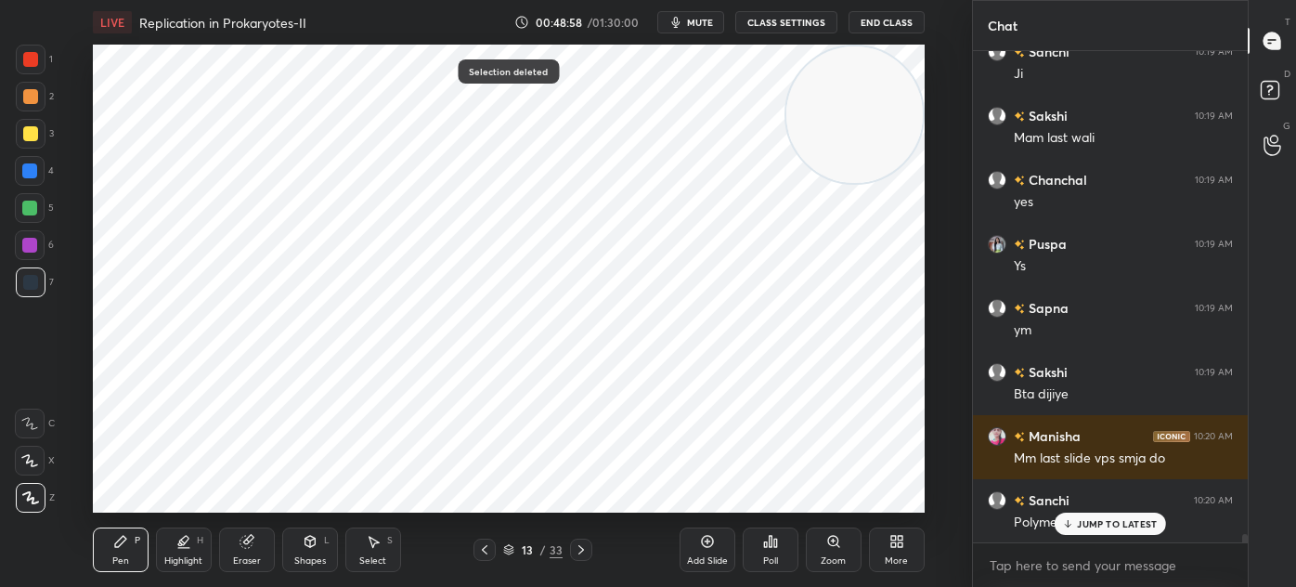
click at [43, 69] on div at bounding box center [31, 60] width 30 height 30
click at [36, 283] on div at bounding box center [30, 282] width 15 height 15
click at [483, 554] on icon at bounding box center [484, 549] width 15 height 15
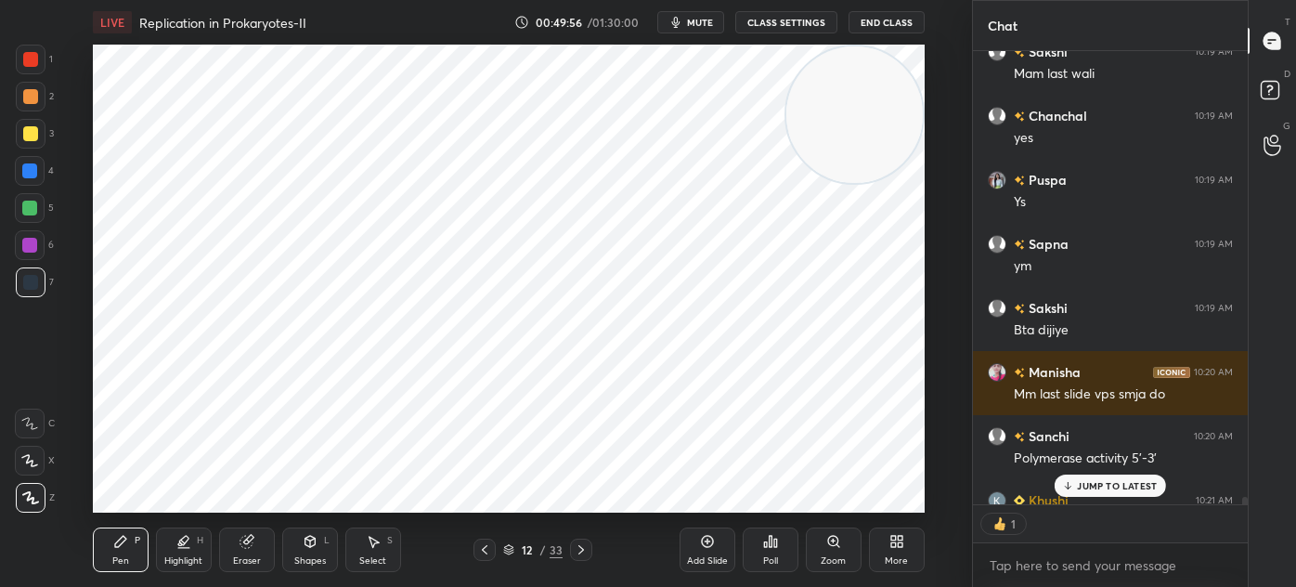
scroll to position [6, 5]
click at [590, 553] on div at bounding box center [581, 550] width 22 height 22
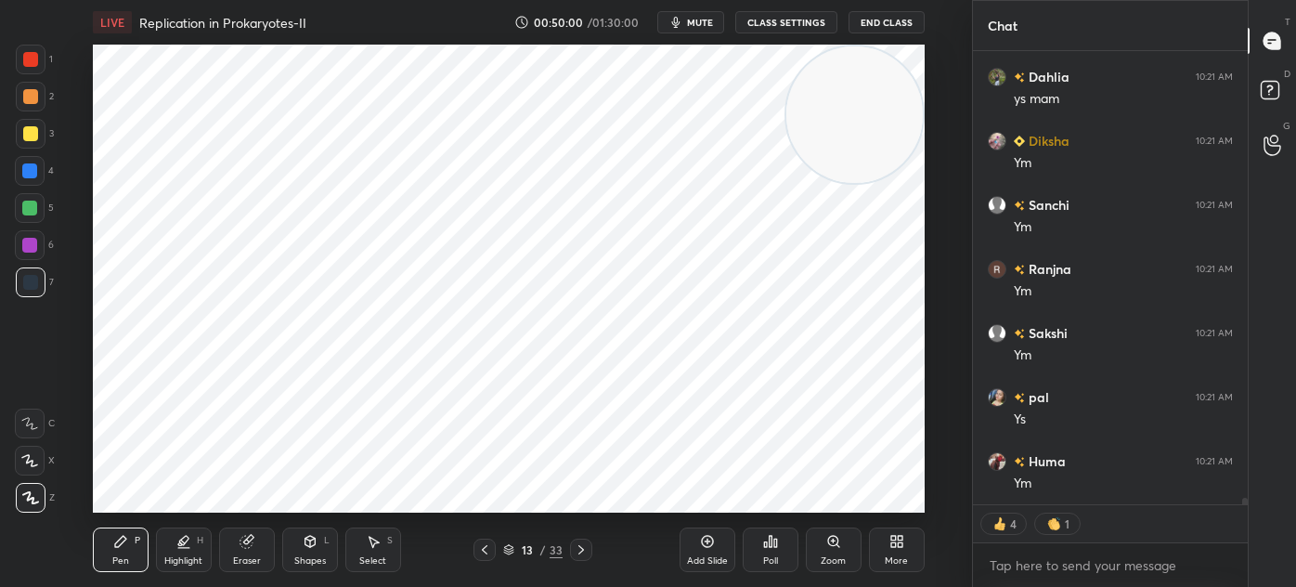
scroll to position [30002, 0]
click at [696, 536] on div "Add Slide" at bounding box center [708, 549] width 56 height 45
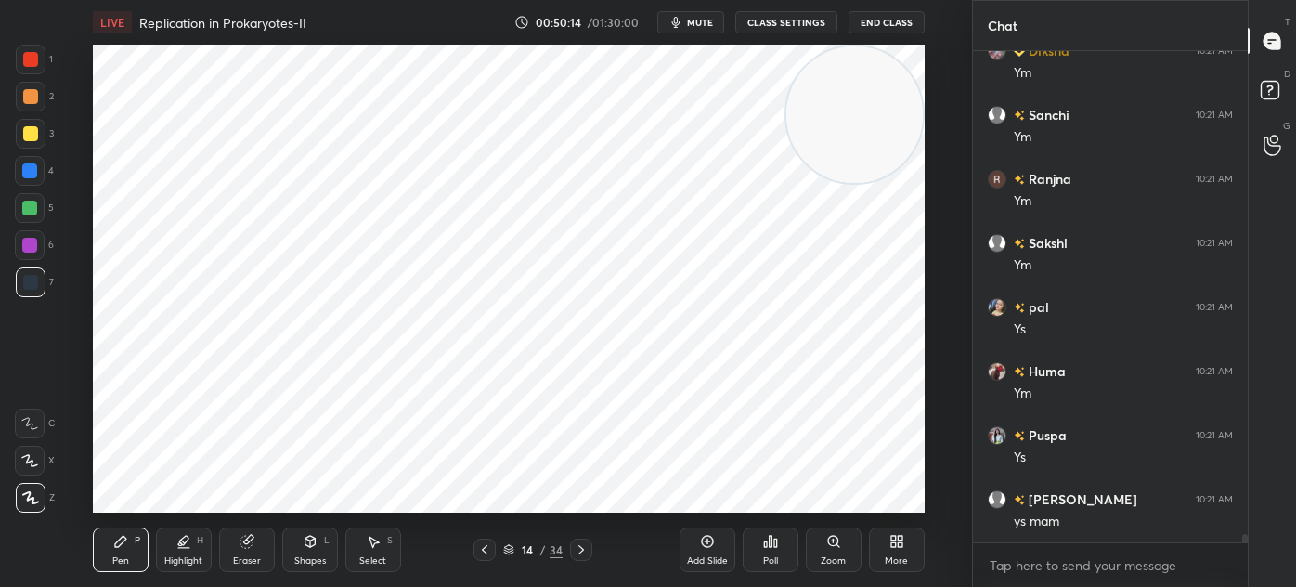
scroll to position [486, 269]
click at [299, 535] on div "Shapes L" at bounding box center [310, 549] width 56 height 45
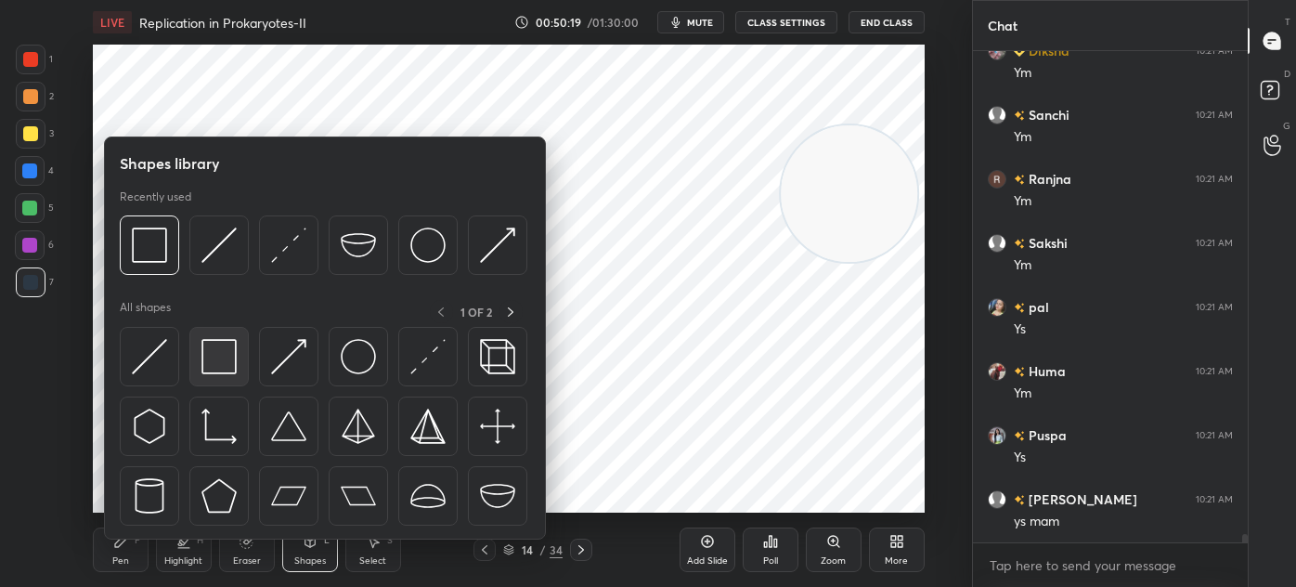
click at [230, 368] on img at bounding box center [219, 356] width 35 height 35
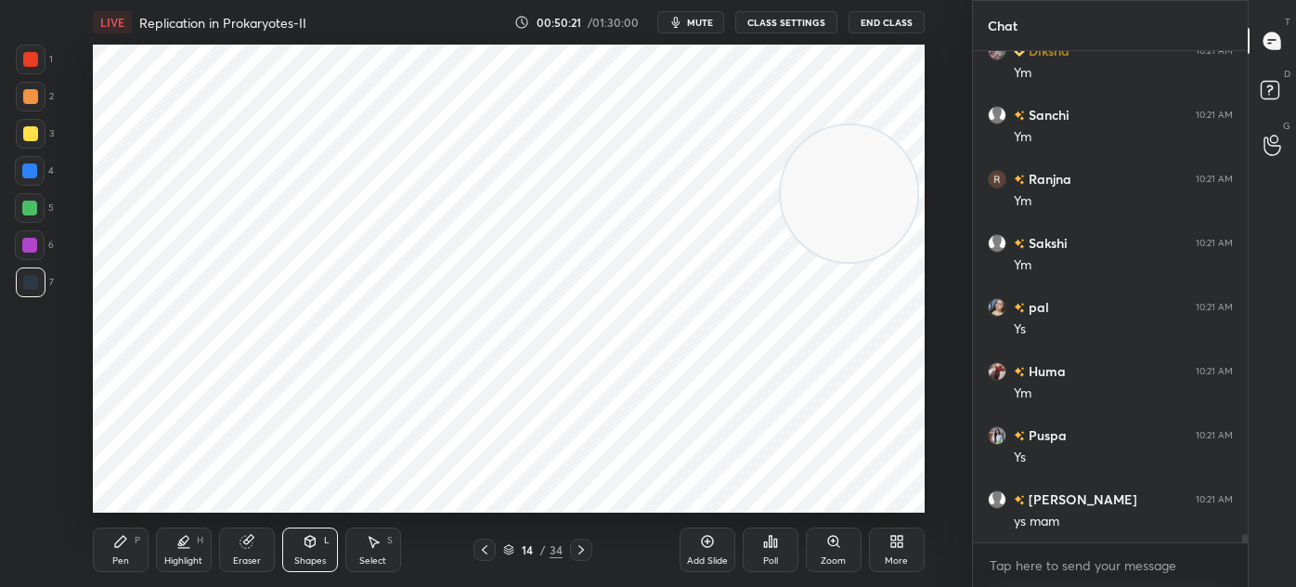
click at [34, 59] on div at bounding box center [30, 59] width 15 height 15
click at [115, 552] on div "Pen P" at bounding box center [121, 549] width 56 height 45
click at [305, 553] on div "Shapes L" at bounding box center [310, 549] width 56 height 45
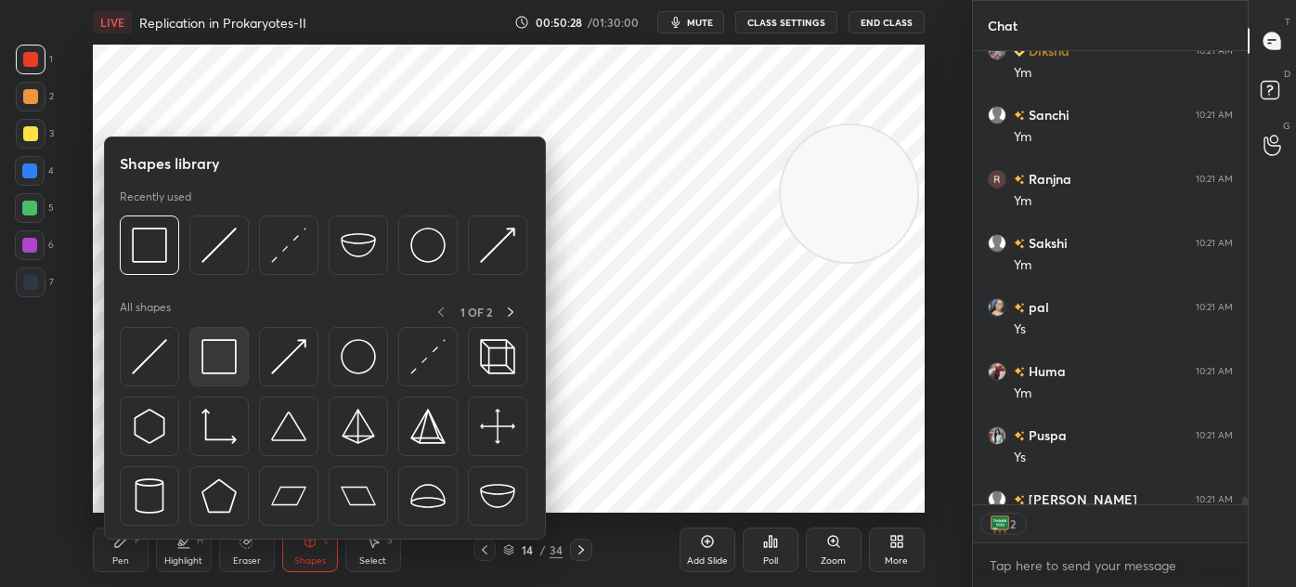
click at [218, 372] on img at bounding box center [219, 356] width 35 height 35
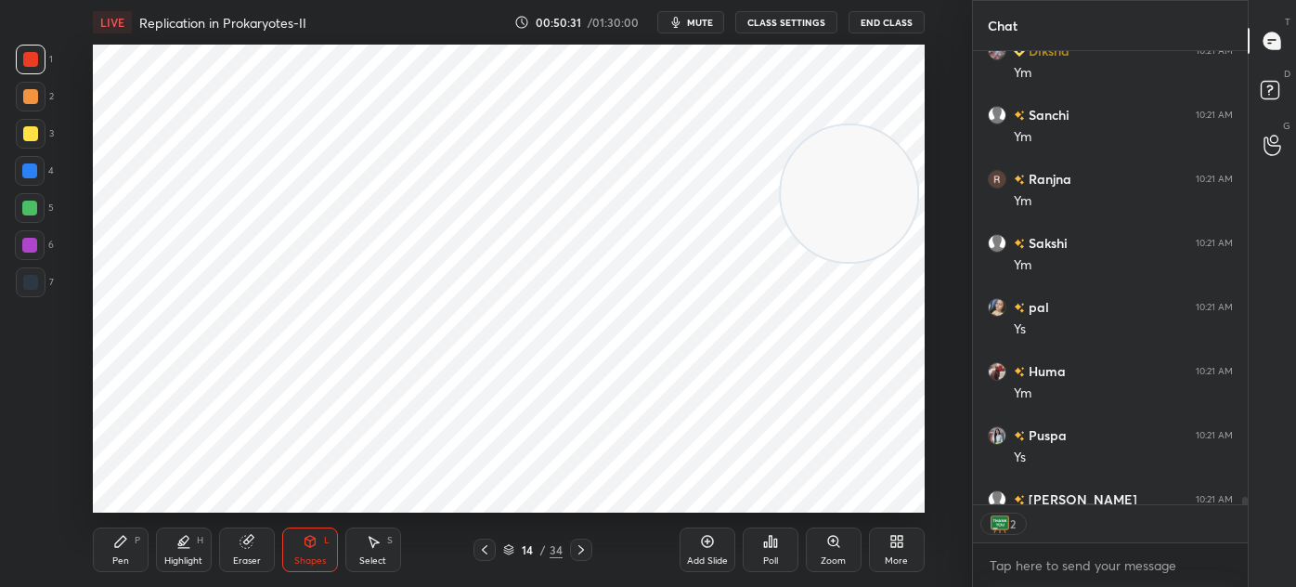
click at [23, 282] on div at bounding box center [30, 282] width 15 height 15
click at [494, 550] on div at bounding box center [485, 550] width 22 height 22
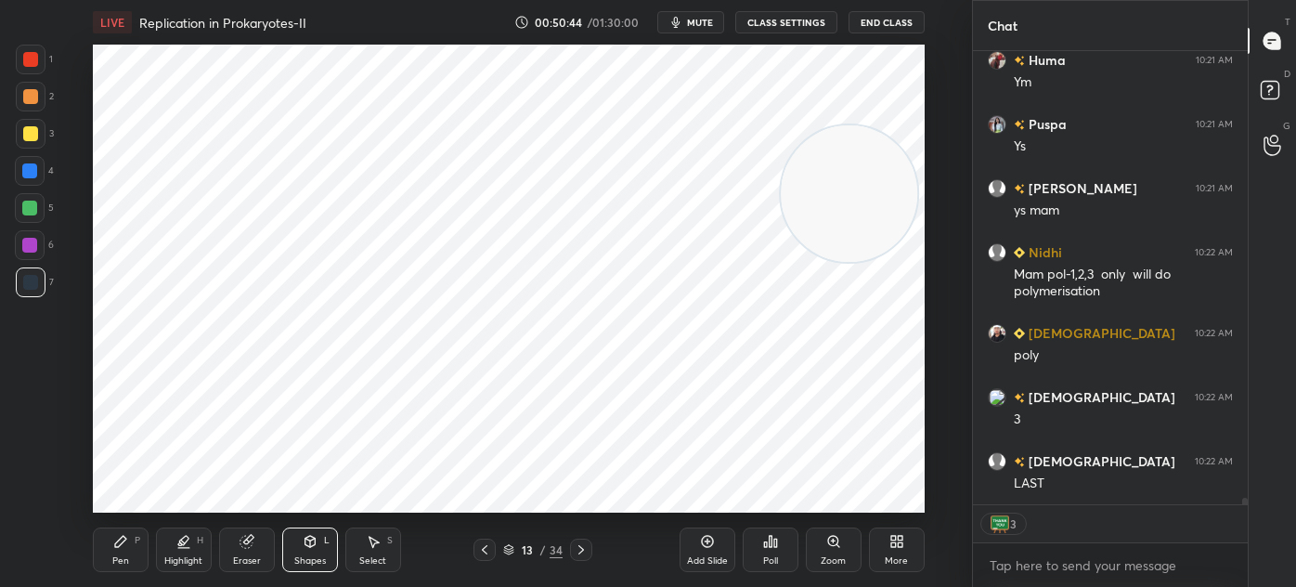
scroll to position [30467, 0]
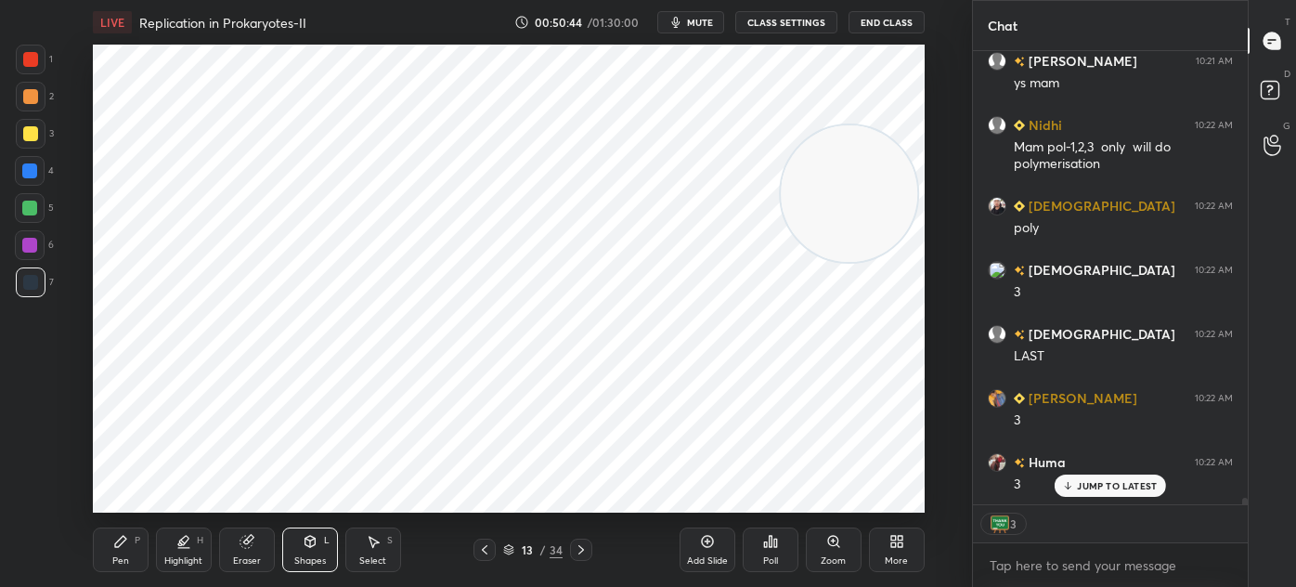
click at [579, 553] on icon at bounding box center [582, 549] width 6 height 9
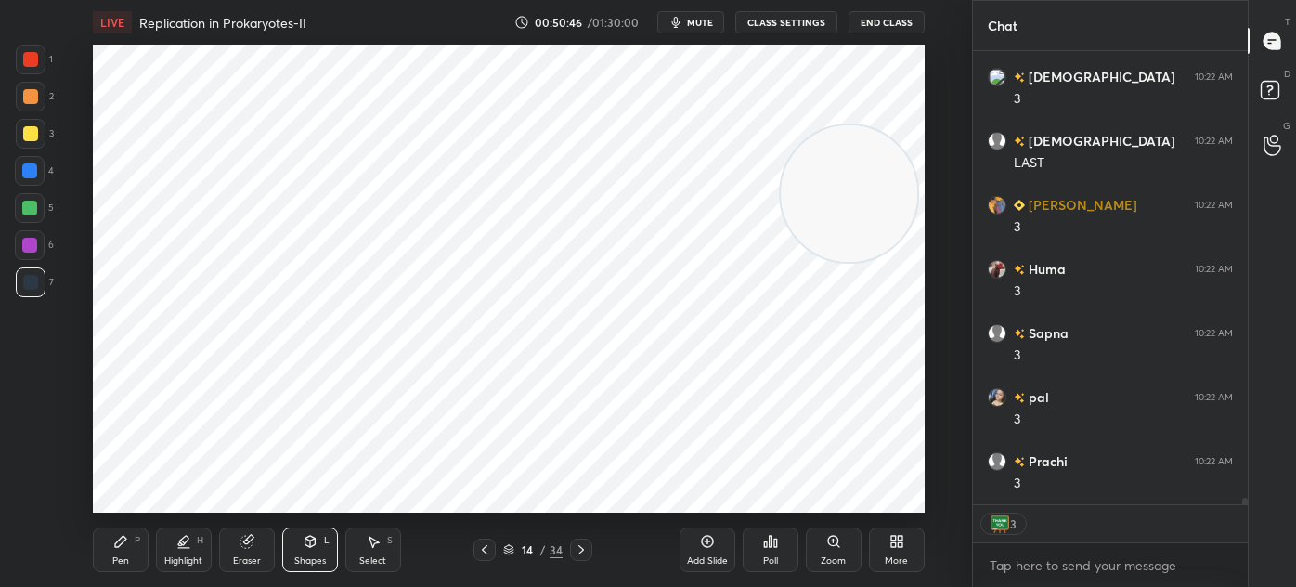
scroll to position [30622, 0]
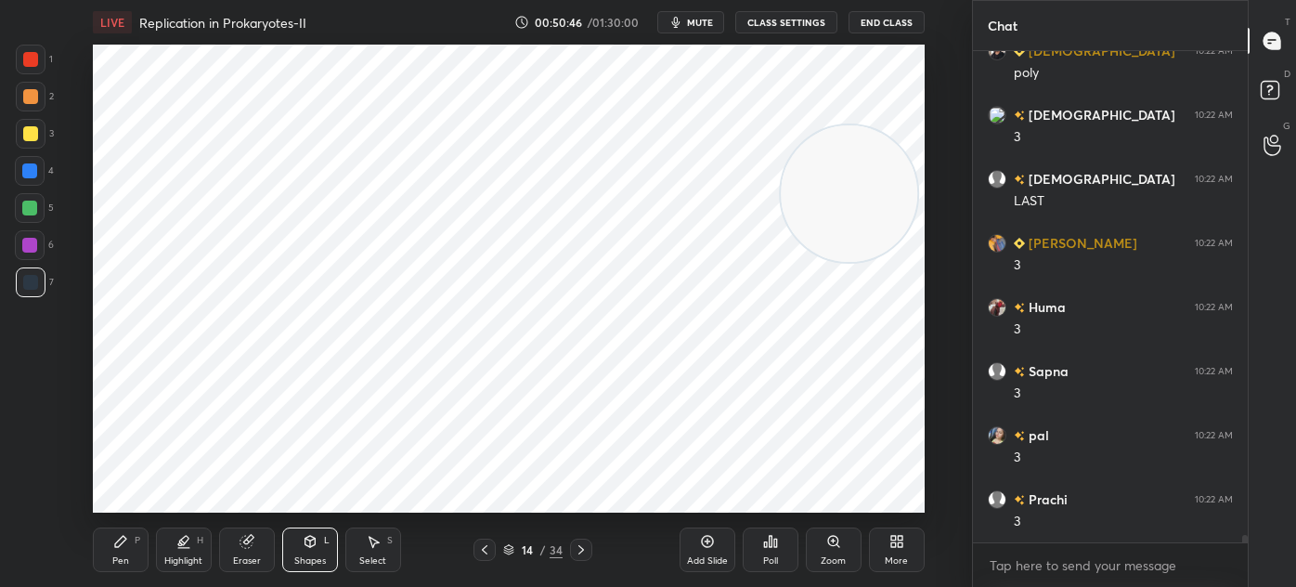
click at [321, 553] on div "Shapes L" at bounding box center [310, 549] width 56 height 45
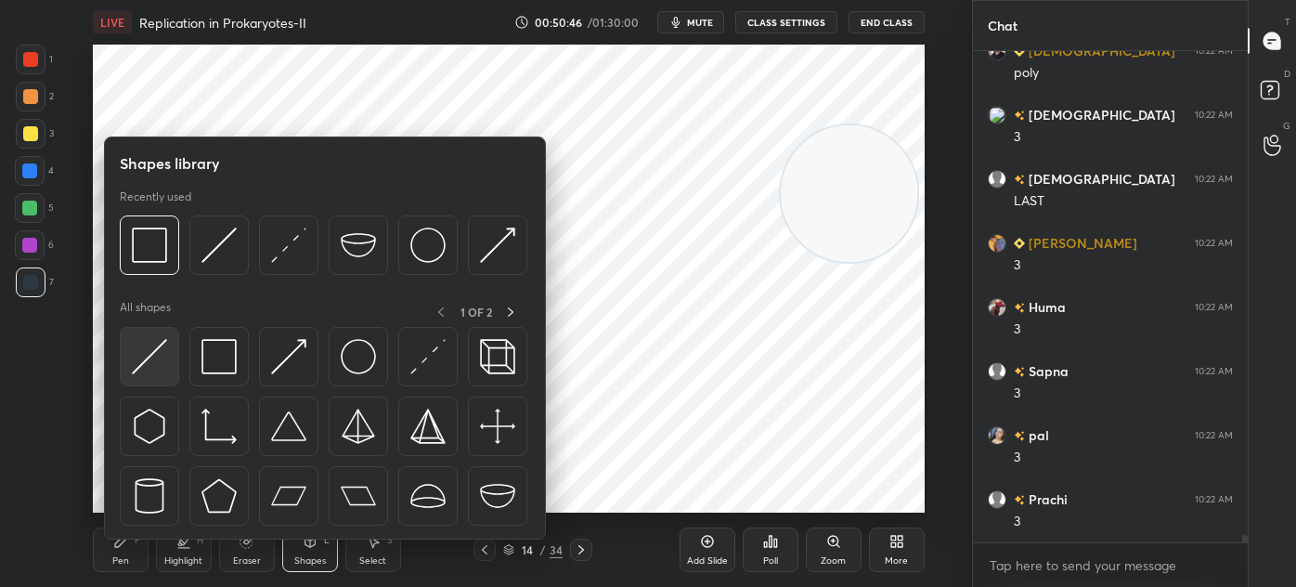
scroll to position [30686, 0]
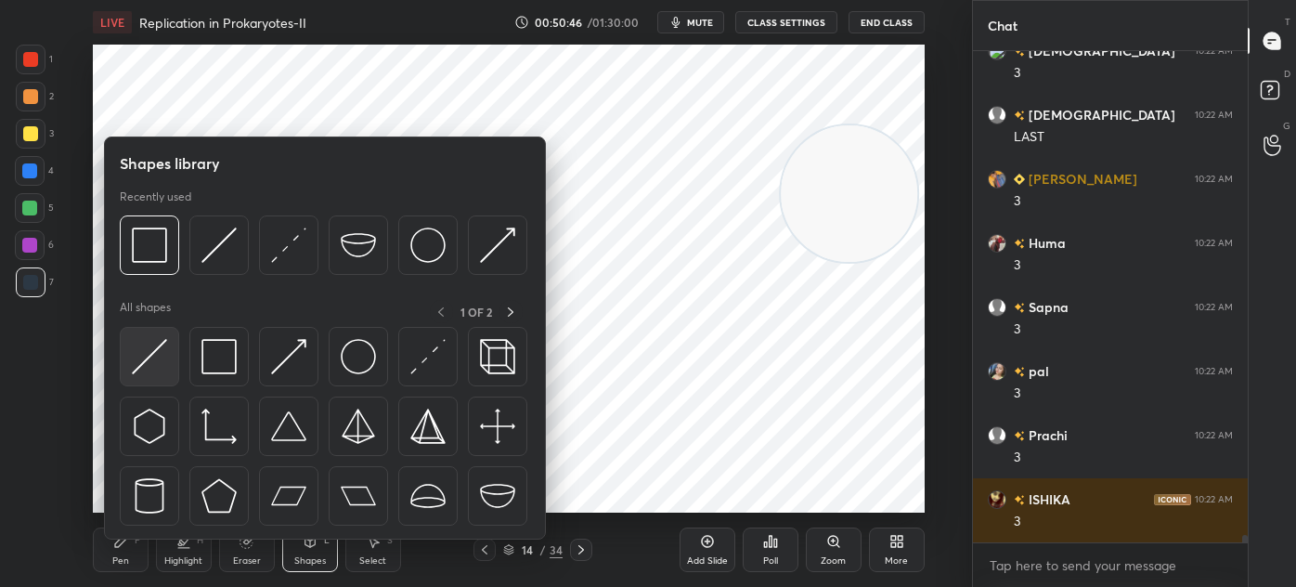
click at [130, 359] on div at bounding box center [149, 356] width 59 height 59
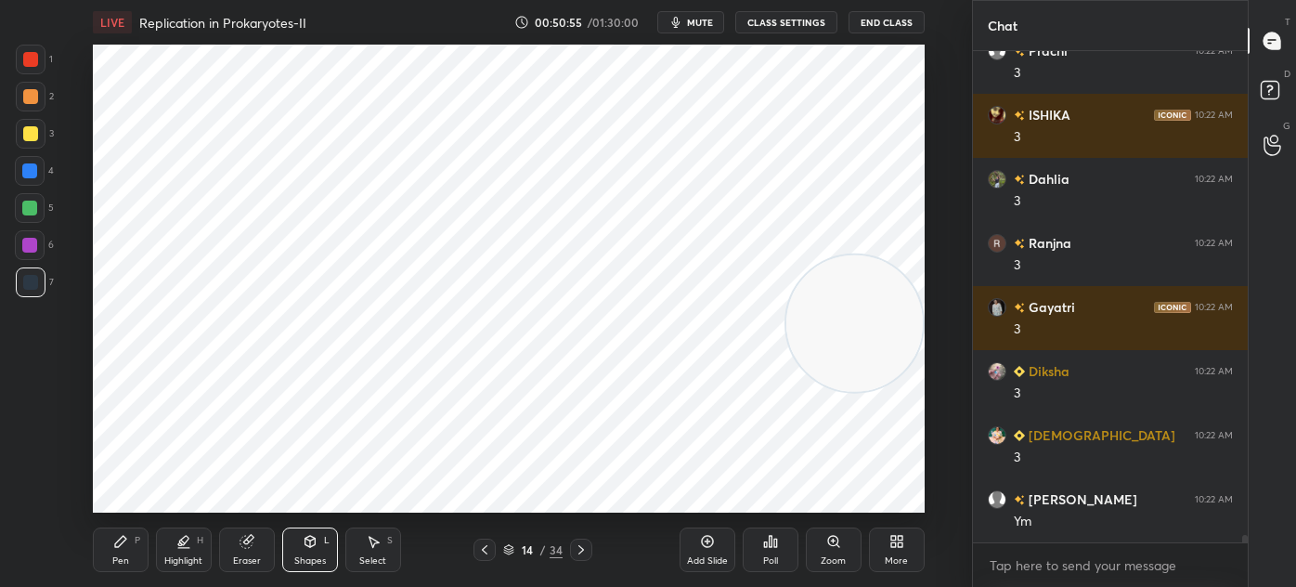
scroll to position [31134, 0]
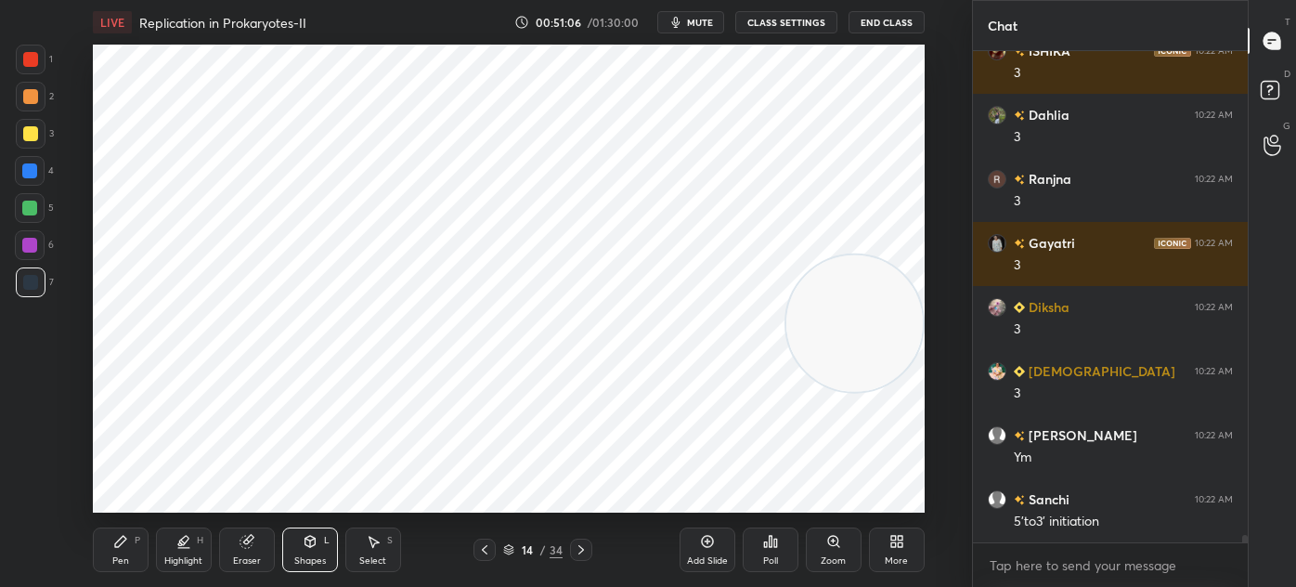
click at [369, 546] on icon at bounding box center [373, 541] width 15 height 15
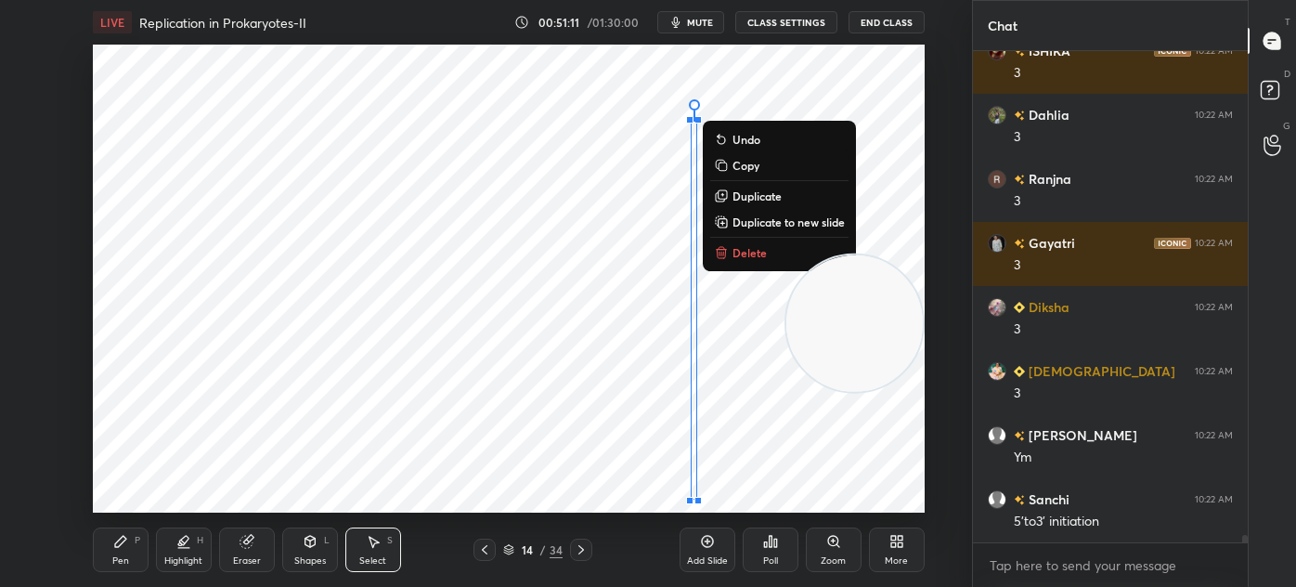
click at [763, 196] on p "Duplicate" at bounding box center [757, 196] width 49 height 15
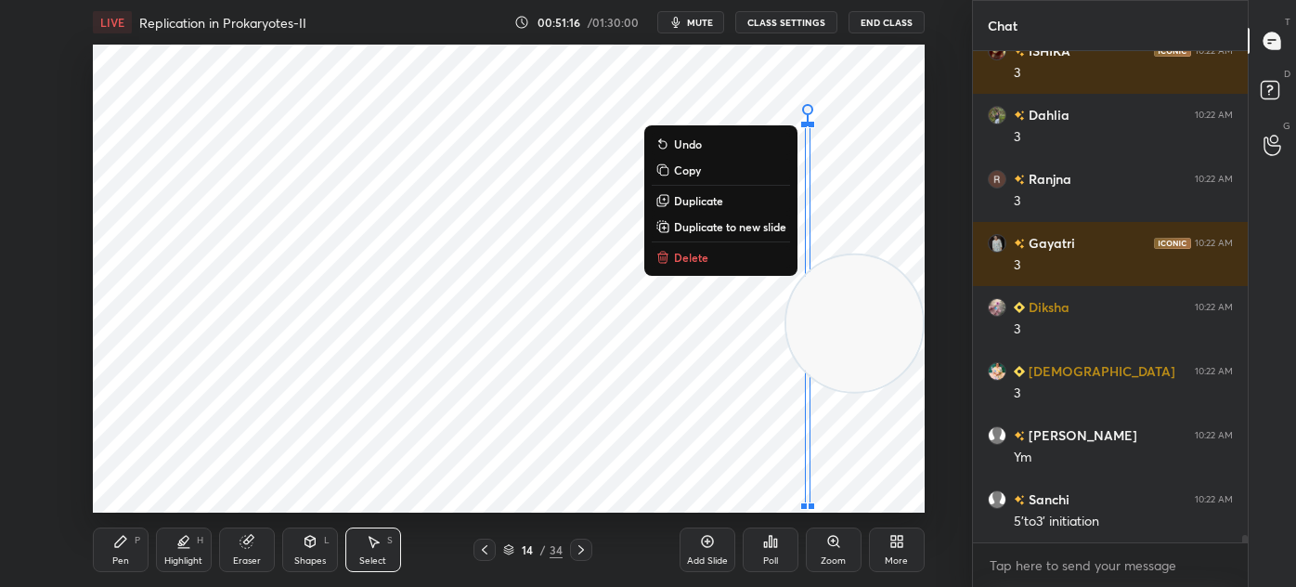
click at [681, 345] on div "0 ° Undo Copy Duplicate Duplicate to new slide Delete" at bounding box center [509, 279] width 832 height 468
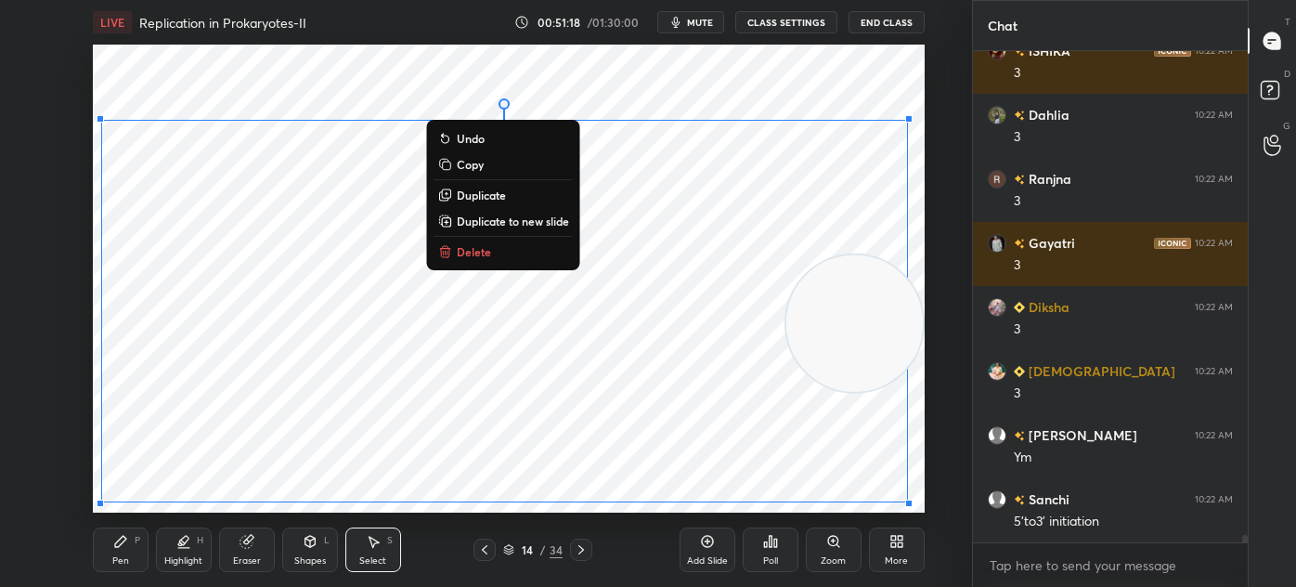
click at [118, 556] on div "Pen" at bounding box center [120, 560] width 17 height 9
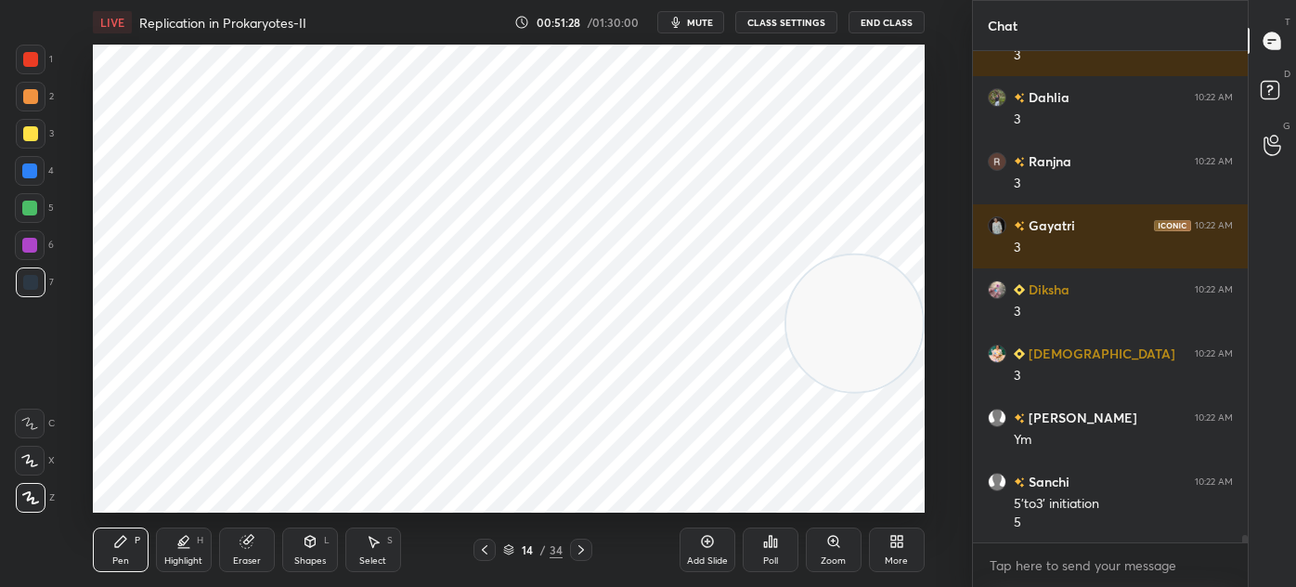
scroll to position [31217, 0]
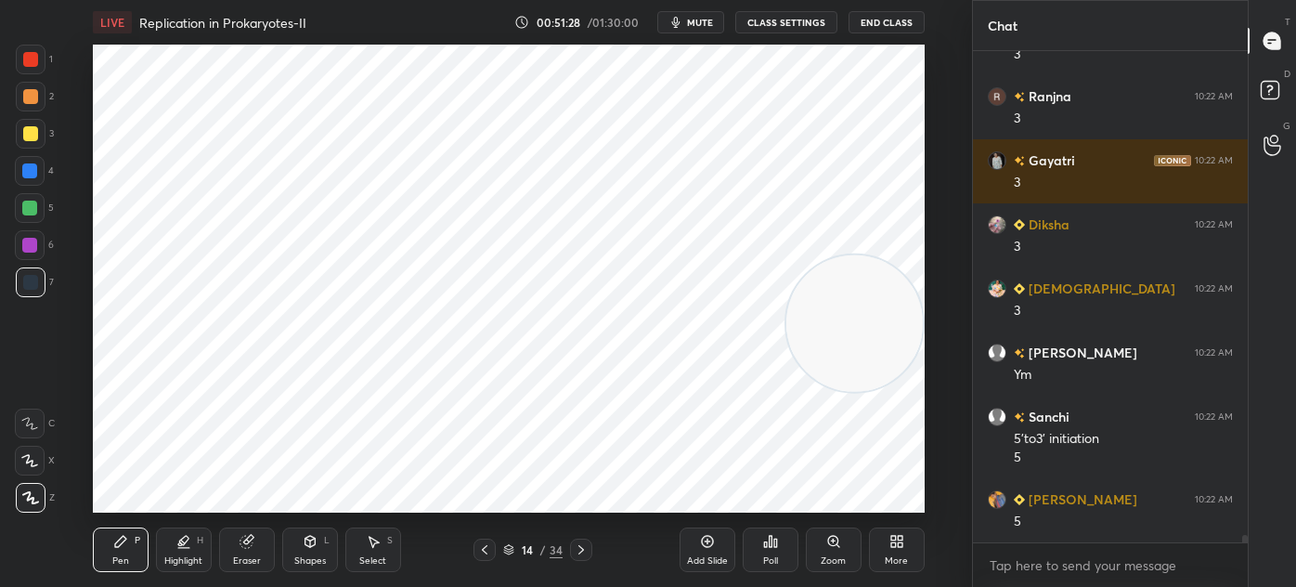
click at [366, 547] on icon at bounding box center [373, 541] width 15 height 15
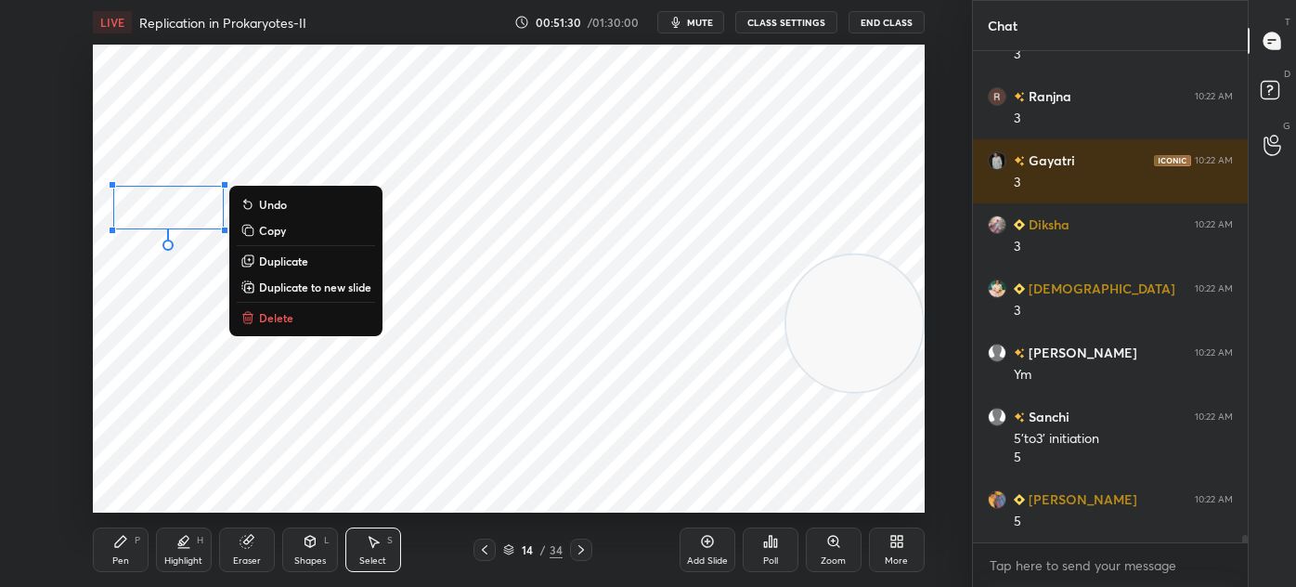
click at [285, 263] on p "Duplicate" at bounding box center [283, 261] width 49 height 15
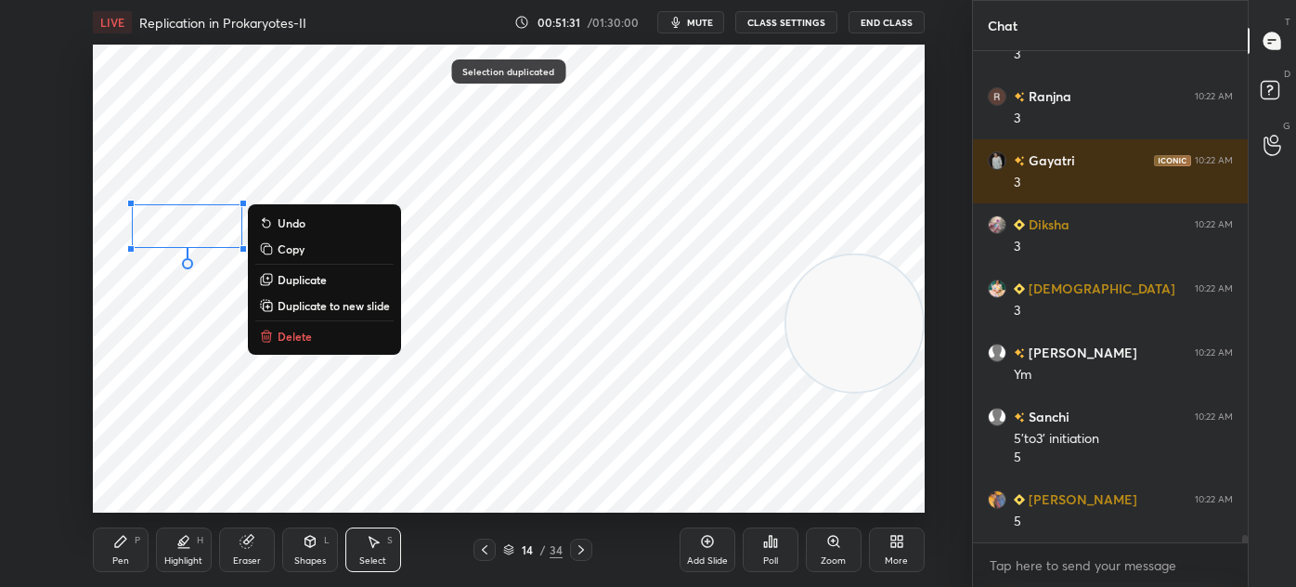
scroll to position [31298, 0]
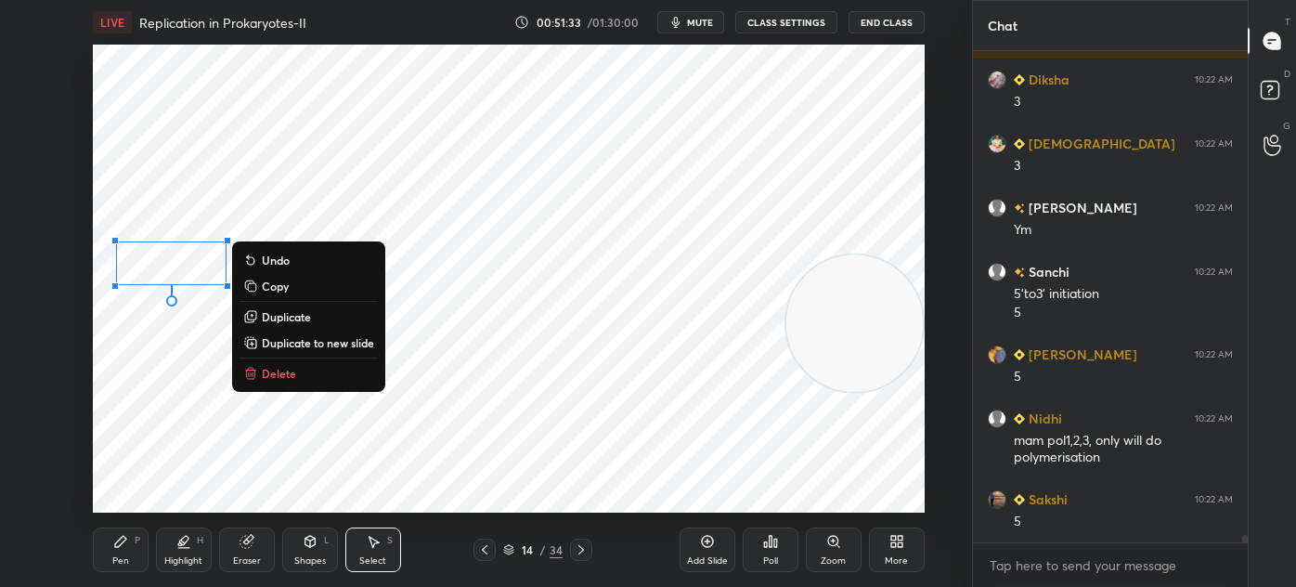
click at [280, 313] on p "Duplicate" at bounding box center [286, 316] width 49 height 15
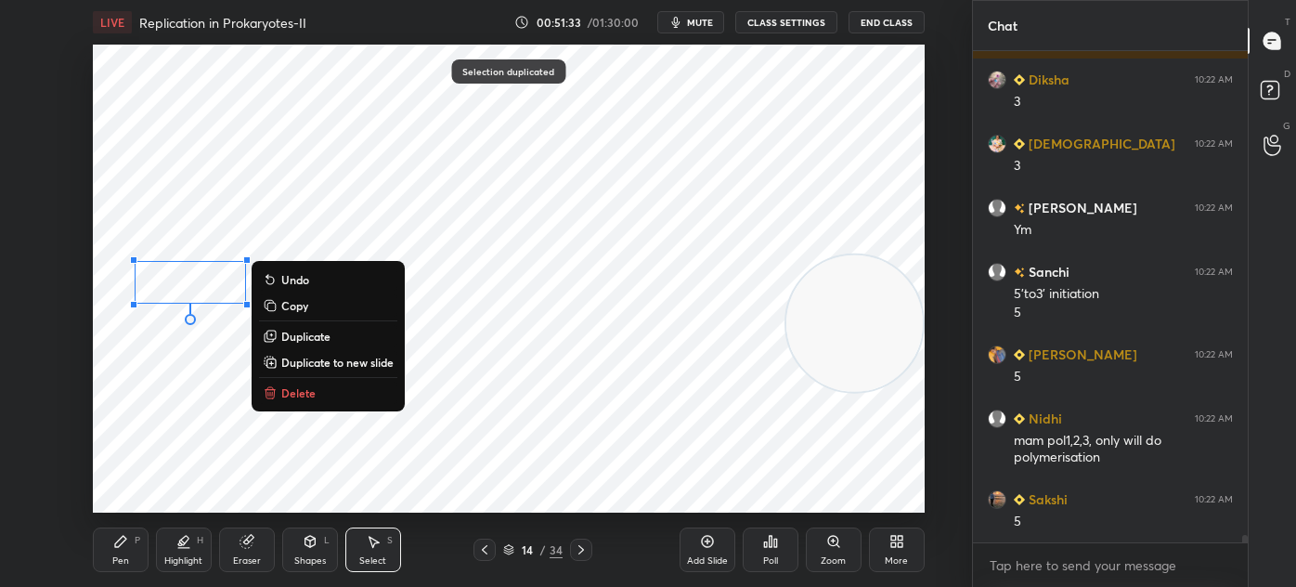
scroll to position [31425, 0]
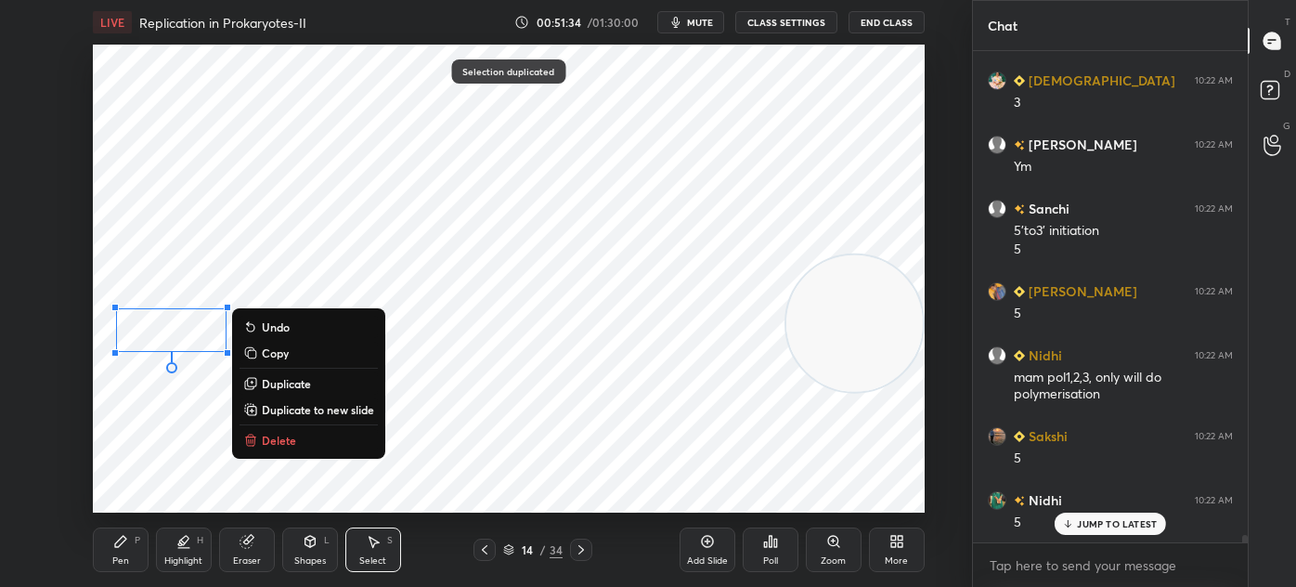
click at [287, 379] on p "Duplicate" at bounding box center [286, 383] width 49 height 15
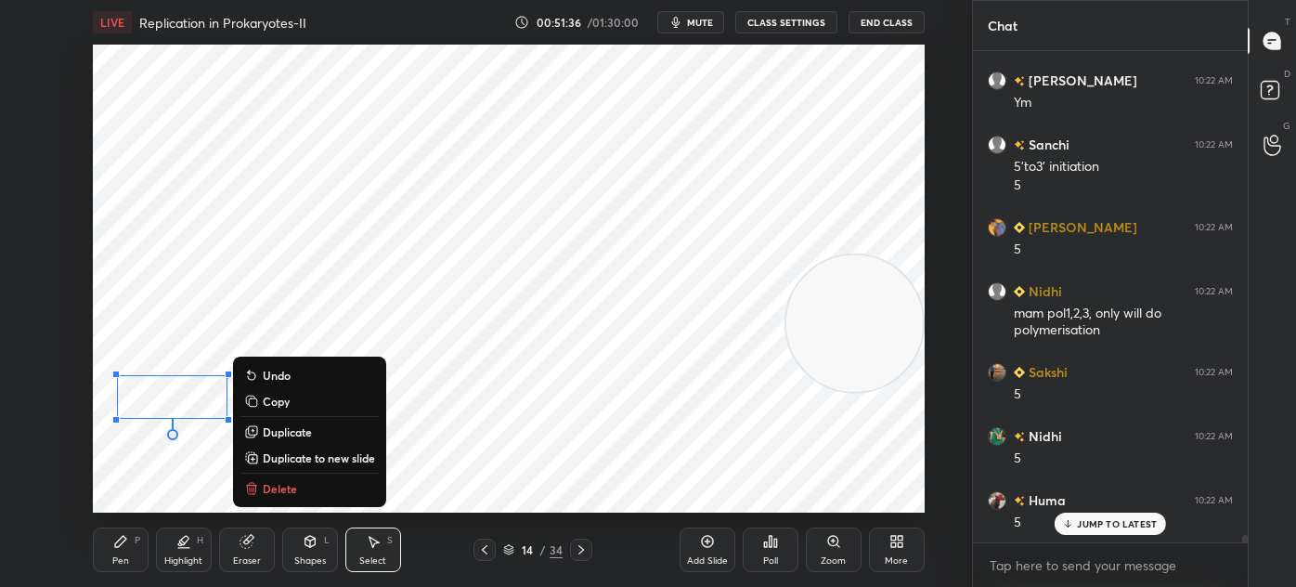
click at [301, 436] on p "Duplicate" at bounding box center [287, 431] width 49 height 15
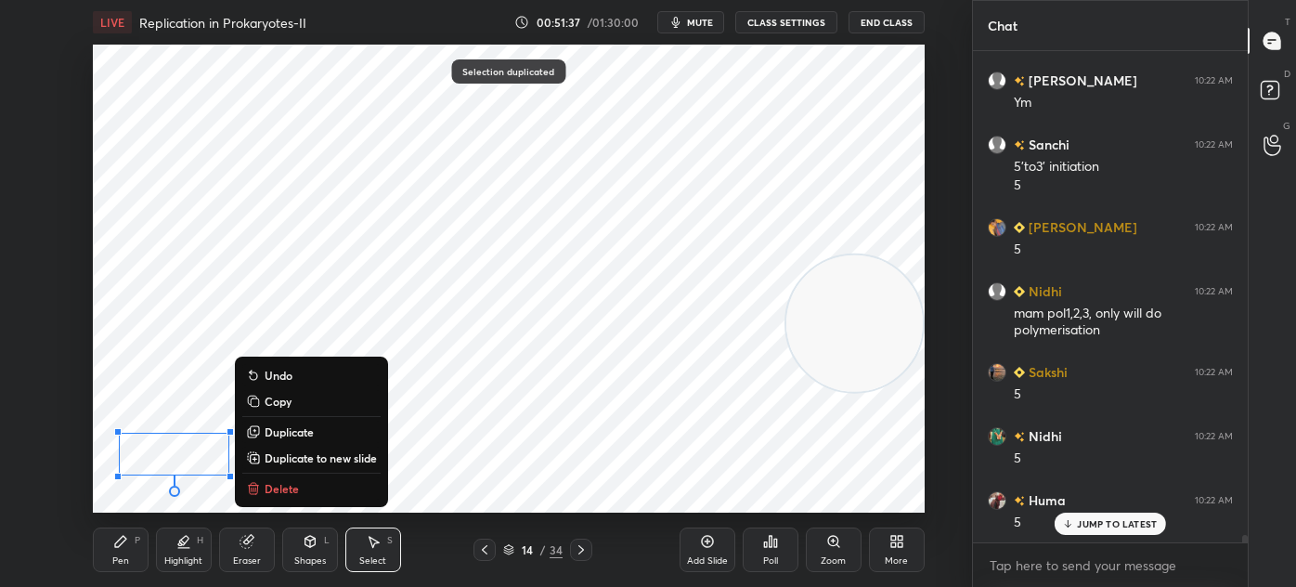
click at [121, 546] on icon at bounding box center [120, 541] width 15 height 15
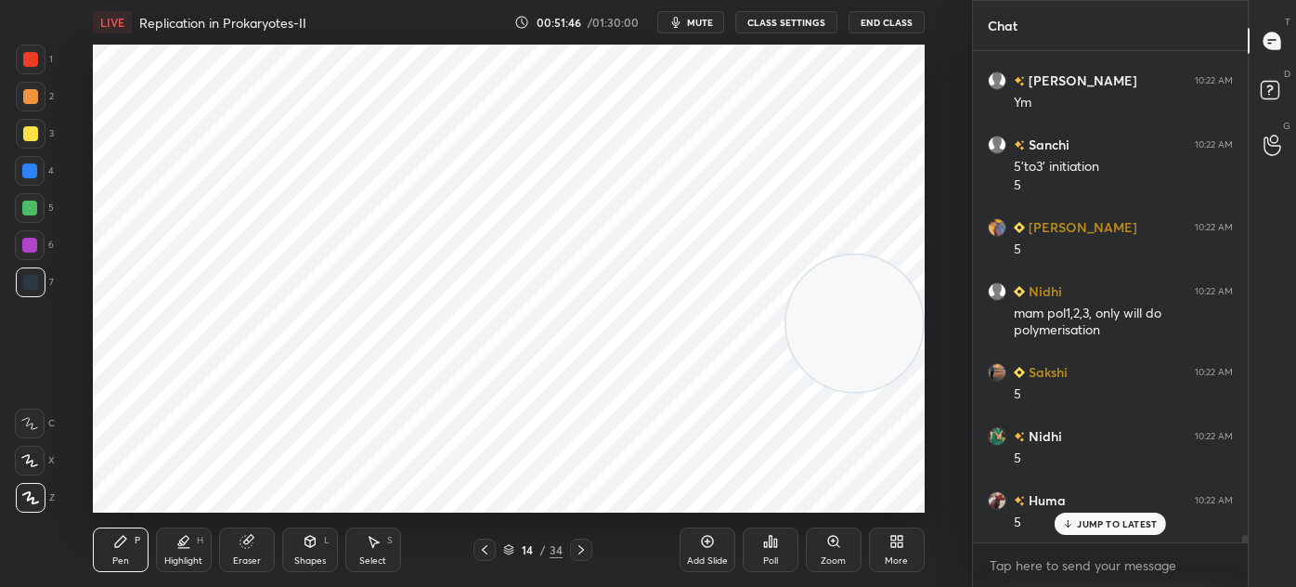
click at [384, 542] on div "Select S" at bounding box center [373, 549] width 56 height 45
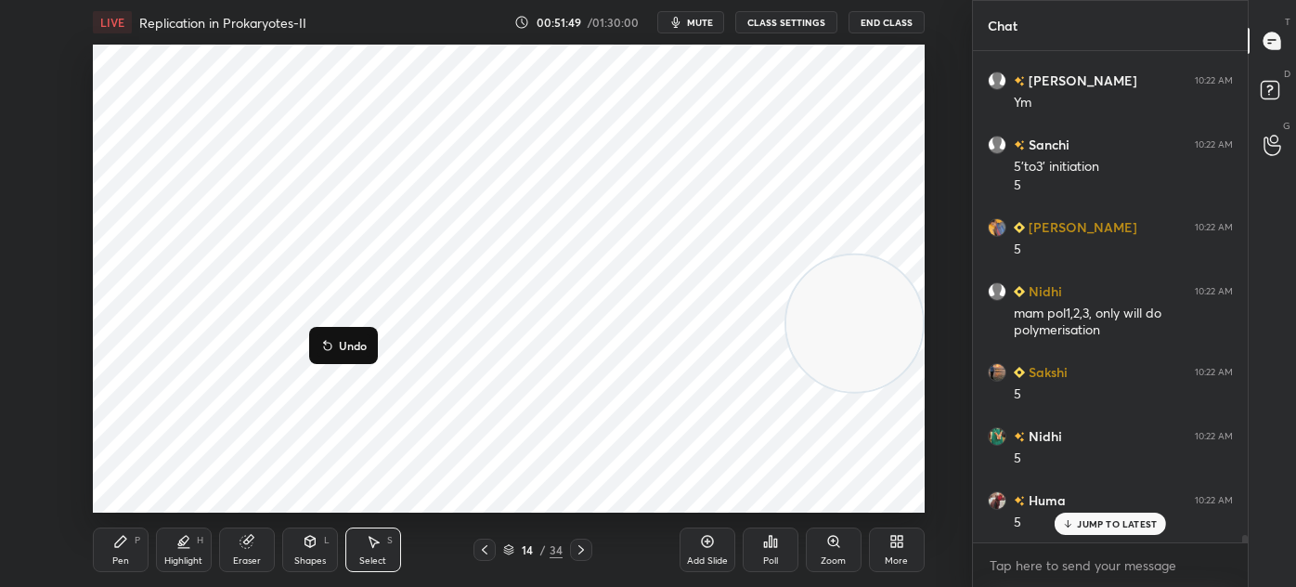
click at [133, 539] on div "Pen P" at bounding box center [121, 549] width 56 height 45
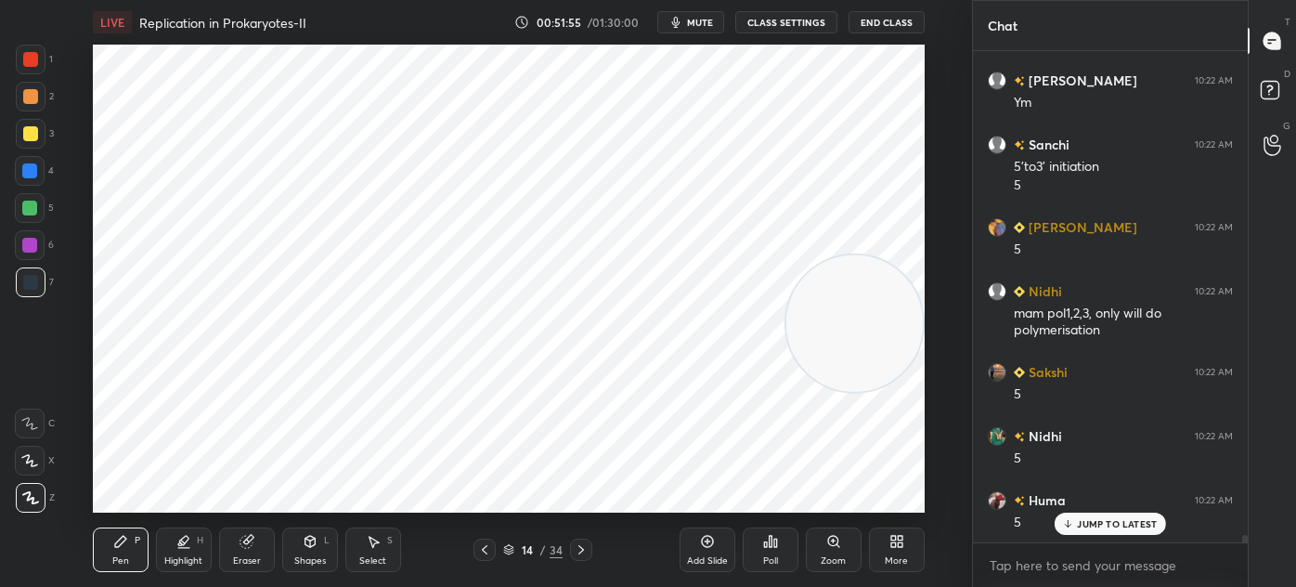
click at [24, 59] on div at bounding box center [30, 59] width 15 height 15
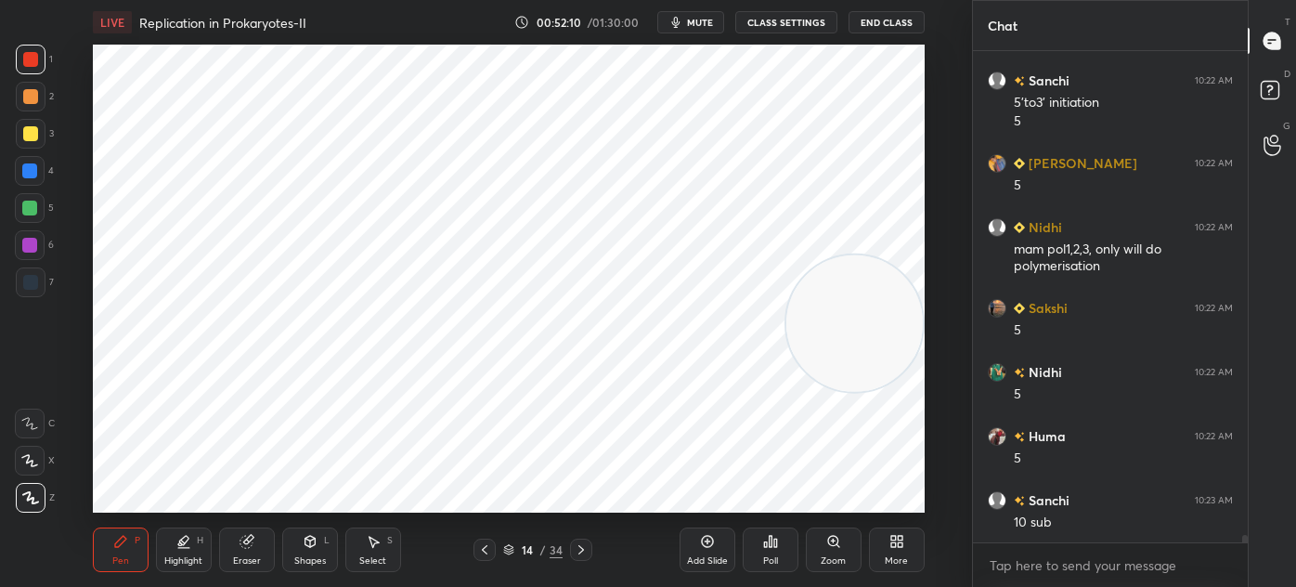
scroll to position [31618, 0]
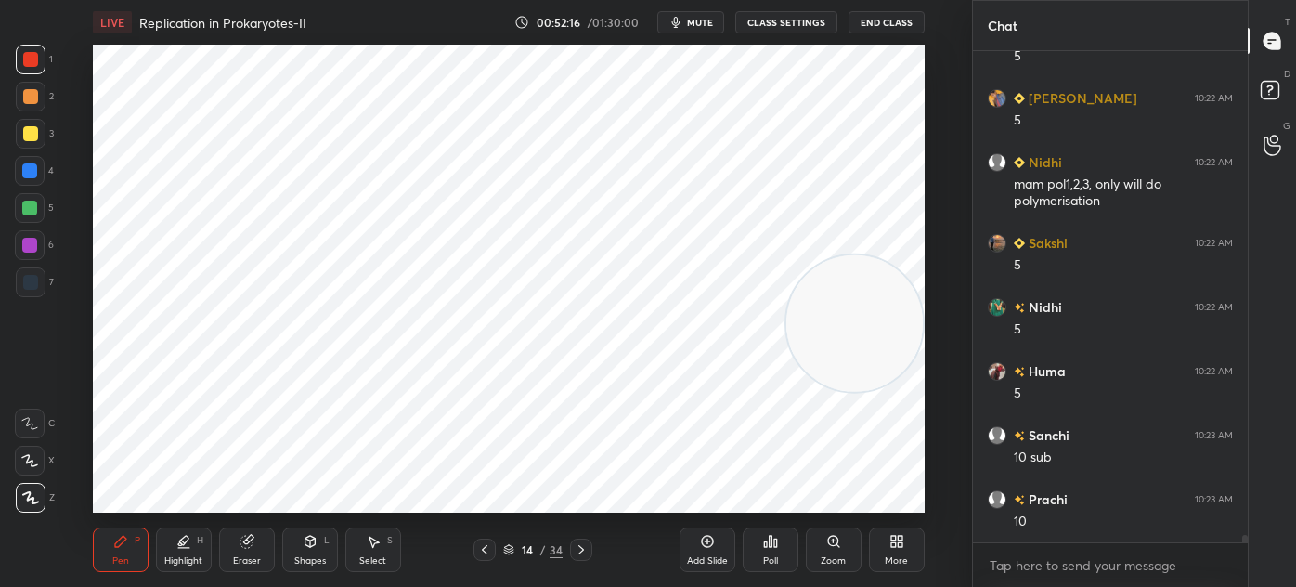
click at [375, 547] on icon at bounding box center [373, 541] width 15 height 15
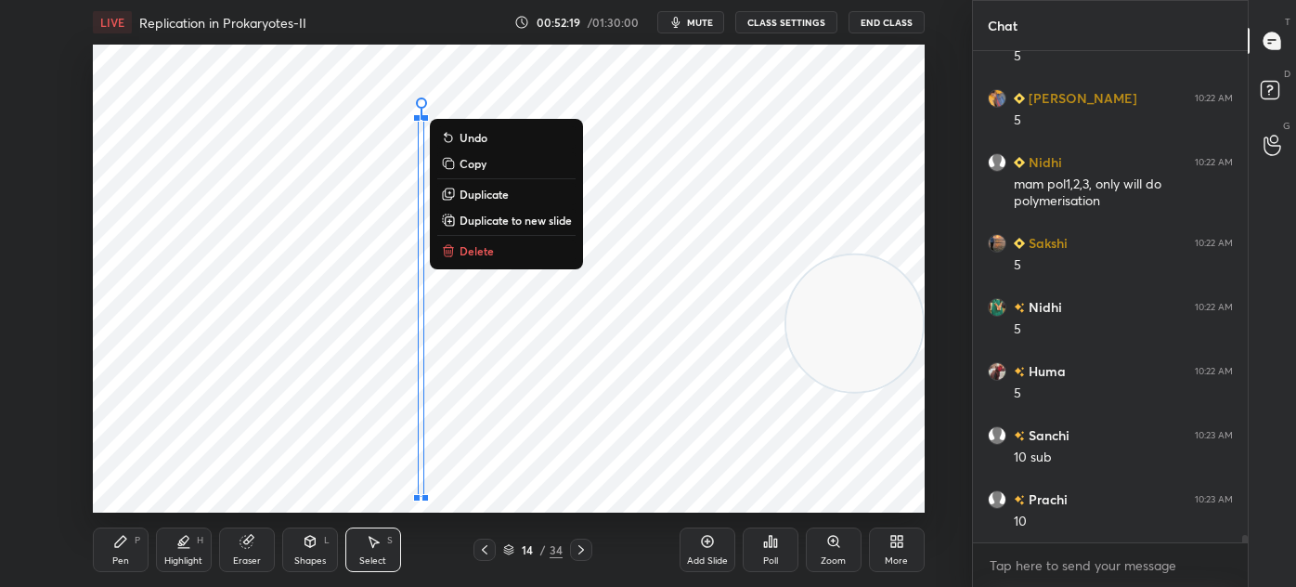
click at [113, 544] on icon at bounding box center [120, 541] width 15 height 15
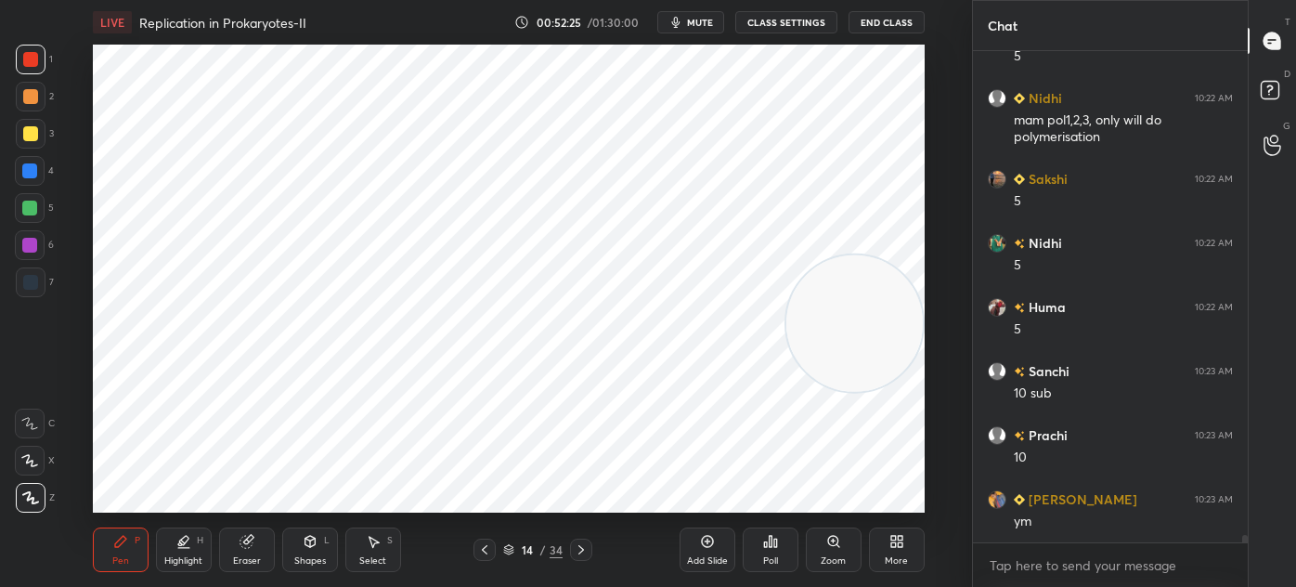
scroll to position [31746, 0]
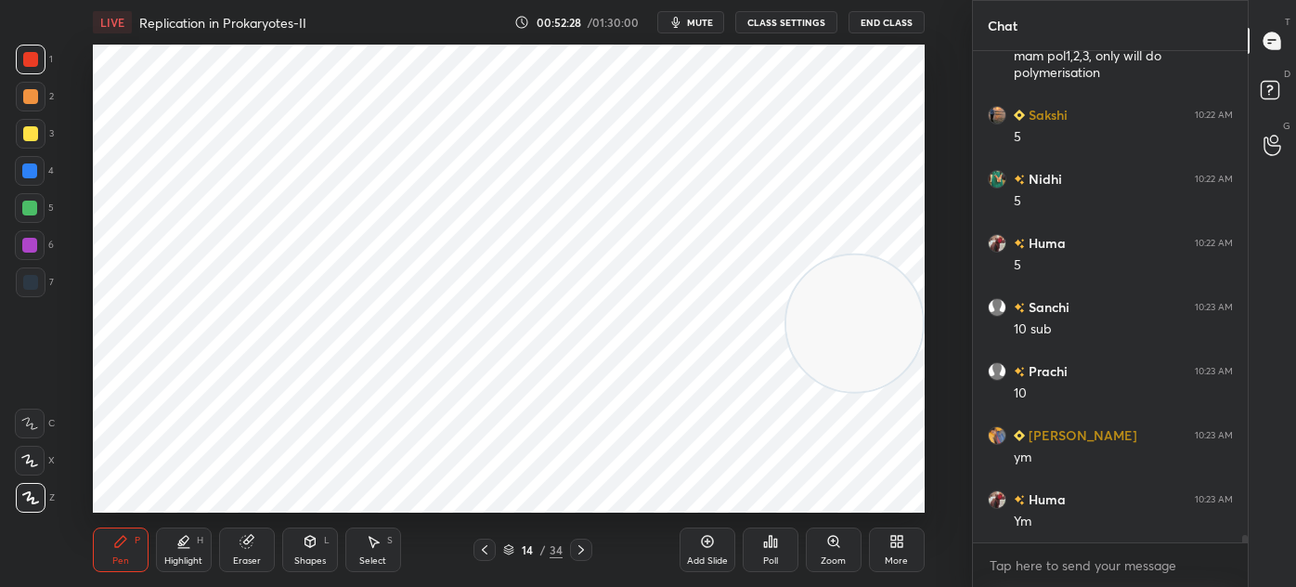
click at [253, 548] on icon at bounding box center [247, 541] width 15 height 15
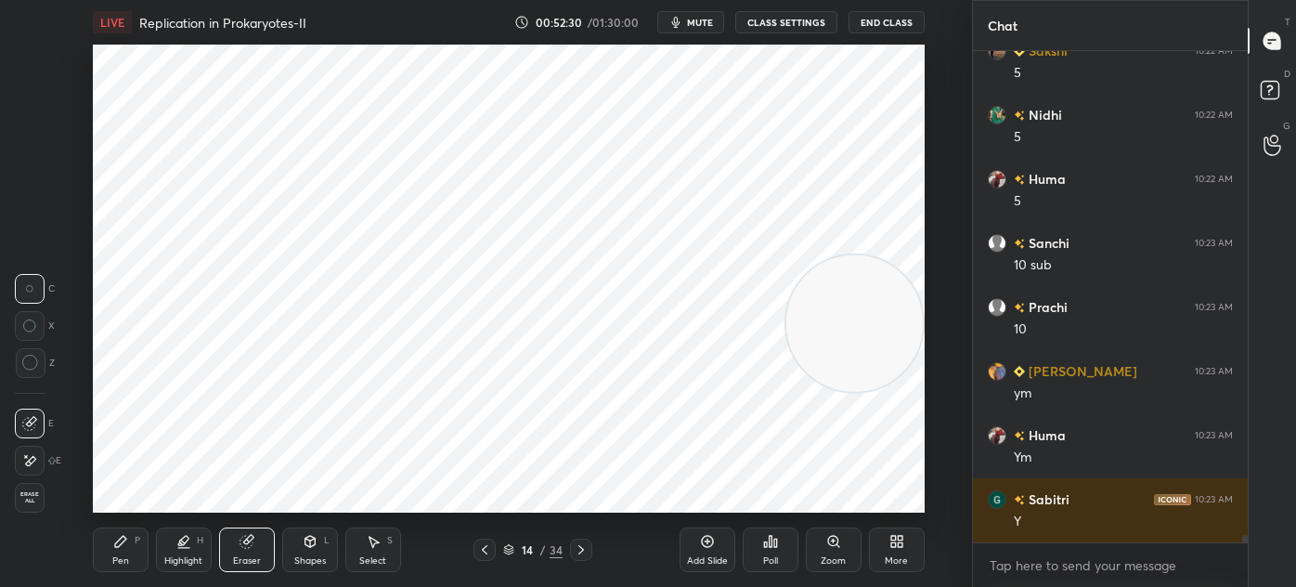
scroll to position [31874, 0]
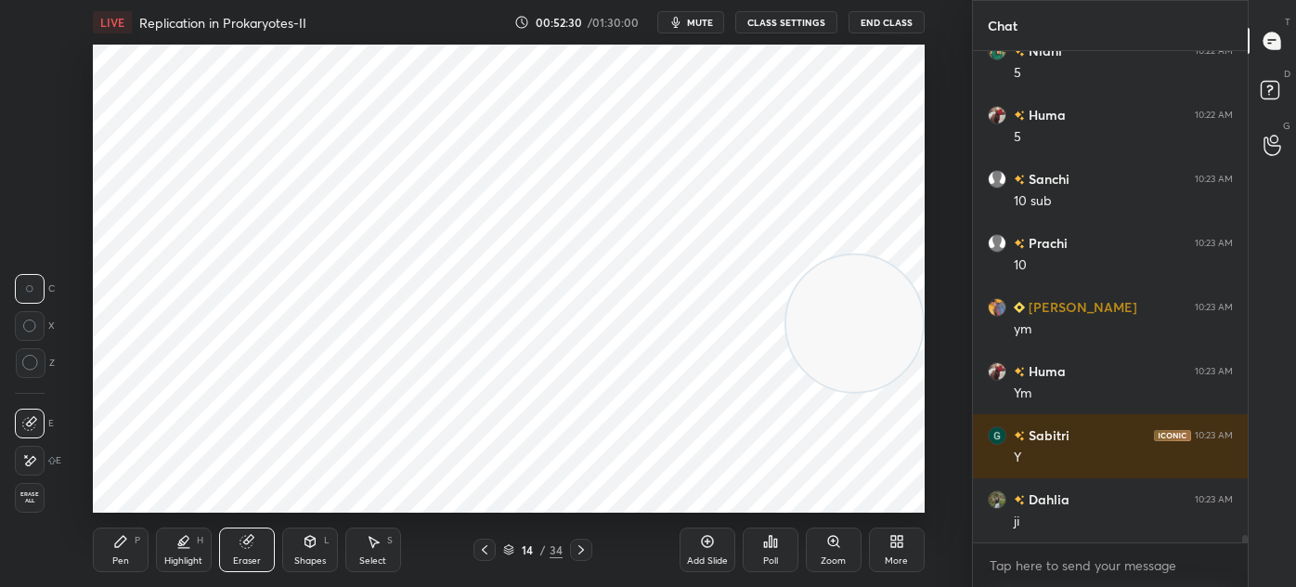
click at [107, 549] on div "Pen P" at bounding box center [121, 549] width 56 height 45
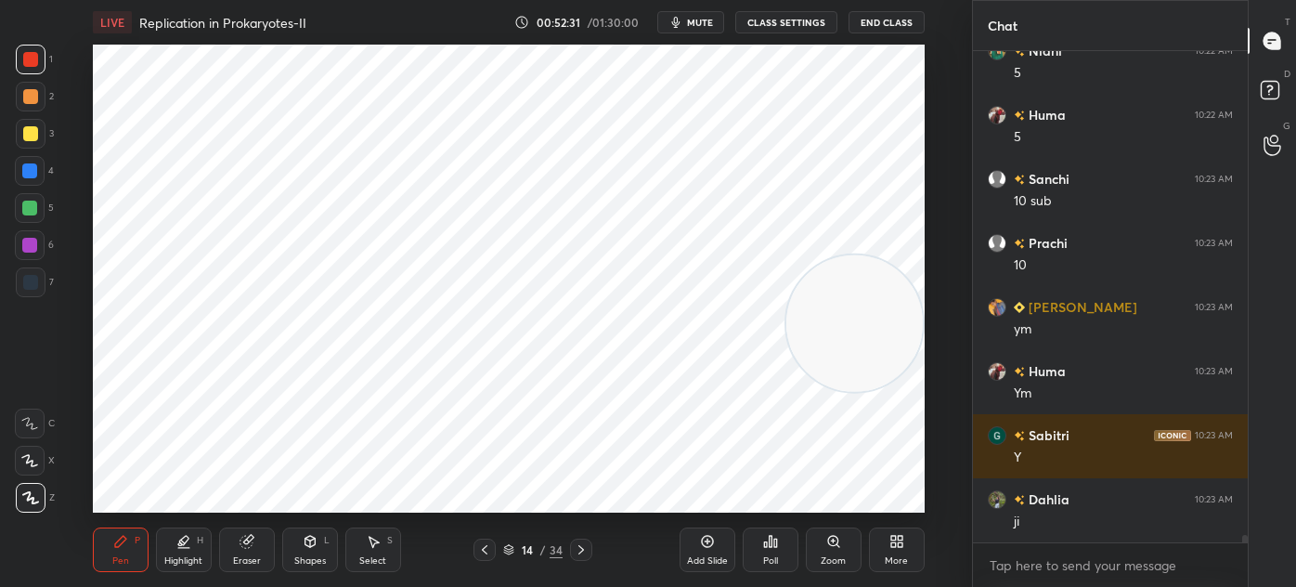
click at [32, 269] on div at bounding box center [31, 282] width 30 height 30
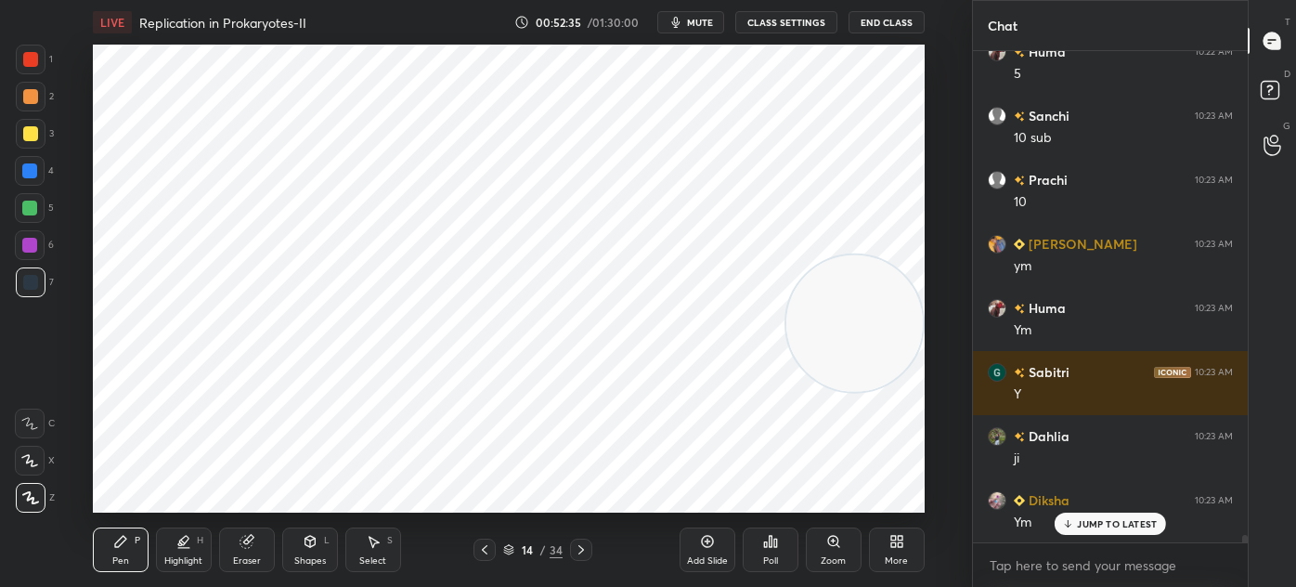
click at [246, 556] on div "Eraser" at bounding box center [247, 560] width 28 height 9
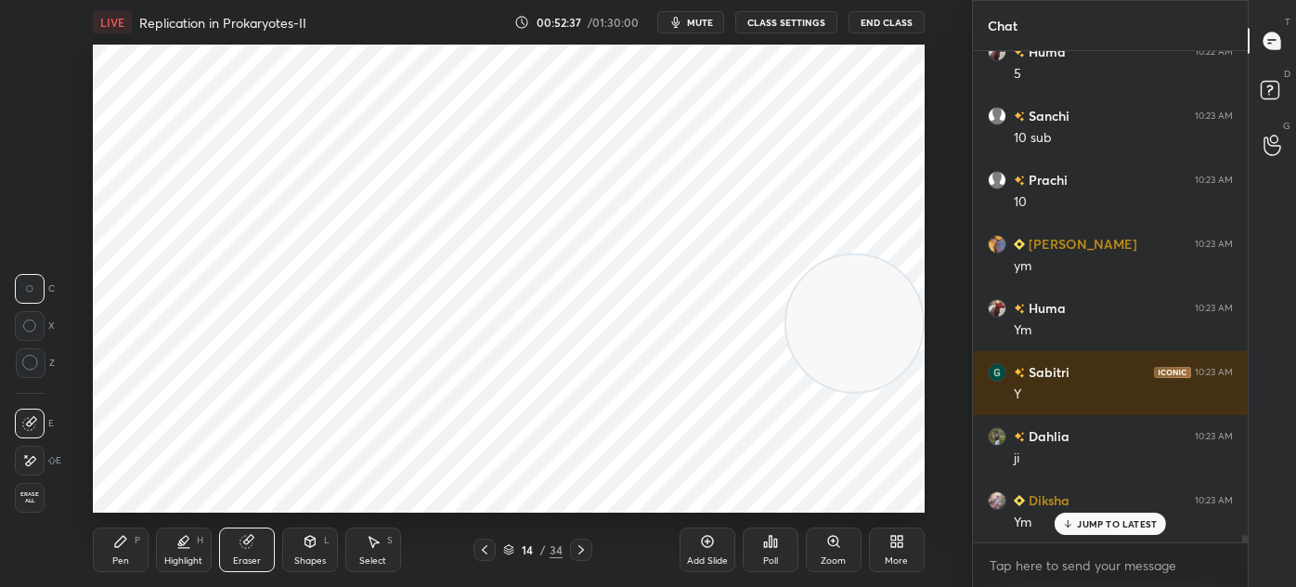
click at [111, 553] on div "Pen P" at bounding box center [121, 549] width 56 height 45
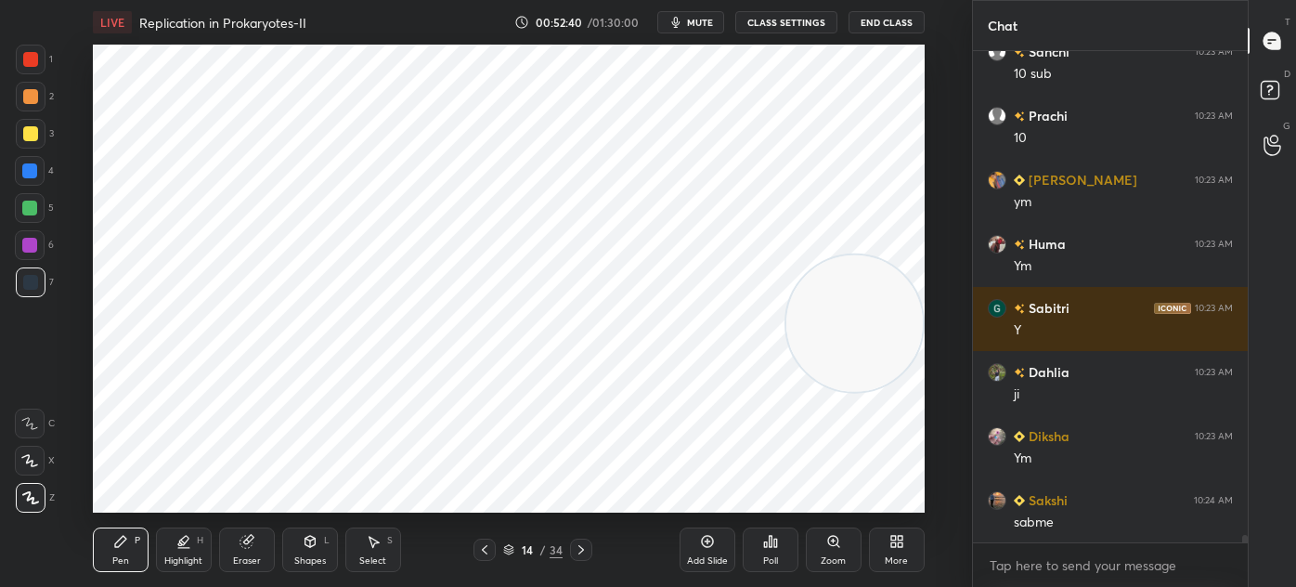
scroll to position [32066, 0]
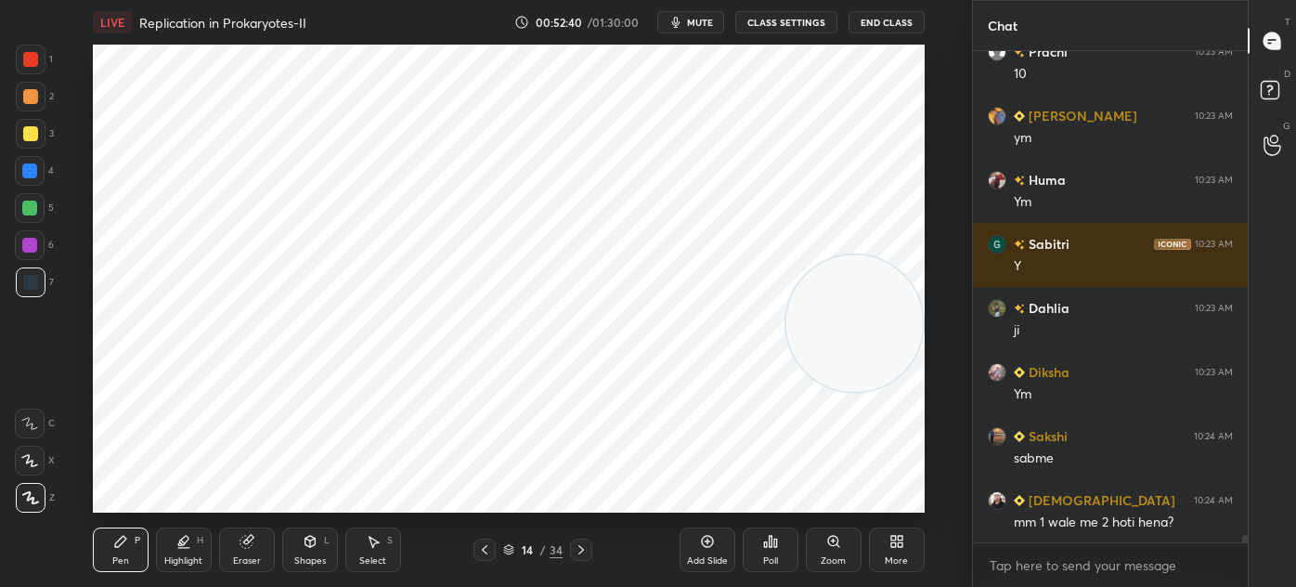
click at [371, 553] on div "Select S" at bounding box center [373, 549] width 56 height 45
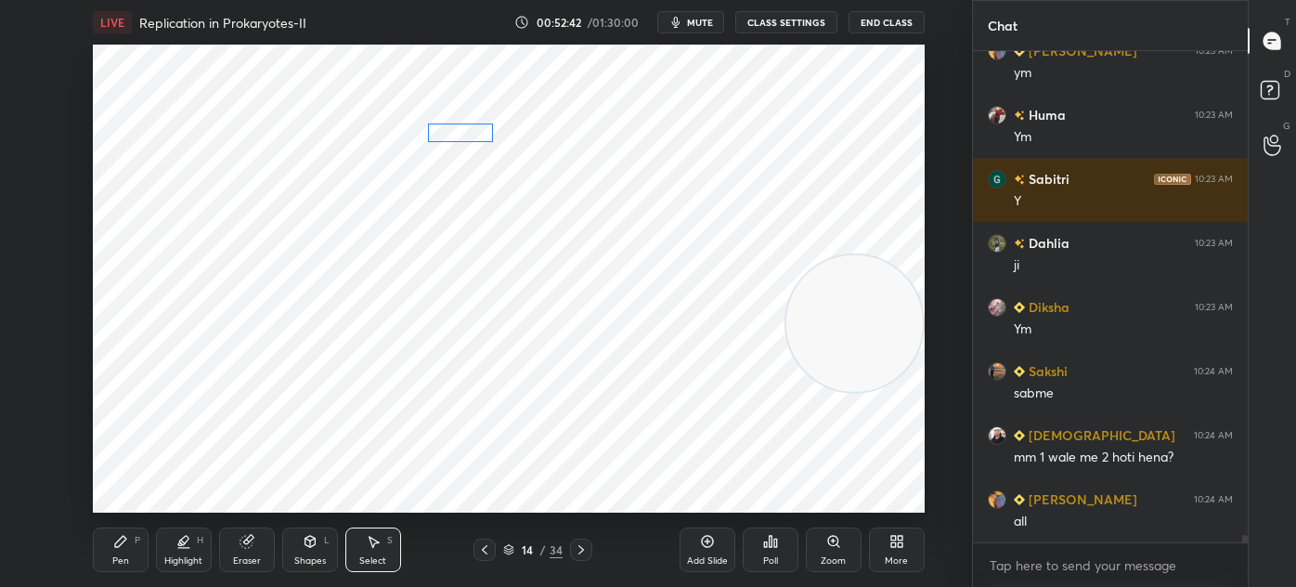
click at [473, 136] on div "0 ° Undo Copy Duplicate Duplicate to new slide Delete" at bounding box center [509, 279] width 832 height 468
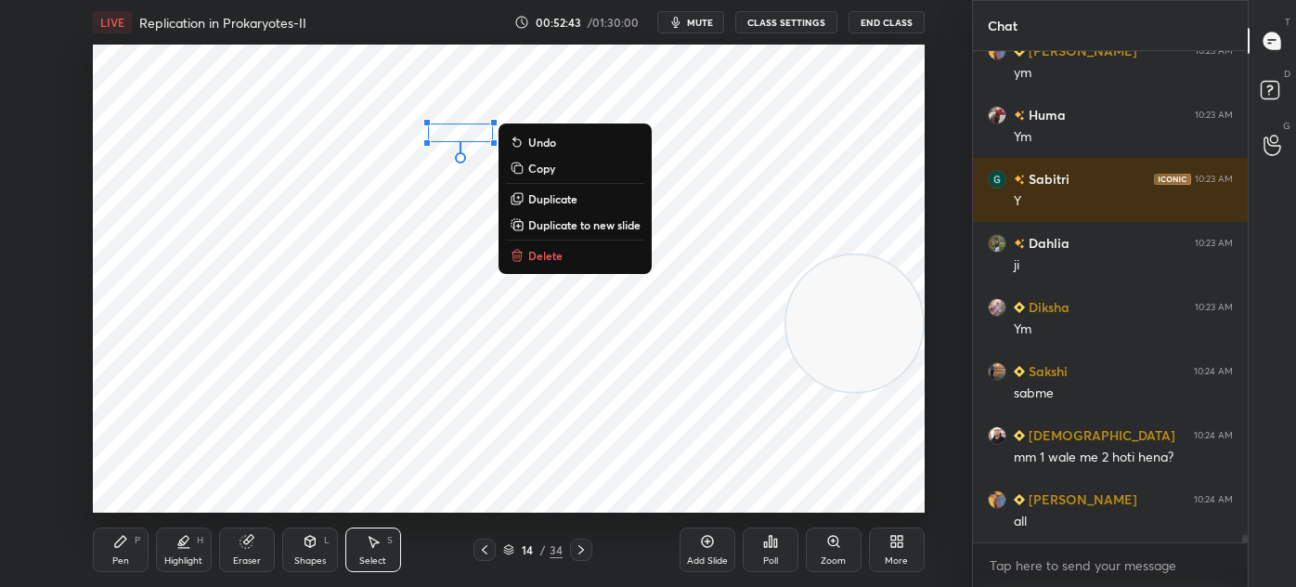
click at [112, 550] on div "Pen P" at bounding box center [121, 549] width 56 height 45
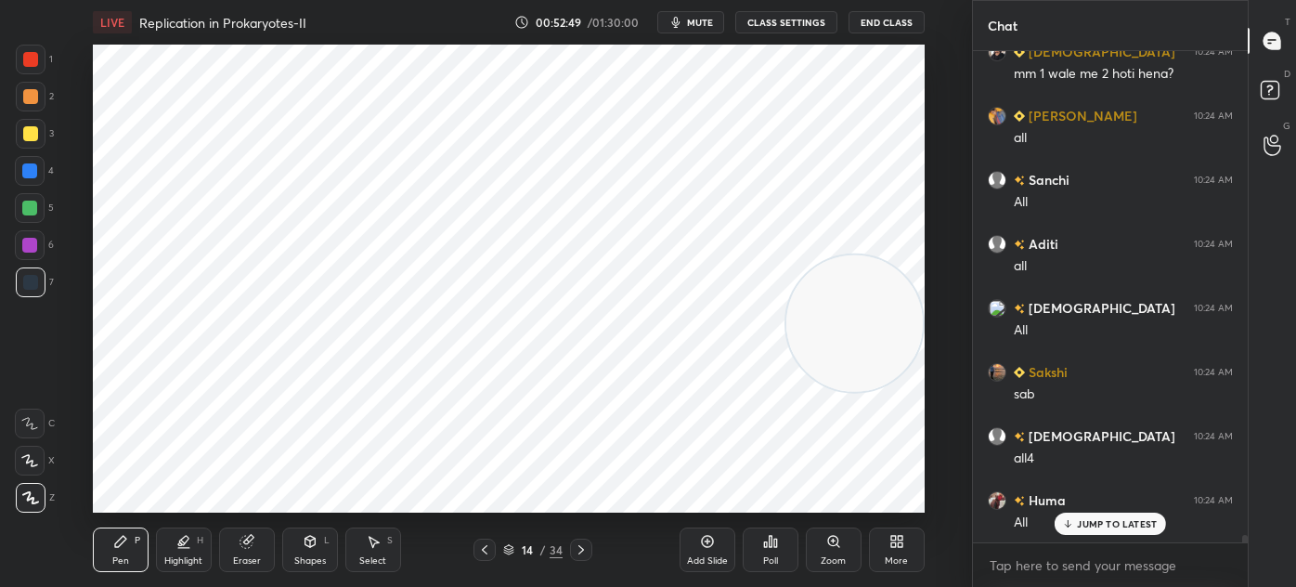
scroll to position [32578, 0]
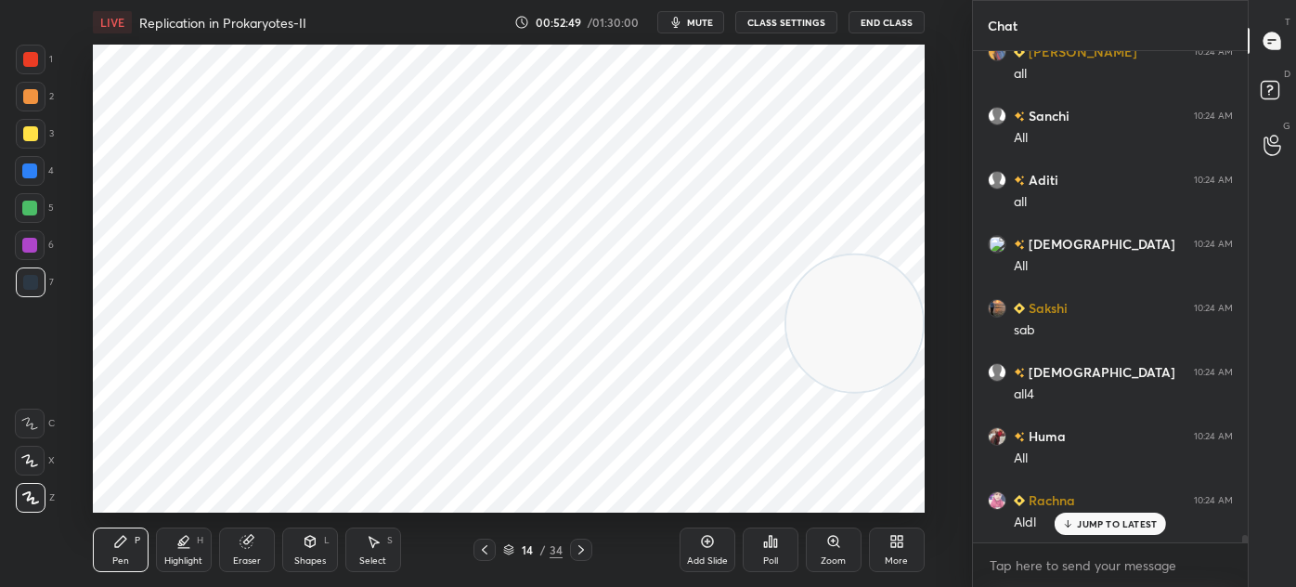
click at [369, 551] on div "Select S" at bounding box center [373, 549] width 56 height 45
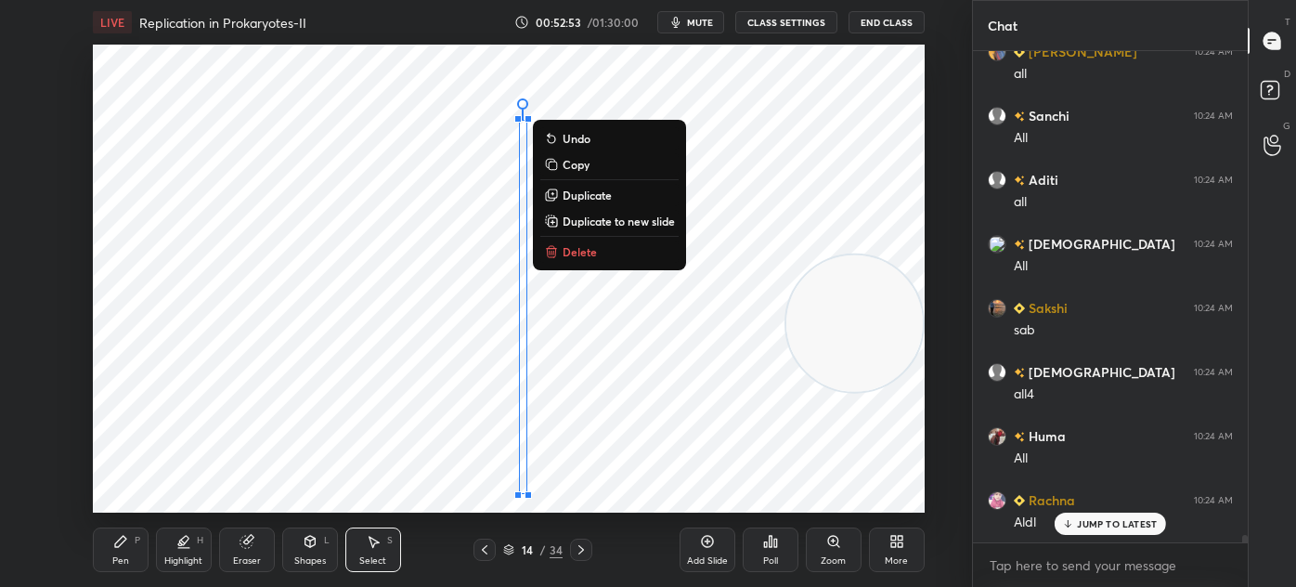
click at [111, 546] on div "Pen P" at bounding box center [121, 549] width 56 height 45
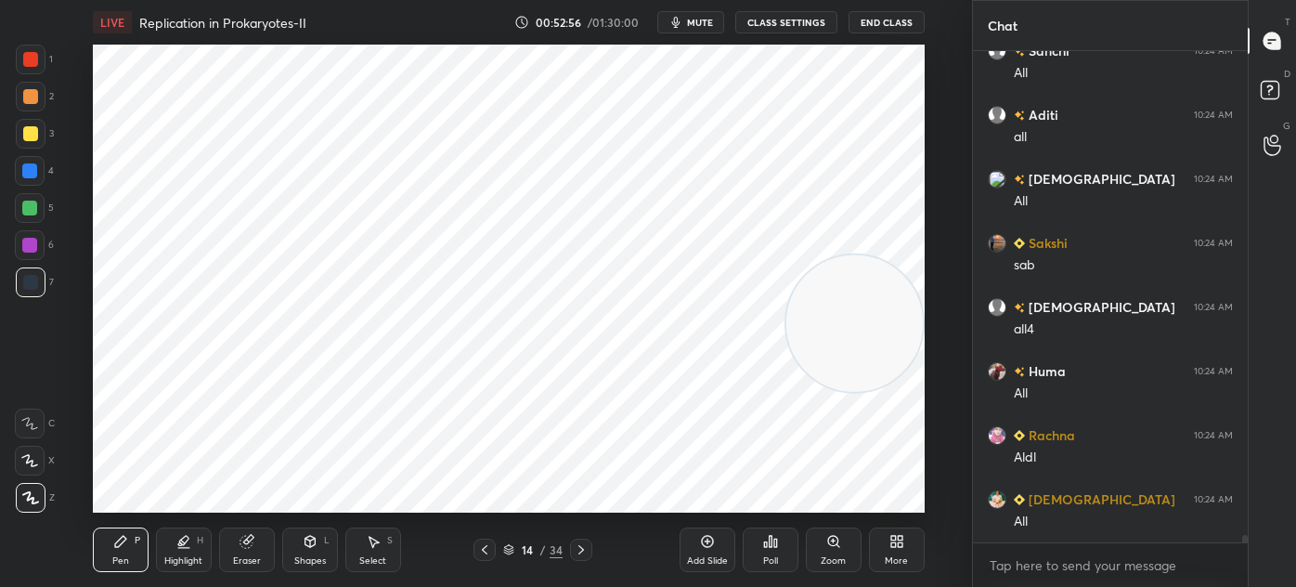
scroll to position [32707, 0]
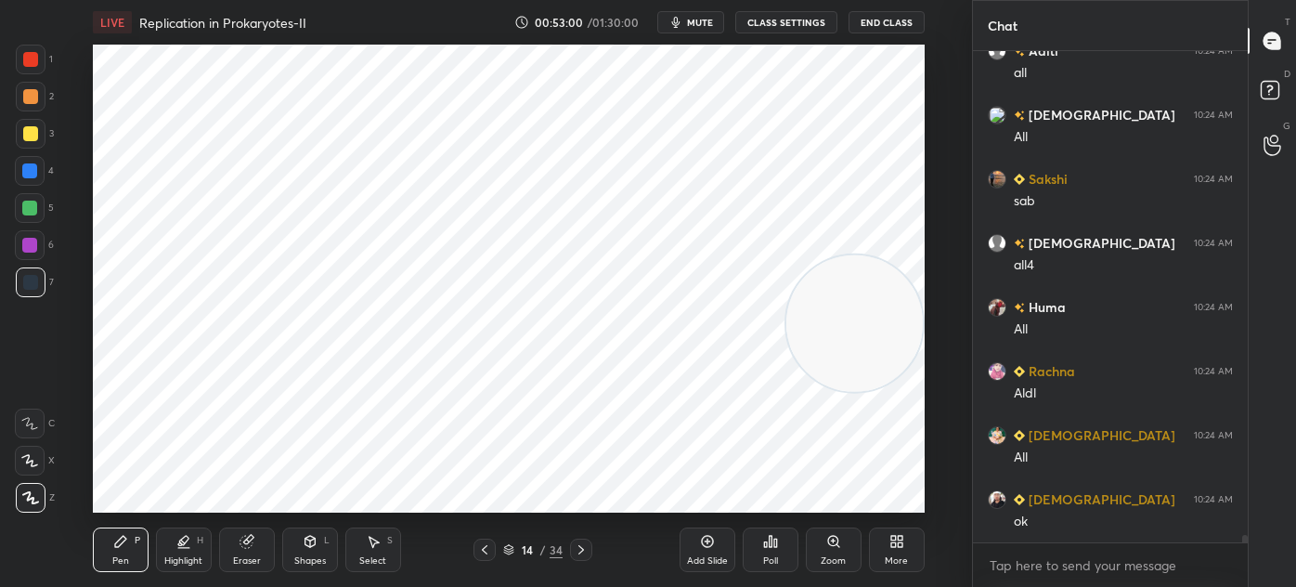
click at [33, 68] on div at bounding box center [31, 60] width 30 height 30
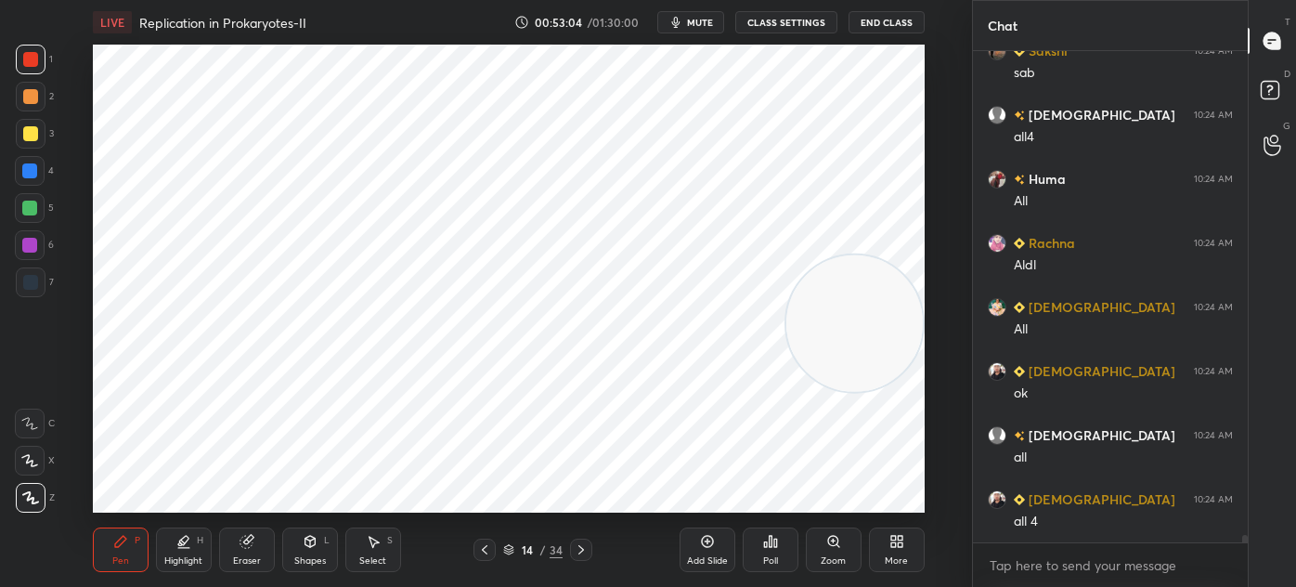
scroll to position [32853, 0]
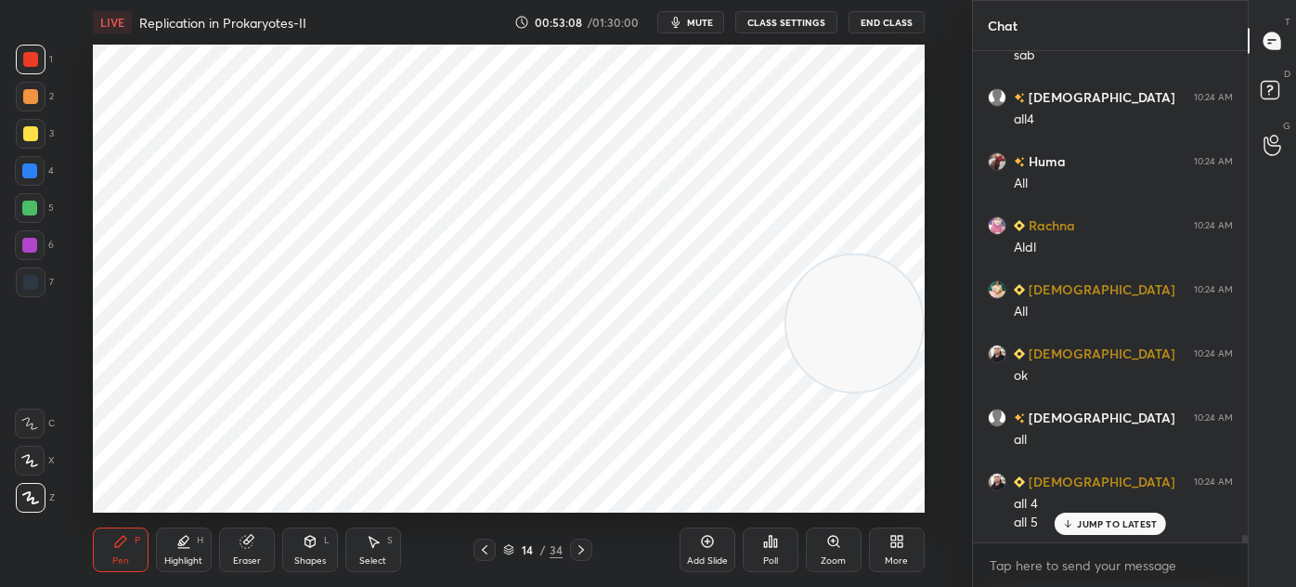
click at [33, 289] on div at bounding box center [30, 282] width 15 height 15
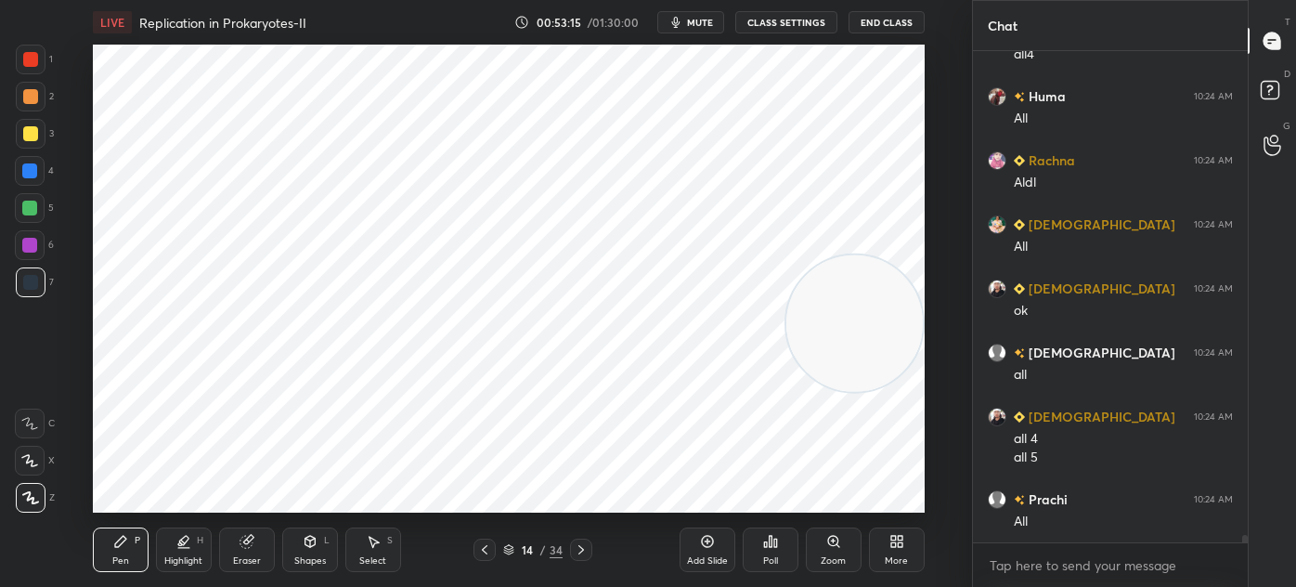
click at [376, 544] on icon at bounding box center [373, 541] width 15 height 15
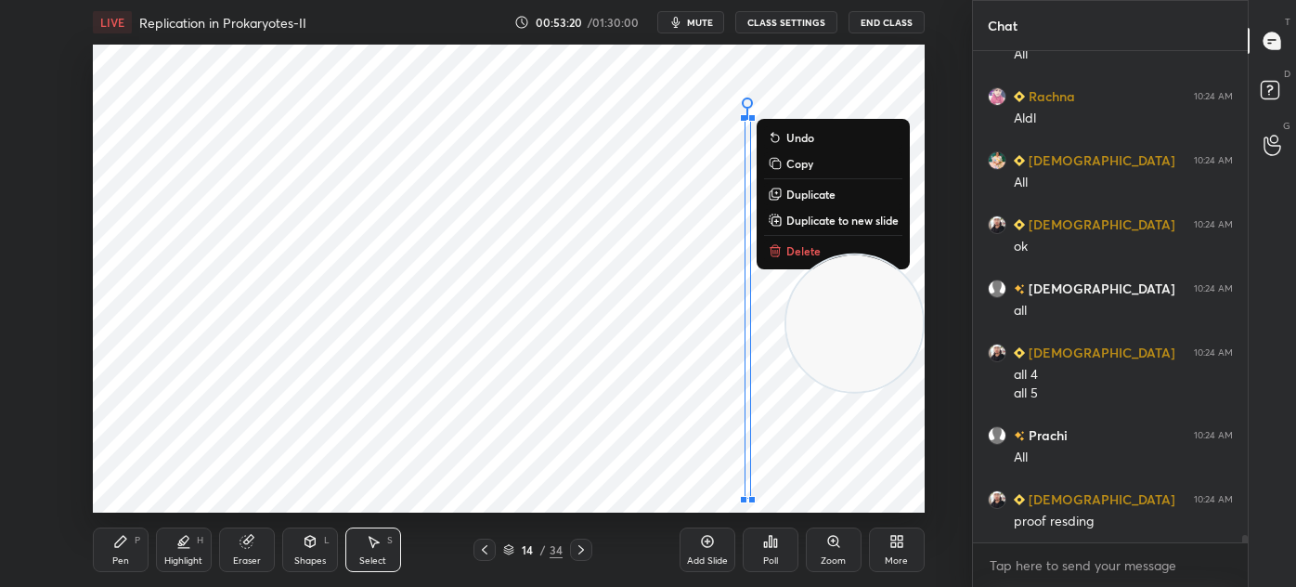
scroll to position [33046, 0]
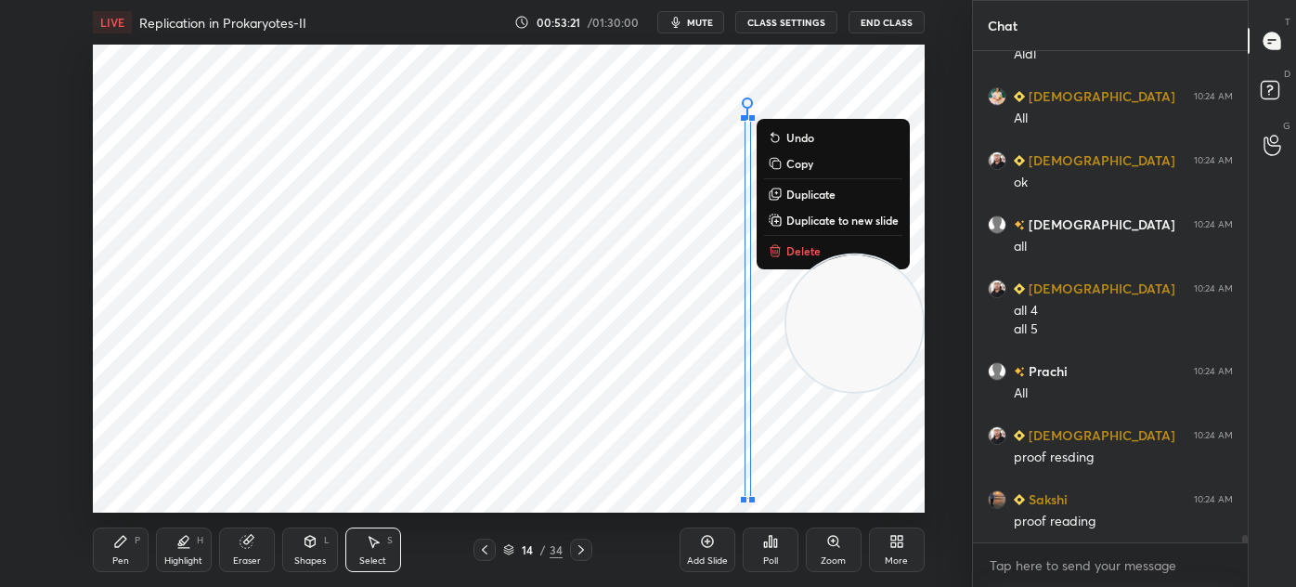
click at [128, 546] on div "Pen P" at bounding box center [121, 549] width 56 height 45
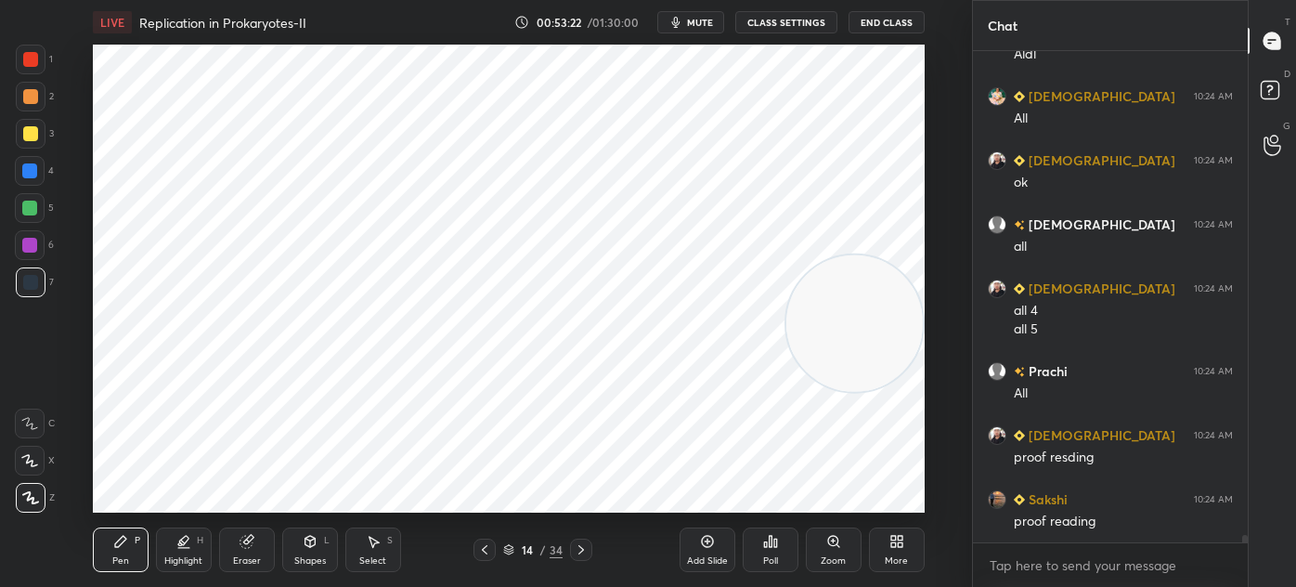
click at [36, 59] on div at bounding box center [30, 59] width 15 height 15
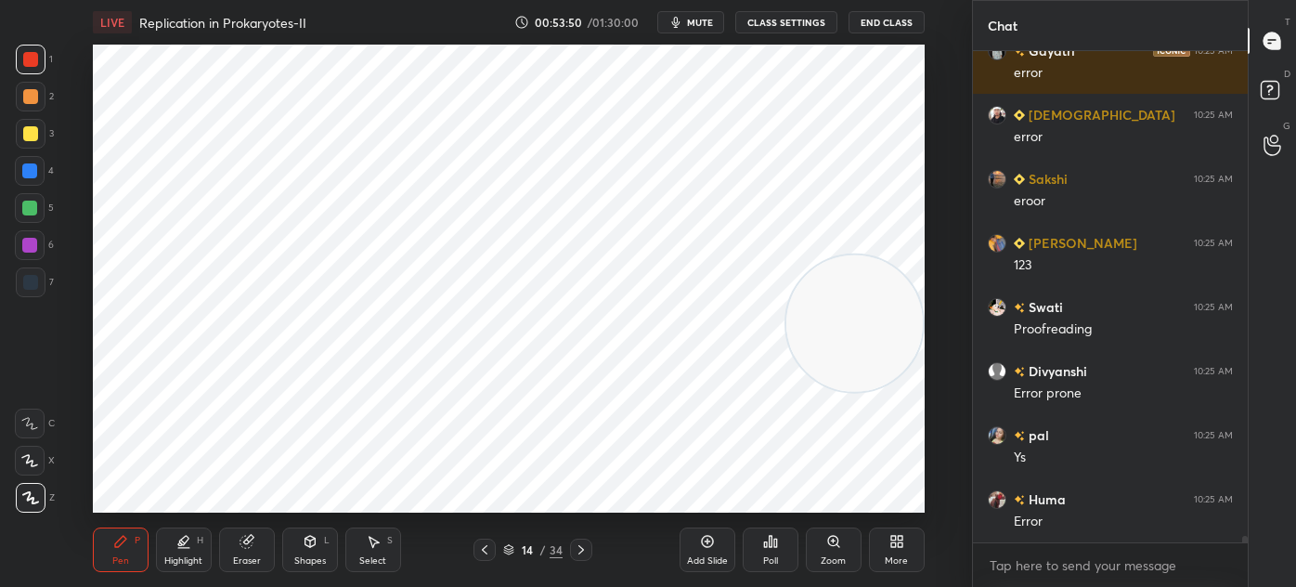
scroll to position [35097, 0]
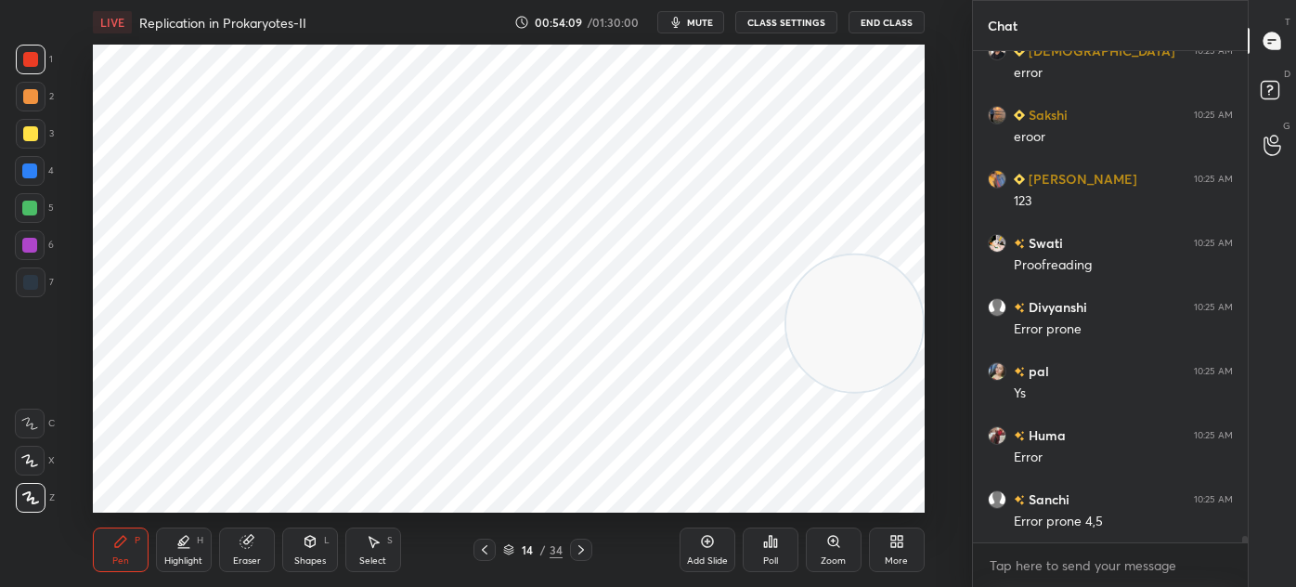
click at [30, 287] on div at bounding box center [30, 282] width 15 height 15
click at [360, 546] on div "Select S" at bounding box center [373, 549] width 56 height 45
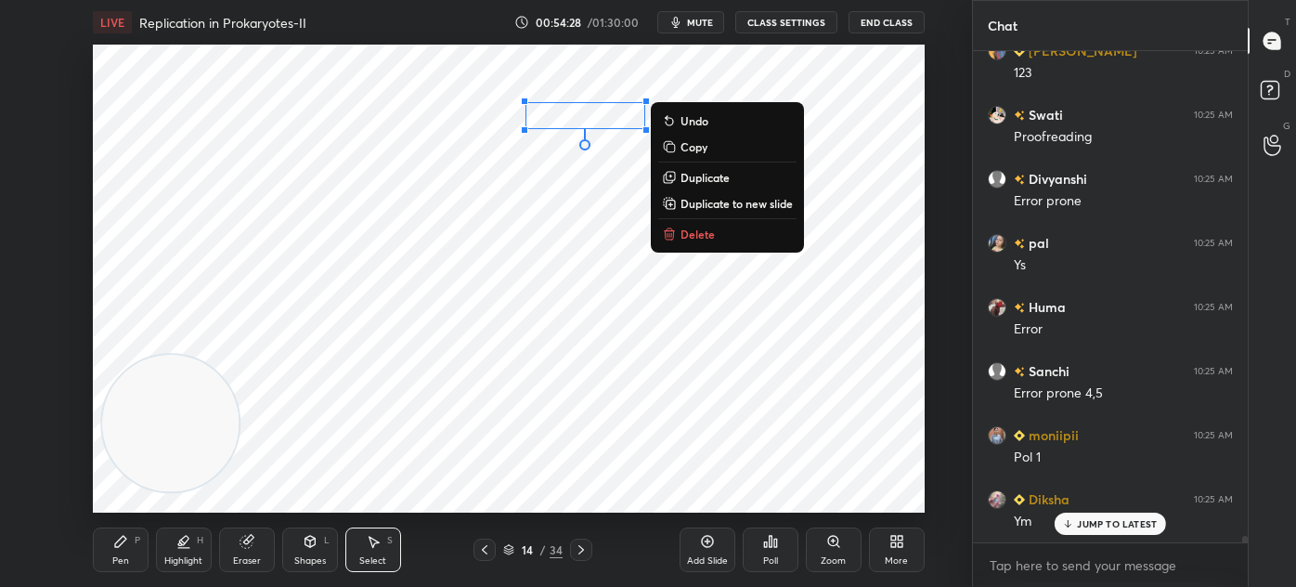
scroll to position [35288, 0]
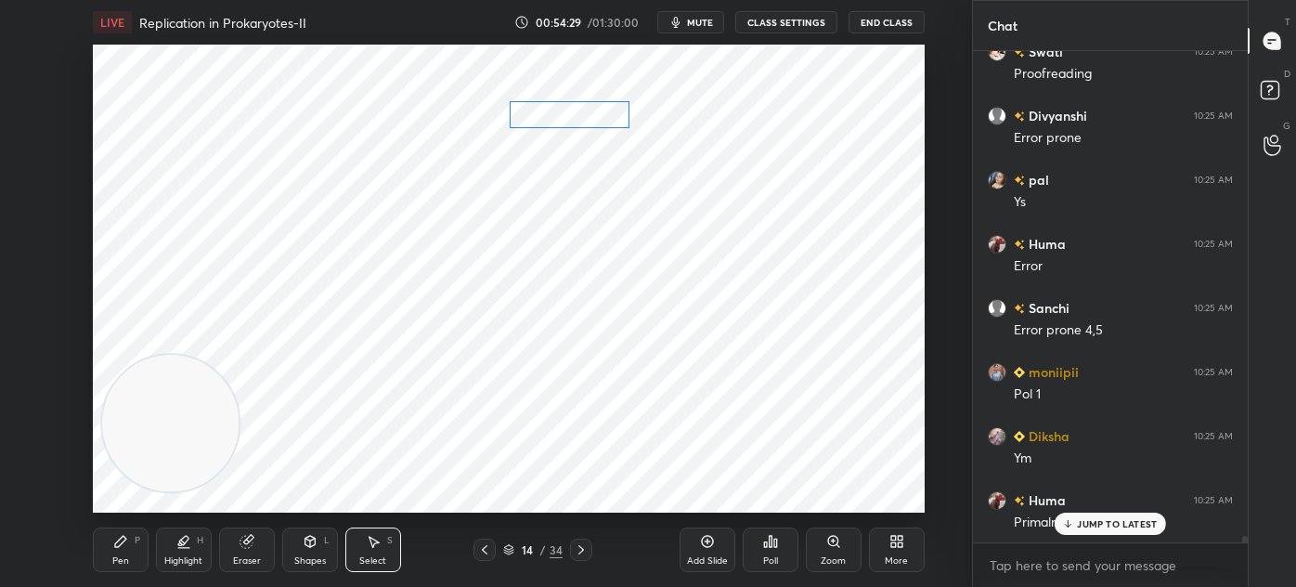
click at [595, 111] on div "0 ° Undo Copy Duplicate Duplicate to new slide Delete" at bounding box center [509, 279] width 832 height 468
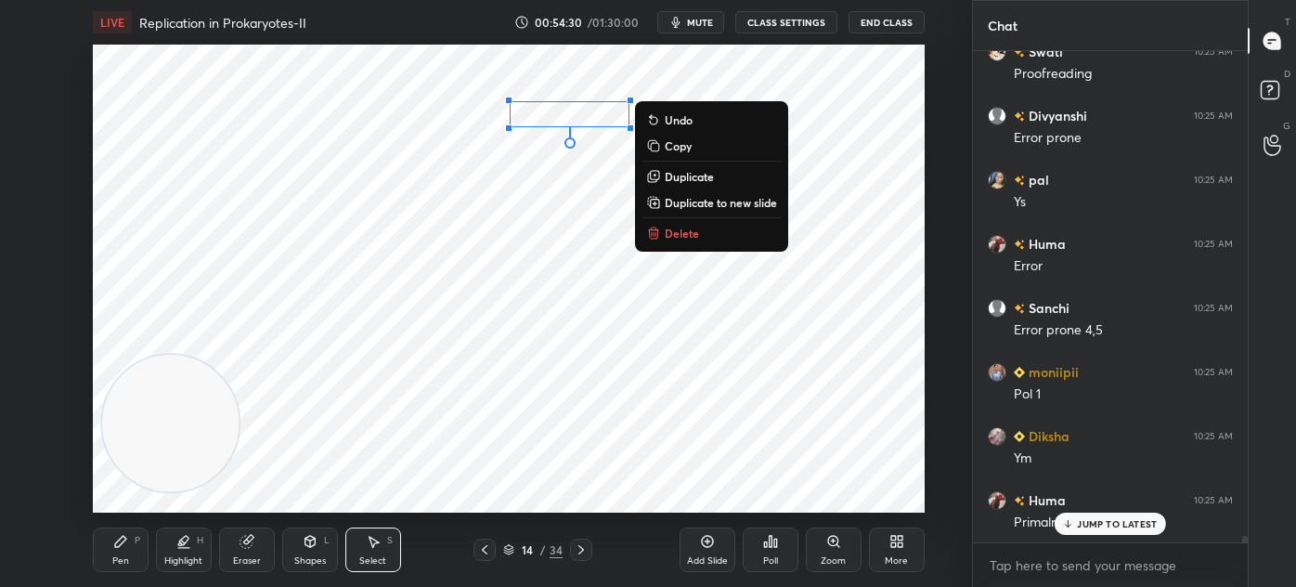
click at [118, 548] on icon at bounding box center [120, 541] width 15 height 15
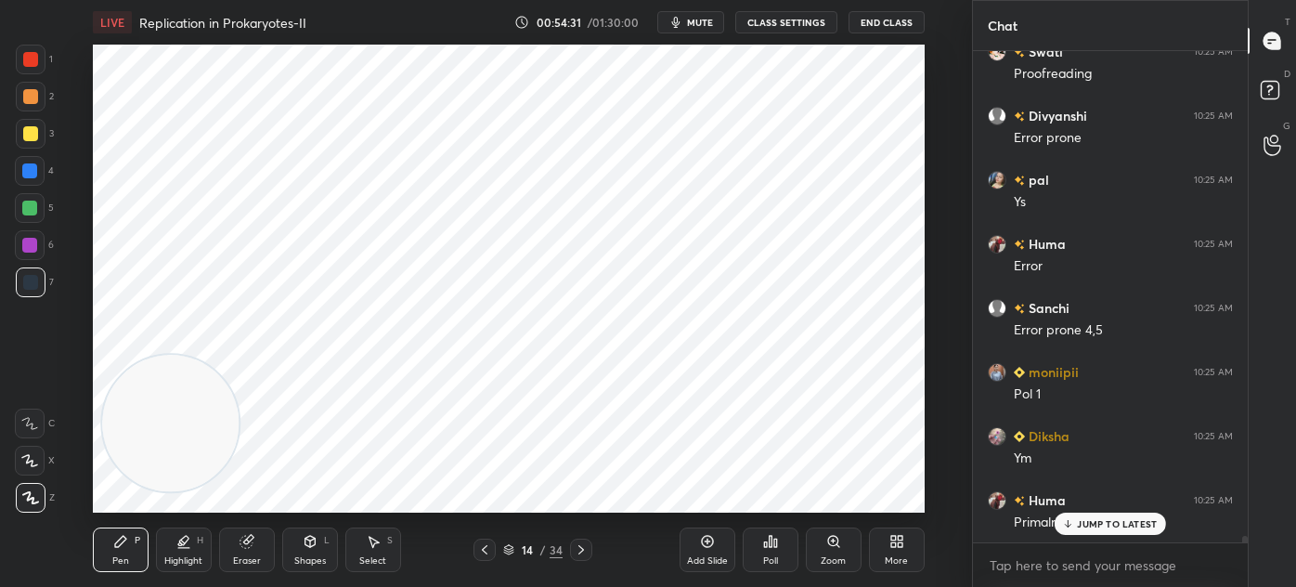
click at [28, 173] on div at bounding box center [29, 170] width 15 height 15
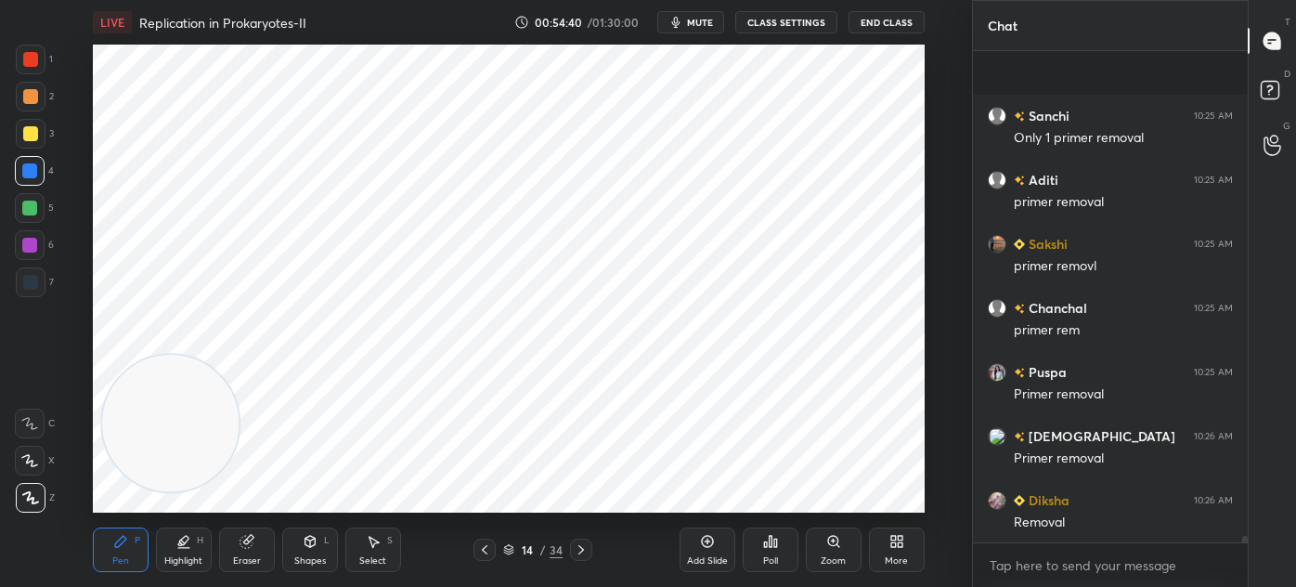
scroll to position [36058, 0]
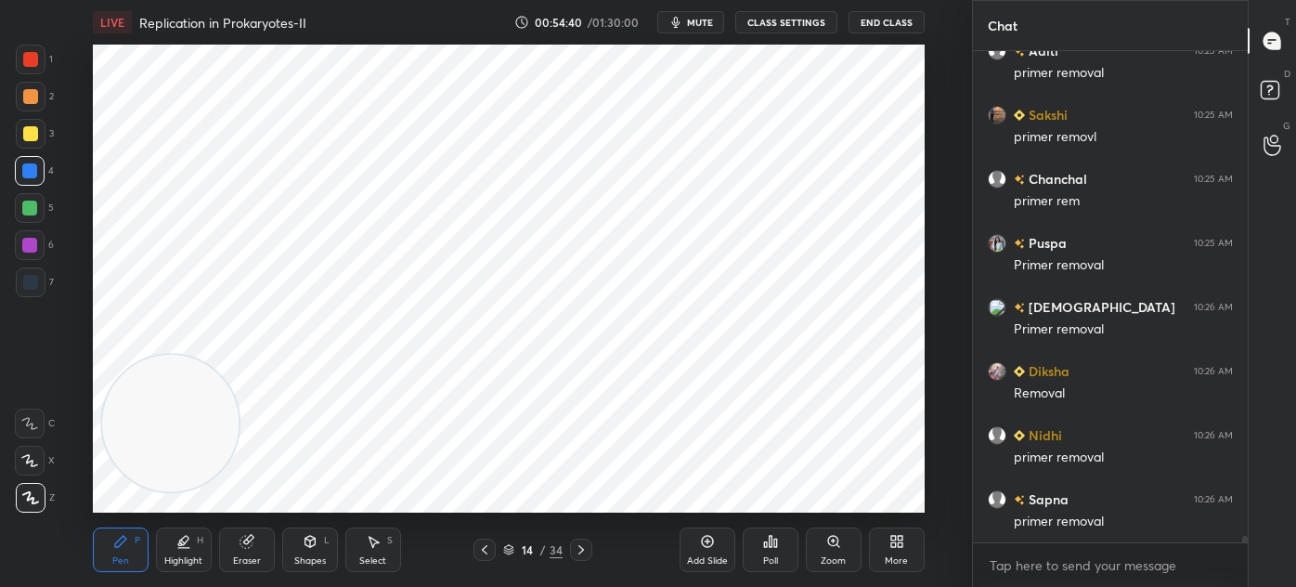
click at [37, 285] on div at bounding box center [31, 282] width 30 height 30
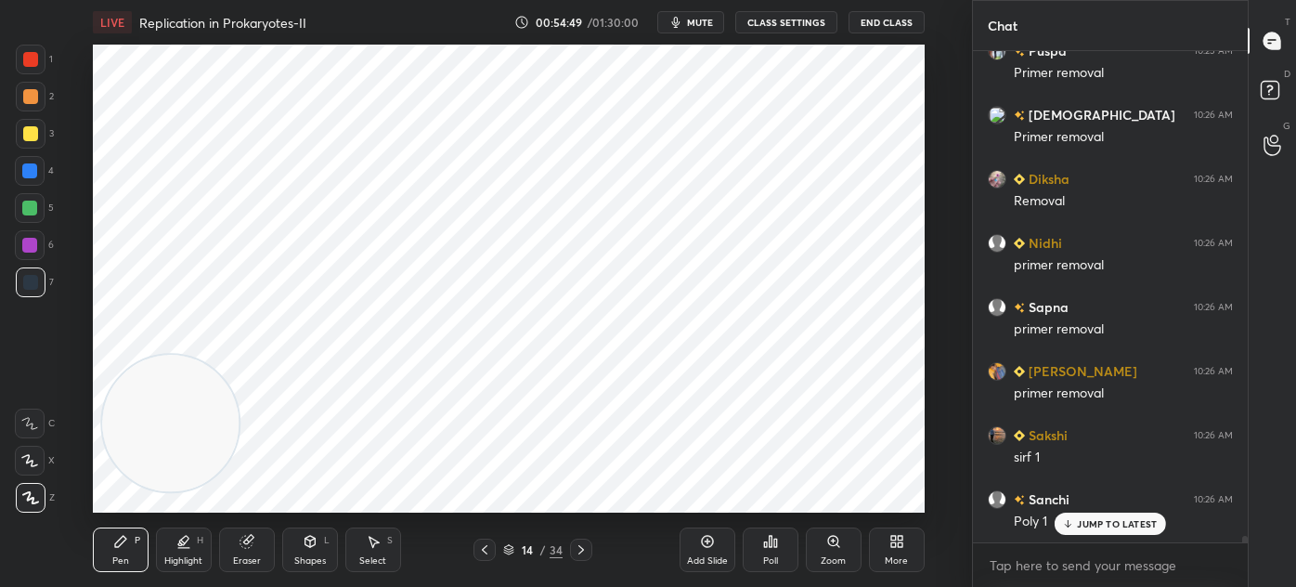
scroll to position [36313, 0]
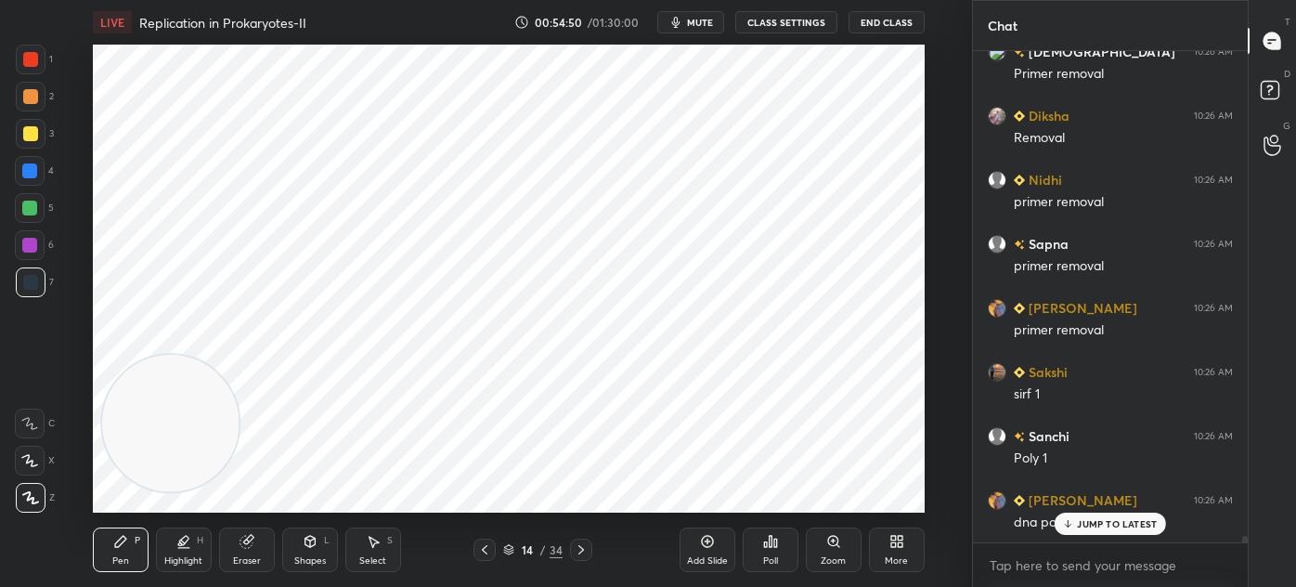
click at [36, 72] on div at bounding box center [31, 60] width 30 height 30
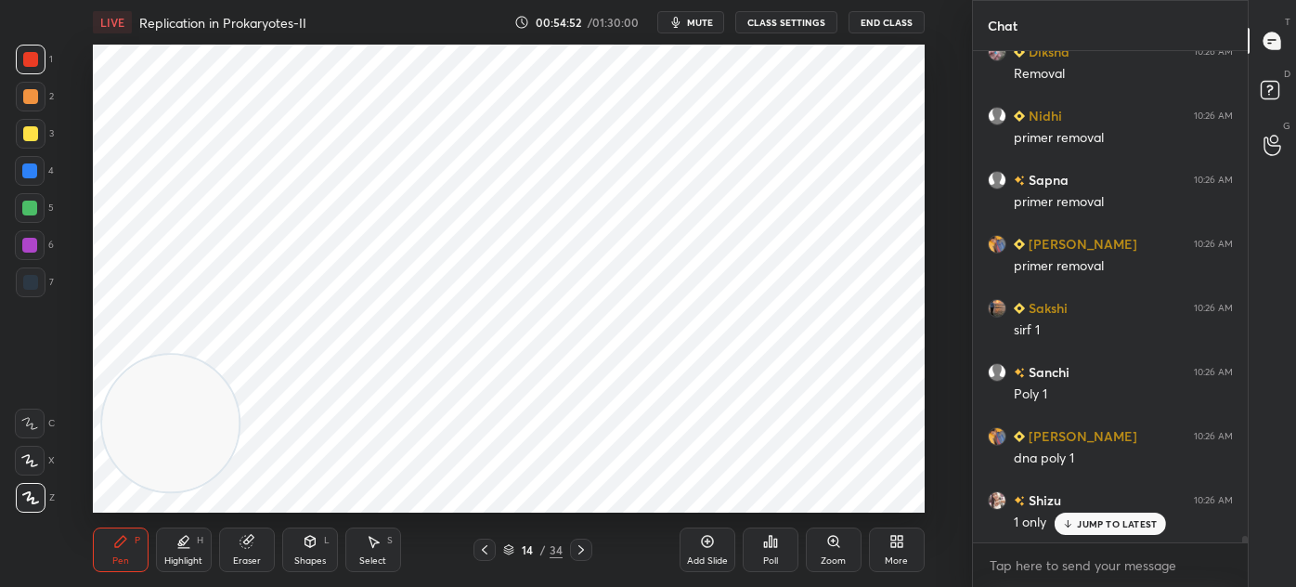
scroll to position [36441, 0]
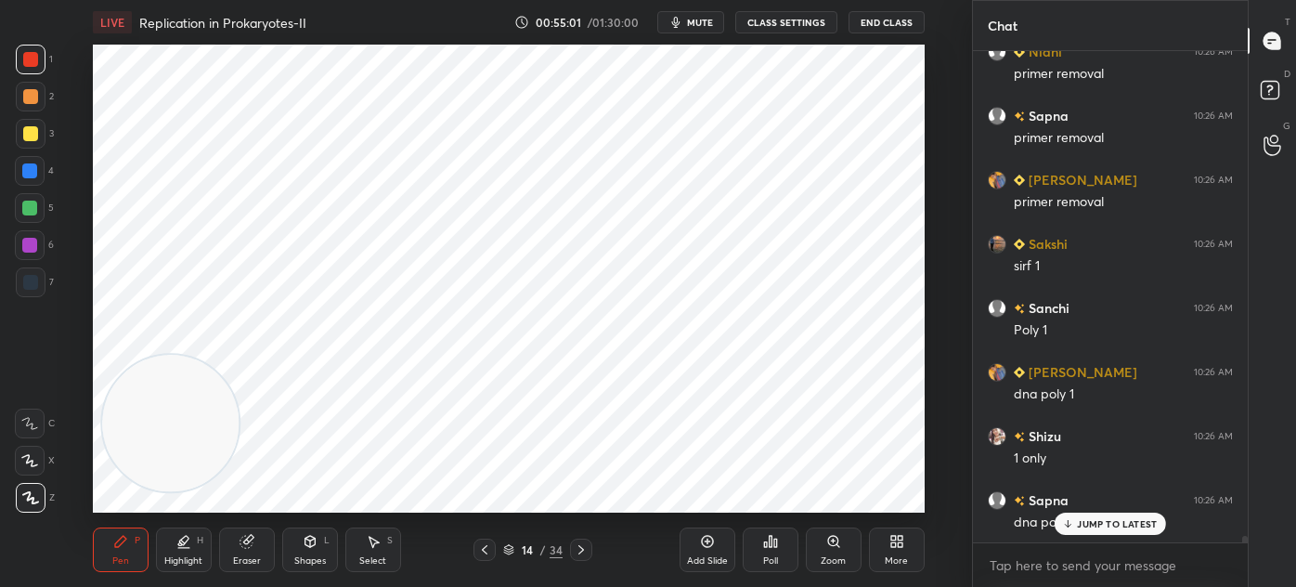
click at [34, 286] on div at bounding box center [30, 282] width 15 height 15
click at [33, 63] on div at bounding box center [30, 59] width 15 height 15
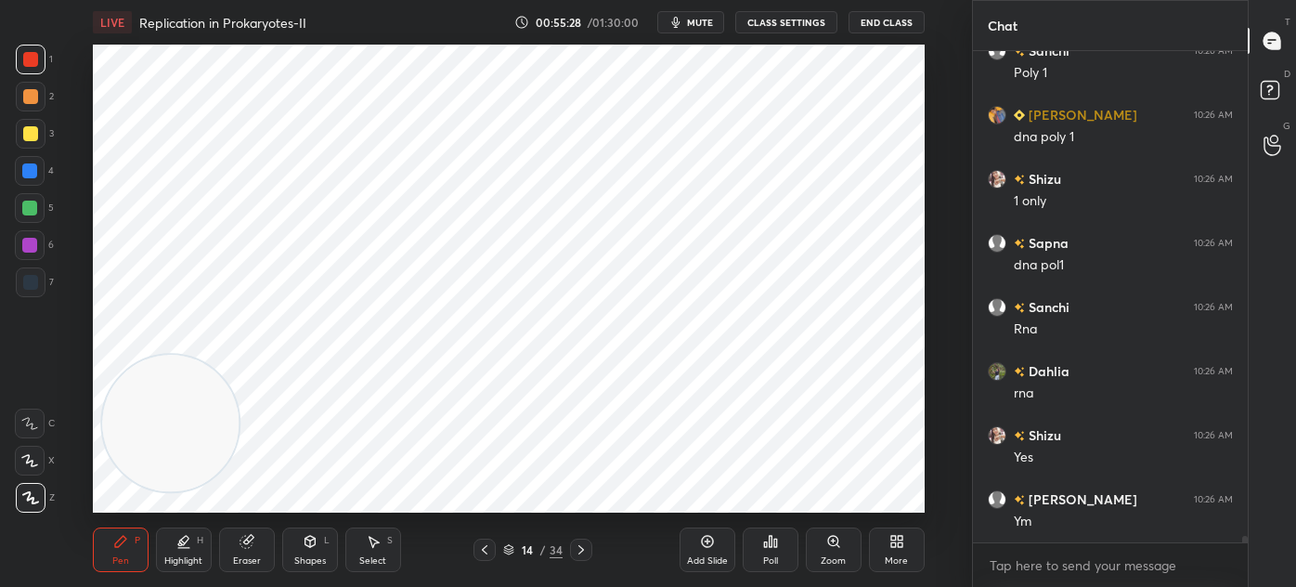
scroll to position [36763, 0]
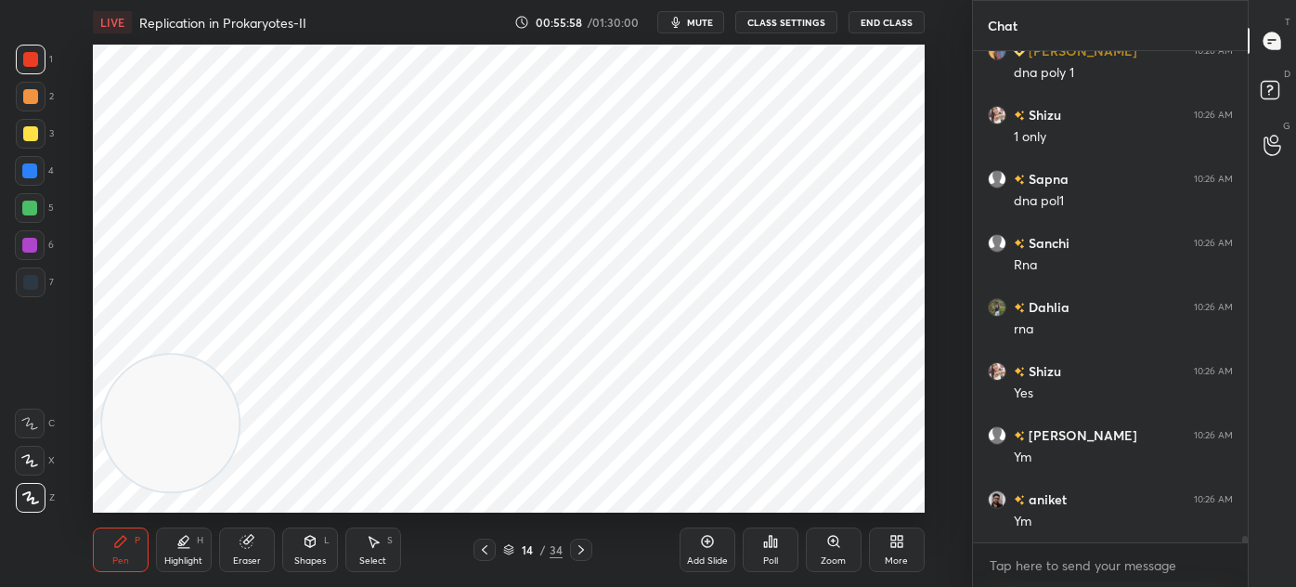
click at [37, 279] on div at bounding box center [30, 282] width 15 height 15
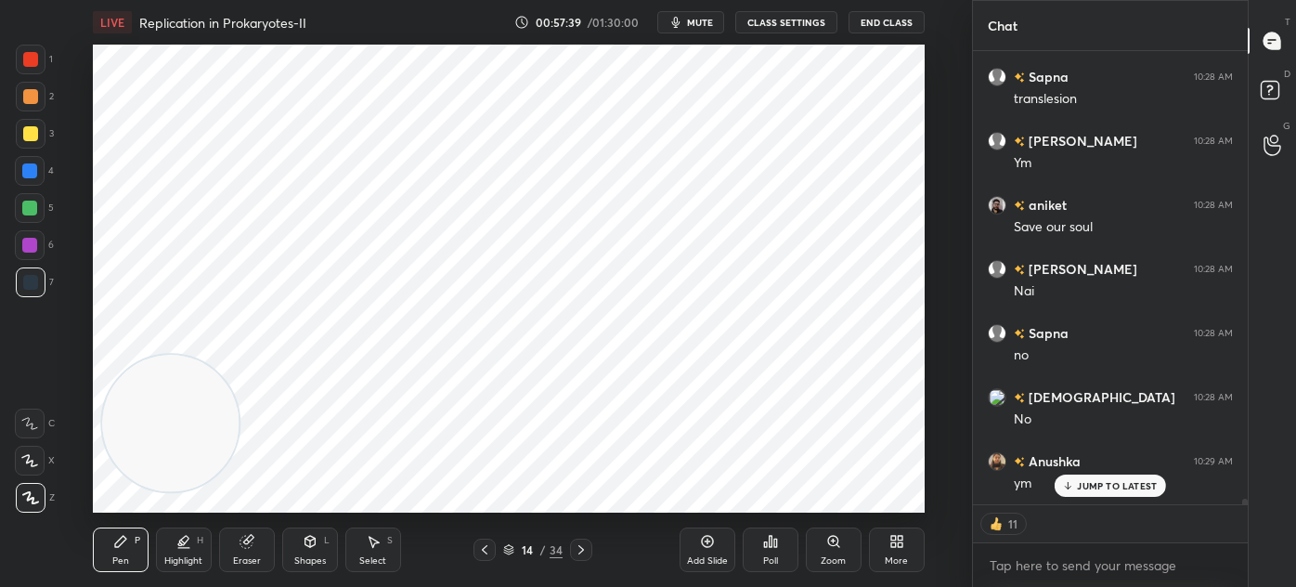
scroll to position [33599, 0]
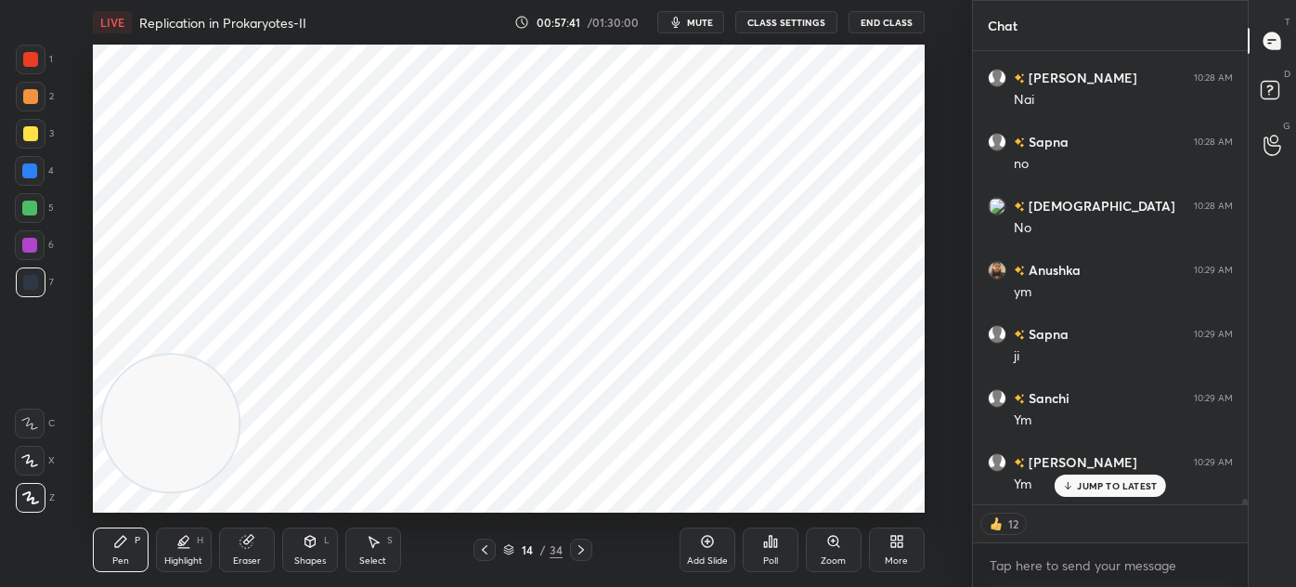
click at [589, 546] on div at bounding box center [581, 550] width 22 height 22
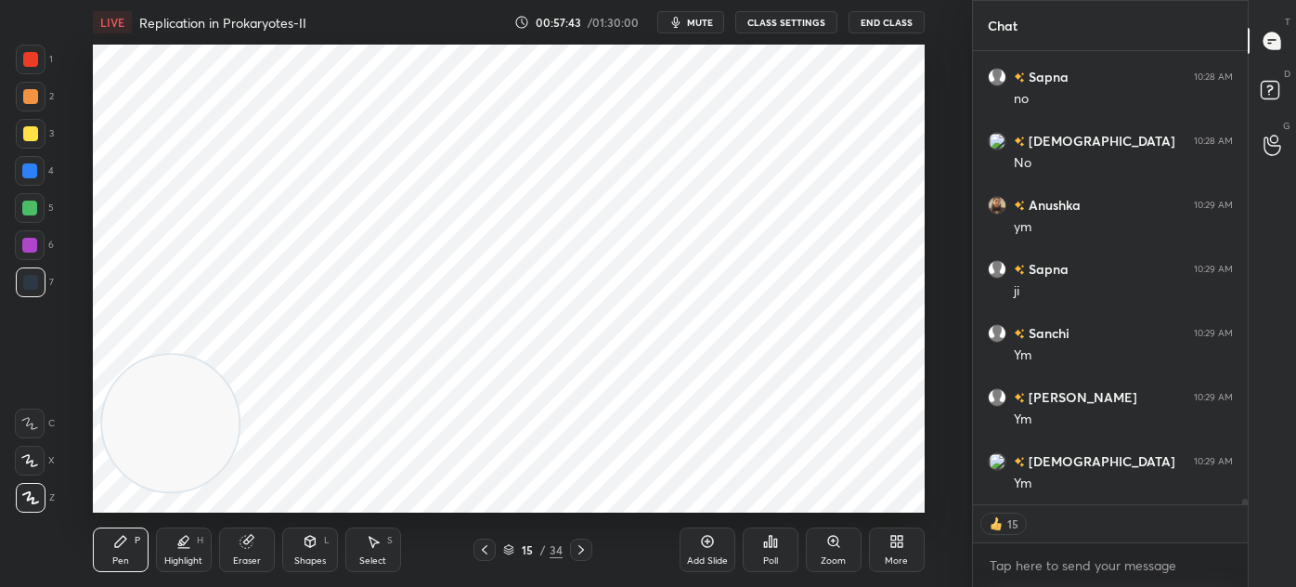
scroll to position [33792, 0]
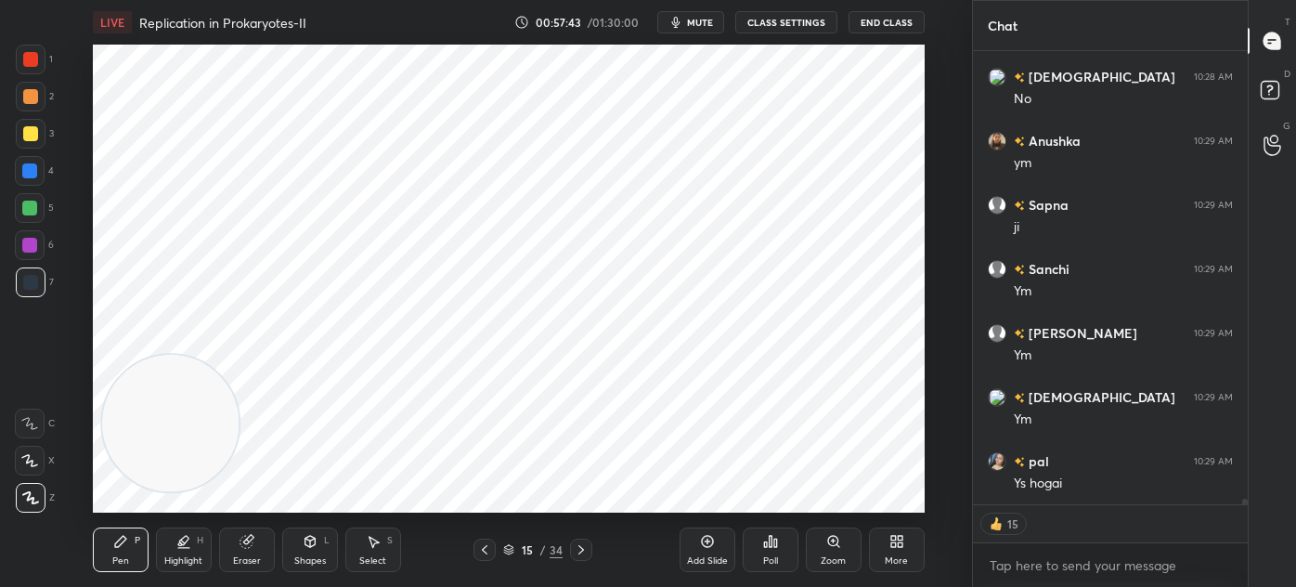
click at [508, 553] on icon at bounding box center [508, 553] width 9 height 3
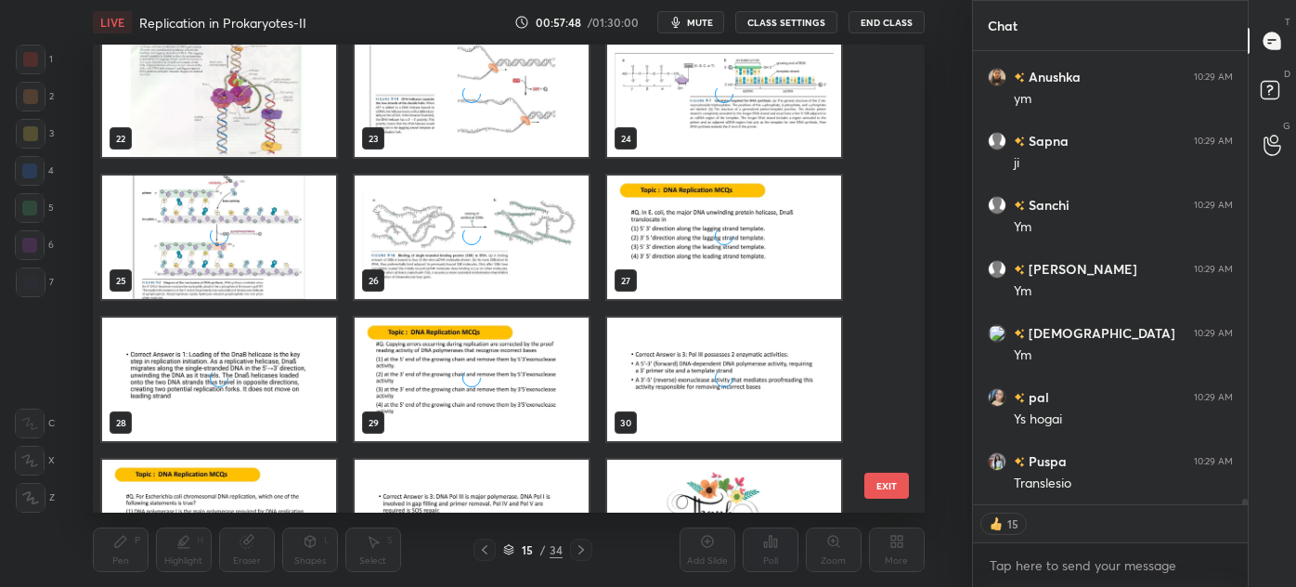
scroll to position [1060, 0]
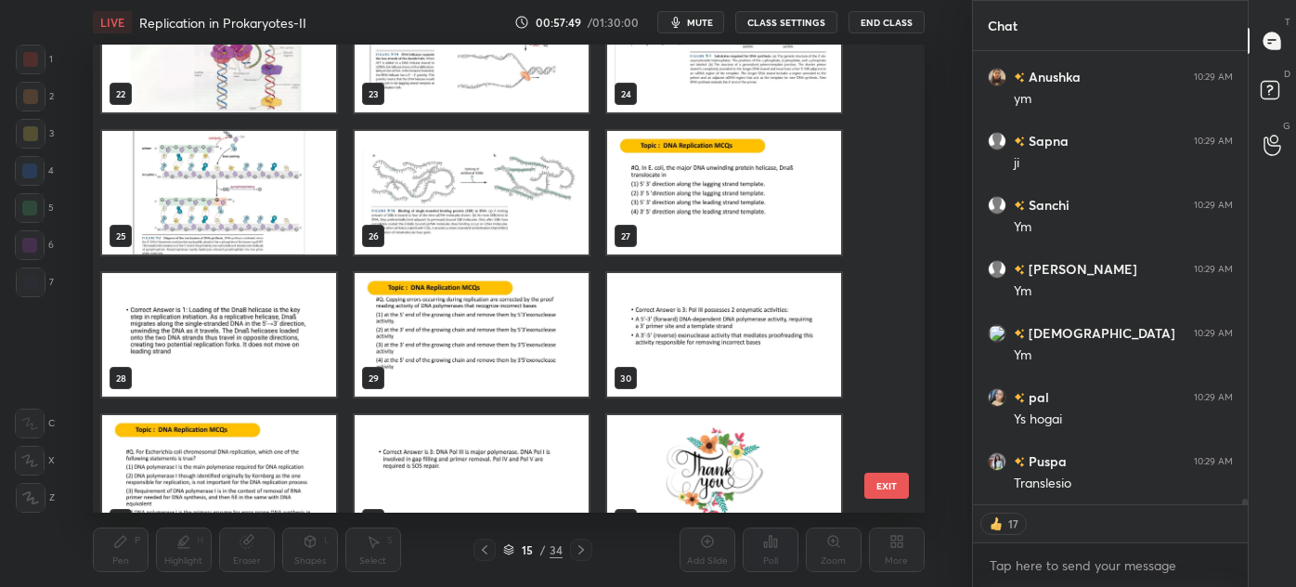
click at [880, 127] on div "22 23 24 25 26 27 28 29 30 31 32 33 34" at bounding box center [493, 279] width 800 height 468
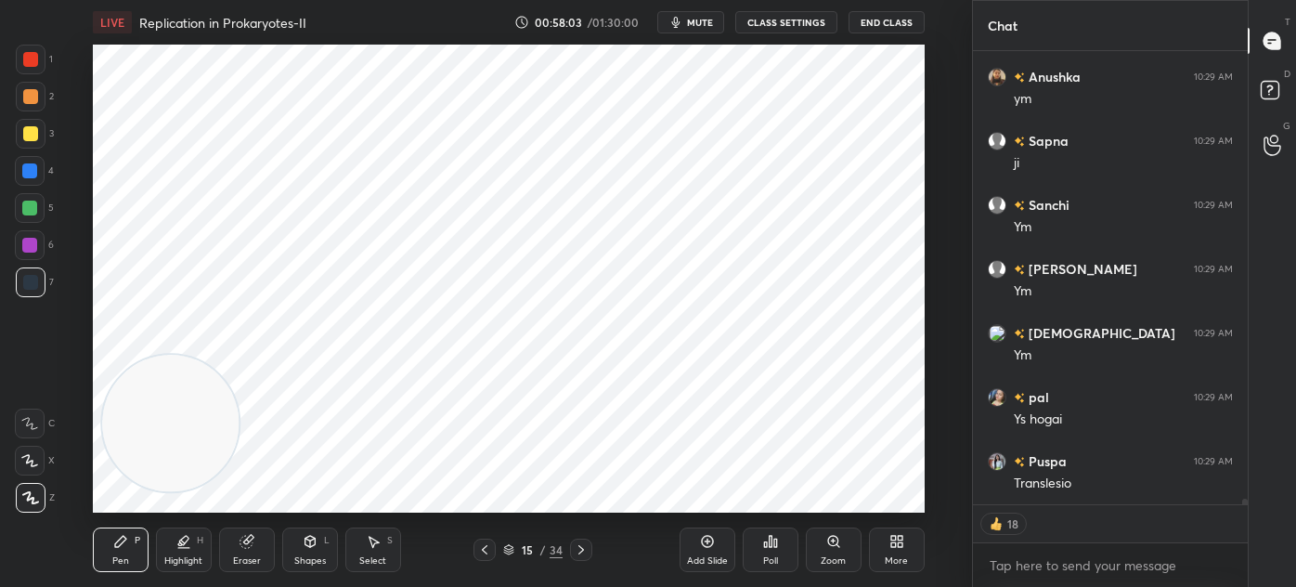
scroll to position [33874, 0]
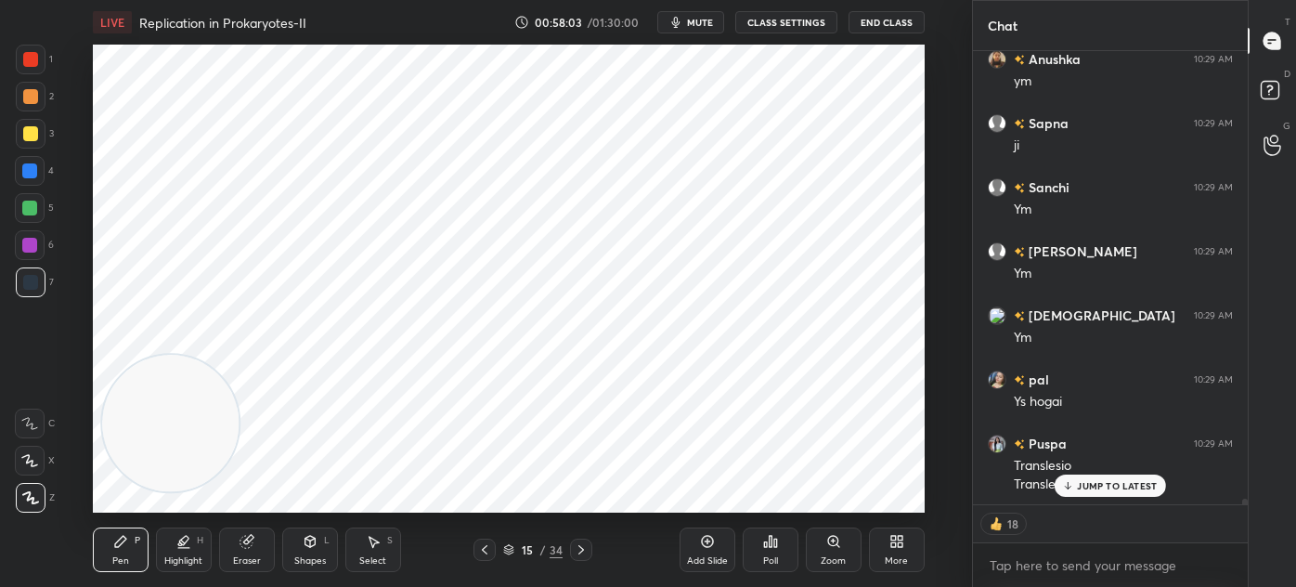
type textarea "x"
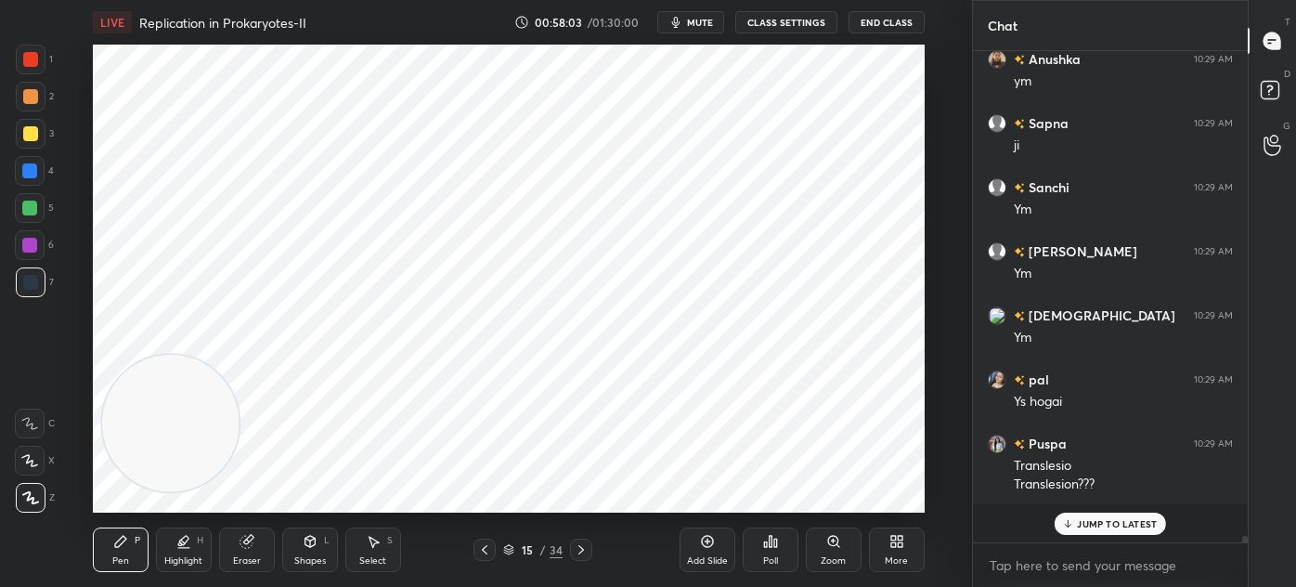
scroll to position [33837, 0]
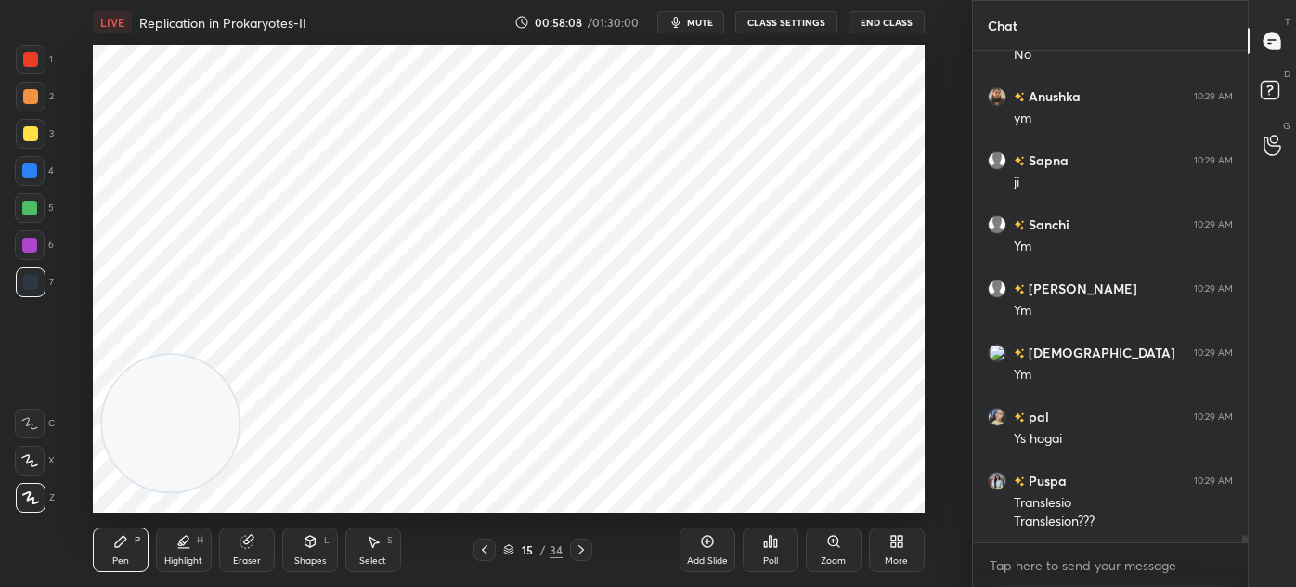
click at [513, 552] on icon at bounding box center [508, 549] width 11 height 11
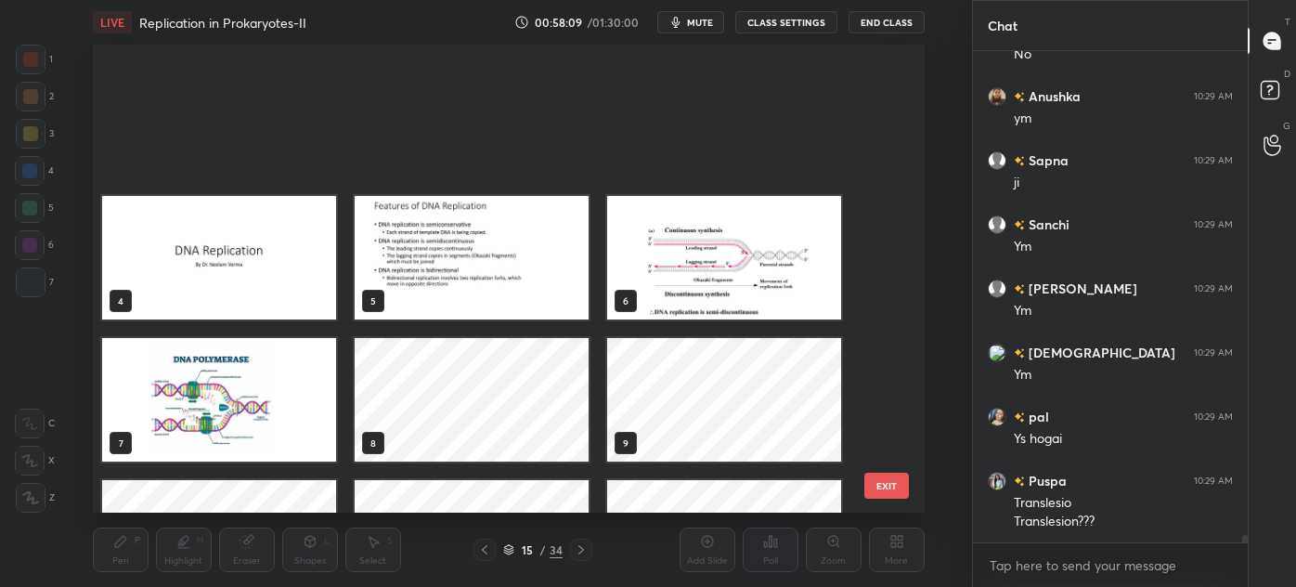
scroll to position [462, 823]
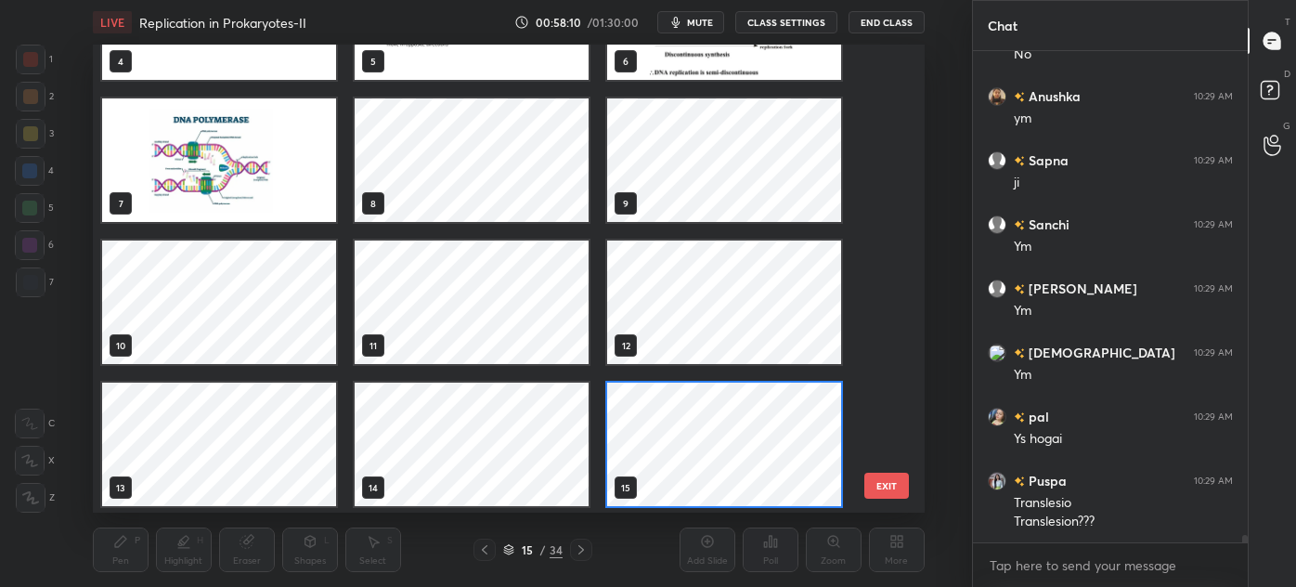
click at [881, 362] on div "1 2 3 4 5 6 7 8 9 10 11 12 13 14 15" at bounding box center [493, 279] width 800 height 468
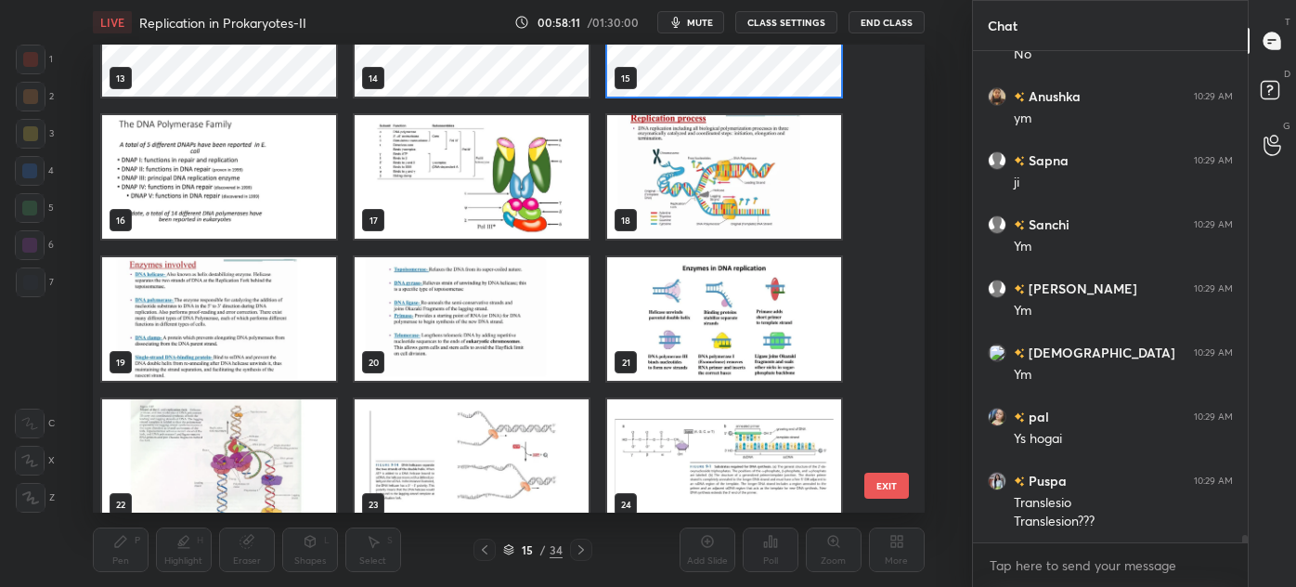
scroll to position [1059, 0]
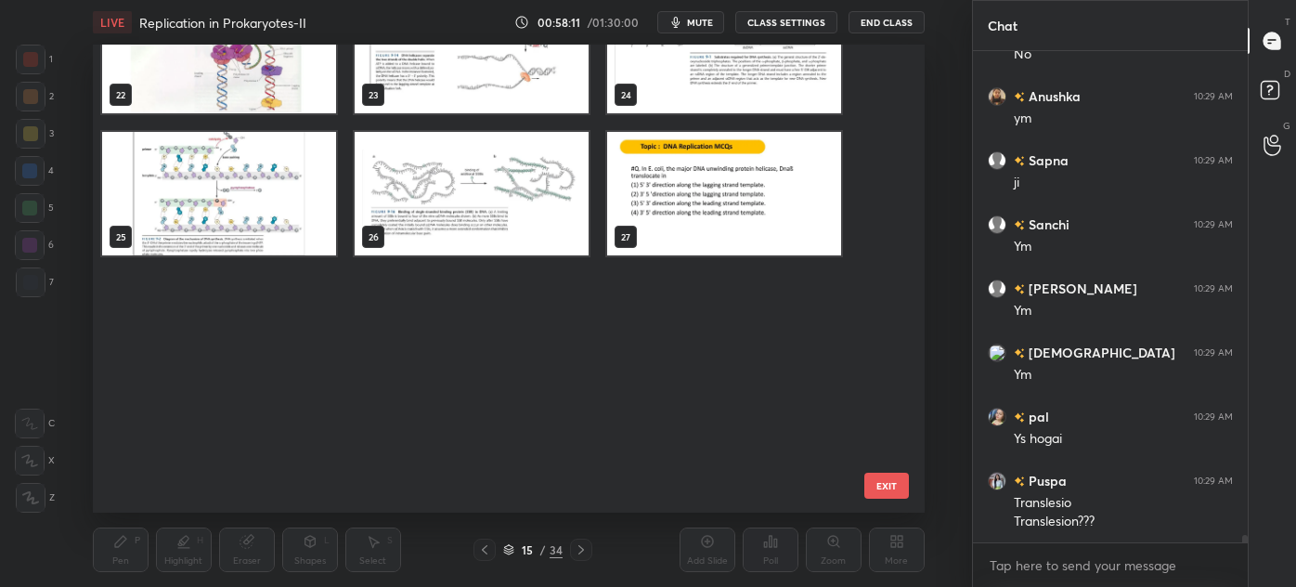
click at [882, 393] on div "13 14 15 16 17 18 19 20 21 22 23 24 25 26 27" at bounding box center [493, 279] width 800 height 468
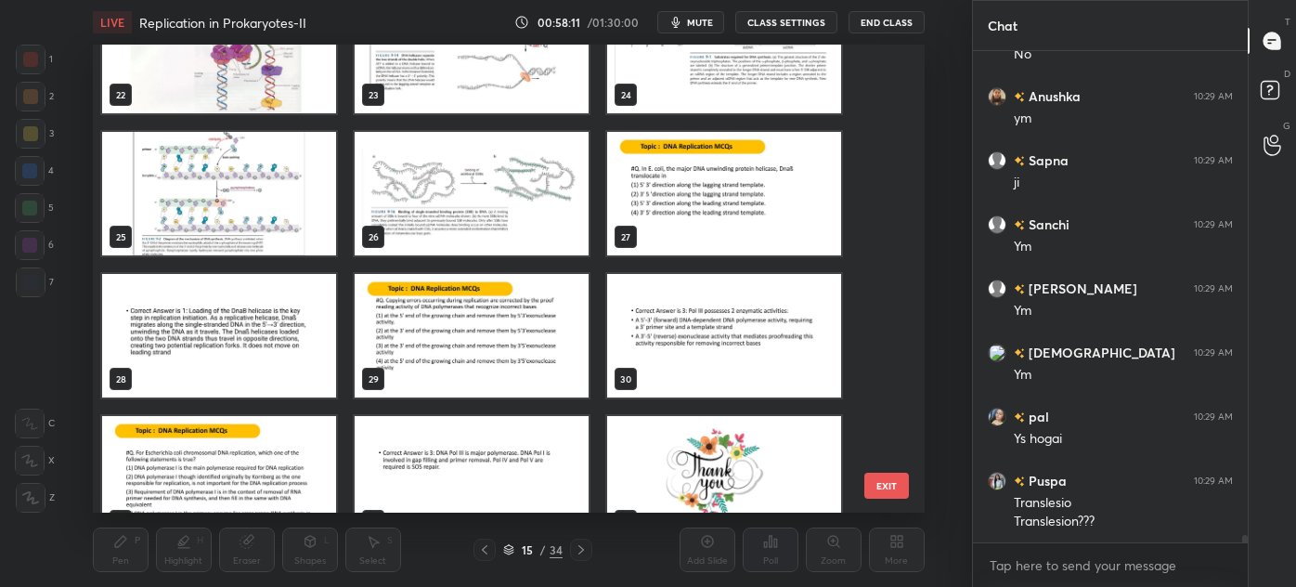
click at [879, 411] on div "22 23 24 25 26 27 28 29 30 31 32 33 34" at bounding box center [493, 279] width 800 height 468
click at [437, 347] on img "grid" at bounding box center [472, 336] width 234 height 124
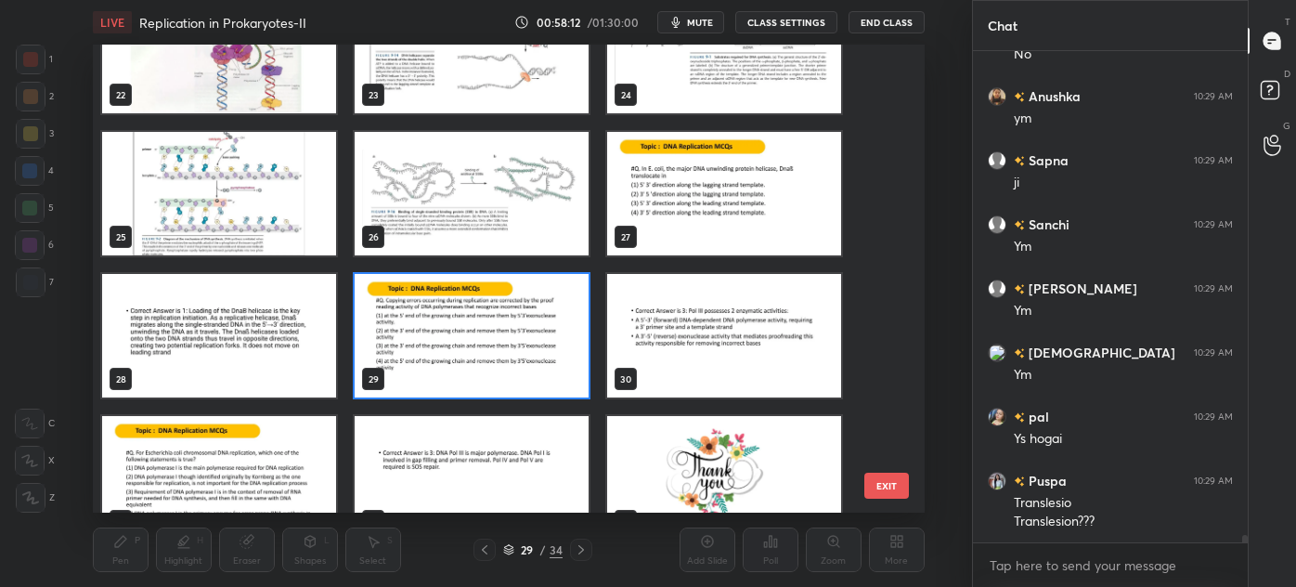
click at [443, 345] on img "grid" at bounding box center [472, 336] width 234 height 124
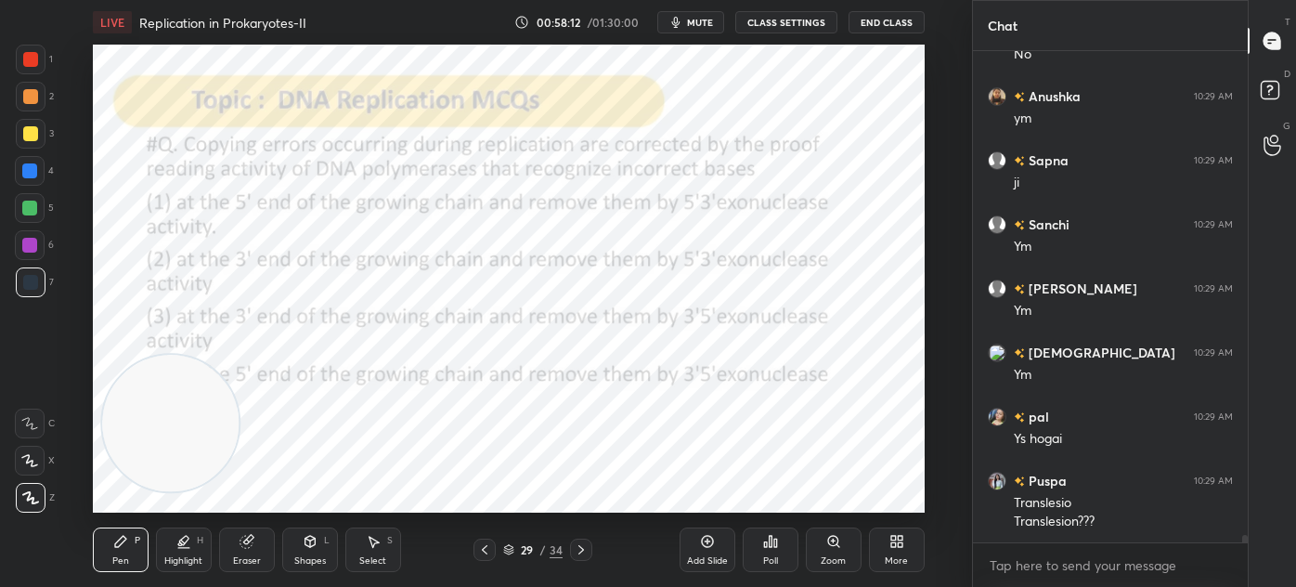
click at [449, 354] on img "grid" at bounding box center [472, 336] width 234 height 124
click at [774, 556] on div "Poll" at bounding box center [770, 560] width 15 height 9
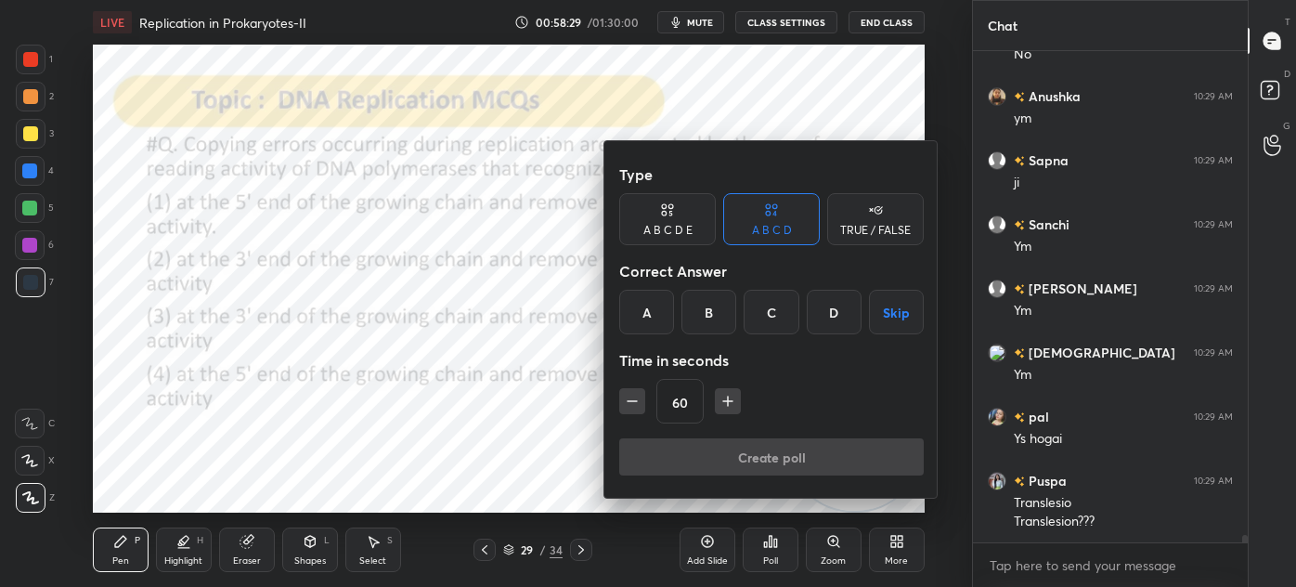
click at [772, 312] on div "C" at bounding box center [771, 312] width 55 height 45
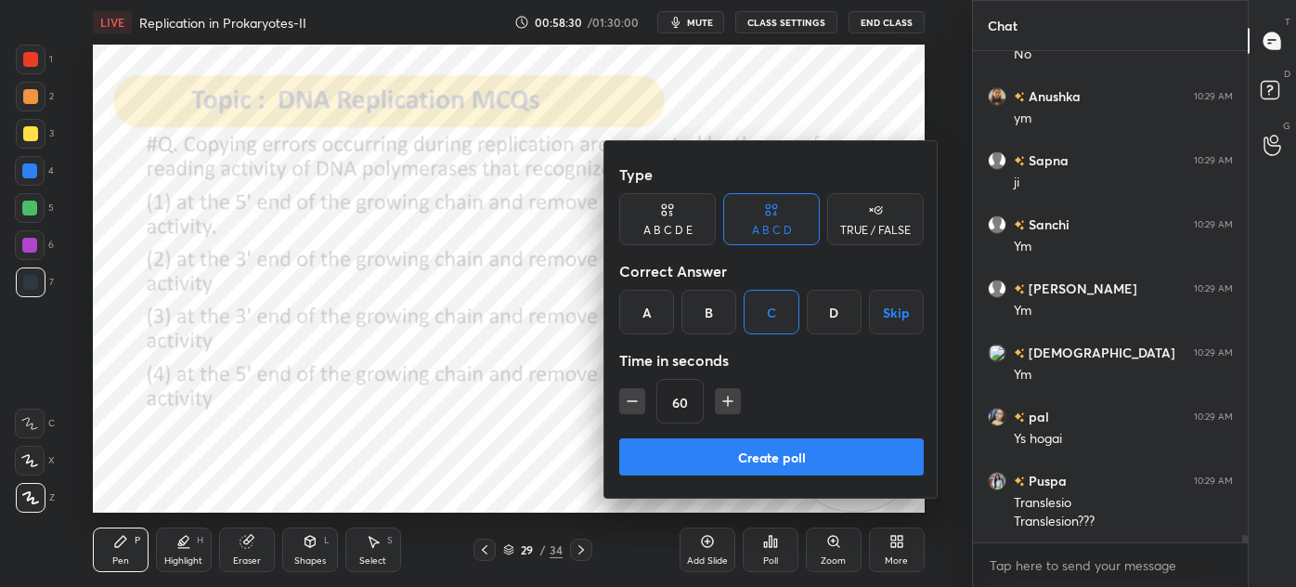
click at [728, 401] on icon "button" at bounding box center [727, 401] width 9 height 0
click at [729, 401] on icon "button" at bounding box center [727, 401] width 9 height 0
click at [728, 403] on icon "button" at bounding box center [728, 401] width 0 height 9
click at [724, 407] on button "button" at bounding box center [736, 401] width 26 height 26
click at [636, 399] on icon "button" at bounding box center [632, 401] width 19 height 19
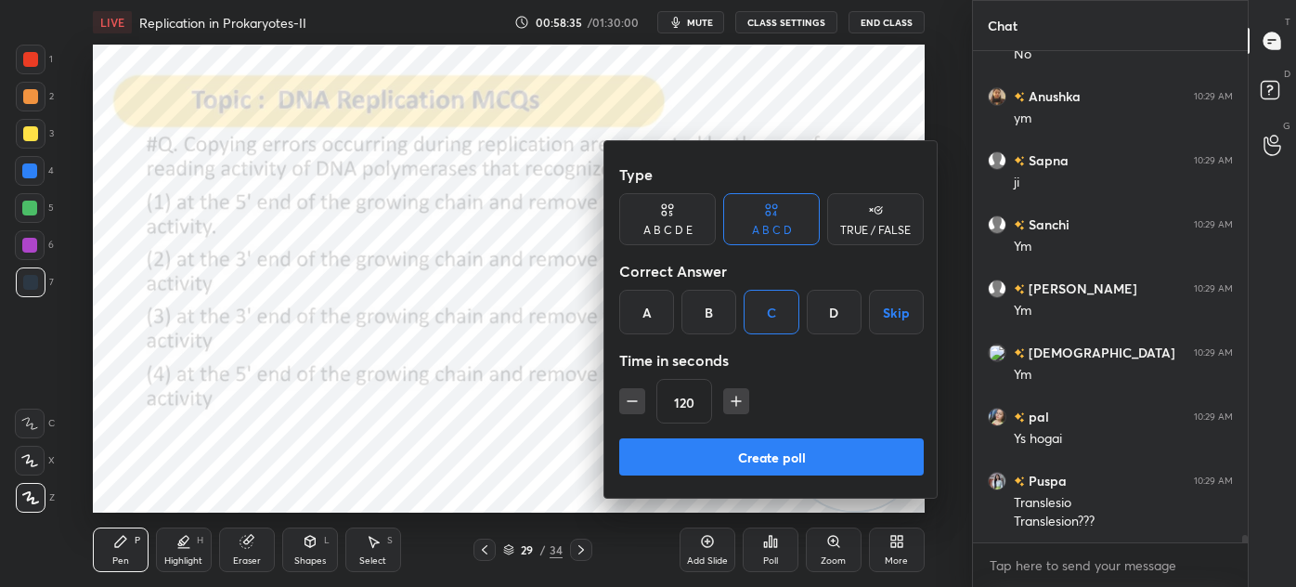
type input "105"
click at [729, 458] on button "Create poll" at bounding box center [771, 456] width 305 height 37
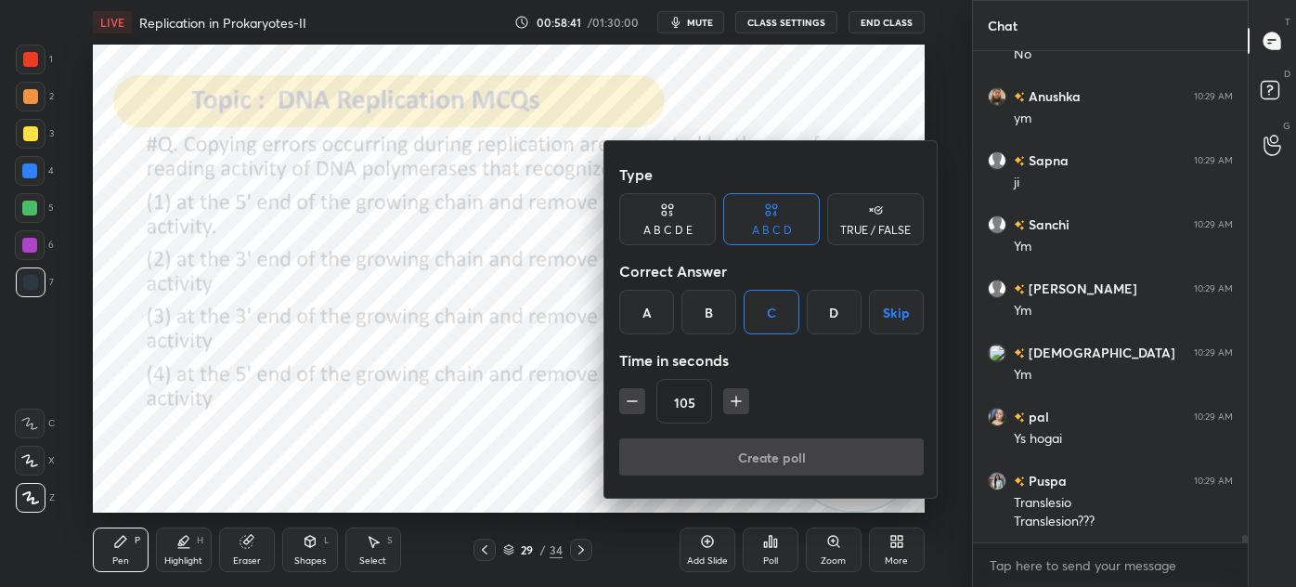
type textarea "x"
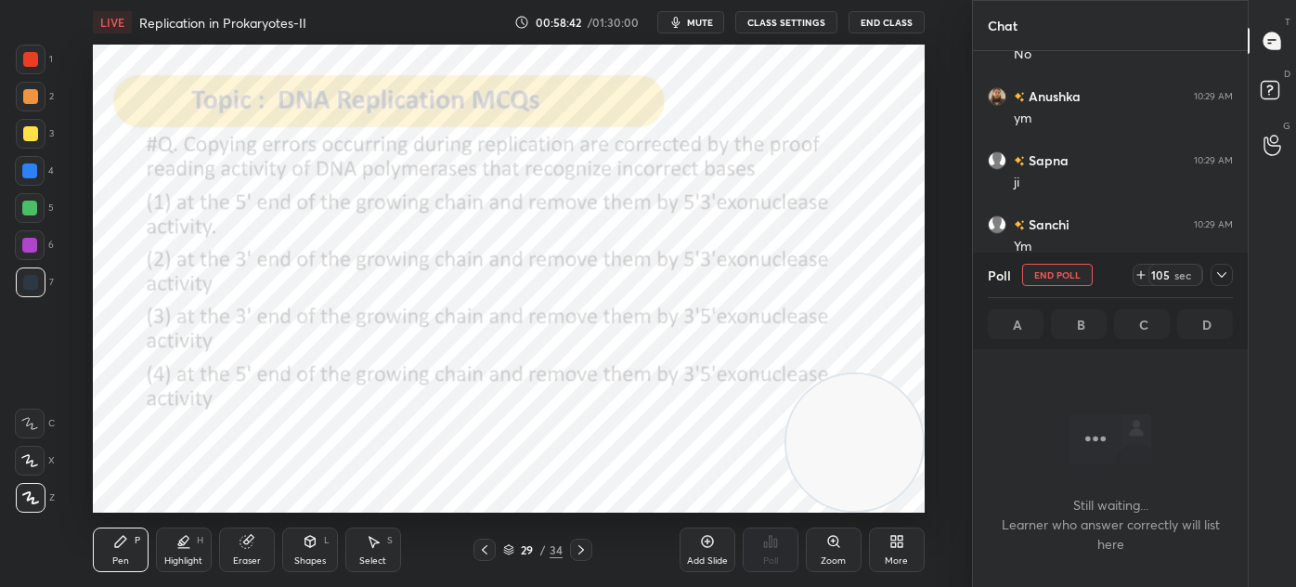
scroll to position [434, 269]
click at [708, 20] on span "mute" at bounding box center [700, 22] width 26 height 13
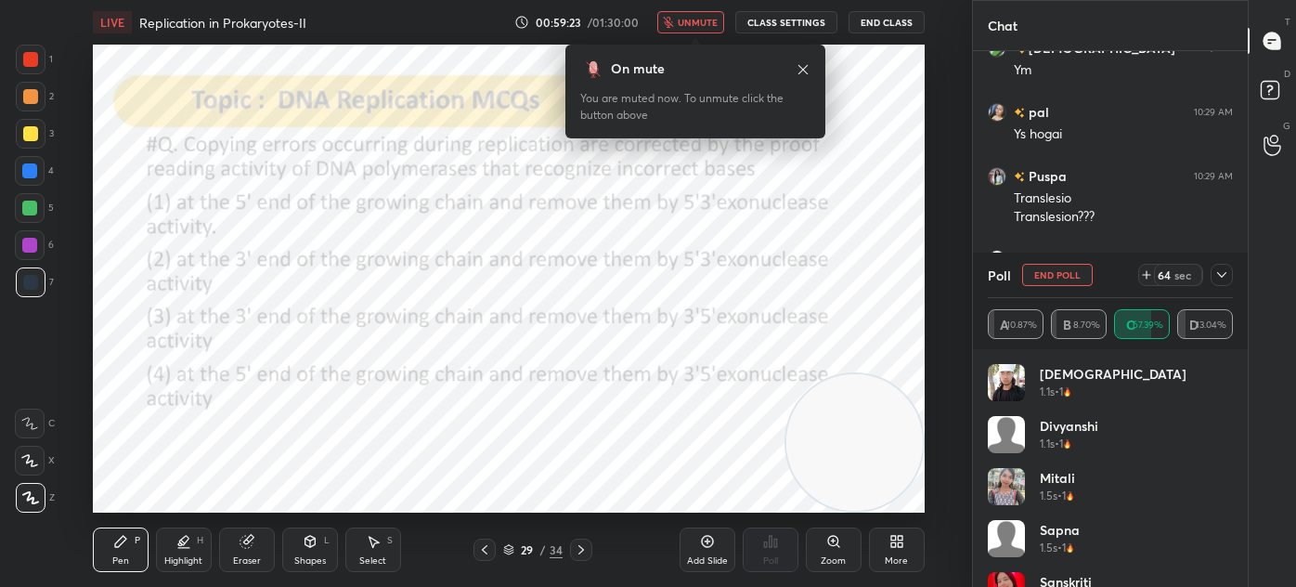
scroll to position [34205, 0]
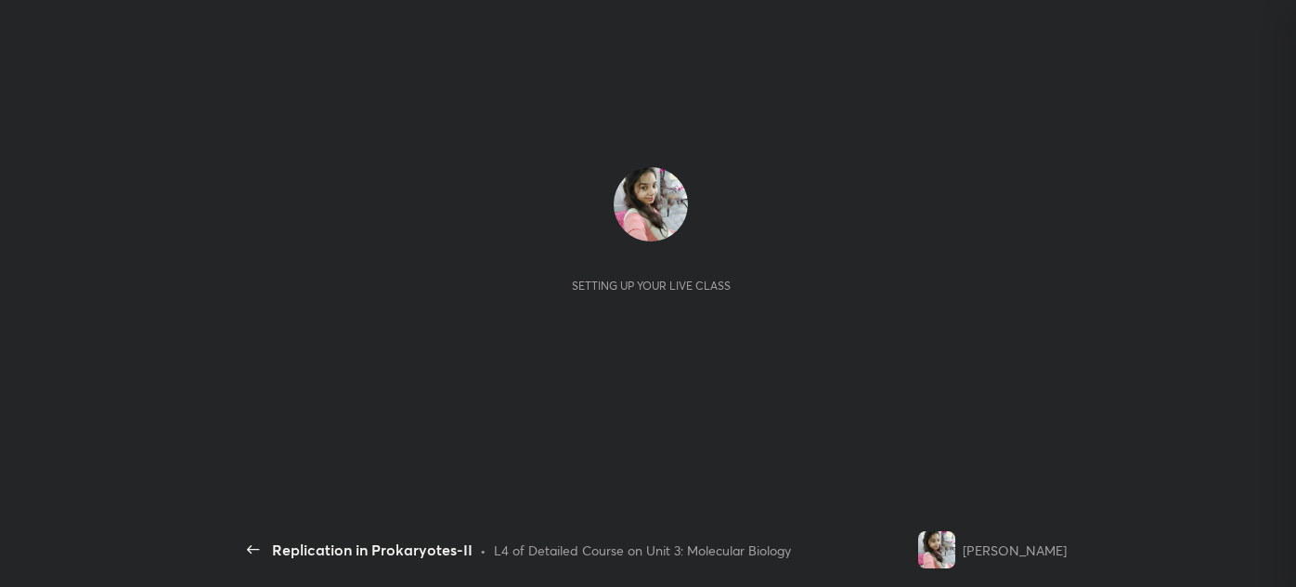
scroll to position [348, 269]
type textarea "x"
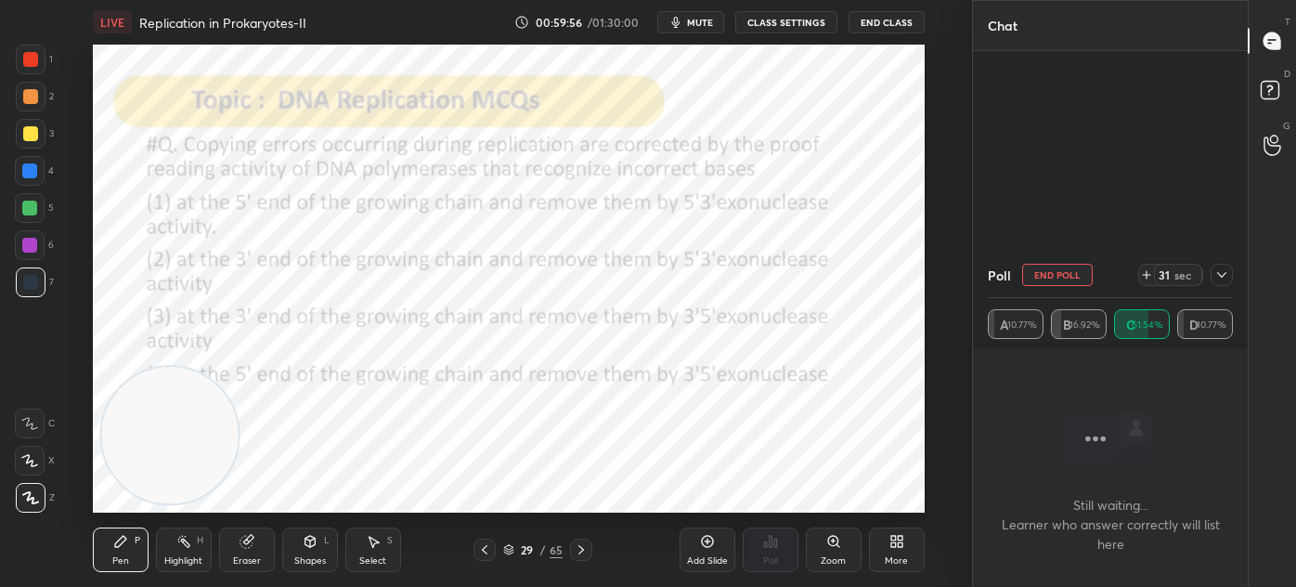
scroll to position [2221, 0]
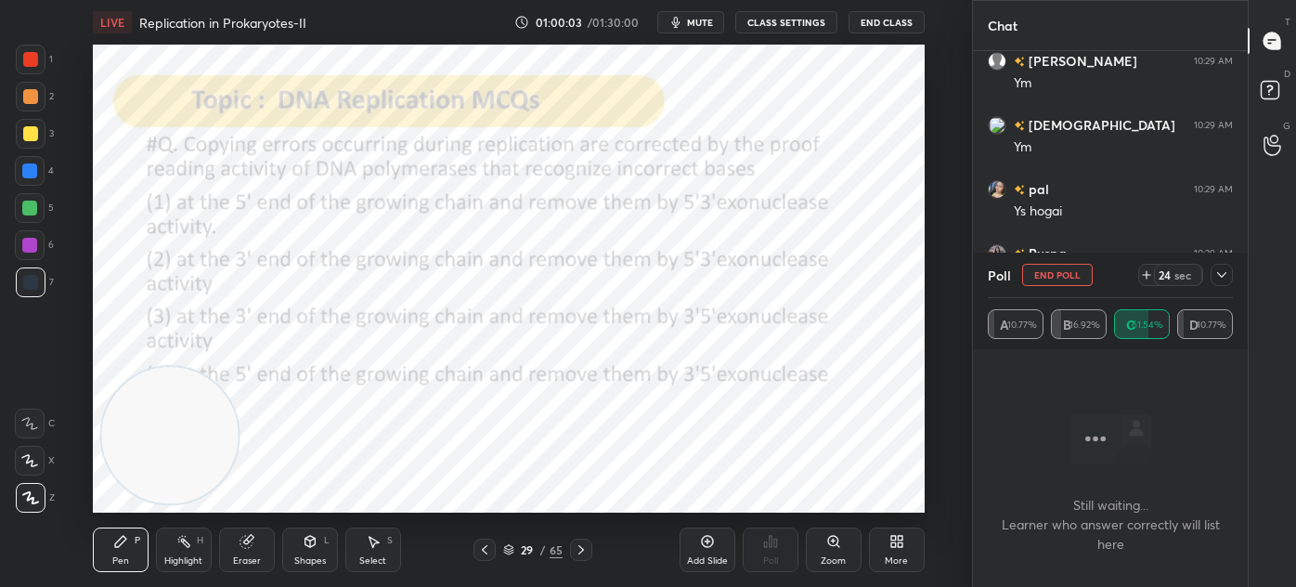
click at [1226, 272] on icon at bounding box center [1221, 275] width 9 height 6
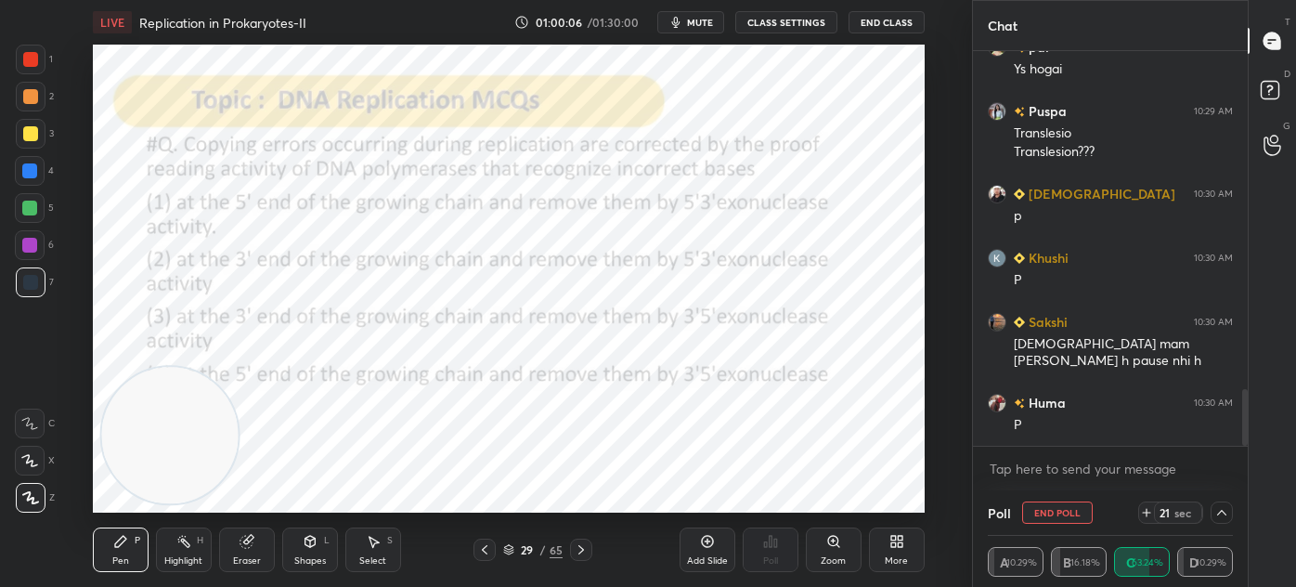
click at [794, 21] on button "CLASS SETTINGS" at bounding box center [786, 22] width 102 height 22
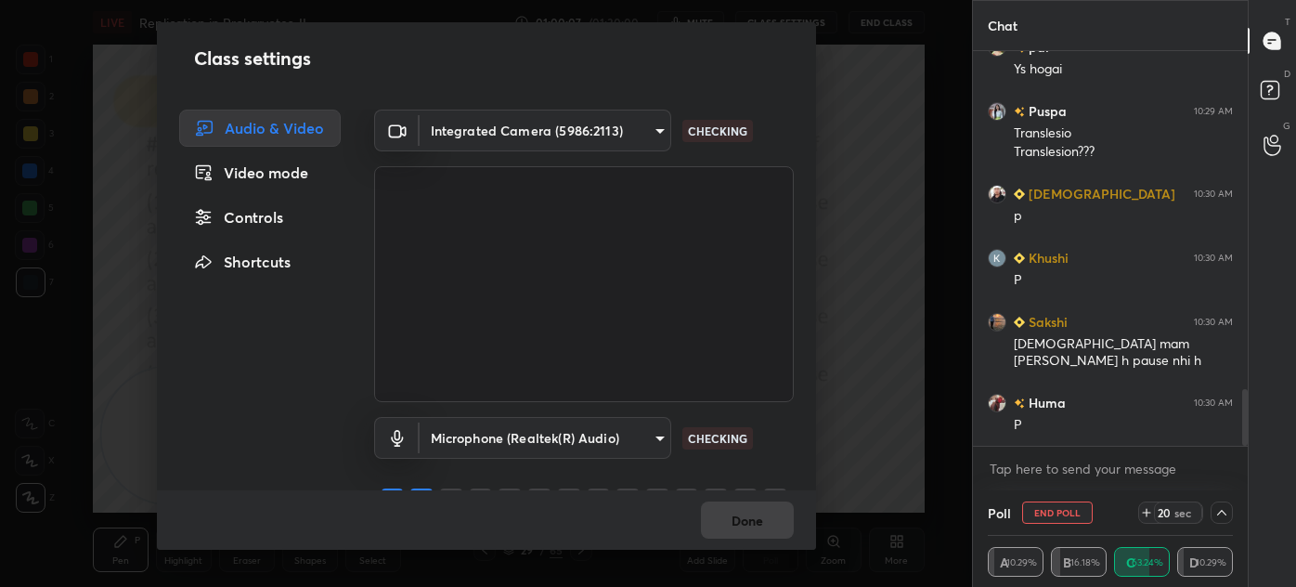
click at [537, 127] on body "1 2 3 4 5 6 7 C X Z C X Z E E Erase all H H LIVE Replication in Prokaryotes-II …" at bounding box center [648, 293] width 1296 height 587
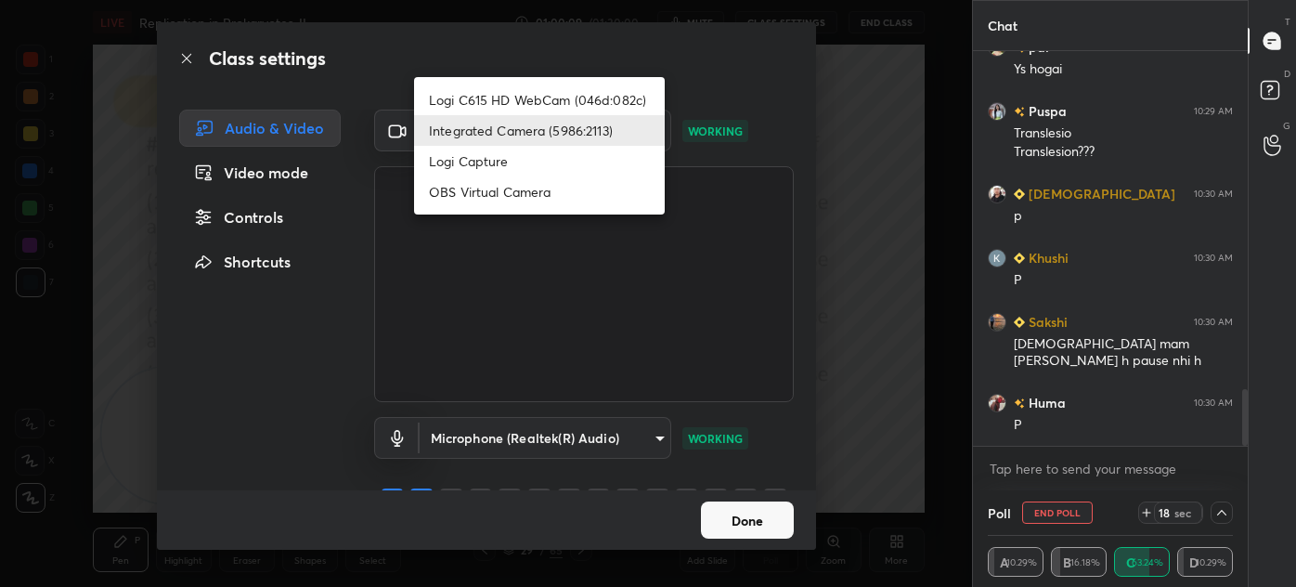
click at [541, 96] on li "Logi C615 HD WebCam (046d:082c)" at bounding box center [539, 100] width 251 height 31
type input "5310de810148678bdafdb66d4418c989fb87a473d5835ac9039ac26e0ff23d51"
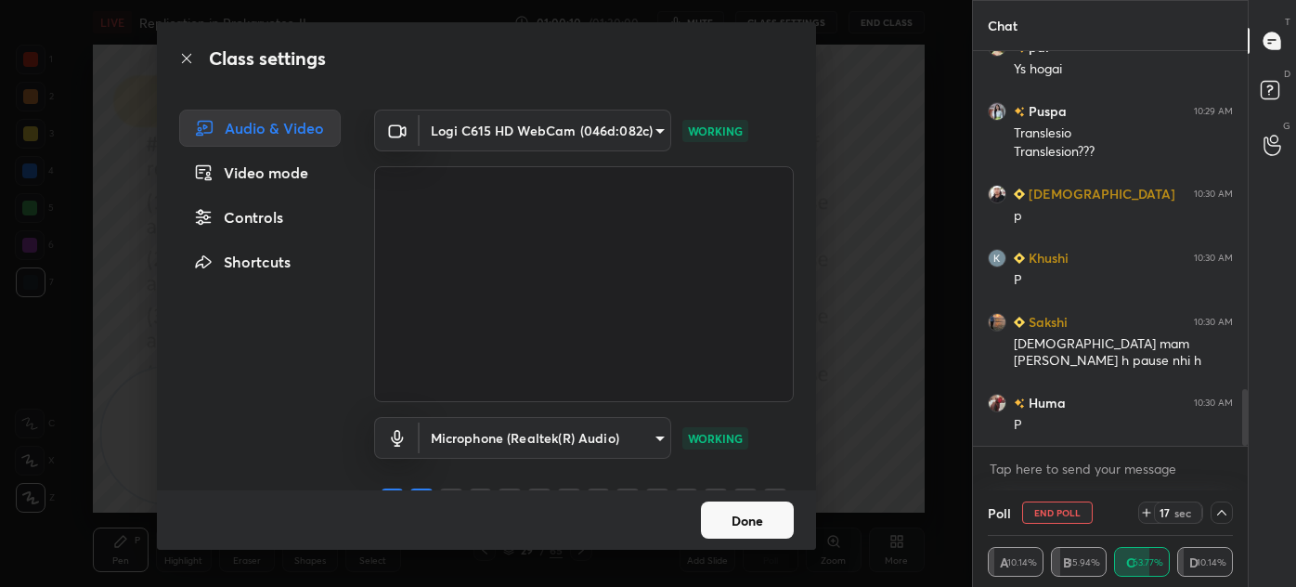
click at [740, 528] on button "Done" at bounding box center [747, 519] width 93 height 37
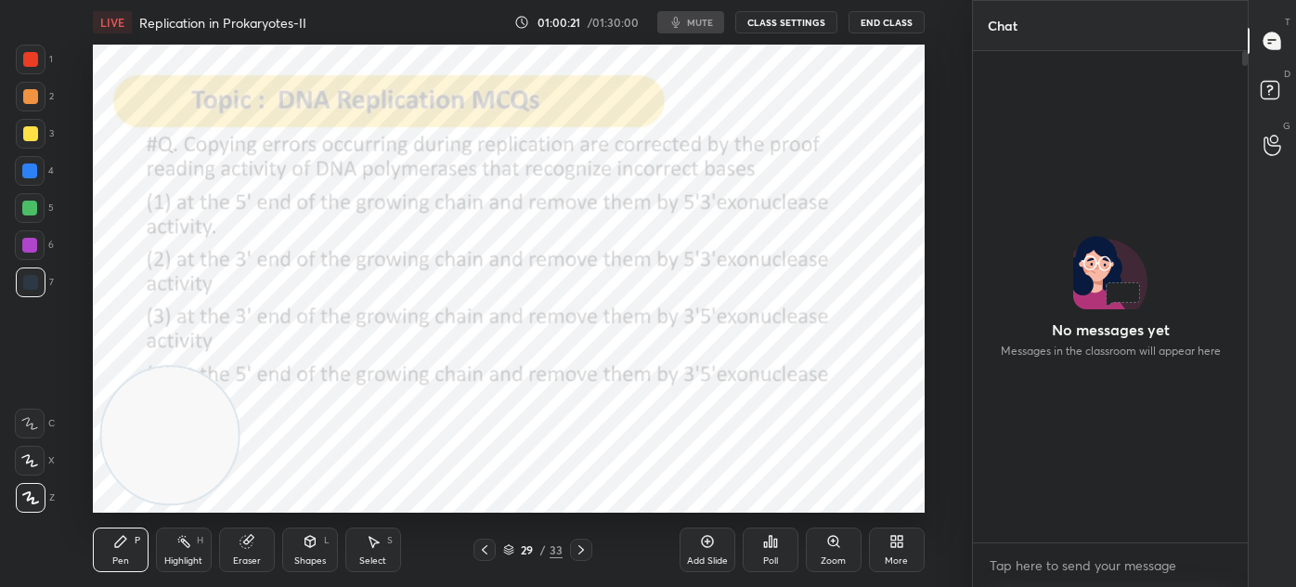
type textarea "x"
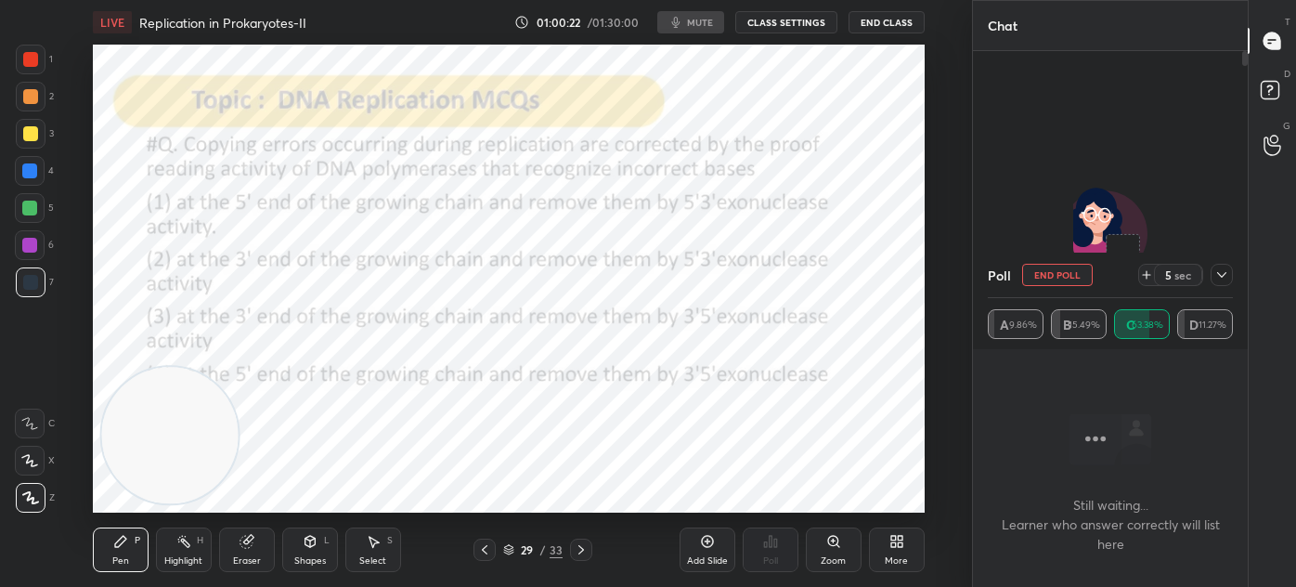
scroll to position [6, 5]
click at [1226, 274] on icon at bounding box center [1221, 275] width 9 height 6
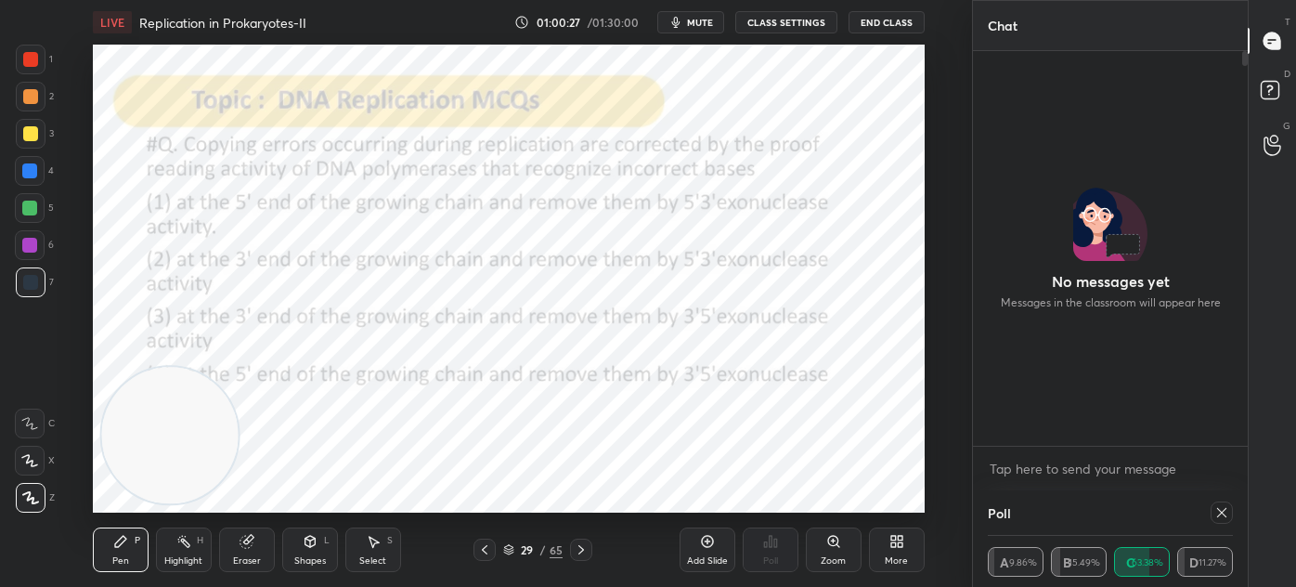
click at [22, 66] on div at bounding box center [31, 60] width 30 height 30
click at [43, 280] on div at bounding box center [31, 282] width 30 height 30
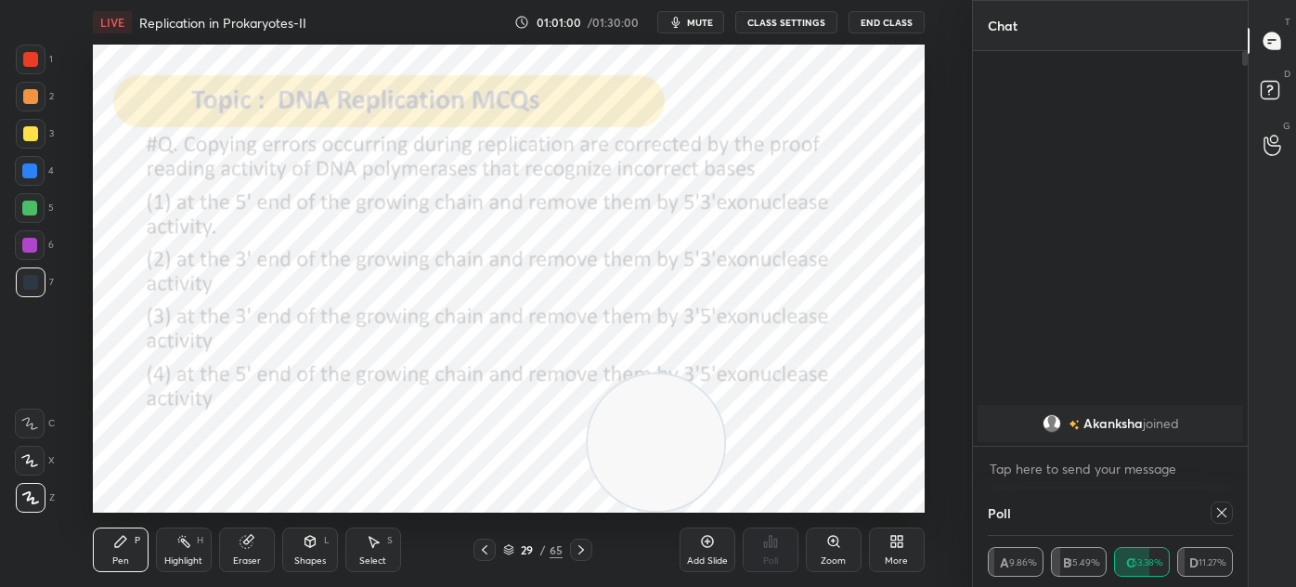
click at [507, 551] on icon at bounding box center [508, 549] width 11 height 11
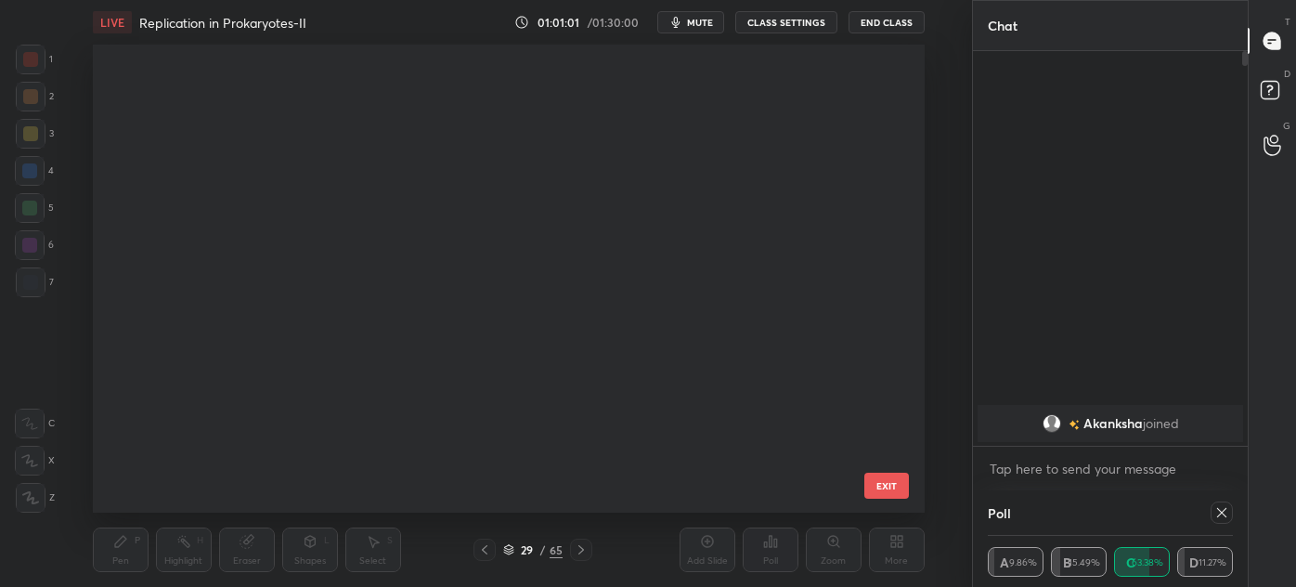
scroll to position [462, 823]
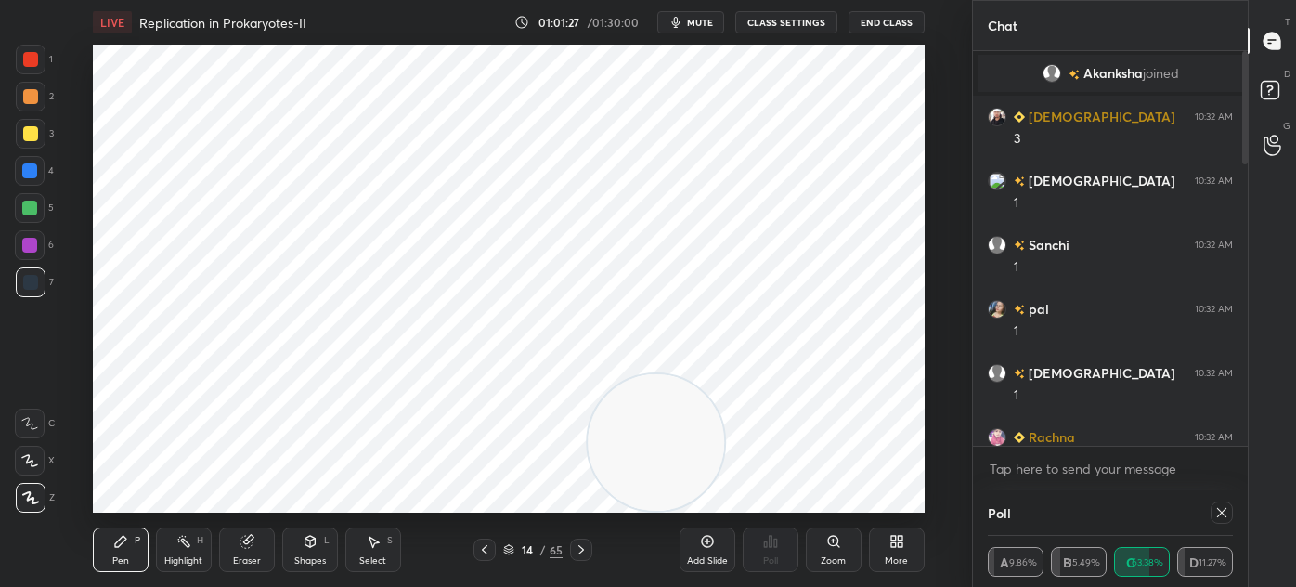
click at [585, 546] on icon at bounding box center [581, 549] width 15 height 15
click at [310, 540] on icon at bounding box center [310, 543] width 0 height 7
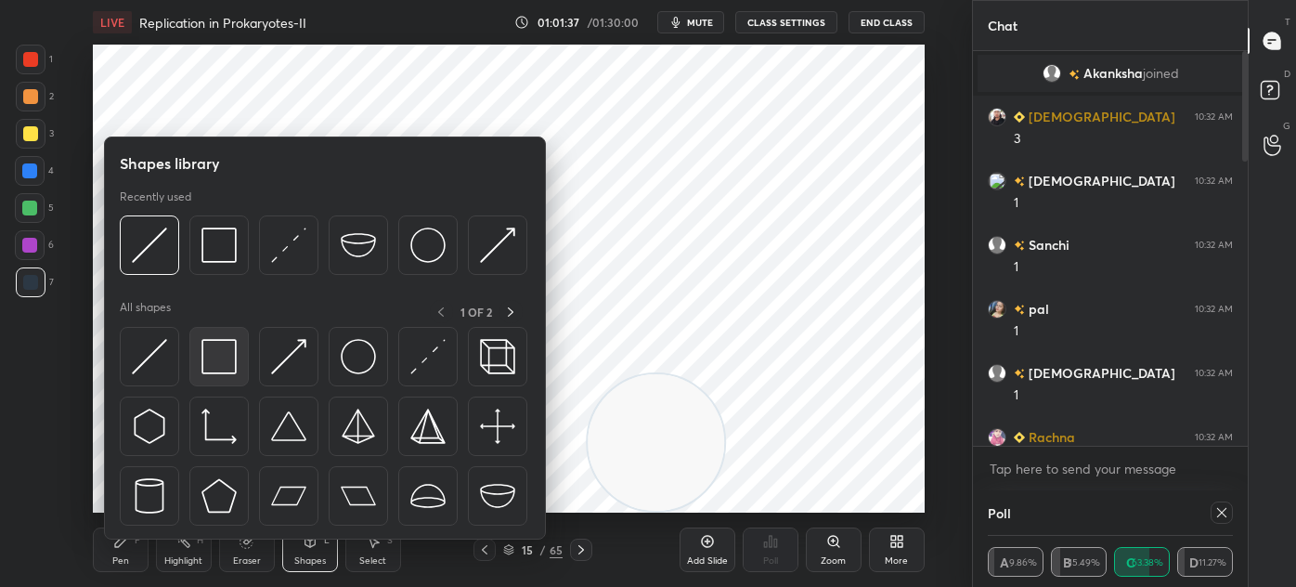
click at [224, 344] on img at bounding box center [219, 356] width 35 height 35
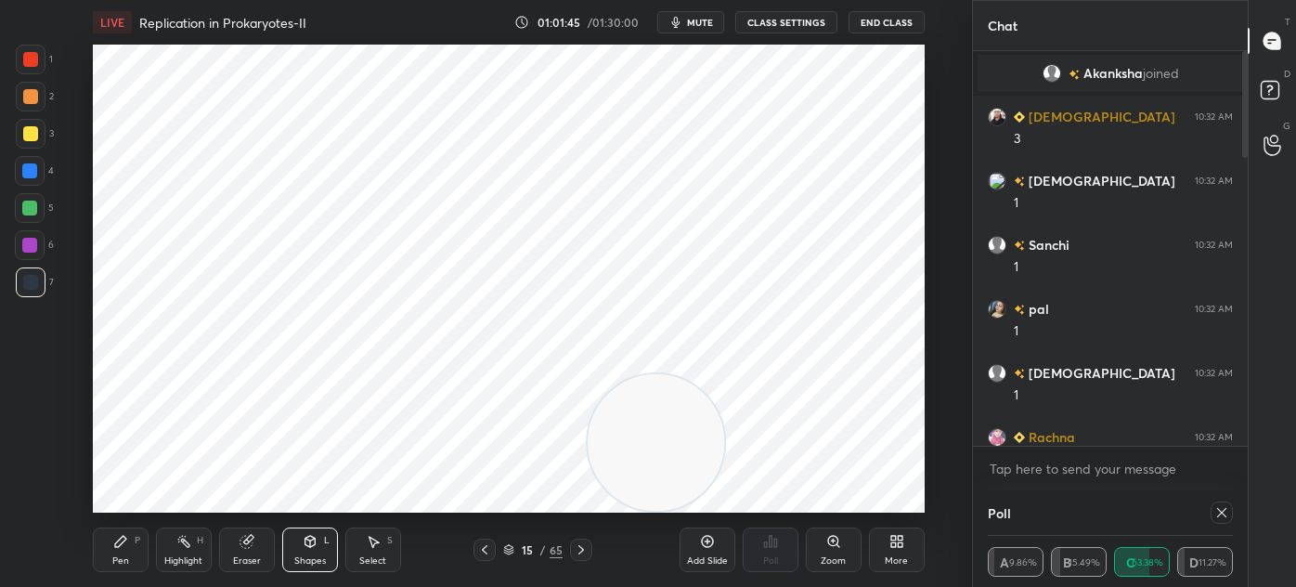
click at [33, 56] on div at bounding box center [30, 59] width 15 height 15
click at [39, 281] on div at bounding box center [31, 282] width 30 height 30
click at [121, 553] on div "Pen P" at bounding box center [121, 549] width 56 height 45
click at [36, 66] on div at bounding box center [30, 59] width 15 height 15
click at [305, 546] on icon at bounding box center [310, 541] width 15 height 15
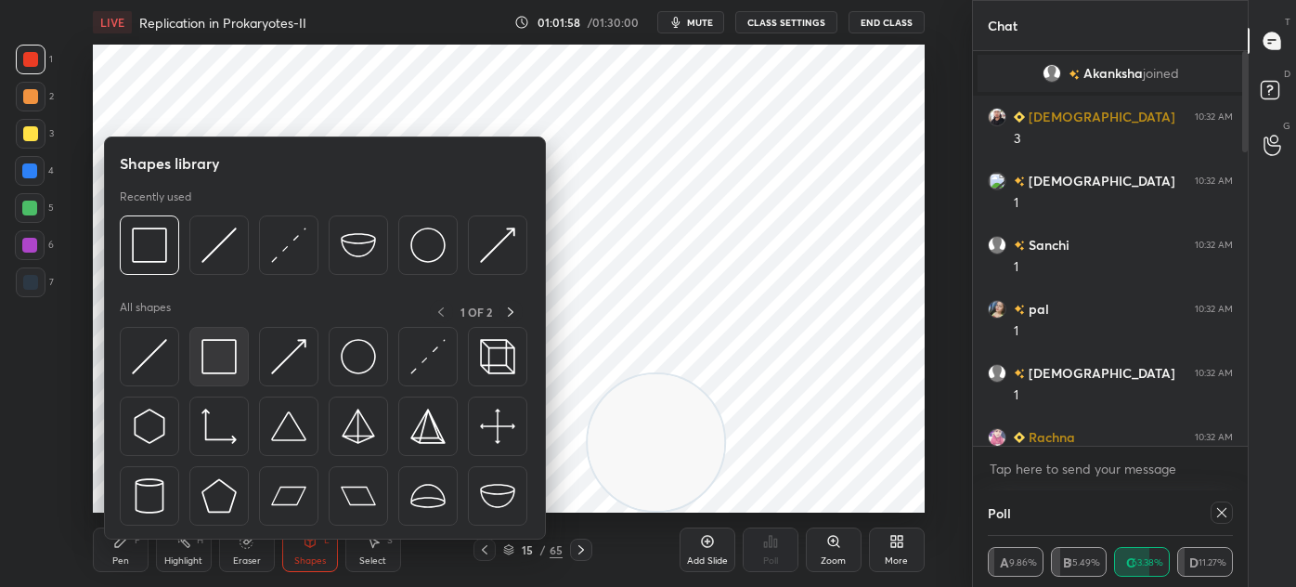
click at [220, 385] on div at bounding box center [218, 356] width 59 height 59
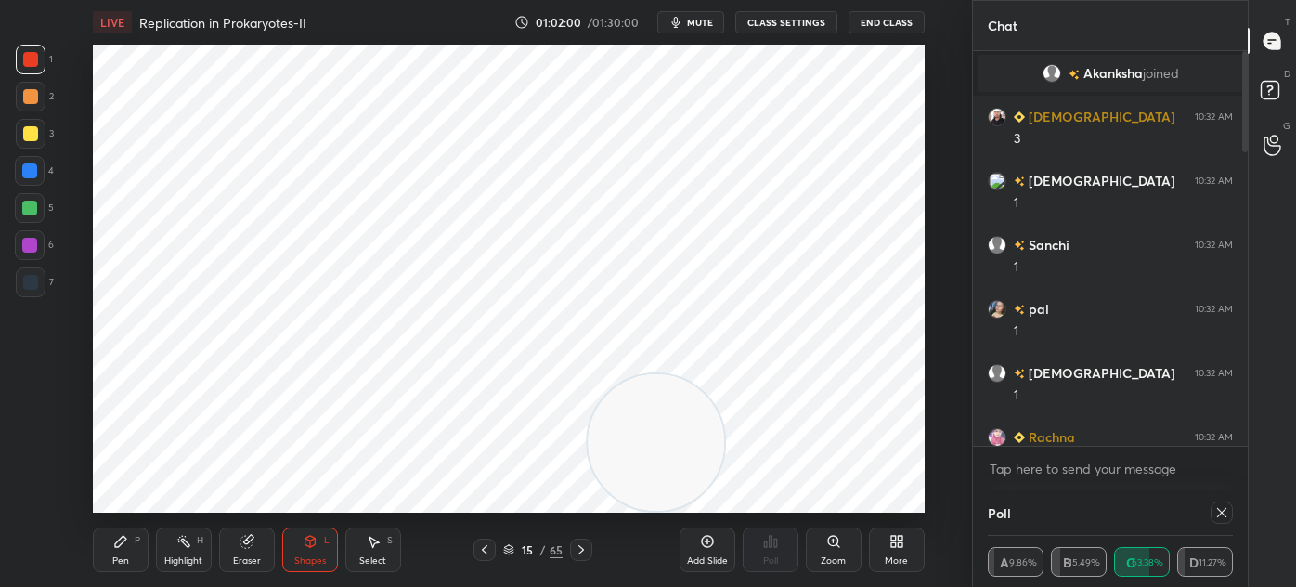
click at [231, 541] on div "Eraser" at bounding box center [247, 549] width 56 height 45
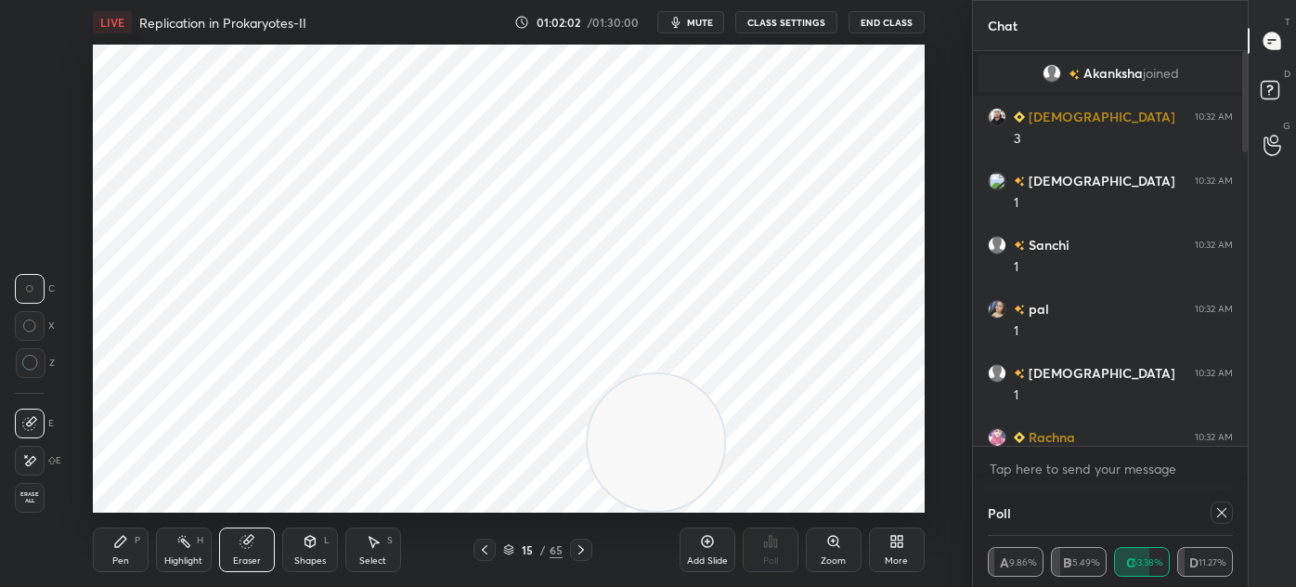
click at [131, 554] on div "Pen P" at bounding box center [121, 549] width 56 height 45
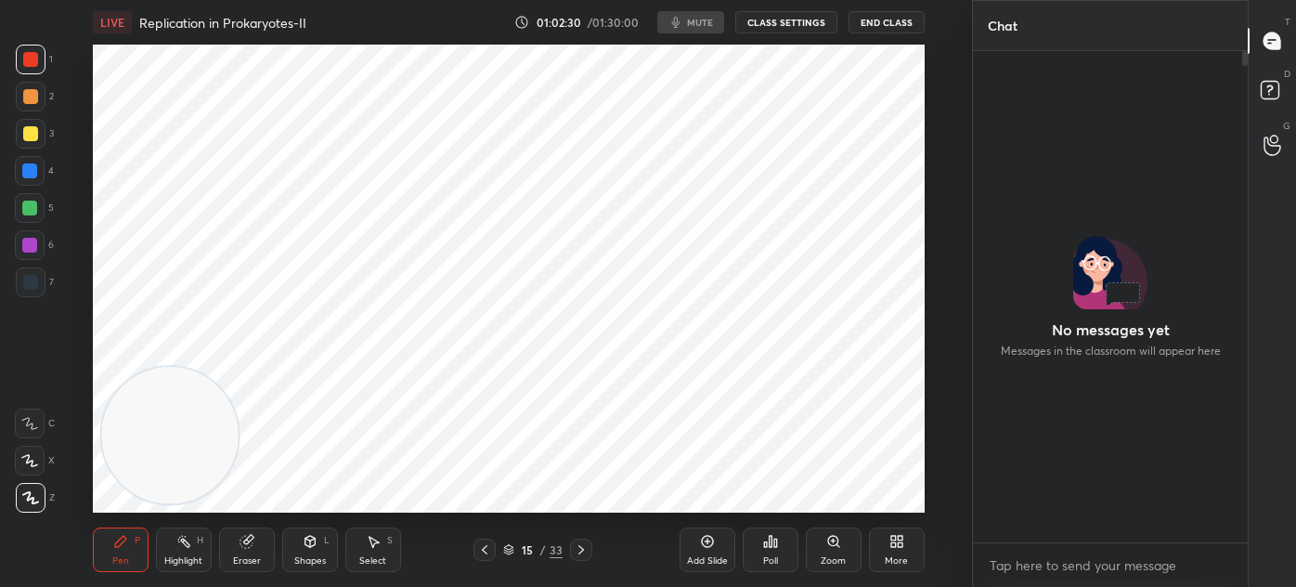
scroll to position [92395, 91964]
click at [785, 24] on button "CLASS SETTINGS" at bounding box center [786, 22] width 102 height 22
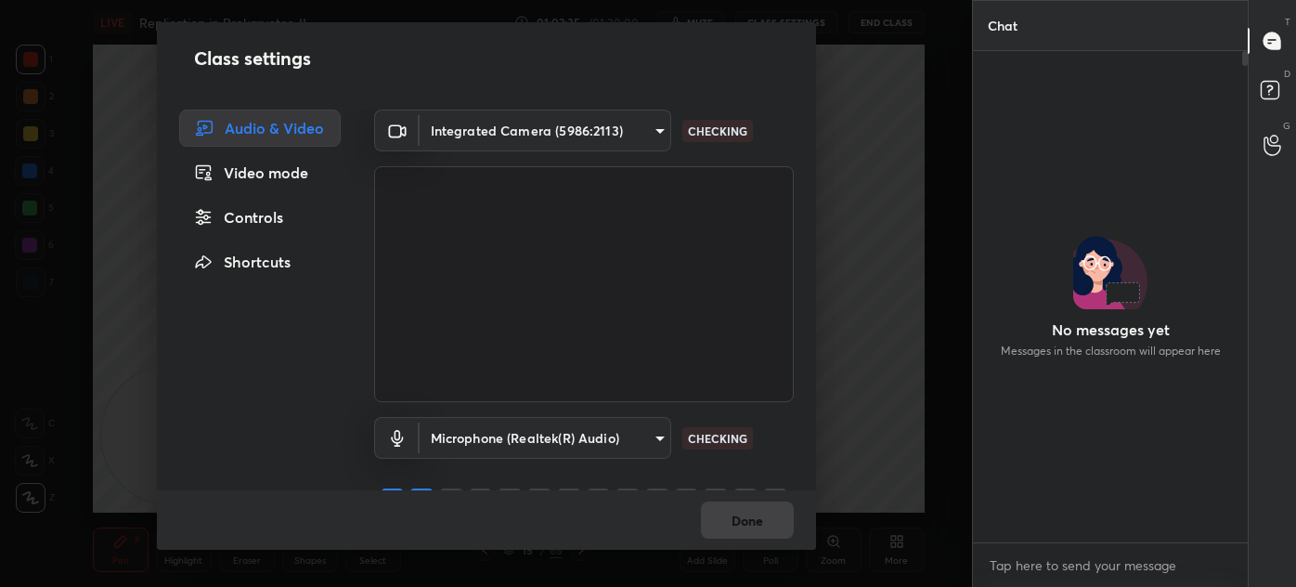
click at [635, 122] on body "1 2 3 4 5 6 7 C X Z C X Z E E Erase all H H LIVE Replication in Prokaryotes-II …" at bounding box center [648, 293] width 1296 height 587
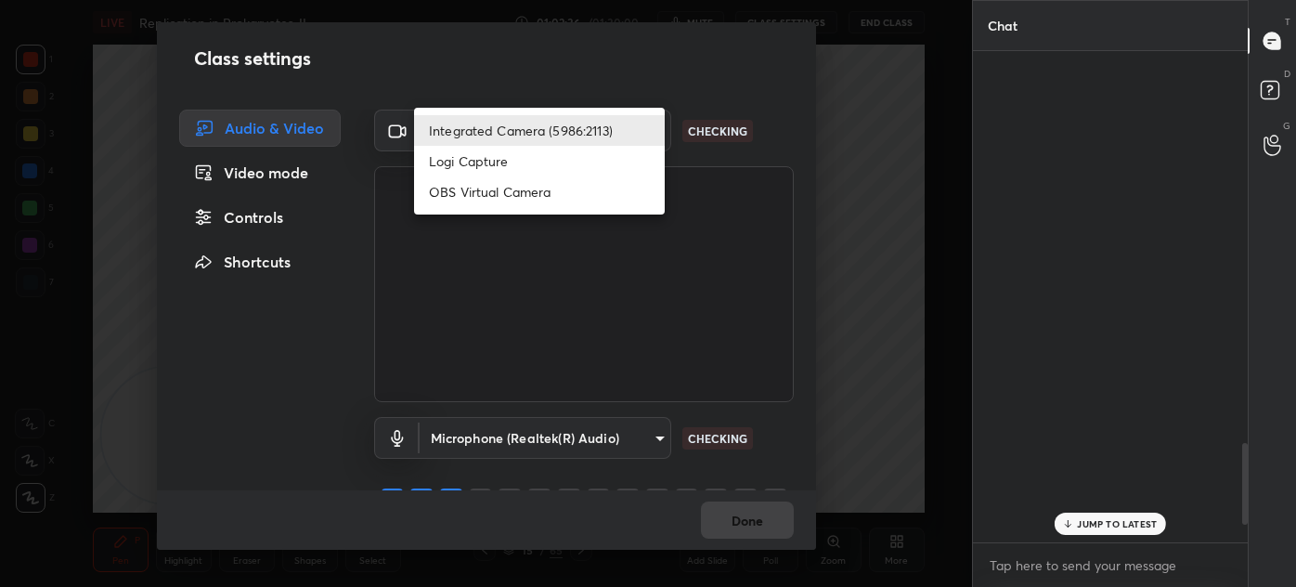
scroll to position [2362, 0]
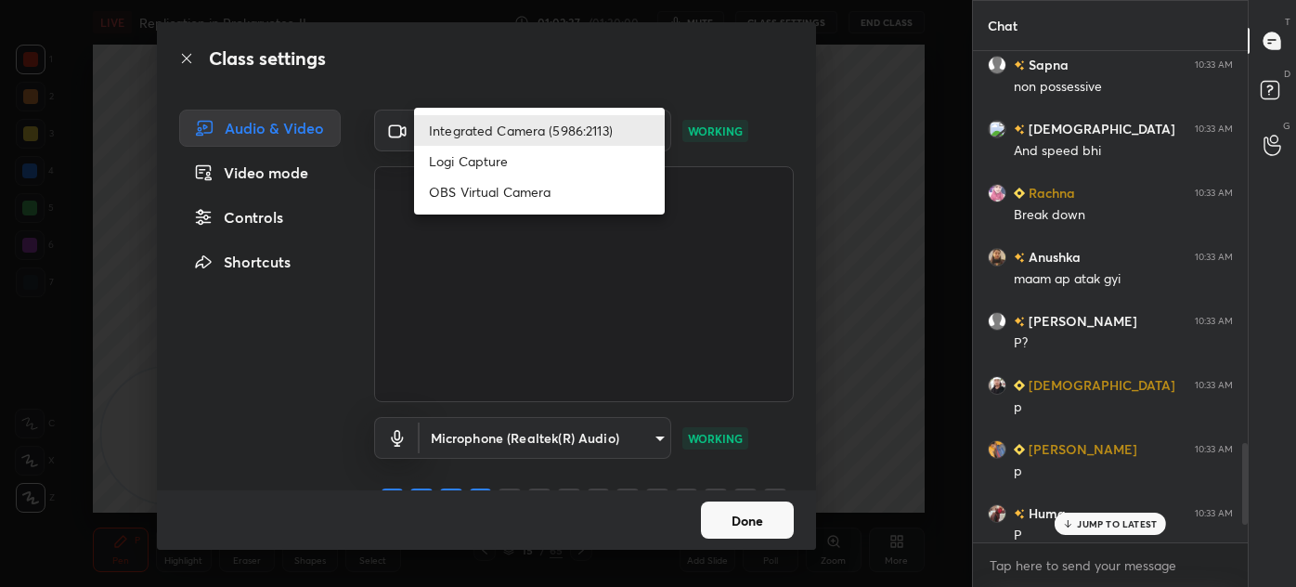
click at [847, 109] on div at bounding box center [648, 293] width 1296 height 587
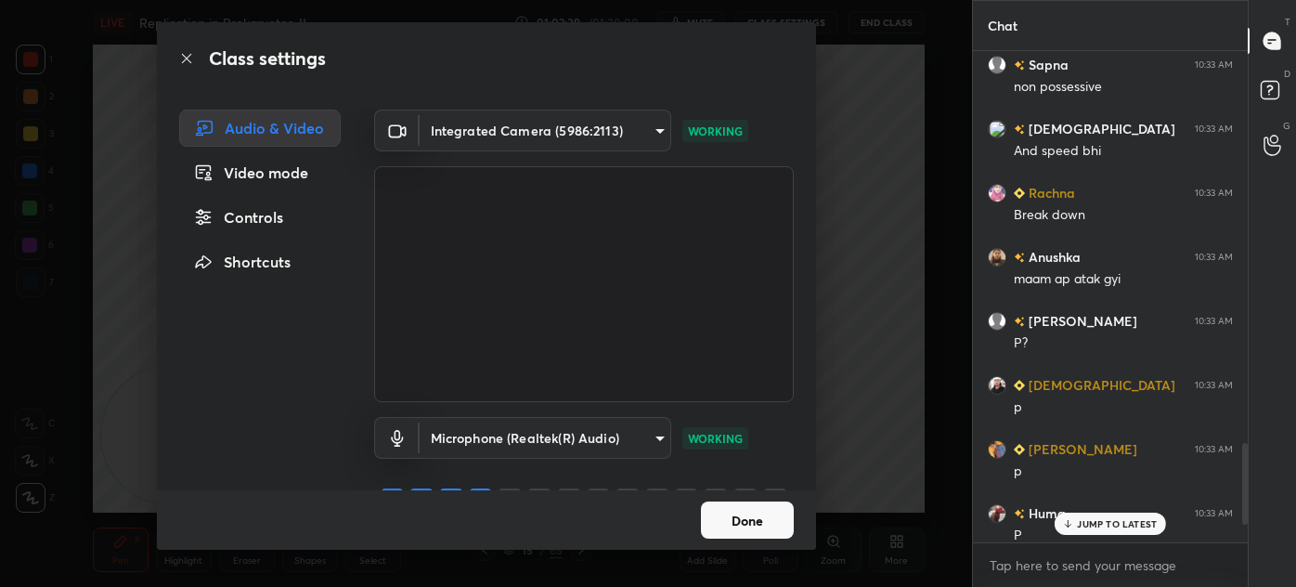
click at [864, 63] on div "Class settings Audio & Video Video mode Controls Shortcuts Integrated Camera (5…" at bounding box center [486, 293] width 972 height 587
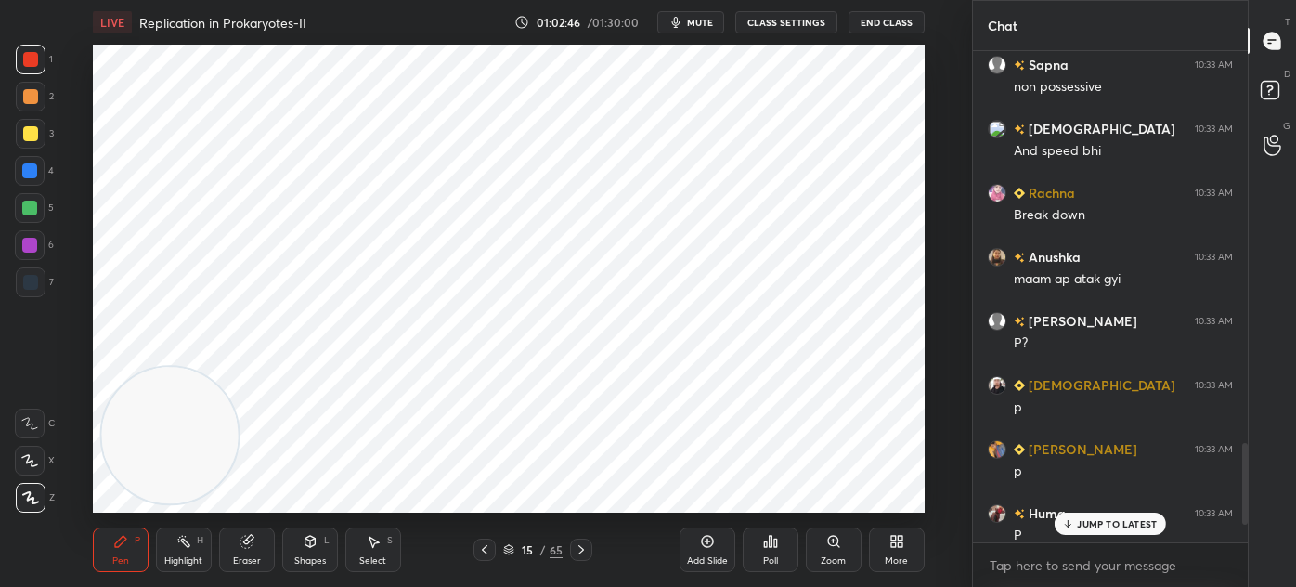
click at [33, 254] on div at bounding box center [30, 245] width 30 height 30
click at [30, 60] on div at bounding box center [30, 59] width 15 height 15
click at [31, 278] on div at bounding box center [30, 282] width 15 height 15
click at [33, 451] on div at bounding box center [30, 461] width 30 height 30
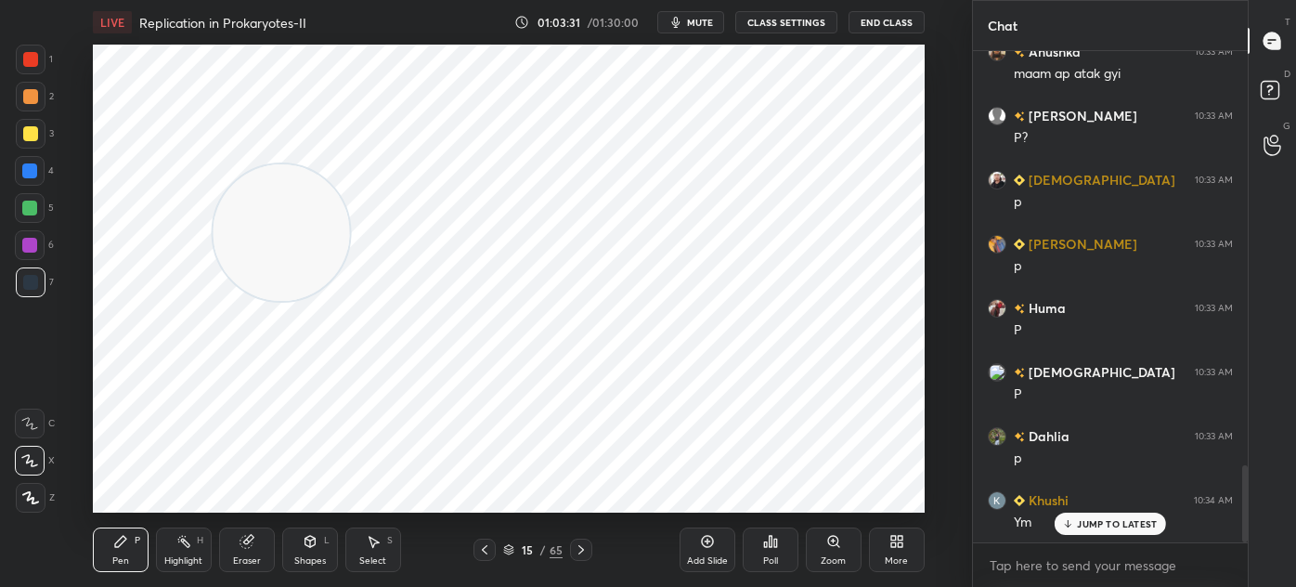
scroll to position [2632, 0]
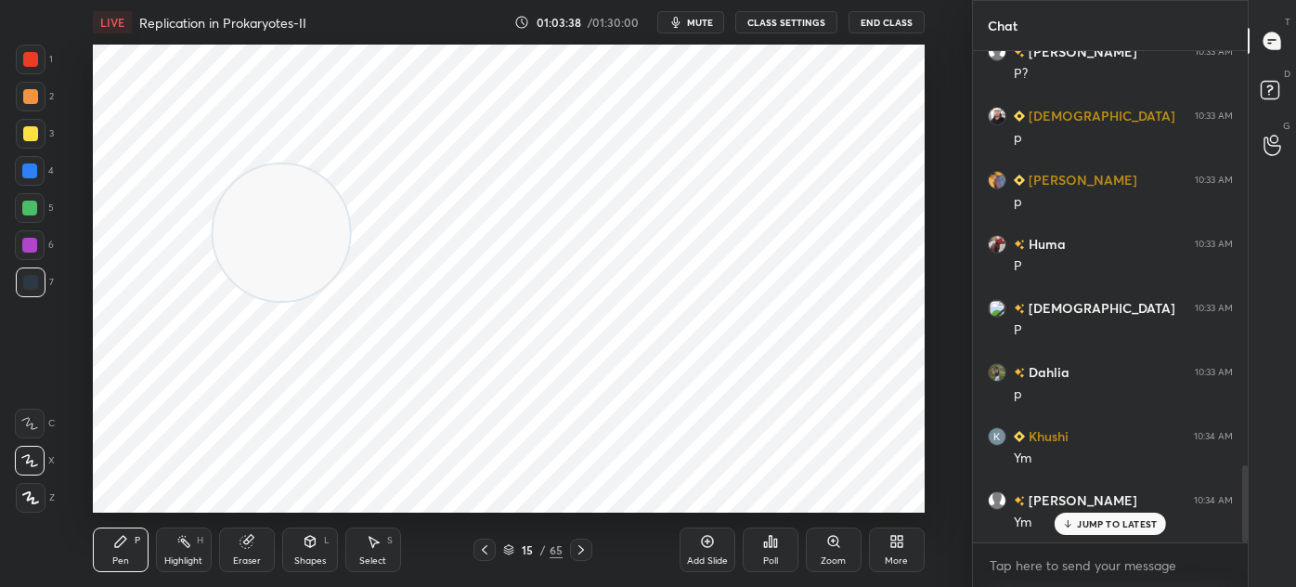
click at [34, 63] on div at bounding box center [30, 59] width 15 height 15
click at [39, 289] on div at bounding box center [31, 282] width 30 height 30
click at [32, 64] on div at bounding box center [30, 59] width 15 height 15
click at [26, 282] on div at bounding box center [30, 282] width 15 height 15
click at [32, 57] on div at bounding box center [30, 59] width 15 height 15
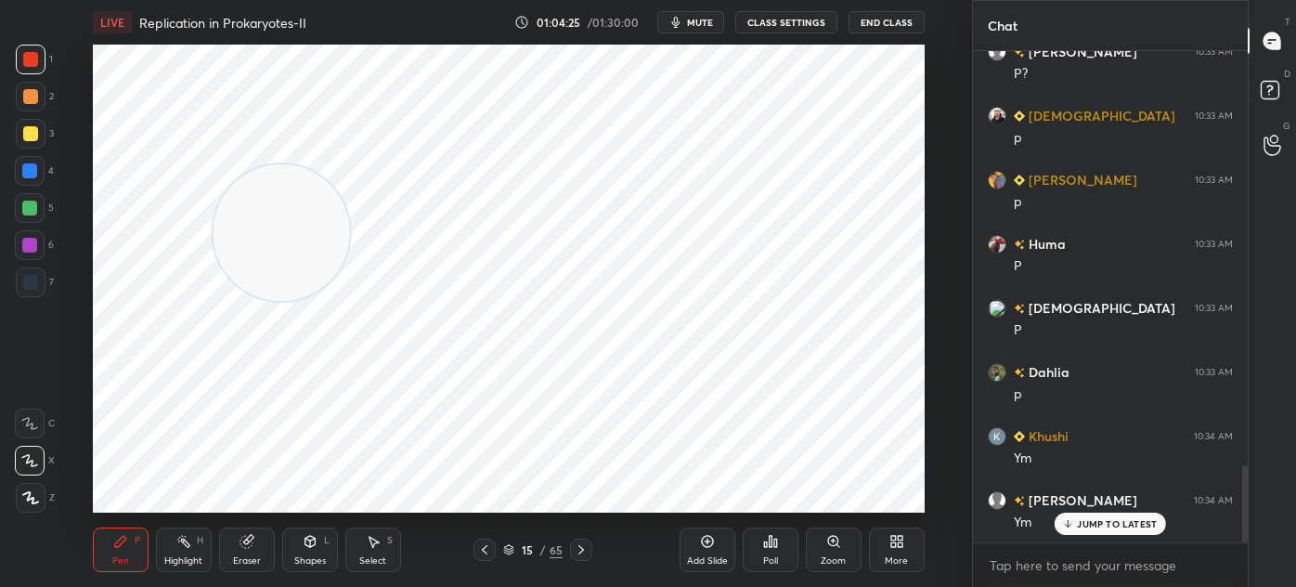
click at [711, 541] on icon at bounding box center [707, 541] width 15 height 15
click at [19, 279] on div at bounding box center [31, 282] width 30 height 30
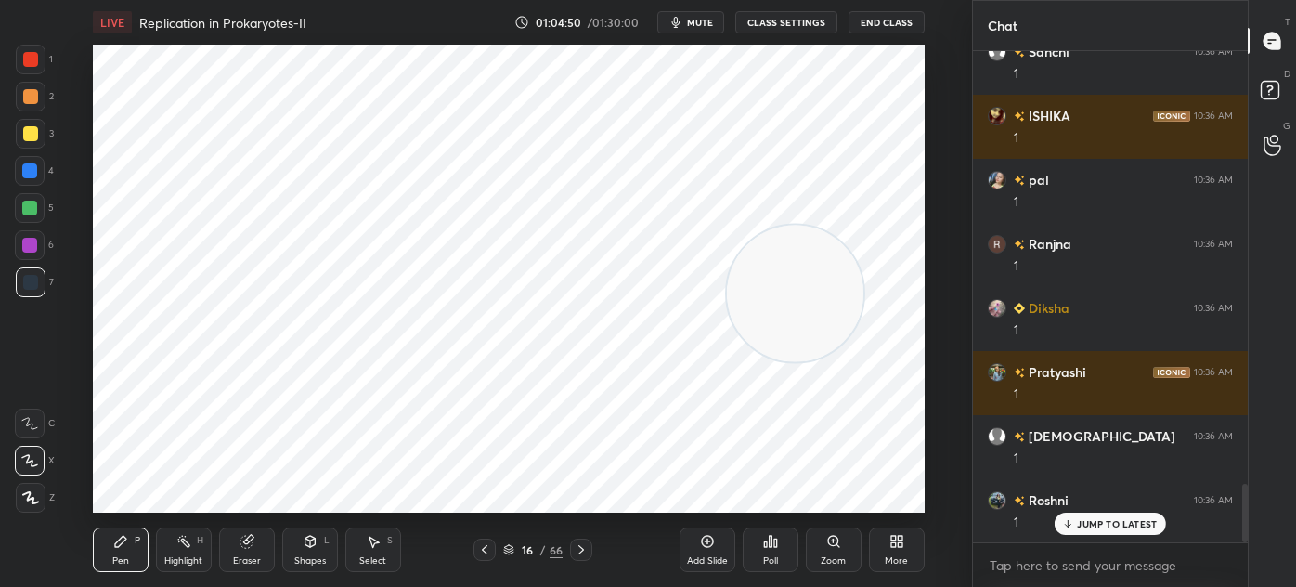
scroll to position [3722, 0]
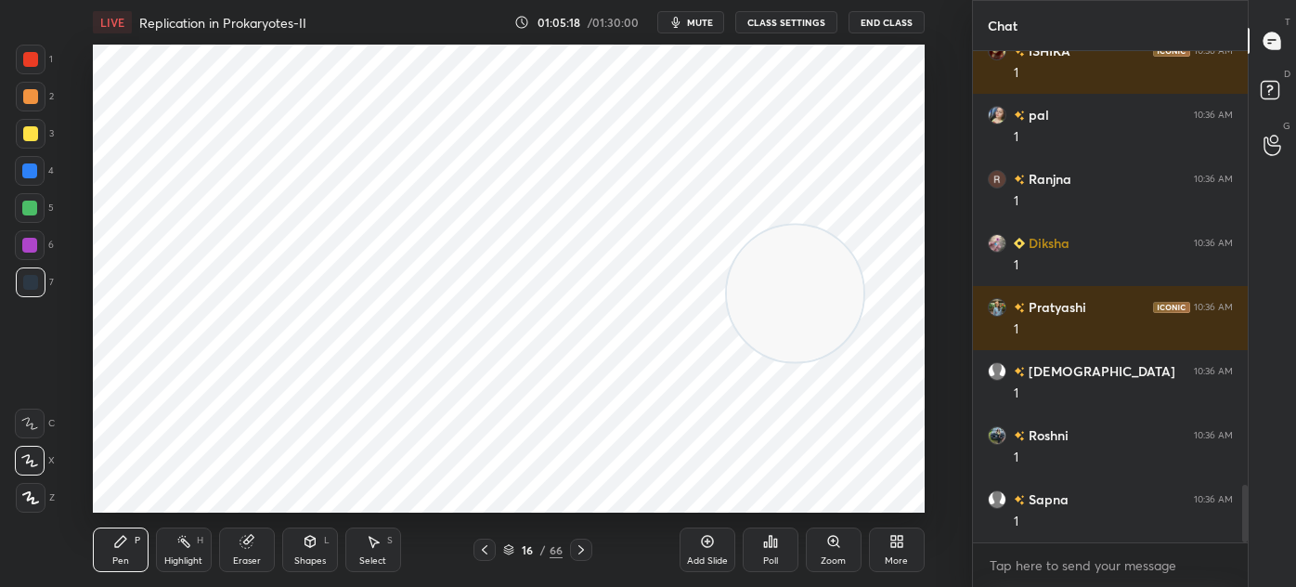
click at [375, 559] on div "Select" at bounding box center [372, 560] width 27 height 9
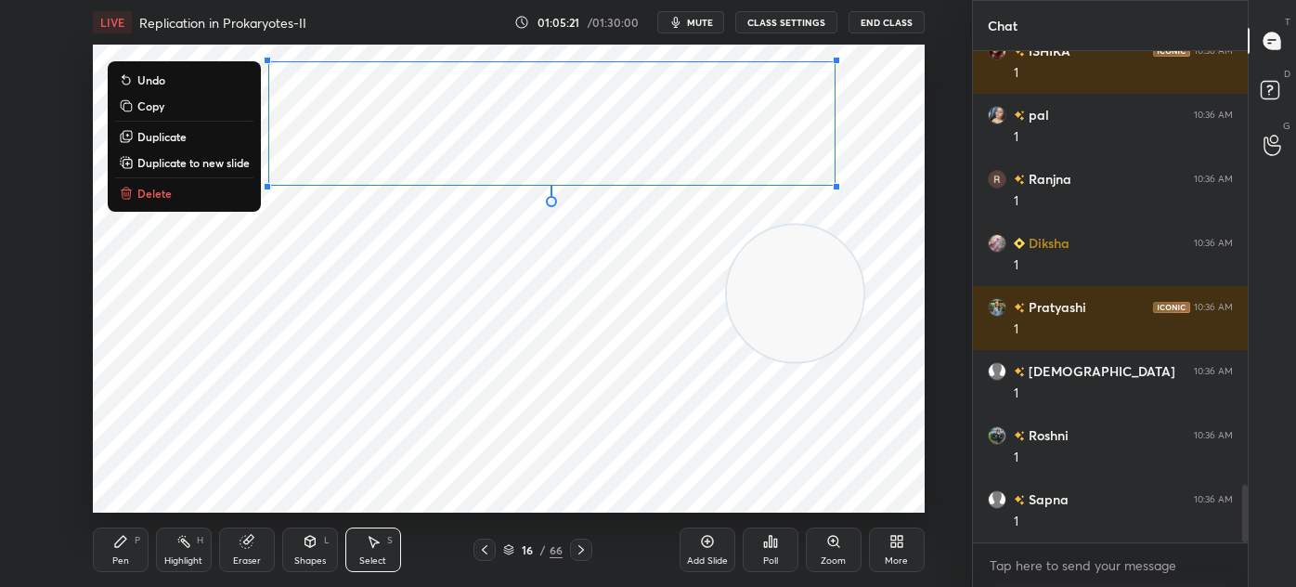
click at [300, 251] on div "0 ° Undo Copy Duplicate Duplicate to new slide Delete" at bounding box center [509, 279] width 832 height 468
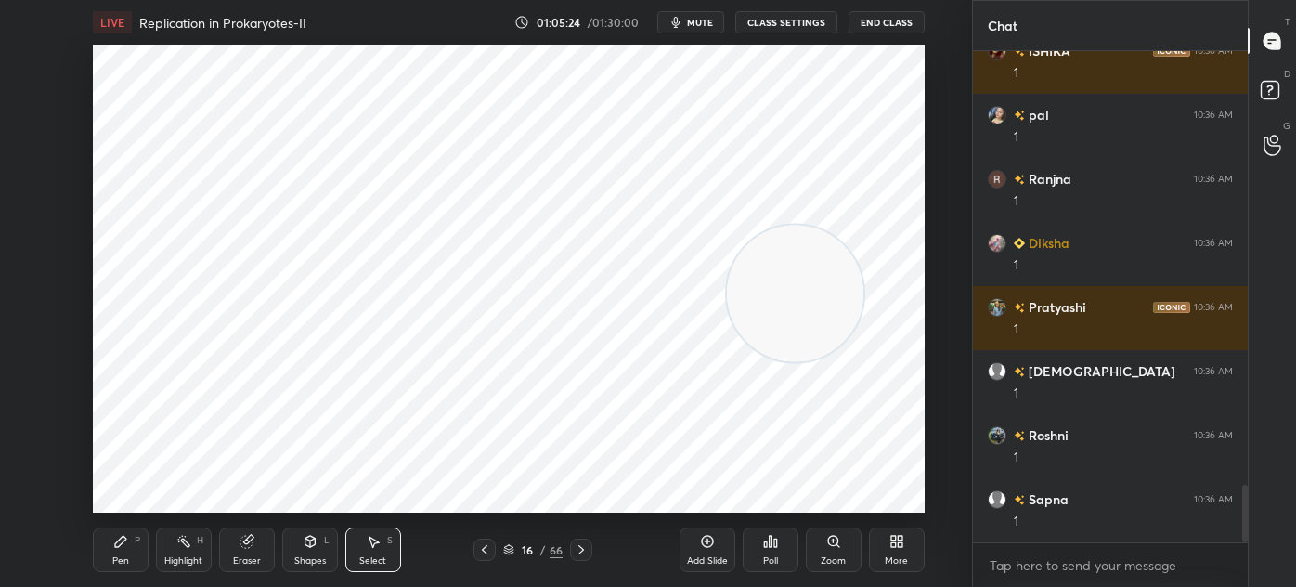
click at [136, 513] on div "Pen P Highlight H Eraser Shapes L Select S 16 / 66 Add Slide Poll Zoom More" at bounding box center [509, 550] width 832 height 74
click at [189, 494] on div "0 ° Undo Copy Duplicate Duplicate to new slide Delete" at bounding box center [509, 279] width 832 height 468
click at [301, 550] on div "Shapes L" at bounding box center [310, 549] width 56 height 45
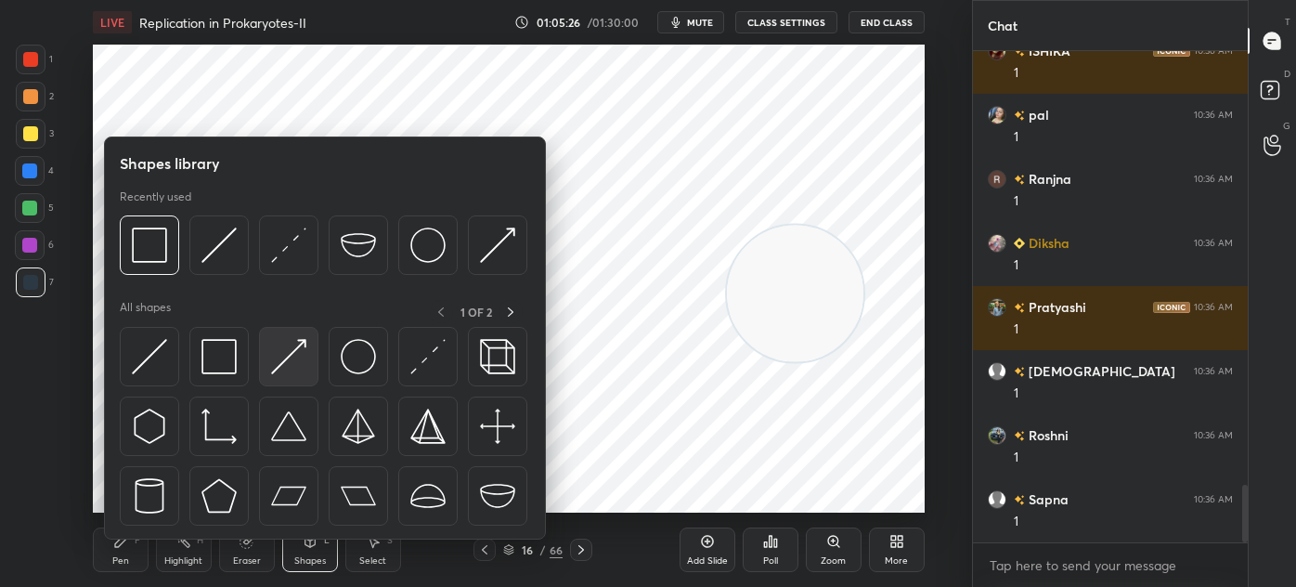
click at [294, 371] on img at bounding box center [288, 356] width 35 height 35
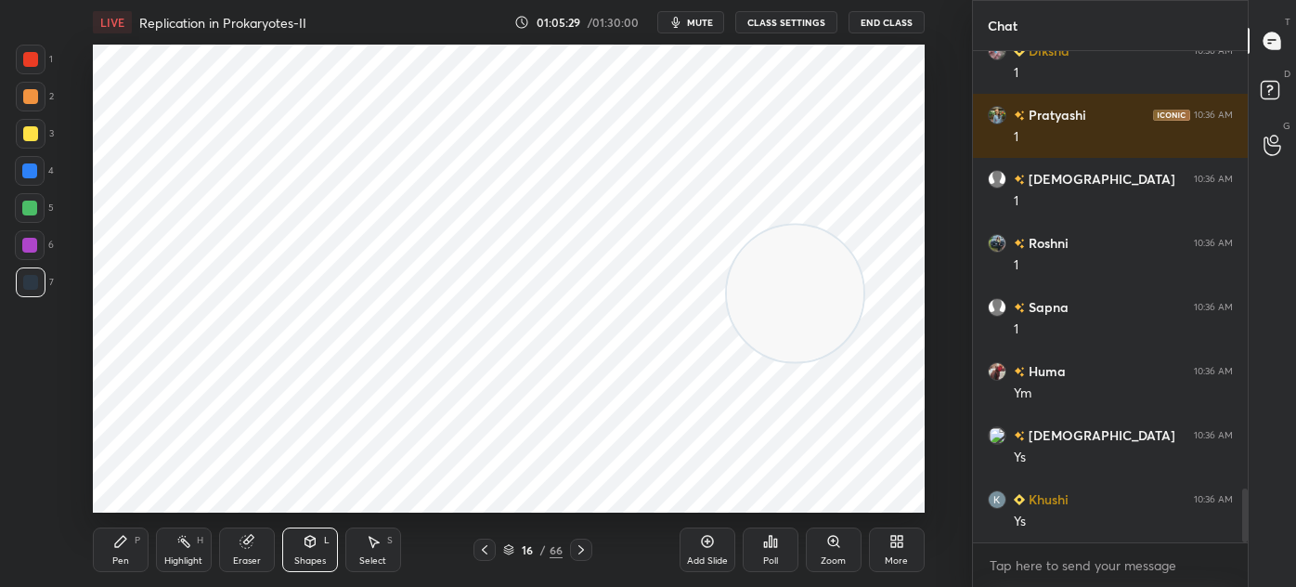
scroll to position [3978, 0]
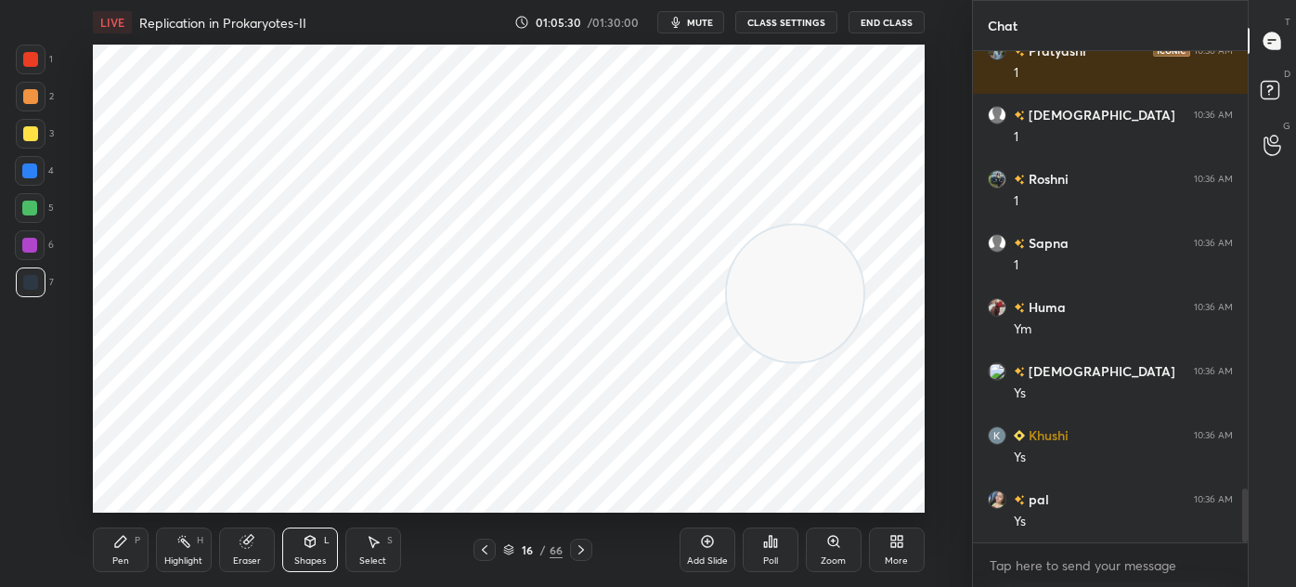
click at [122, 549] on icon at bounding box center [120, 541] width 15 height 15
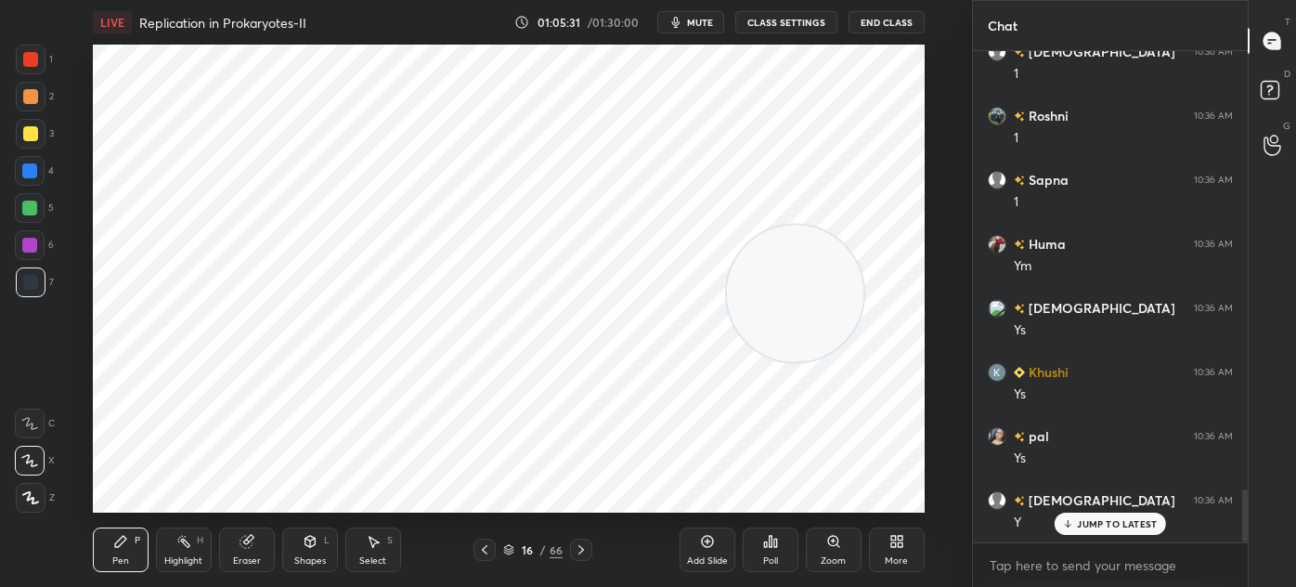
click at [23, 65] on div at bounding box center [30, 59] width 15 height 15
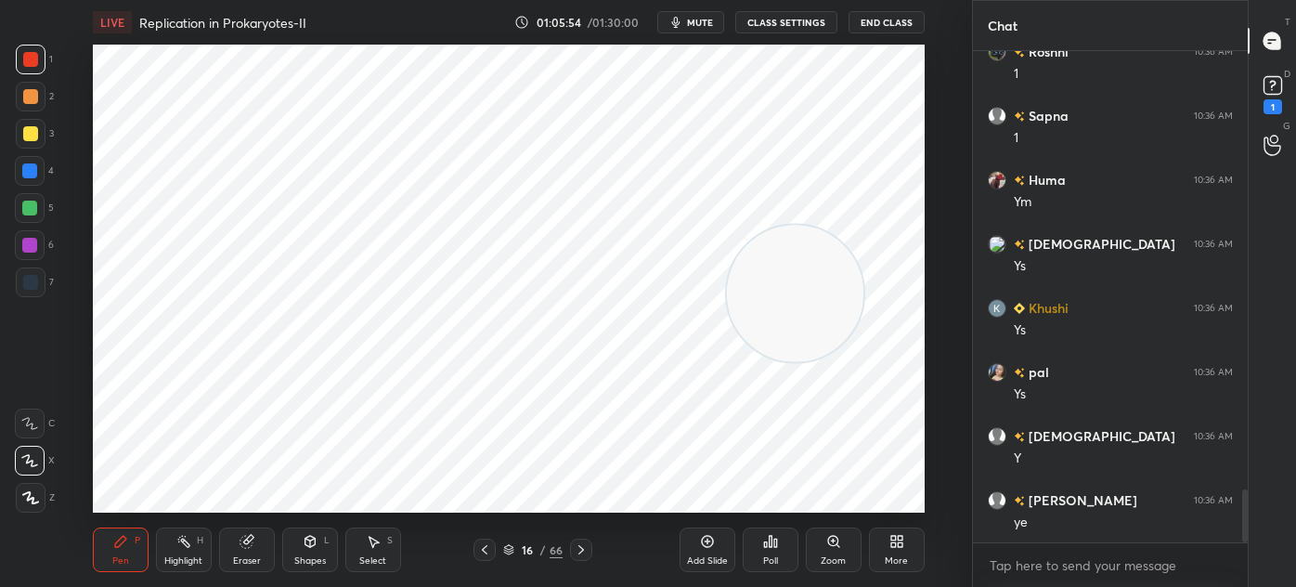
click at [1260, 100] on div "1" at bounding box center [1273, 93] width 28 height 43
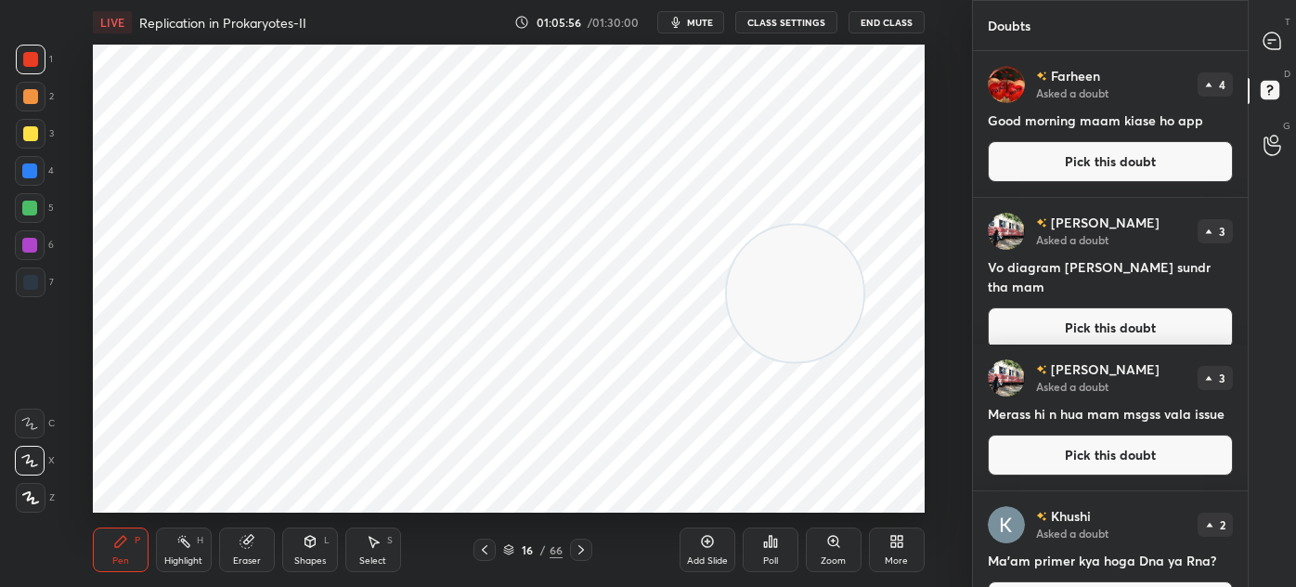
click at [1141, 165] on button "Pick this doubt" at bounding box center [1110, 161] width 245 height 41
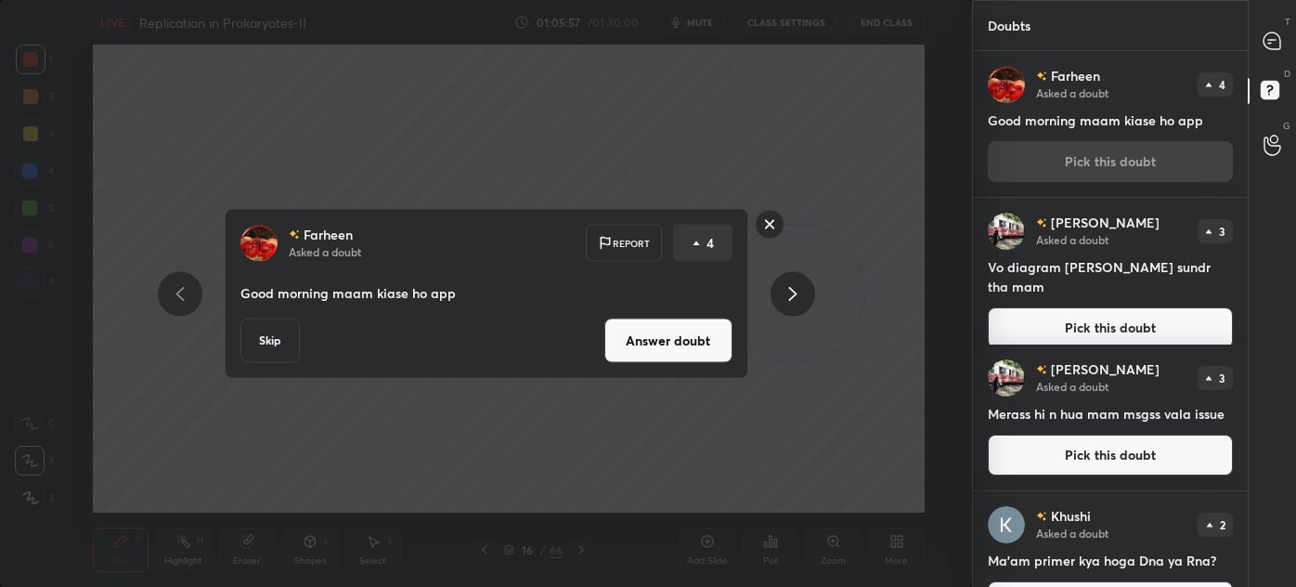
click at [280, 334] on button "Skip" at bounding box center [270, 341] width 59 height 45
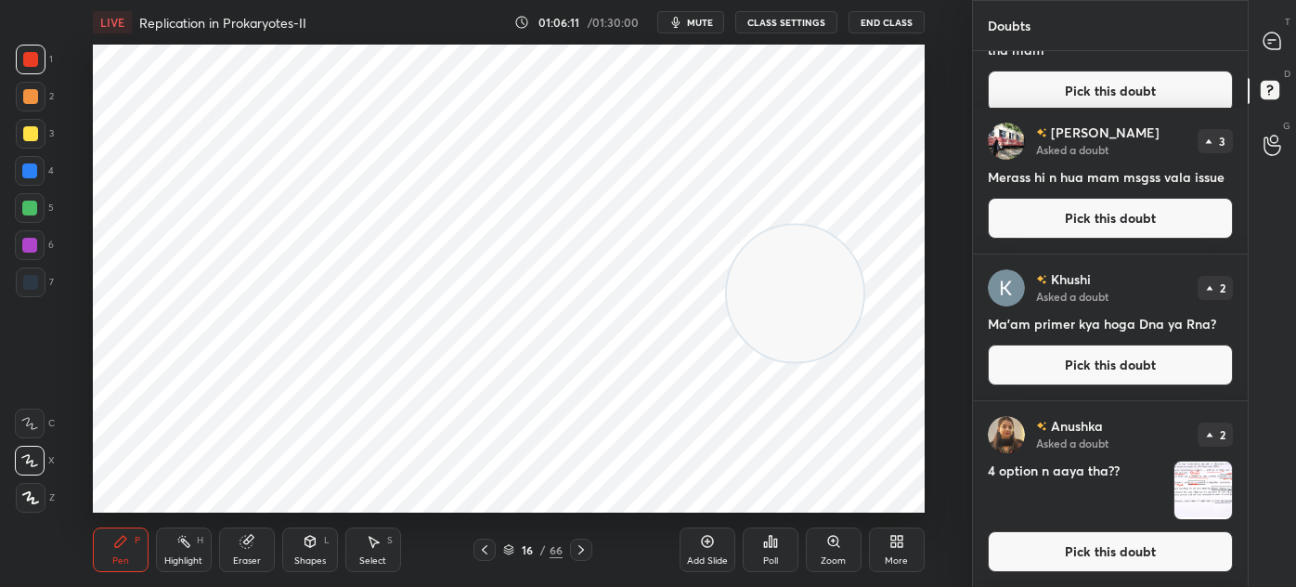
scroll to position [0, 0]
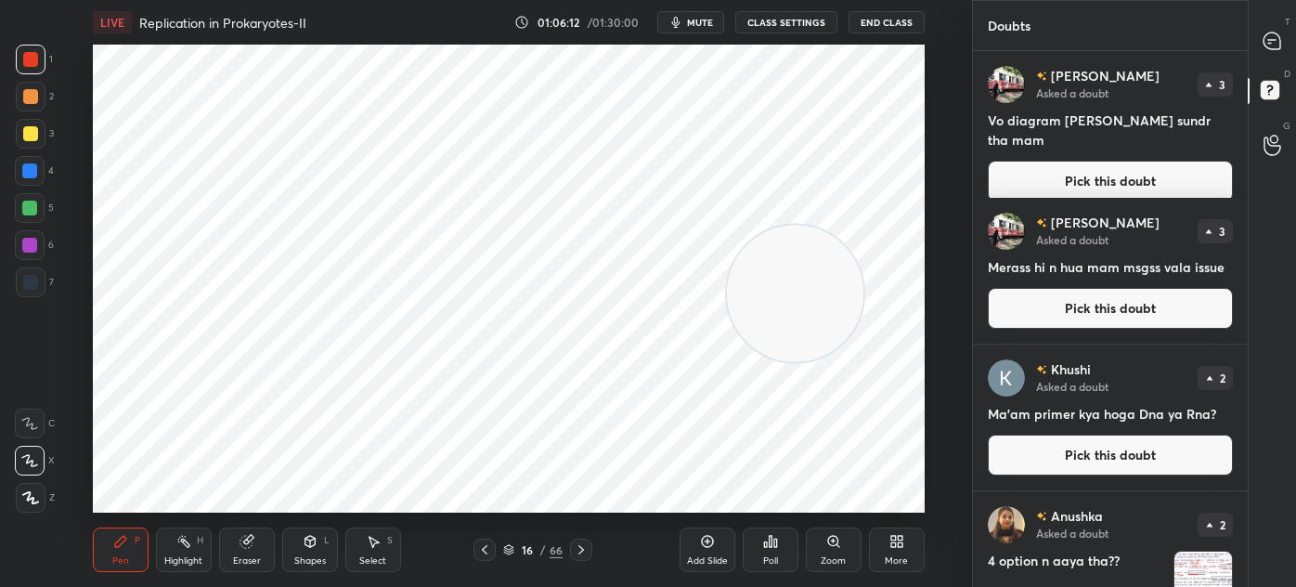
click at [1276, 36] on icon at bounding box center [1272, 41] width 17 height 17
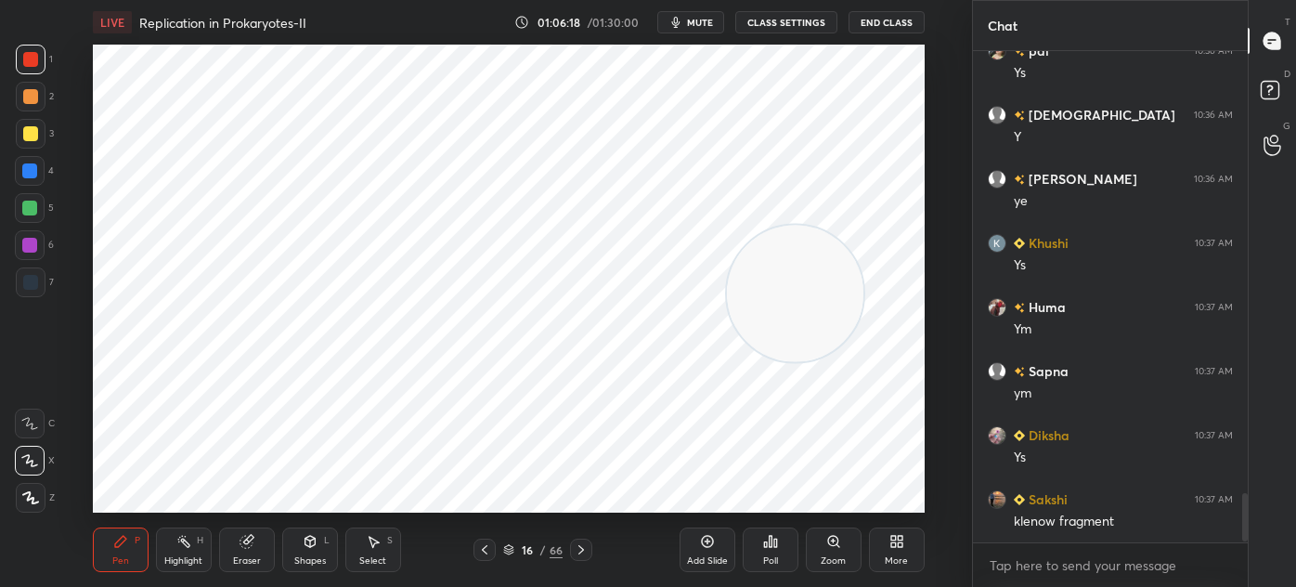
scroll to position [4491, 0]
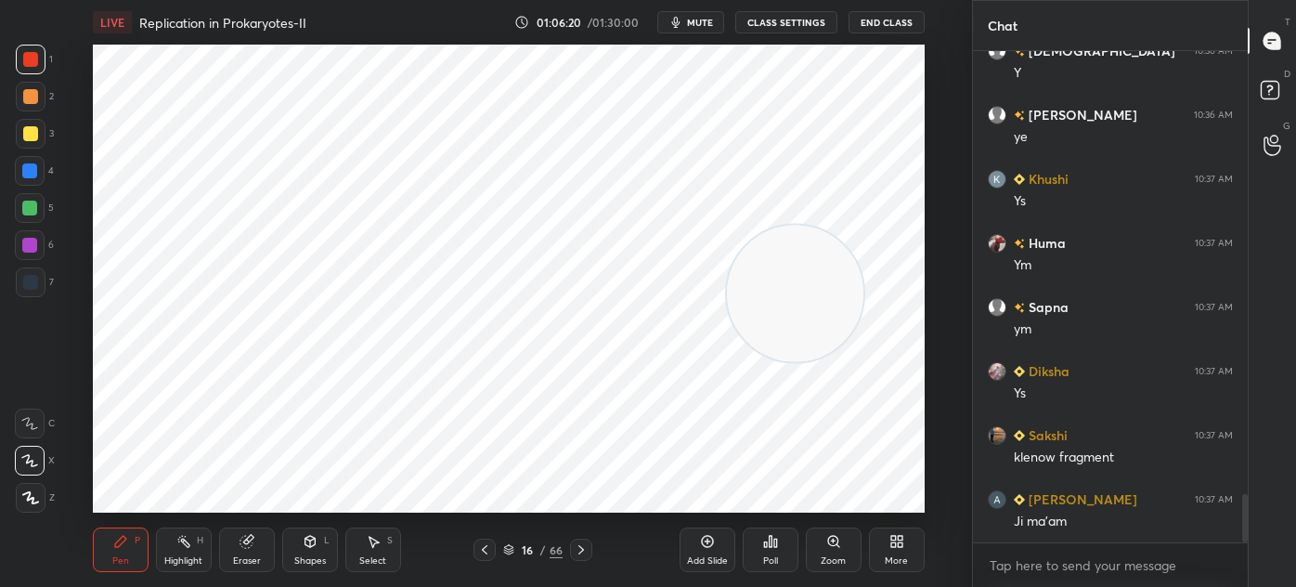
click at [34, 293] on div at bounding box center [31, 282] width 30 height 30
click at [42, 300] on div "7" at bounding box center [35, 285] width 38 height 37
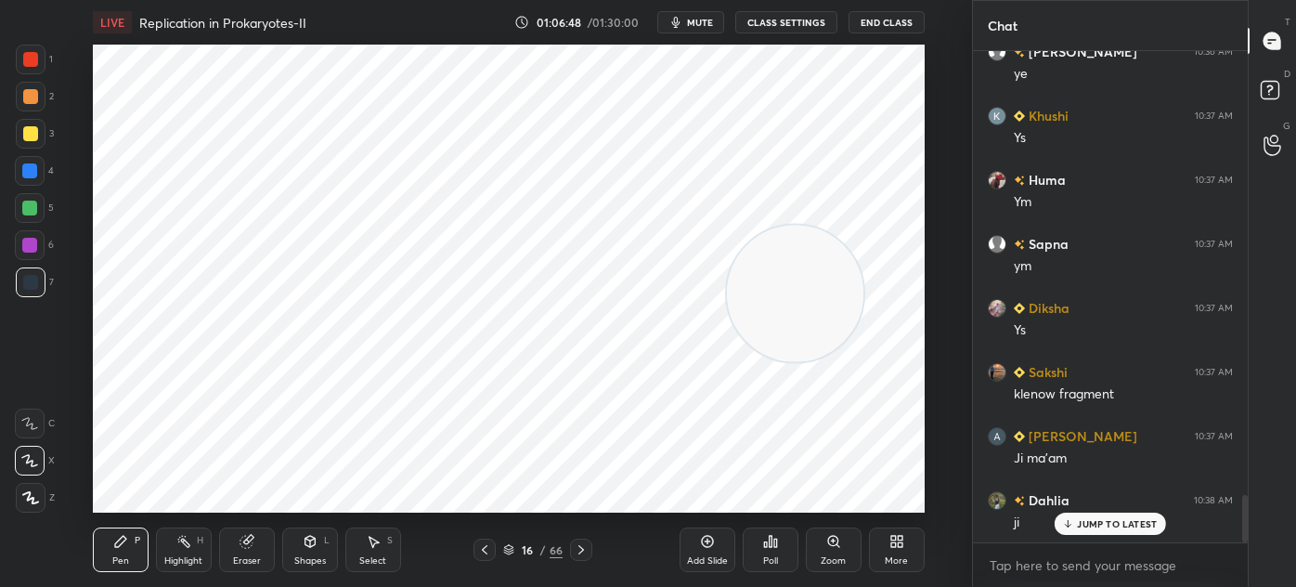
scroll to position [4618, 0]
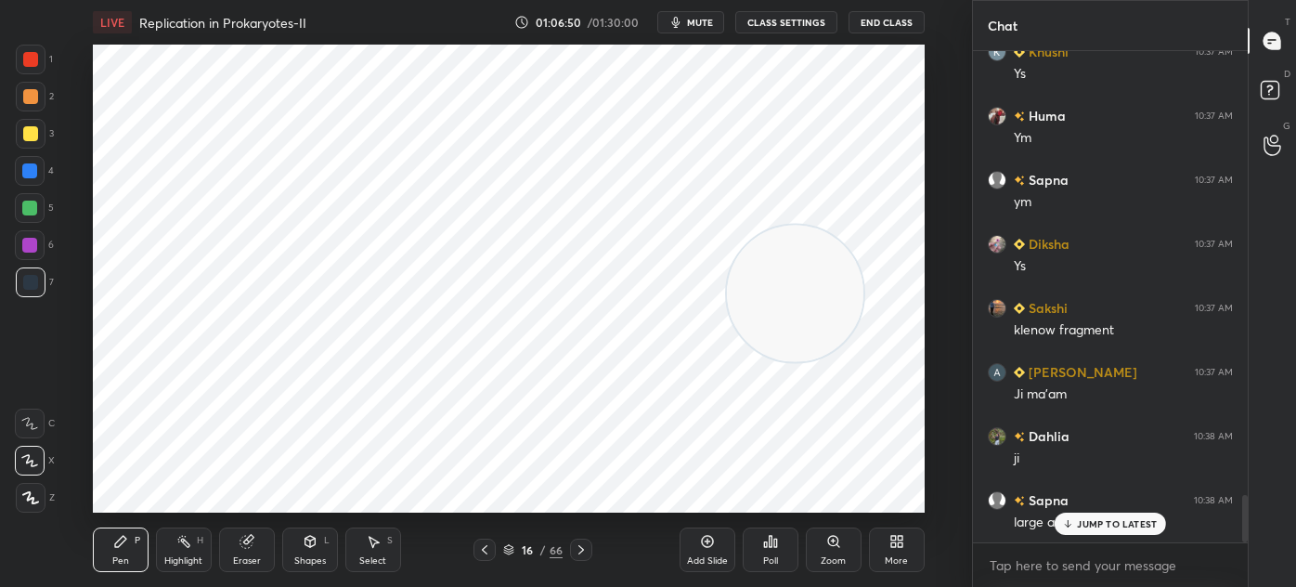
click at [380, 549] on icon at bounding box center [373, 541] width 15 height 15
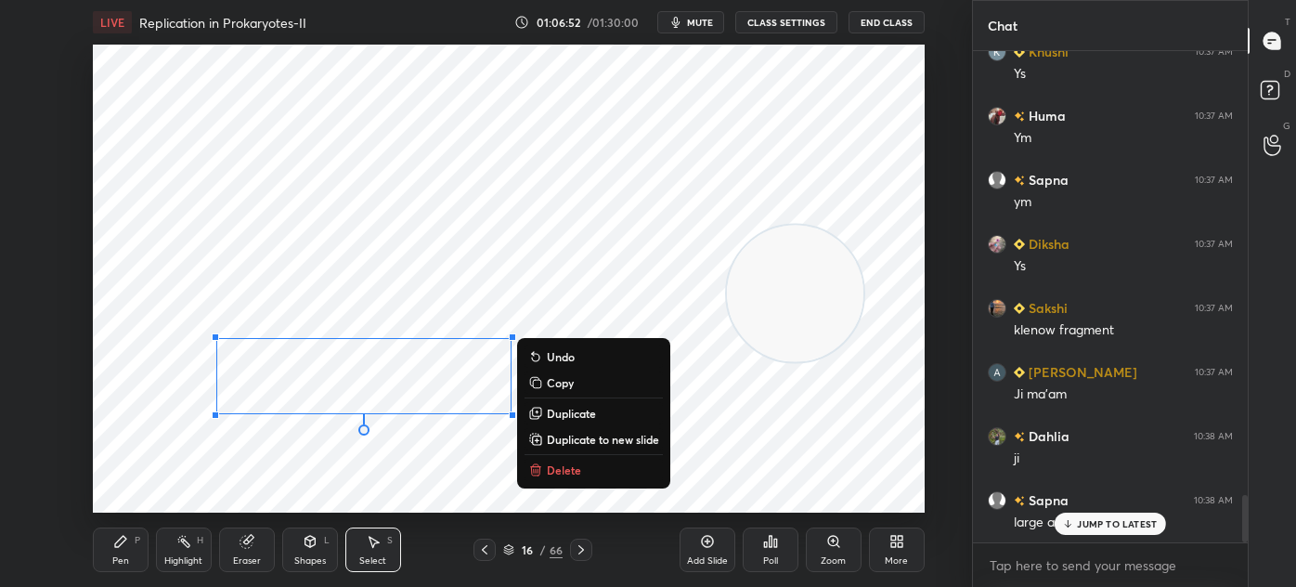
click at [85, 546] on div "LIVE Replication in Prokaryotes-II 01:06:52 / 01:30:00 mute CLASS SETTINGS End …" at bounding box center [508, 293] width 898 height 587
click at [111, 538] on div "Pen P" at bounding box center [121, 549] width 56 height 45
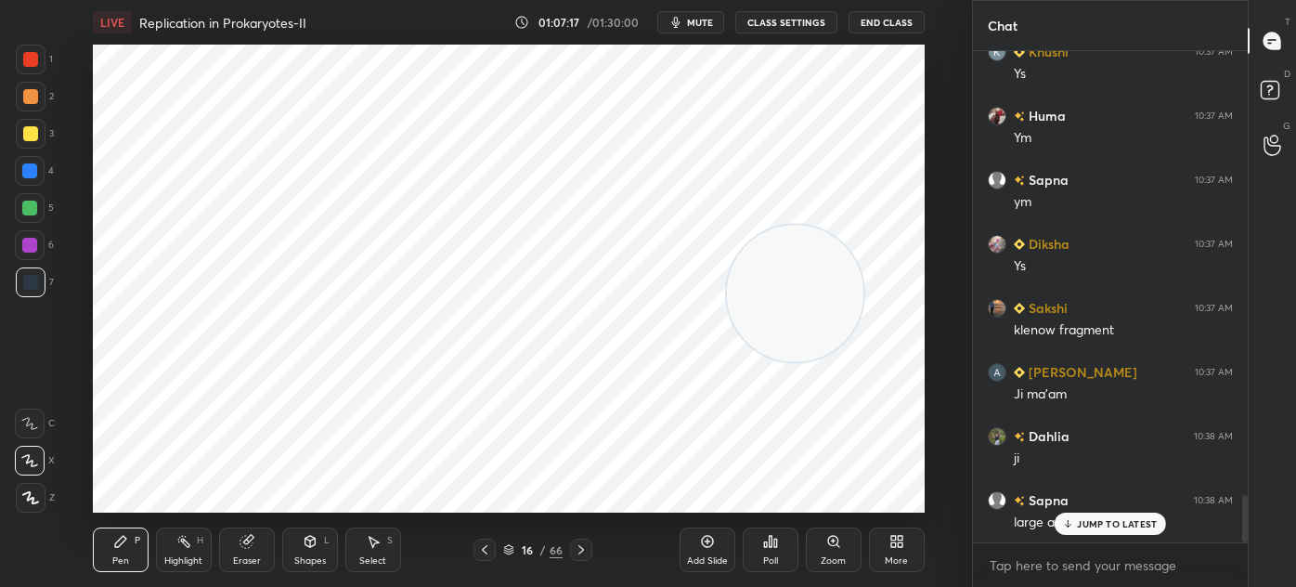
click at [37, 291] on div at bounding box center [31, 282] width 30 height 30
click at [32, 56] on div at bounding box center [30, 59] width 15 height 15
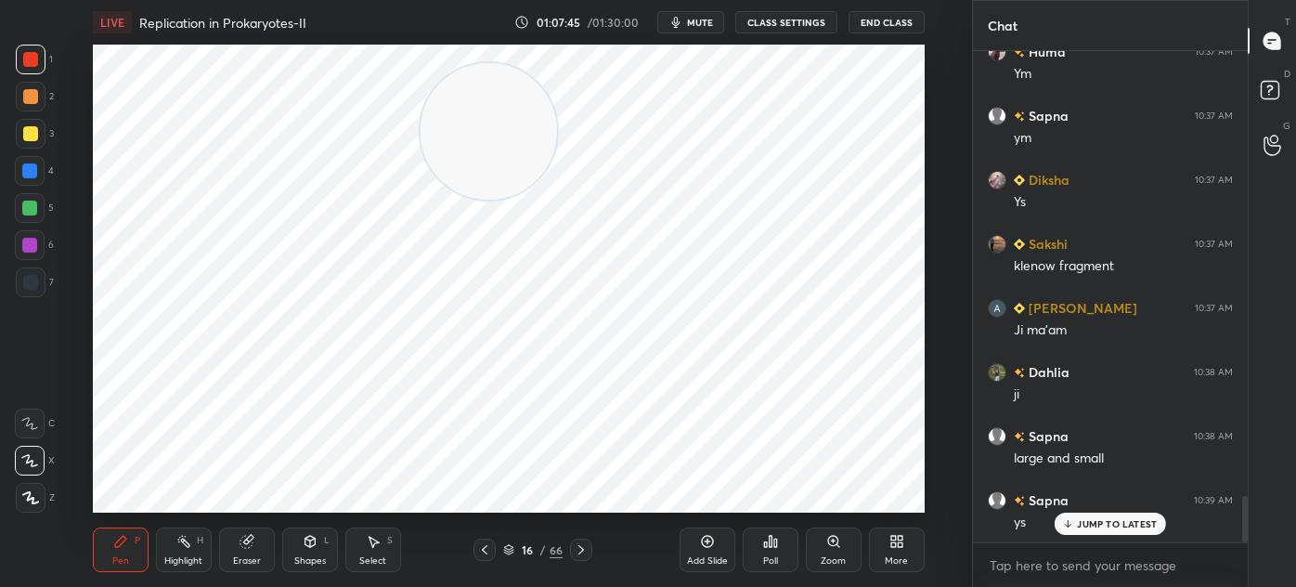
click at [366, 543] on icon at bounding box center [373, 541] width 15 height 15
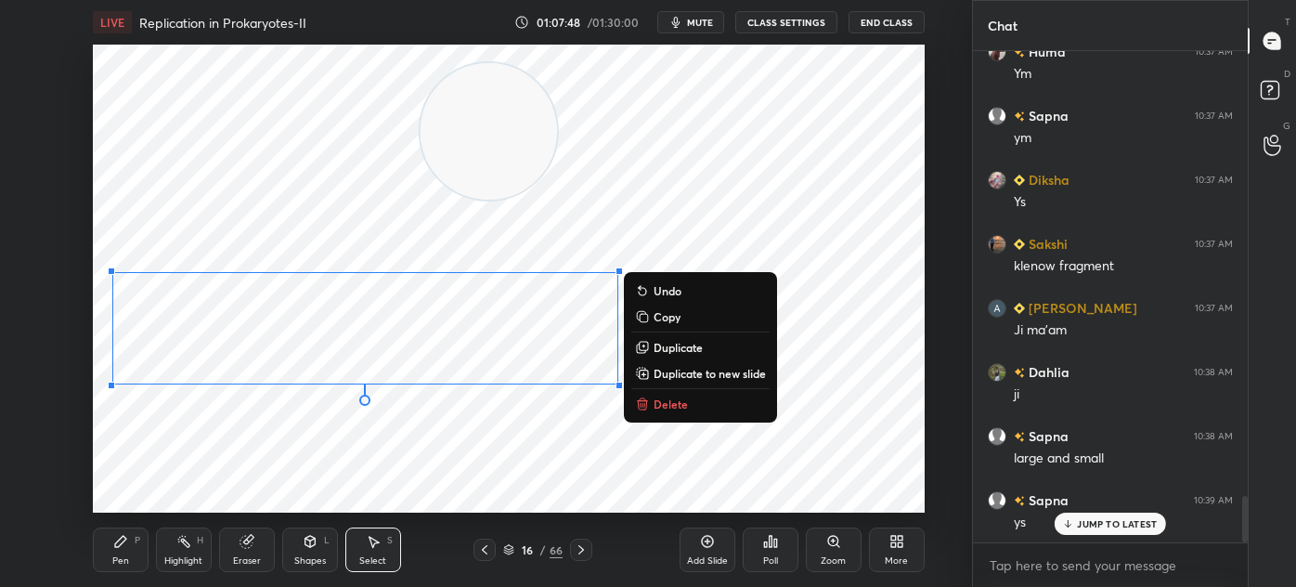
click at [329, 440] on div "0 ° Undo Copy Duplicate Duplicate to new slide Delete" at bounding box center [509, 279] width 832 height 468
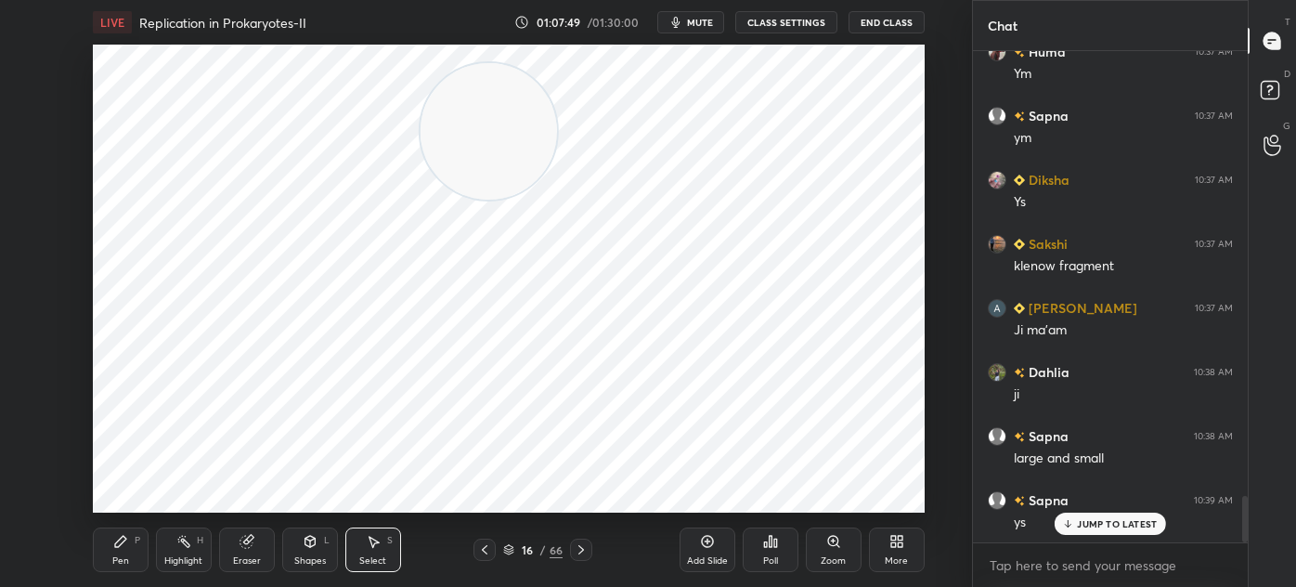
click at [116, 534] on icon at bounding box center [120, 541] width 15 height 15
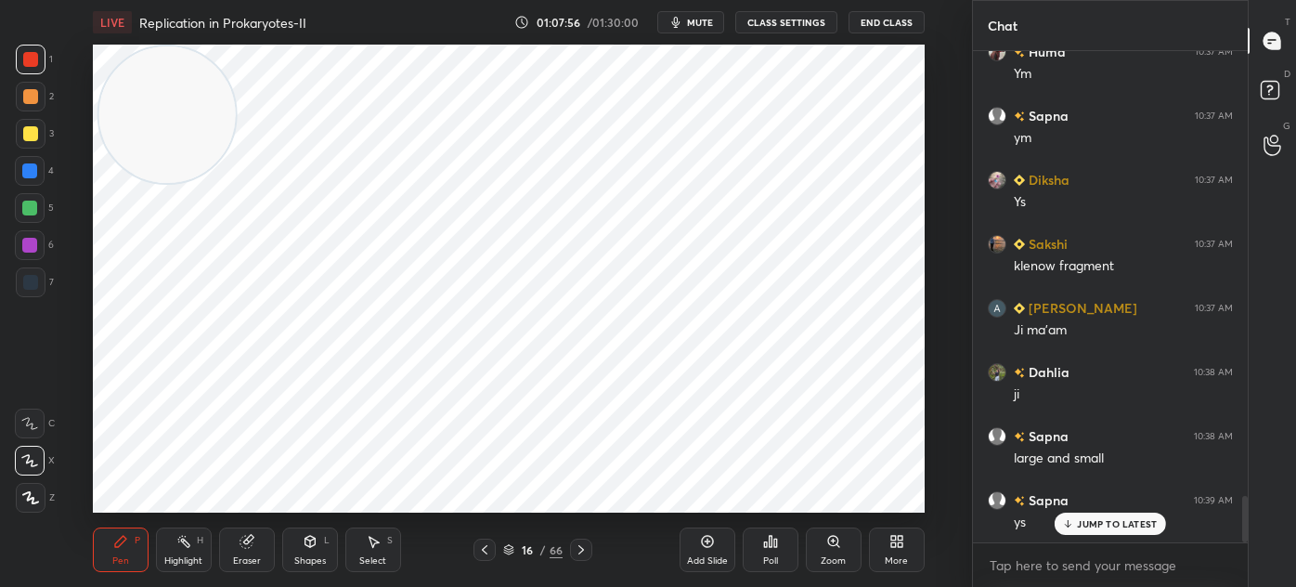
click at [33, 169] on div at bounding box center [29, 170] width 15 height 15
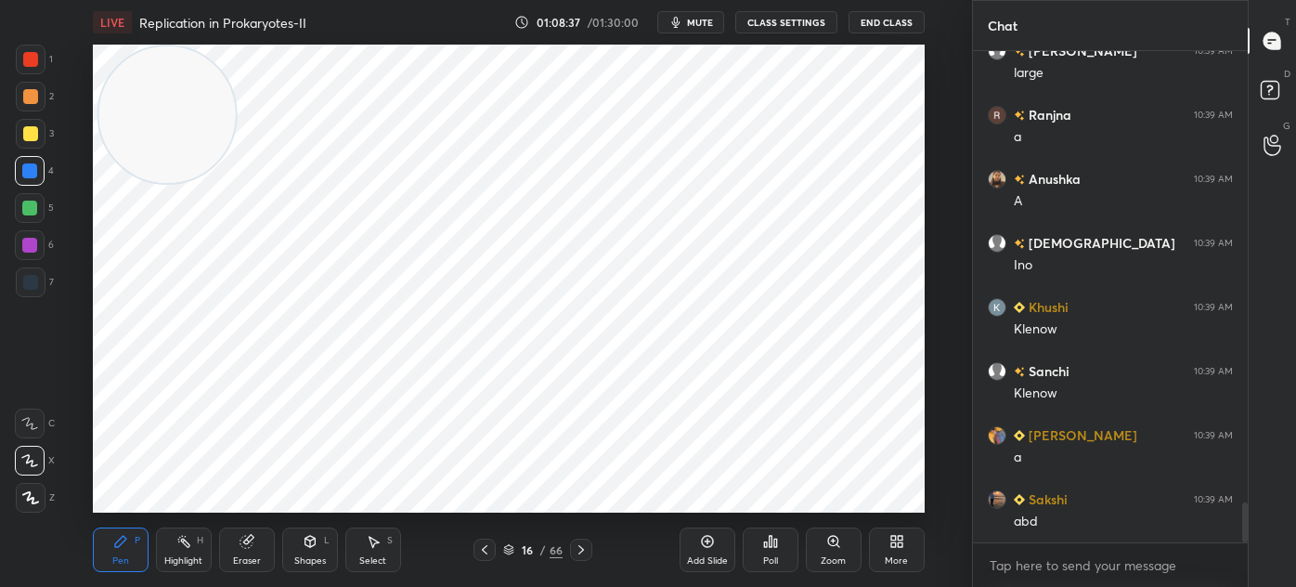
scroll to position [5680, 0]
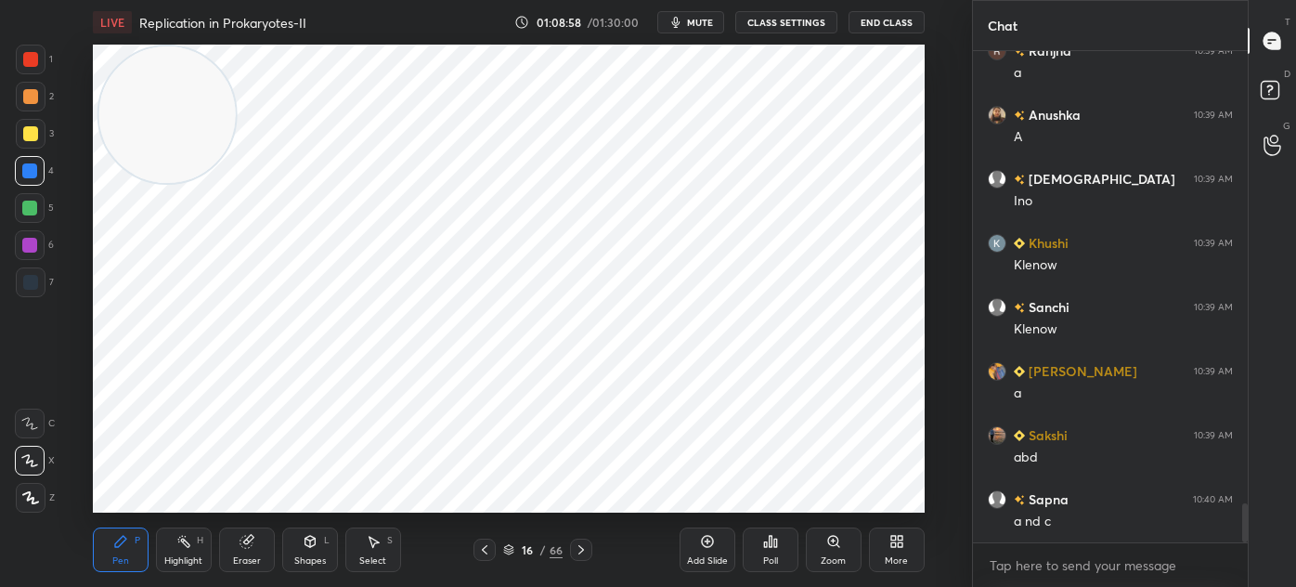
click at [38, 286] on div at bounding box center [31, 282] width 30 height 30
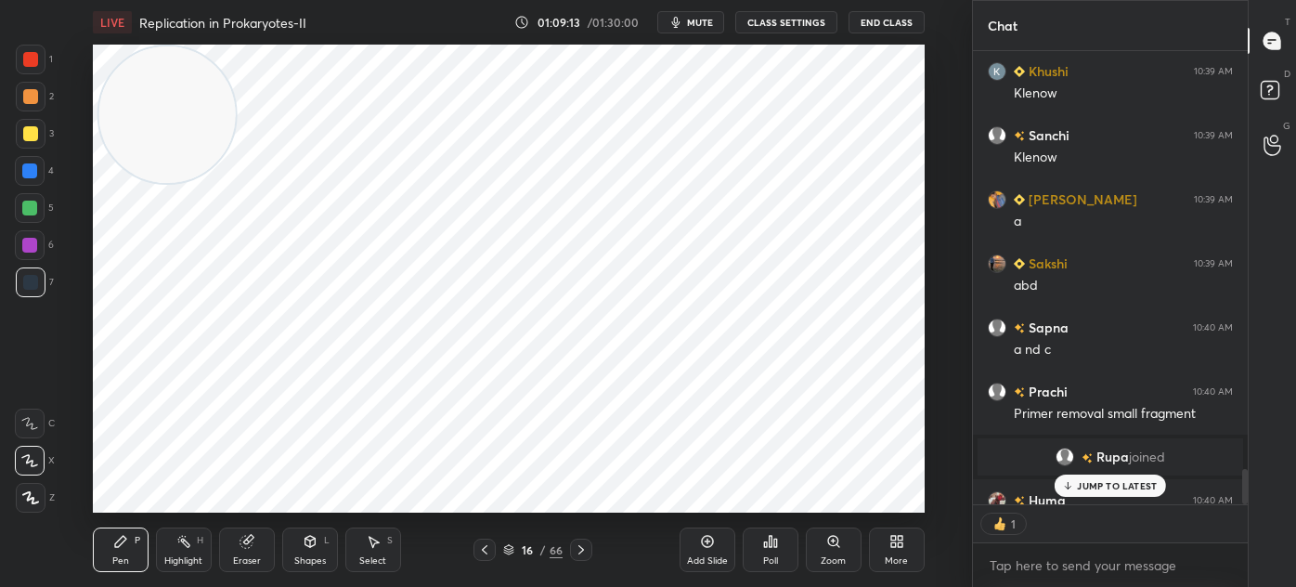
scroll to position [448, 269]
click at [700, 545] on icon at bounding box center [707, 541] width 15 height 15
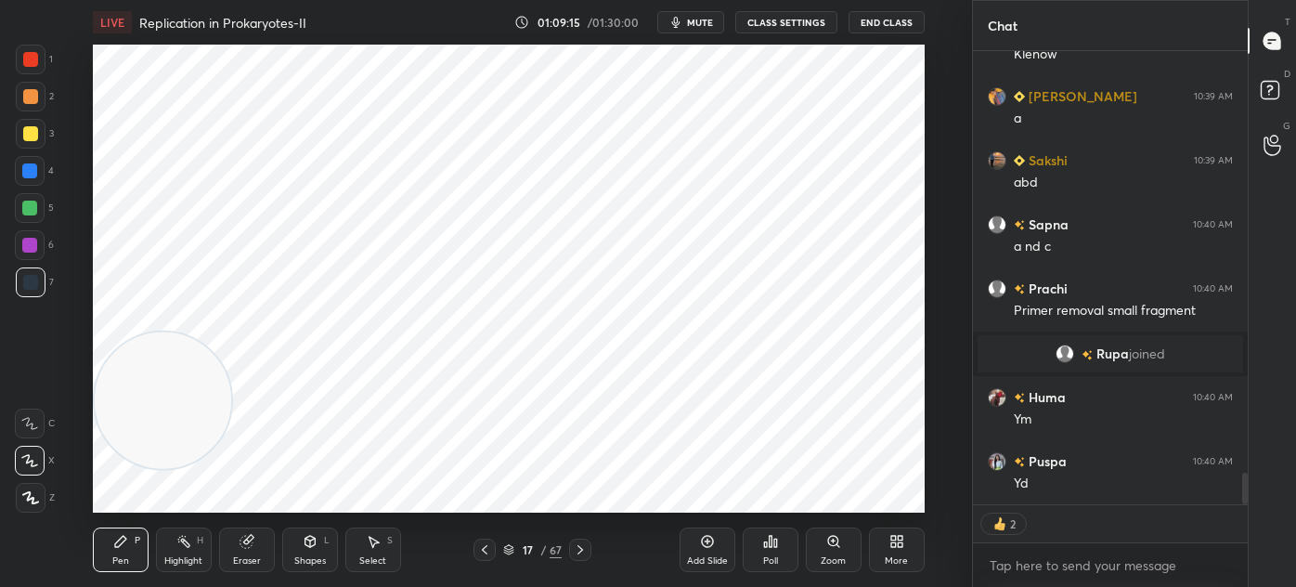
click at [313, 544] on icon at bounding box center [310, 541] width 10 height 11
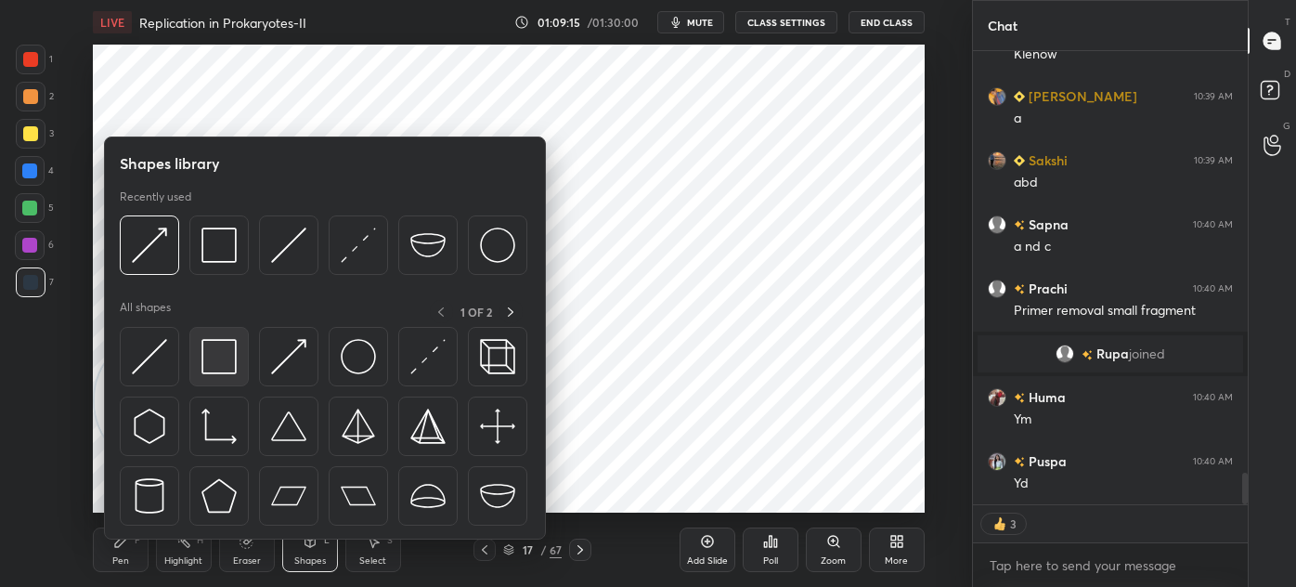
click at [228, 365] on img at bounding box center [219, 356] width 35 height 35
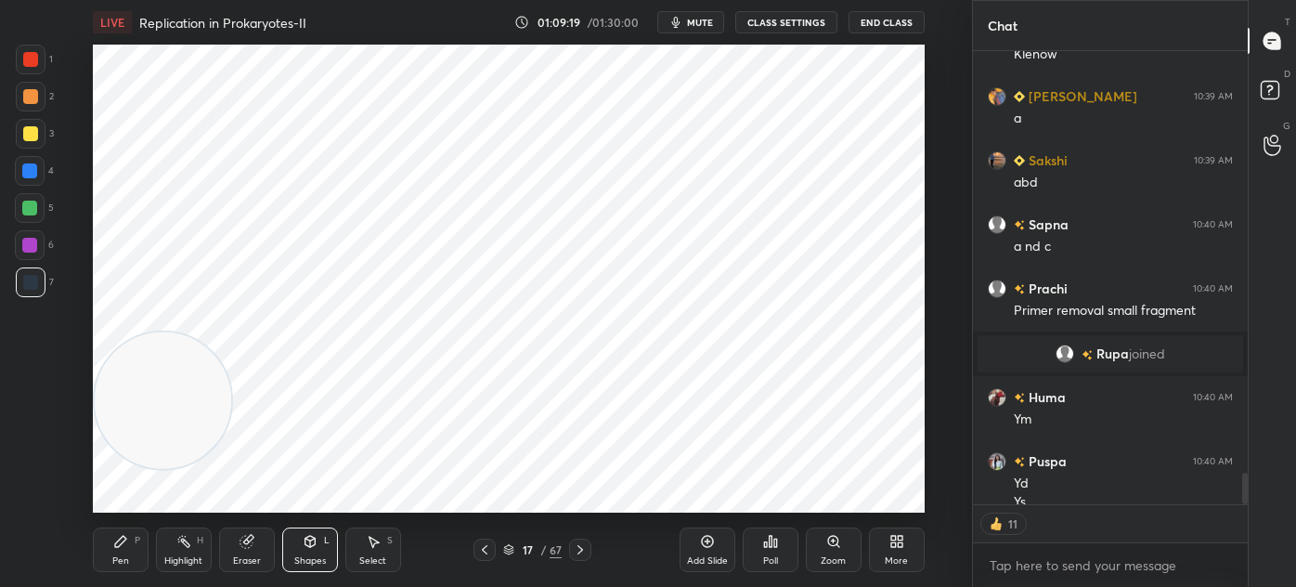
scroll to position [5973, 0]
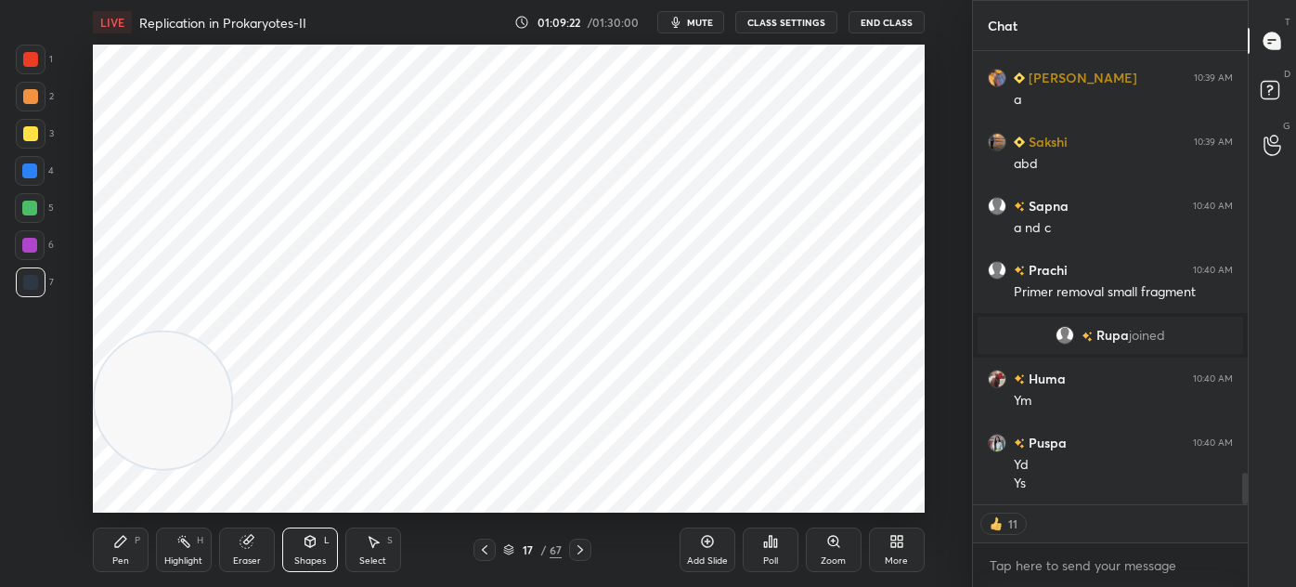
click at [34, 244] on div at bounding box center [29, 245] width 15 height 15
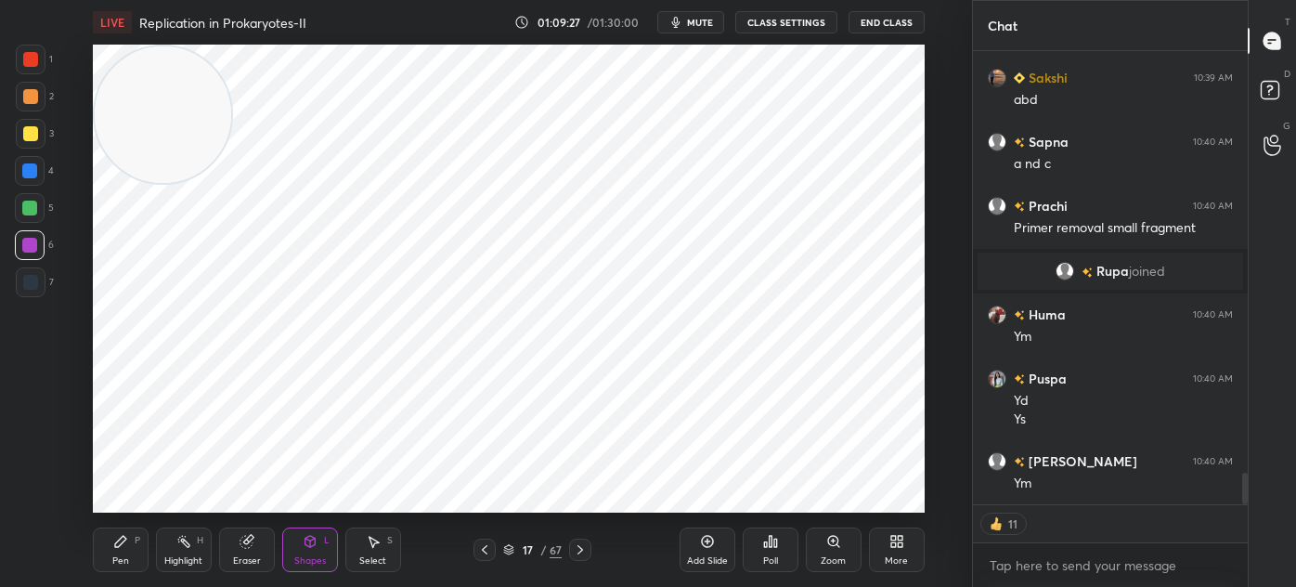
click at [180, 534] on icon at bounding box center [183, 541] width 15 height 15
click at [32, 79] on div "1" at bounding box center [34, 63] width 37 height 37
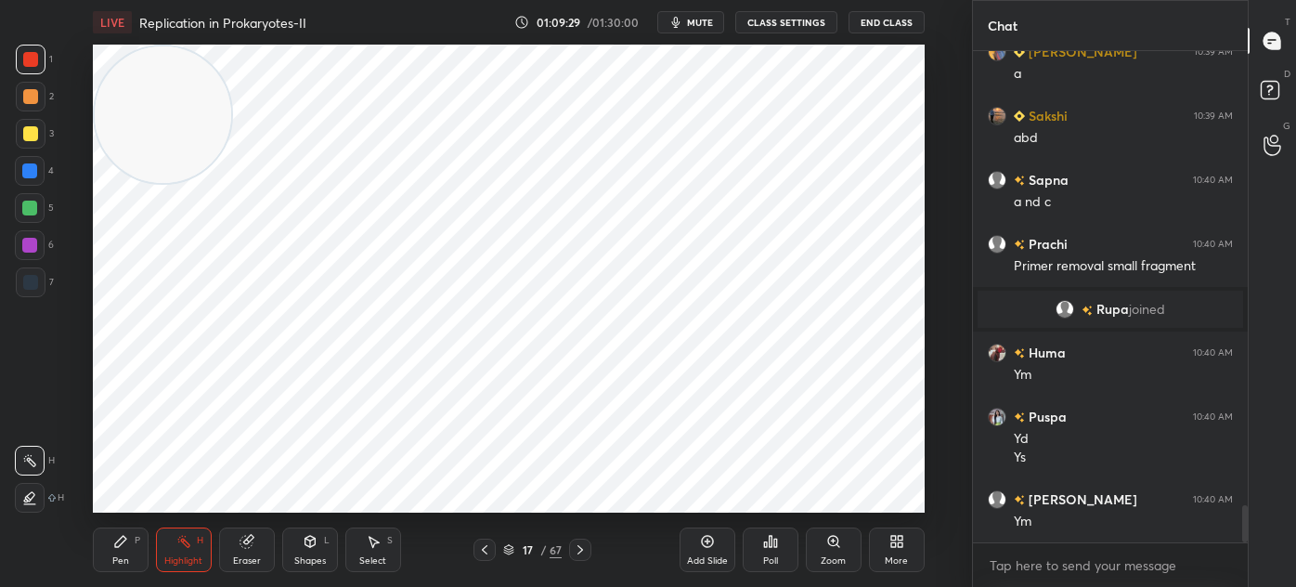
click at [111, 546] on div "Pen P" at bounding box center [121, 549] width 56 height 45
click at [38, 488] on div at bounding box center [31, 498] width 30 height 30
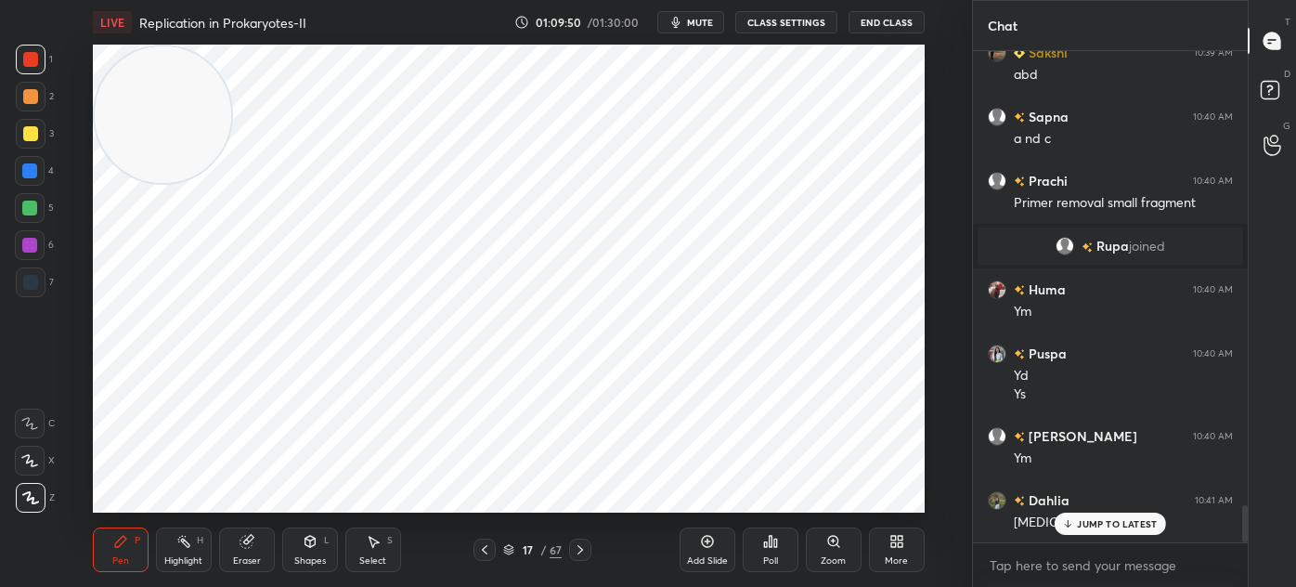
click at [45, 169] on div "4" at bounding box center [34, 171] width 39 height 30
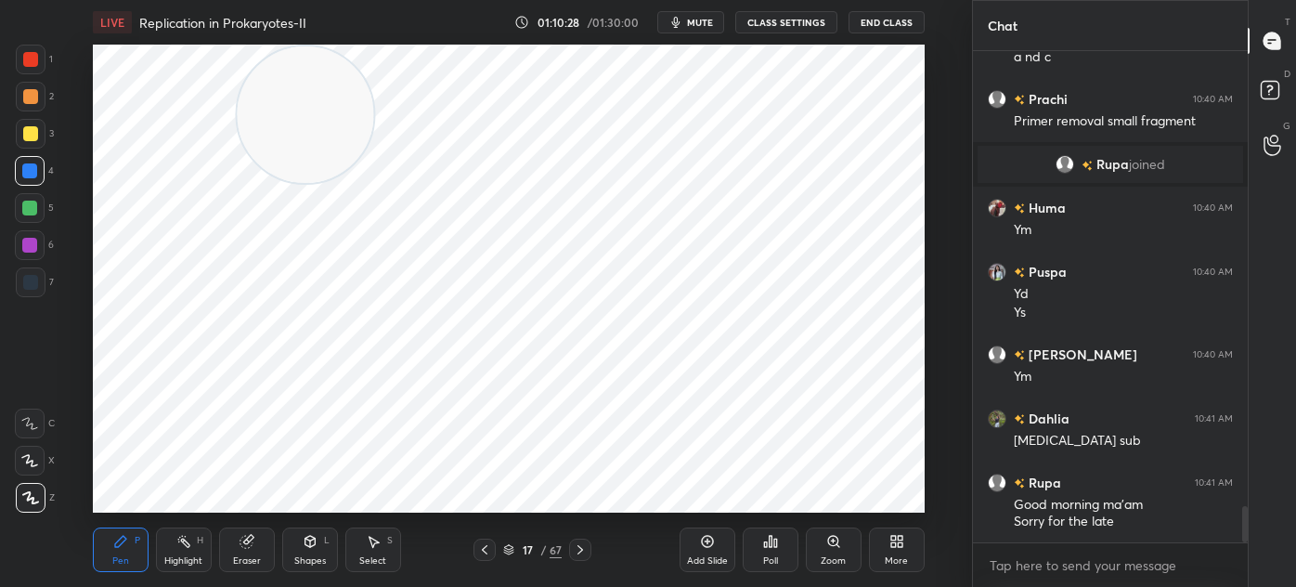
click at [576, 547] on icon at bounding box center [580, 549] width 15 height 15
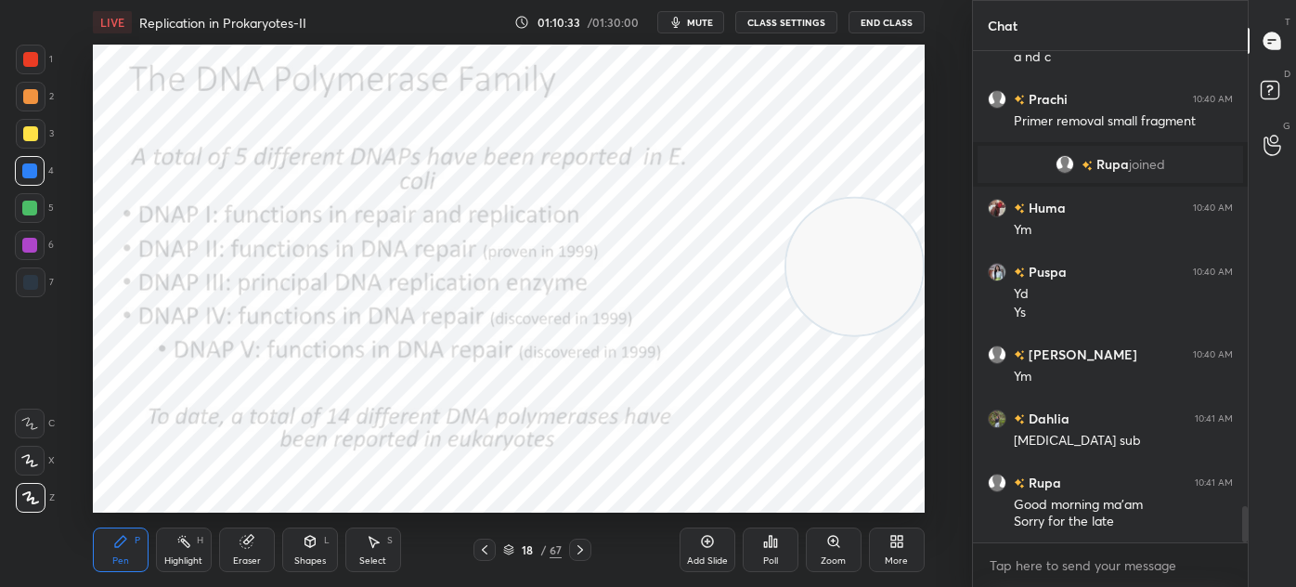
click at [303, 546] on icon at bounding box center [310, 541] width 15 height 15
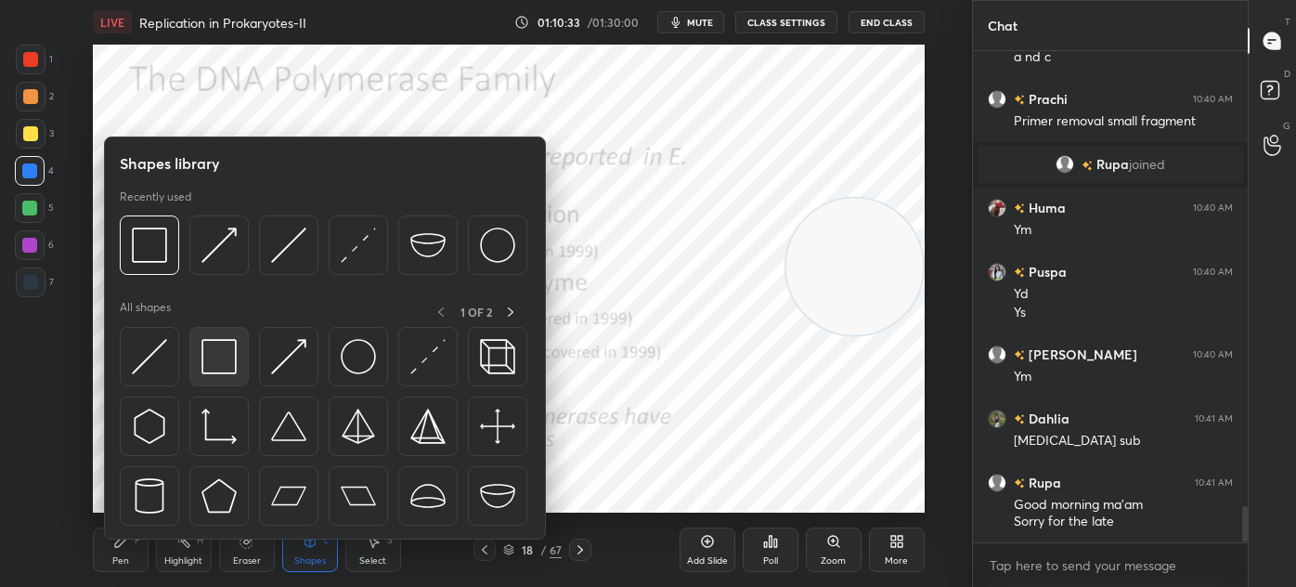
click at [217, 371] on img at bounding box center [219, 356] width 35 height 35
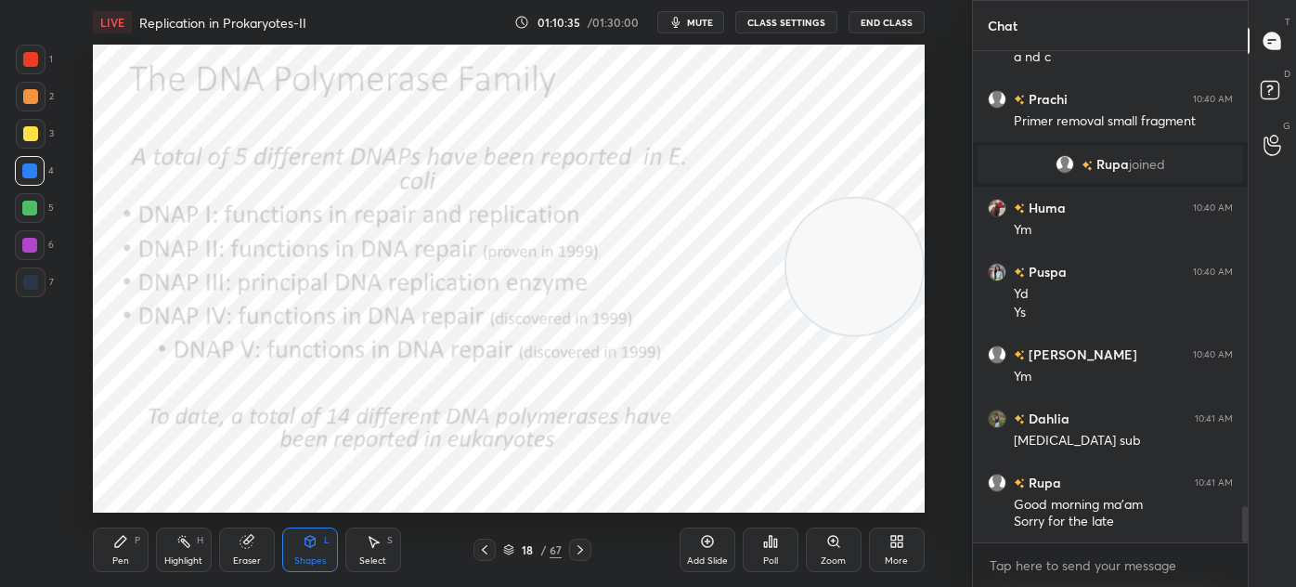
scroll to position [6225, 0]
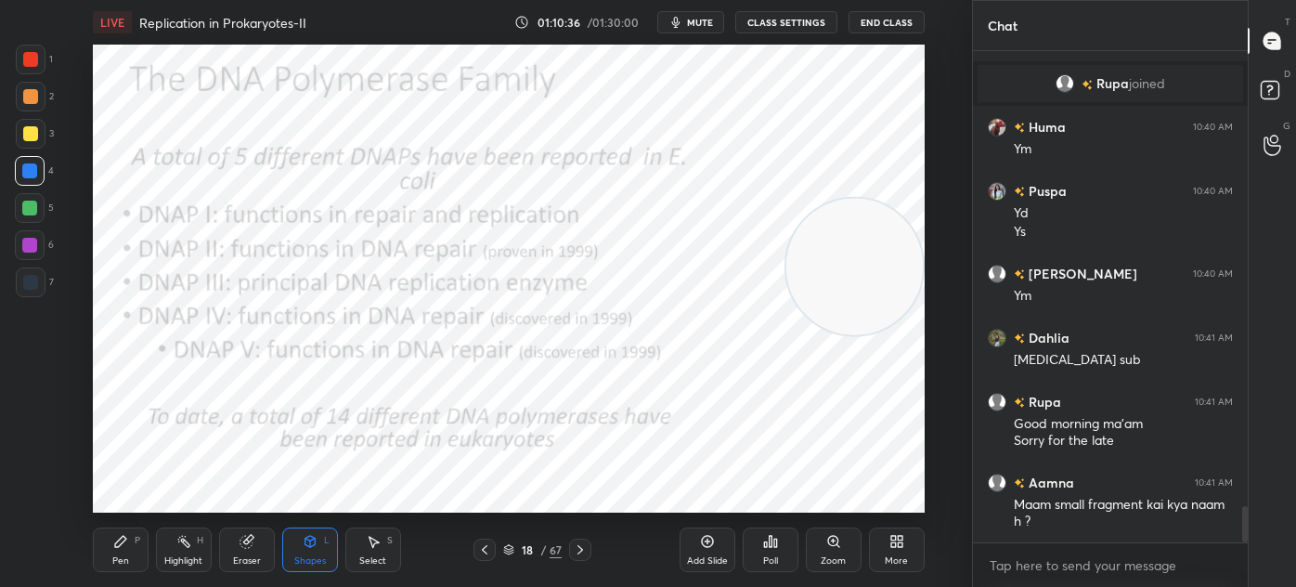
click at [29, 55] on div at bounding box center [30, 59] width 15 height 15
click at [25, 293] on div at bounding box center [31, 282] width 30 height 30
click at [110, 545] on div "Pen P" at bounding box center [121, 549] width 56 height 45
click at [30, 73] on div at bounding box center [31, 60] width 30 height 30
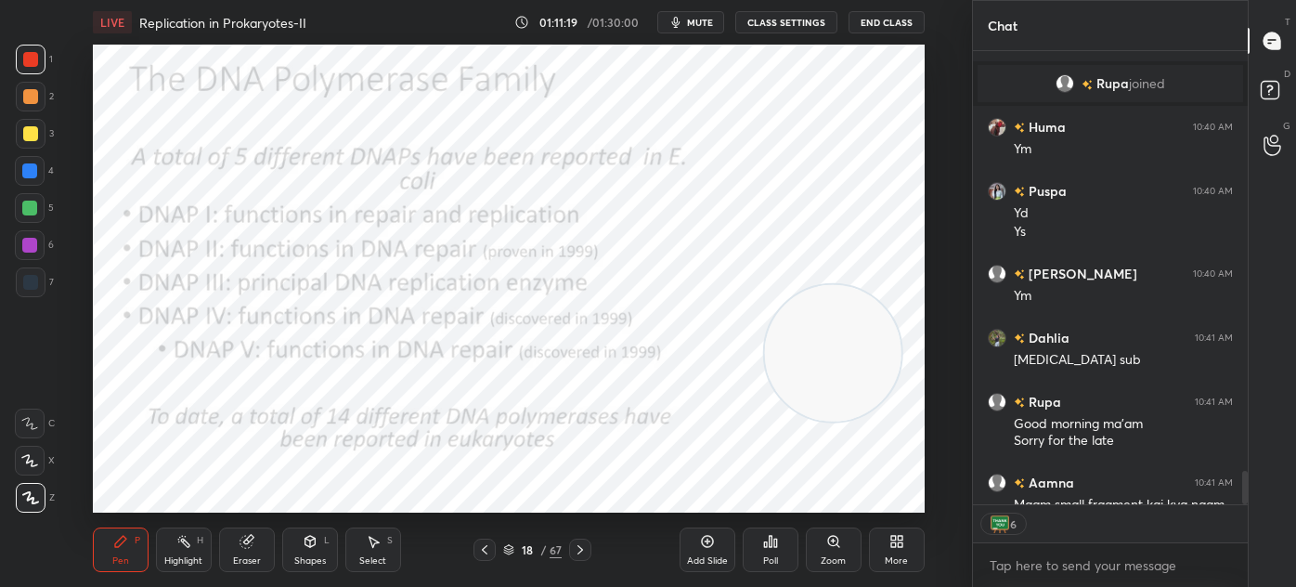
scroll to position [486, 269]
click at [317, 544] on div "Shapes L" at bounding box center [310, 549] width 56 height 45
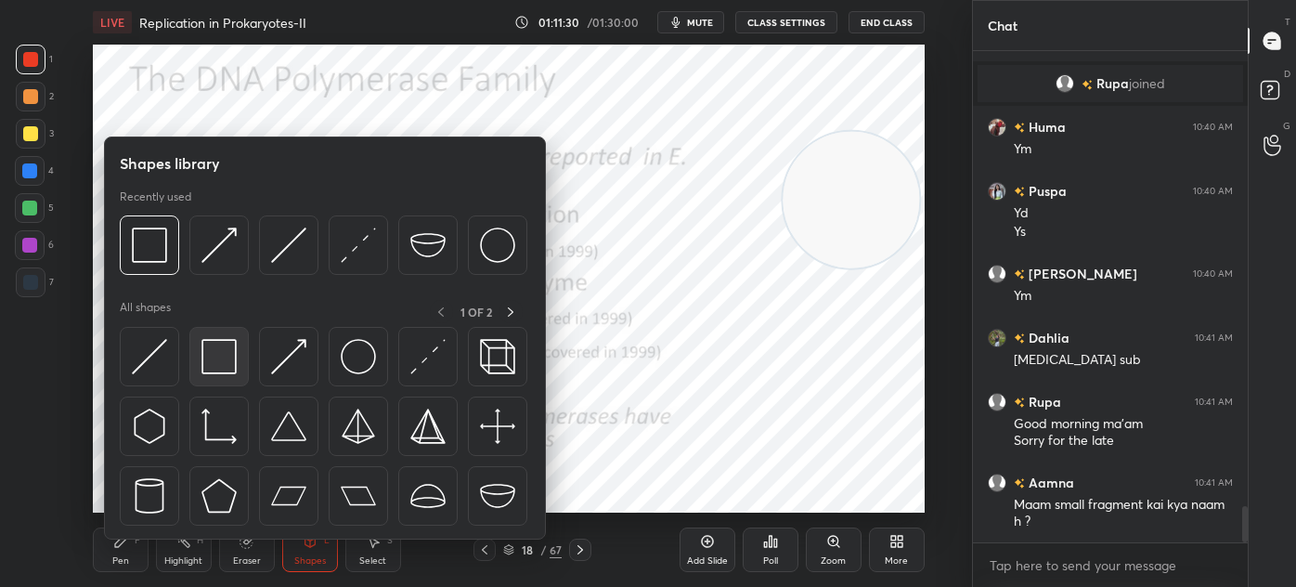
click at [227, 358] on img at bounding box center [219, 356] width 35 height 35
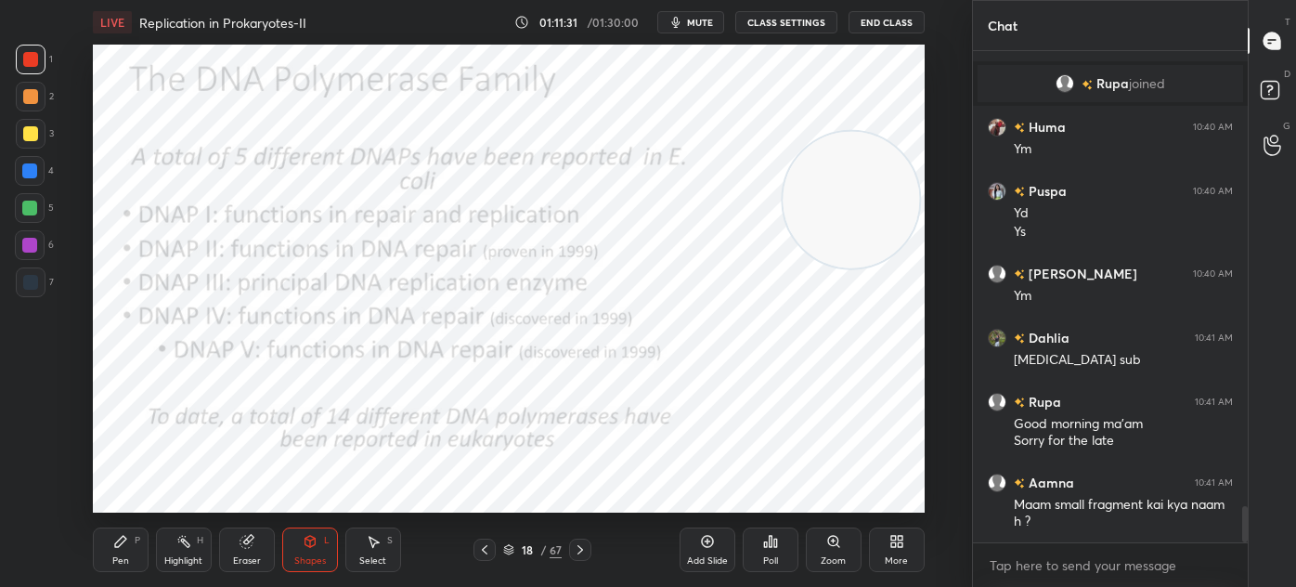
click at [27, 241] on div at bounding box center [29, 245] width 15 height 15
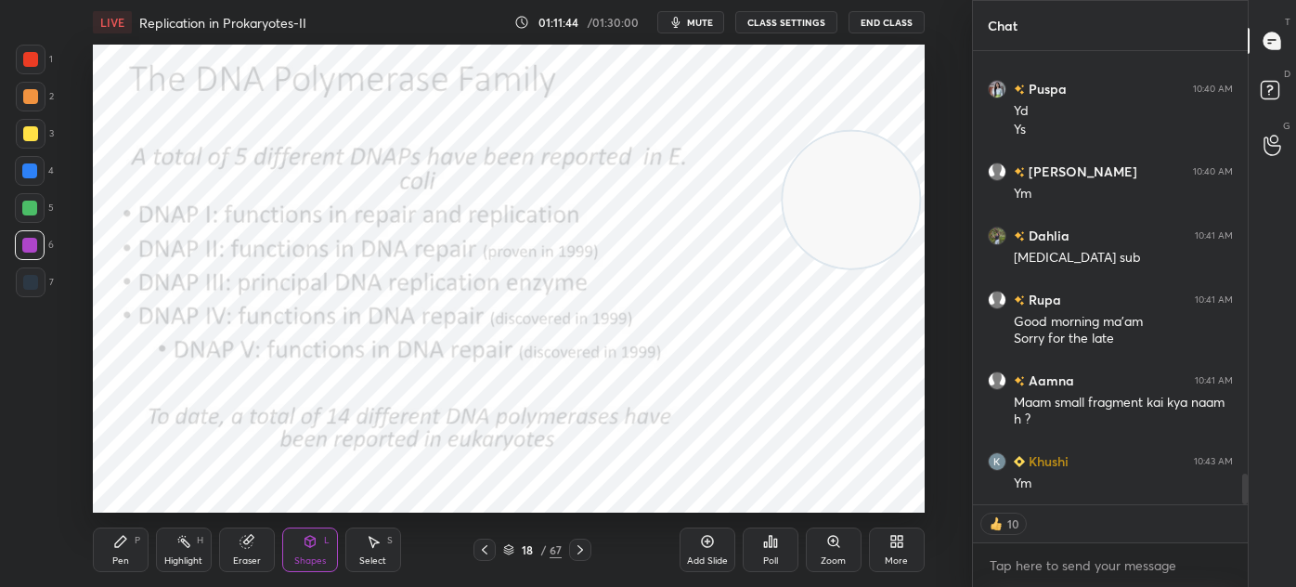
scroll to position [6391, 0]
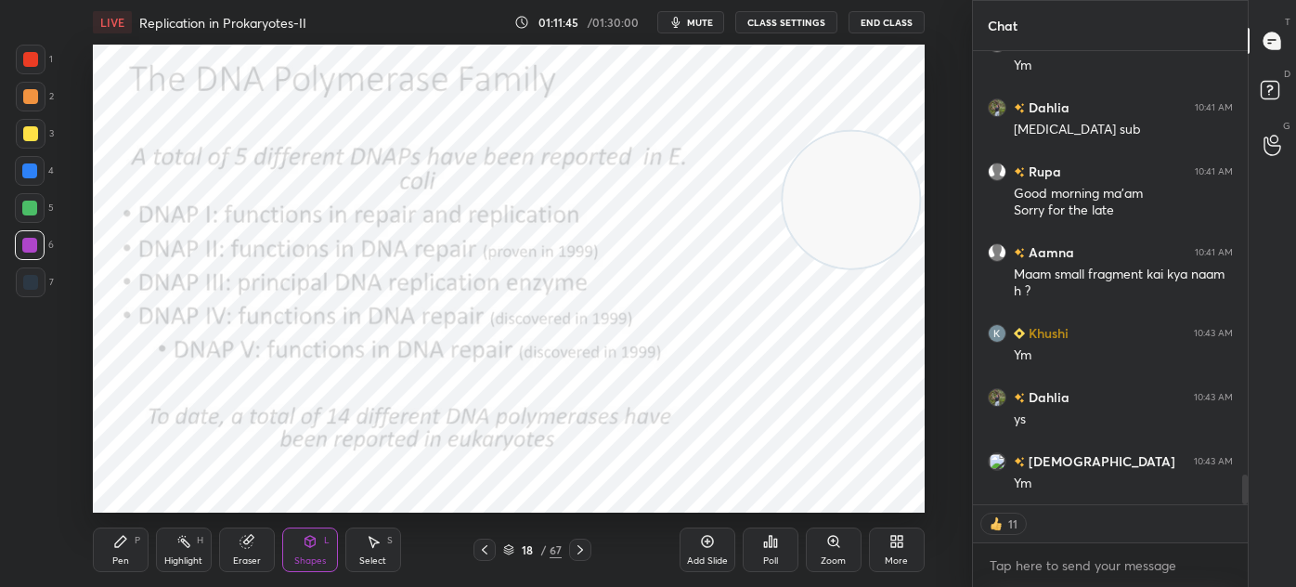
click at [710, 553] on div "Add Slide" at bounding box center [708, 549] width 56 height 45
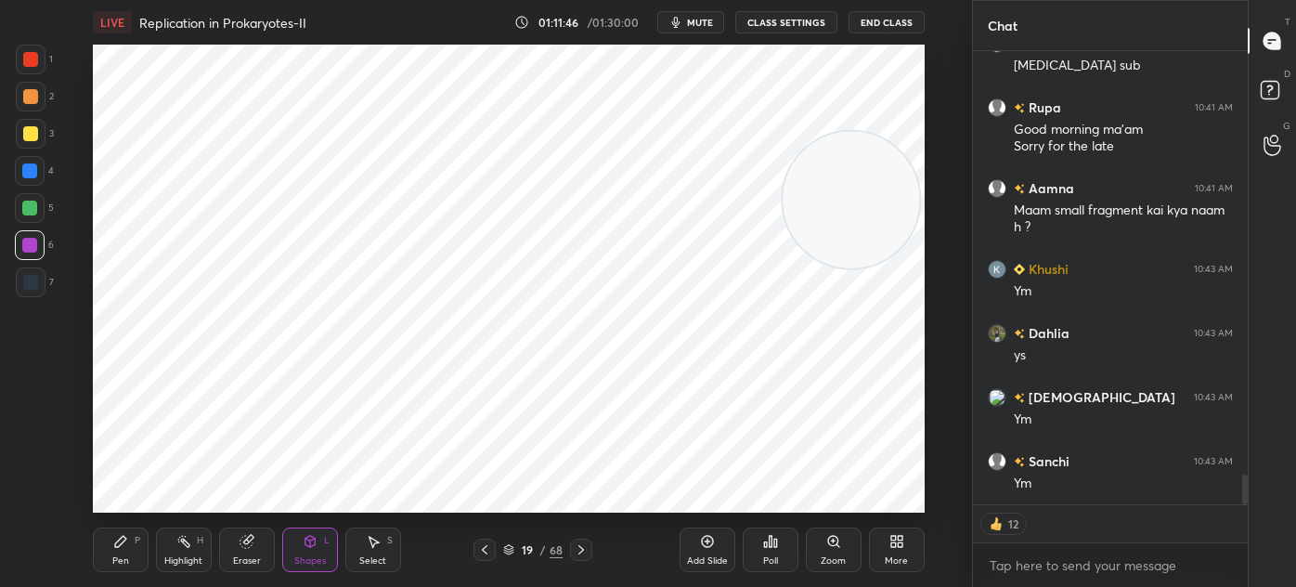
click at [132, 549] on div "Pen P" at bounding box center [121, 549] width 56 height 45
click at [37, 80] on div "1" at bounding box center [34, 63] width 37 height 37
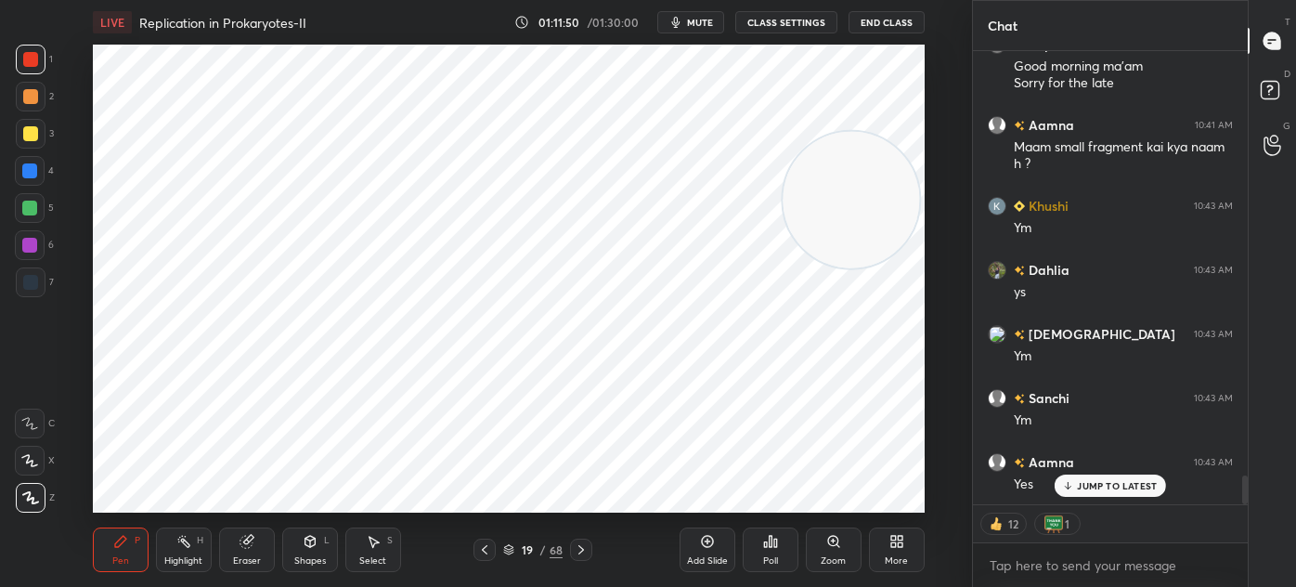
scroll to position [6664, 0]
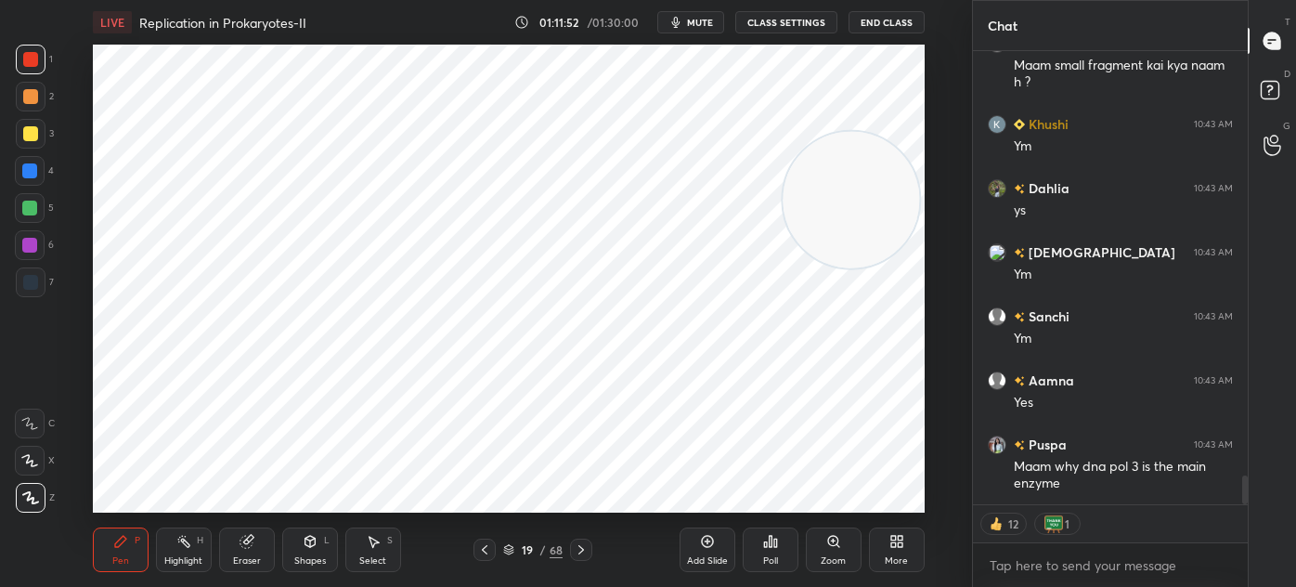
click at [304, 557] on div "Shapes" at bounding box center [310, 560] width 32 height 9
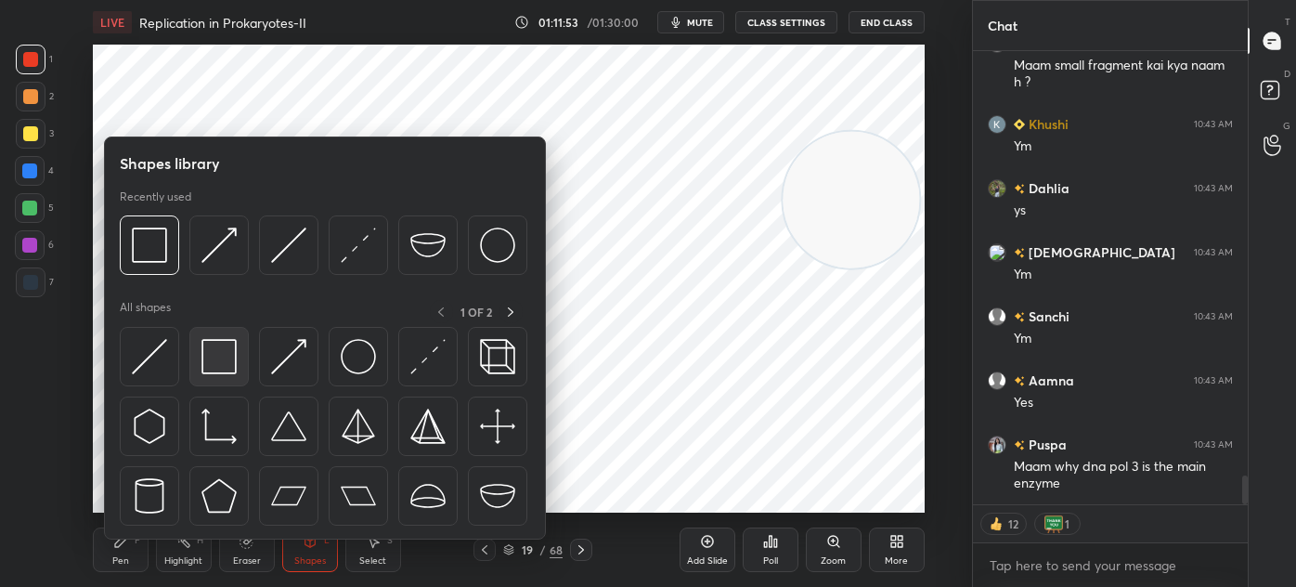
click at [222, 362] on img at bounding box center [219, 356] width 35 height 35
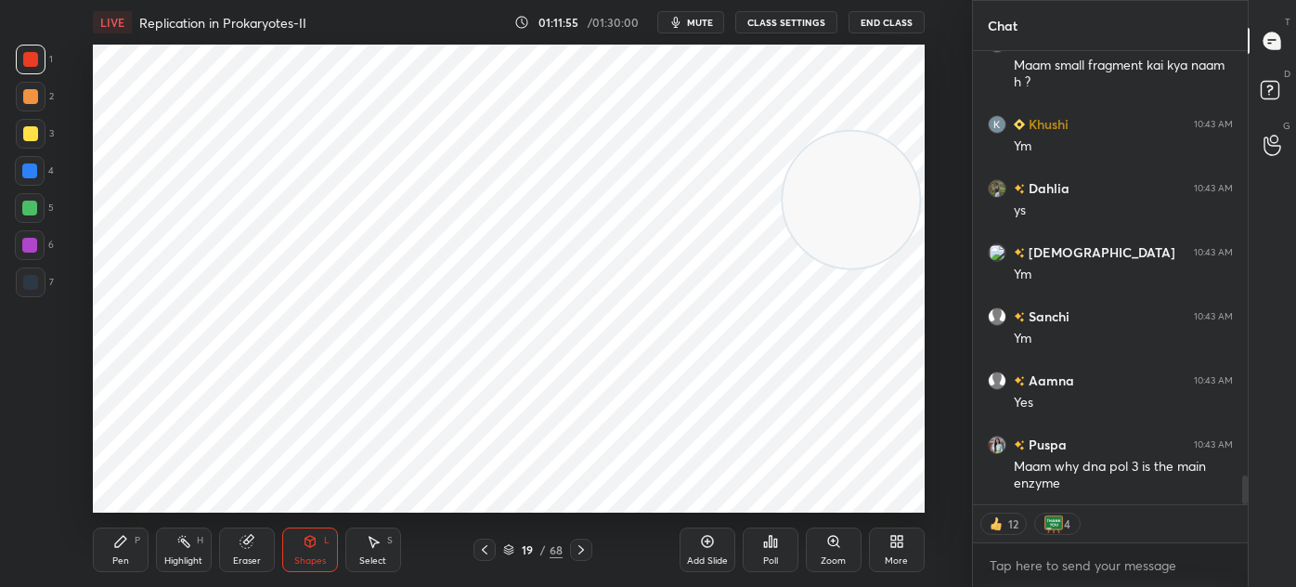
click at [120, 550] on div "Pen P" at bounding box center [121, 549] width 56 height 45
click at [39, 277] on div at bounding box center [31, 282] width 30 height 30
click at [242, 540] on icon at bounding box center [246, 542] width 12 height 12
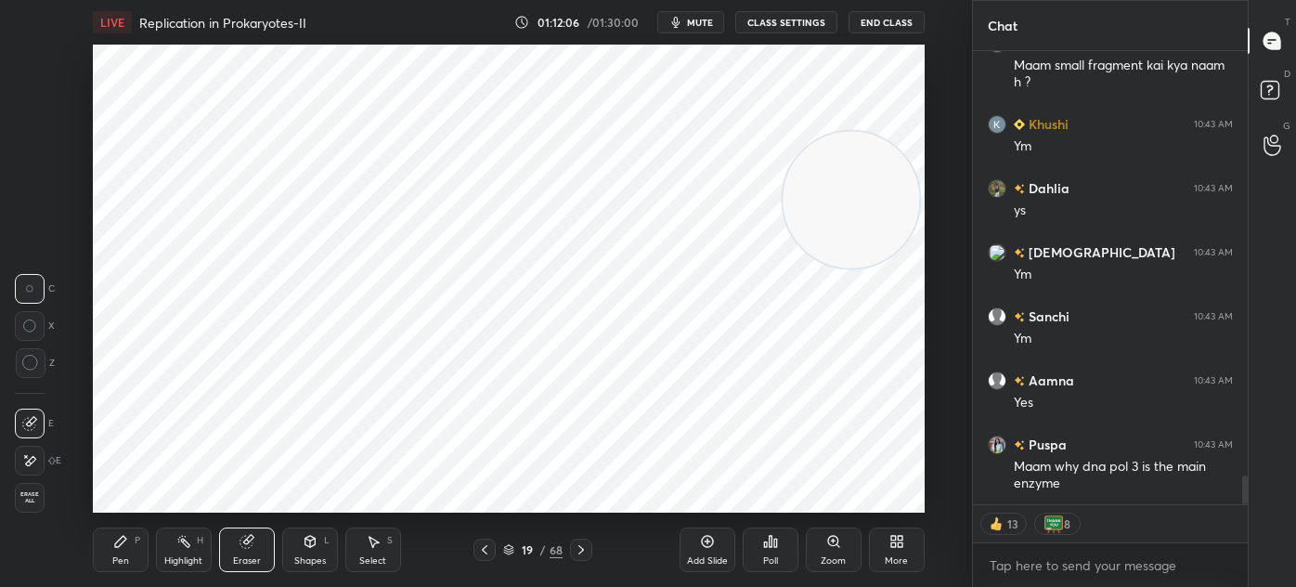
click at [126, 544] on icon at bounding box center [120, 541] width 15 height 15
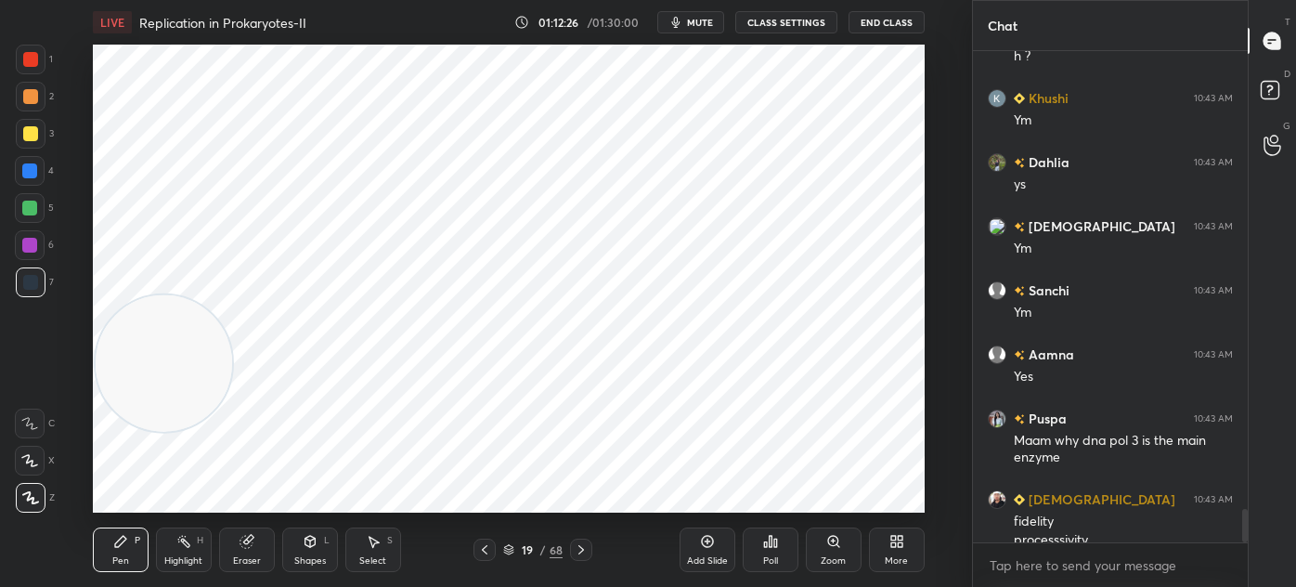
scroll to position [6708, 0]
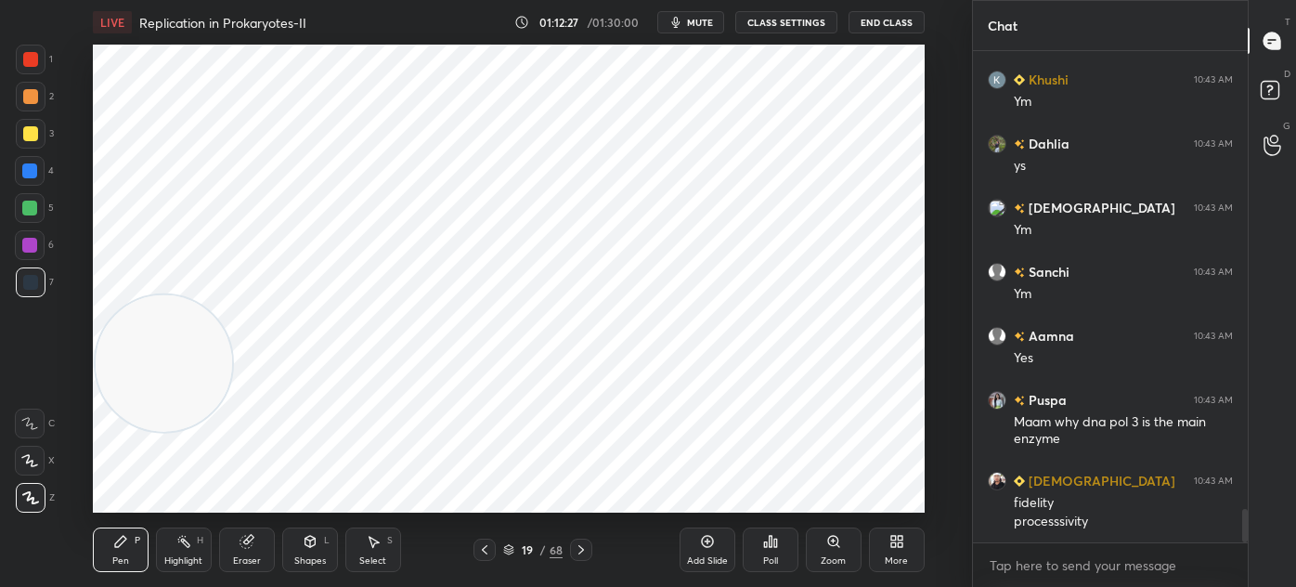
click at [26, 61] on div at bounding box center [30, 59] width 15 height 15
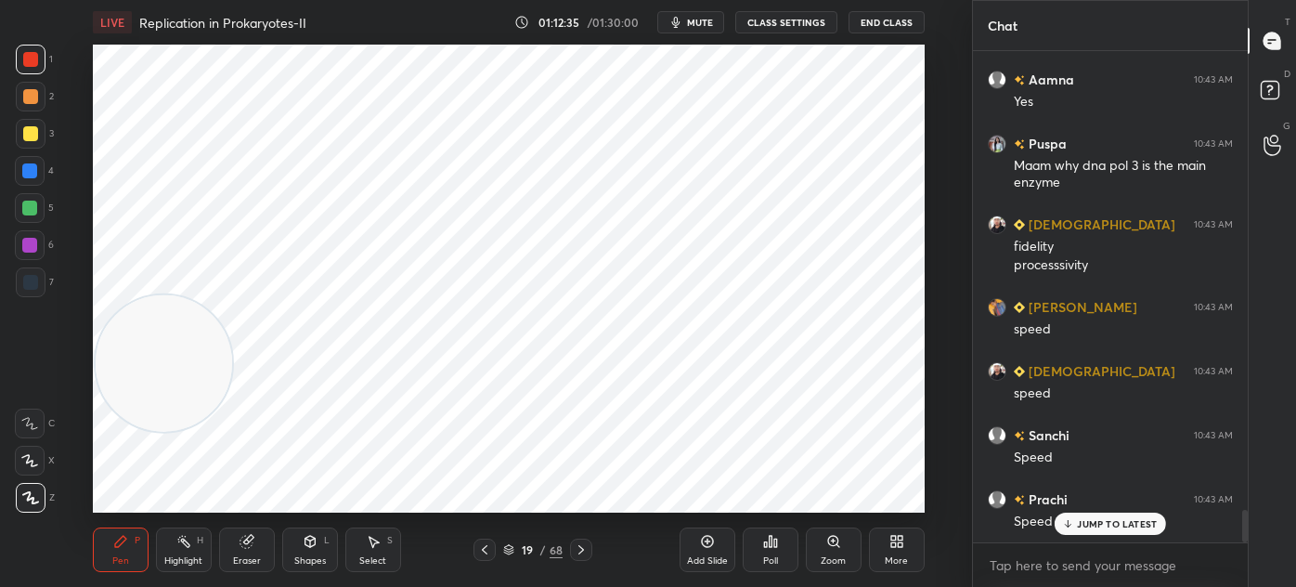
scroll to position [7028, 0]
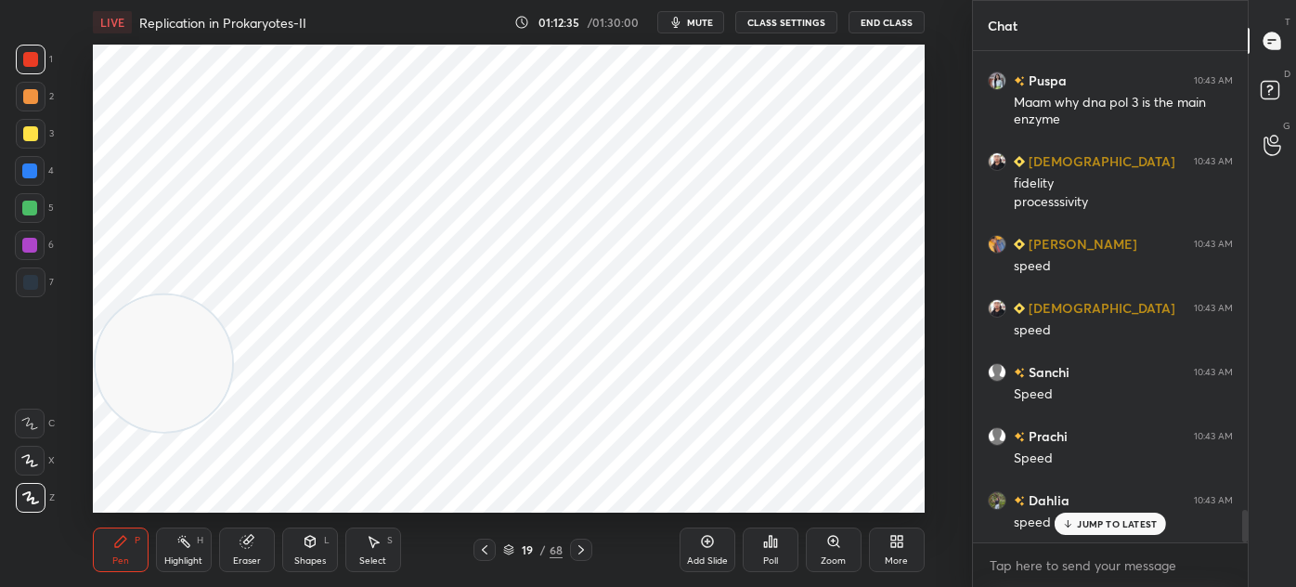
click at [376, 551] on div "Select S" at bounding box center [373, 549] width 56 height 45
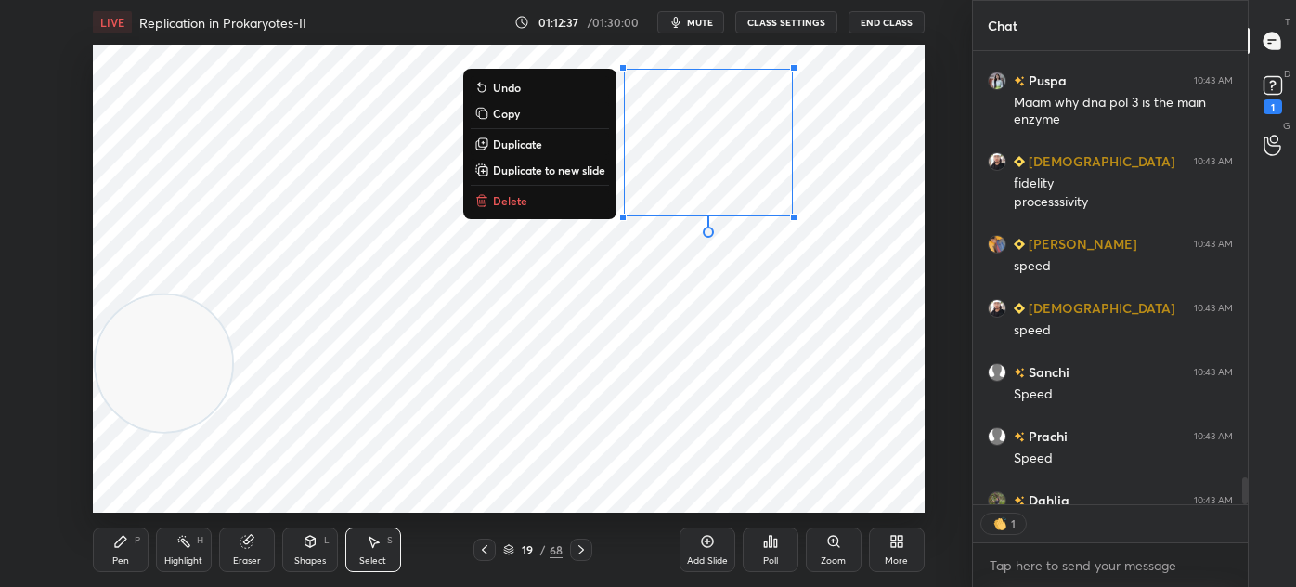
scroll to position [7067, 0]
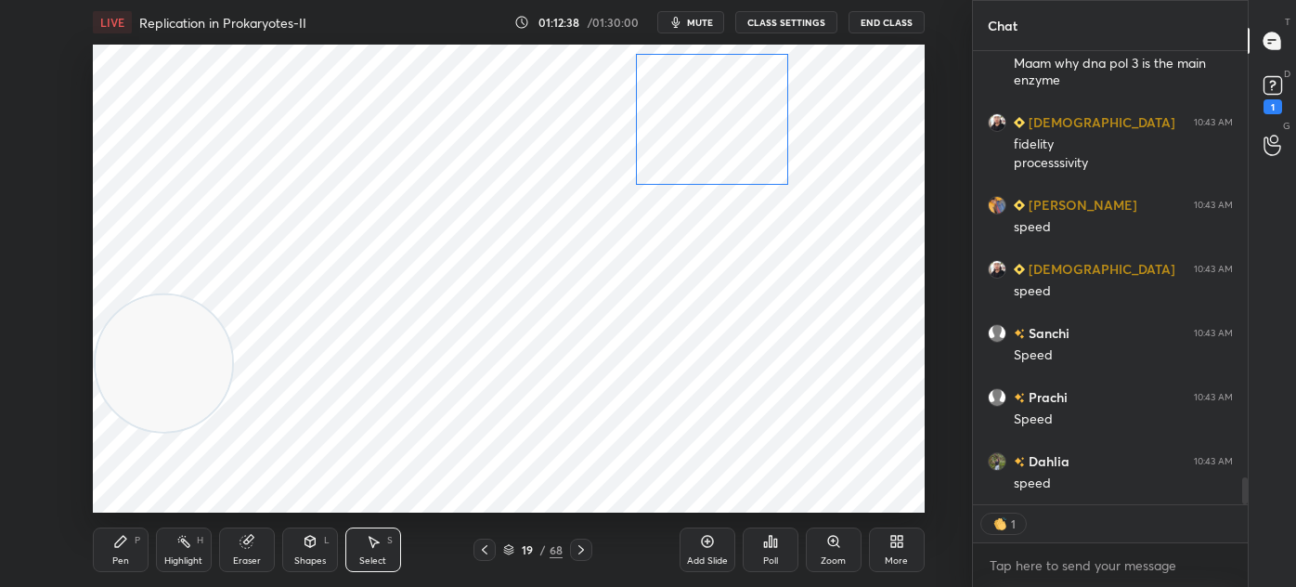
click at [686, 133] on div "0 ° Undo Copy Duplicate Duplicate to new slide Delete" at bounding box center [509, 279] width 832 height 468
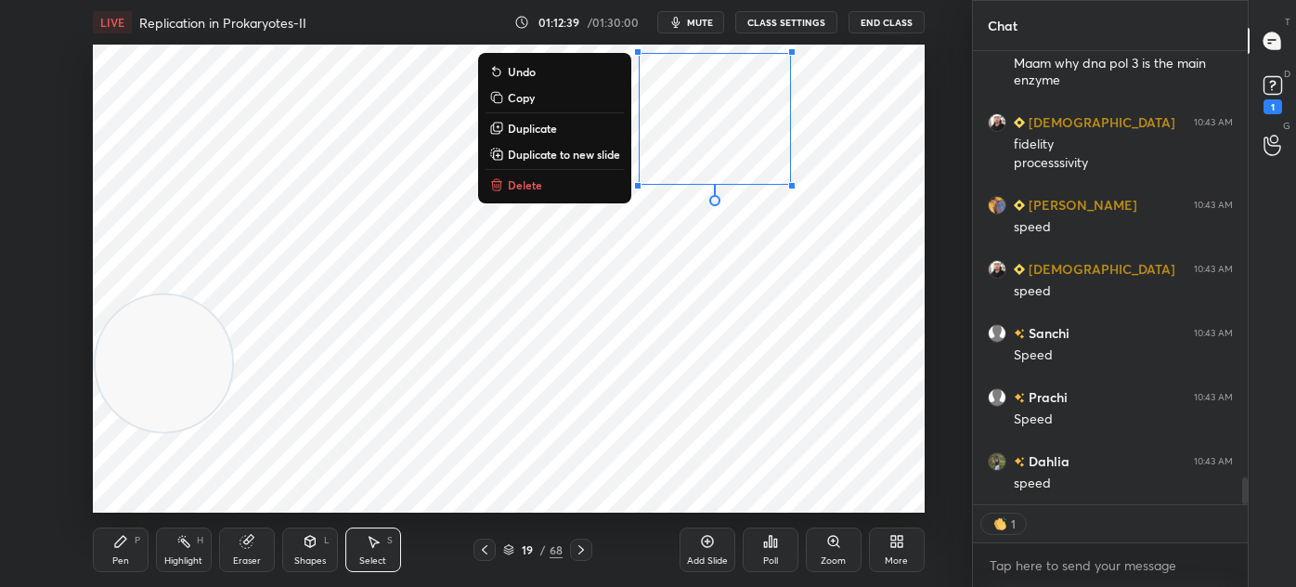
click at [1276, 96] on icon at bounding box center [1273, 86] width 28 height 28
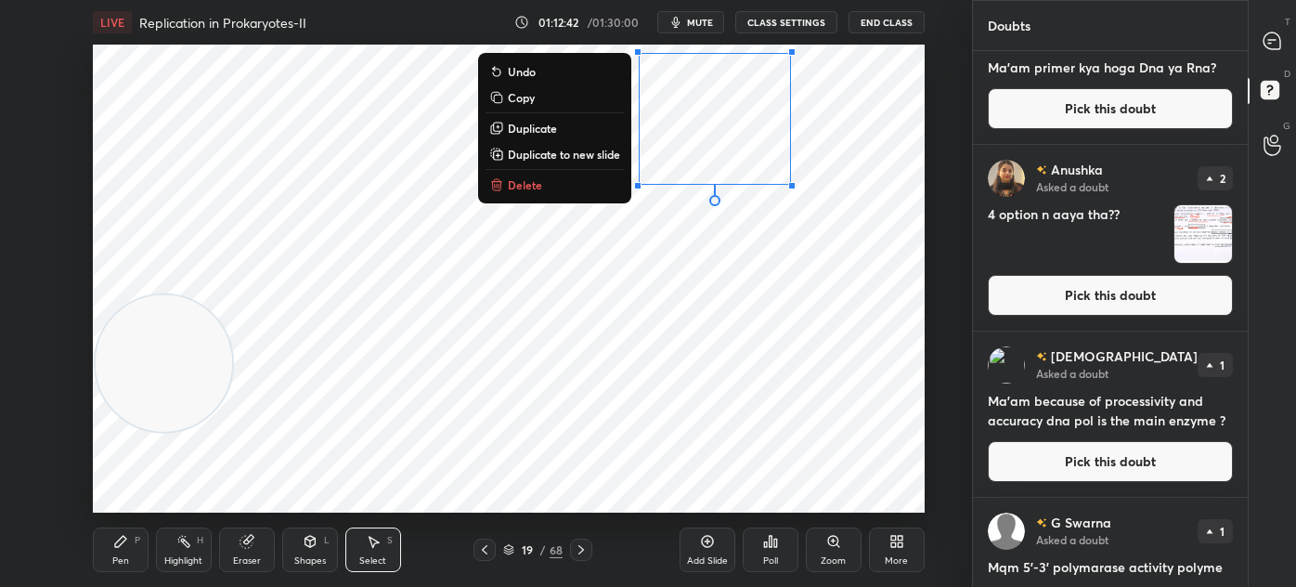
scroll to position [551, 0]
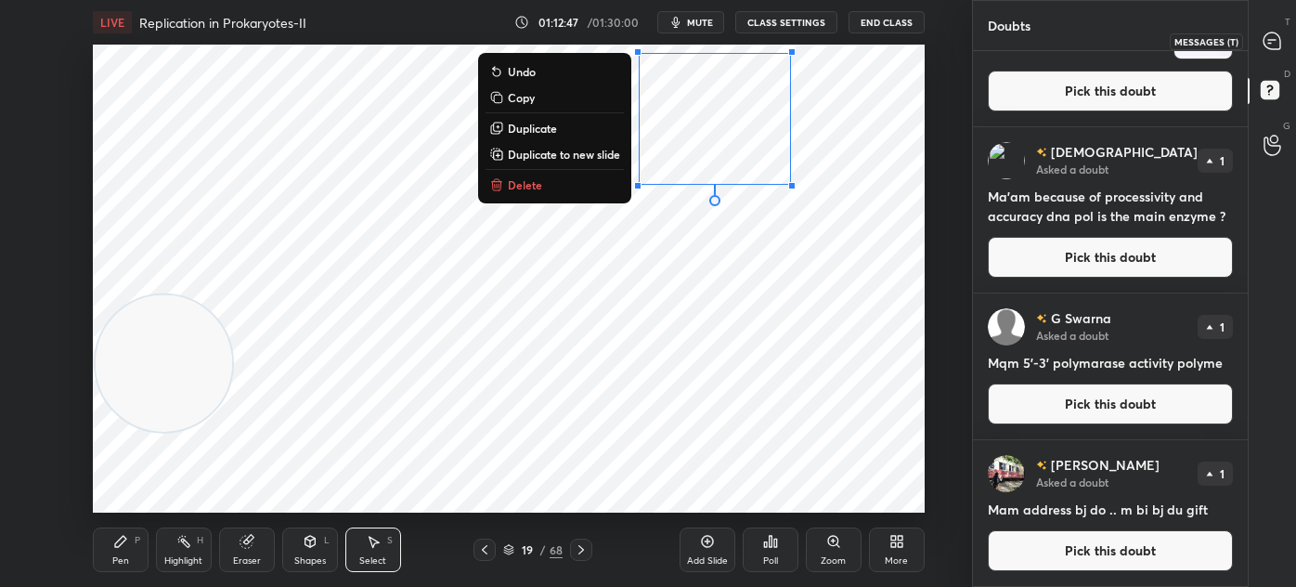
click at [1270, 41] on icon at bounding box center [1272, 41] width 17 height 17
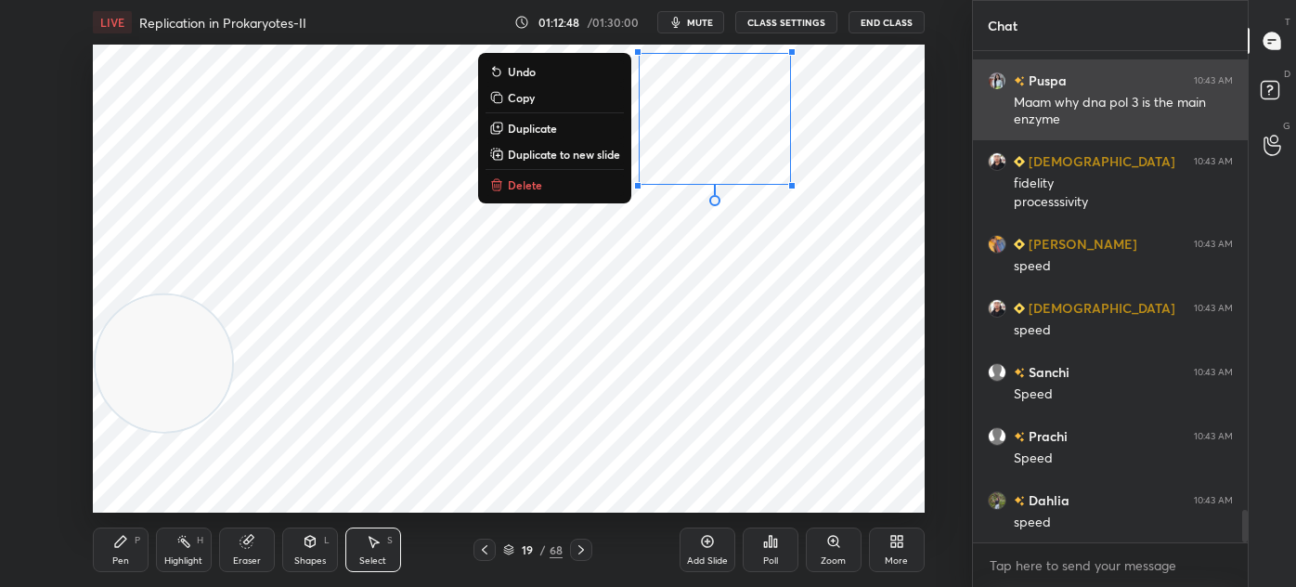
scroll to position [7029, 0]
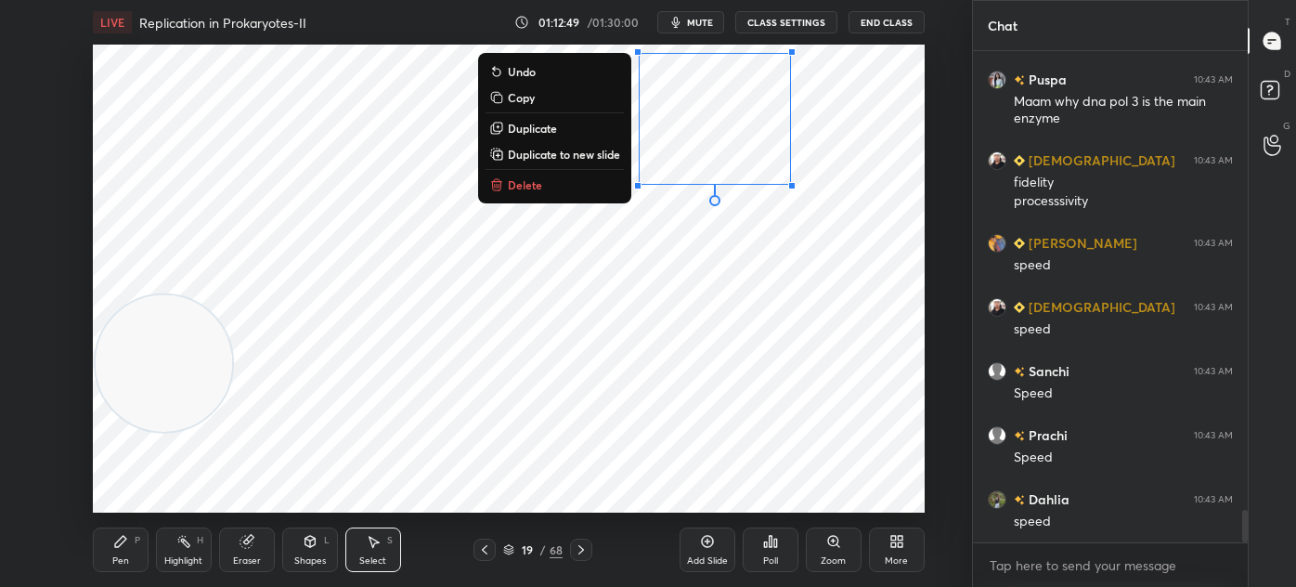
click at [631, 303] on div "0 ° Undo Copy Duplicate Duplicate to new slide Delete" at bounding box center [509, 279] width 832 height 468
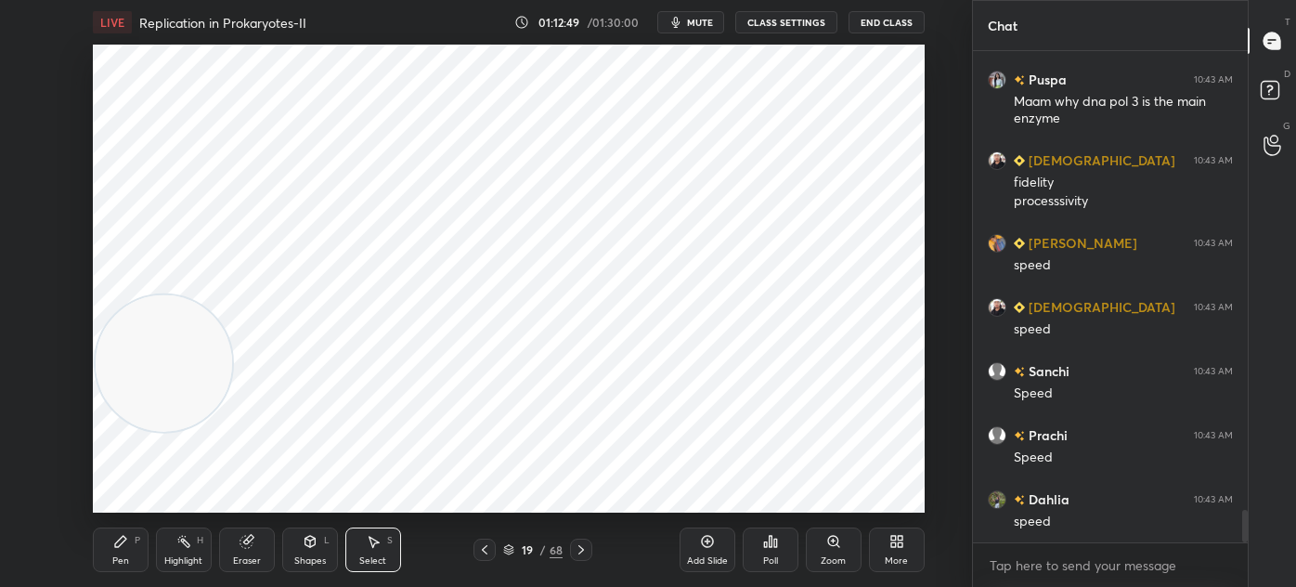
scroll to position [7092, 0]
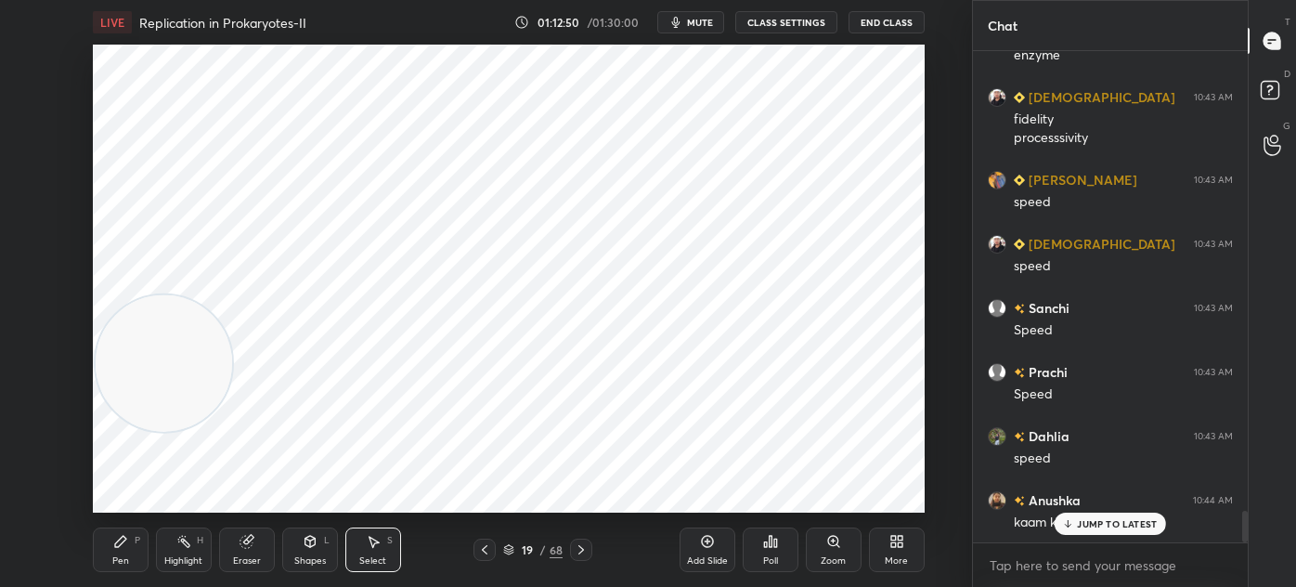
click at [126, 567] on div "Pen P" at bounding box center [121, 549] width 56 height 45
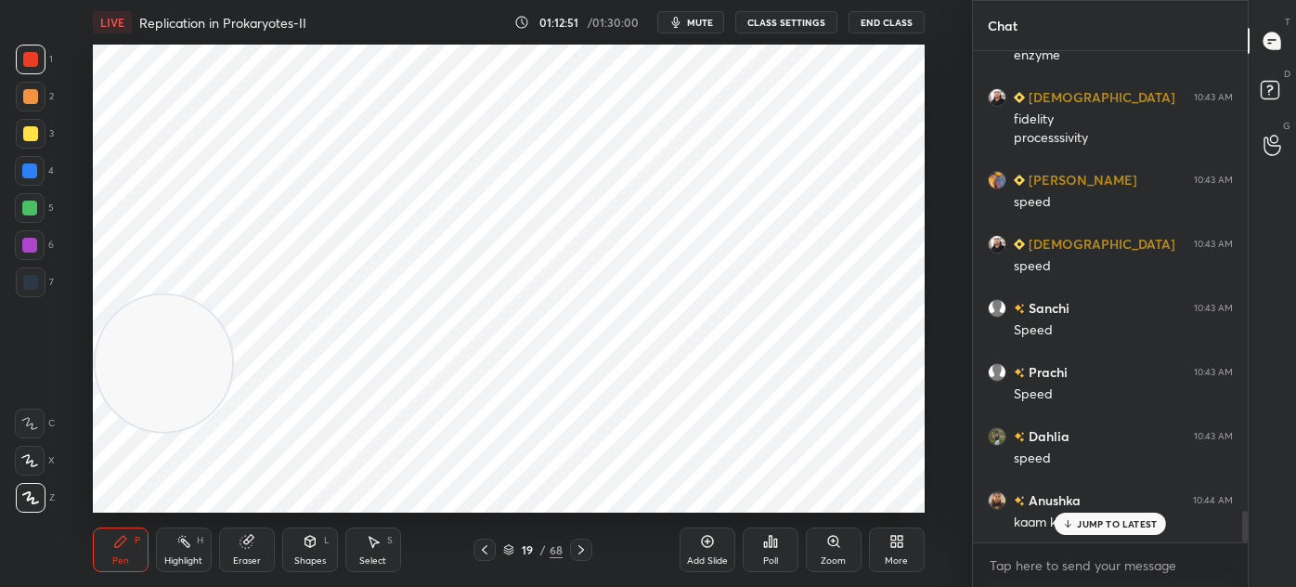
click at [31, 289] on div at bounding box center [30, 282] width 15 height 15
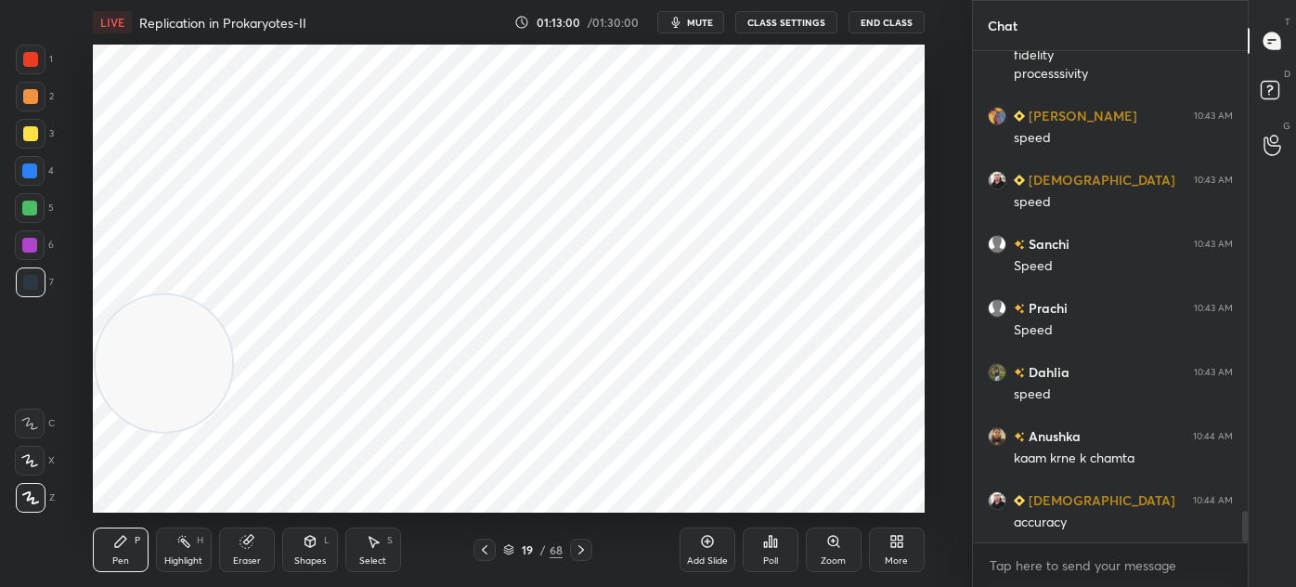
scroll to position [7221, 0]
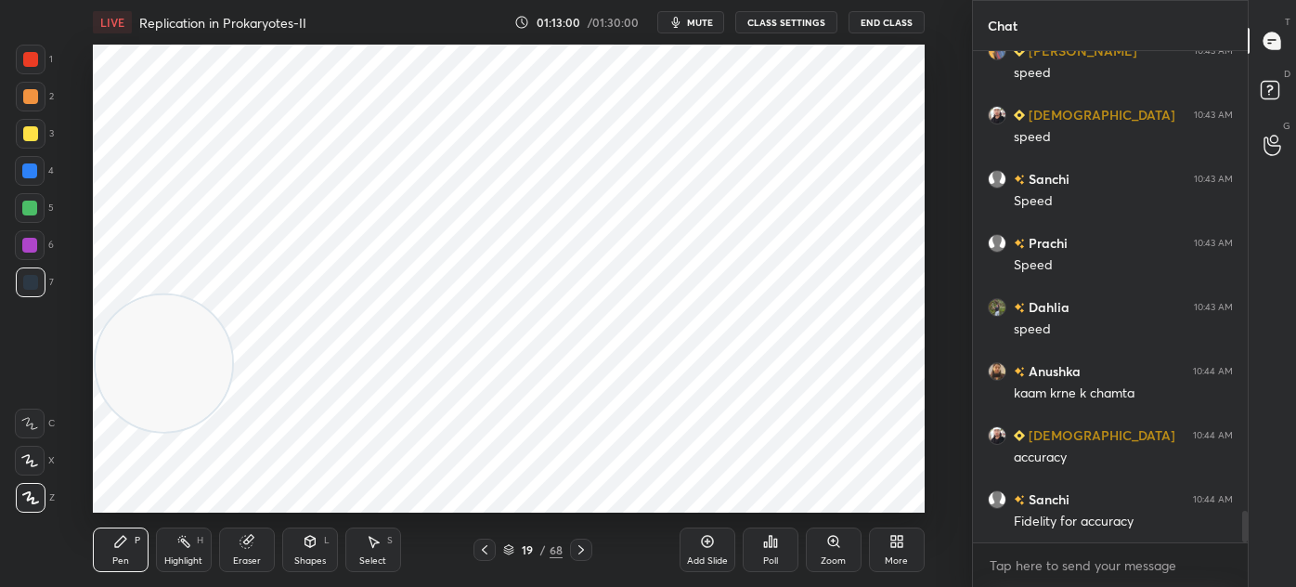
click at [254, 564] on div "Eraser" at bounding box center [247, 560] width 28 height 9
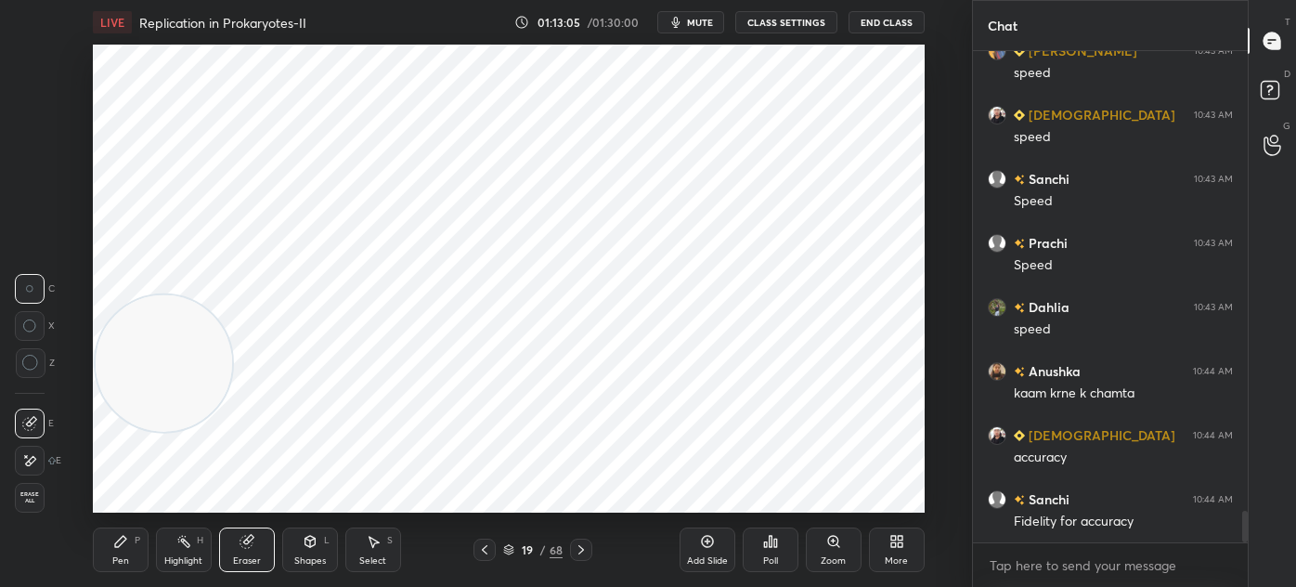
click at [125, 548] on icon at bounding box center [120, 541] width 15 height 15
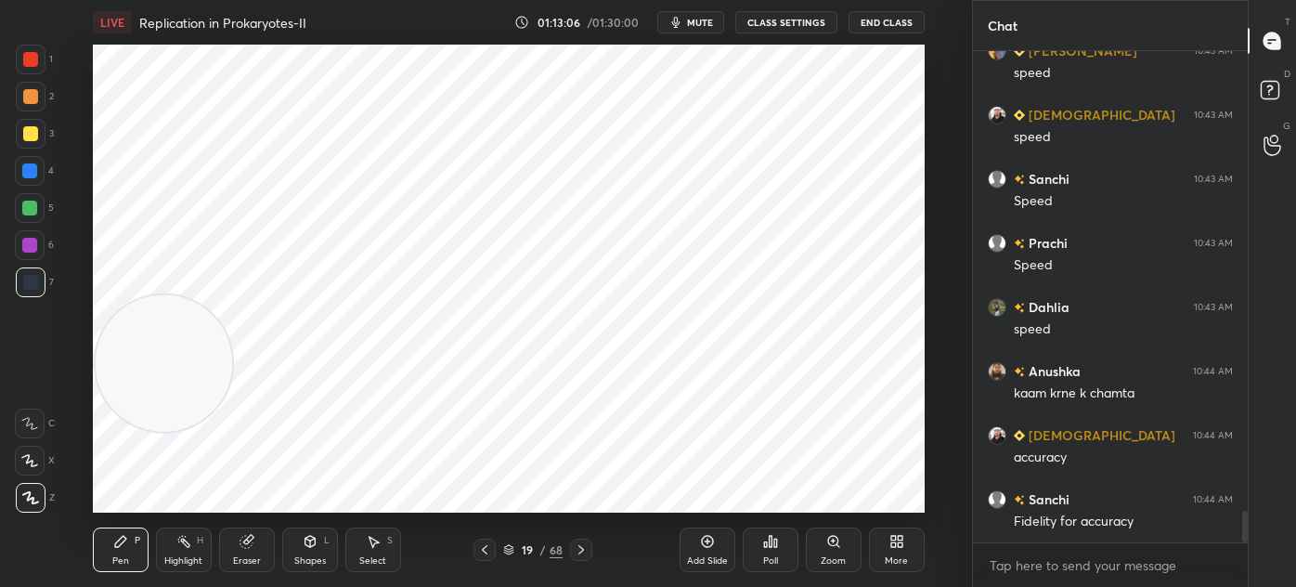
click at [21, 61] on div at bounding box center [31, 60] width 30 height 30
click at [376, 540] on icon at bounding box center [373, 541] width 15 height 15
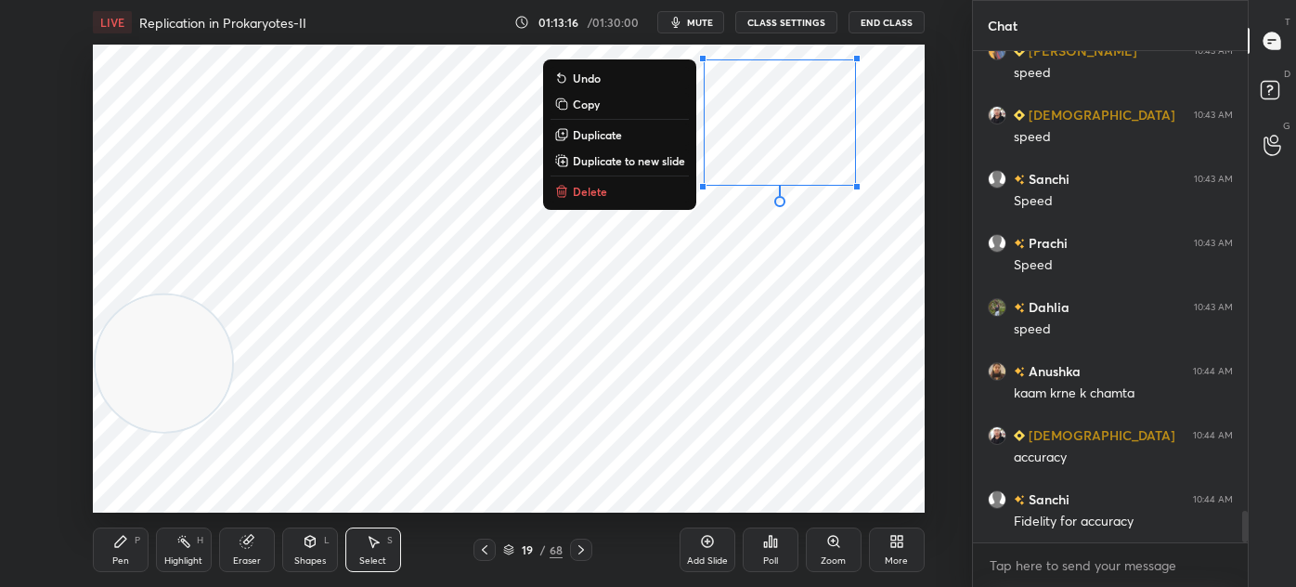
click at [556, 373] on div "0 ° Undo Copy Duplicate Duplicate to new slide Delete" at bounding box center [509, 279] width 832 height 468
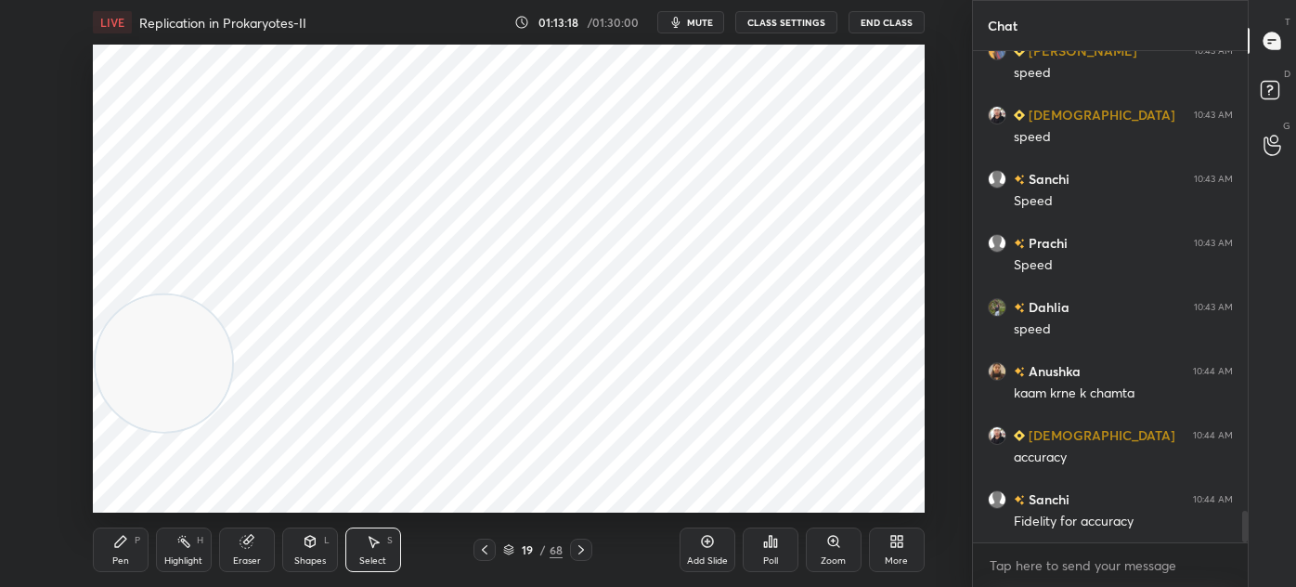
click at [122, 558] on div "Pen" at bounding box center [120, 560] width 17 height 9
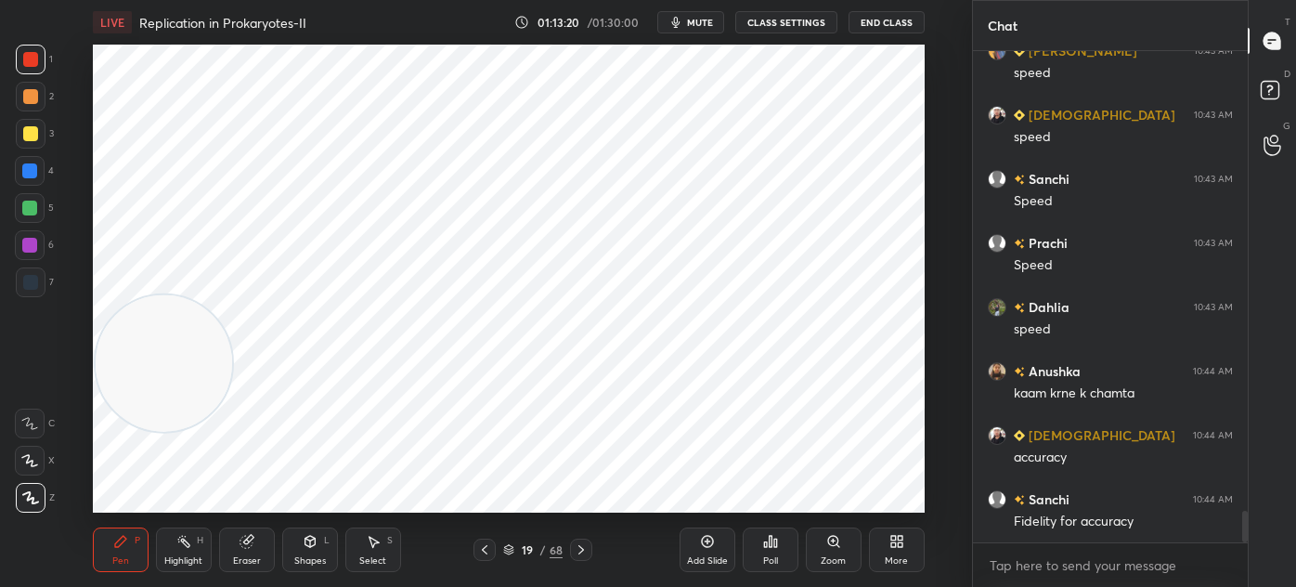
click at [32, 296] on div at bounding box center [31, 282] width 30 height 30
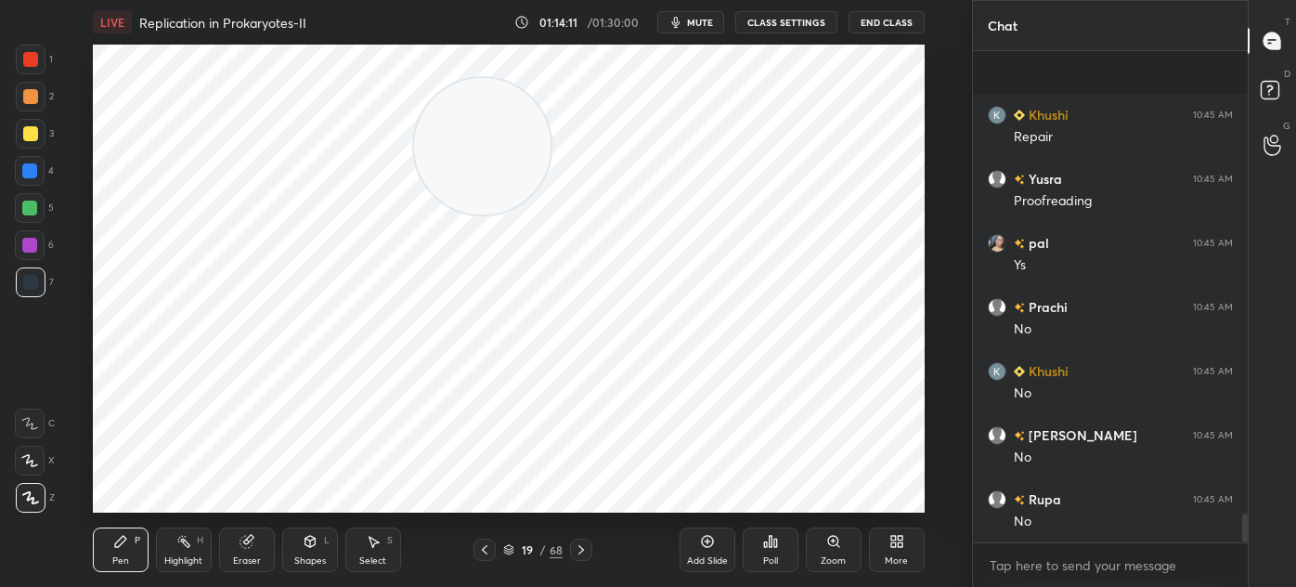
scroll to position [7990, 0]
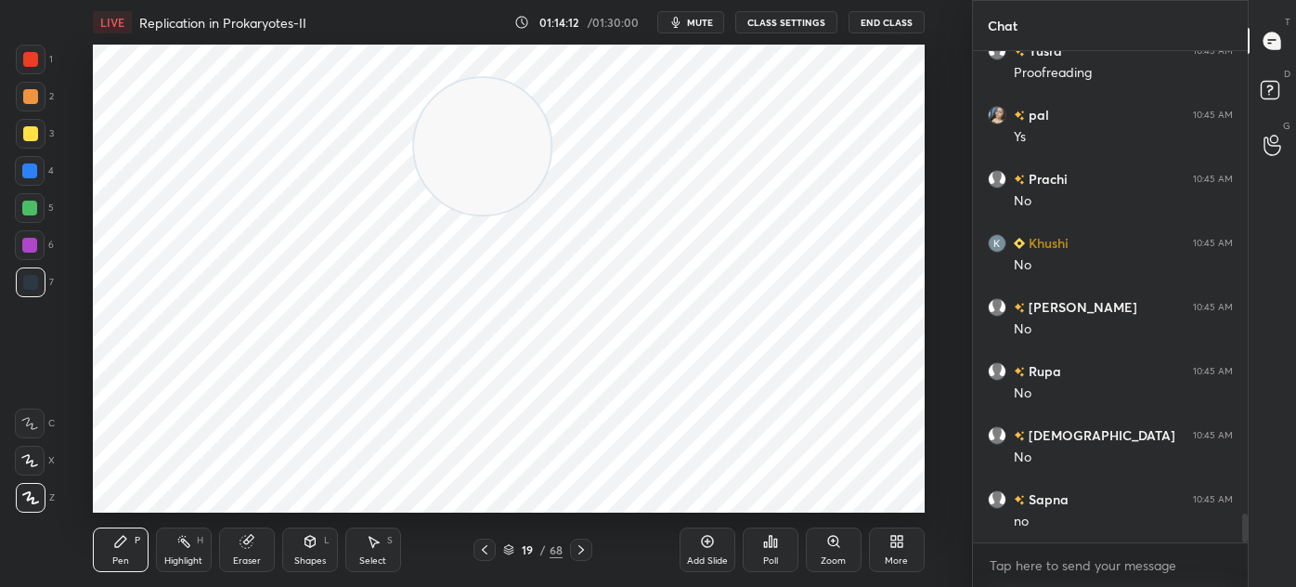
click at [24, 58] on div at bounding box center [30, 59] width 15 height 15
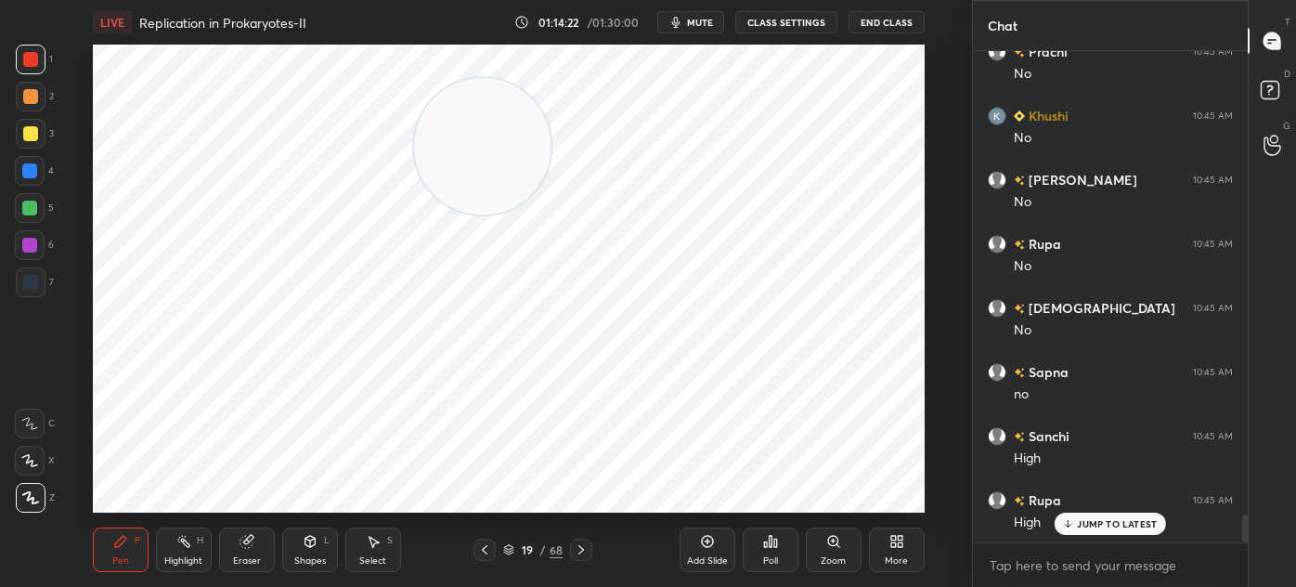
scroll to position [8181, 0]
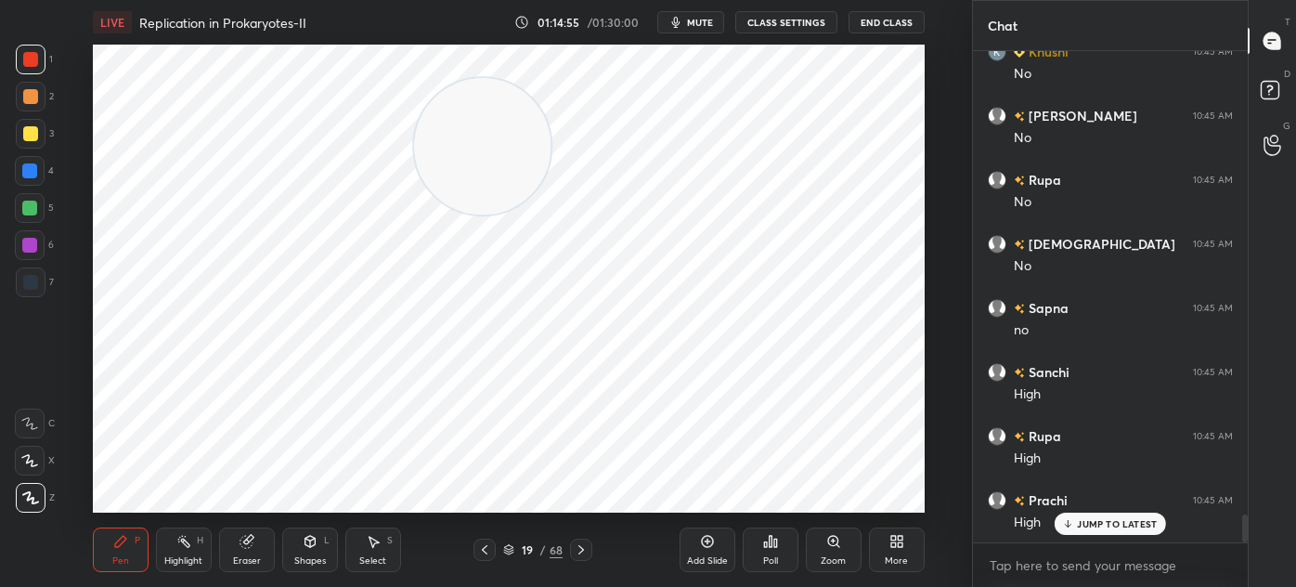
click at [52, 285] on div "7" at bounding box center [35, 282] width 38 height 30
click at [698, 541] on div "Add Slide" at bounding box center [708, 549] width 56 height 45
click at [46, 66] on div "1" at bounding box center [34, 60] width 37 height 30
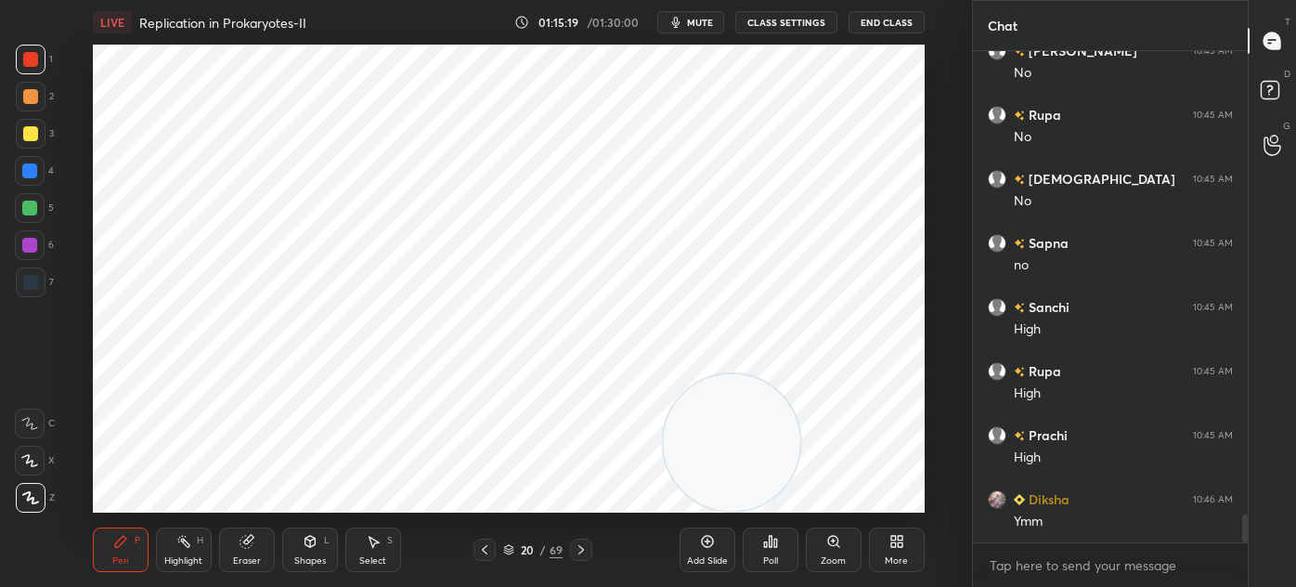
click at [305, 540] on icon at bounding box center [310, 541] width 10 height 11
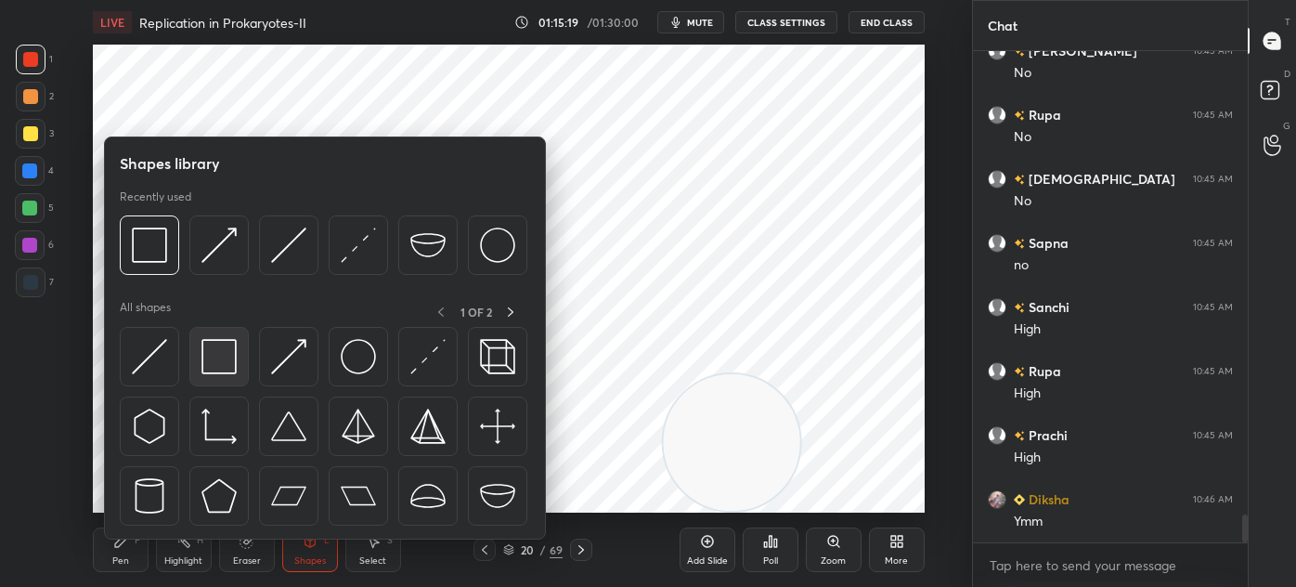
click at [219, 356] on img at bounding box center [219, 356] width 35 height 35
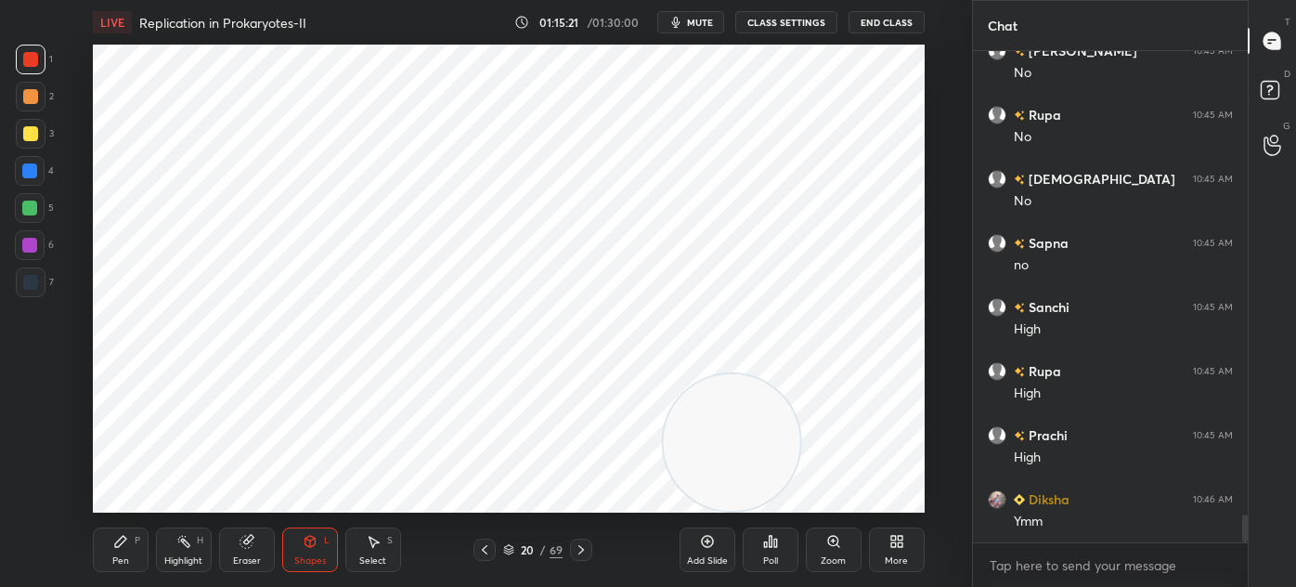
click at [39, 279] on div at bounding box center [31, 282] width 30 height 30
click at [135, 536] on div "P" at bounding box center [138, 540] width 6 height 9
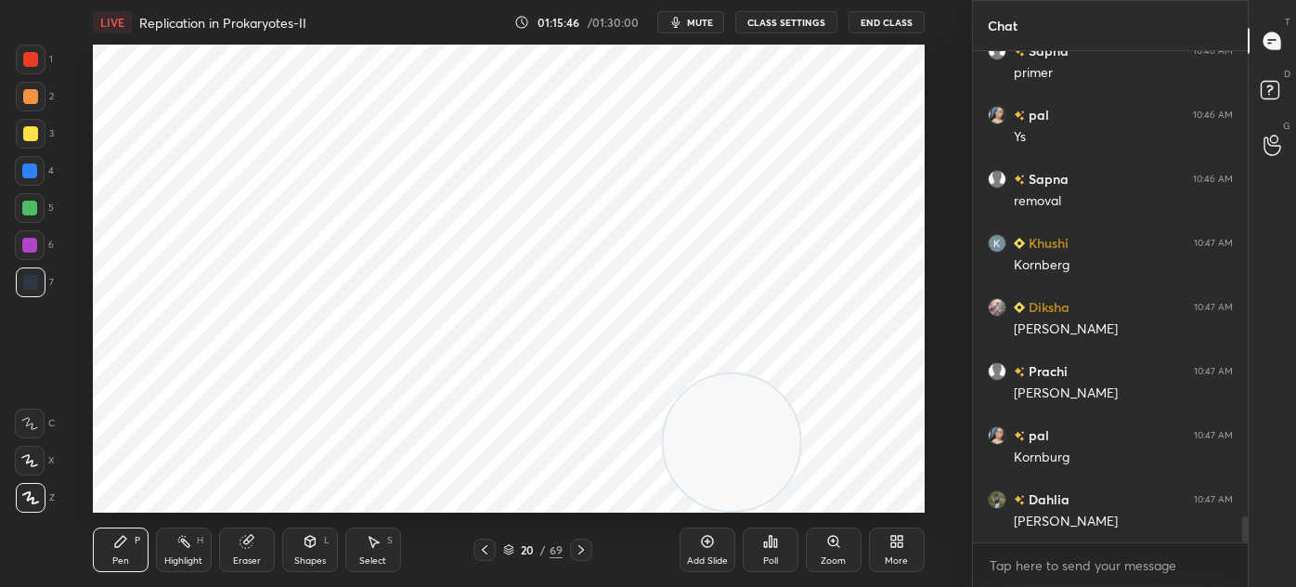
scroll to position [8823, 0]
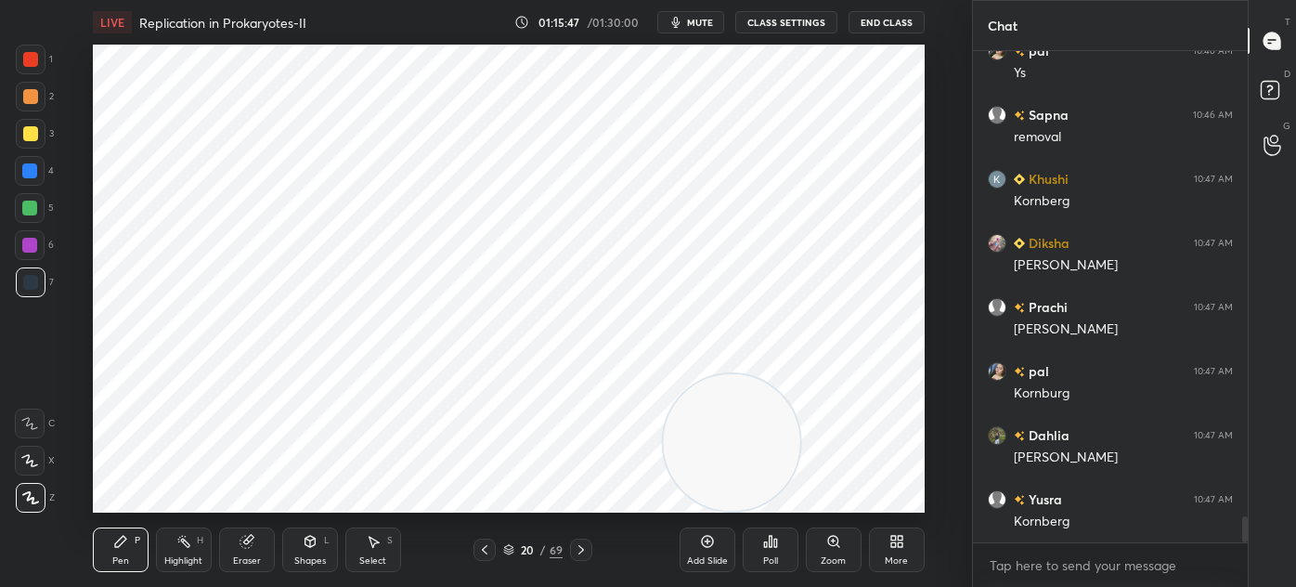
click at [32, 183] on div at bounding box center [30, 171] width 30 height 30
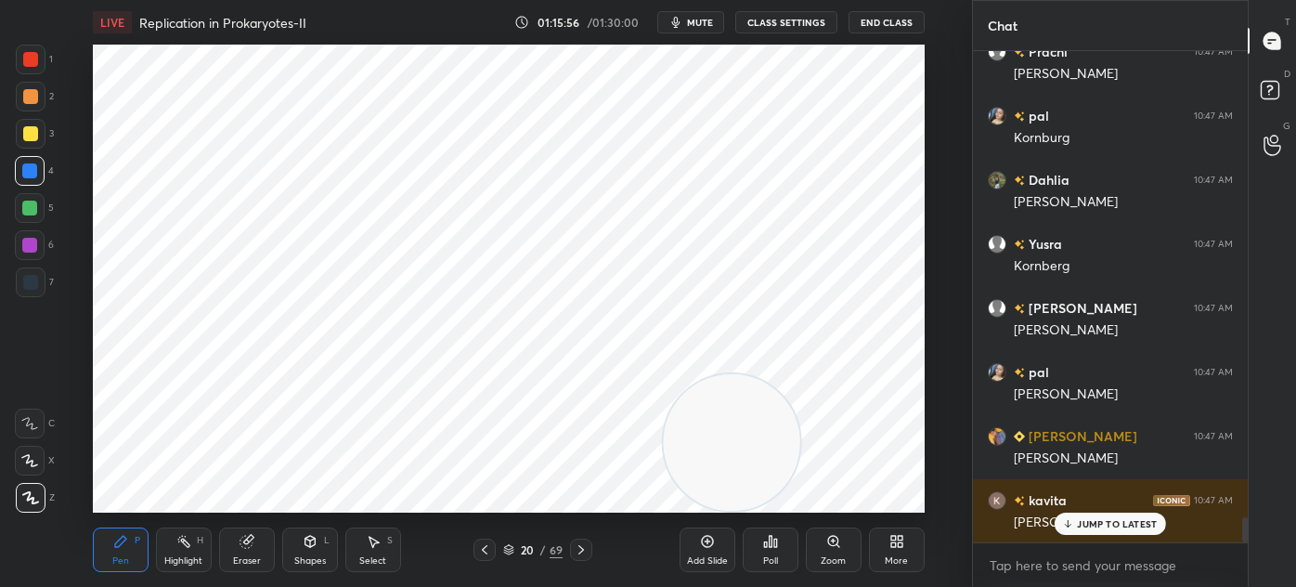
scroll to position [9142, 0]
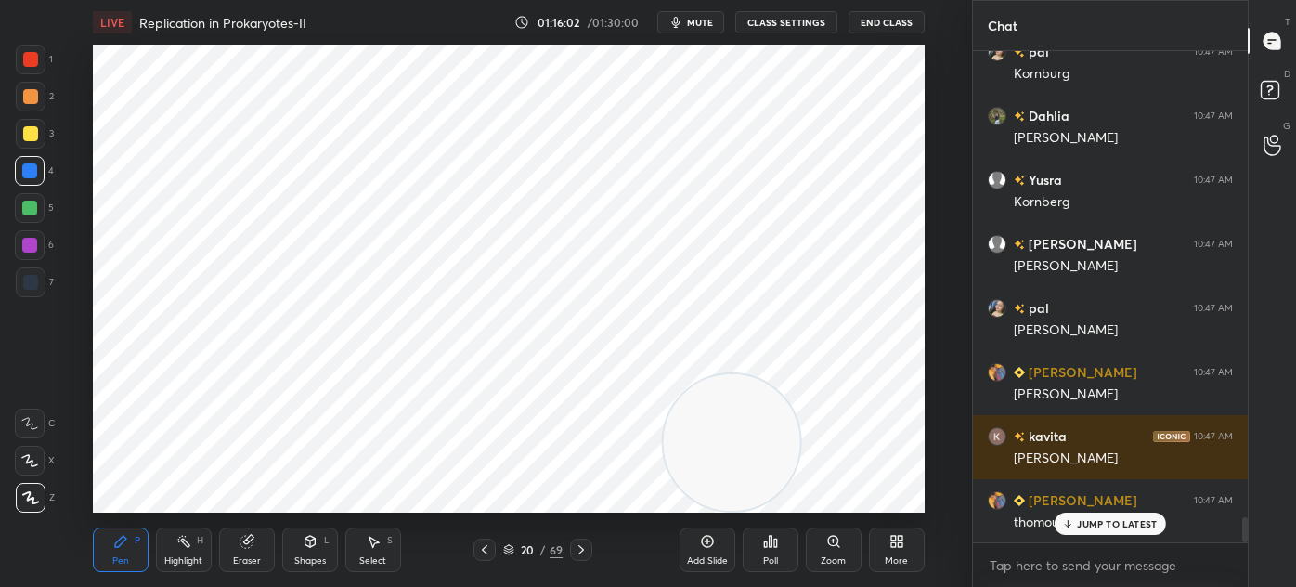
click at [381, 561] on div "Select" at bounding box center [372, 560] width 27 height 9
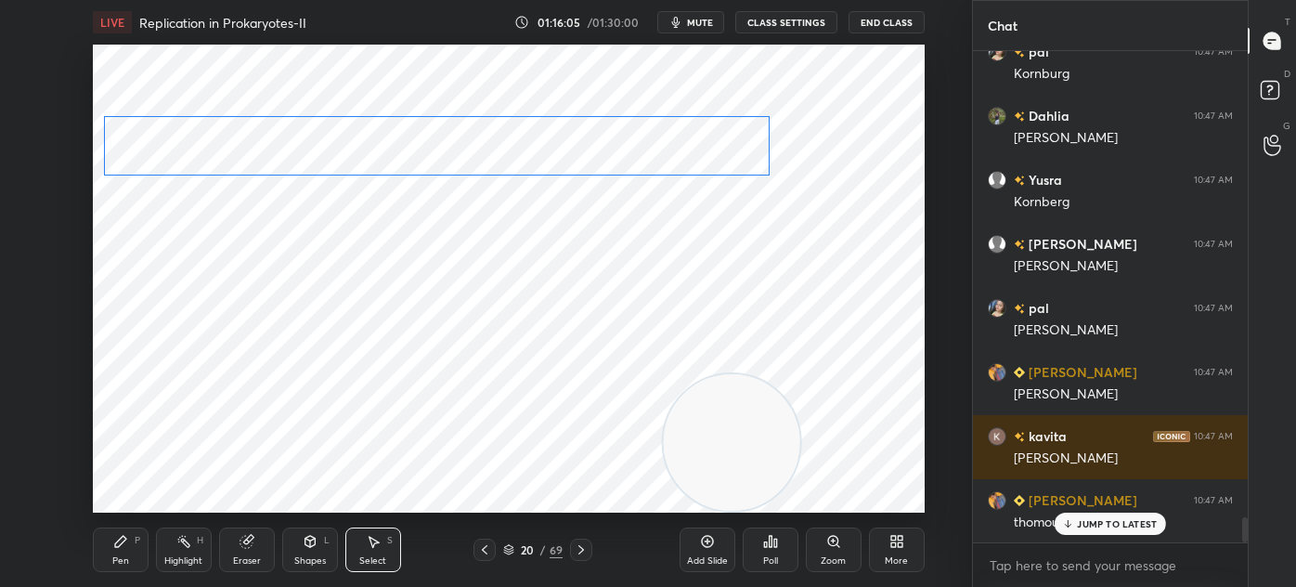
click at [601, 153] on div "0 ° Undo Copy Duplicate Duplicate to new slide Delete" at bounding box center [509, 279] width 832 height 468
click at [754, 179] on div at bounding box center [755, 180] width 7 height 7
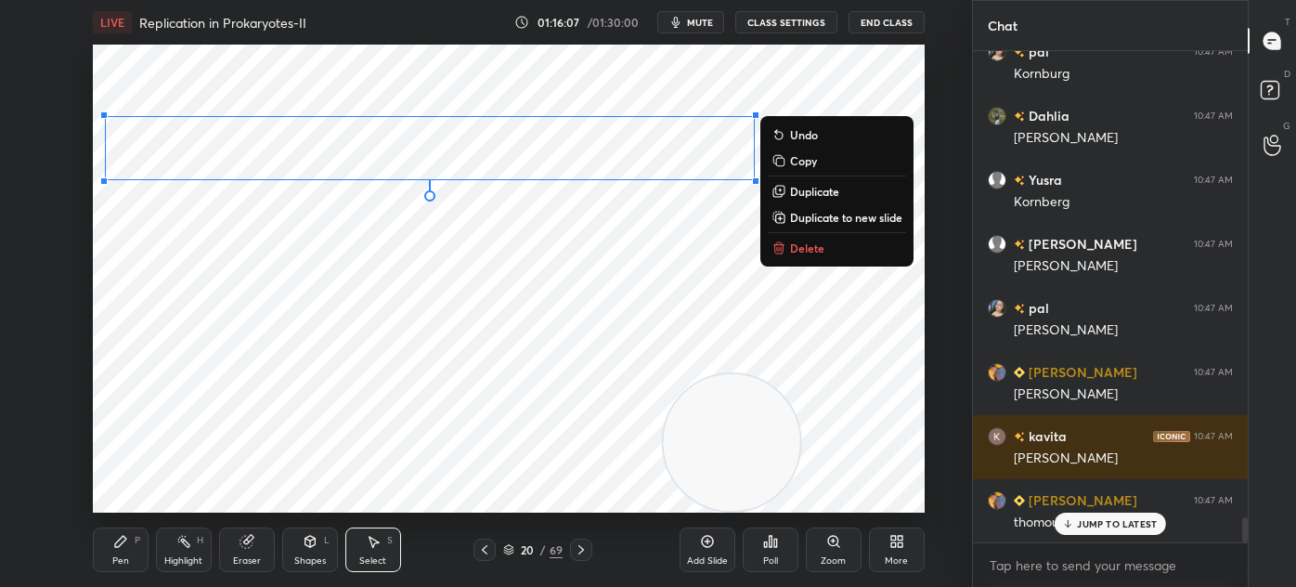
click at [371, 272] on div "0 ° Undo Copy Duplicate Duplicate to new slide Delete" at bounding box center [509, 279] width 832 height 468
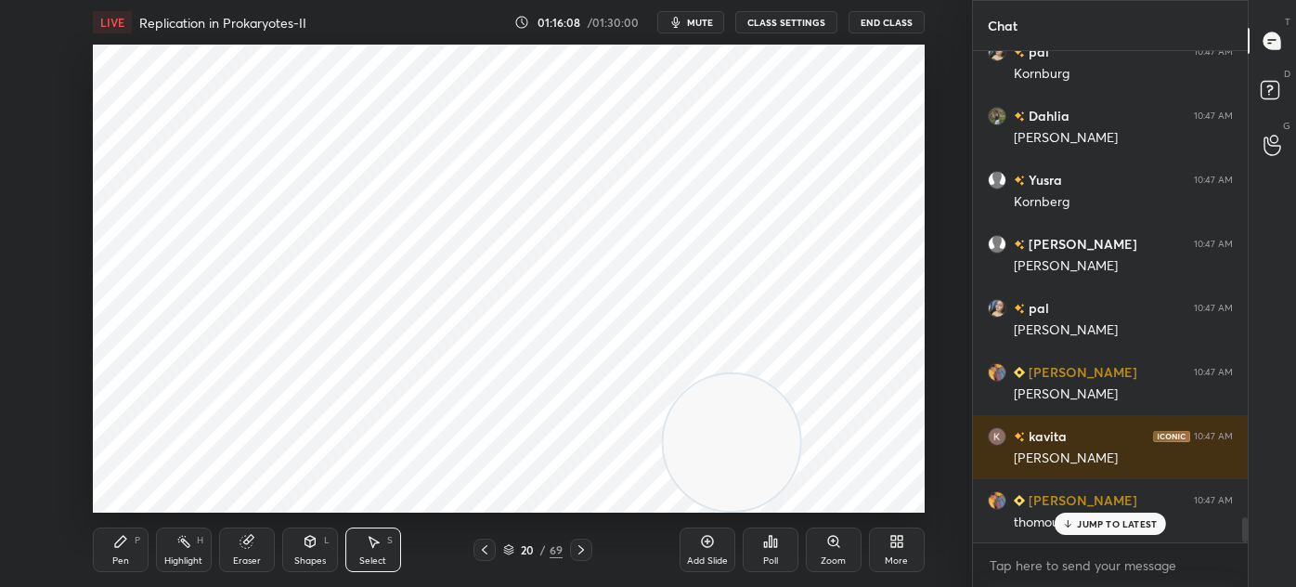
click at [123, 536] on icon at bounding box center [120, 541] width 11 height 11
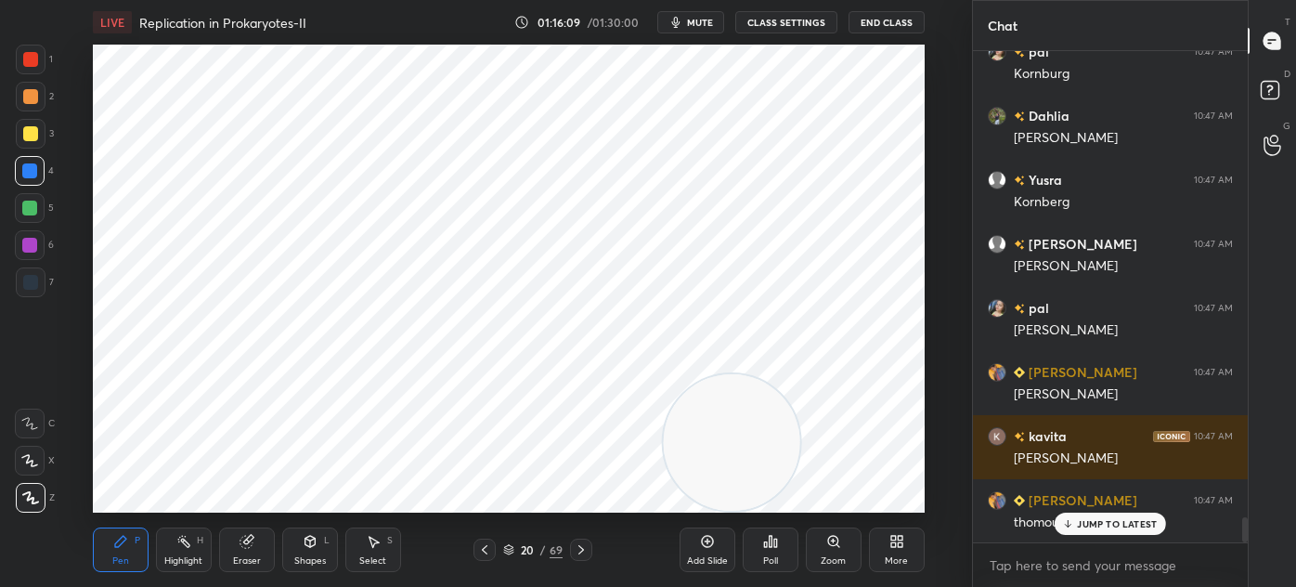
click at [34, 56] on div at bounding box center [30, 59] width 15 height 15
click at [33, 289] on div at bounding box center [30, 282] width 15 height 15
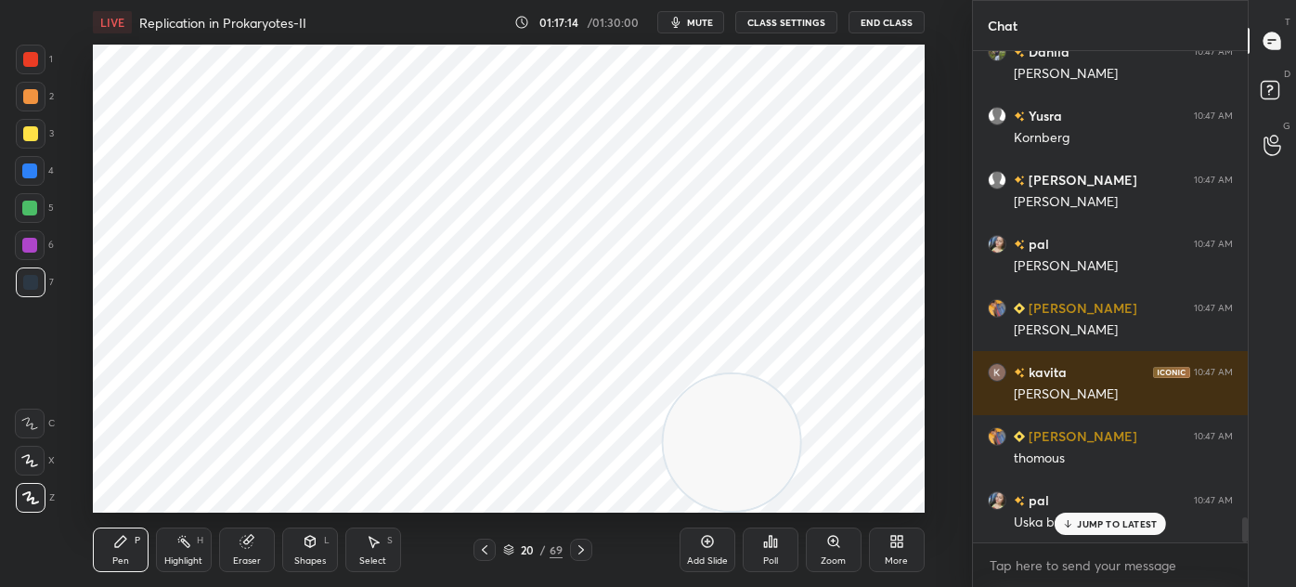
click at [373, 546] on icon at bounding box center [373, 541] width 15 height 15
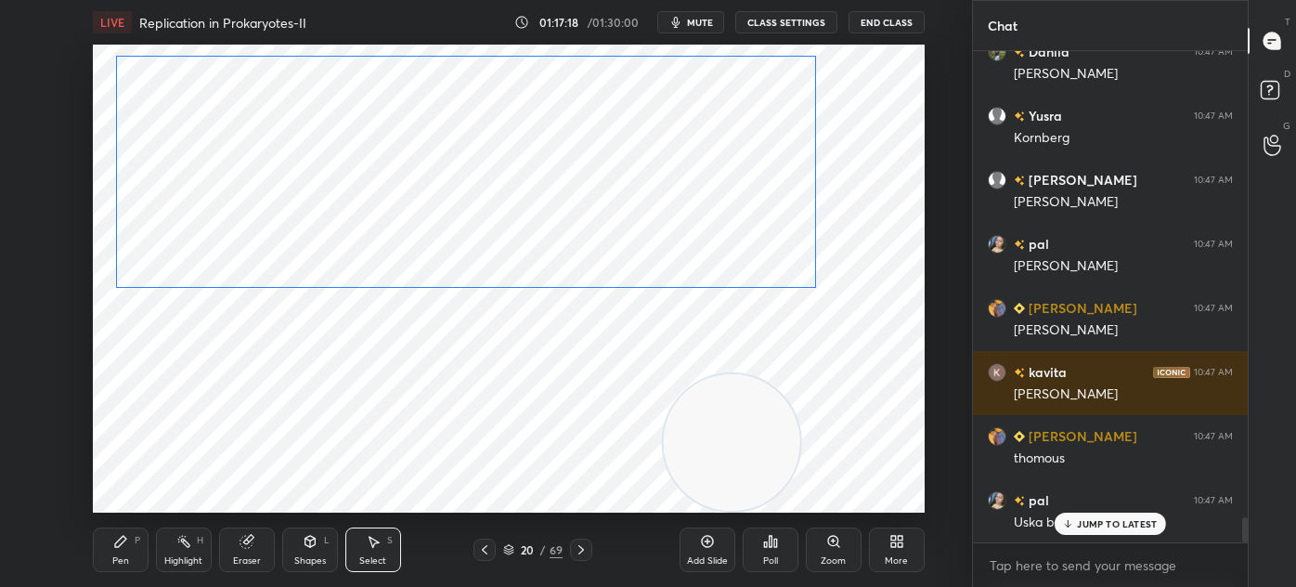
click at [165, 388] on div "0 ° Undo Copy Duplicate Duplicate to new slide Delete" at bounding box center [509, 279] width 832 height 468
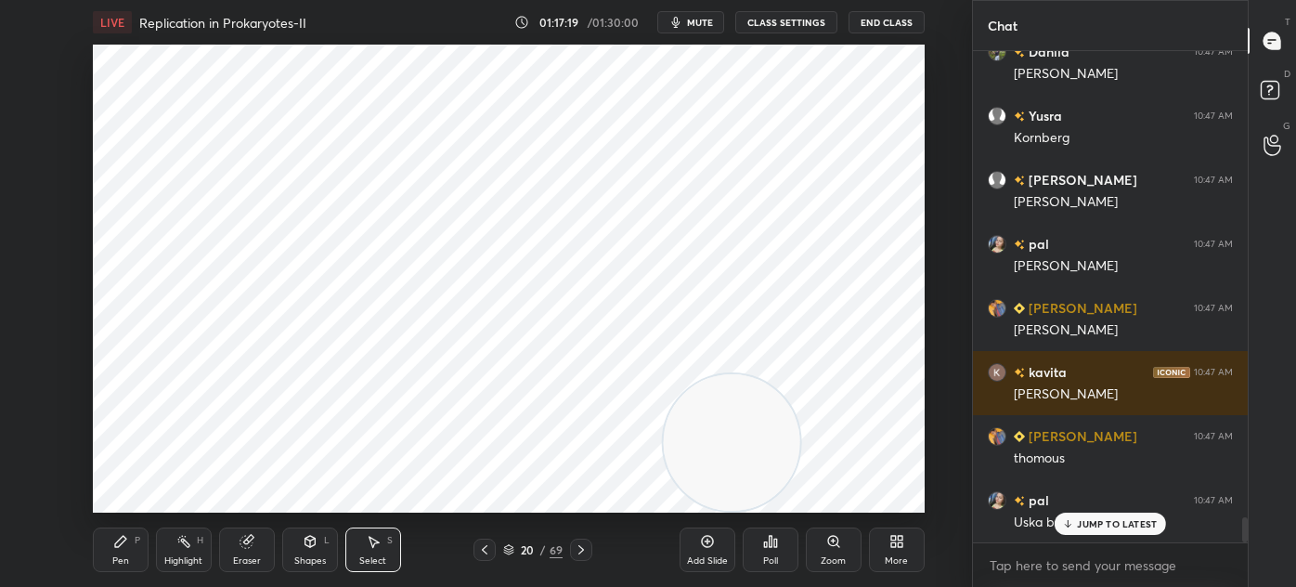
click at [111, 550] on div "Pen P" at bounding box center [121, 549] width 56 height 45
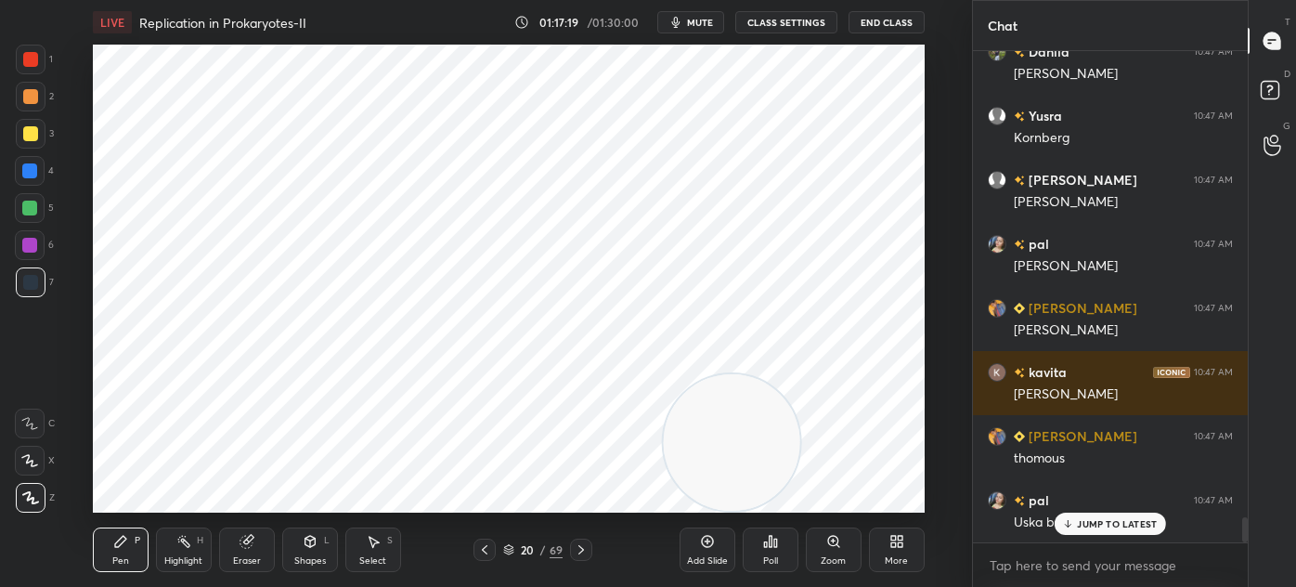
click at [32, 249] on div at bounding box center [29, 245] width 15 height 15
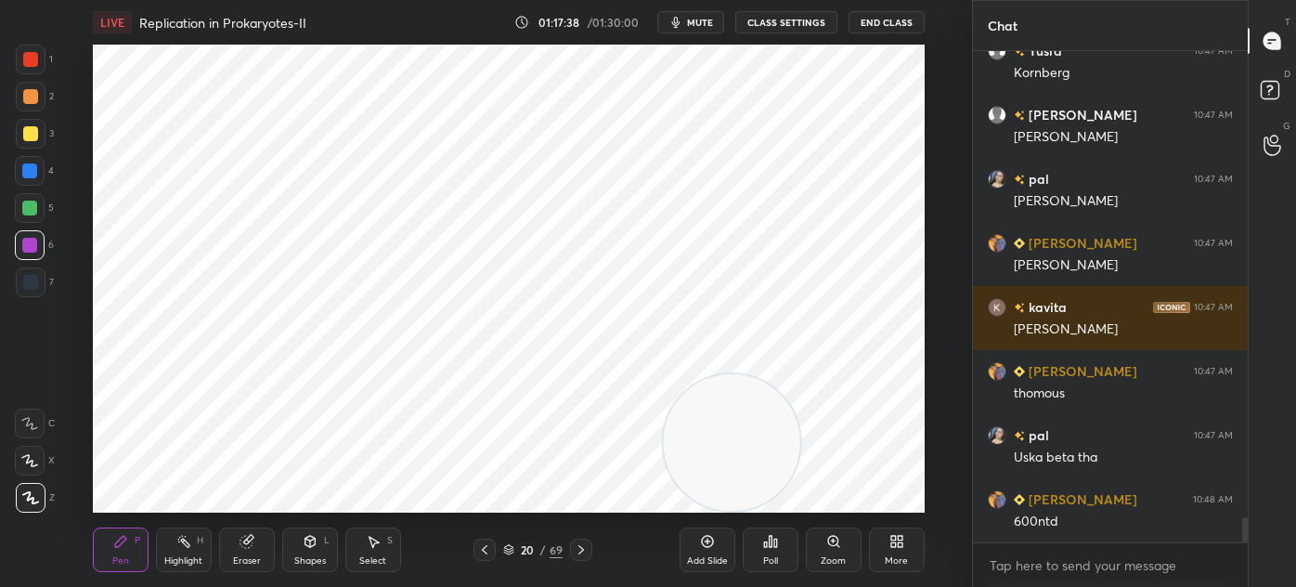
click at [30, 247] on div at bounding box center [29, 245] width 15 height 15
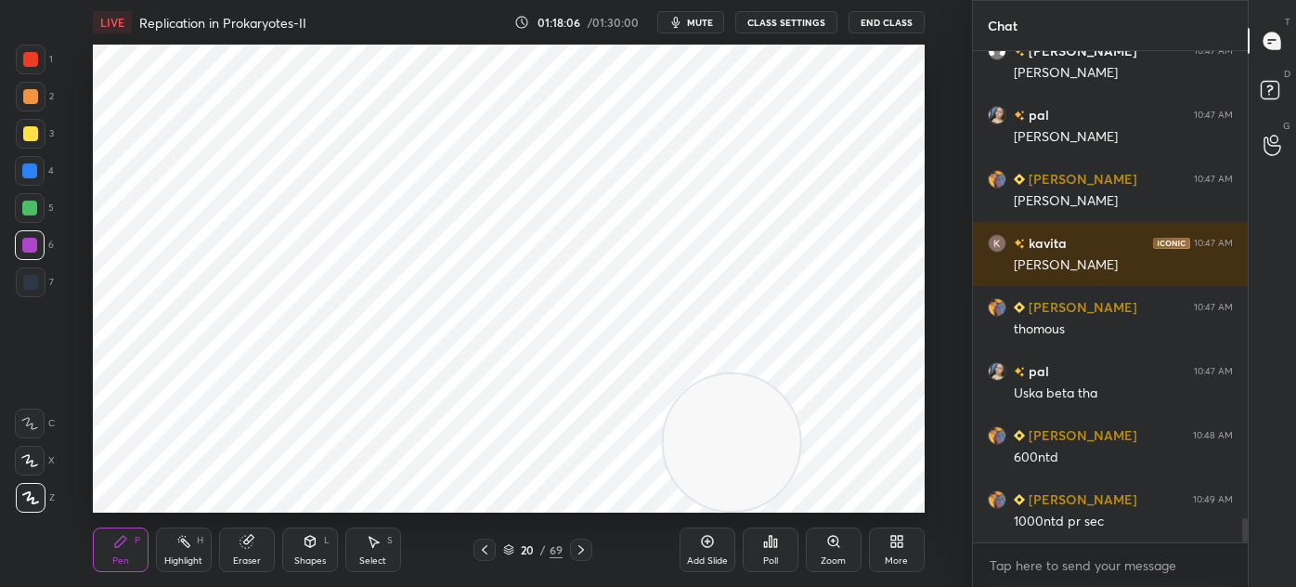
click at [27, 285] on div at bounding box center [30, 282] width 15 height 15
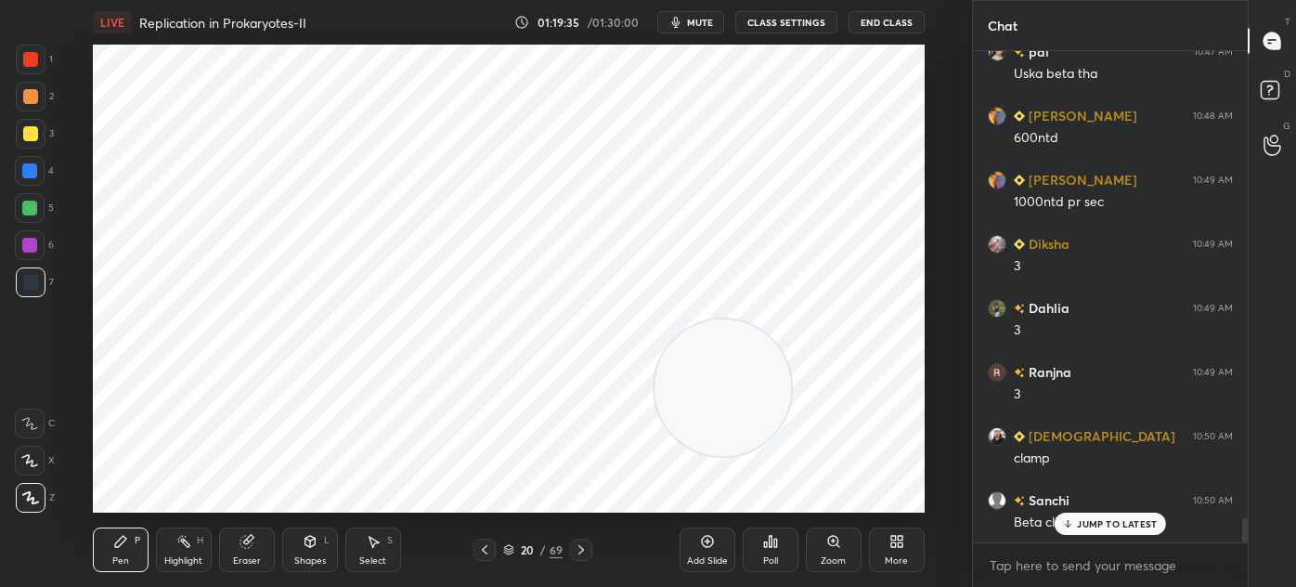
scroll to position [9719, 0]
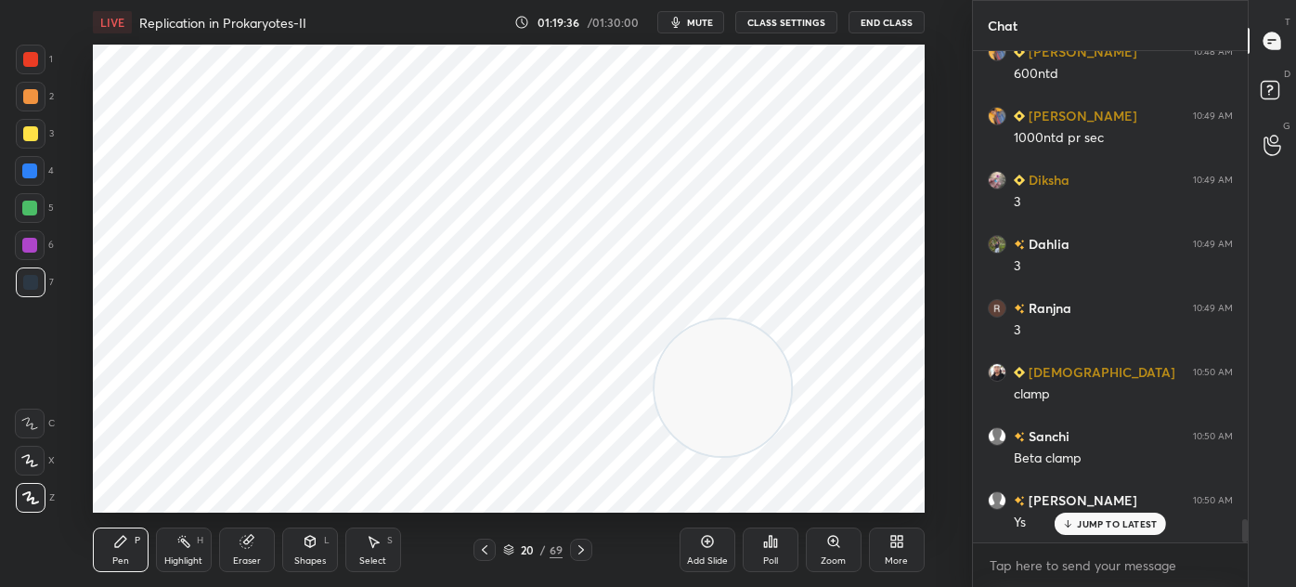
click at [39, 67] on div at bounding box center [31, 60] width 30 height 30
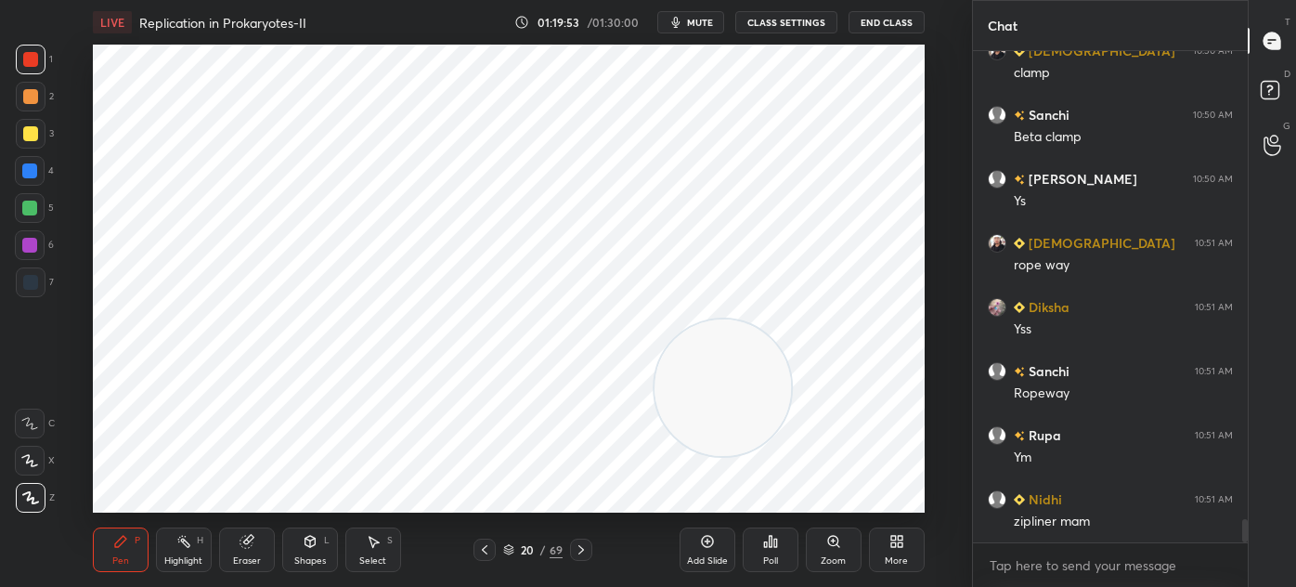
scroll to position [10104, 0]
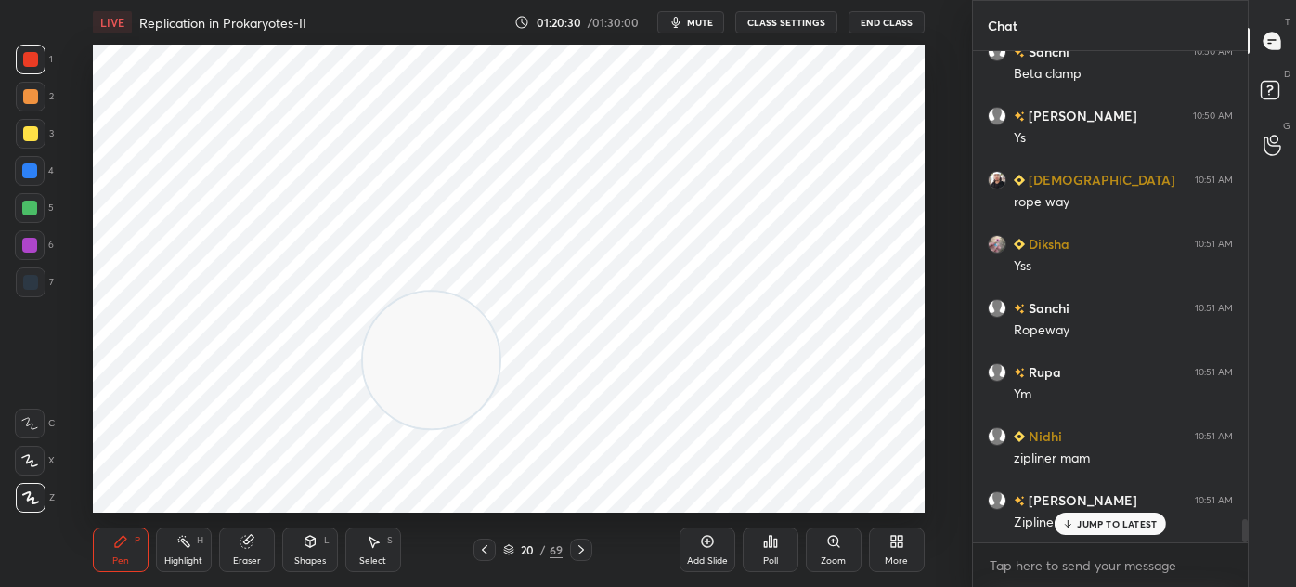
click at [712, 549] on icon at bounding box center [707, 541] width 15 height 15
click at [30, 286] on div at bounding box center [30, 282] width 15 height 15
click at [310, 556] on div "Shapes" at bounding box center [310, 560] width 32 height 9
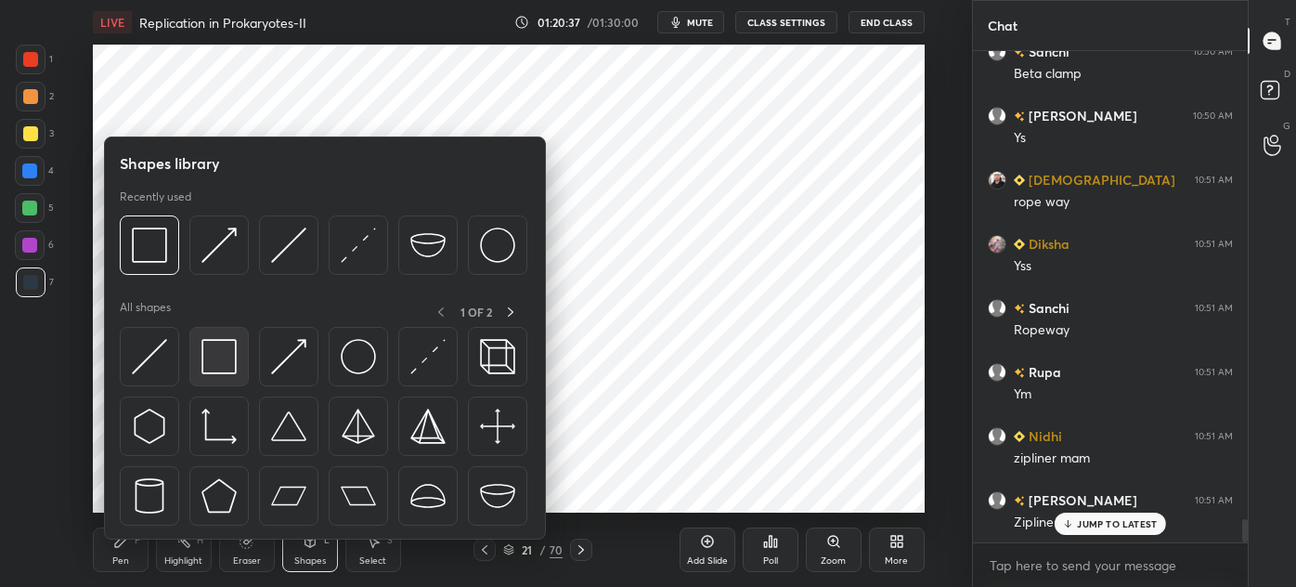
click at [216, 353] on img at bounding box center [219, 356] width 35 height 35
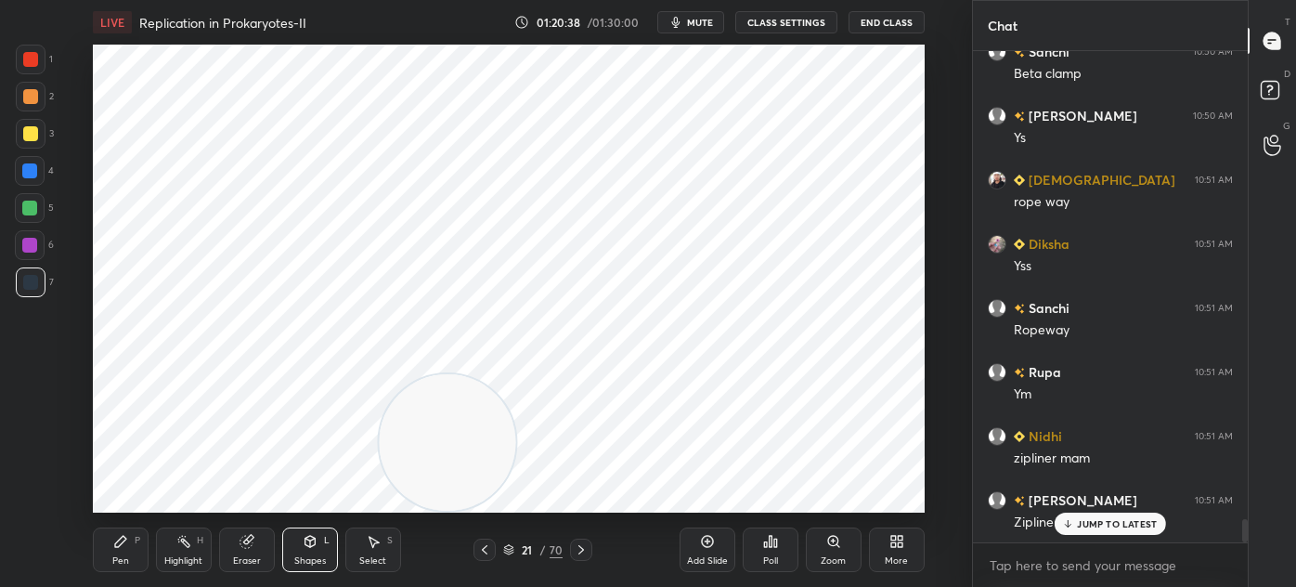
click at [126, 561] on div "Pen" at bounding box center [120, 560] width 17 height 9
click at [39, 61] on div at bounding box center [31, 60] width 30 height 30
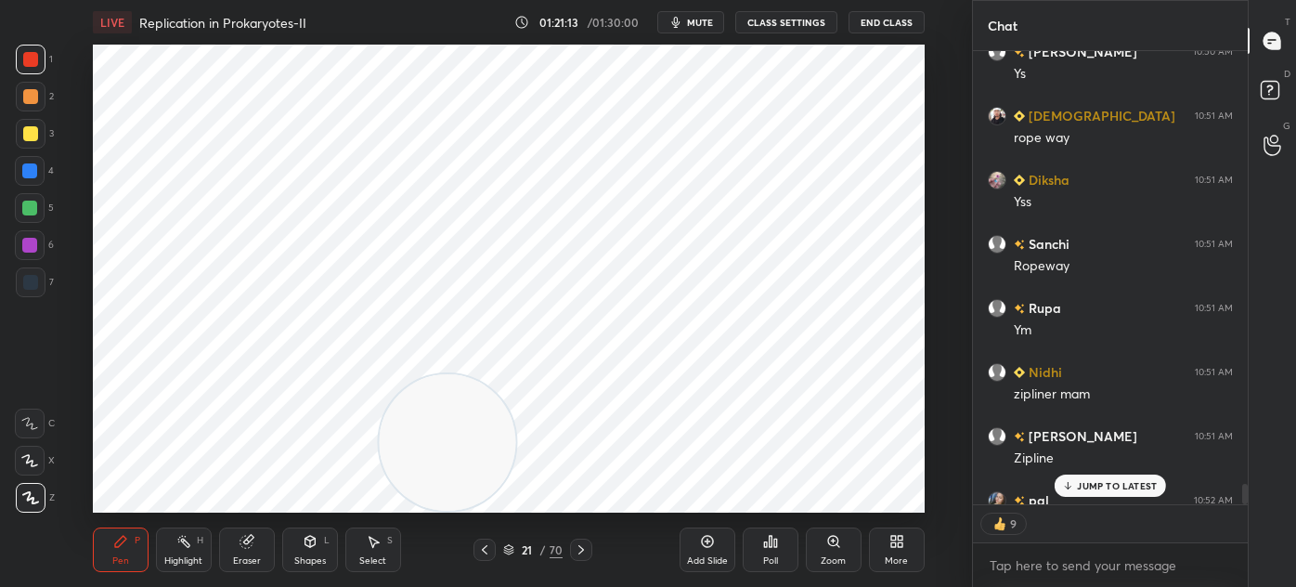
scroll to position [486, 269]
click at [32, 289] on div at bounding box center [30, 282] width 15 height 15
click at [34, 69] on div at bounding box center [31, 60] width 30 height 30
click at [33, 278] on div at bounding box center [30, 282] width 15 height 15
click at [242, 557] on div "Eraser" at bounding box center [247, 560] width 28 height 9
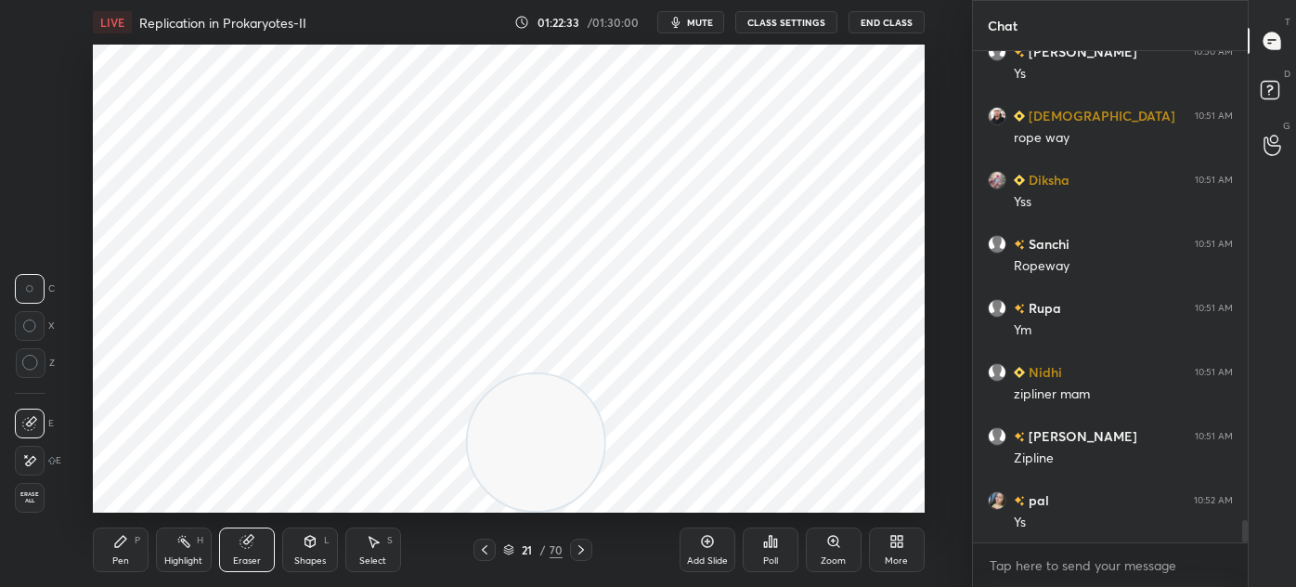
click at [121, 552] on div "Pen P" at bounding box center [121, 549] width 56 height 45
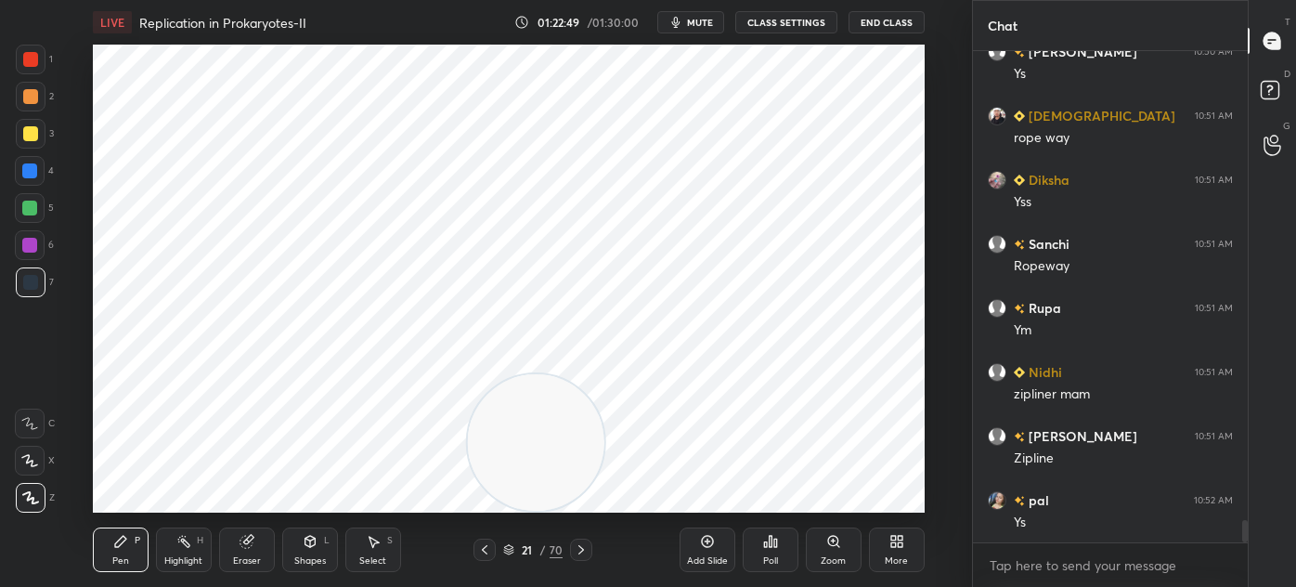
scroll to position [10232, 0]
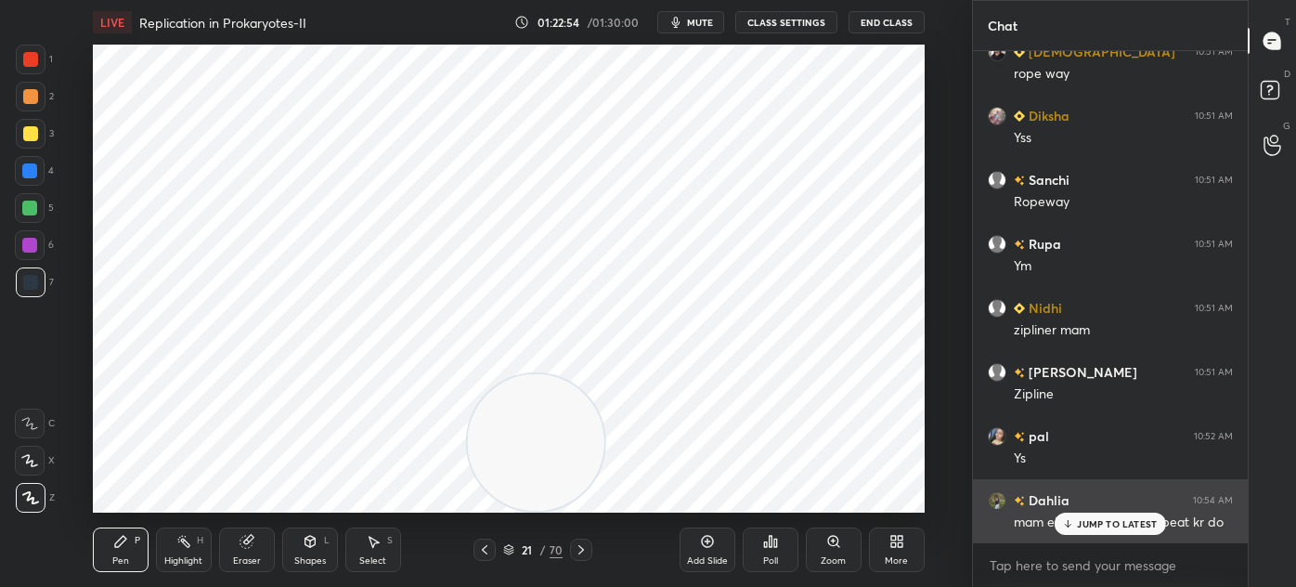
click at [1081, 521] on p "JUMP TO LATEST" at bounding box center [1117, 523] width 80 height 11
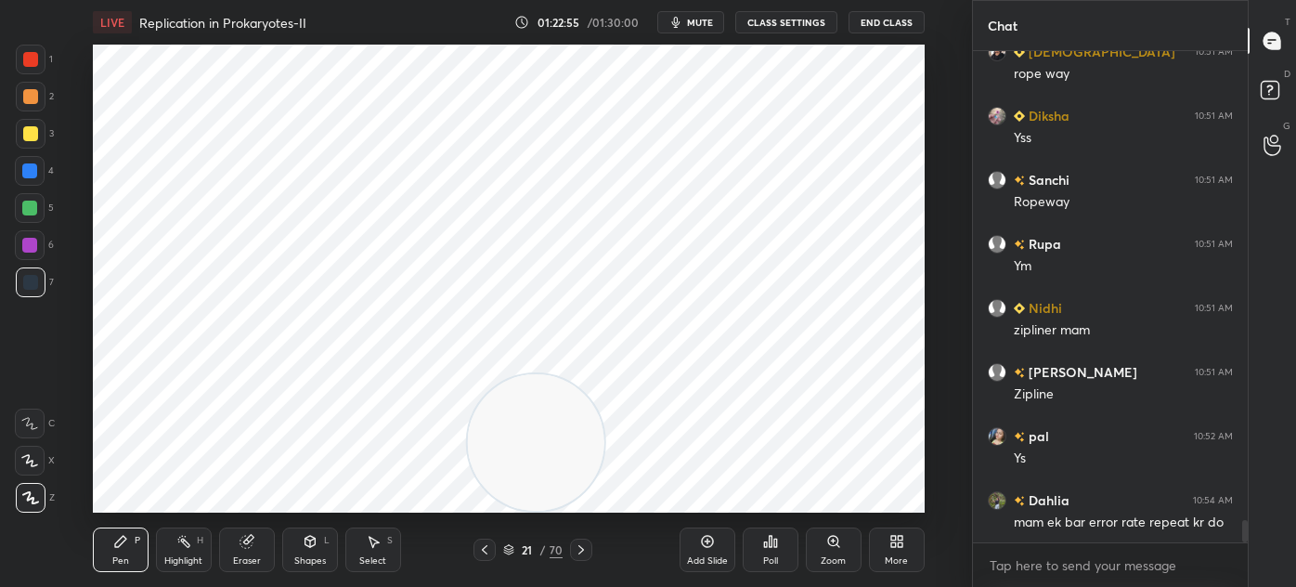
scroll to position [10297, 0]
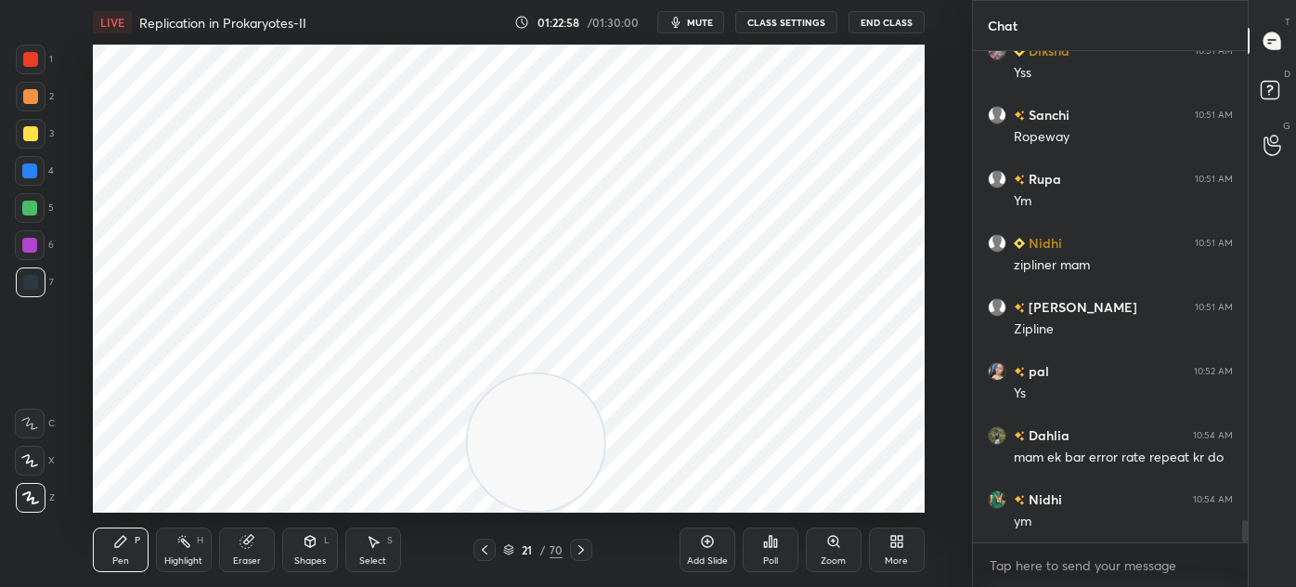
click at [488, 550] on icon at bounding box center [484, 549] width 15 height 15
click at [579, 550] on icon at bounding box center [581, 549] width 15 height 15
click at [581, 549] on icon at bounding box center [582, 549] width 6 height 9
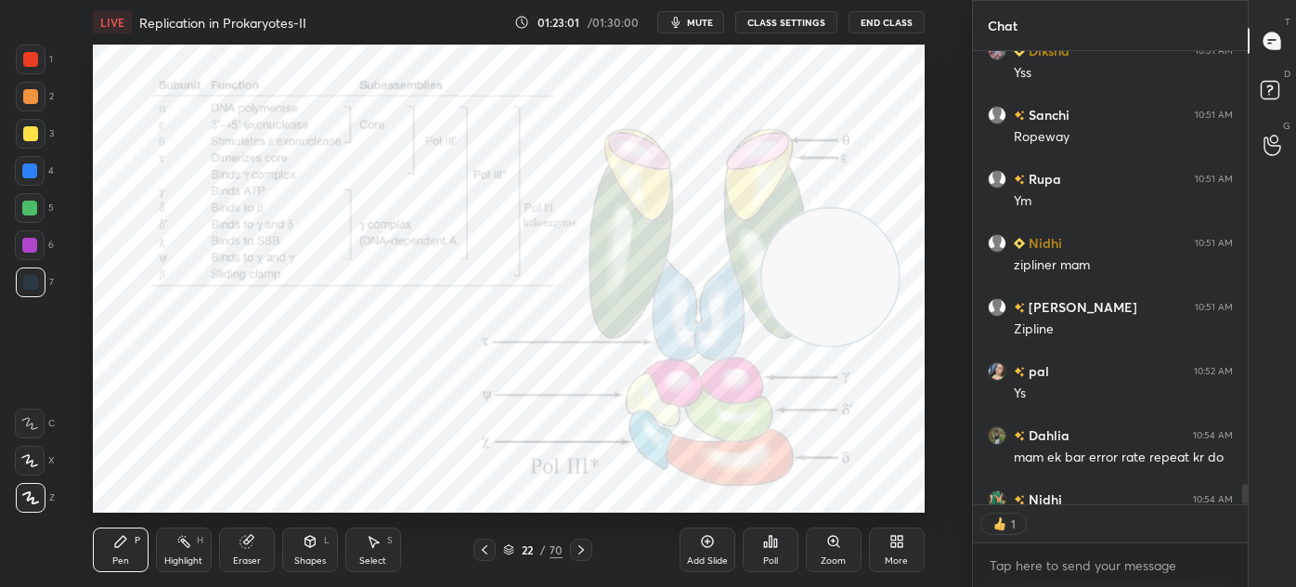
click at [583, 544] on icon at bounding box center [581, 549] width 15 height 15
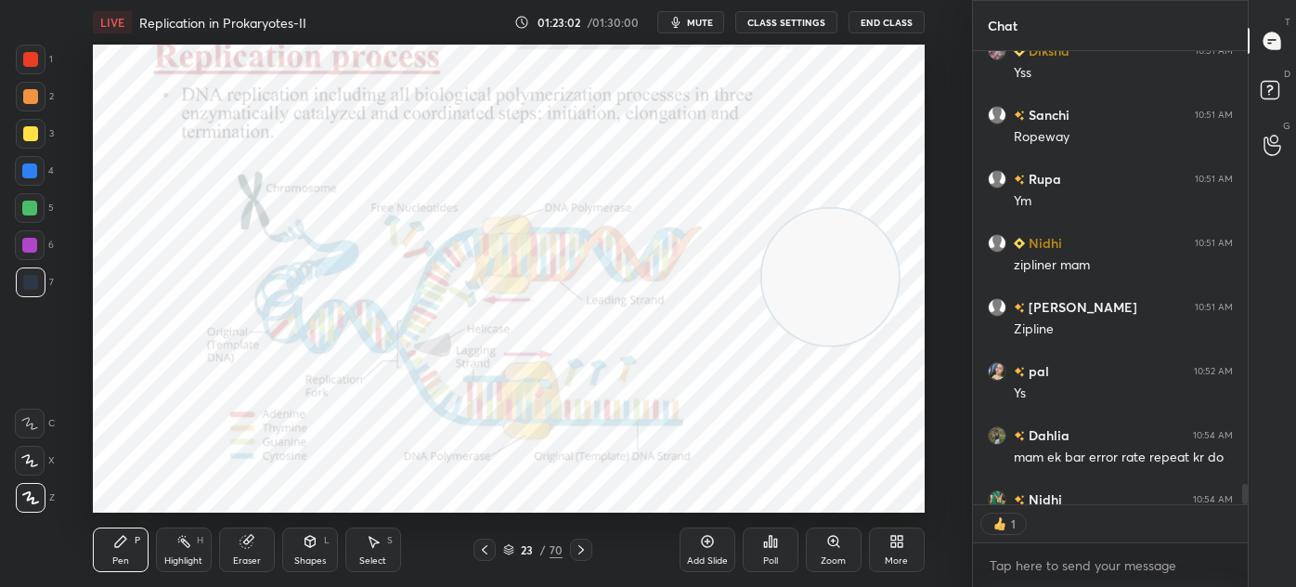
click at [584, 541] on div at bounding box center [581, 550] width 22 height 22
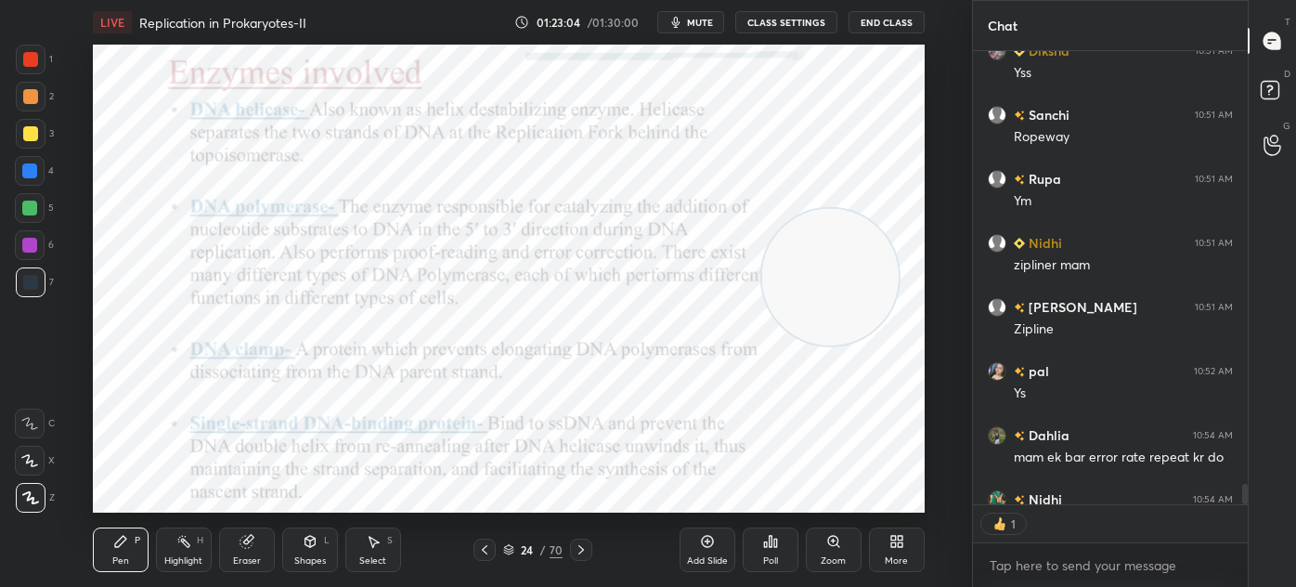
click at [579, 544] on icon at bounding box center [581, 549] width 15 height 15
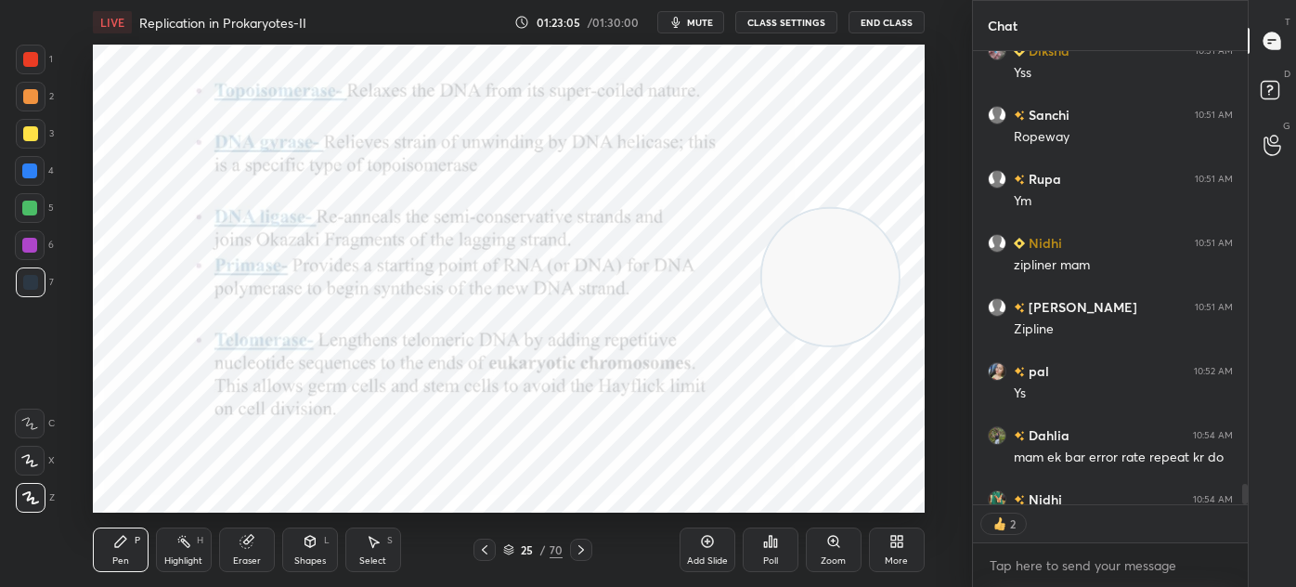
click at [581, 544] on icon at bounding box center [581, 549] width 15 height 15
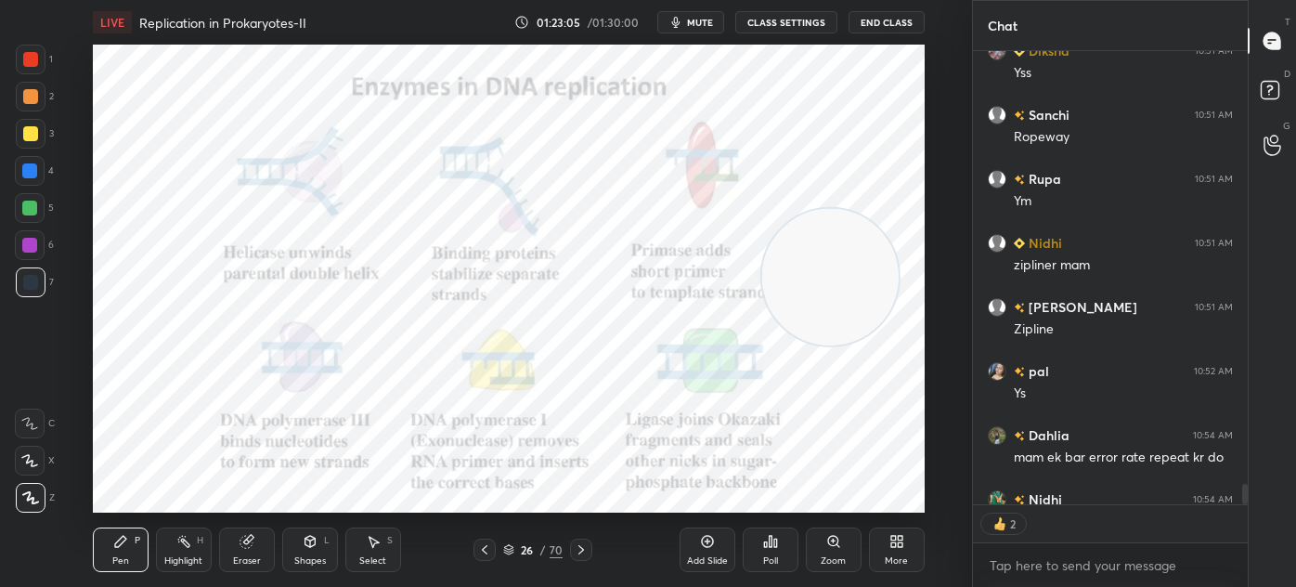
click at [579, 544] on icon at bounding box center [581, 549] width 15 height 15
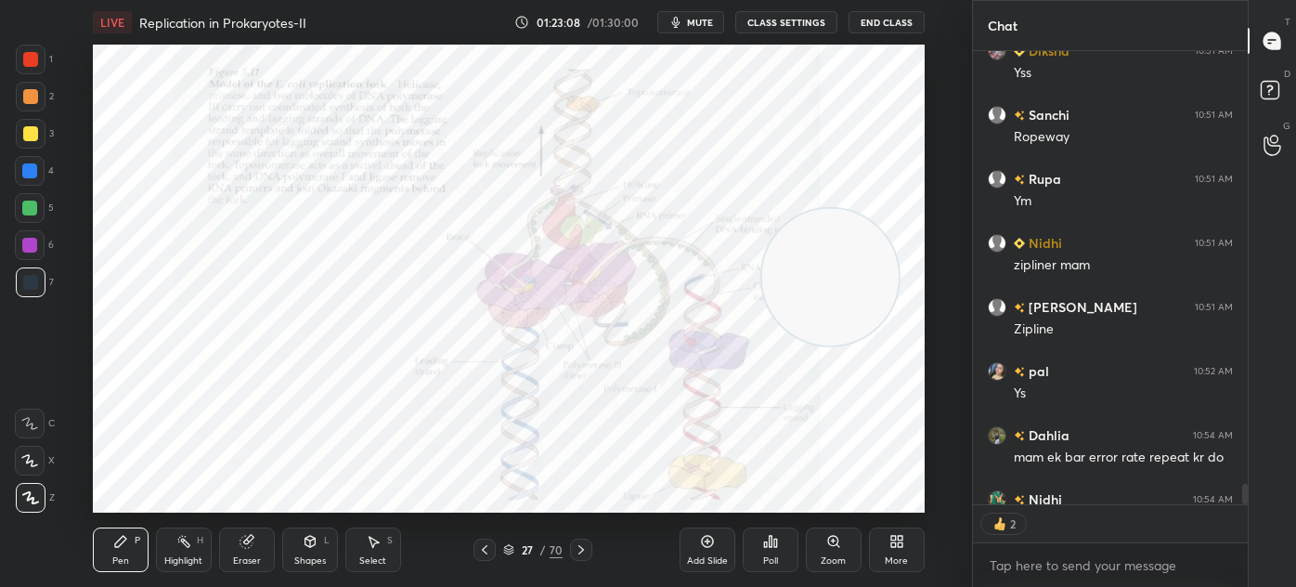
click at [579, 544] on icon at bounding box center [581, 549] width 15 height 15
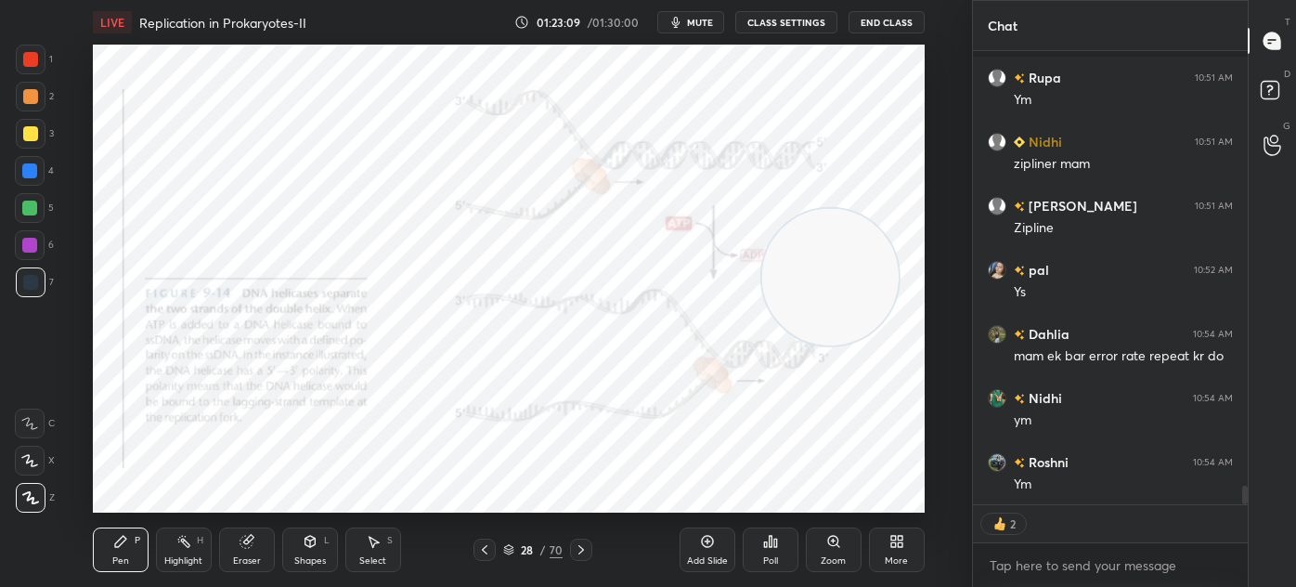
scroll to position [10496, 0]
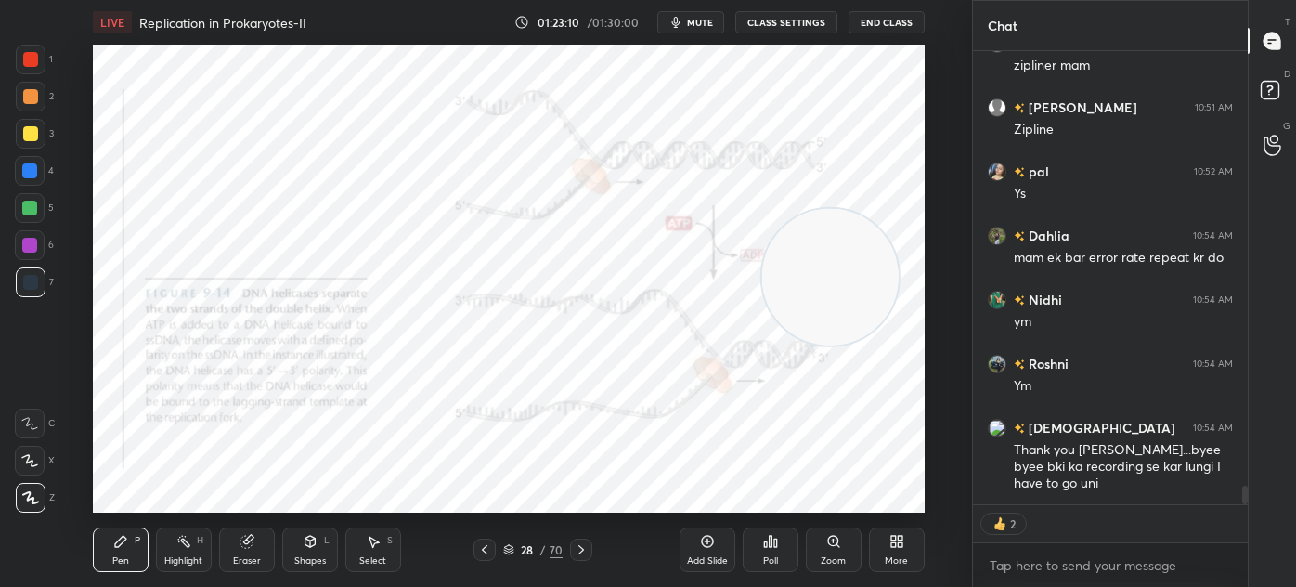
click at [579, 541] on div at bounding box center [581, 550] width 22 height 22
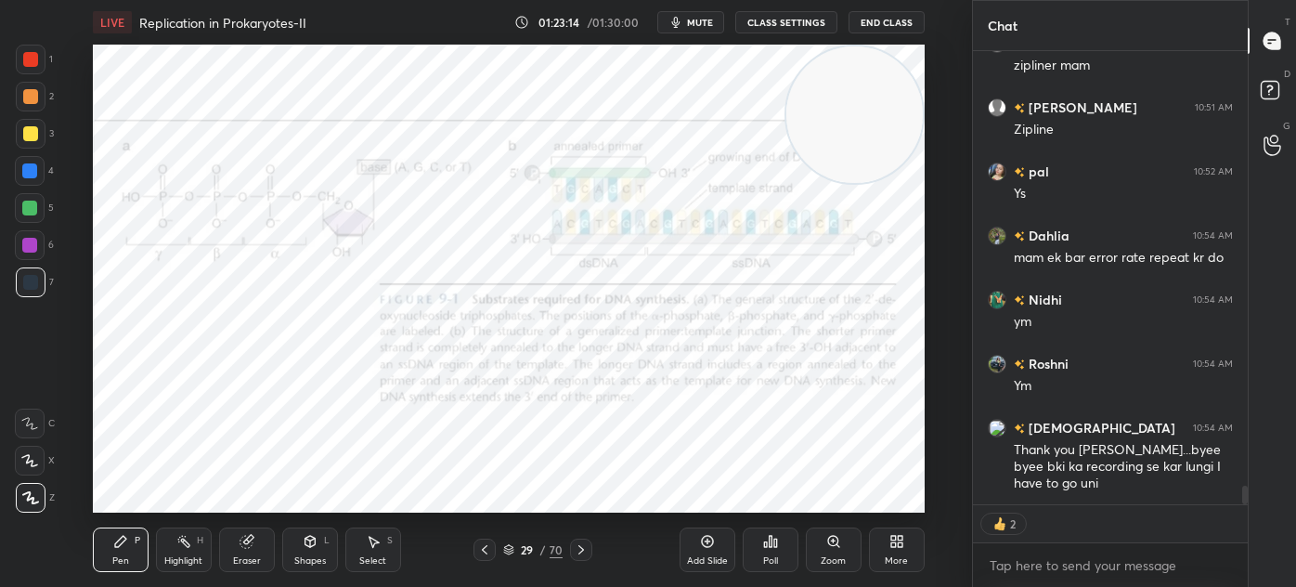
scroll to position [10560, 0]
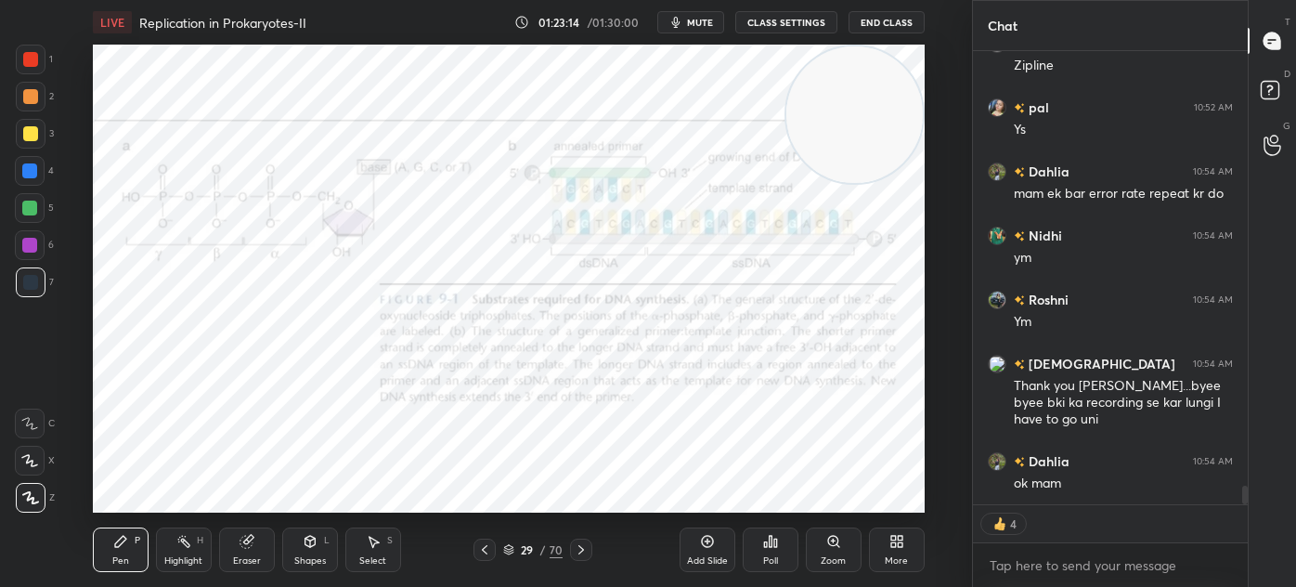
click at [583, 545] on icon at bounding box center [581, 549] width 15 height 15
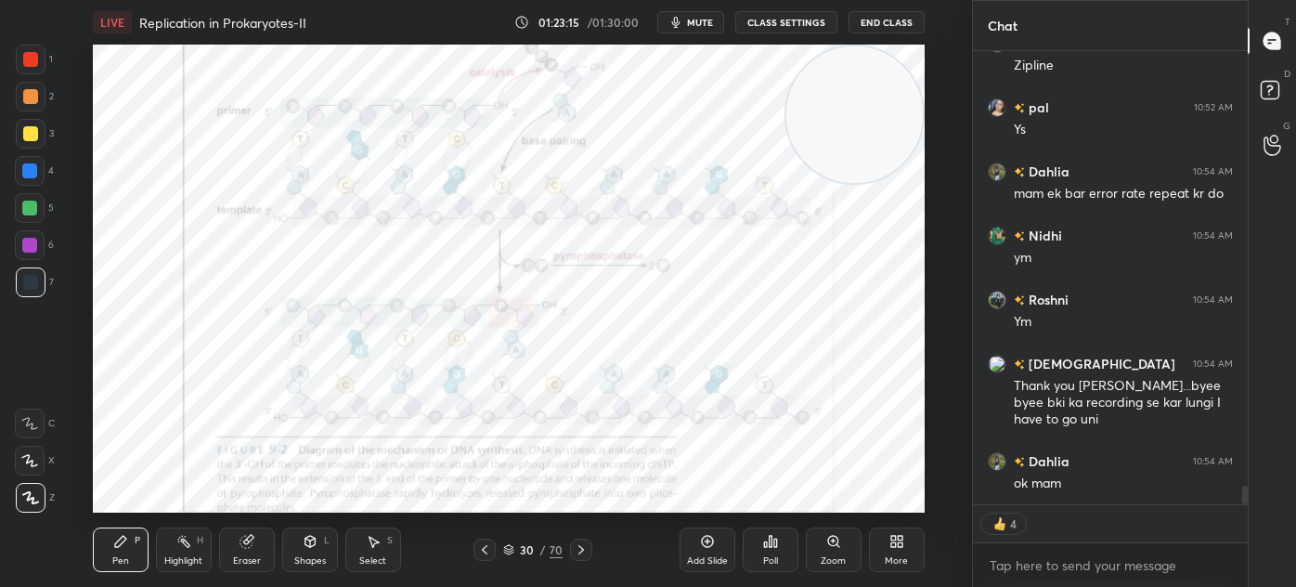
click at [583, 546] on icon at bounding box center [581, 549] width 15 height 15
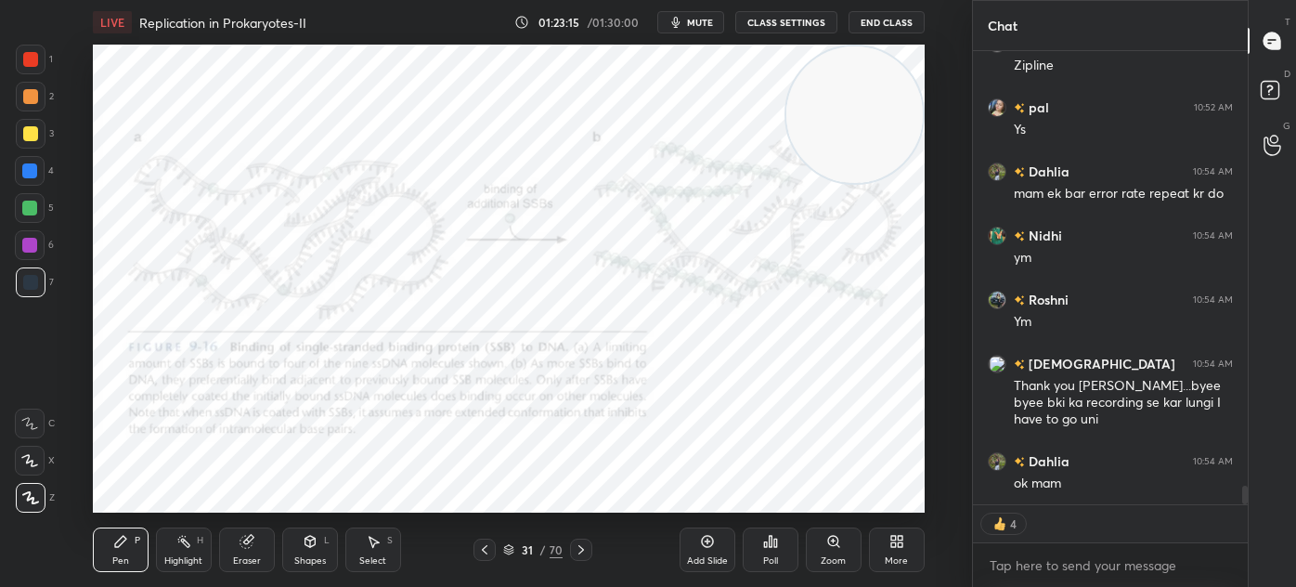
click at [585, 544] on icon at bounding box center [581, 549] width 15 height 15
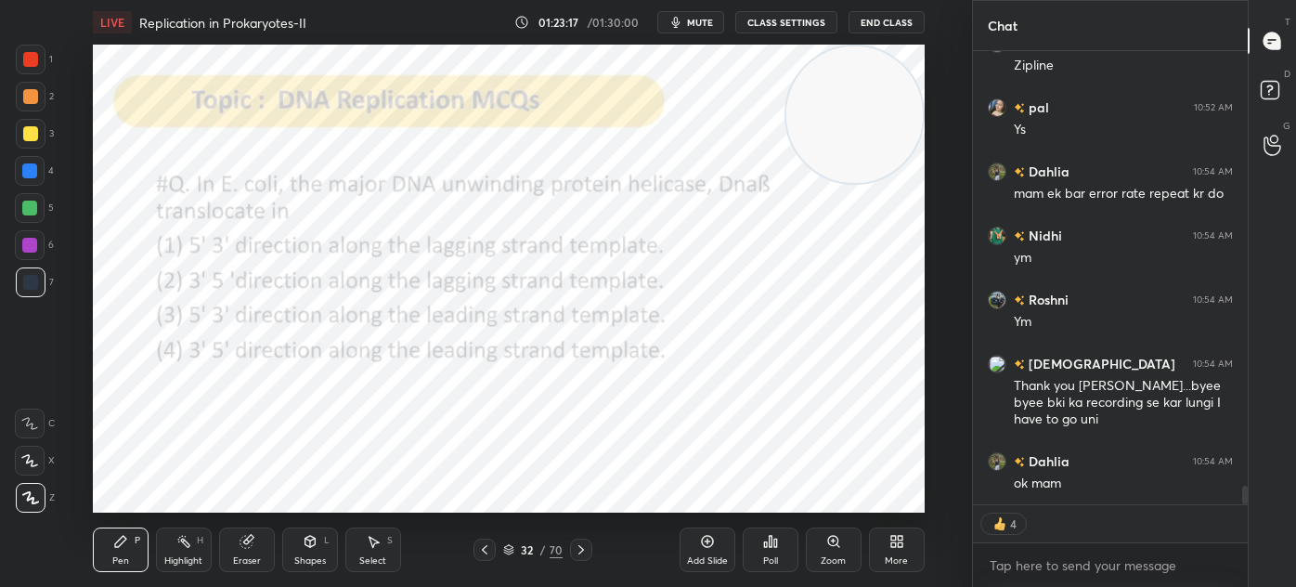
click at [496, 549] on div "32 / 70" at bounding box center [533, 550] width 119 height 22
click at [497, 552] on div "32 / 70" at bounding box center [533, 550] width 119 height 22
click at [498, 552] on div "32 / 70" at bounding box center [533, 550] width 119 height 22
click at [489, 552] on icon at bounding box center [484, 549] width 15 height 15
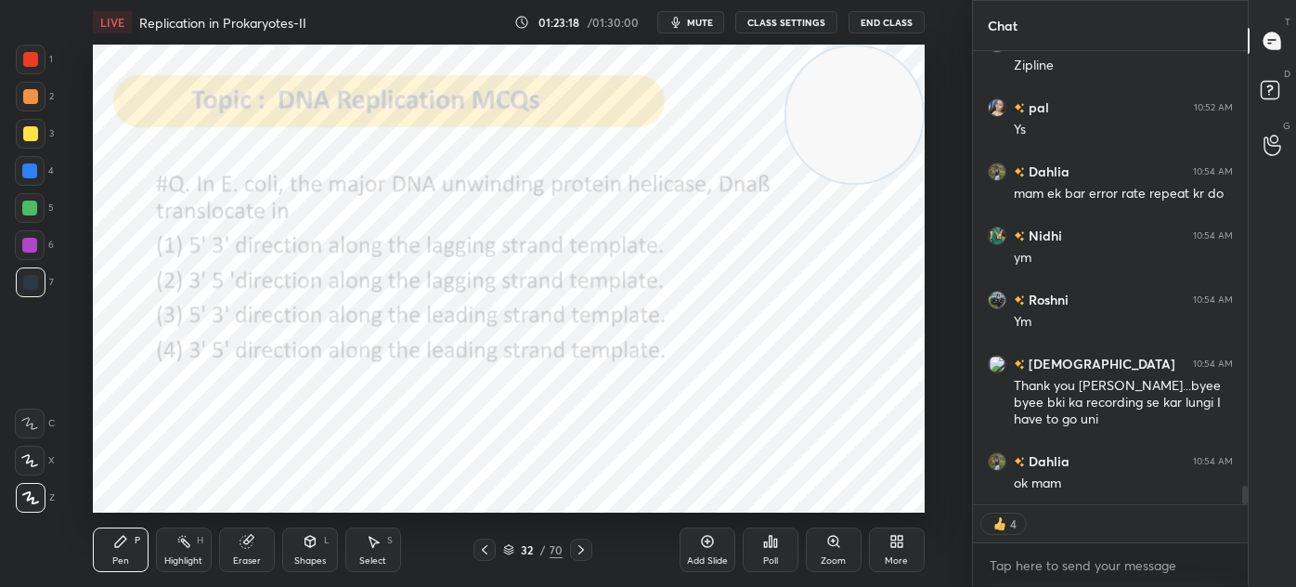
click at [488, 552] on icon at bounding box center [484, 549] width 15 height 15
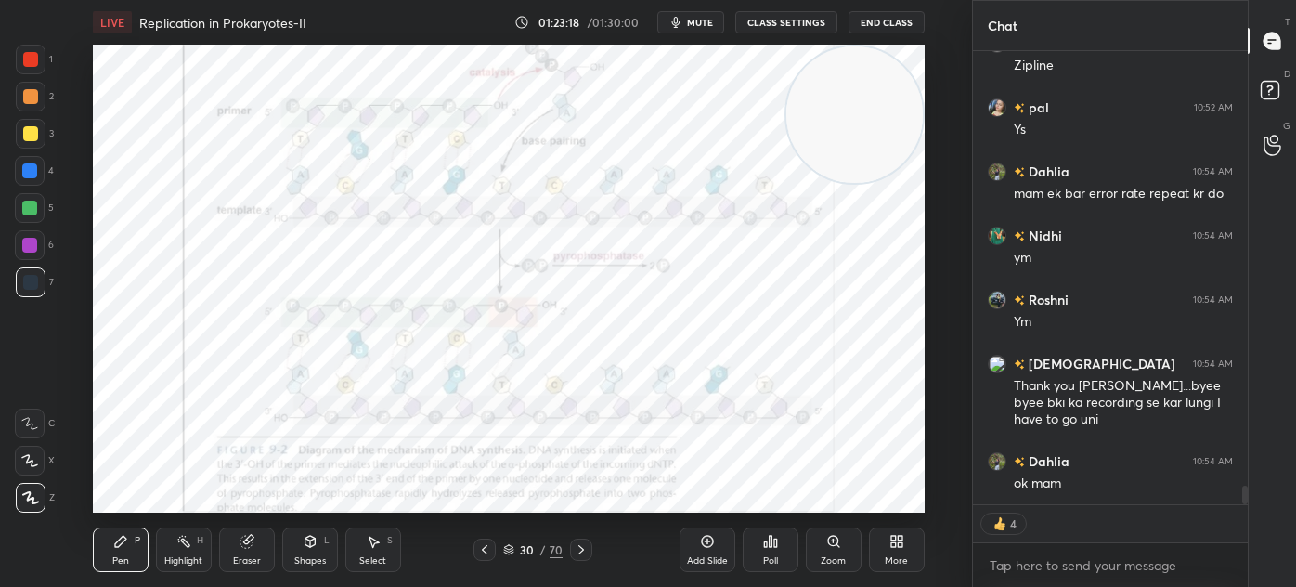
click at [489, 551] on icon at bounding box center [484, 549] width 15 height 15
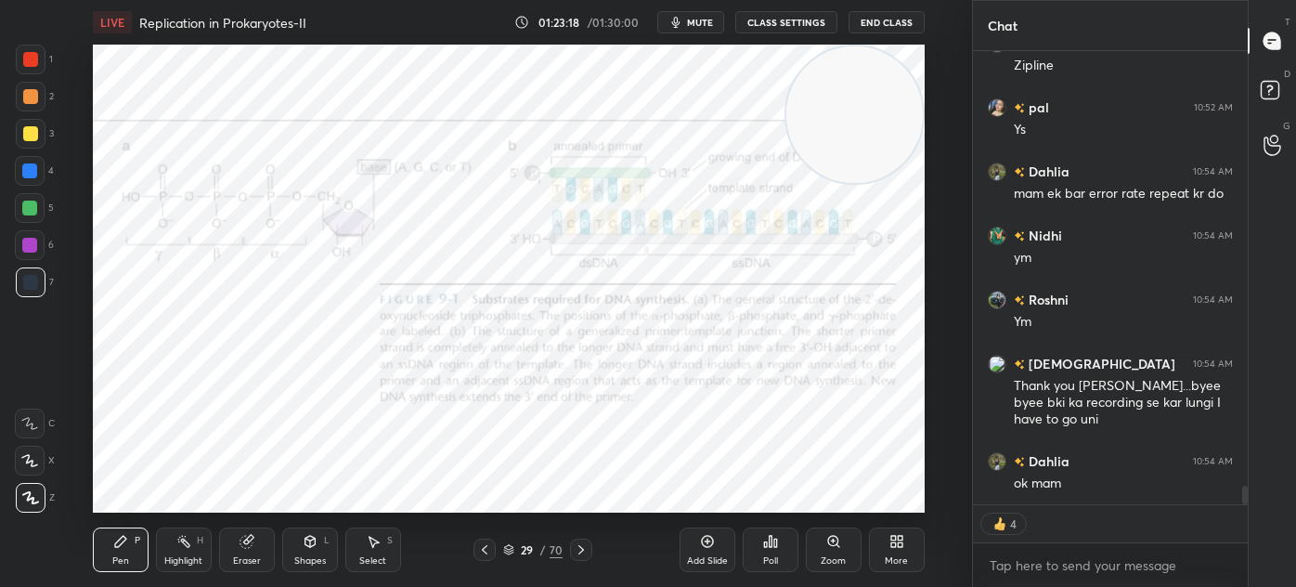
click at [488, 549] on icon at bounding box center [484, 549] width 15 height 15
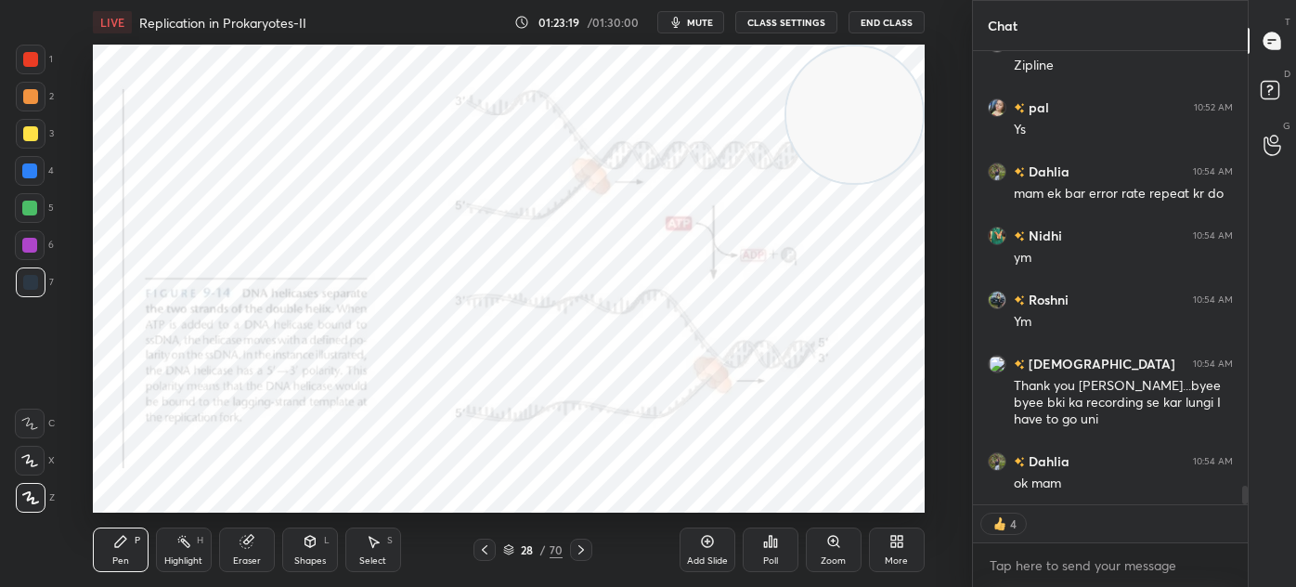
click at [488, 547] on icon at bounding box center [484, 549] width 15 height 15
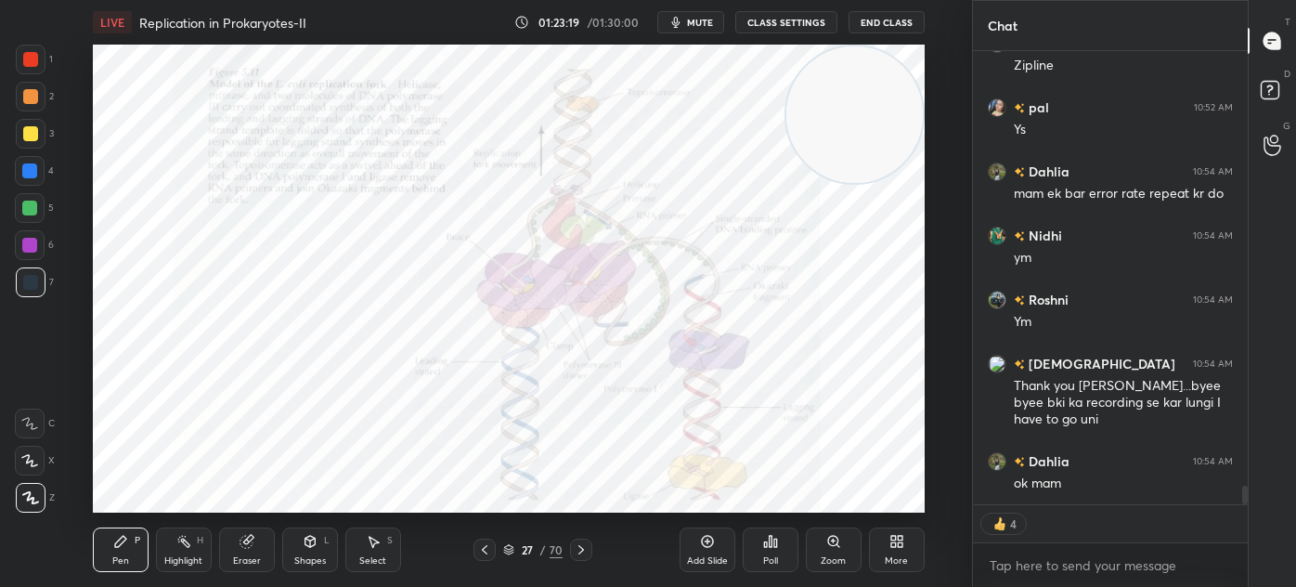
click at [487, 546] on icon at bounding box center [485, 549] width 6 height 9
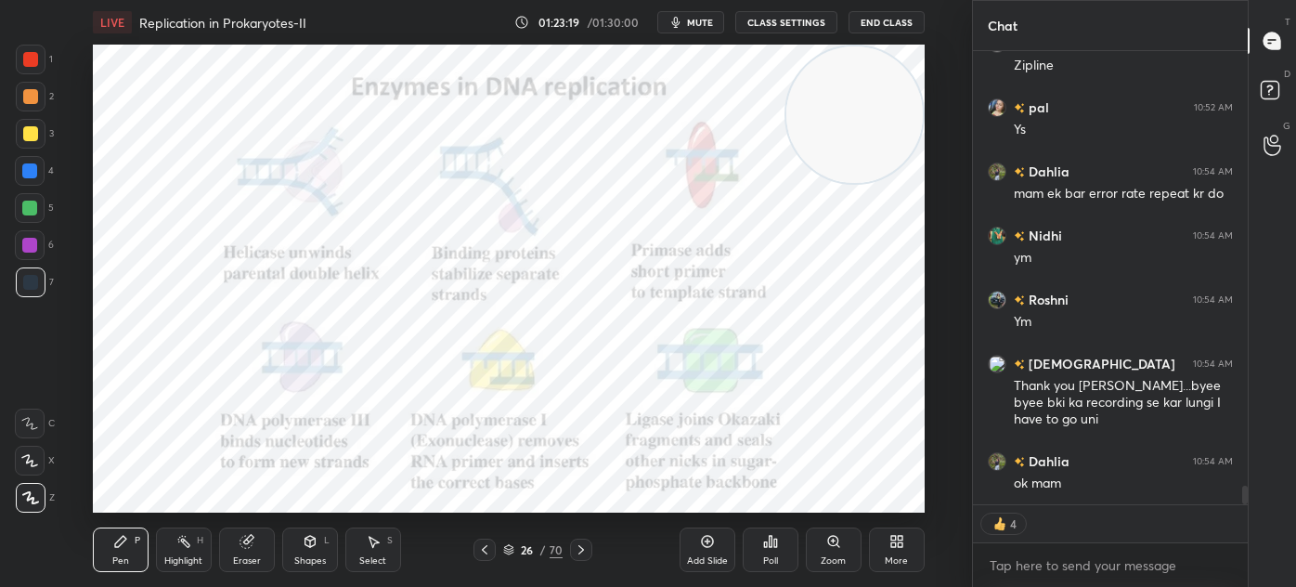
click at [488, 545] on icon at bounding box center [484, 549] width 15 height 15
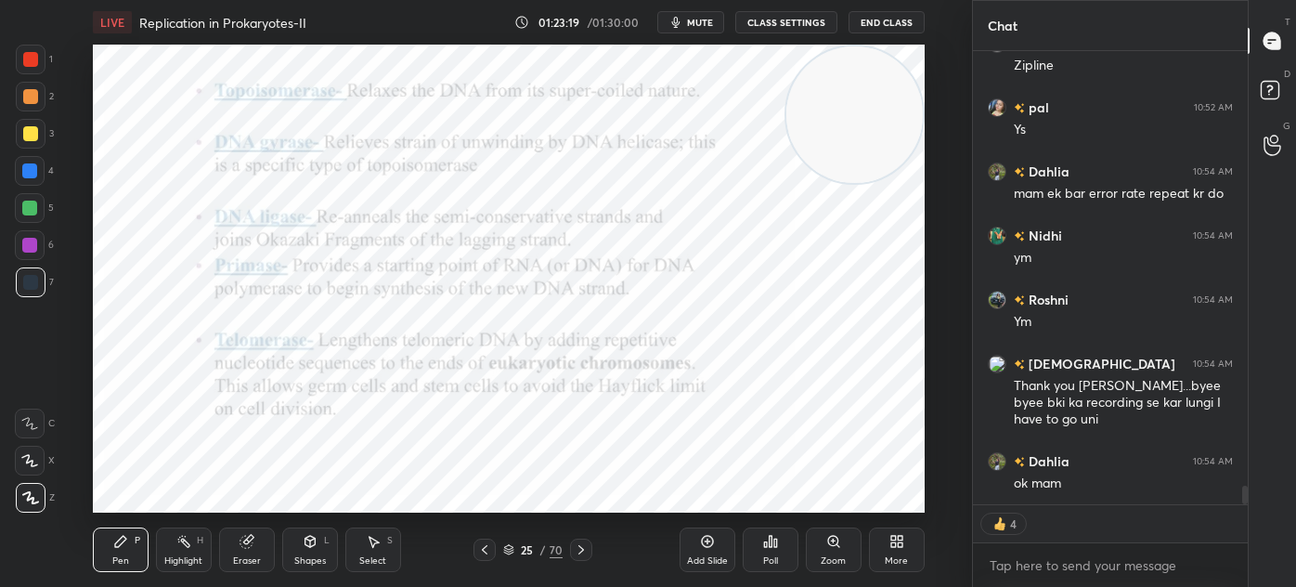
click at [488, 546] on icon at bounding box center [485, 549] width 6 height 9
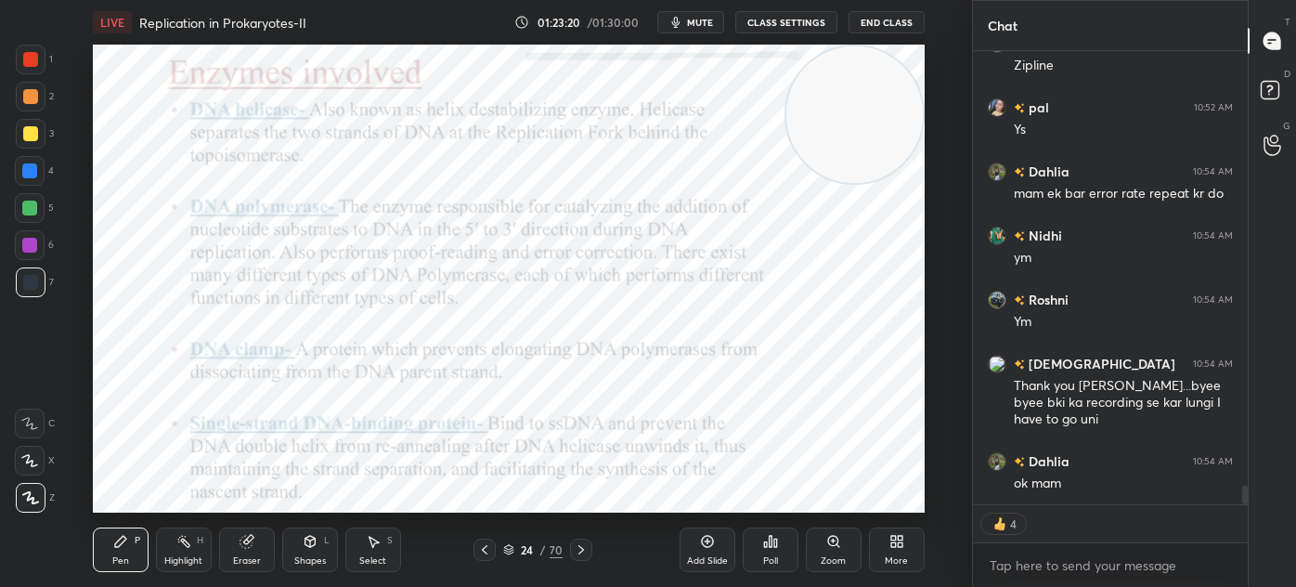
click at [488, 544] on icon at bounding box center [484, 549] width 15 height 15
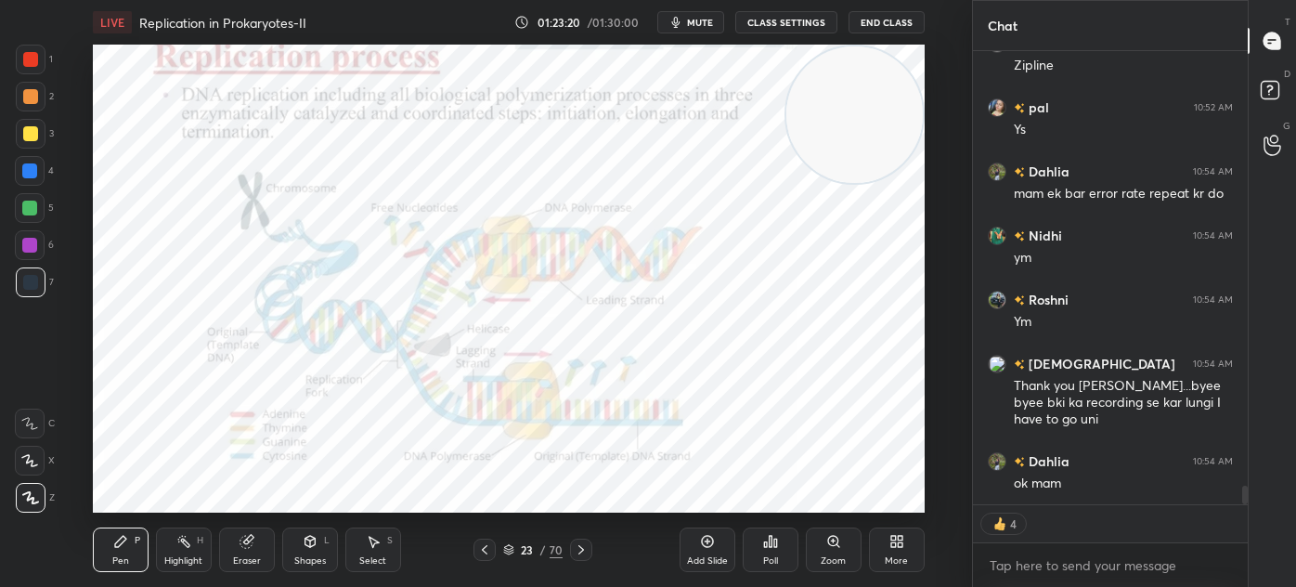
click at [488, 545] on icon at bounding box center [484, 549] width 15 height 15
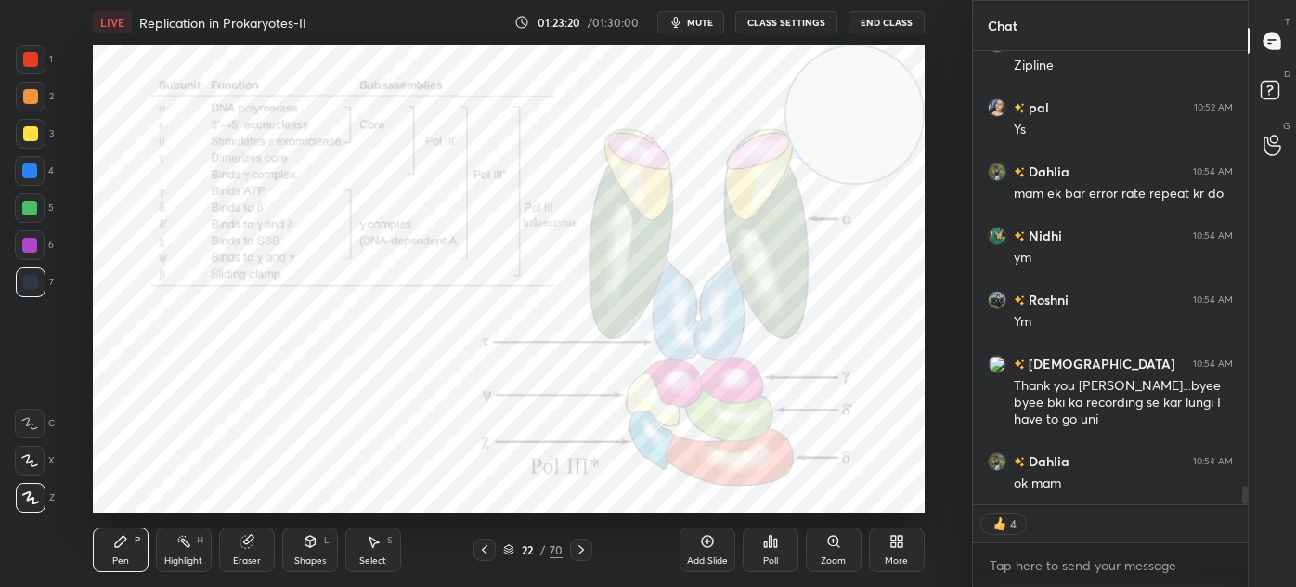
click at [490, 544] on icon at bounding box center [484, 549] width 15 height 15
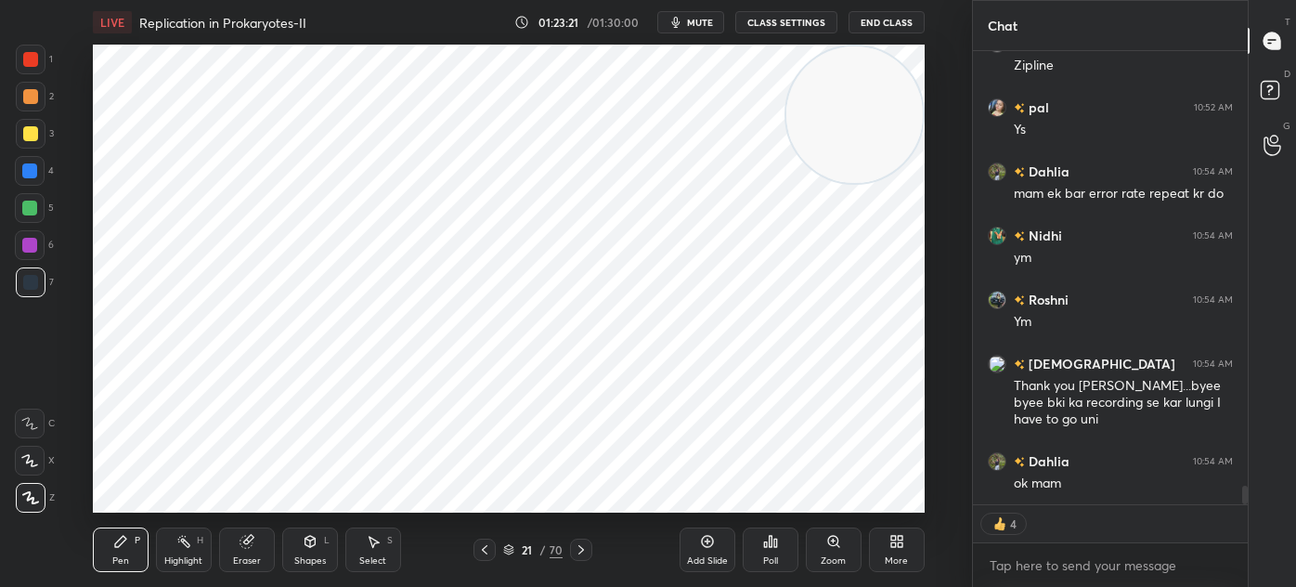
click at [488, 546] on icon at bounding box center [484, 549] width 15 height 15
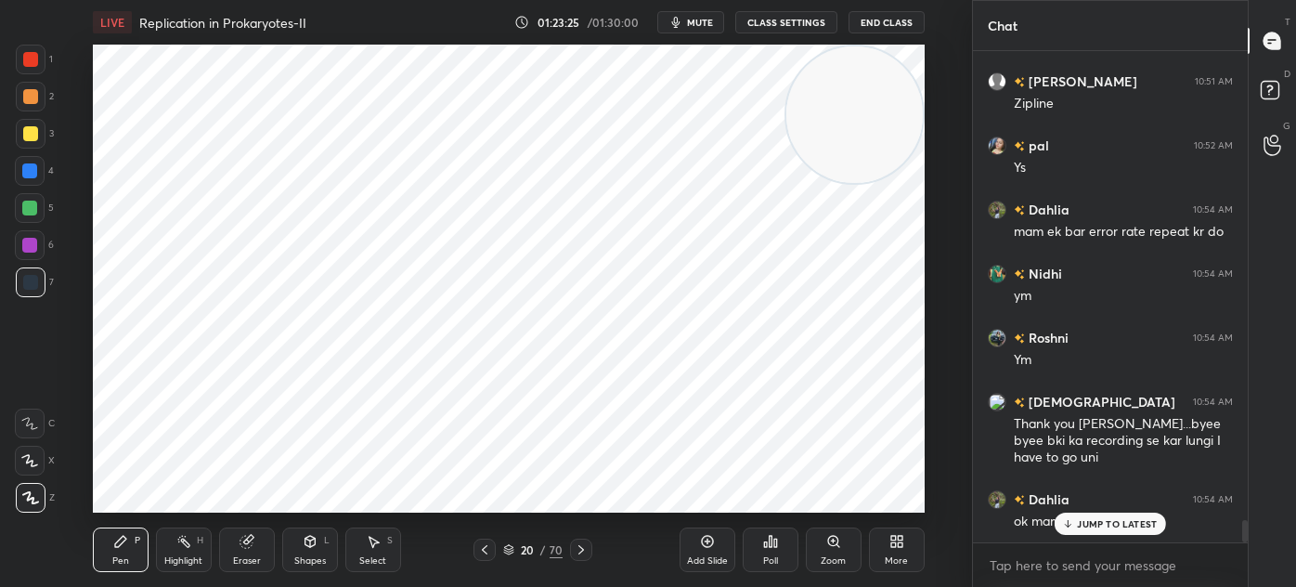
scroll to position [10521, 0]
click at [398, 551] on div "Select S" at bounding box center [373, 549] width 56 height 45
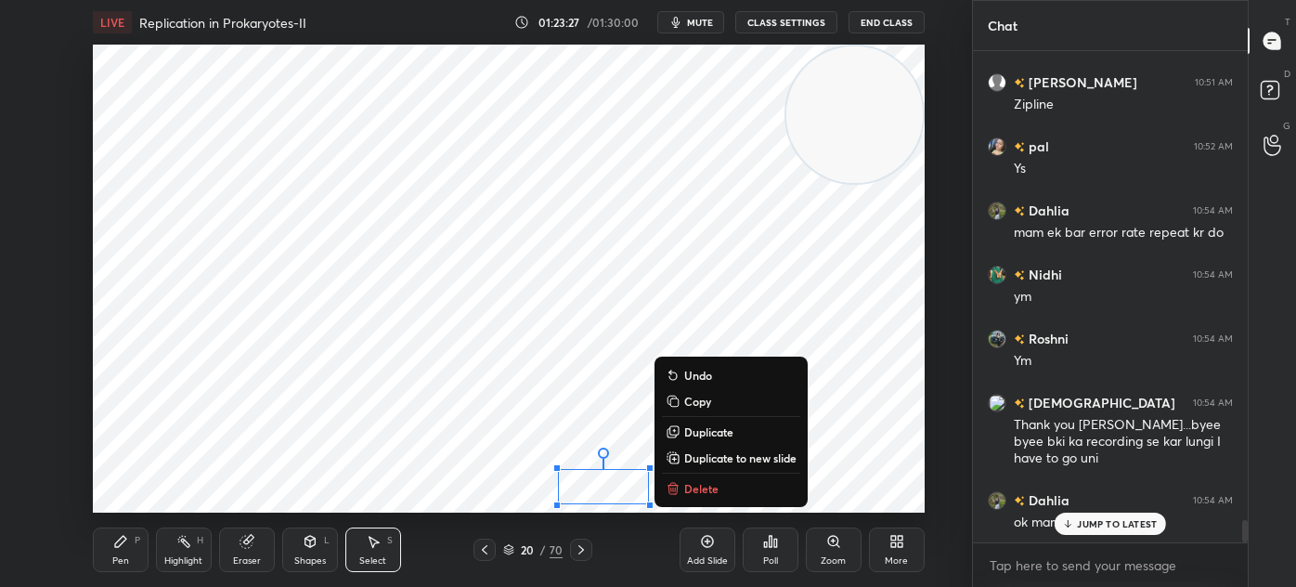
click at [728, 493] on button "Delete" at bounding box center [731, 488] width 138 height 22
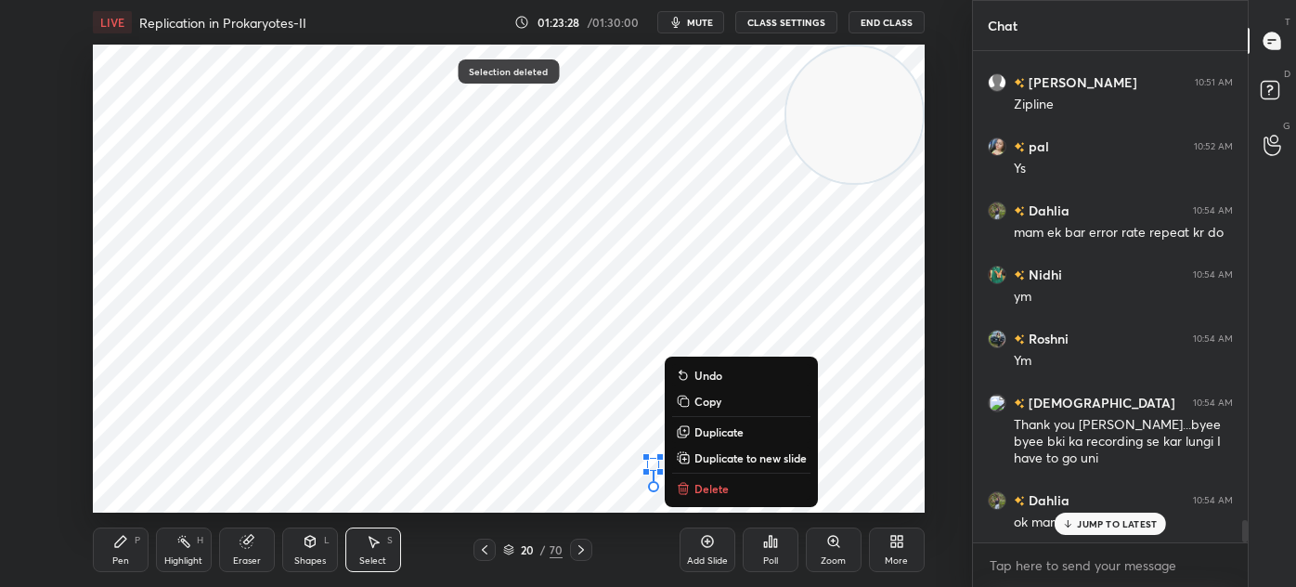
click at [735, 488] on button "Delete" at bounding box center [741, 488] width 138 height 22
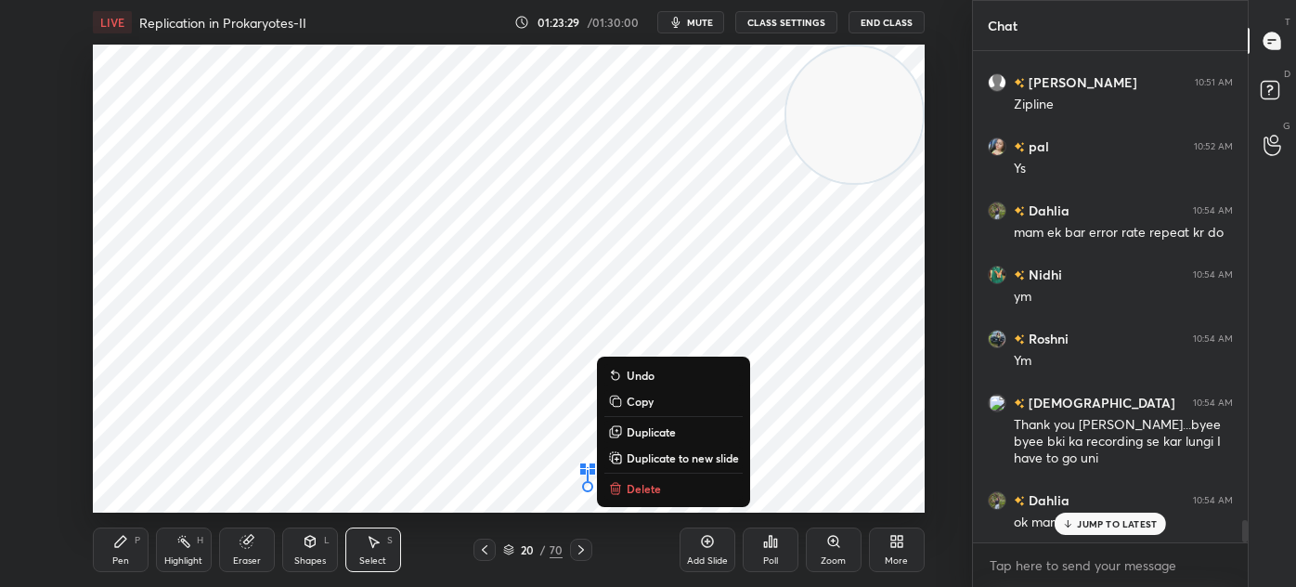
click at [666, 487] on button "Delete" at bounding box center [674, 488] width 138 height 22
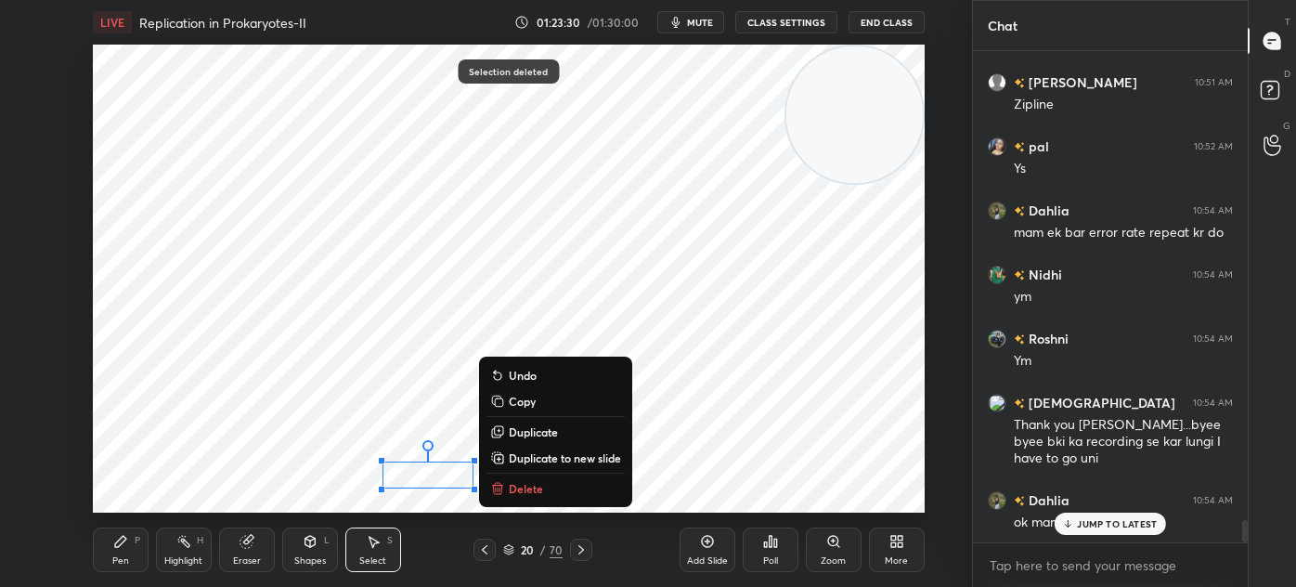
click at [551, 488] on button "Delete" at bounding box center [556, 488] width 138 height 22
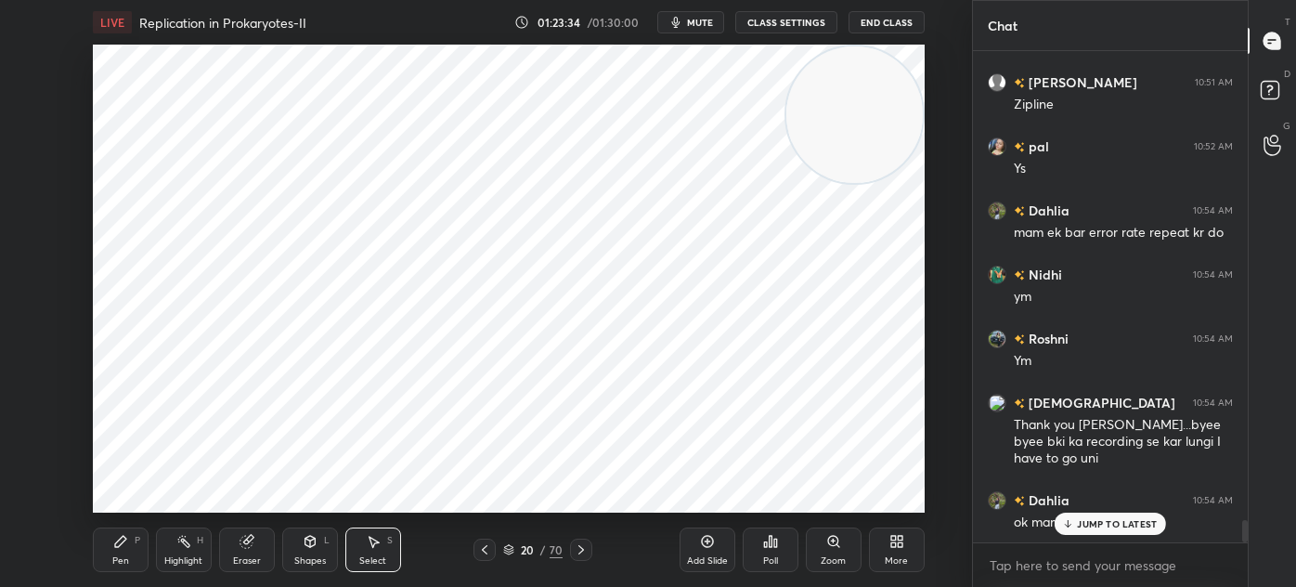
click at [220, 539] on div "Eraser" at bounding box center [247, 549] width 56 height 45
click at [186, 519] on div "Pen P Highlight H Eraser Shapes L Select S 20 / 70 Add Slide Poll Zoom More" at bounding box center [509, 550] width 832 height 74
click at [144, 564] on div "Pen P" at bounding box center [121, 549] width 56 height 45
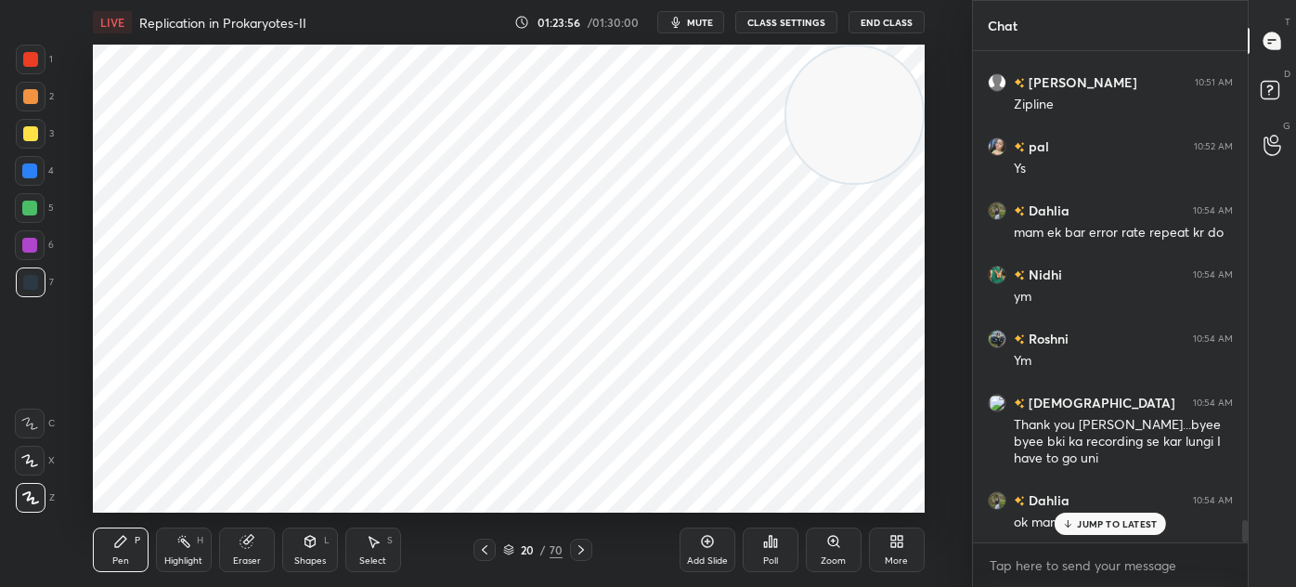
scroll to position [6, 5]
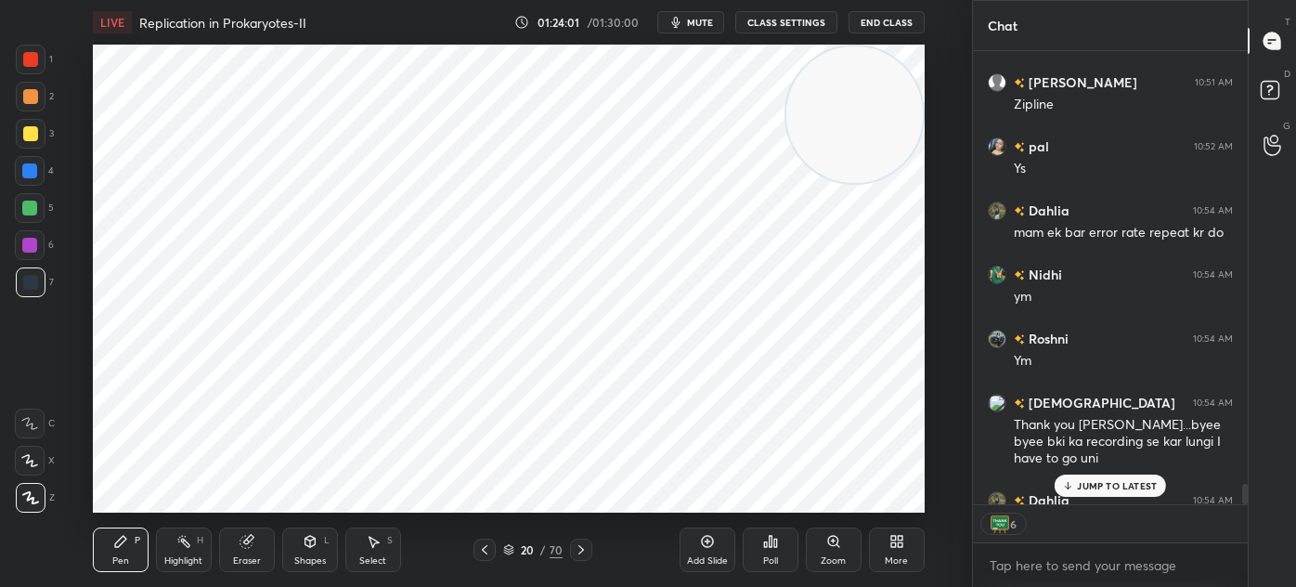
click at [246, 543] on icon at bounding box center [246, 542] width 12 height 12
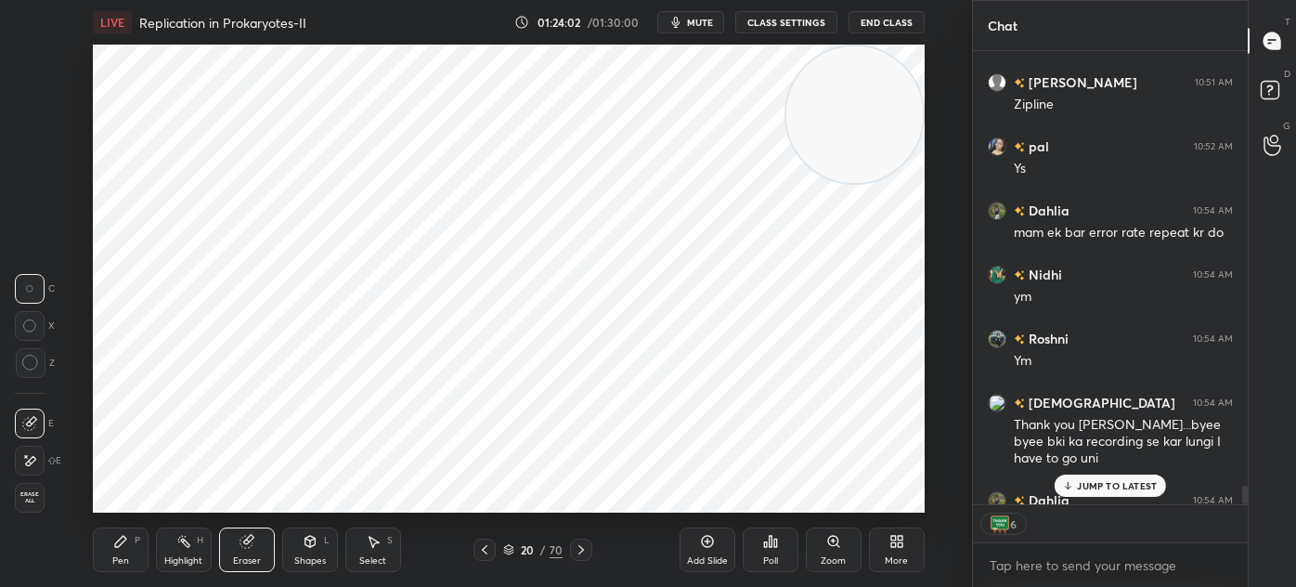
scroll to position [10624, 0]
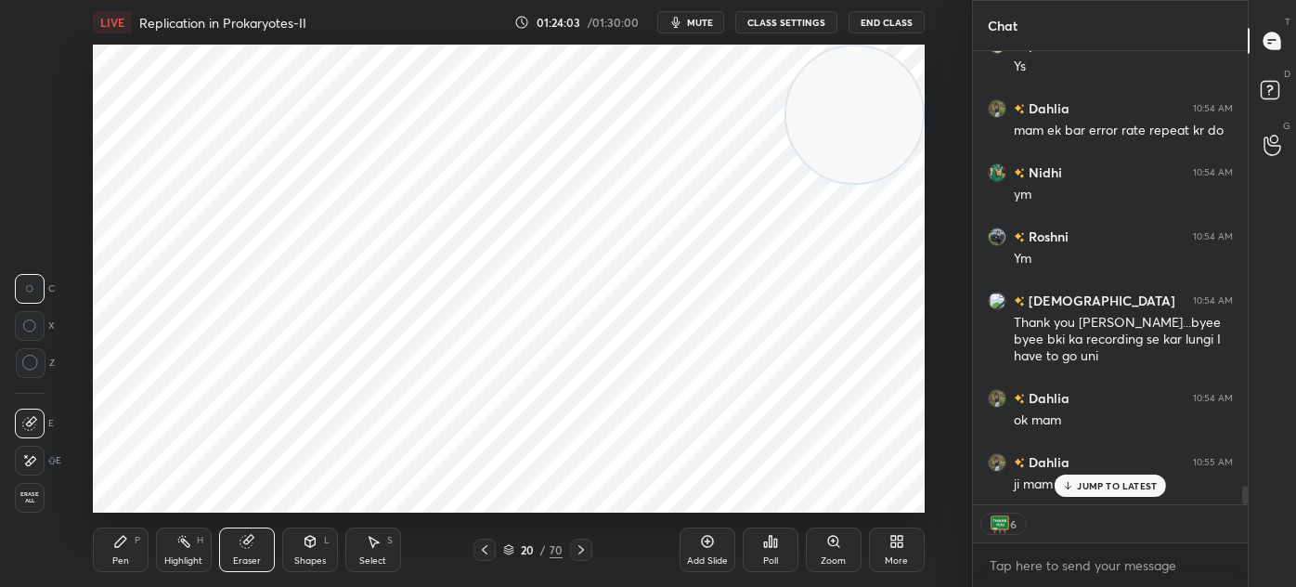
click at [30, 466] on icon at bounding box center [29, 461] width 15 height 16
click at [583, 546] on icon at bounding box center [581, 549] width 15 height 15
click at [579, 549] on icon at bounding box center [581, 549] width 15 height 15
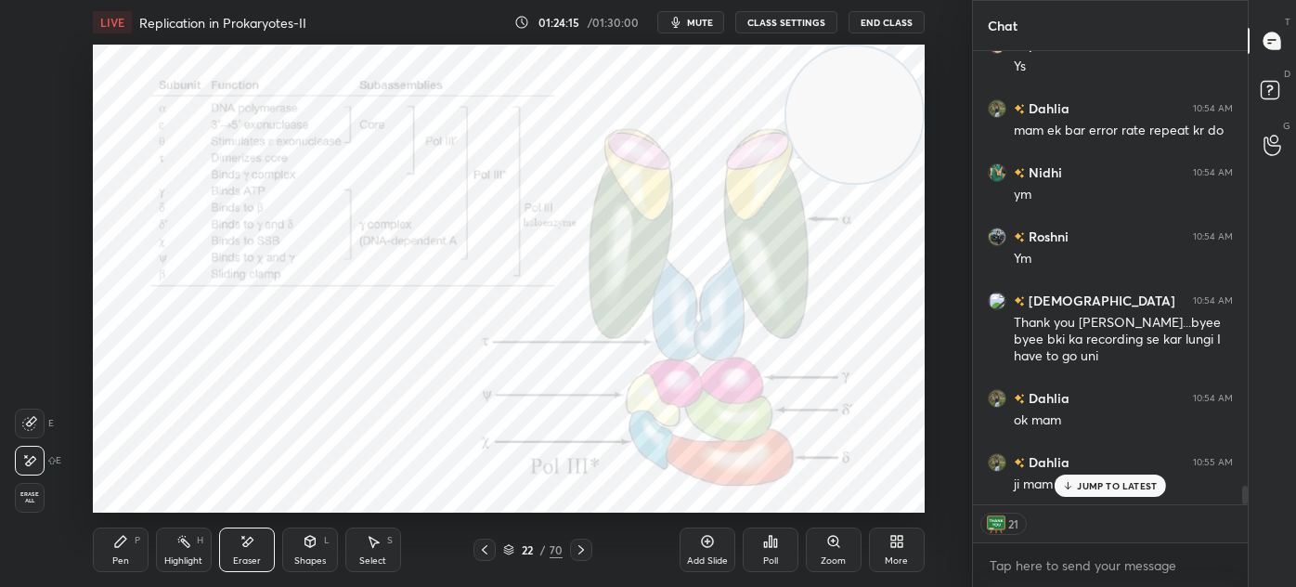
scroll to position [10688, 0]
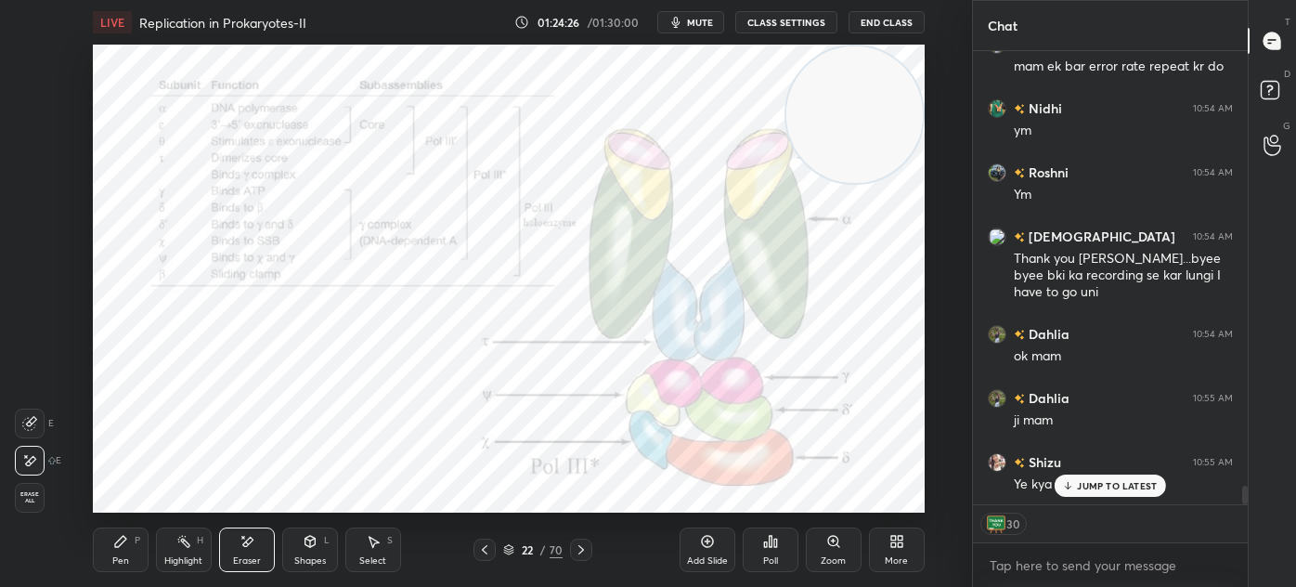
click at [1077, 485] on div "JUMP TO LATEST" at bounding box center [1110, 486] width 111 height 22
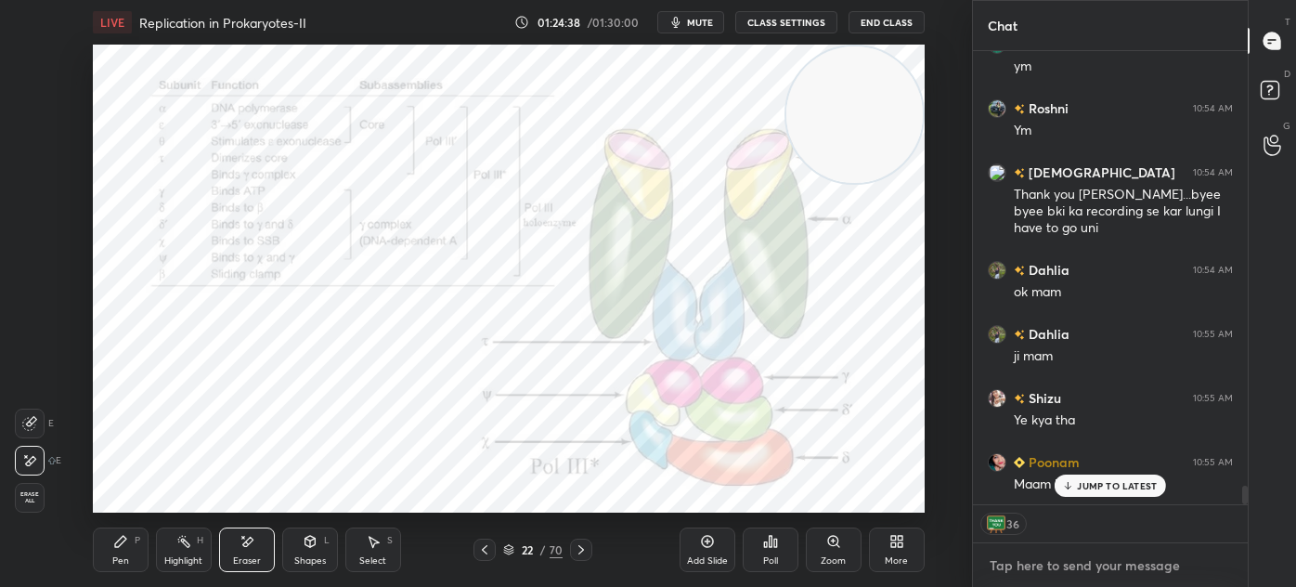
click at [1040, 567] on textarea at bounding box center [1110, 566] width 245 height 30
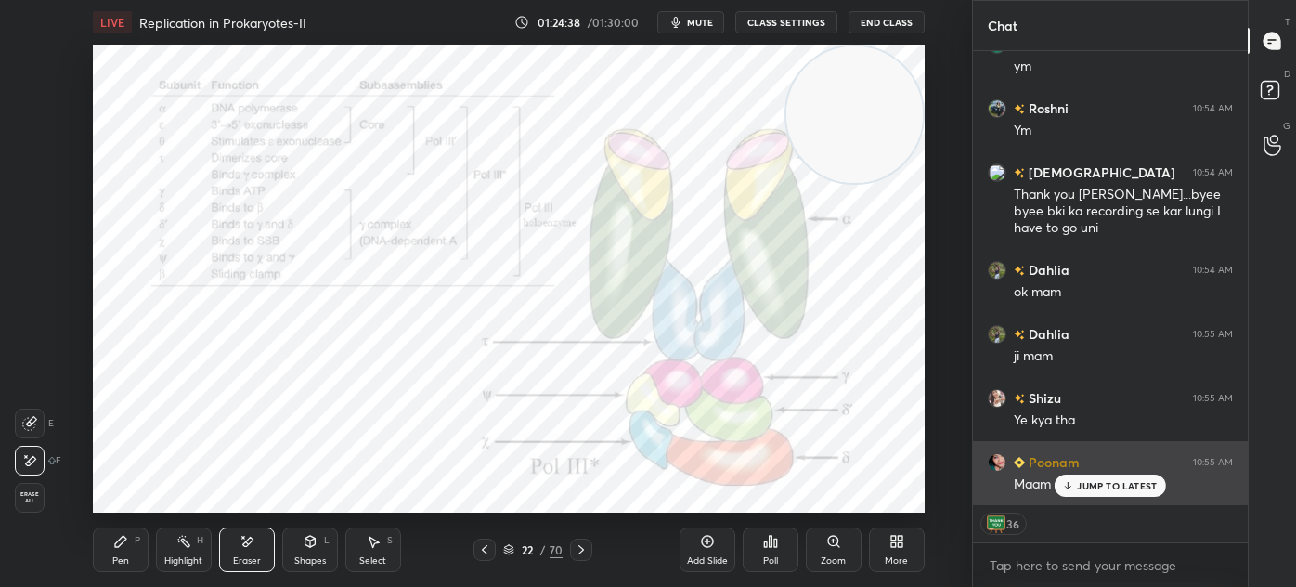
click at [1103, 488] on p "JUMP TO LATEST" at bounding box center [1117, 485] width 80 height 11
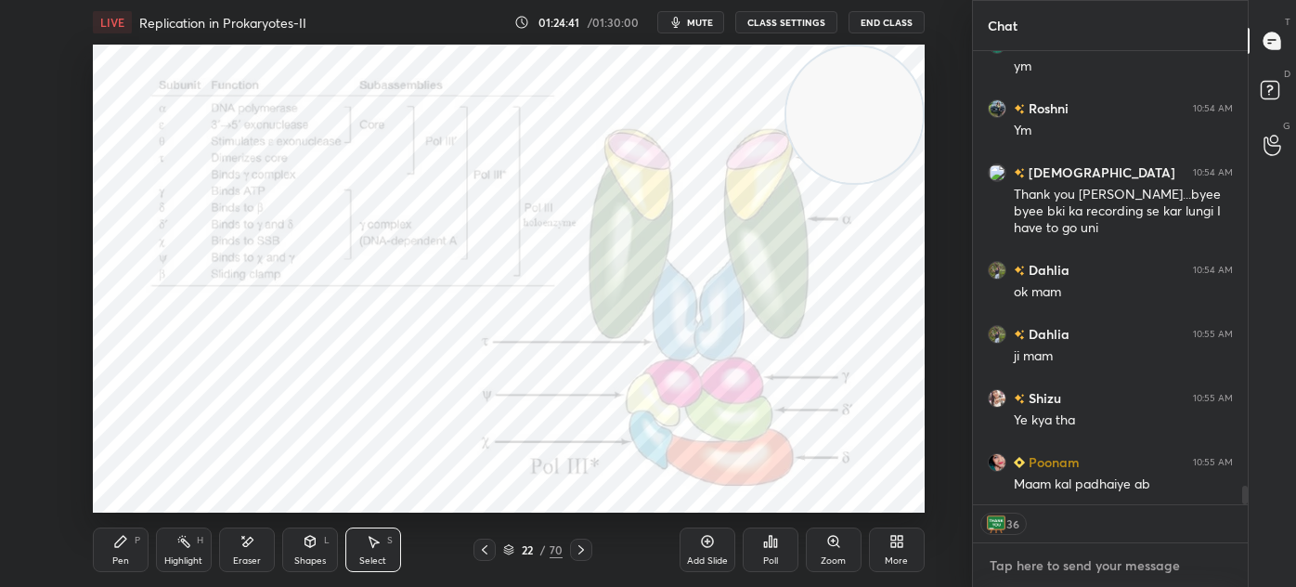
click at [1039, 566] on textarea at bounding box center [1110, 566] width 245 height 30
type textarea "x"
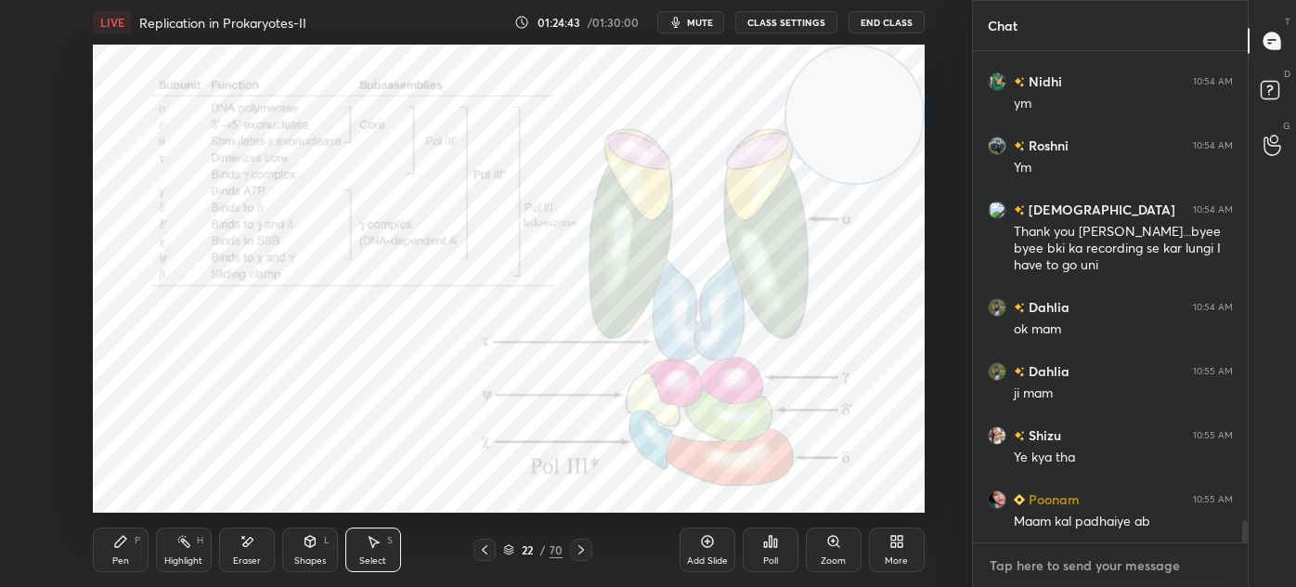
paste textarea "[URL][DOMAIN_NAME]"
type textarea "[URL][DOMAIN_NAME]"
type textarea "x"
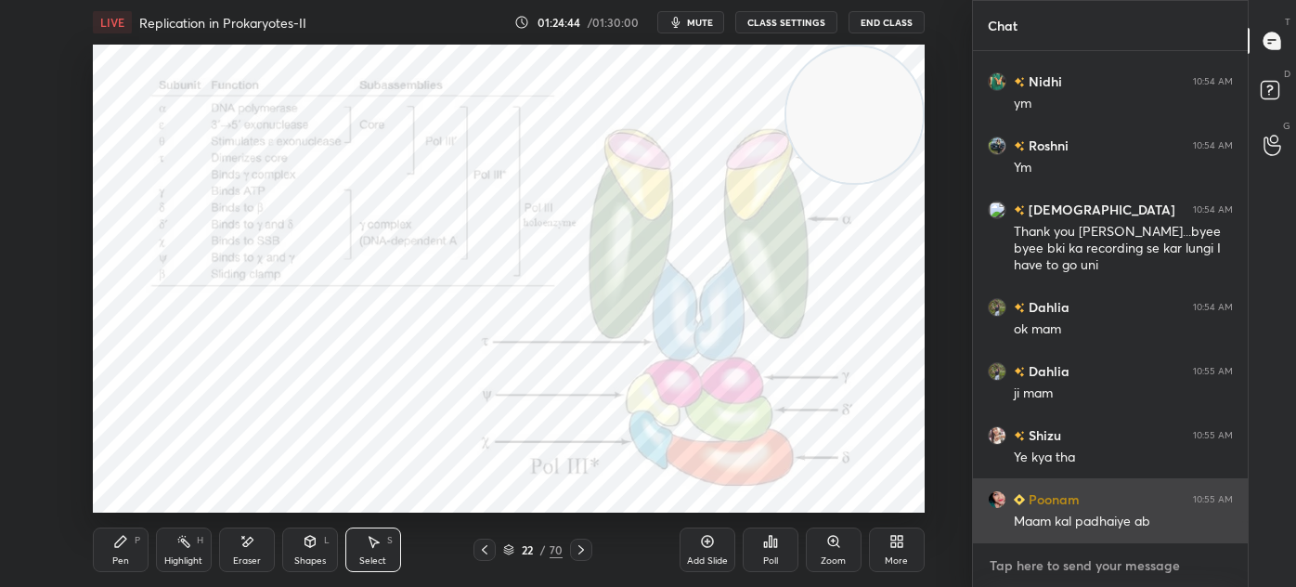
scroll to position [10835, 0]
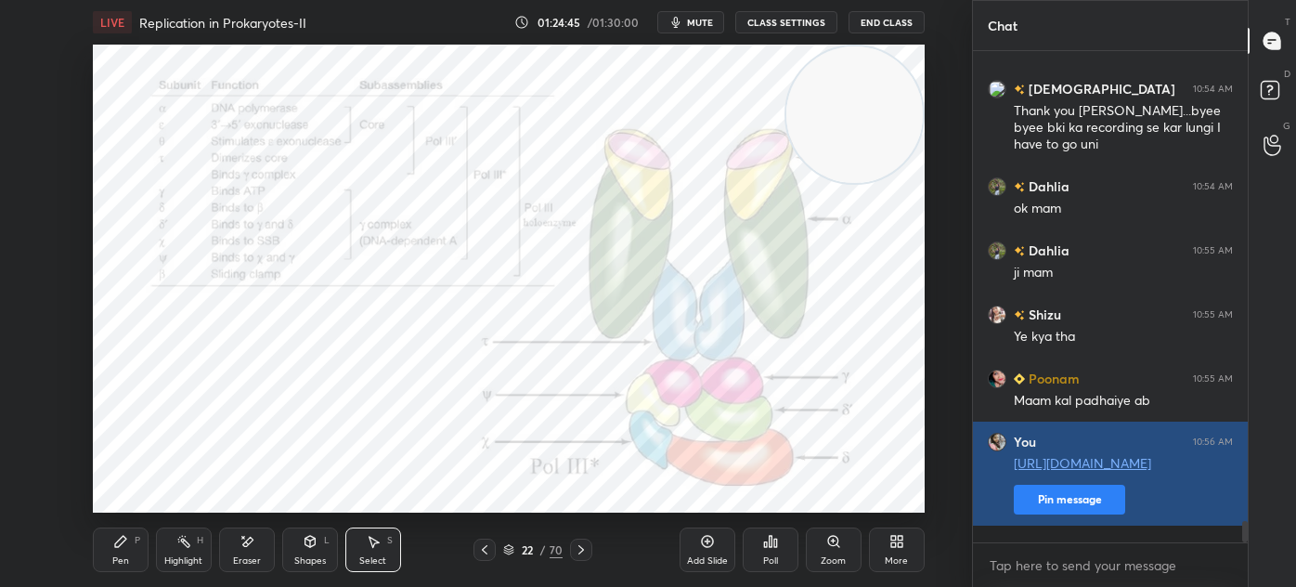
click at [1058, 514] on button "Pin message" at bounding box center [1069, 500] width 111 height 30
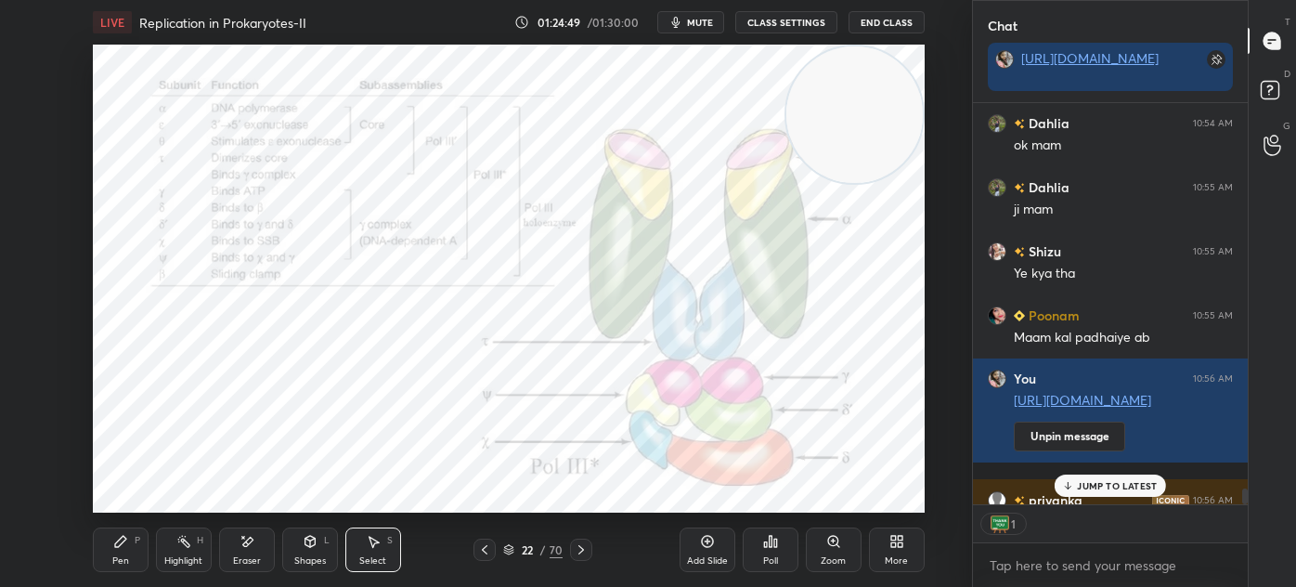
scroll to position [6, 5]
click at [115, 543] on icon at bounding box center [120, 541] width 11 height 11
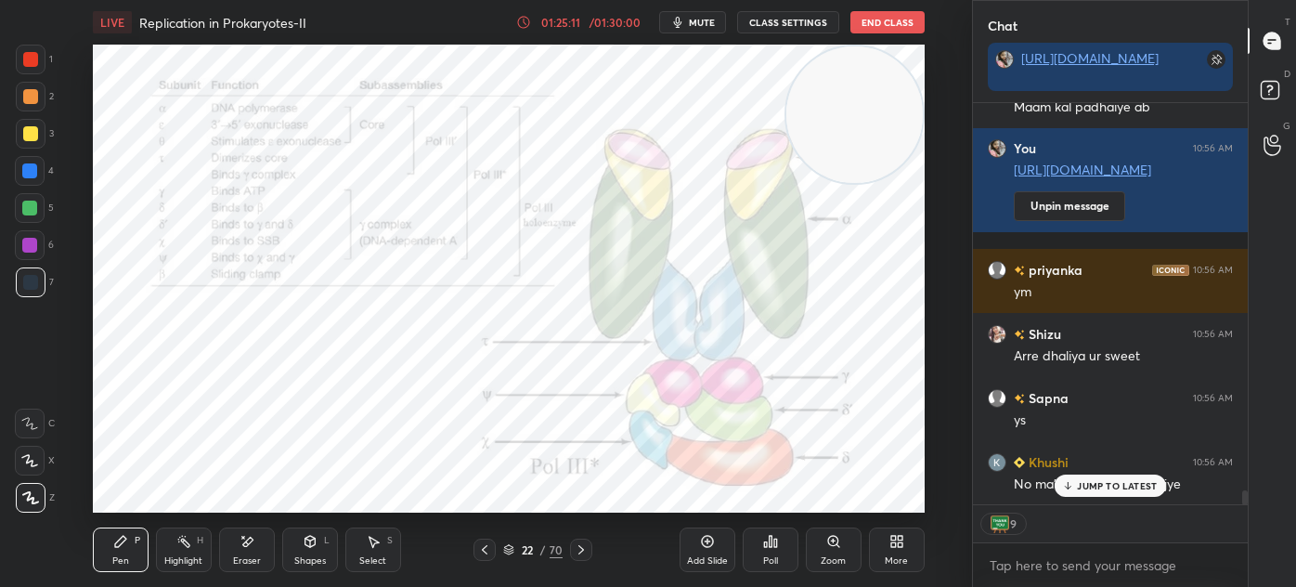
scroll to position [11245, 0]
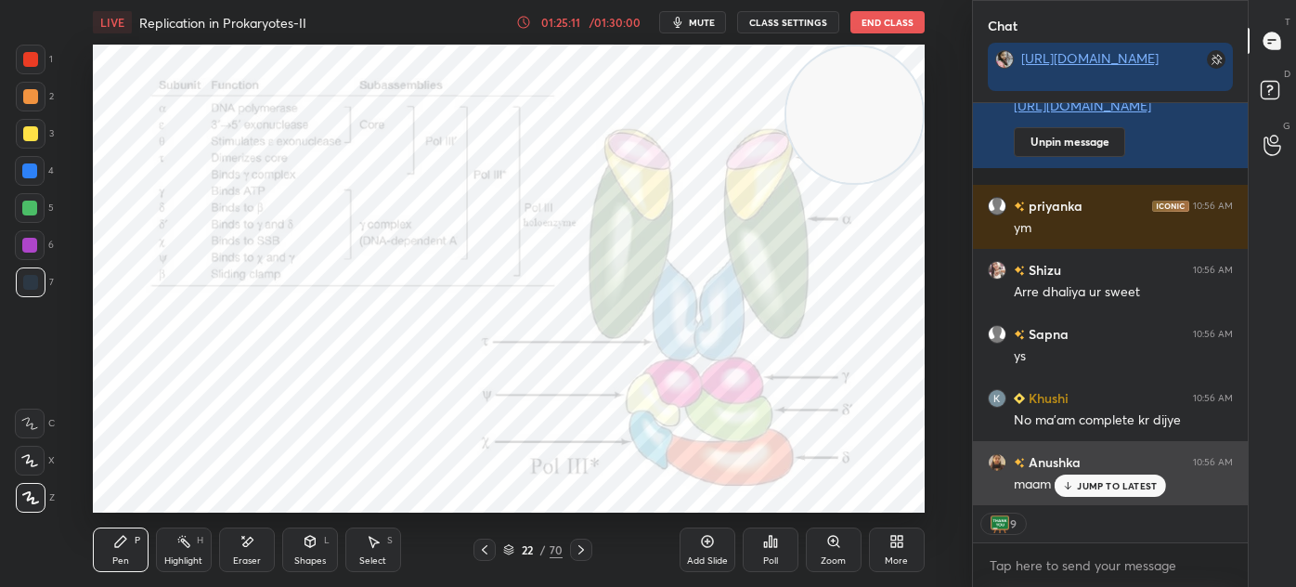
click at [1114, 477] on div "JUMP TO LATEST" at bounding box center [1110, 486] width 111 height 22
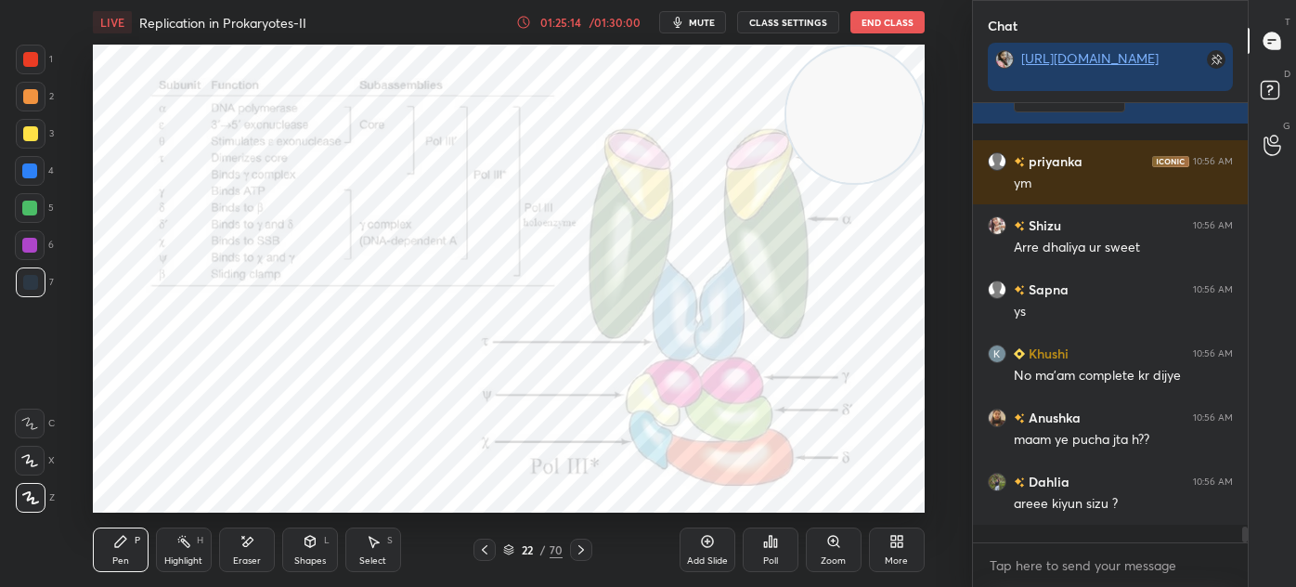
scroll to position [11272, 0]
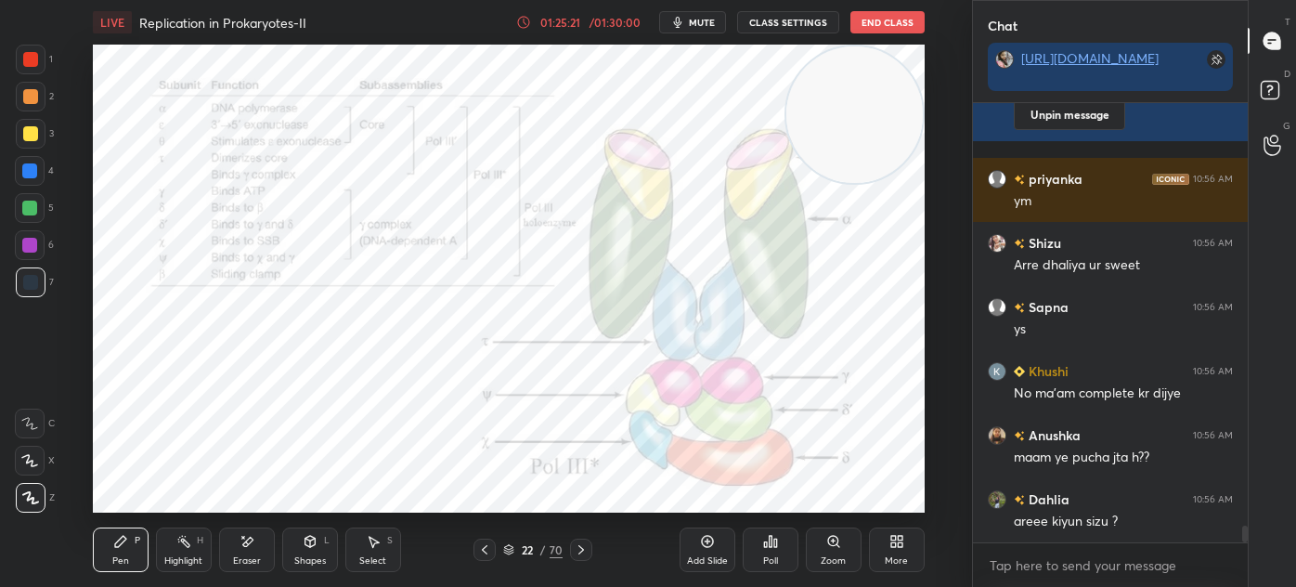
click at [507, 550] on icon at bounding box center [508, 549] width 11 height 11
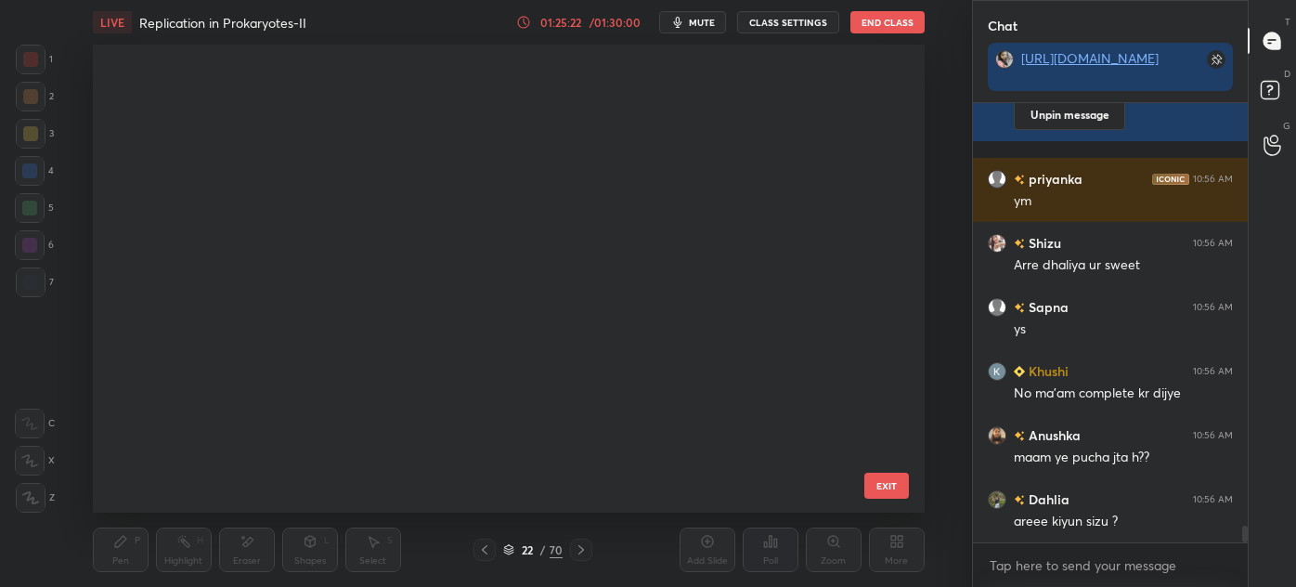
scroll to position [0, 0]
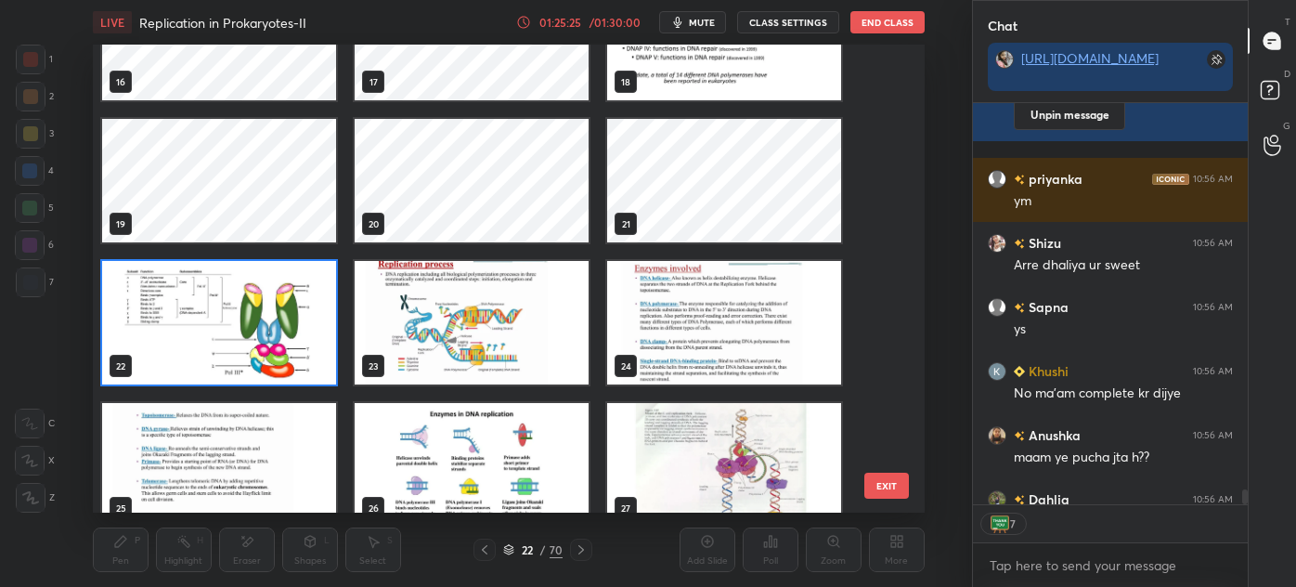
click at [213, 314] on img "grid" at bounding box center [219, 323] width 234 height 124
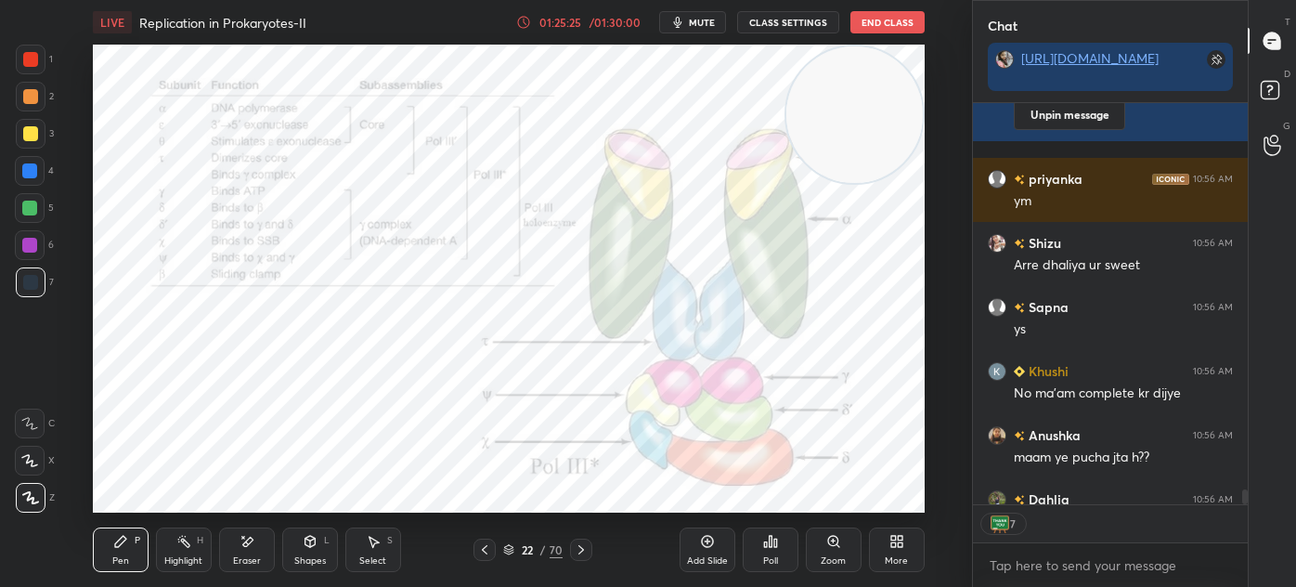
click at [213, 313] on img "grid" at bounding box center [219, 323] width 234 height 124
click at [225, 303] on img "grid" at bounding box center [219, 323] width 234 height 124
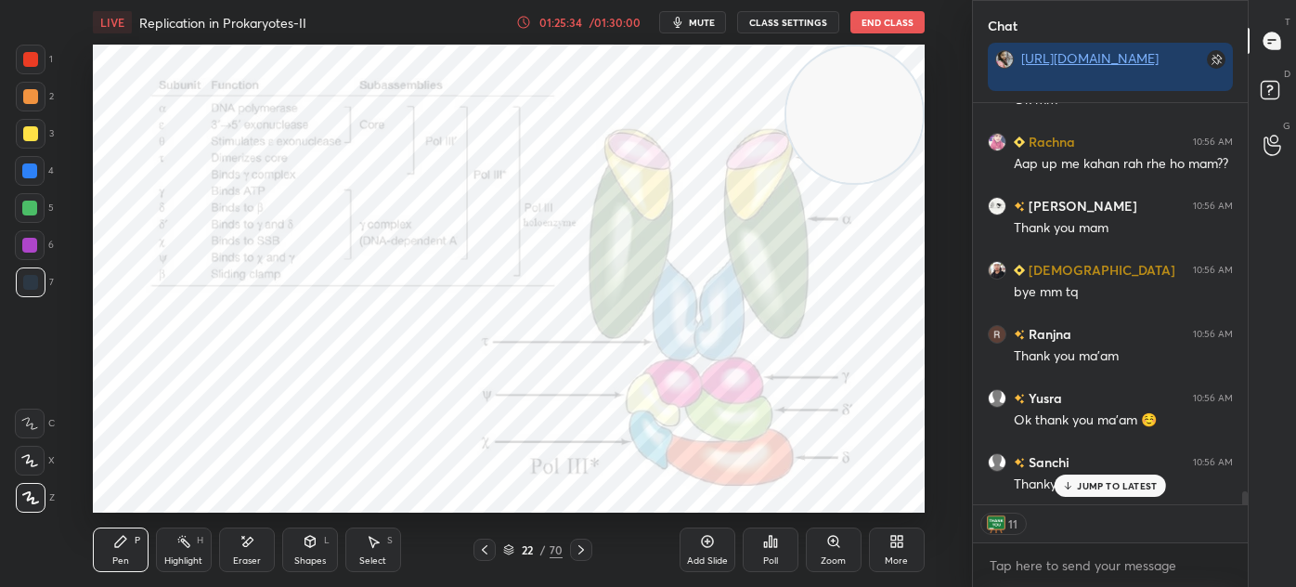
click at [1098, 483] on p "JUMP TO LATEST" at bounding box center [1117, 485] width 80 height 11
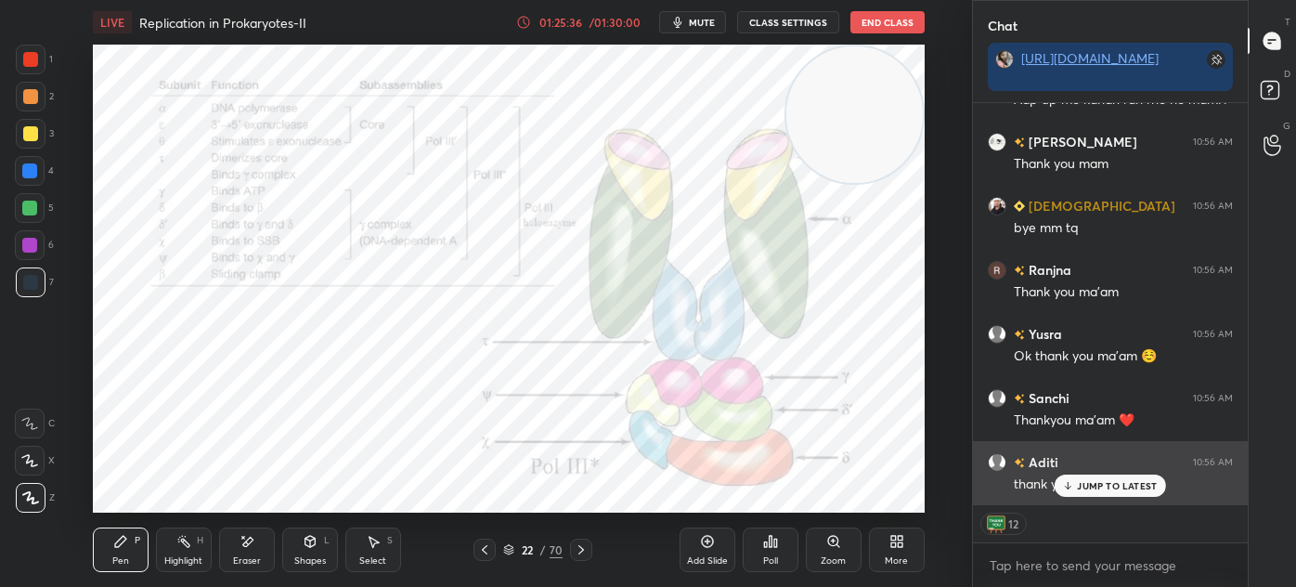
click at [1104, 487] on p "JUMP TO LATEST" at bounding box center [1117, 485] width 80 height 11
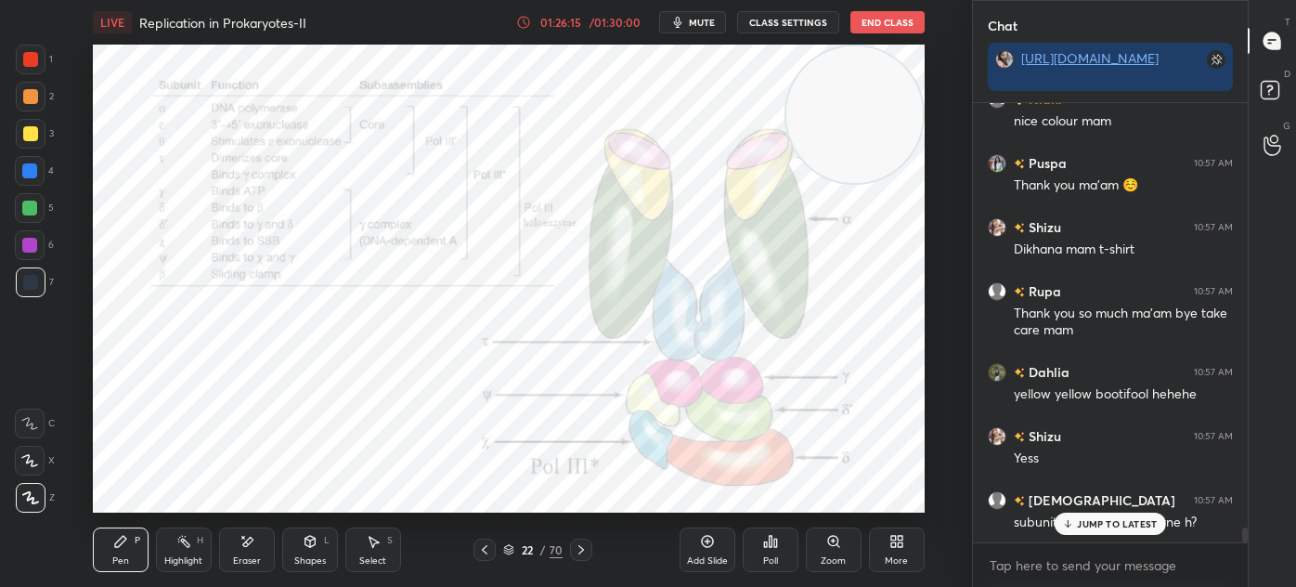
scroll to position [6, 5]
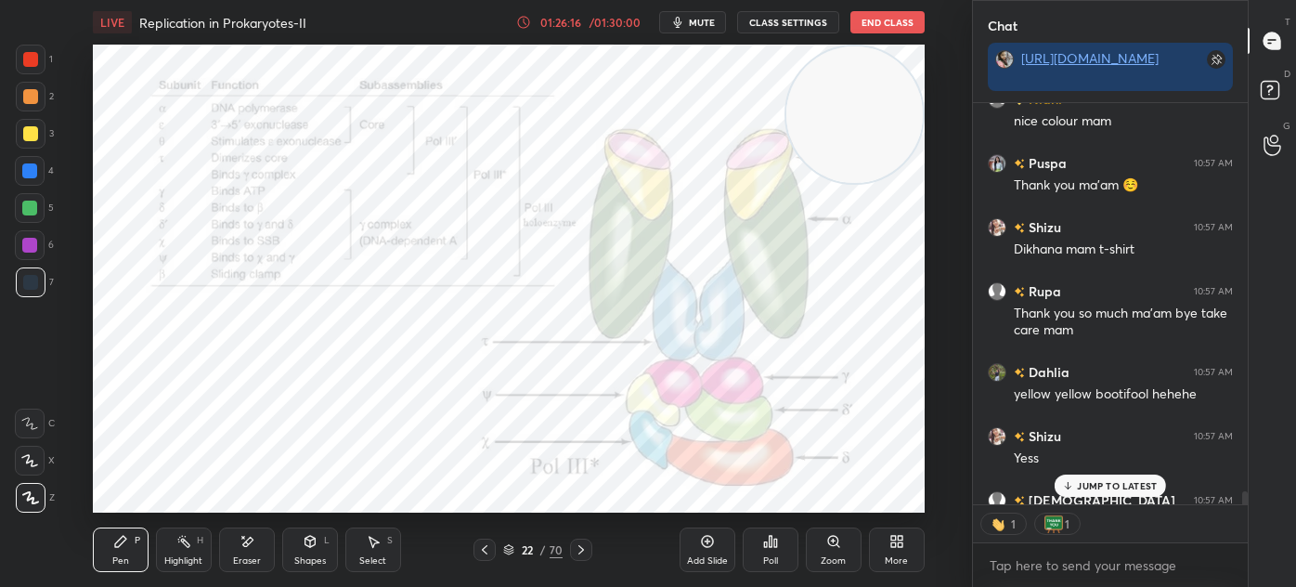
click at [1113, 482] on p "JUMP TO LATEST" at bounding box center [1117, 485] width 80 height 11
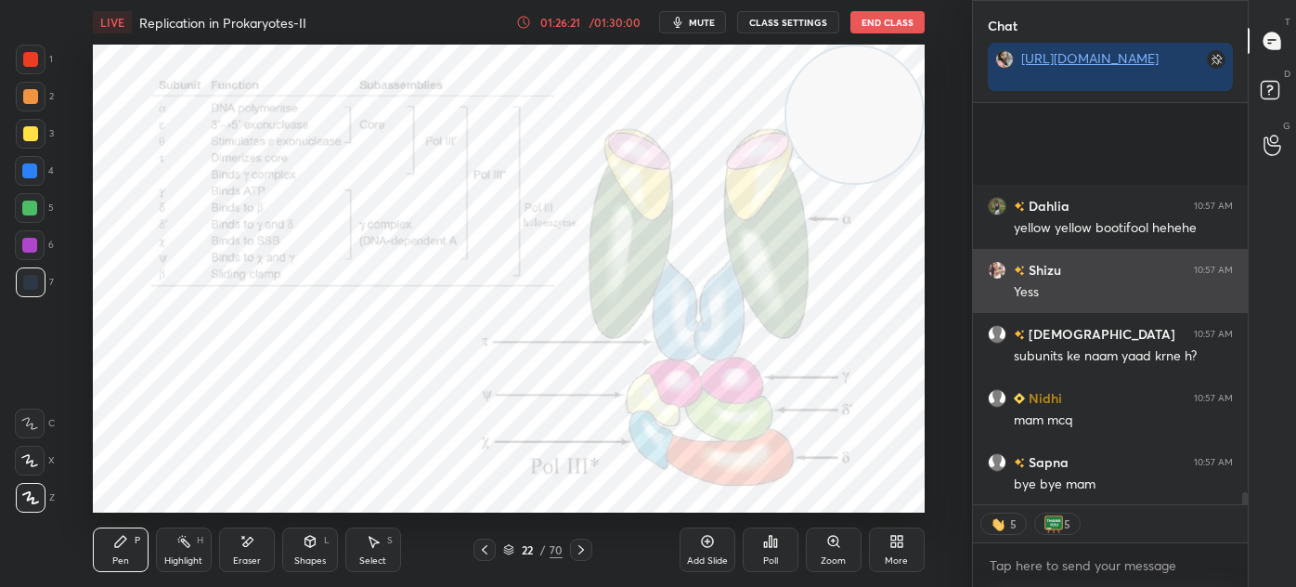
scroll to position [13266, 0]
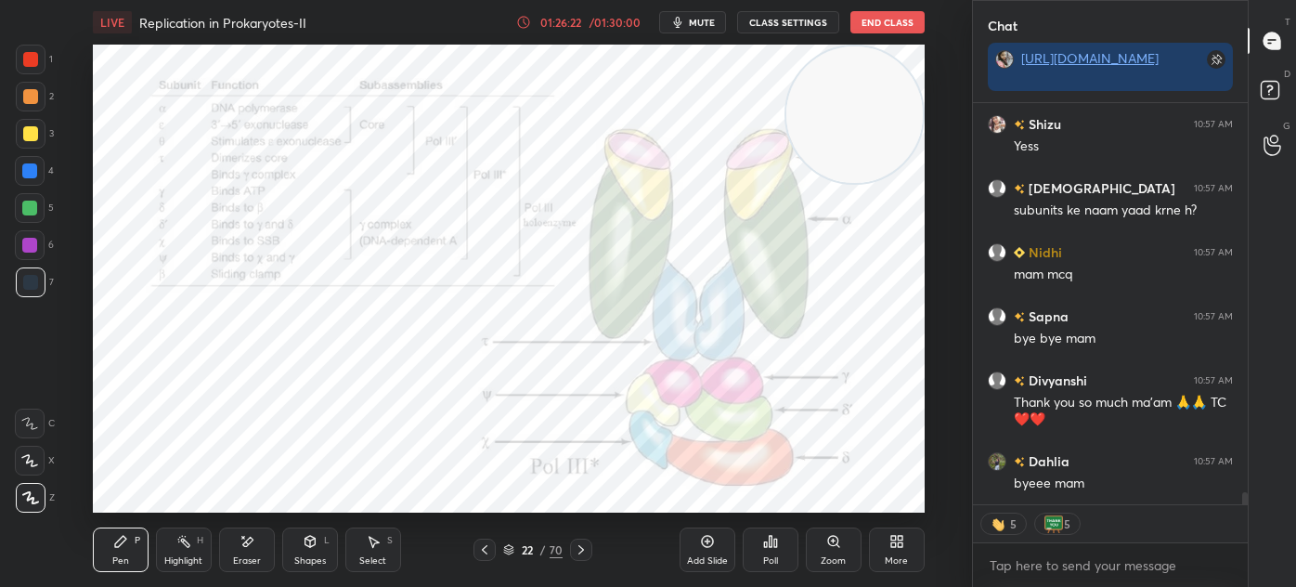
click at [490, 553] on icon at bounding box center [484, 549] width 15 height 15
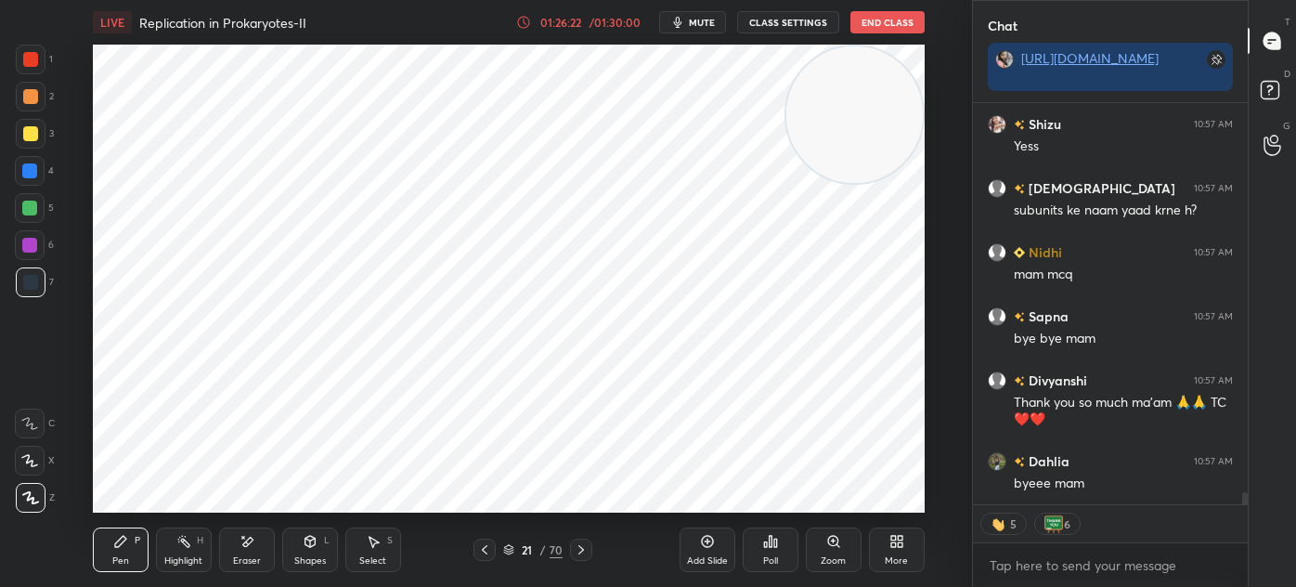
click at [505, 552] on icon at bounding box center [508, 549] width 11 height 11
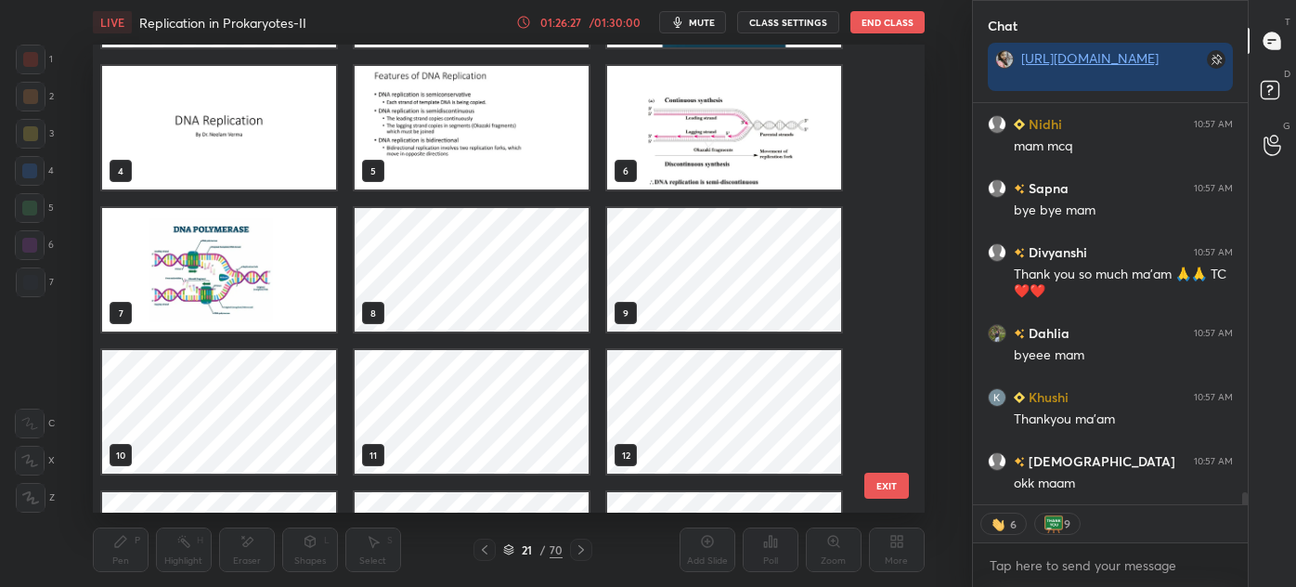
scroll to position [13458, 0]
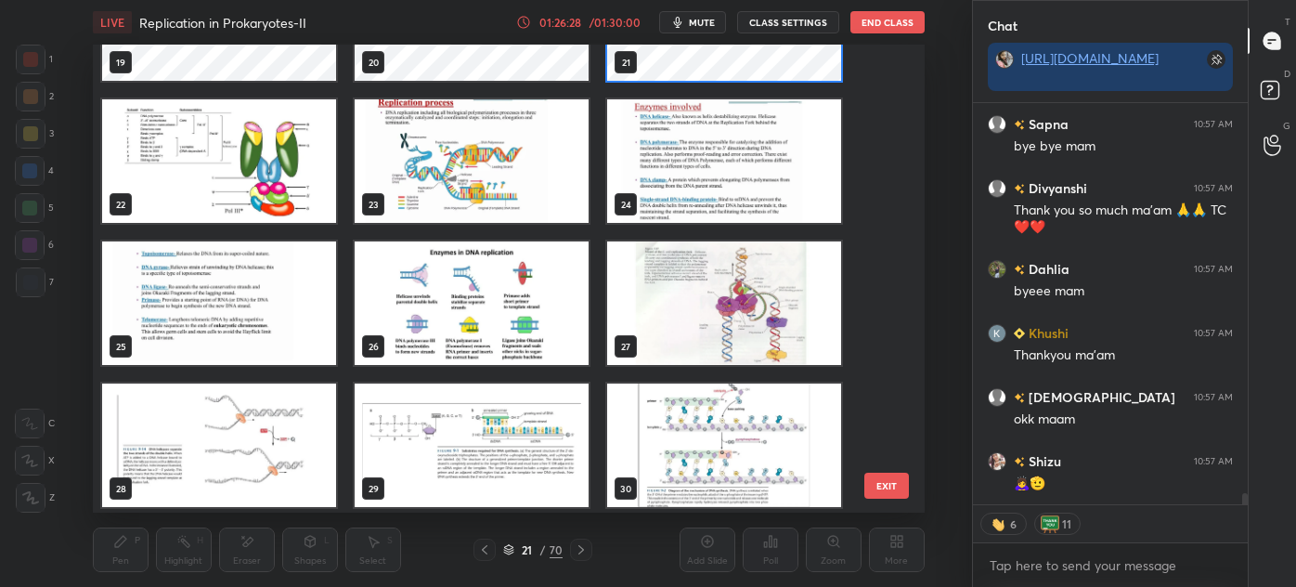
click at [880, 66] on div "19 20 21 22 23 24 25 26 27 28 29 30 31 32 33" at bounding box center [493, 279] width 800 height 468
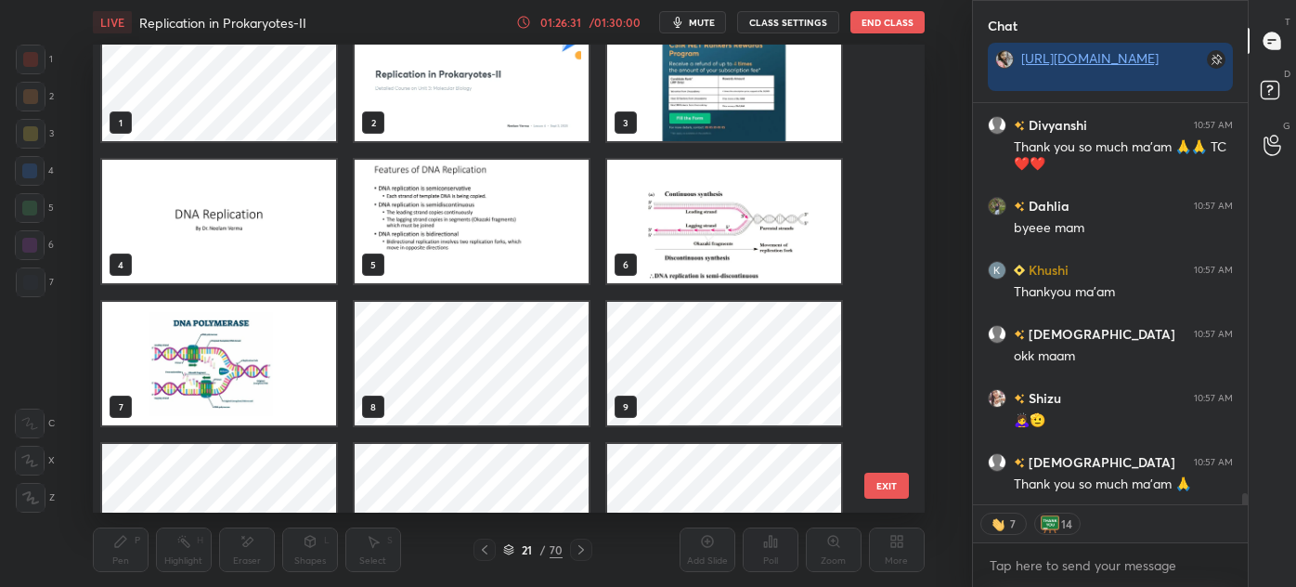
click at [192, 233] on img "grid" at bounding box center [219, 222] width 234 height 124
click at [203, 229] on img "grid" at bounding box center [219, 222] width 234 height 124
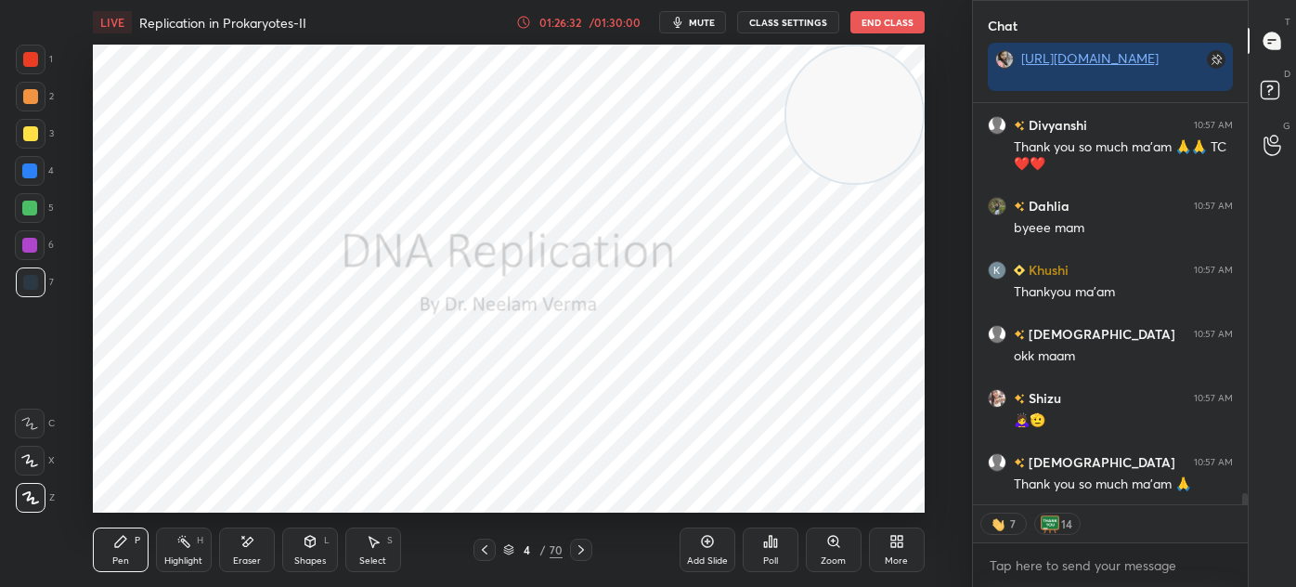
click at [212, 235] on img "grid" at bounding box center [219, 222] width 234 height 124
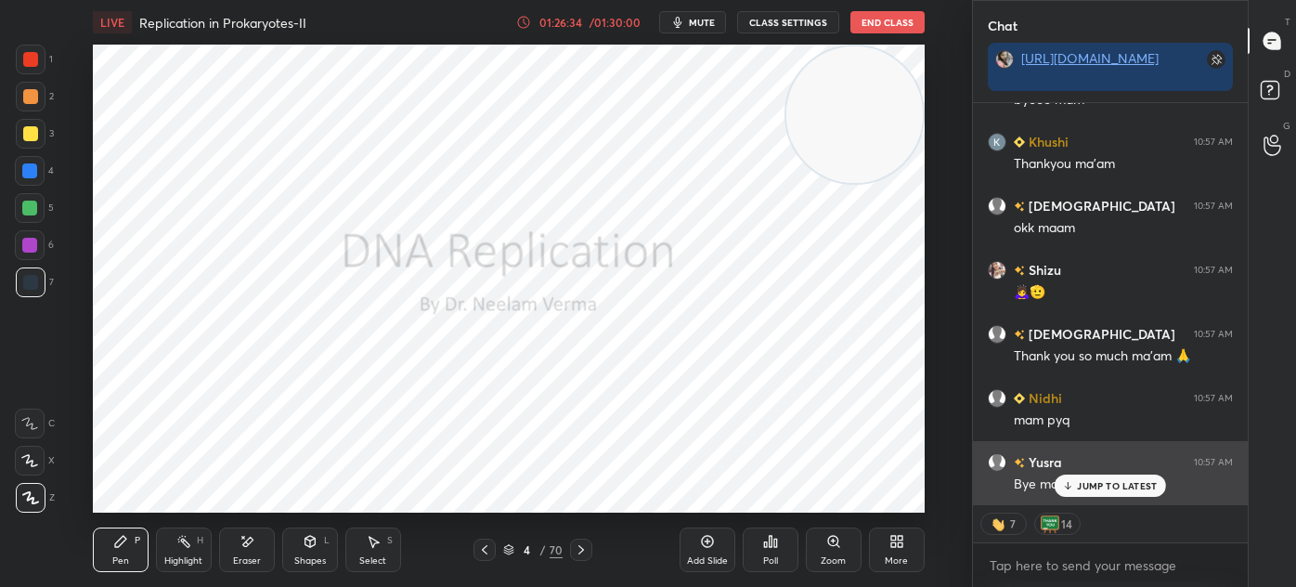
click at [1067, 478] on div "JUMP TO LATEST" at bounding box center [1110, 486] width 111 height 22
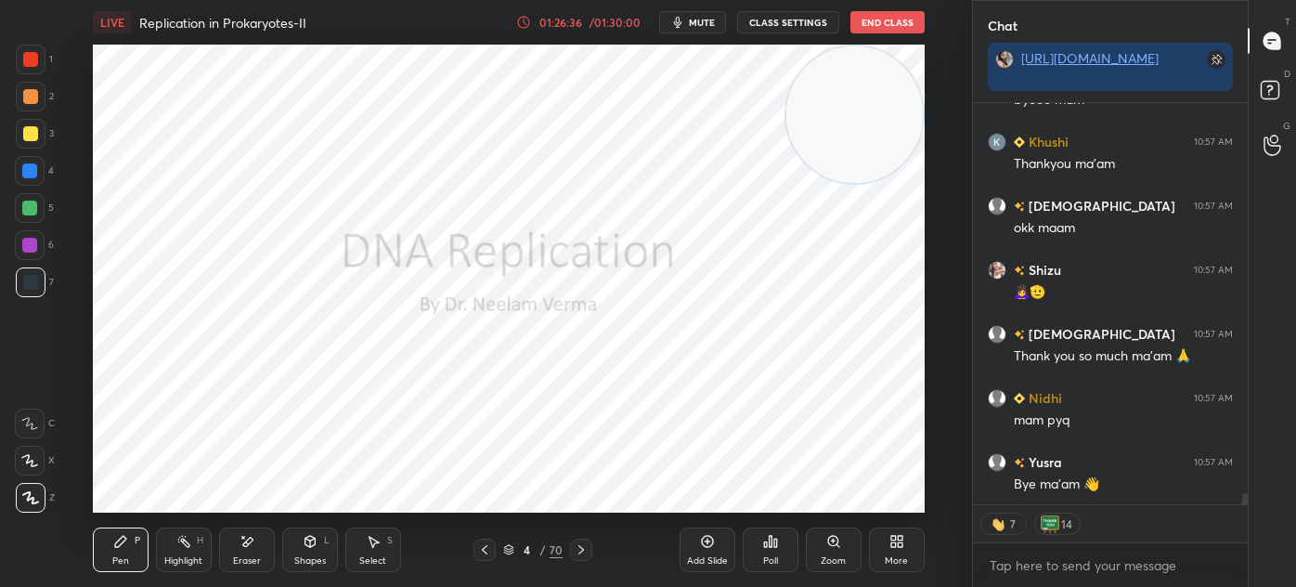
click at [507, 547] on icon at bounding box center [508, 549] width 11 height 11
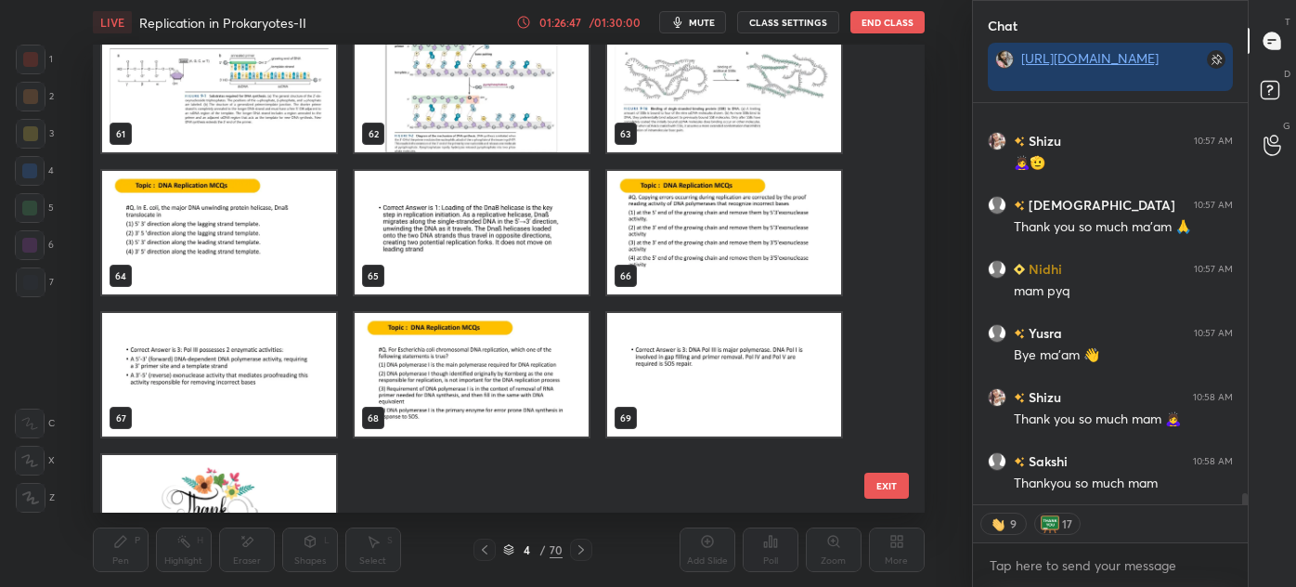
click at [472, 353] on img "grid" at bounding box center [472, 375] width 234 height 124
click at [469, 358] on img "grid" at bounding box center [472, 375] width 234 height 124
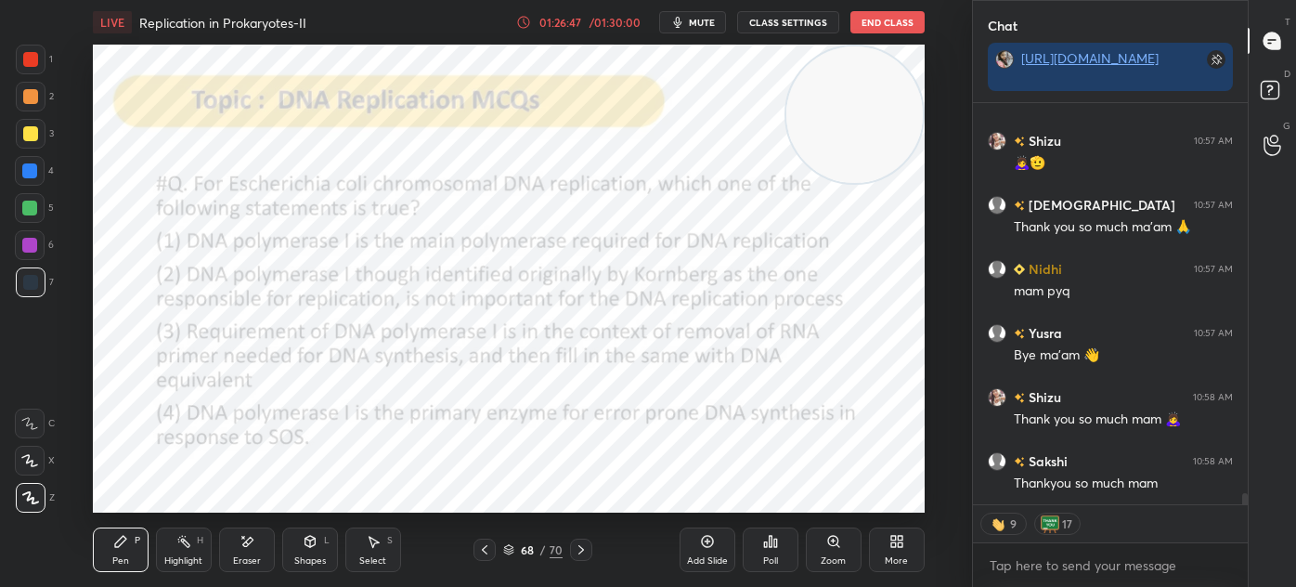
click at [475, 363] on img "grid" at bounding box center [472, 375] width 234 height 124
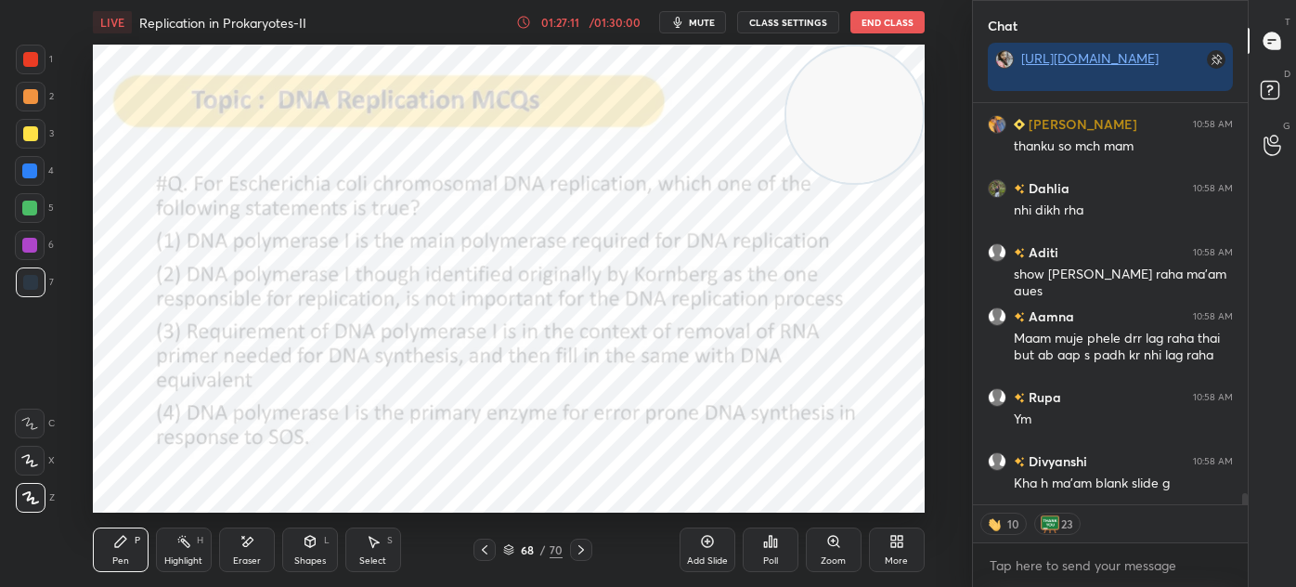
click at [510, 553] on icon at bounding box center [508, 549] width 11 height 11
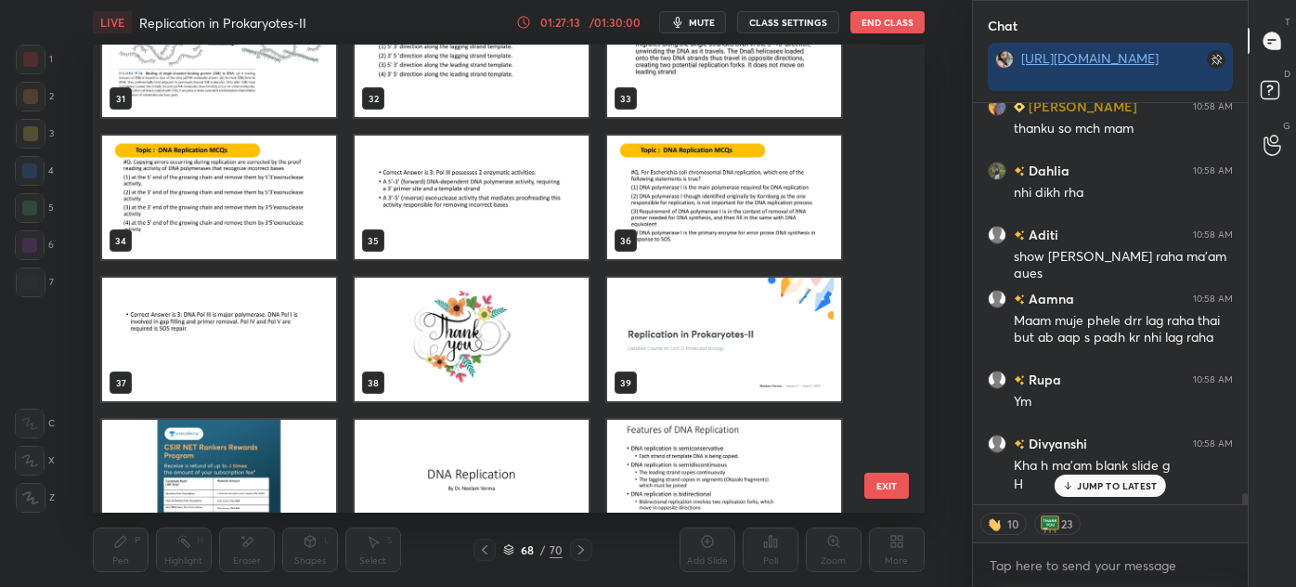
click at [698, 208] on img "grid" at bounding box center [724, 198] width 234 height 124
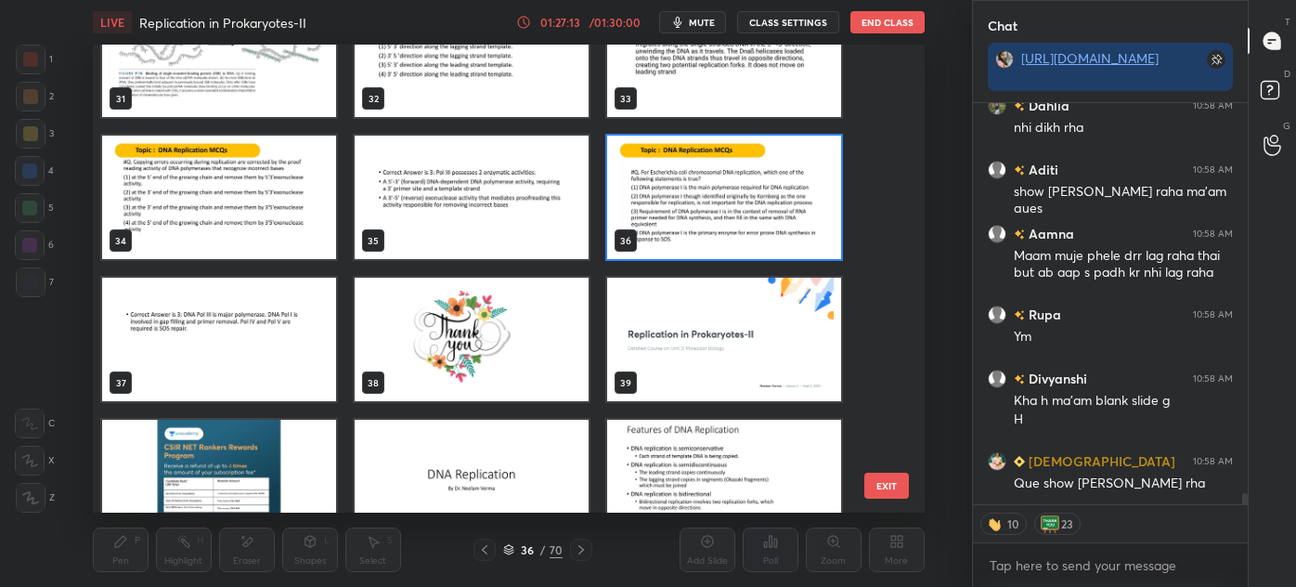
click at [696, 208] on img "grid" at bounding box center [724, 198] width 234 height 124
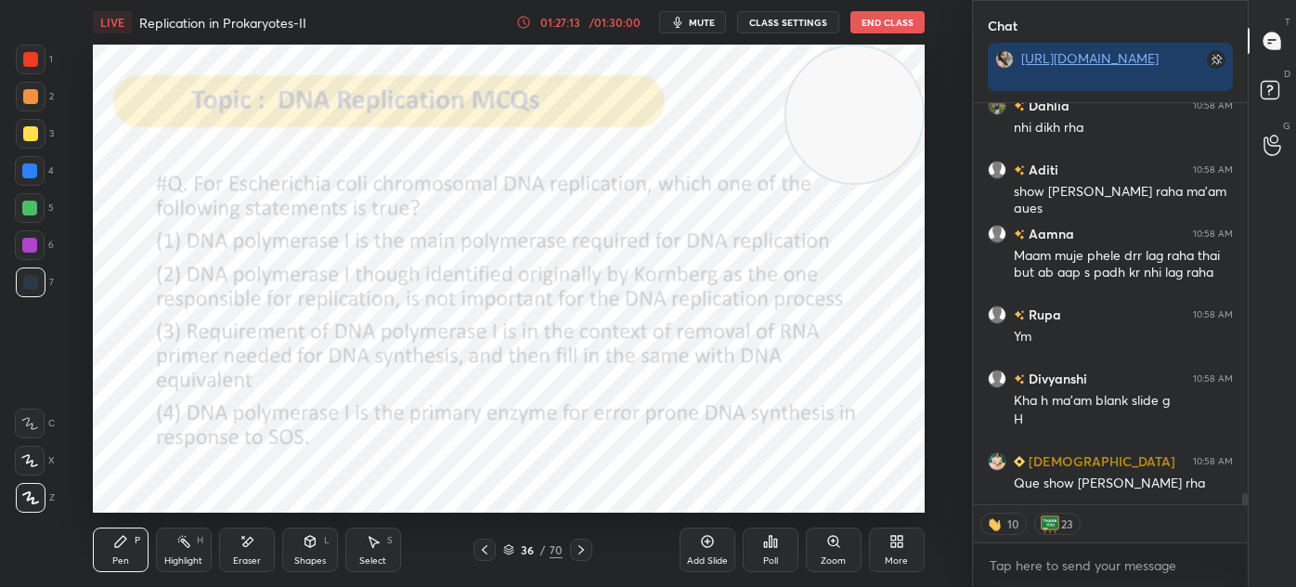
click at [696, 210] on img "grid" at bounding box center [724, 198] width 234 height 124
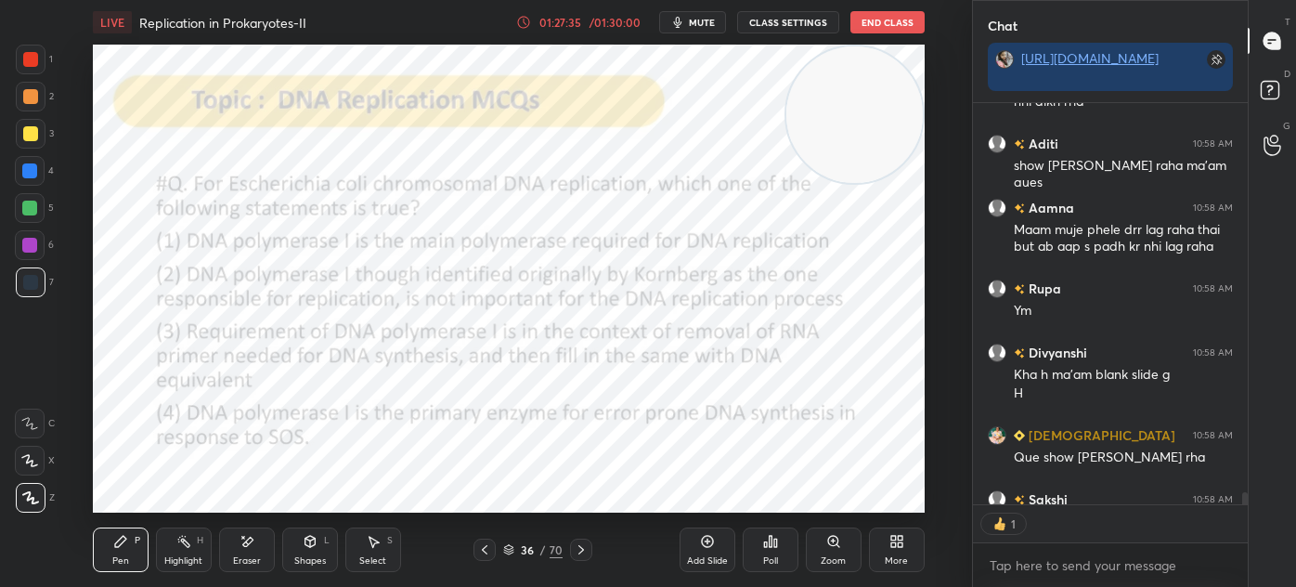
scroll to position [6, 5]
click at [505, 552] on icon at bounding box center [508, 549] width 11 height 11
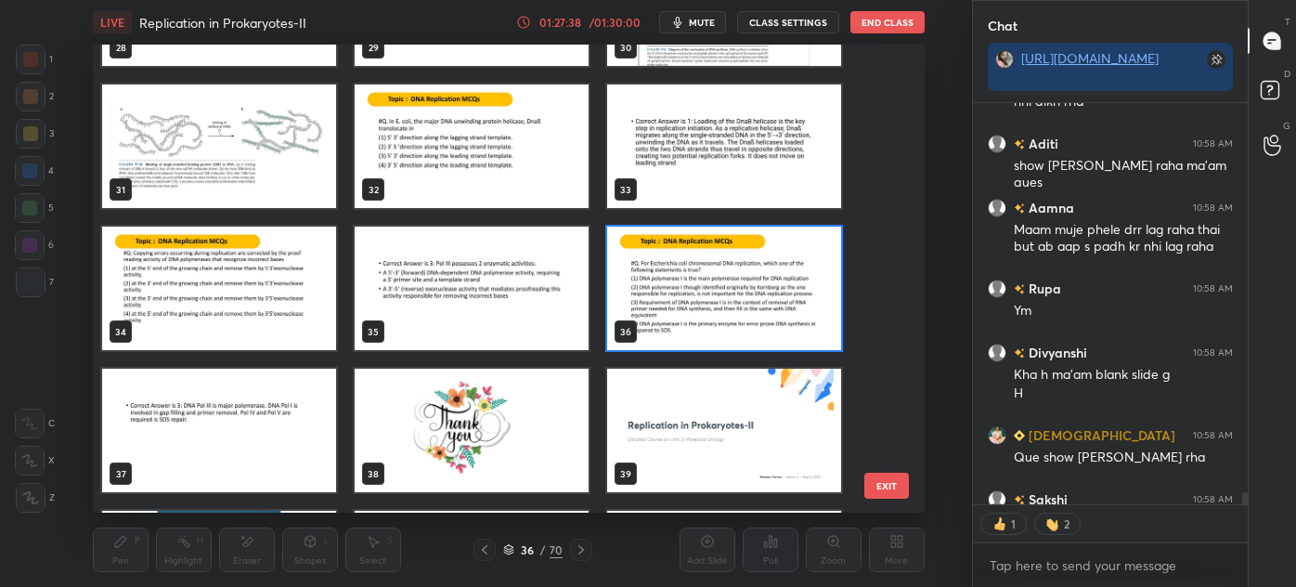
scroll to position [1393, 0]
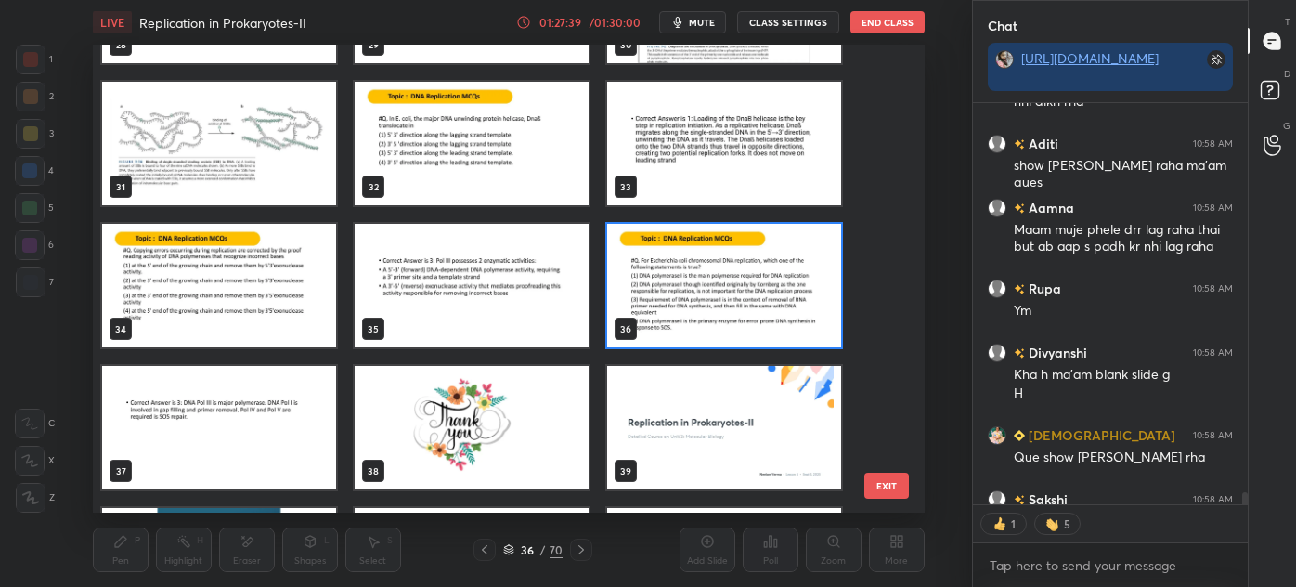
click at [688, 284] on img "grid" at bounding box center [724, 286] width 234 height 124
click at [685, 286] on img "grid" at bounding box center [724, 286] width 234 height 124
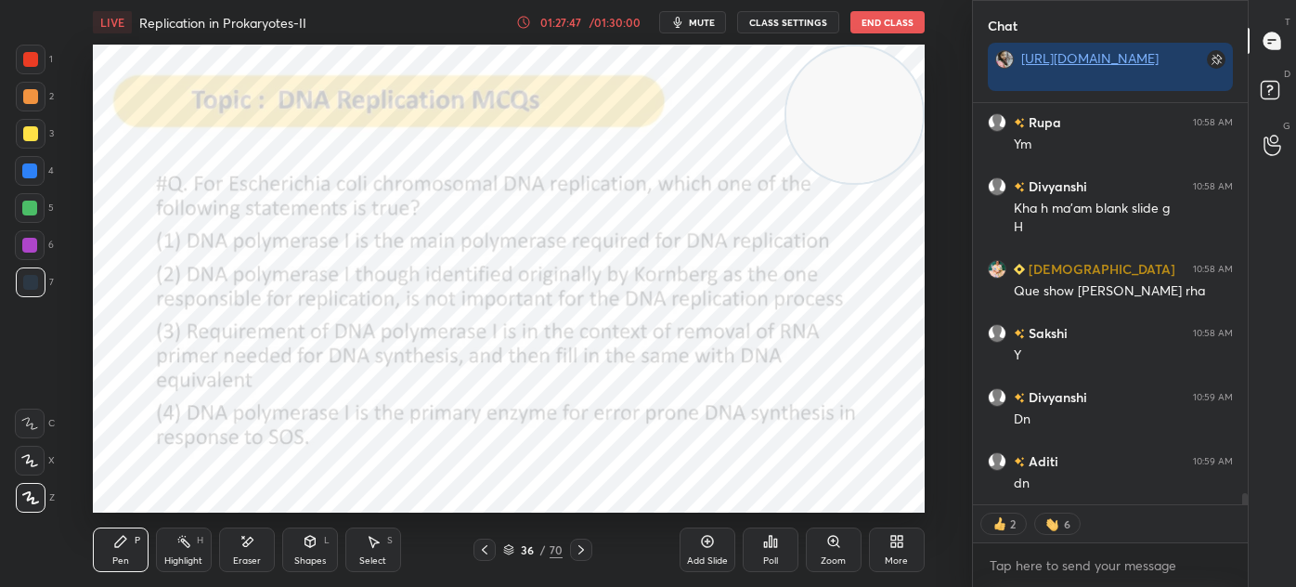
scroll to position [14600, 0]
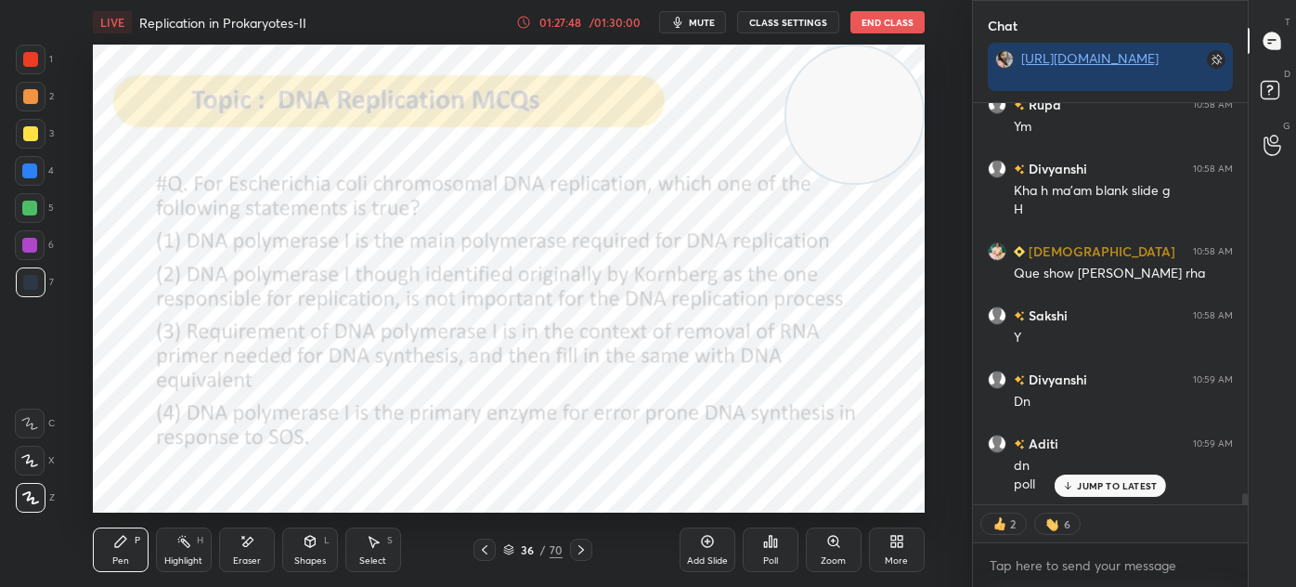
click at [767, 557] on div "Poll" at bounding box center [770, 560] width 15 height 9
type textarea "x"
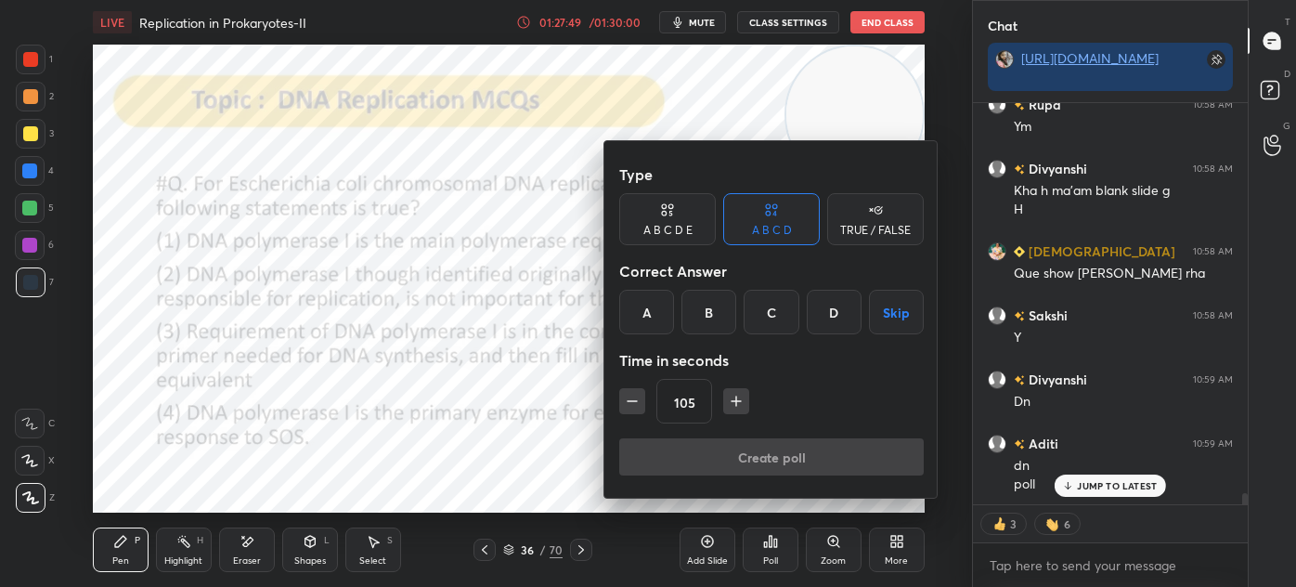
click at [774, 312] on div "C" at bounding box center [771, 312] width 55 height 45
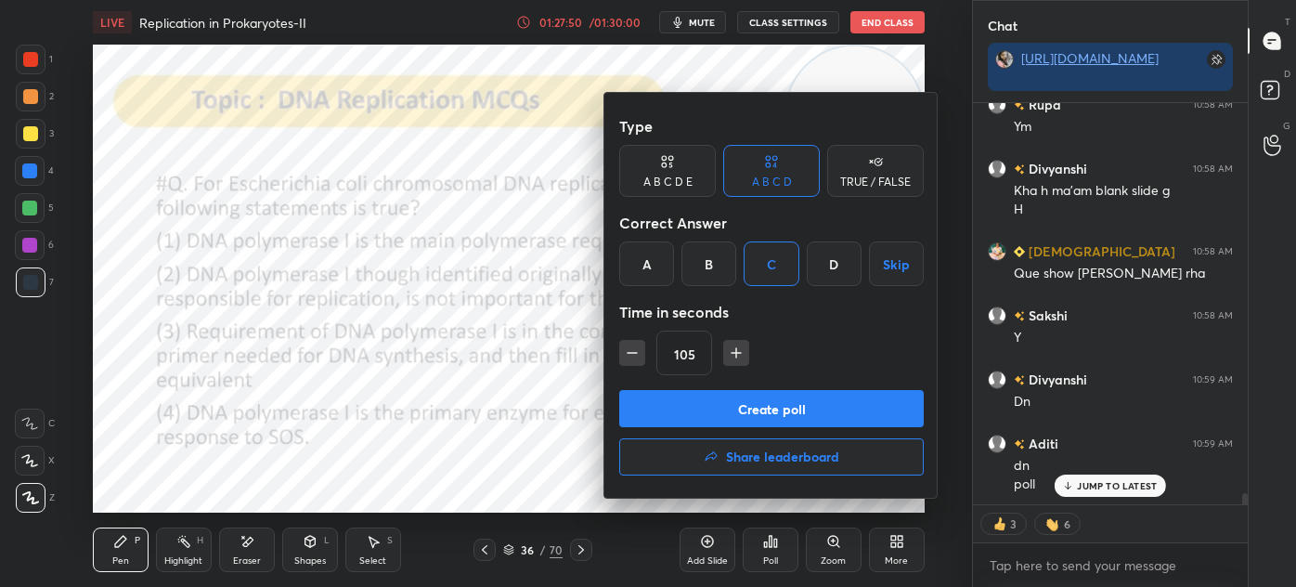
click at [639, 345] on icon "button" at bounding box center [632, 353] width 19 height 19
click at [637, 349] on icon "button" at bounding box center [632, 353] width 19 height 19
click at [635, 351] on icon "button" at bounding box center [632, 353] width 19 height 19
type input "60"
click at [791, 406] on button "Create poll" at bounding box center [771, 408] width 305 height 37
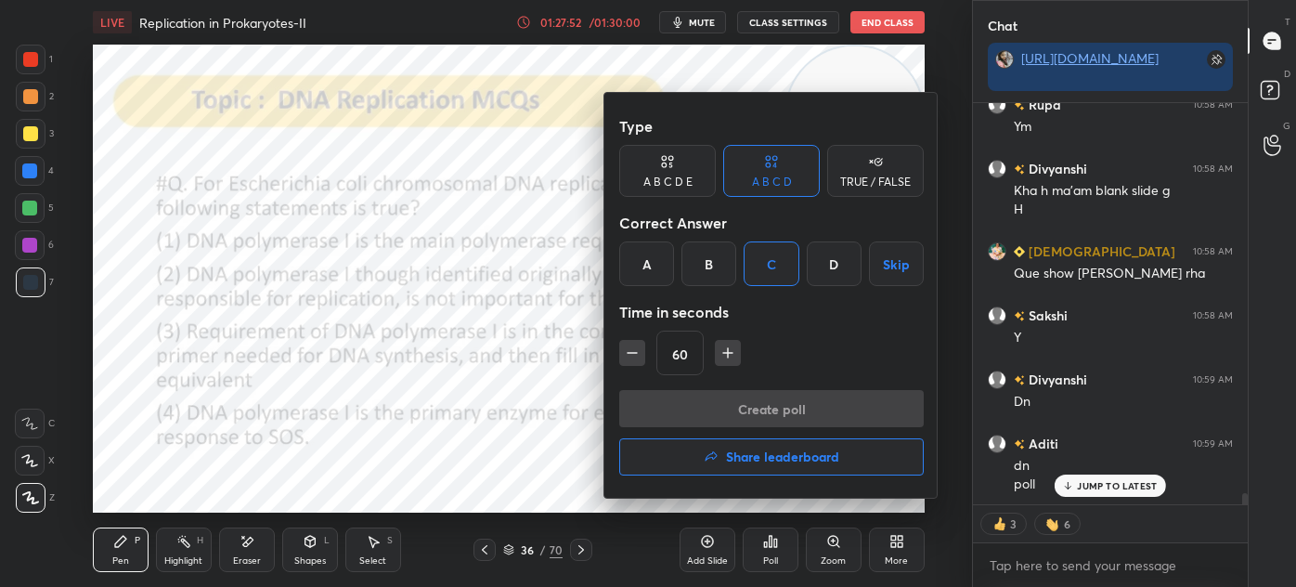
scroll to position [7, 5]
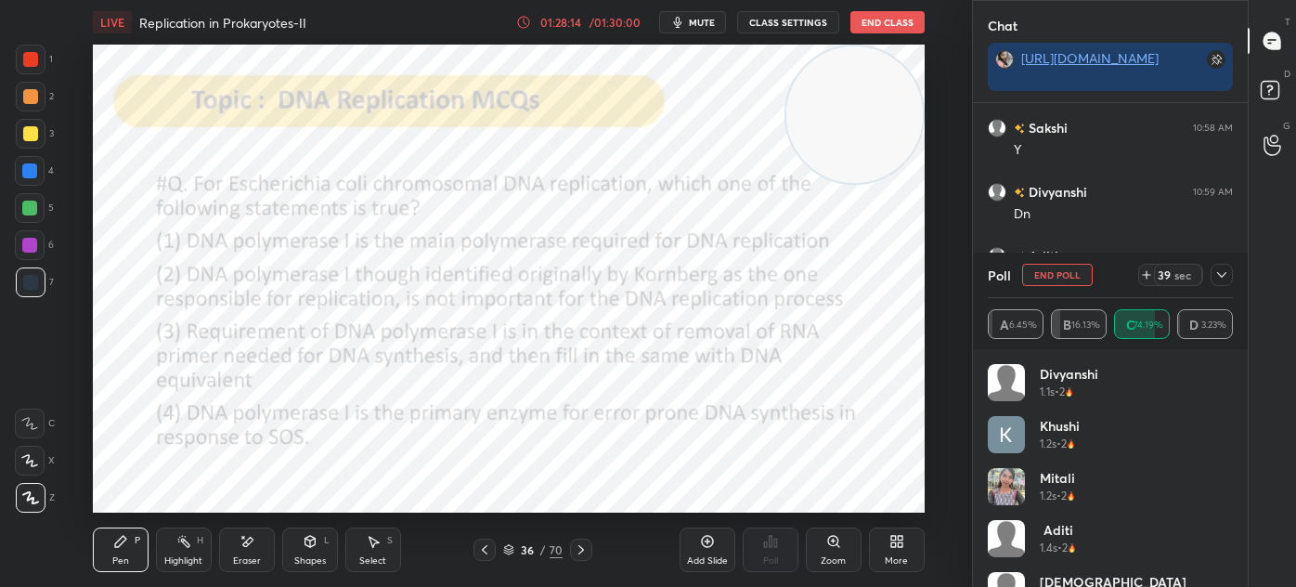
click at [1228, 264] on div "39 sec" at bounding box center [1186, 275] width 95 height 22
click at [1216, 276] on icon at bounding box center [1222, 274] width 15 height 15
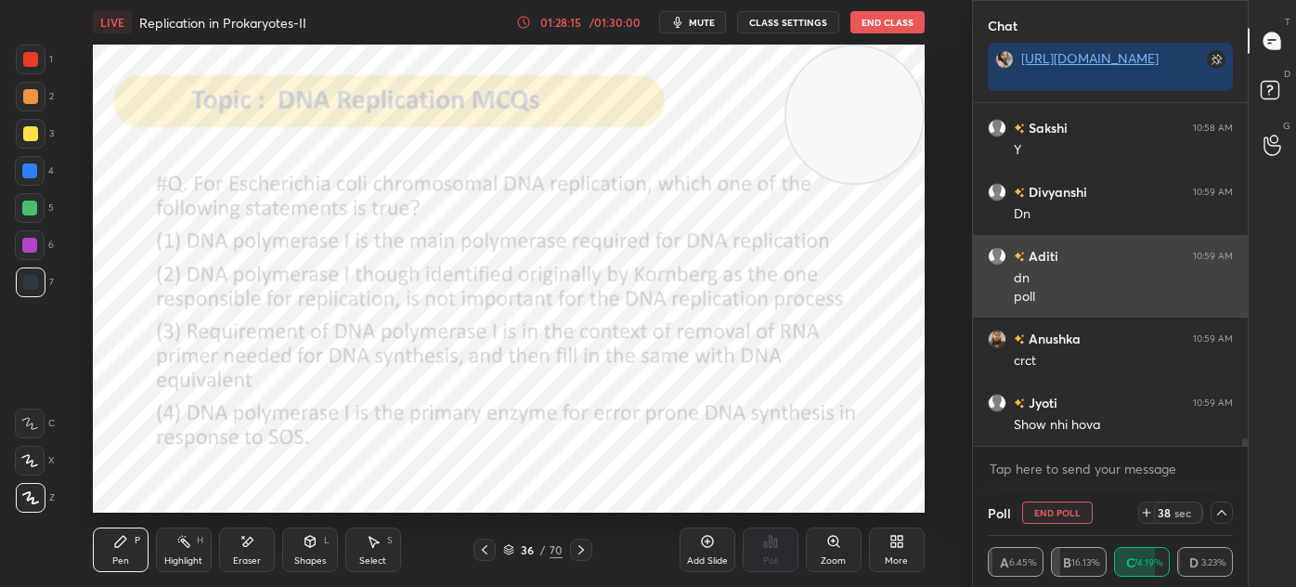
scroll to position [0, 5]
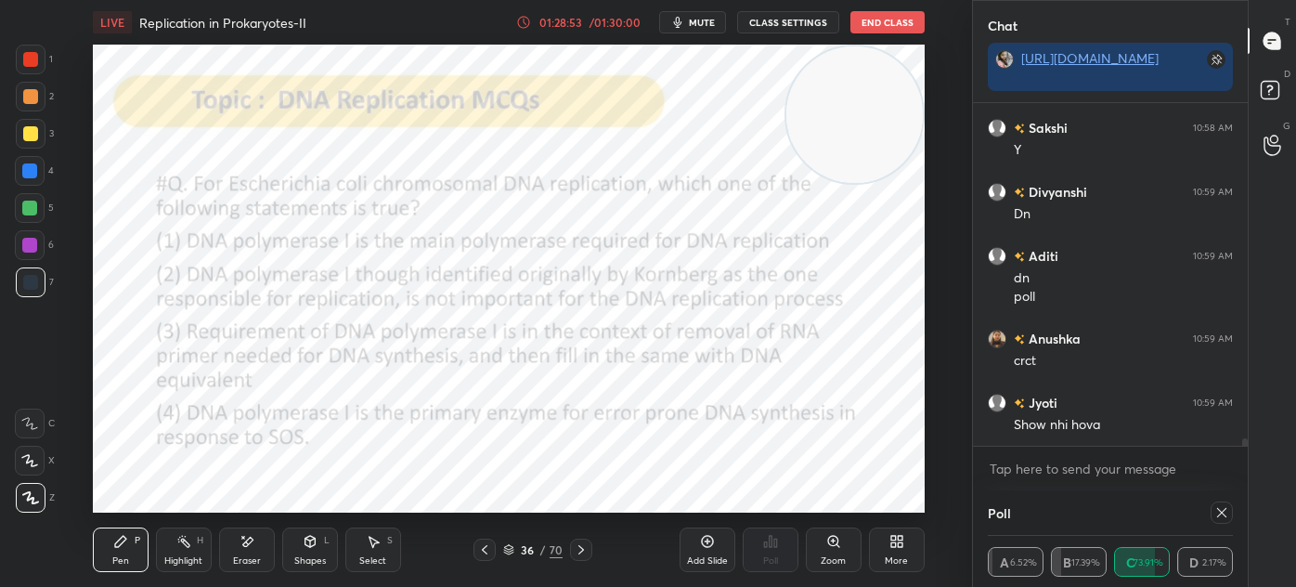
click at [24, 66] on div at bounding box center [30, 59] width 15 height 15
click at [1217, 509] on icon at bounding box center [1222, 512] width 15 height 15
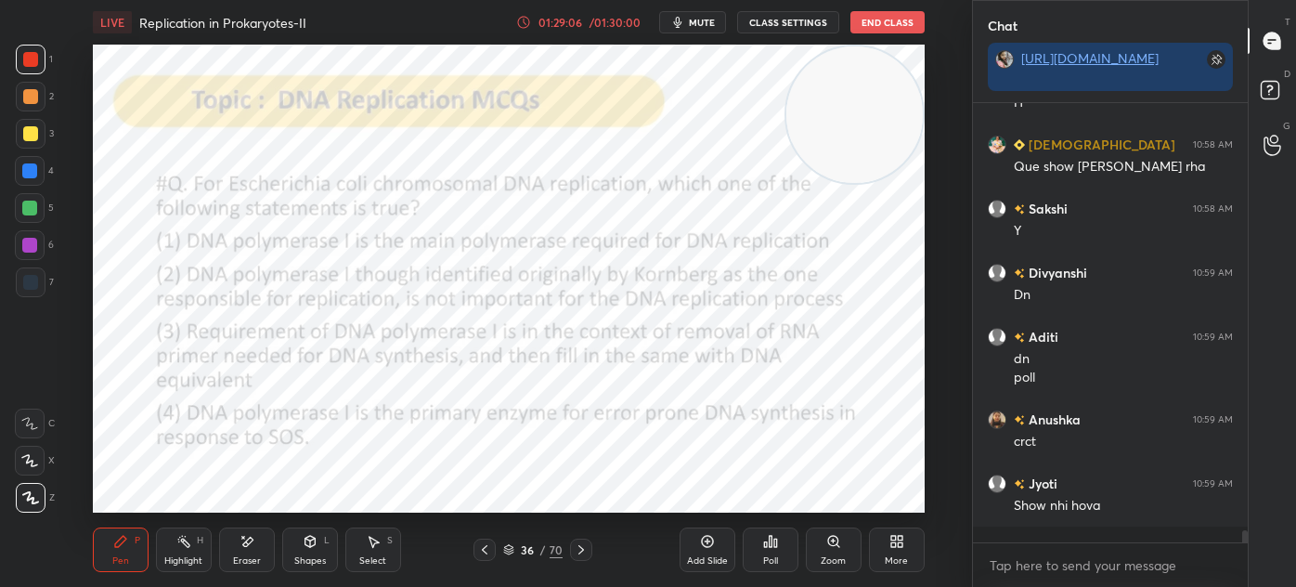
scroll to position [7, 5]
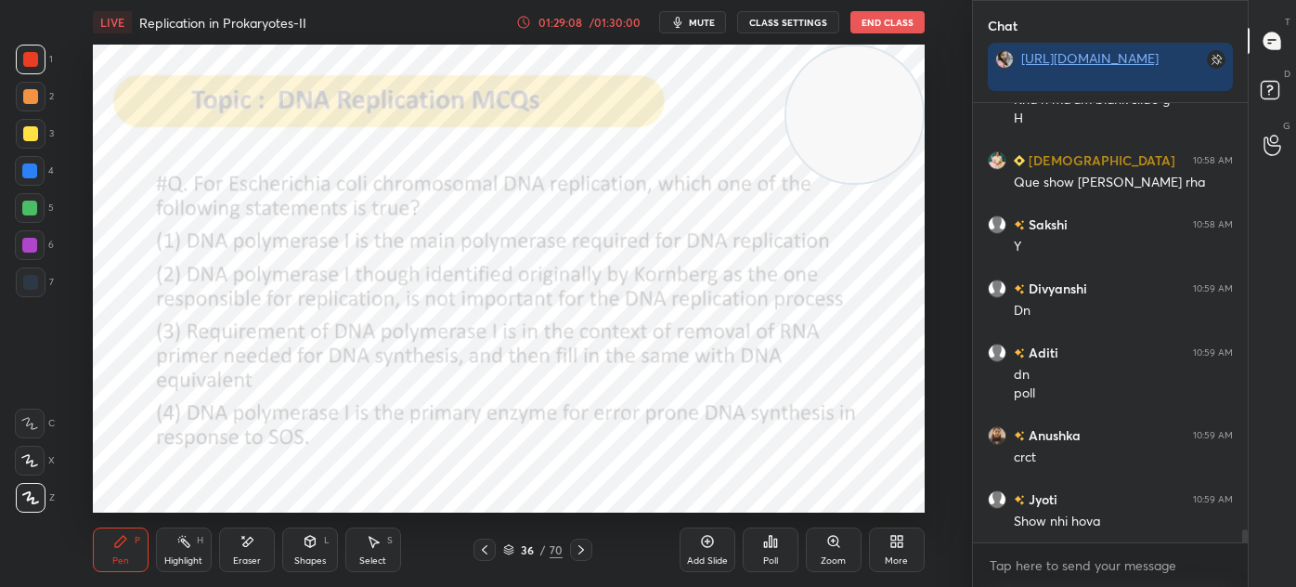
click at [1258, 93] on icon at bounding box center [1272, 92] width 33 height 33
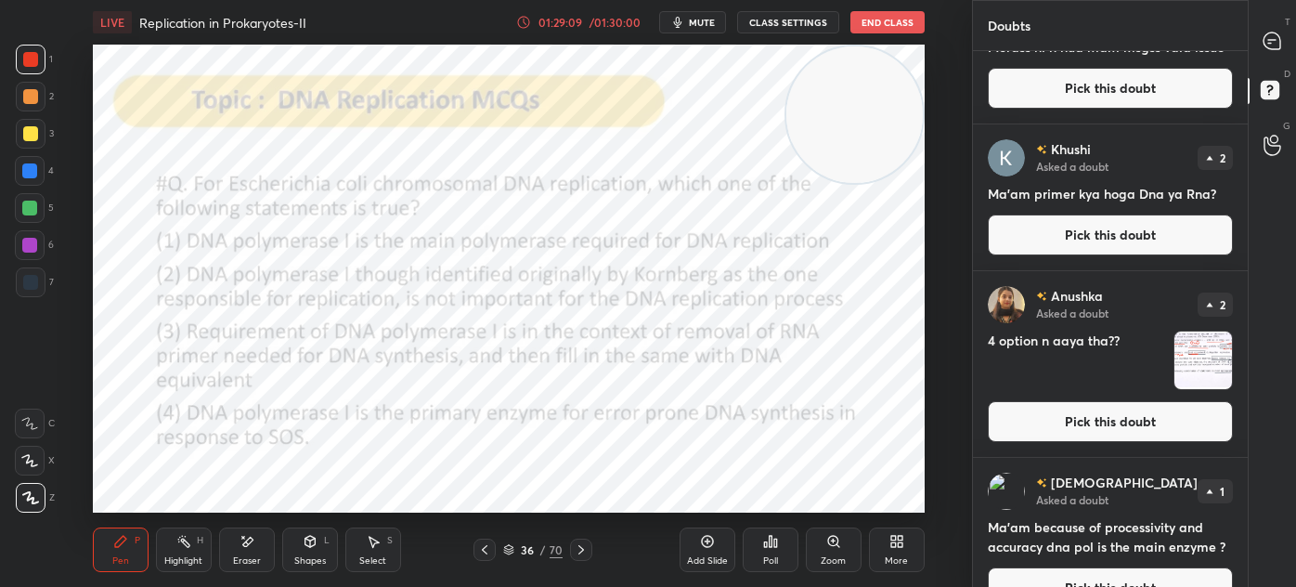
scroll to position [245, 0]
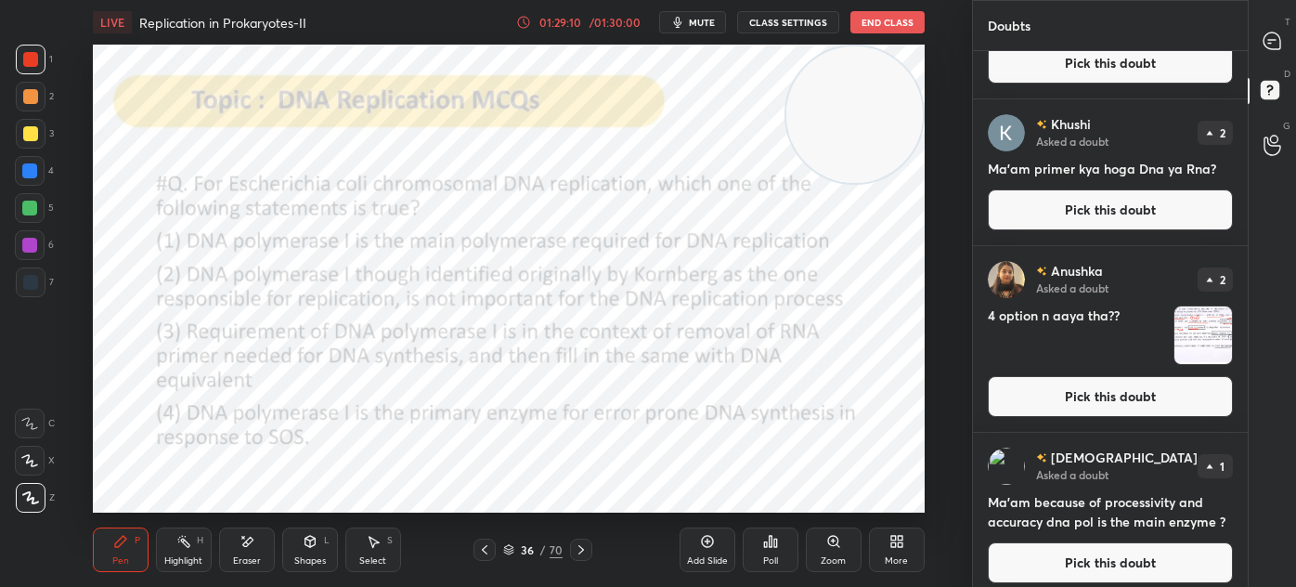
click at [1193, 334] on img "grid" at bounding box center [1204, 335] width 58 height 58
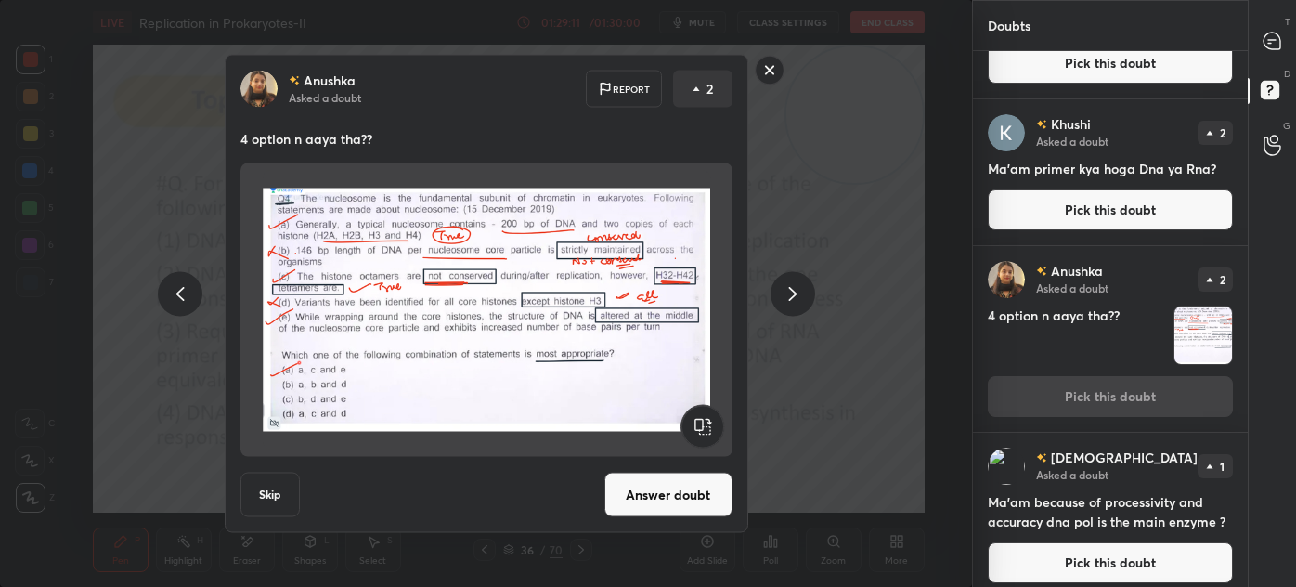
click at [686, 501] on button "Answer doubt" at bounding box center [669, 495] width 128 height 45
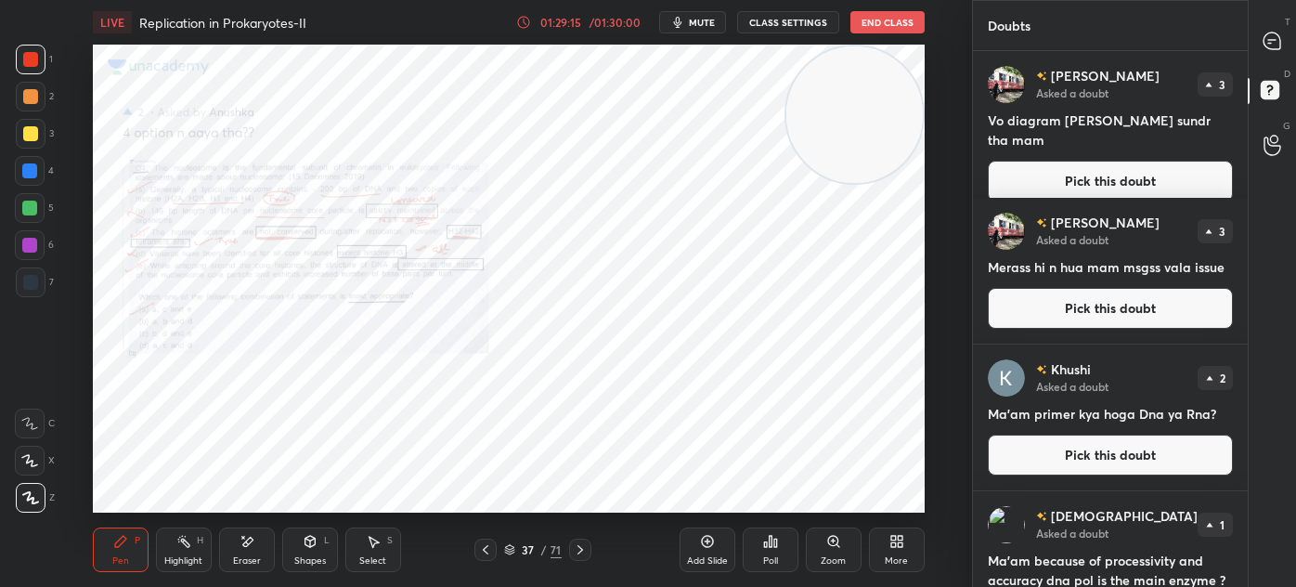
click at [821, 550] on div "Zoom" at bounding box center [834, 549] width 56 height 45
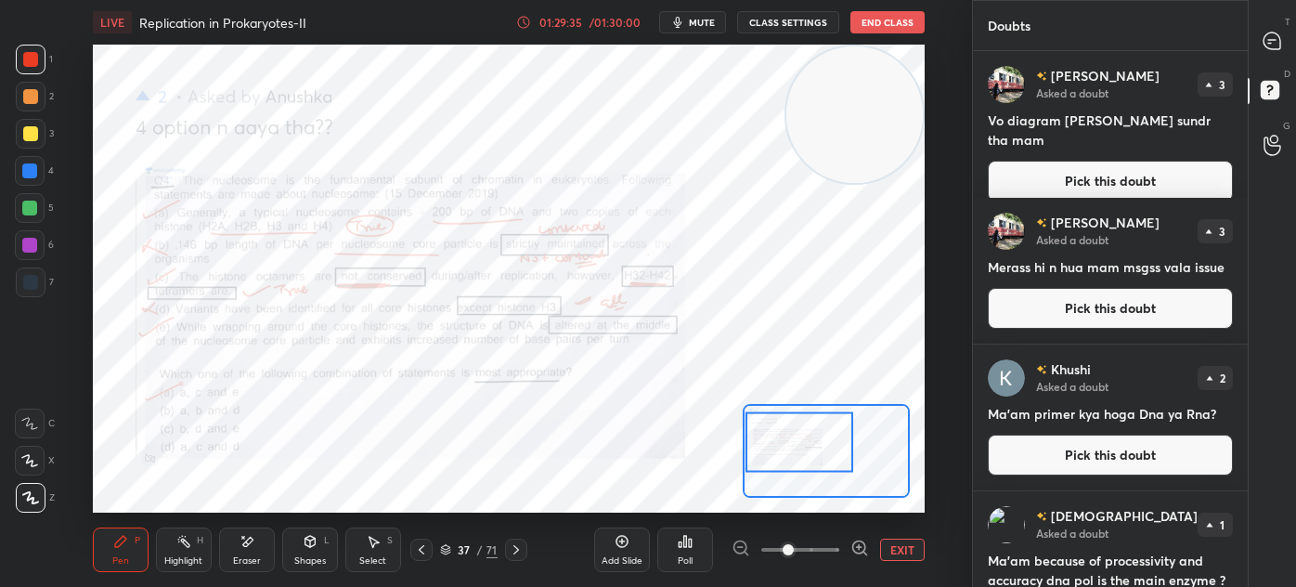
click at [1113, 161] on button "Pick this doubt" at bounding box center [1110, 181] width 245 height 41
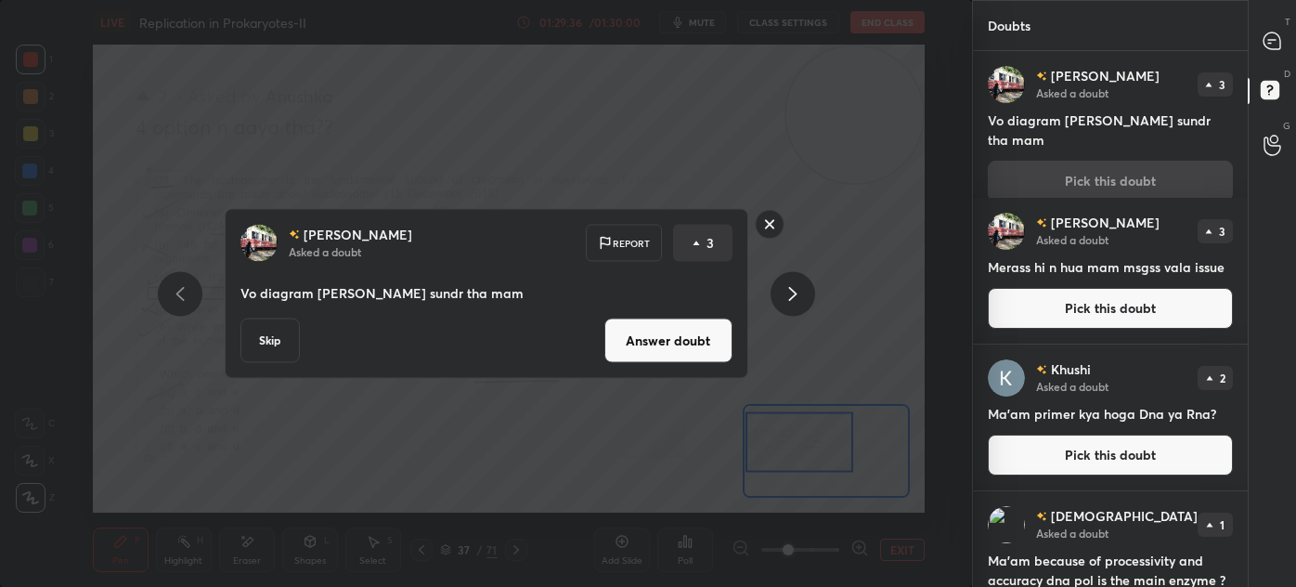
click at [686, 335] on button "Answer doubt" at bounding box center [669, 341] width 128 height 45
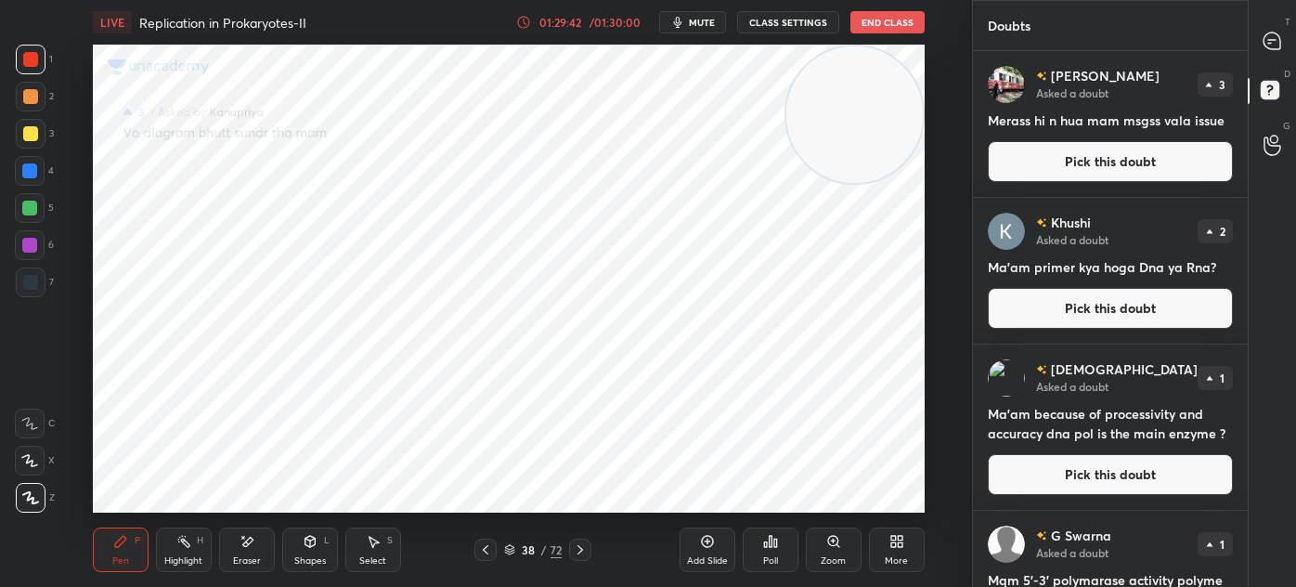
click at [1106, 152] on button "Pick this doubt" at bounding box center [1110, 161] width 245 height 41
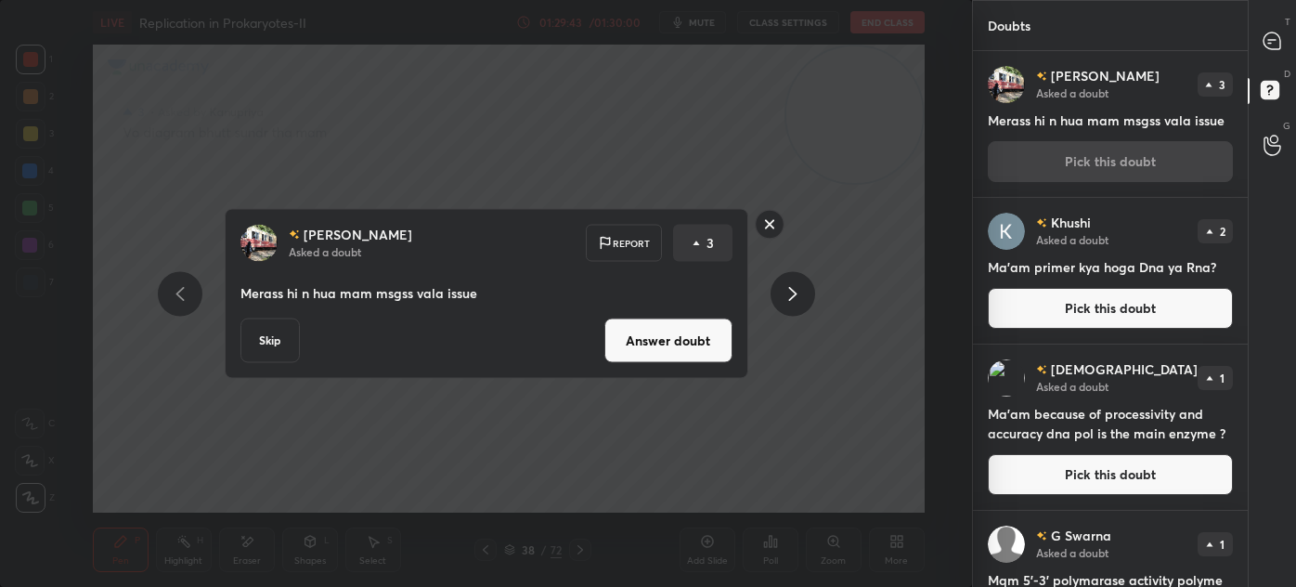
click at [668, 339] on button "Answer doubt" at bounding box center [669, 341] width 128 height 45
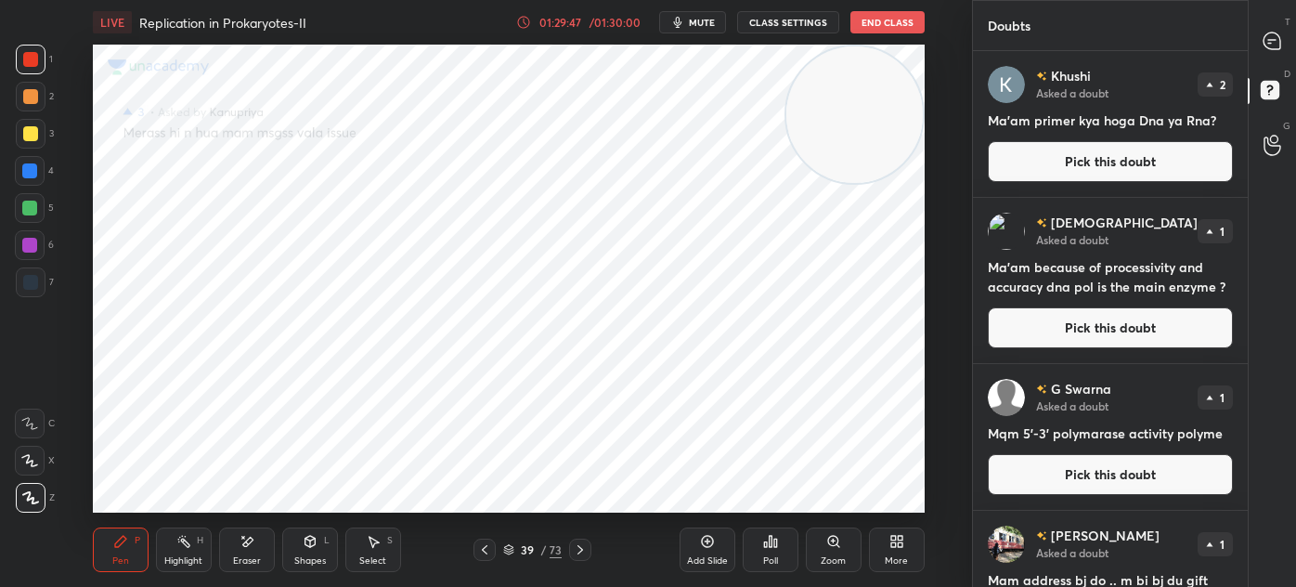
click at [1107, 150] on button "Pick this doubt" at bounding box center [1110, 161] width 245 height 41
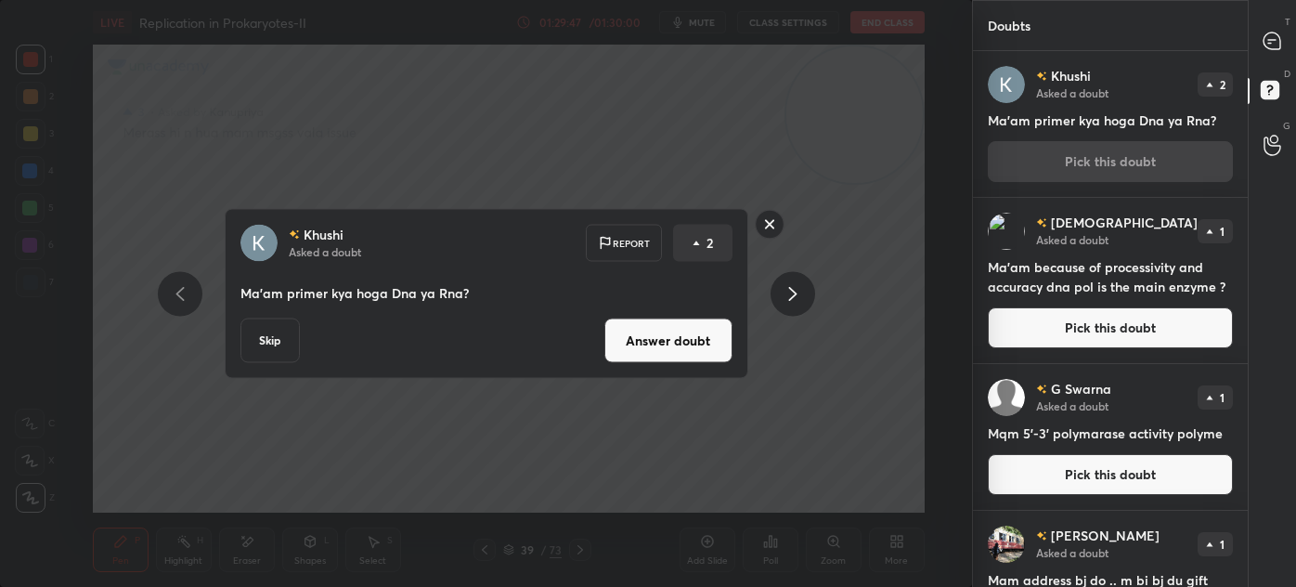
click at [643, 348] on button "Answer doubt" at bounding box center [669, 341] width 128 height 45
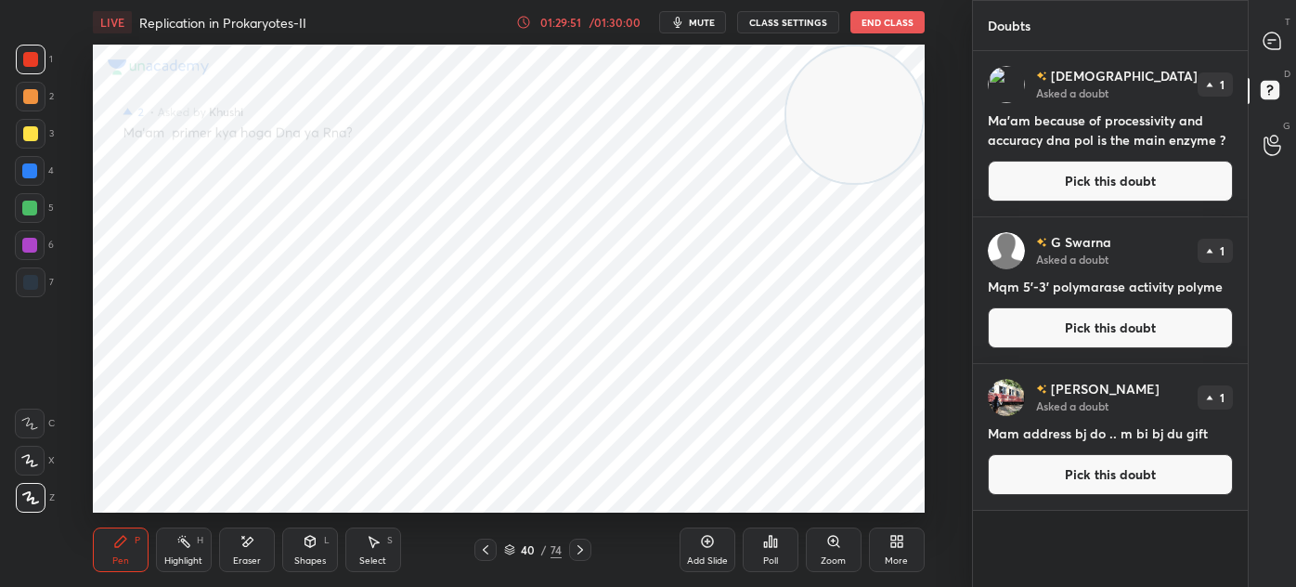
click at [1062, 330] on button "Pick this doubt" at bounding box center [1110, 327] width 245 height 41
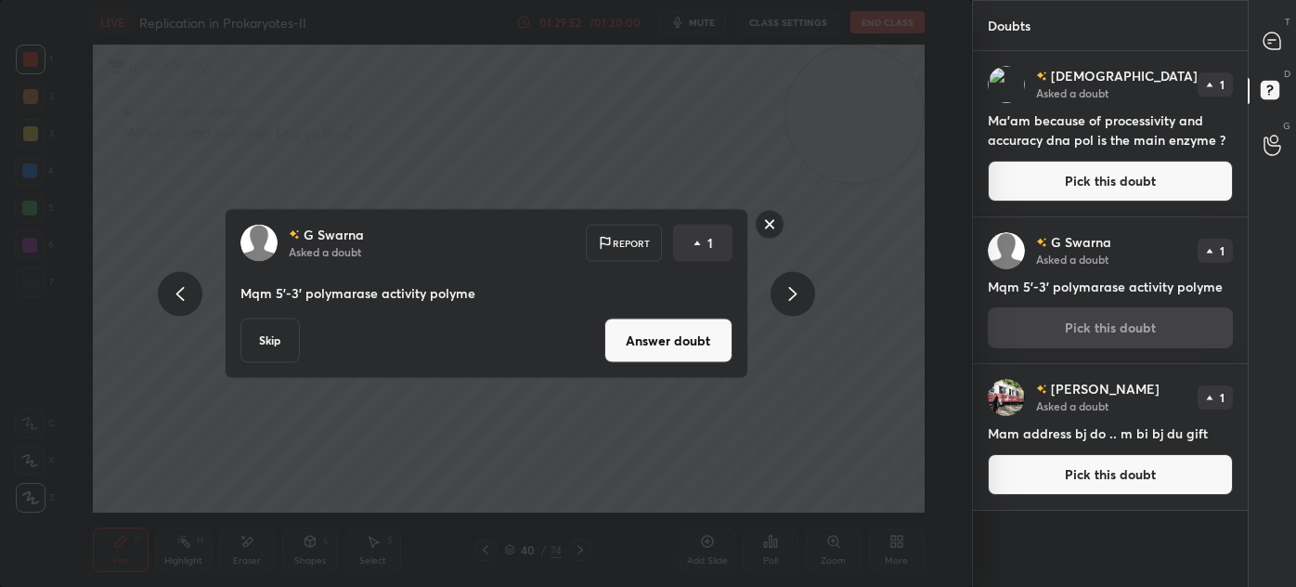
click at [678, 342] on button "Answer doubt" at bounding box center [669, 341] width 128 height 45
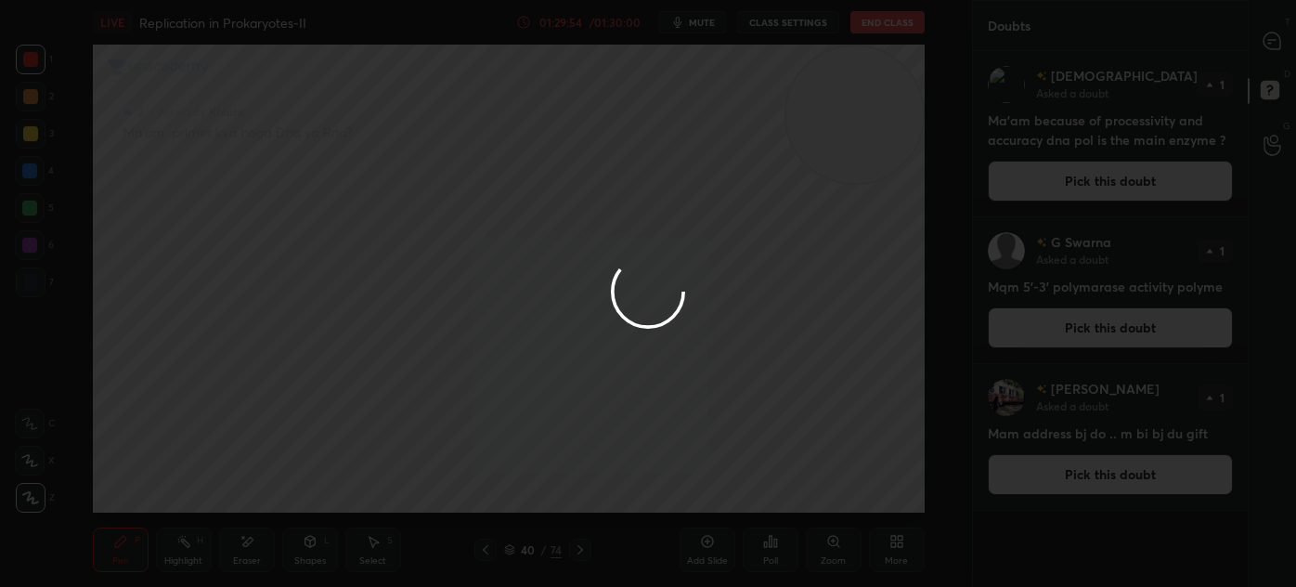
click at [282, 281] on div at bounding box center [648, 293] width 1296 height 587
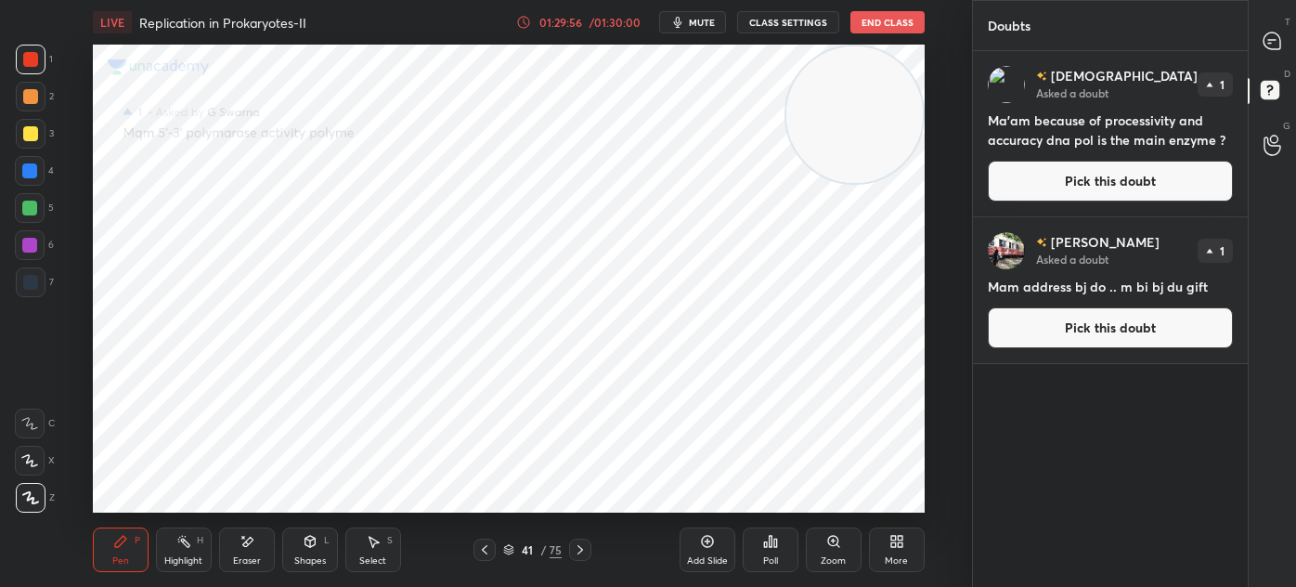
click at [1116, 329] on button "Pick this doubt" at bounding box center [1110, 327] width 245 height 41
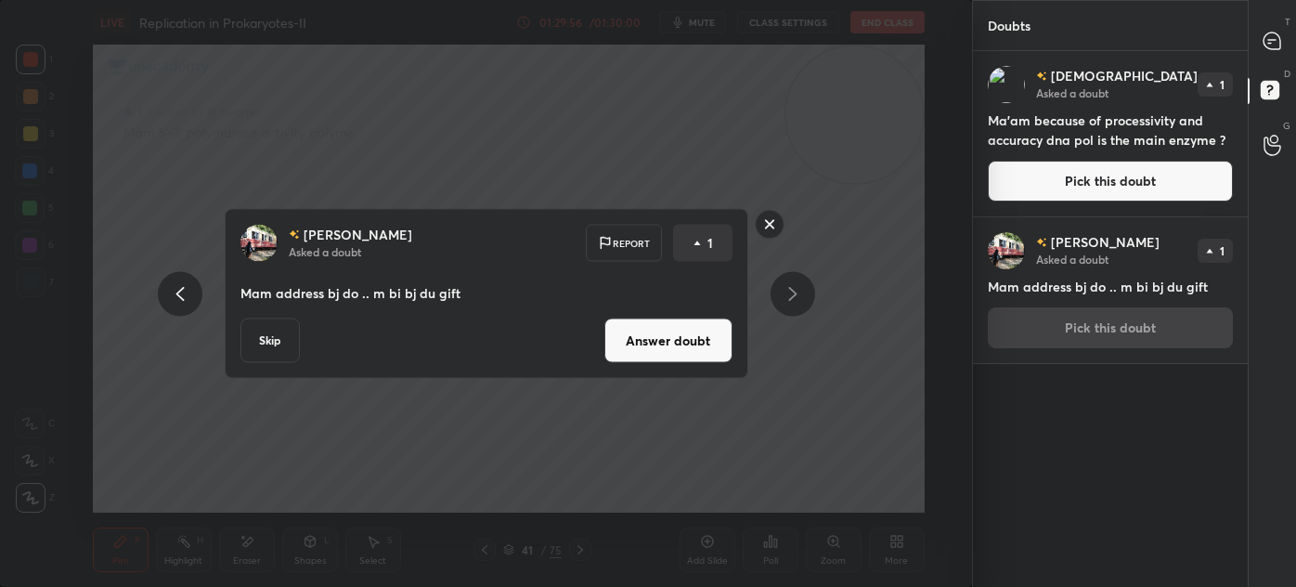
click at [671, 344] on button "Answer doubt" at bounding box center [669, 341] width 128 height 45
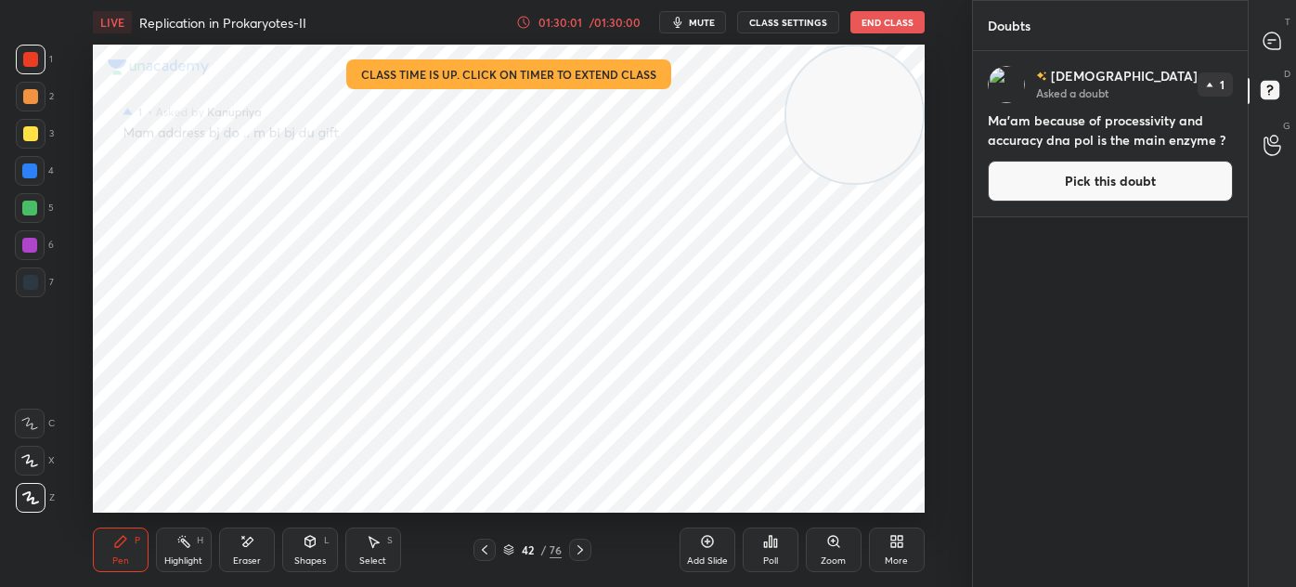
click at [1101, 168] on button "Pick this doubt" at bounding box center [1110, 181] width 245 height 41
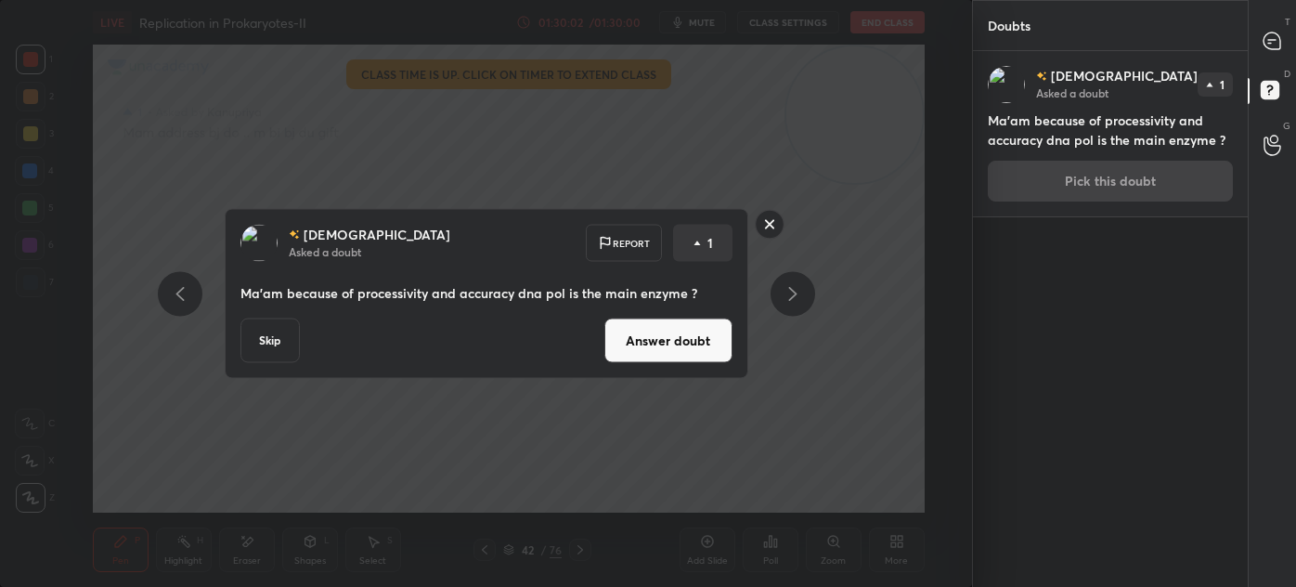
click at [669, 343] on button "Answer doubt" at bounding box center [669, 341] width 128 height 45
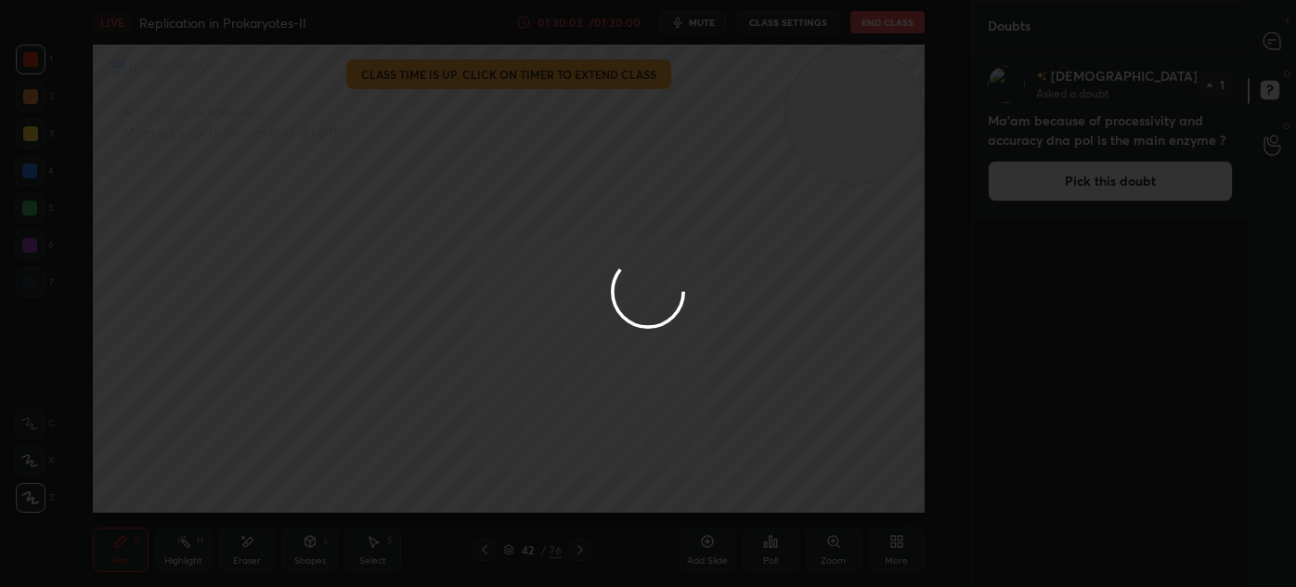
click at [1272, 38] on div at bounding box center [648, 293] width 1296 height 587
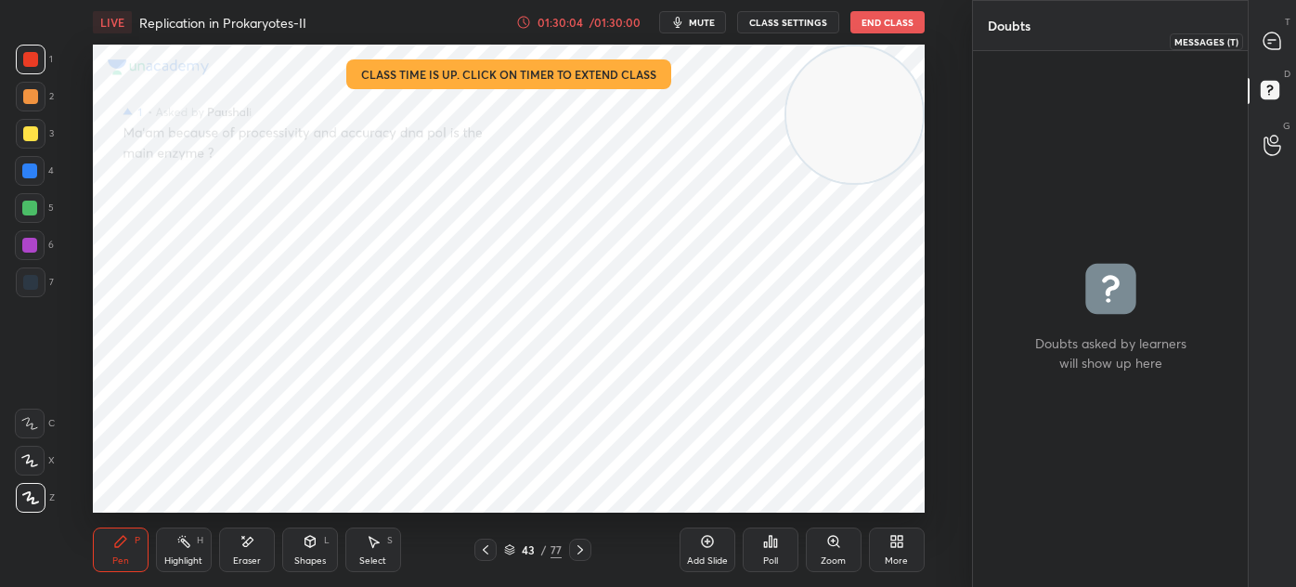
click at [1273, 46] on icon at bounding box center [1272, 41] width 17 height 17
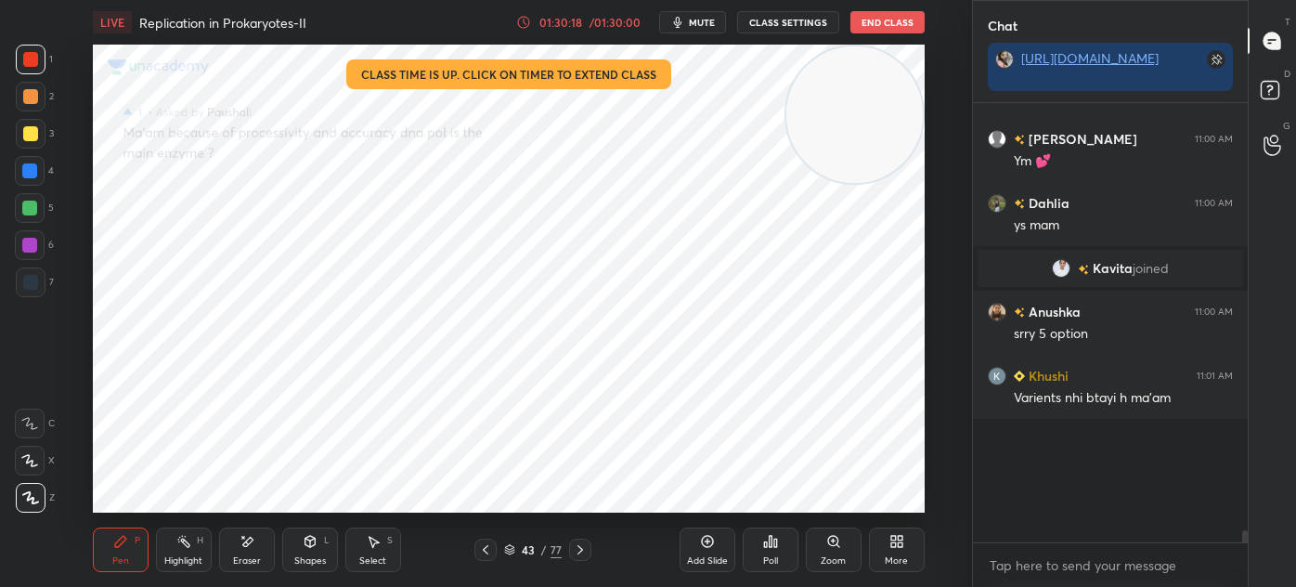
scroll to position [15011, 0]
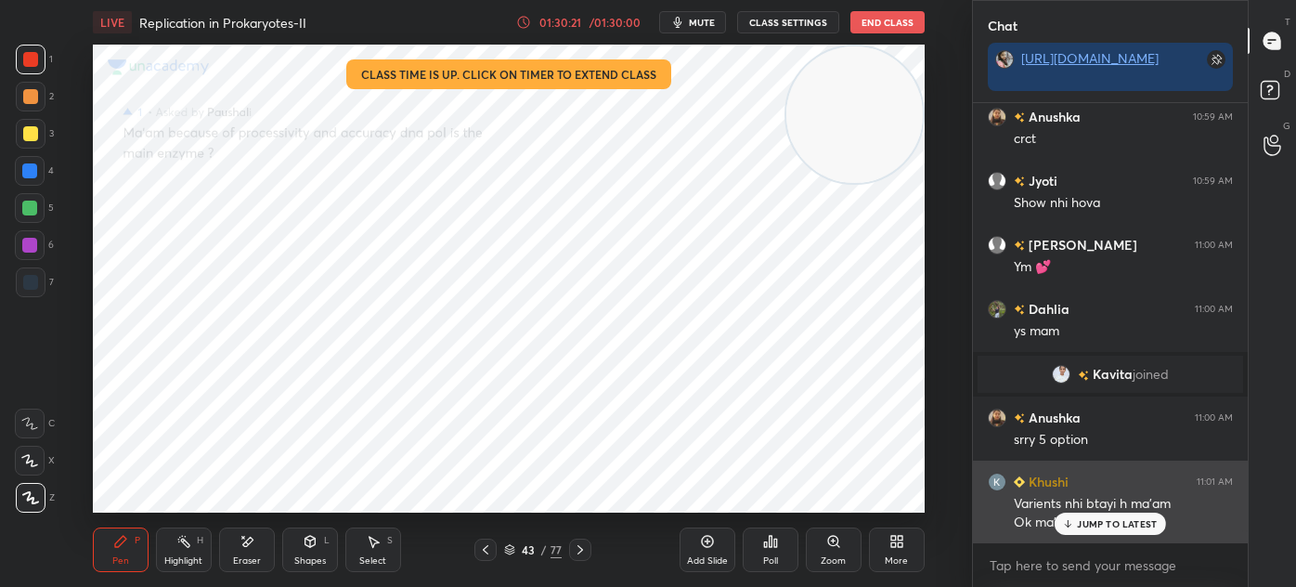
click at [1077, 529] on div "JUMP TO LATEST" at bounding box center [1110, 524] width 111 height 22
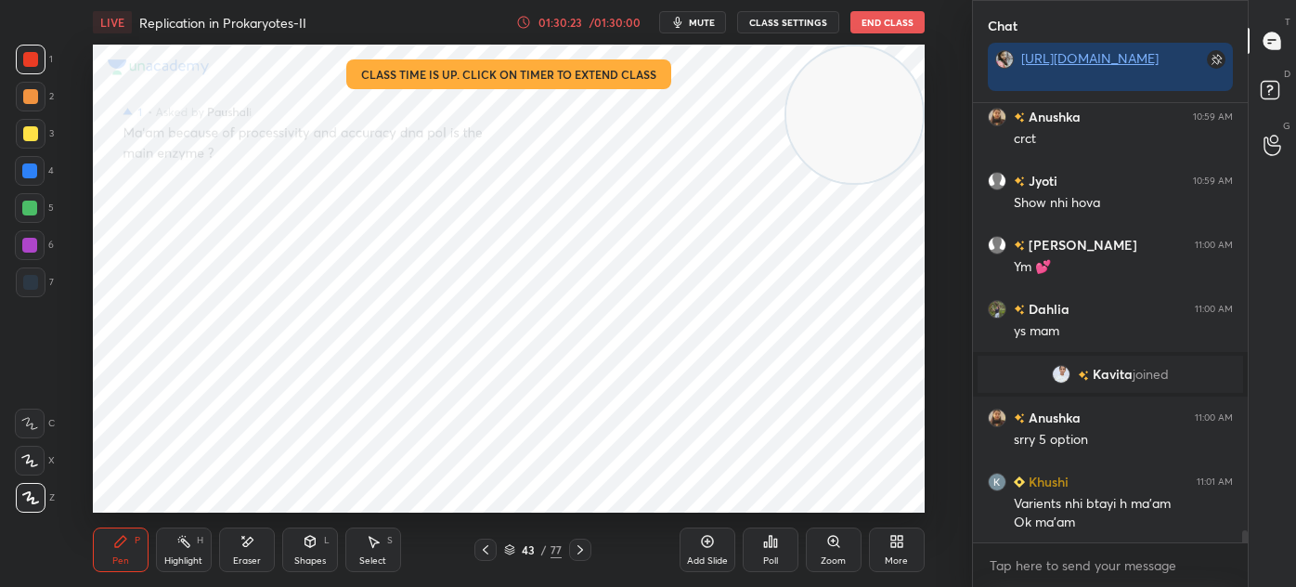
click at [490, 545] on icon at bounding box center [485, 549] width 15 height 15
click at [491, 546] on icon at bounding box center [485, 549] width 15 height 15
click at [491, 545] on icon at bounding box center [485, 549] width 15 height 15
click at [492, 546] on icon at bounding box center [485, 549] width 15 height 15
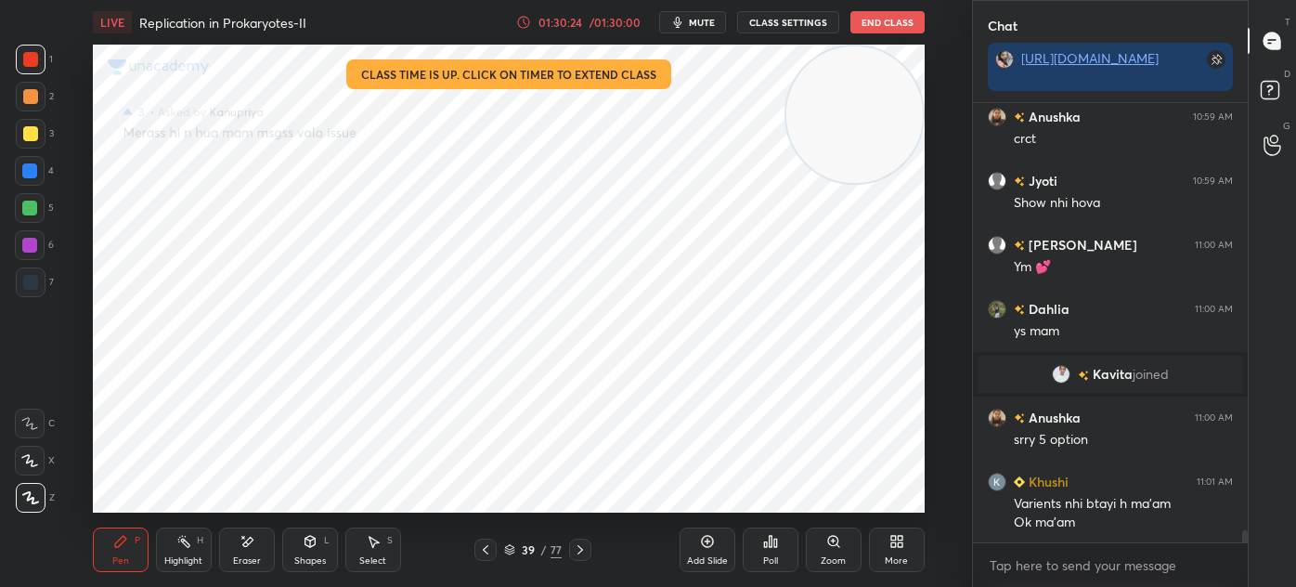
click at [490, 546] on icon at bounding box center [485, 549] width 15 height 15
click at [491, 544] on icon at bounding box center [485, 549] width 15 height 15
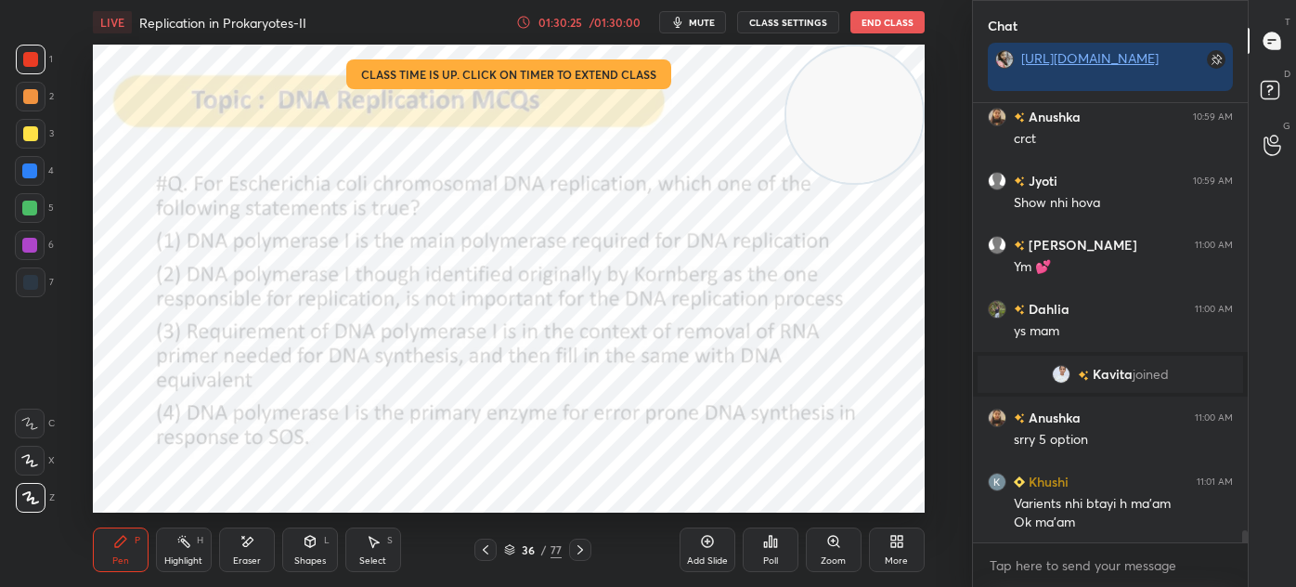
click at [579, 550] on icon at bounding box center [580, 549] width 15 height 15
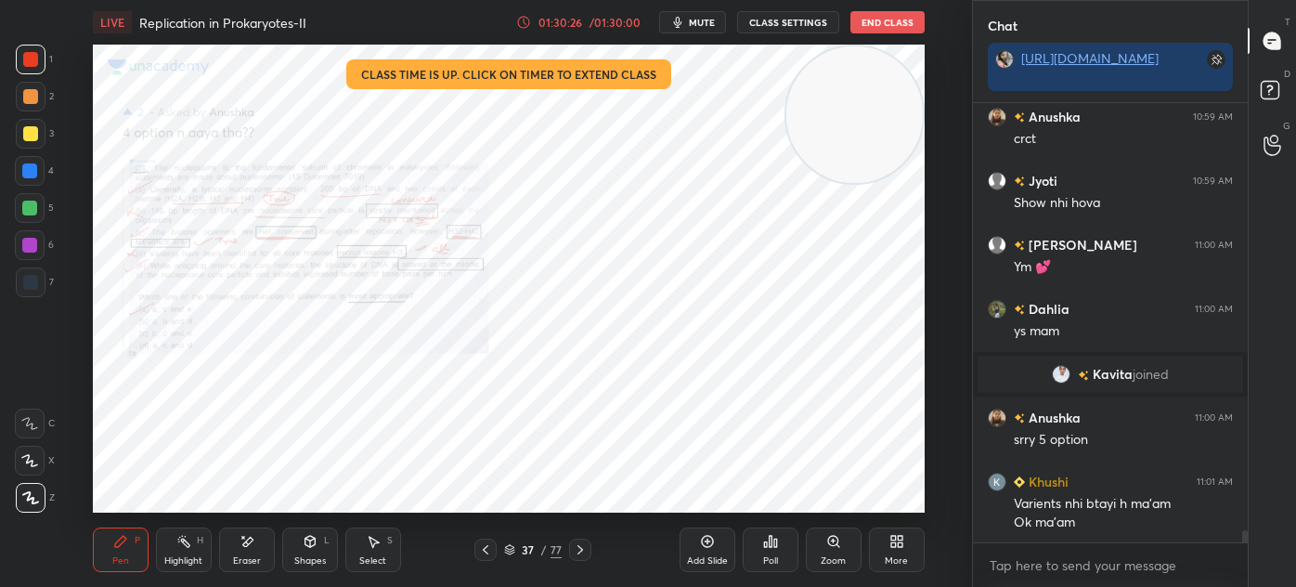
click at [839, 563] on div "Zoom" at bounding box center [833, 560] width 25 height 9
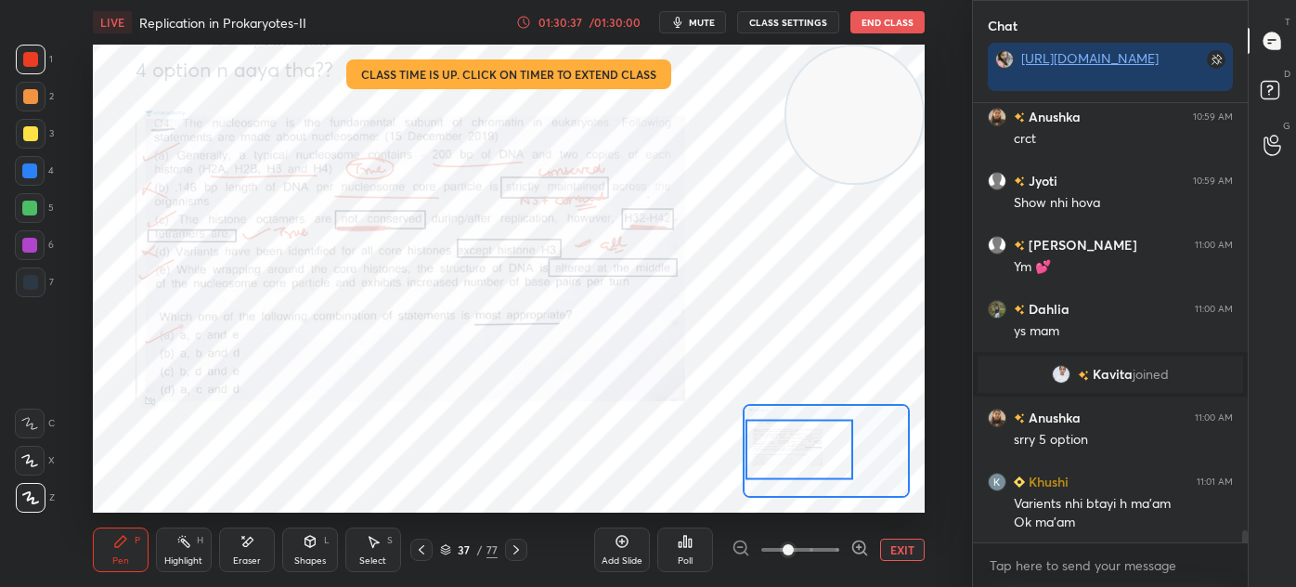
scroll to position [15075, 0]
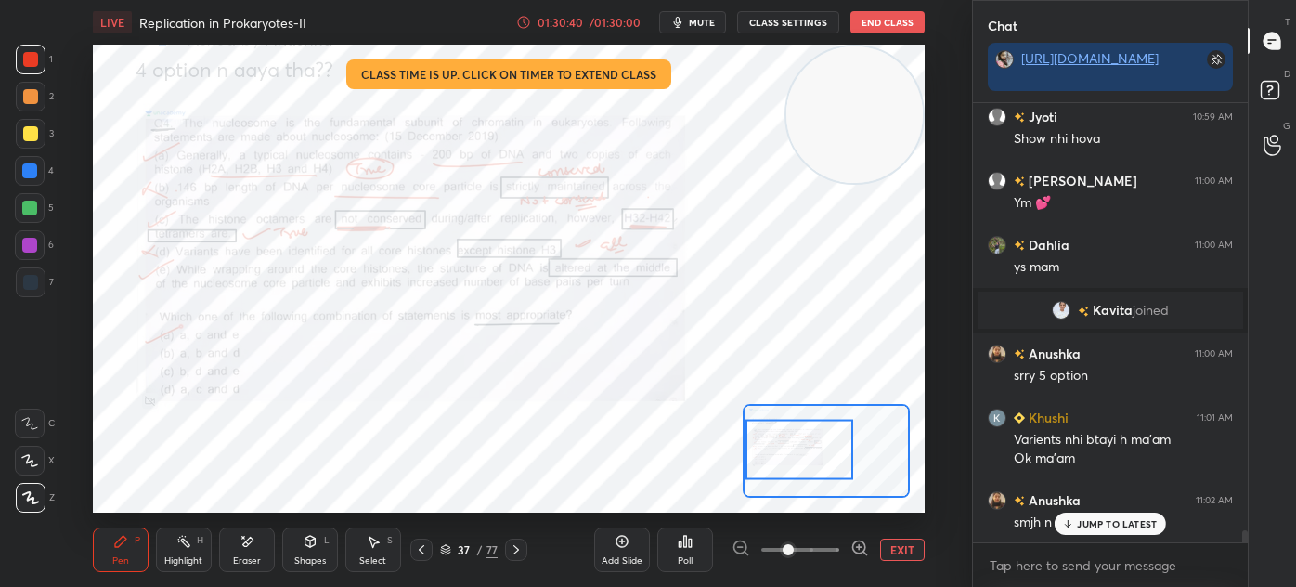
click at [1082, 525] on p "JUMP TO LATEST" at bounding box center [1117, 523] width 80 height 11
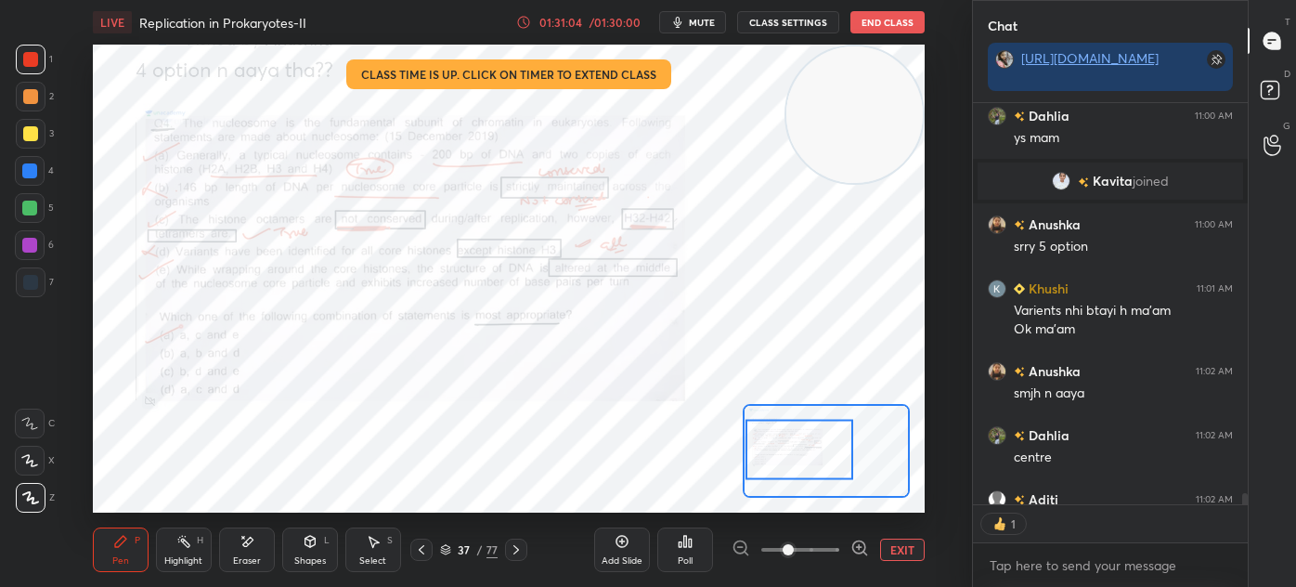
scroll to position [6, 5]
click at [20, 284] on div at bounding box center [31, 282] width 30 height 30
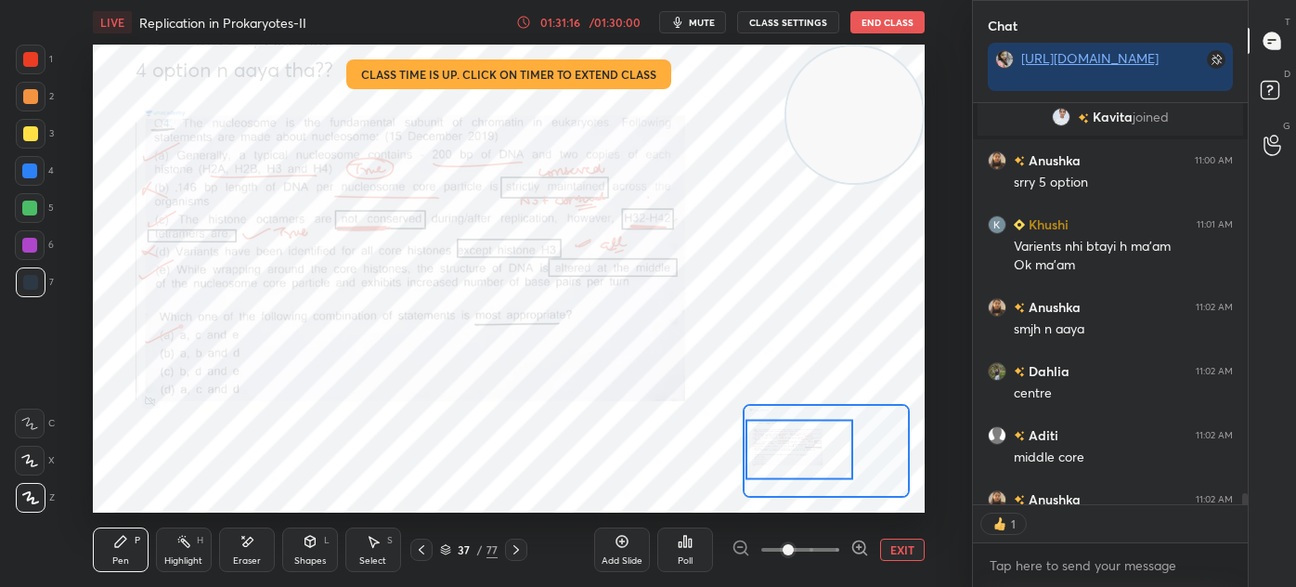
scroll to position [15306, 0]
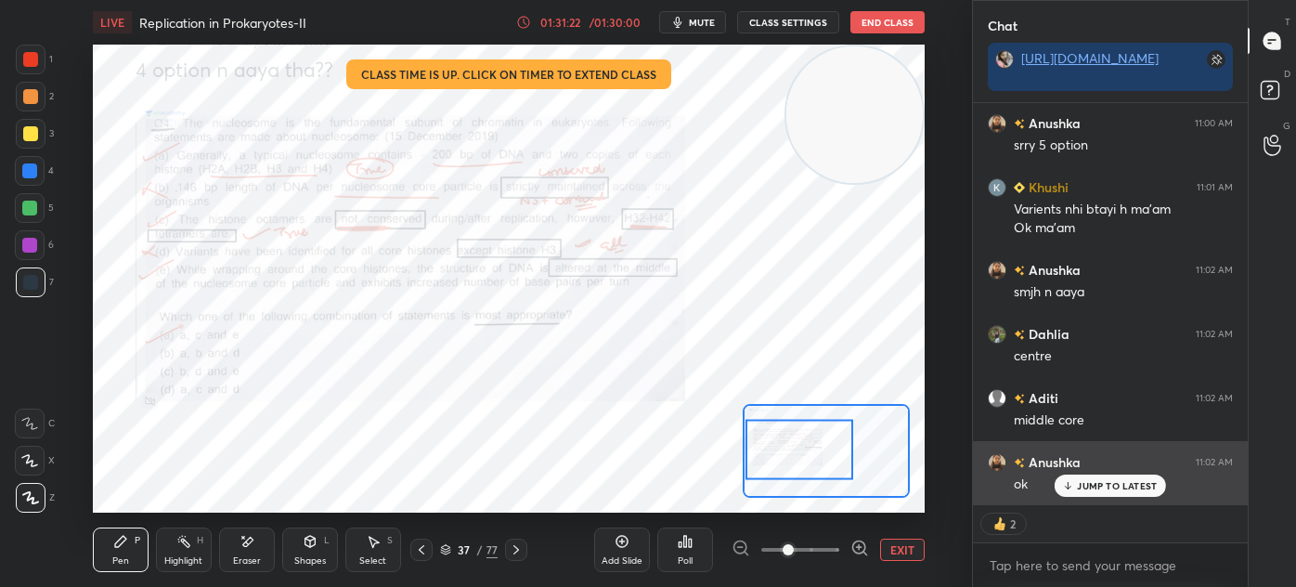
click at [1094, 485] on p "JUMP TO LATEST" at bounding box center [1117, 485] width 80 height 11
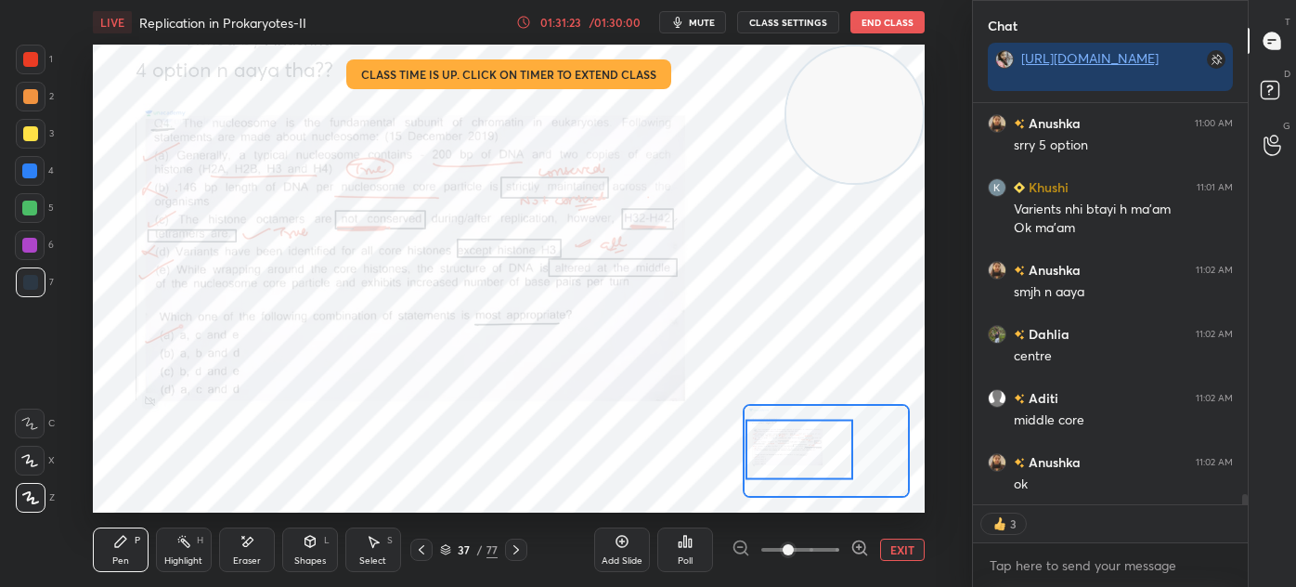
click at [895, 546] on button "EXIT" at bounding box center [902, 550] width 45 height 22
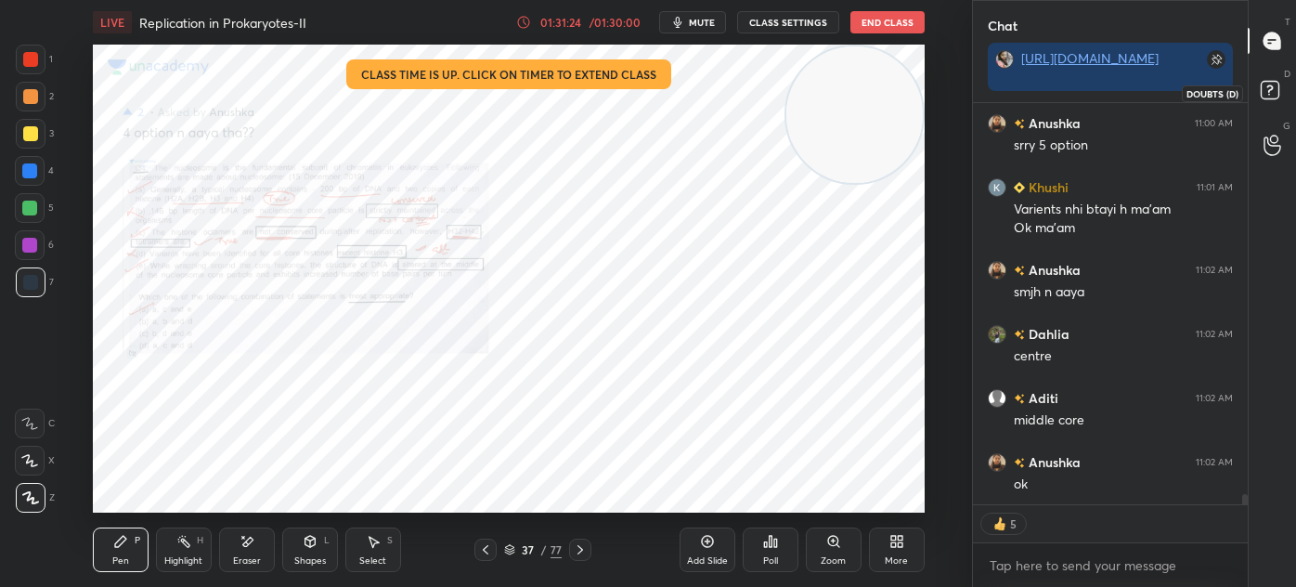
click at [1268, 93] on rect at bounding box center [1270, 91] width 18 height 18
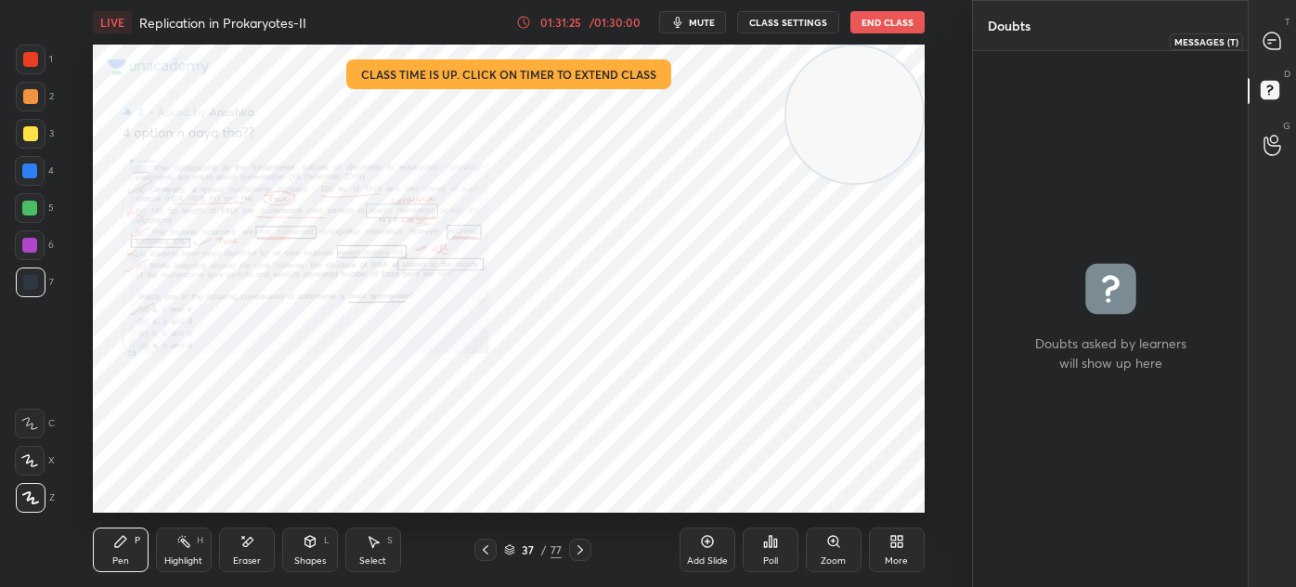
click at [1274, 36] on icon at bounding box center [1272, 41] width 17 height 17
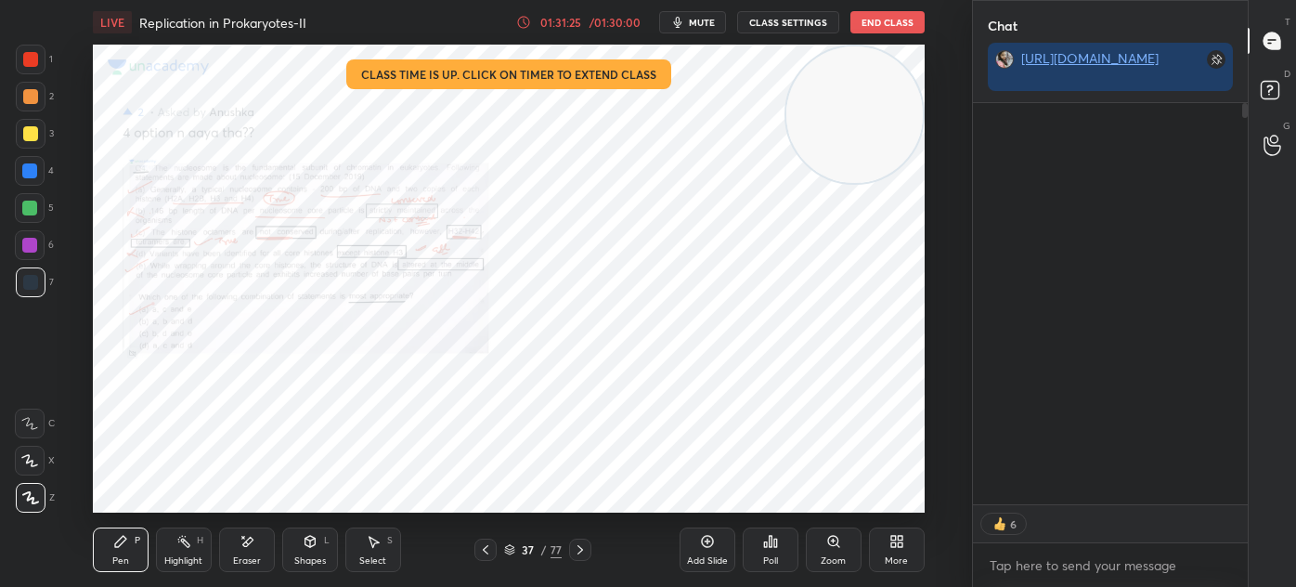
scroll to position [396, 269]
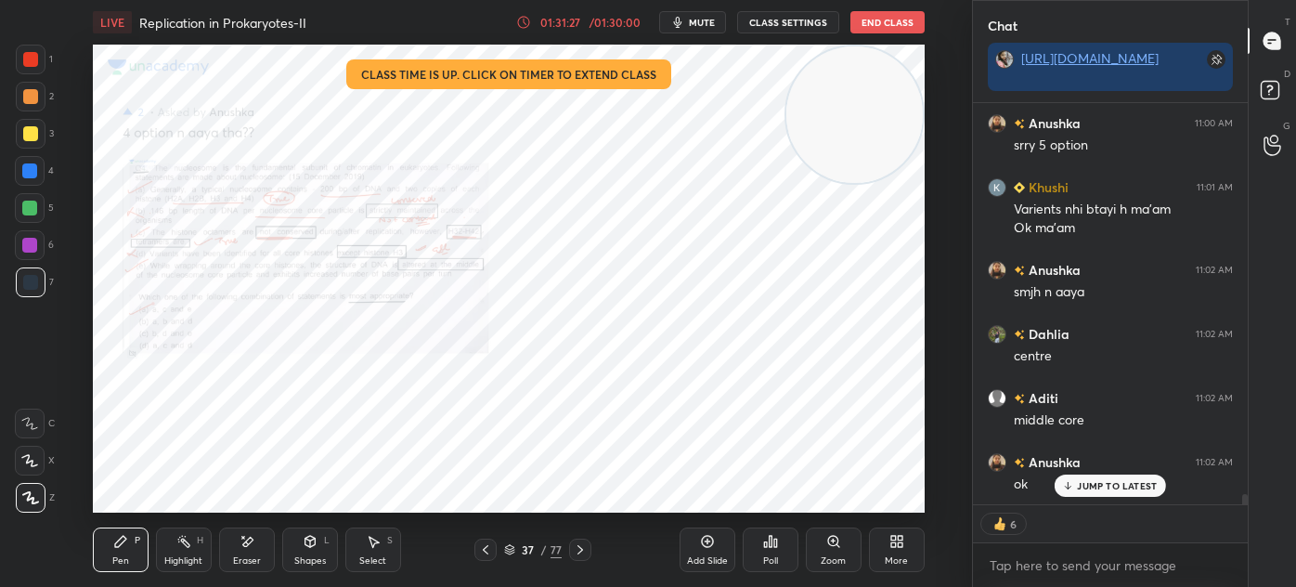
click at [506, 551] on icon at bounding box center [509, 551] width 9 height 3
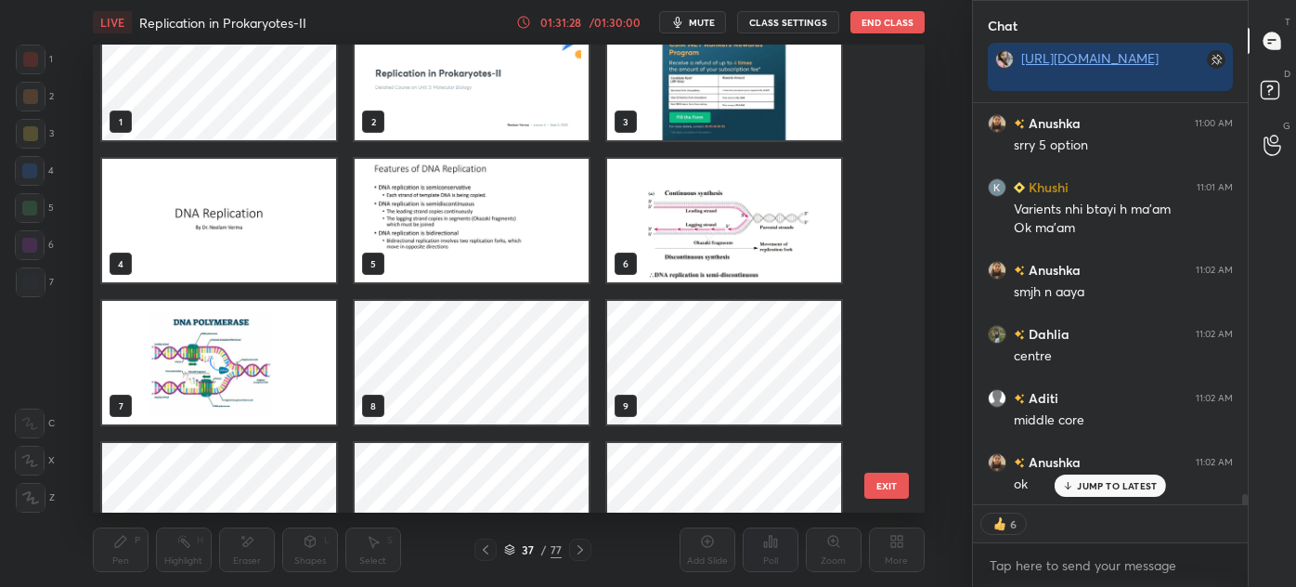
scroll to position [0, 0]
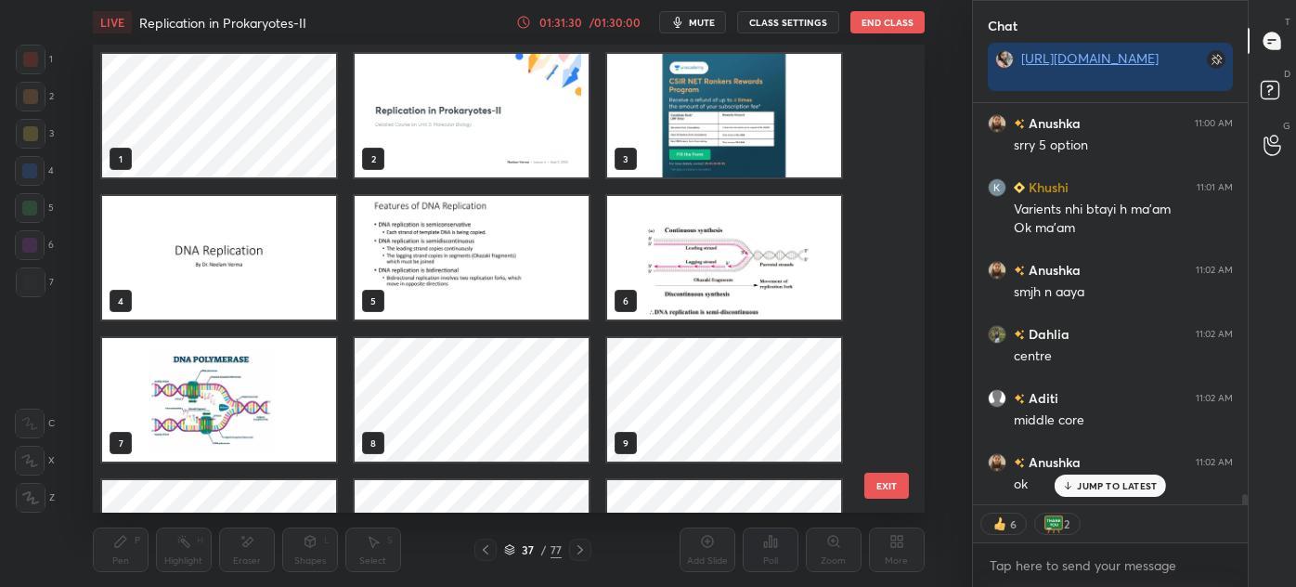
click at [538, 144] on img "grid" at bounding box center [472, 116] width 234 height 124
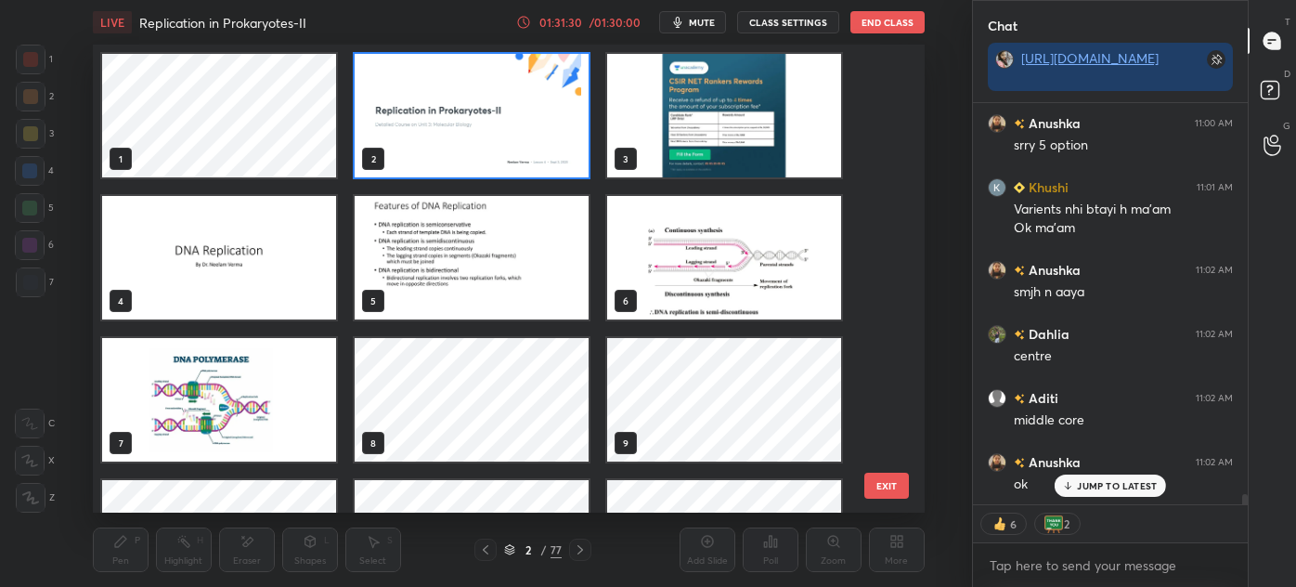
click at [540, 148] on img "grid" at bounding box center [472, 116] width 234 height 124
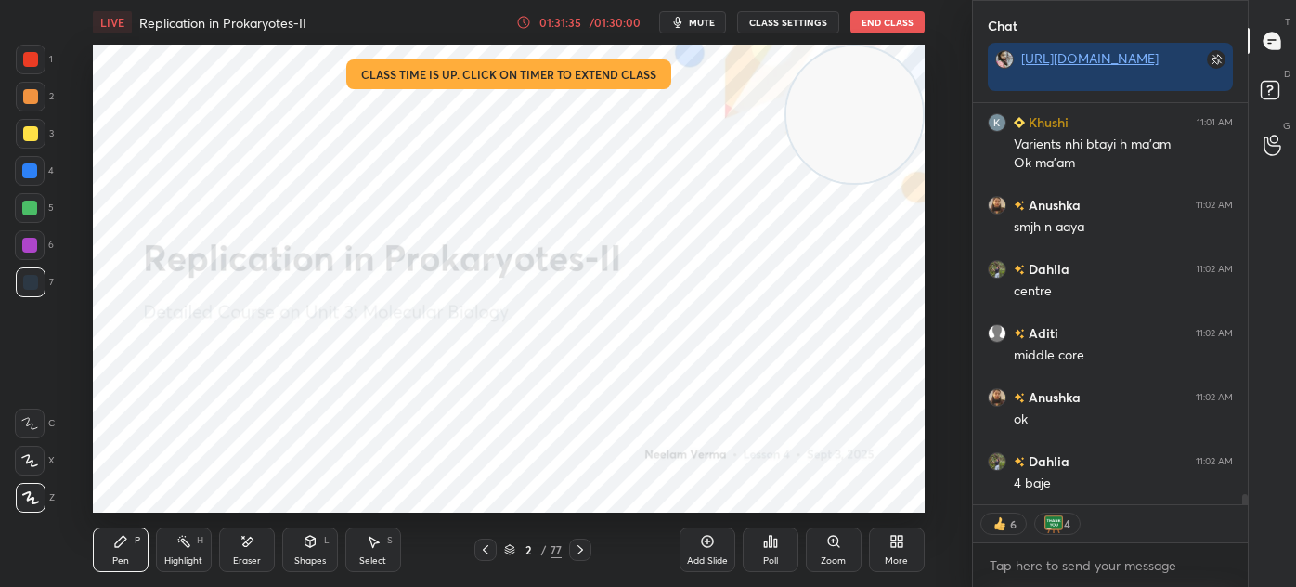
scroll to position [15435, 0]
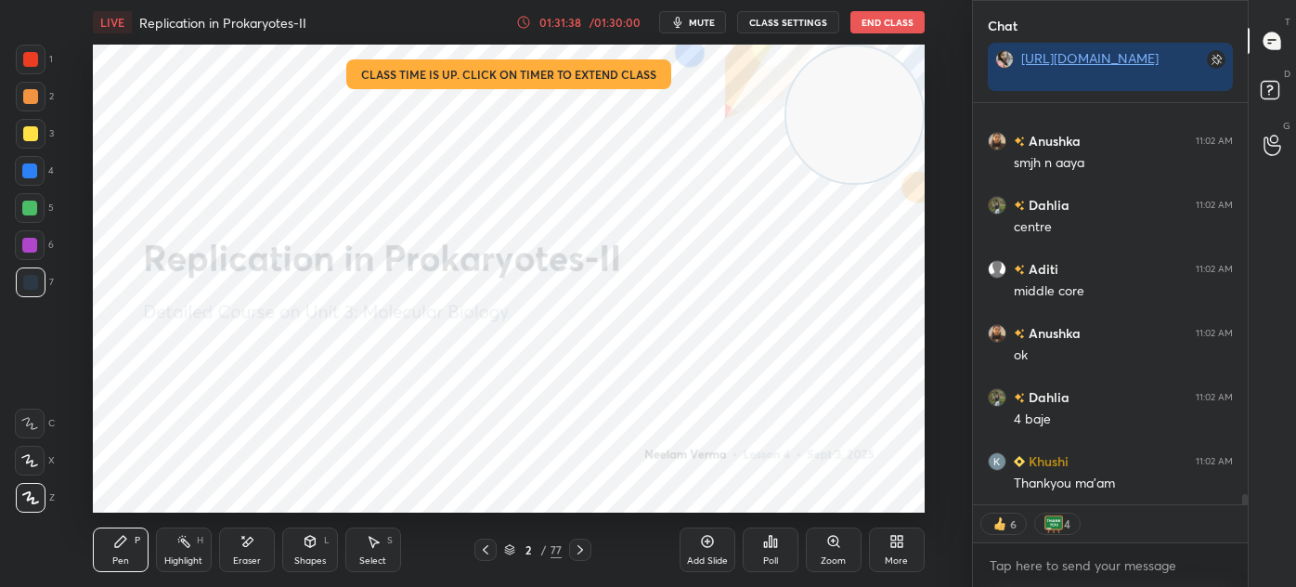
click at [906, 21] on button "End Class" at bounding box center [888, 22] width 74 height 22
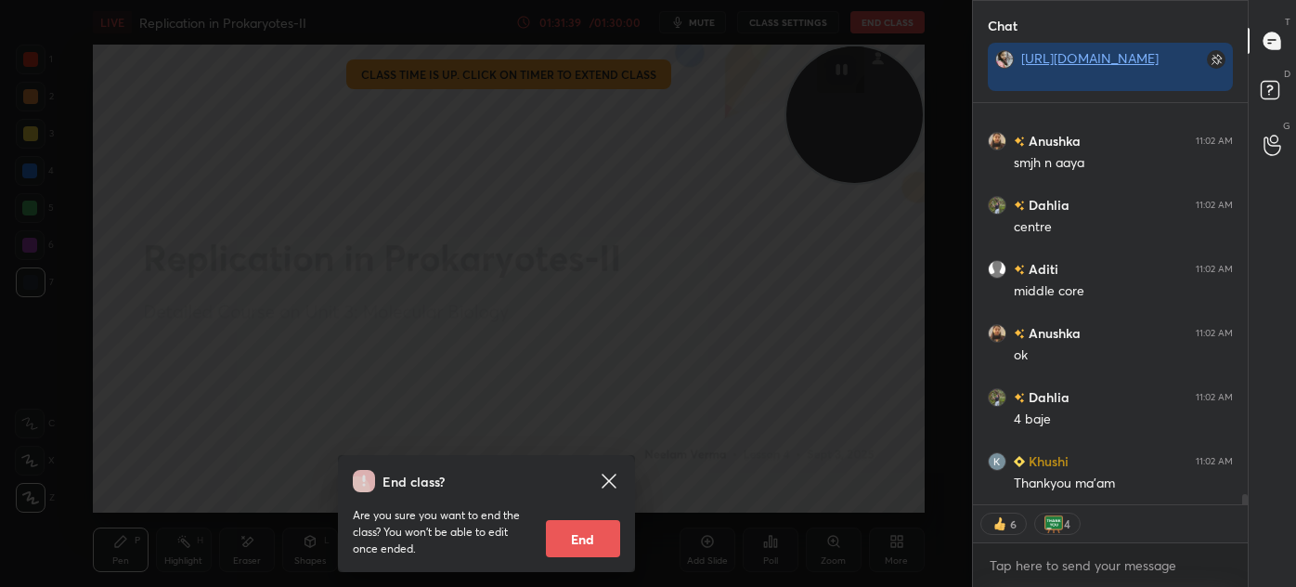
click at [592, 529] on button "End" at bounding box center [583, 538] width 74 height 37
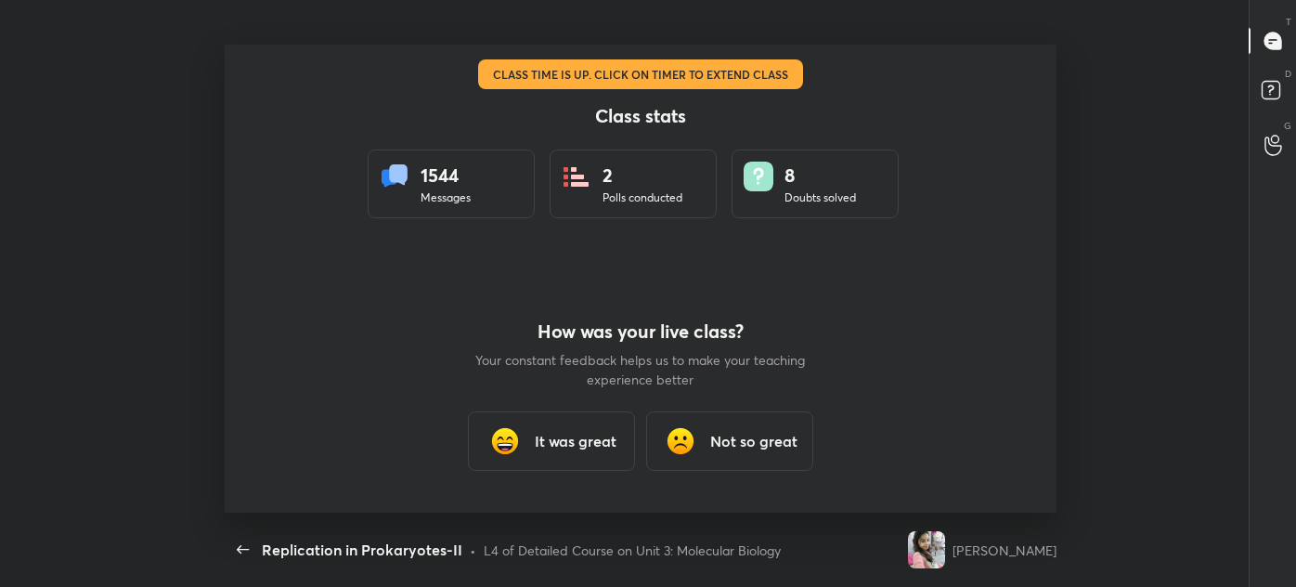
type textarea "x"
click at [577, 444] on h3 "It was great" at bounding box center [576, 441] width 82 height 22
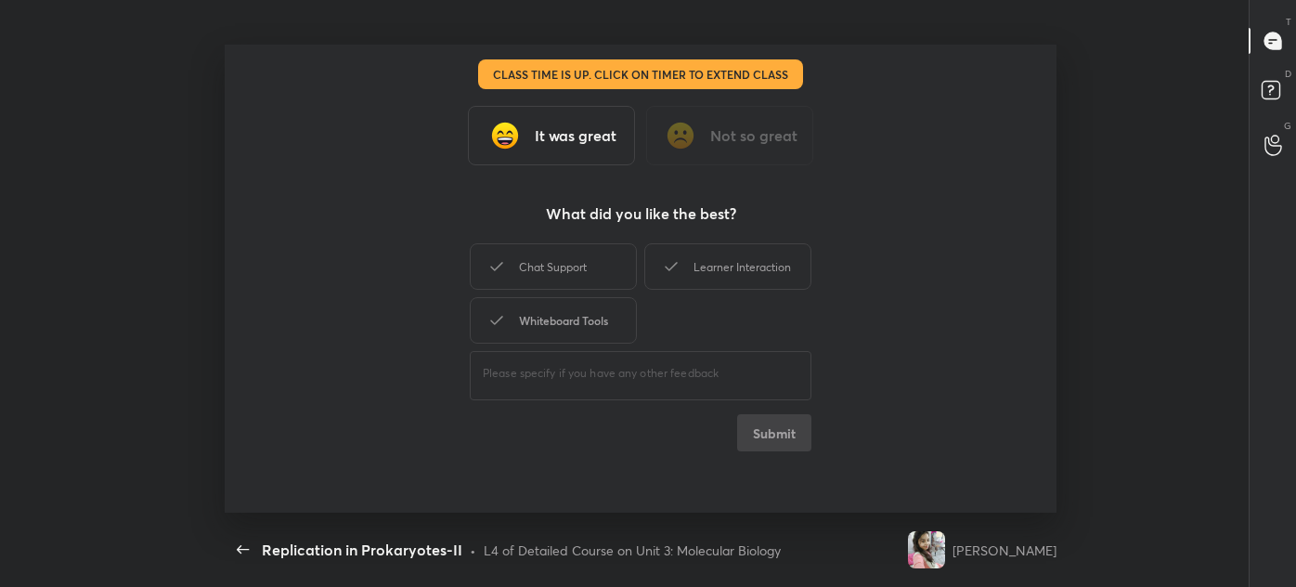
click at [584, 281] on div "Chat Support" at bounding box center [553, 266] width 167 height 46
click at [580, 323] on div "Whiteboard Tools" at bounding box center [553, 320] width 167 height 46
click at [748, 254] on div "Learner Interaction" at bounding box center [727, 266] width 167 height 46
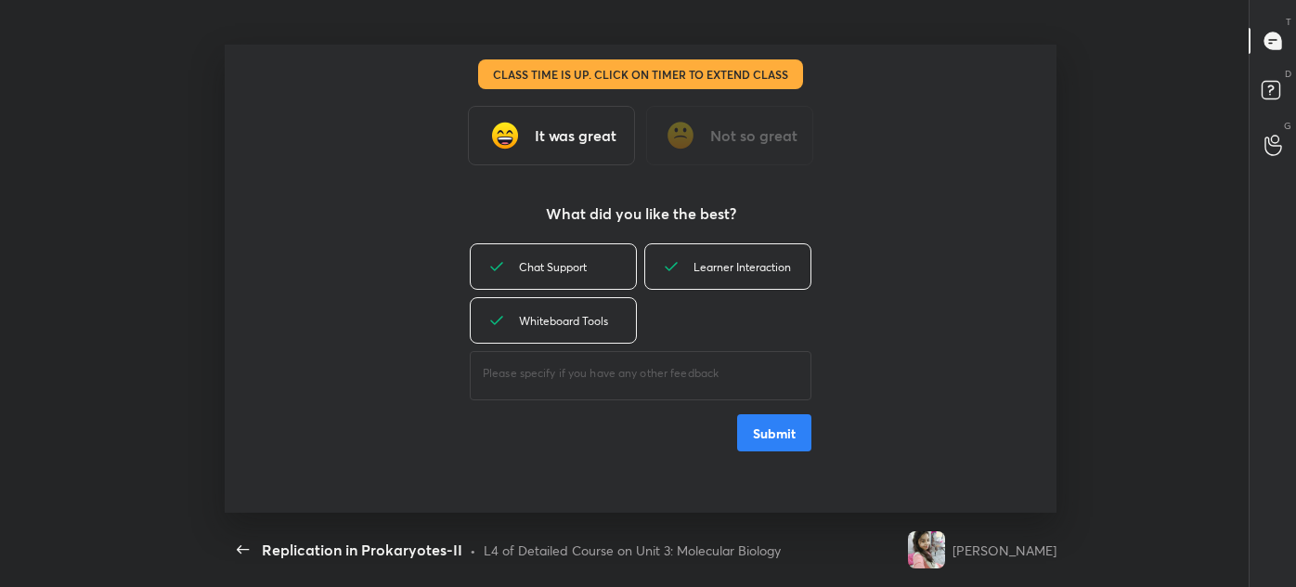
click at [768, 440] on button "Submit" at bounding box center [774, 432] width 74 height 37
